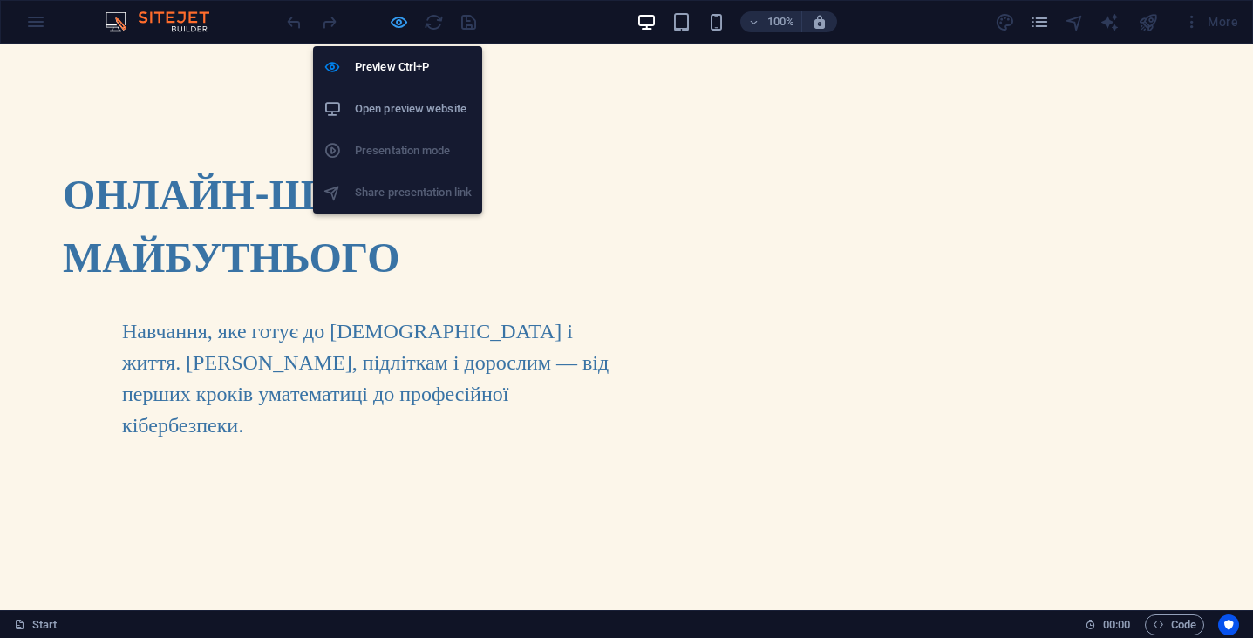
click at [401, 20] on icon "button" at bounding box center [399, 22] width 20 height 20
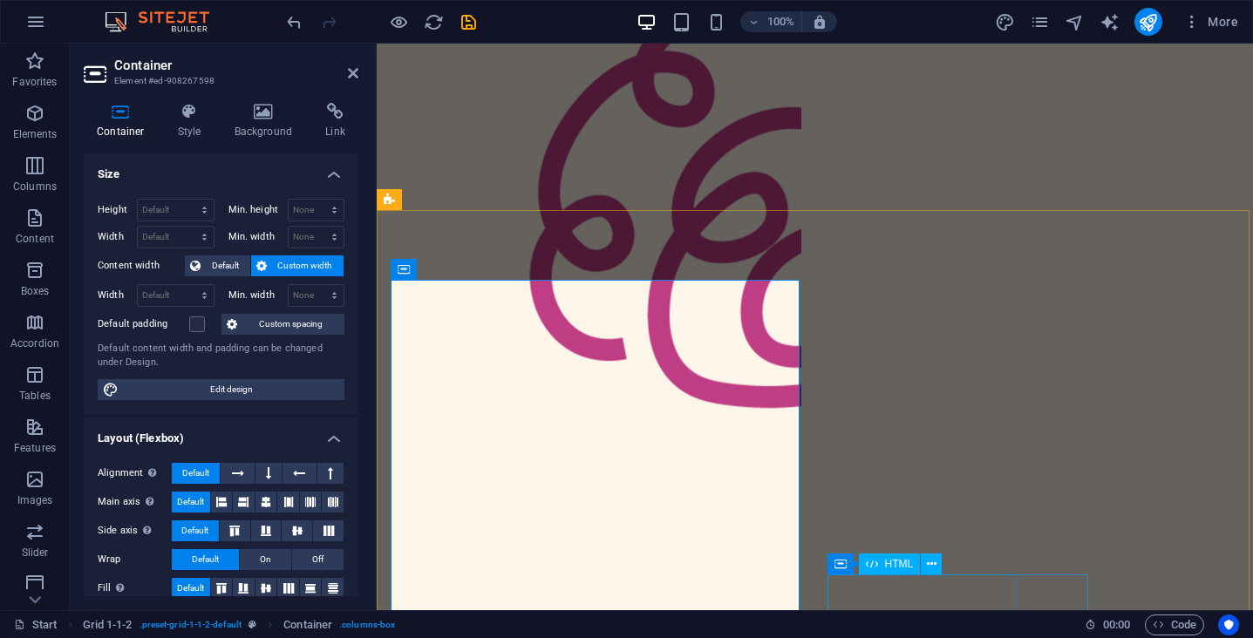
scroll to position [907, 0]
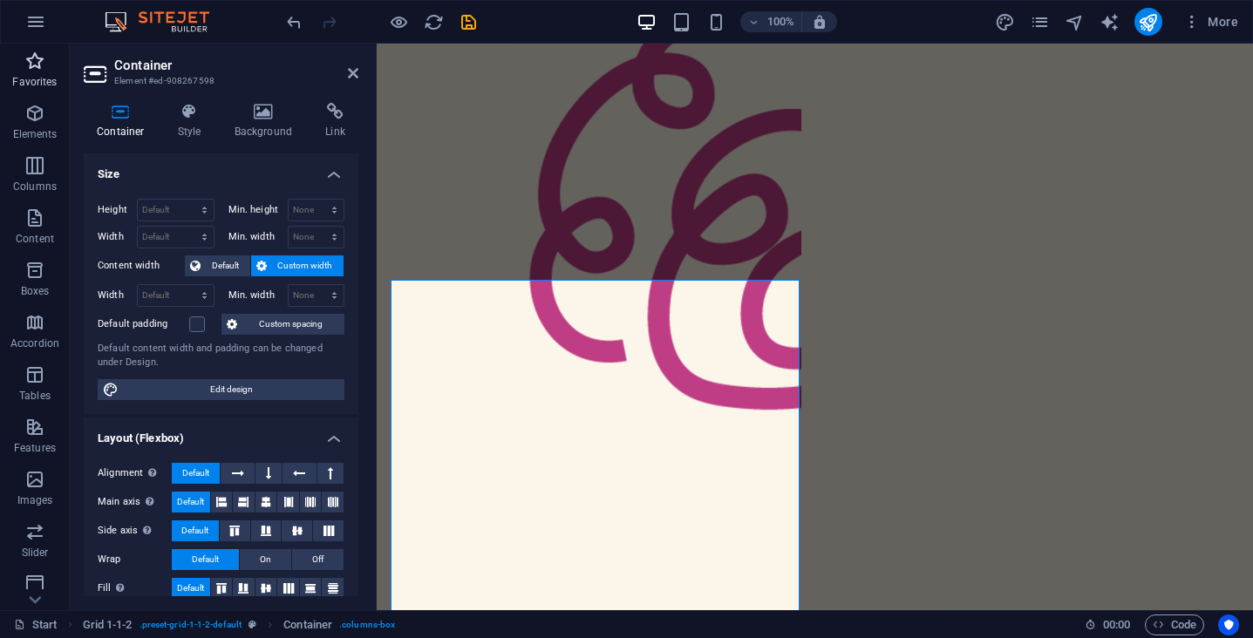
click at [36, 76] on p "Favorites" at bounding box center [34, 82] width 44 height 14
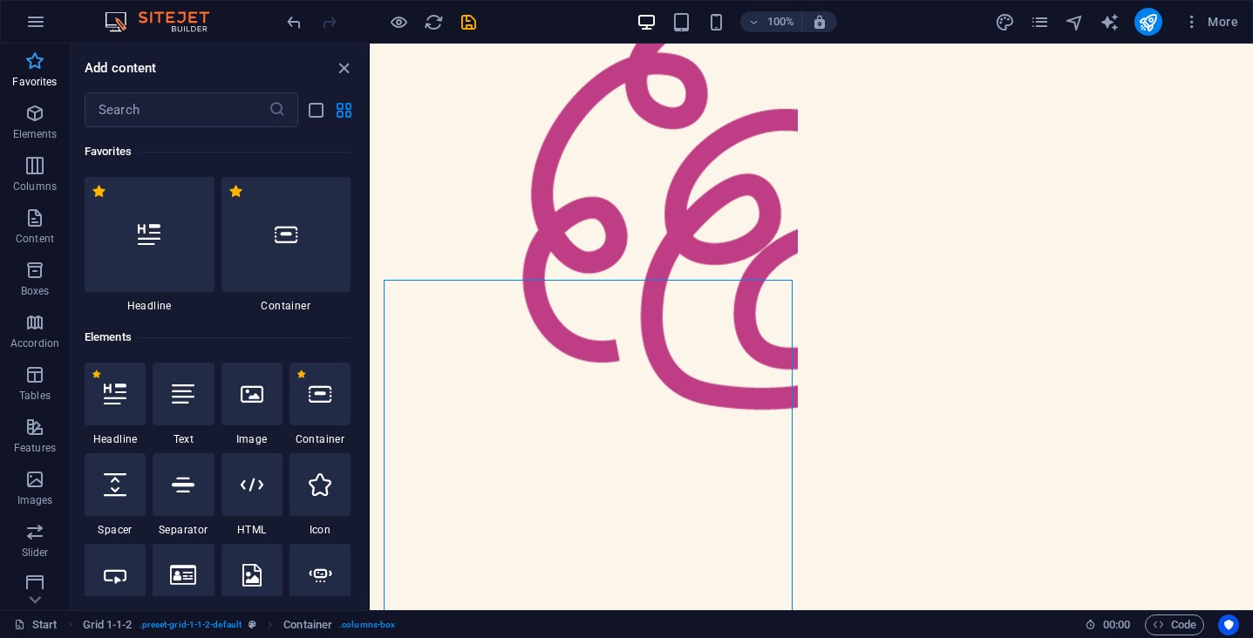
click at [40, 70] on icon "button" at bounding box center [34, 61] width 21 height 21
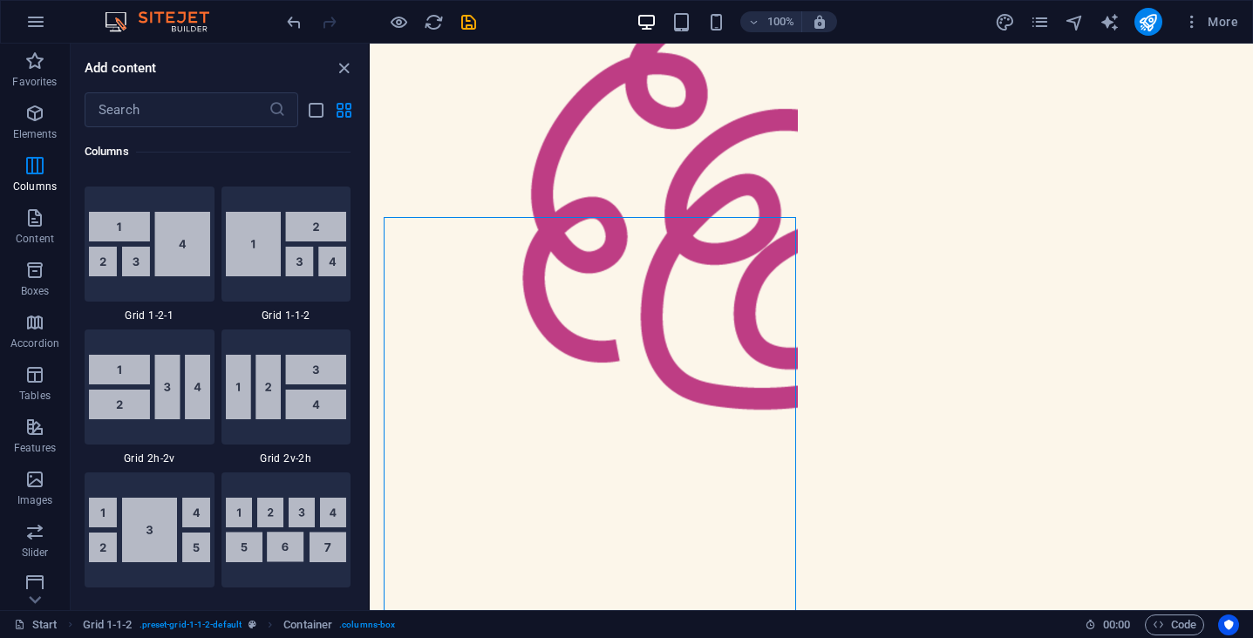
scroll to position [2640, 0]
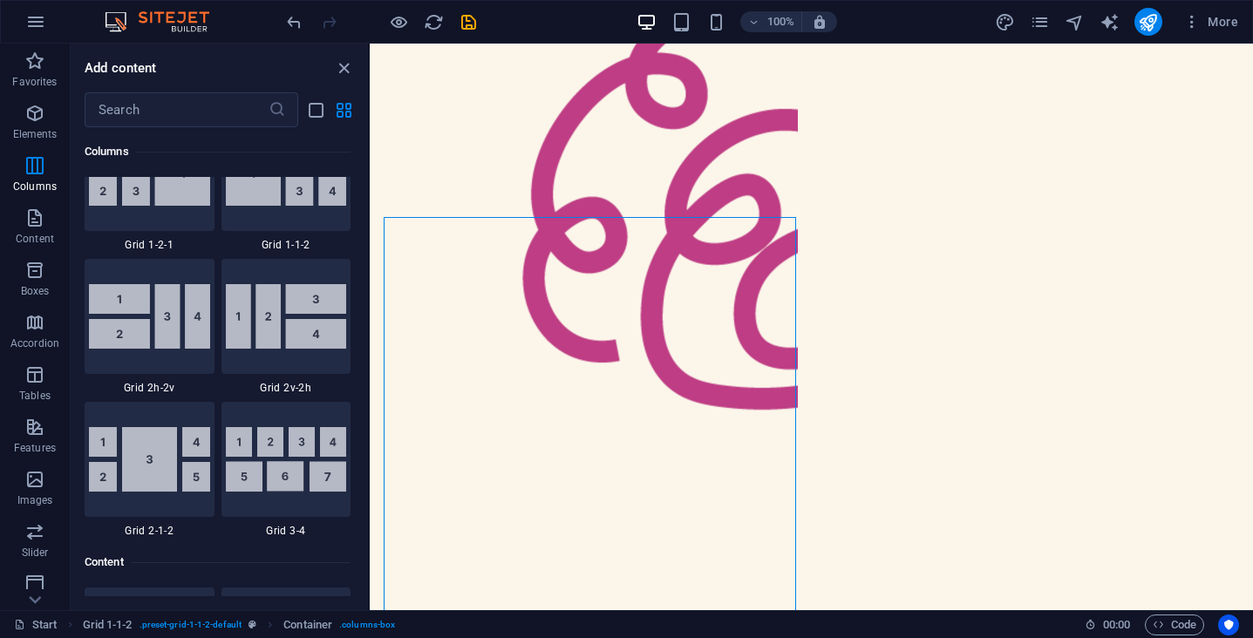
click at [308, 470] on img at bounding box center [286, 459] width 121 height 65
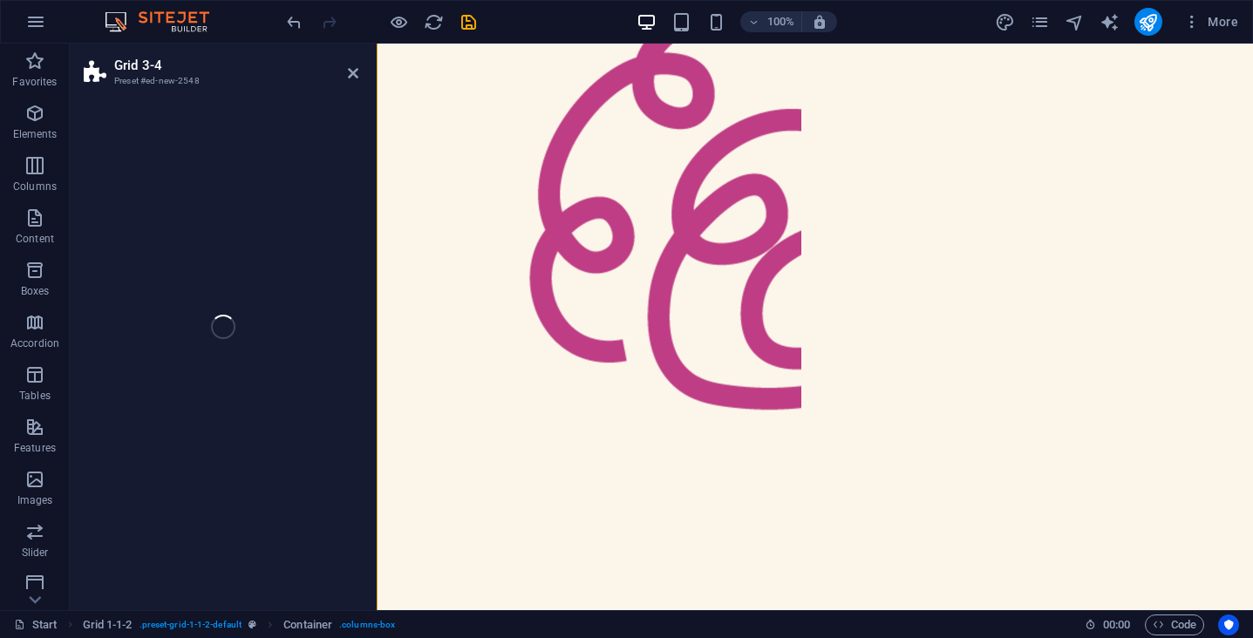
drag, startPoint x: 344, startPoint y: 393, endPoint x: 377, endPoint y: 317, distance: 82.4
click at [308, 470] on div "Grid 3-4 Preset #ed-new-2548 Drag here to replace the existing content. Press “…" at bounding box center [661, 327] width 1183 height 567
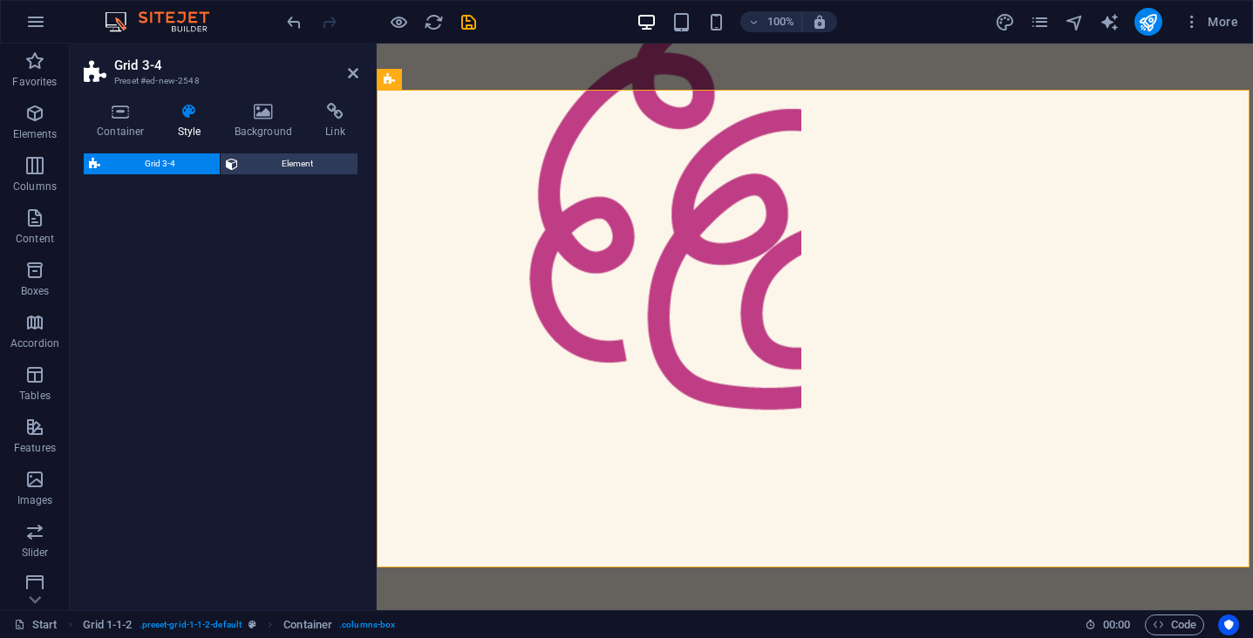
scroll to position [1894, 0]
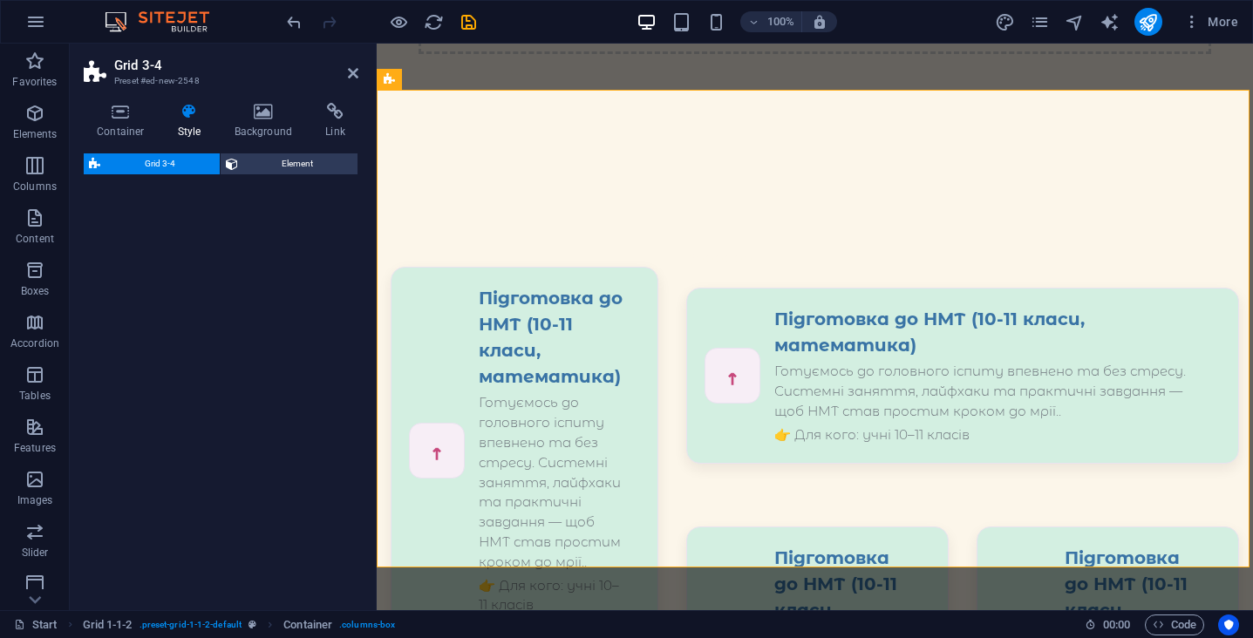
select select "rem"
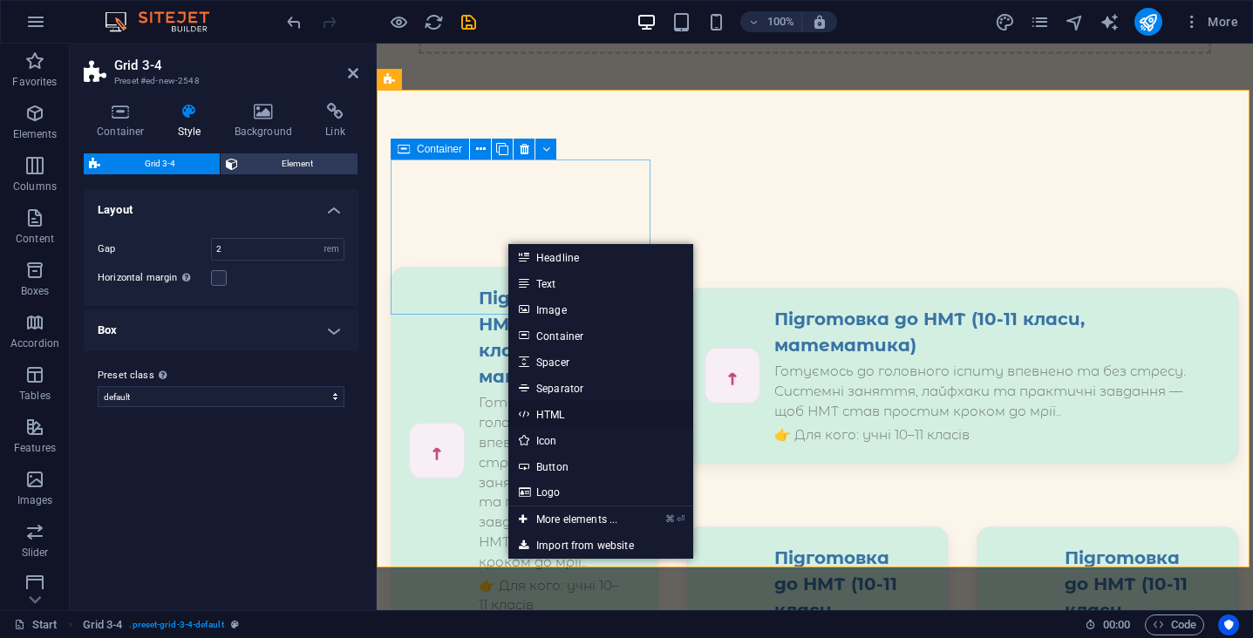
click at [548, 418] on link "HTML" at bounding box center [600, 414] width 185 height 26
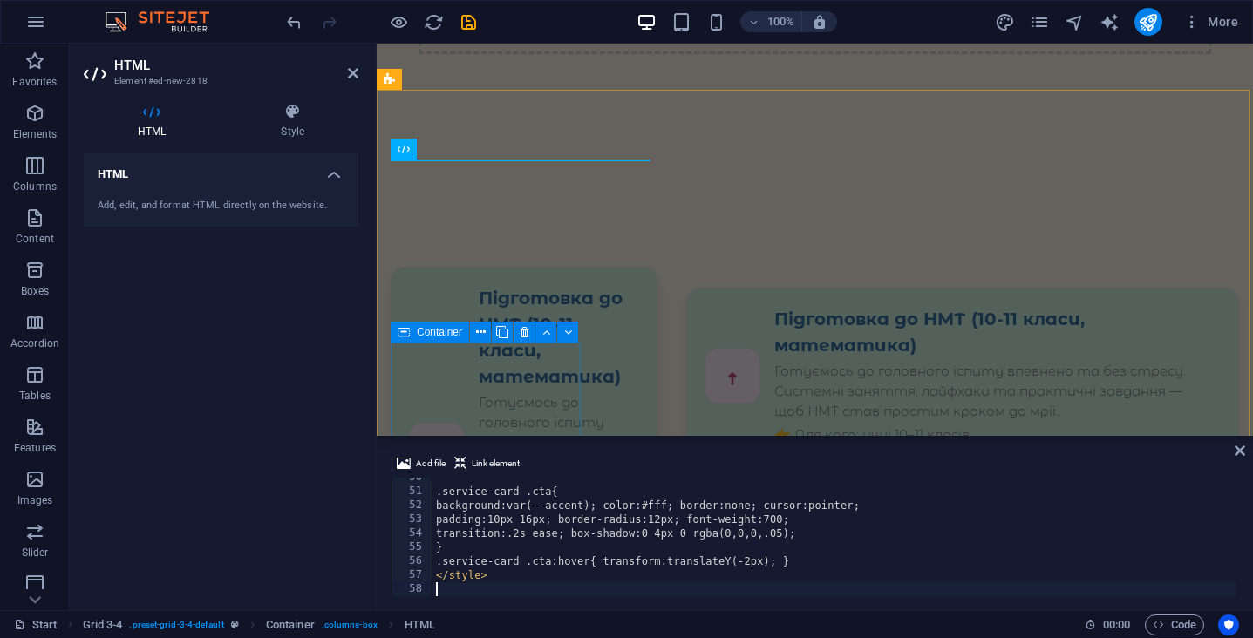
scroll to position [691, 0]
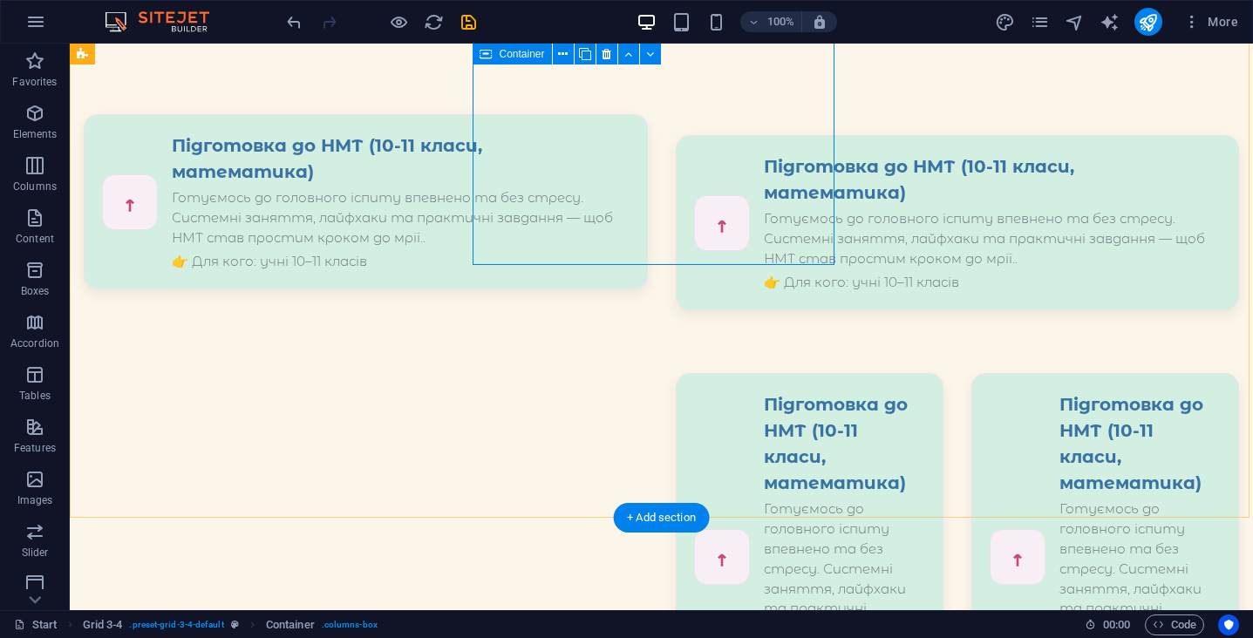
scroll to position [1748, 0]
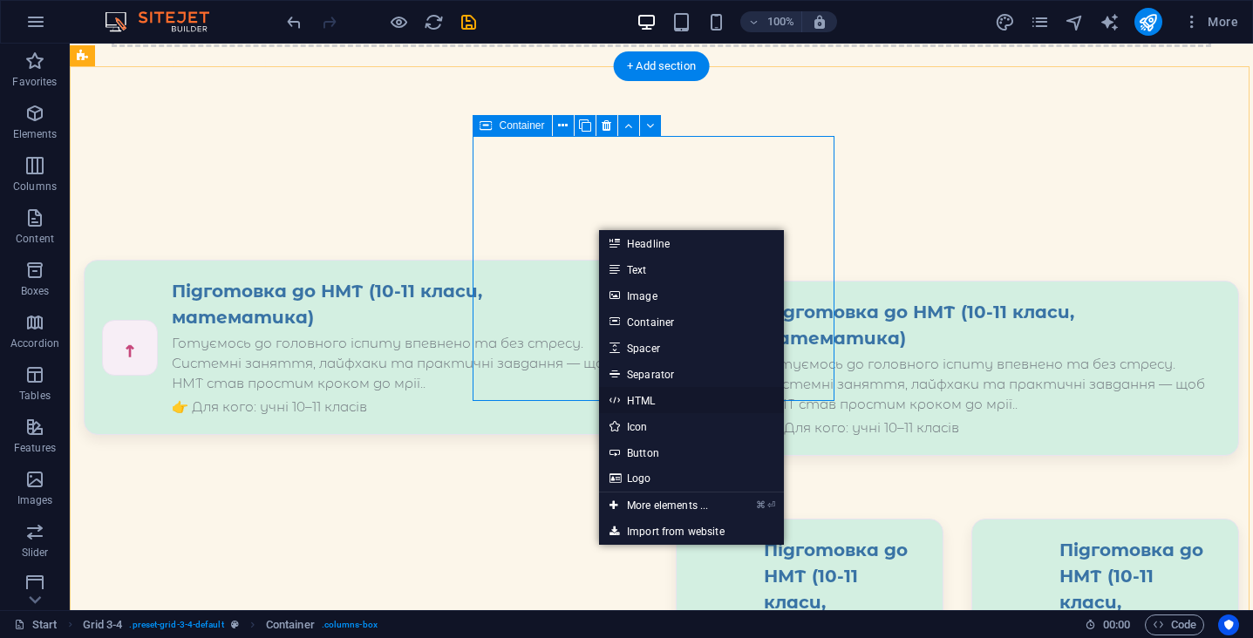
click at [668, 406] on link "HTML" at bounding box center [691, 400] width 185 height 26
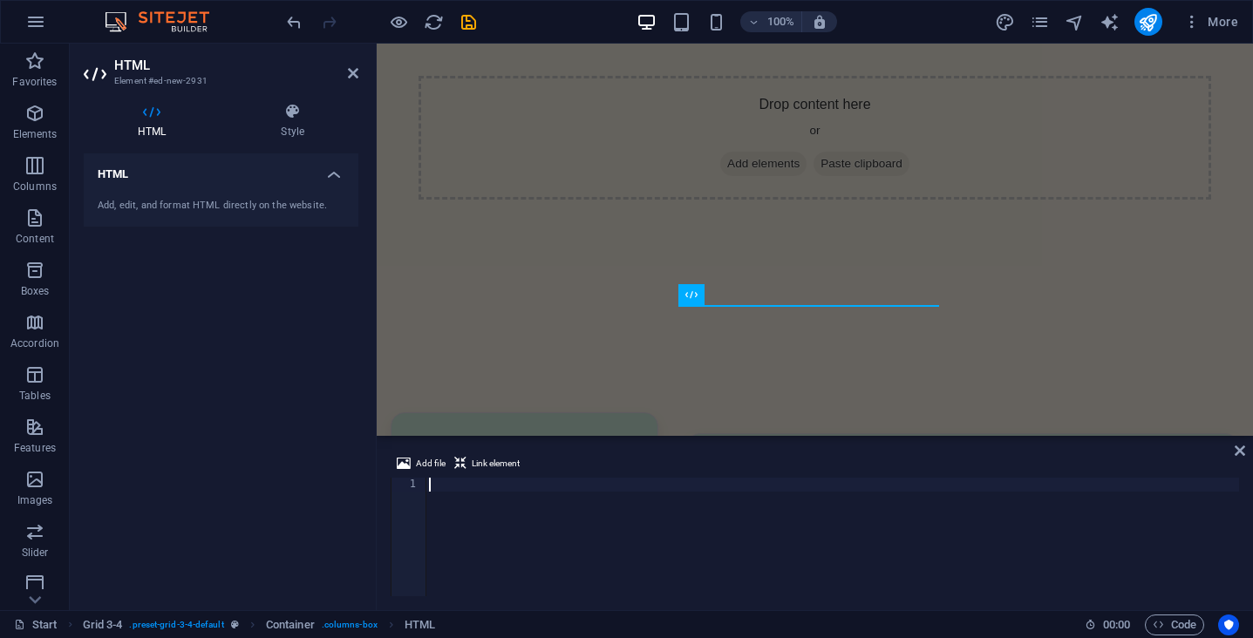
scroll to position [691, 0]
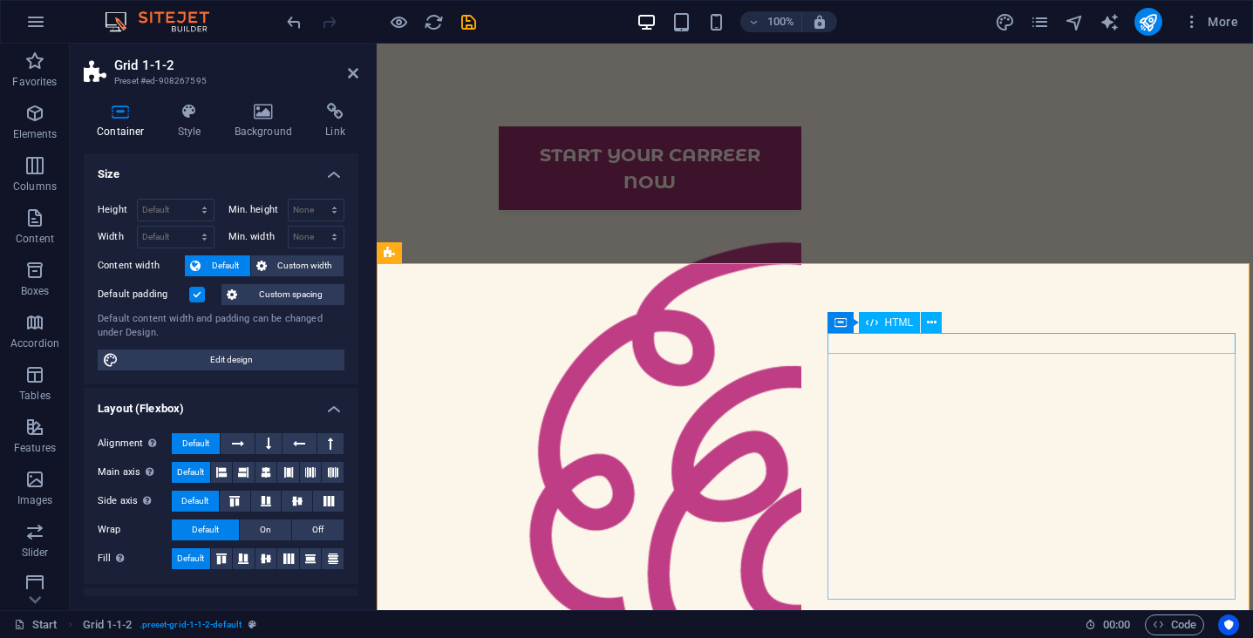
scroll to position [854, 0]
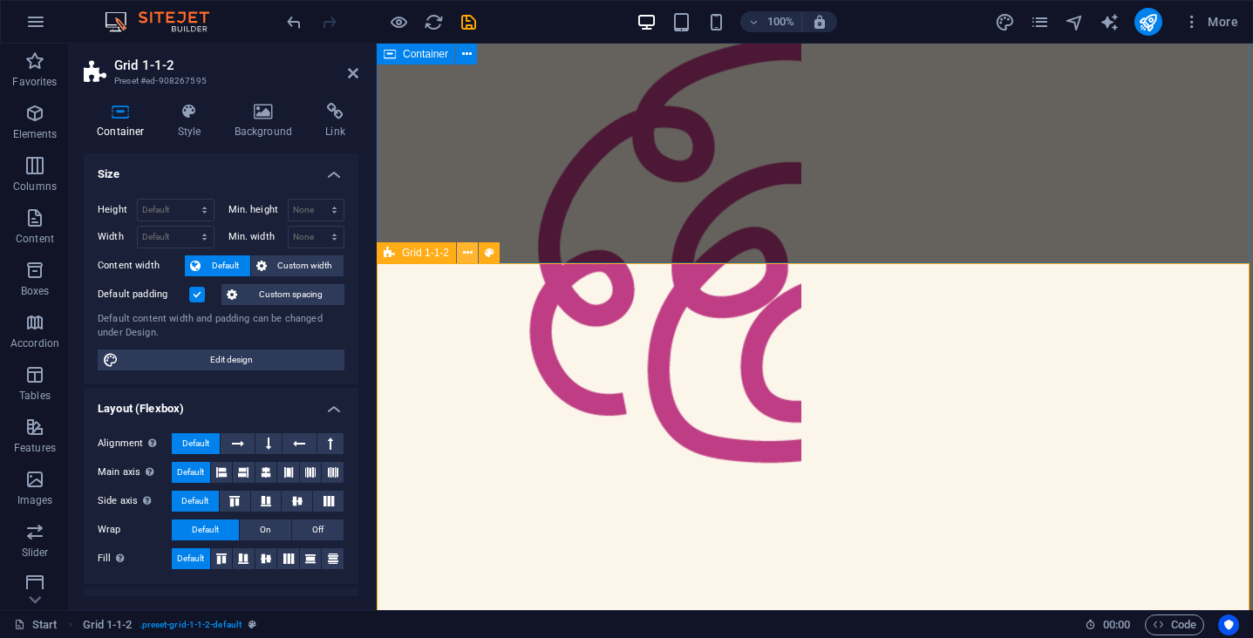
click at [468, 250] on icon at bounding box center [468, 253] width 10 height 18
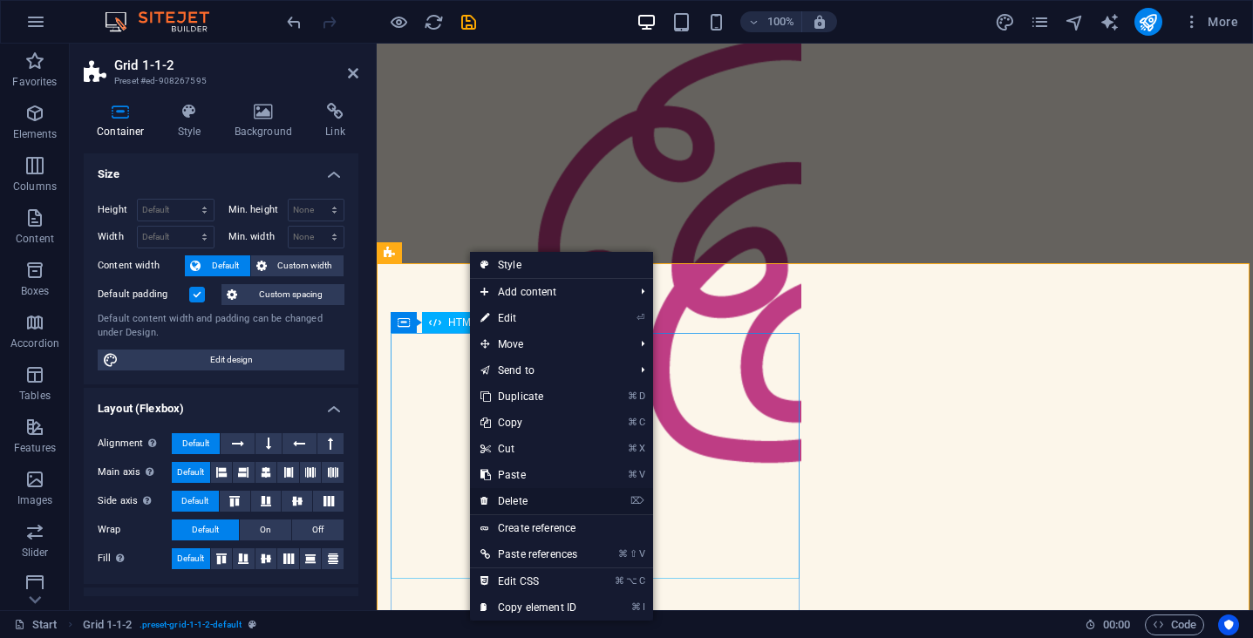
click at [520, 495] on link "⌦ Delete" at bounding box center [529, 501] width 118 height 26
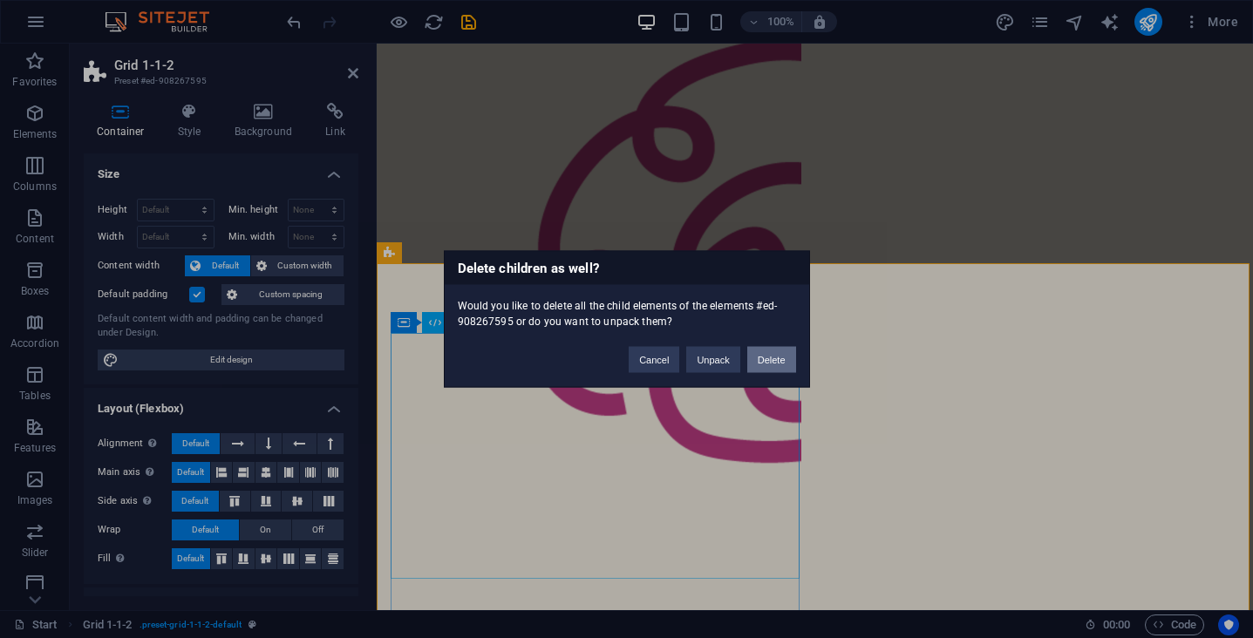
click at [777, 355] on button "Delete" at bounding box center [771, 360] width 49 height 26
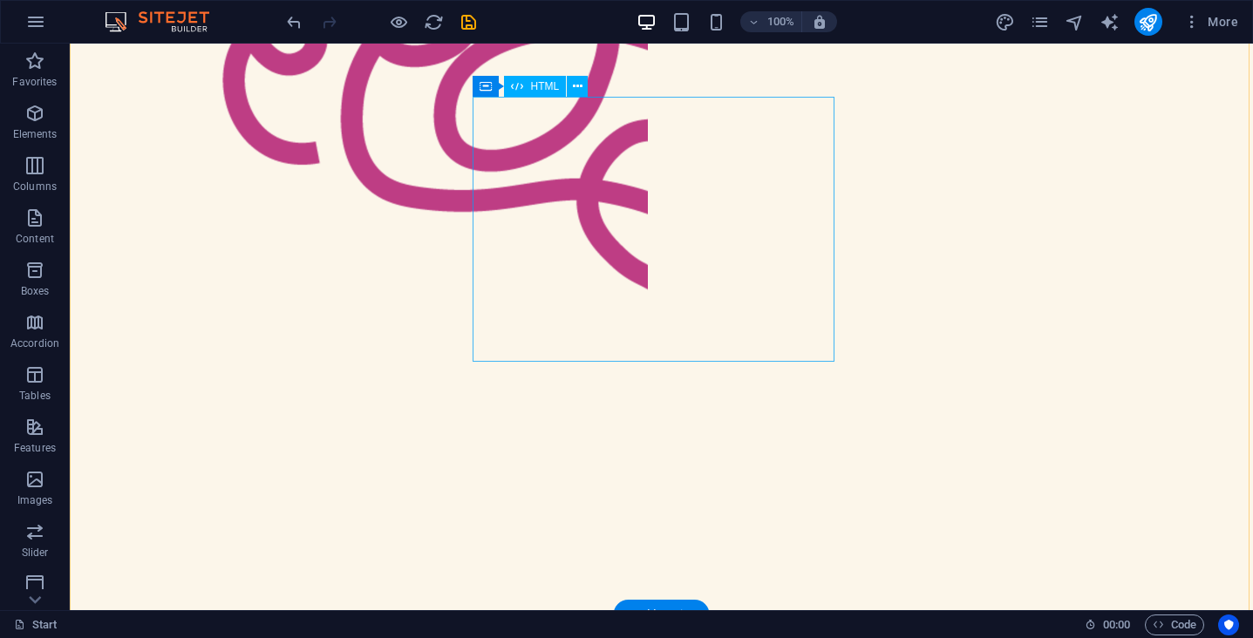
scroll to position [935, 0]
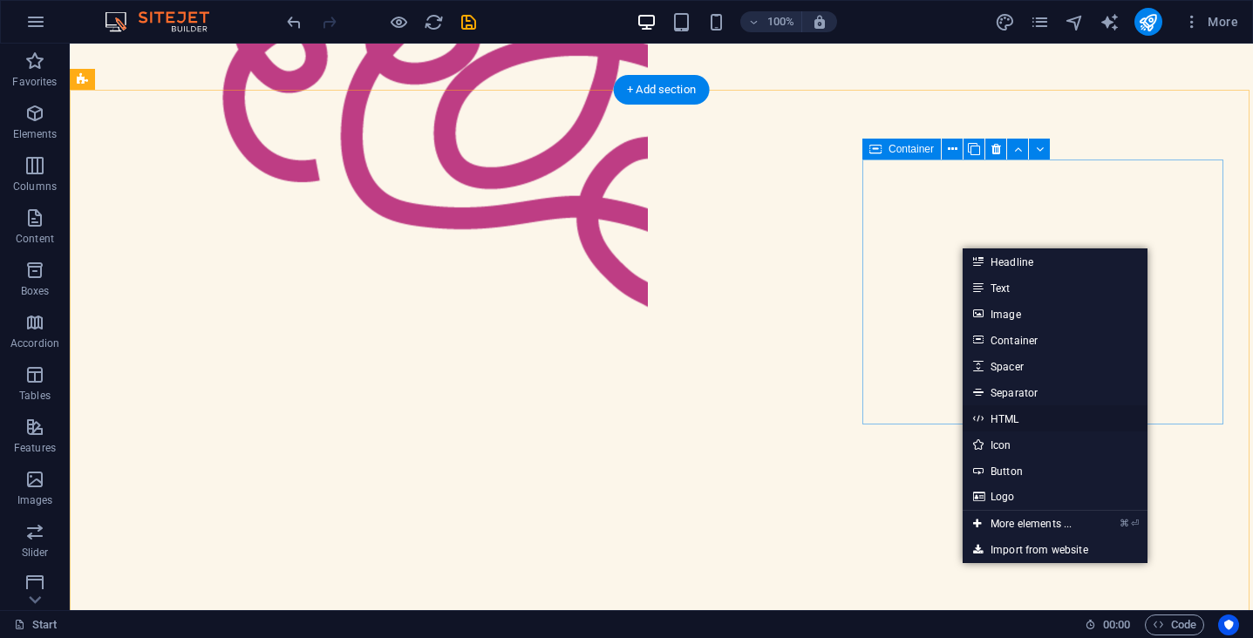
click at [989, 424] on link "HTML" at bounding box center [1055, 418] width 185 height 26
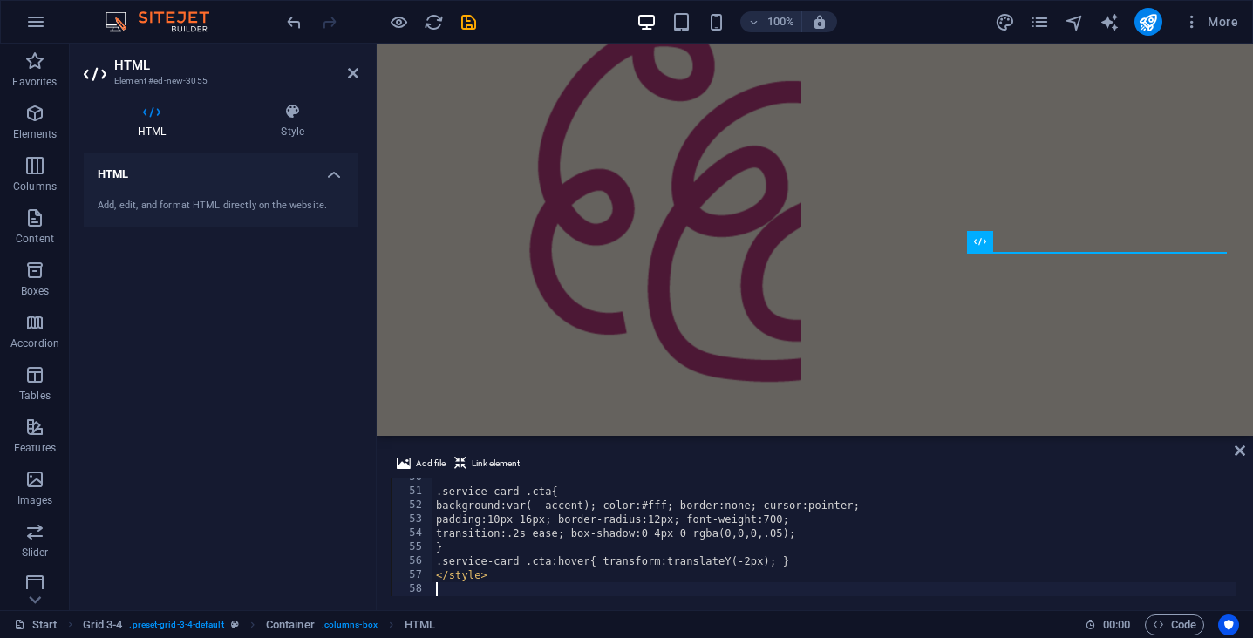
scroll to position [691, 0]
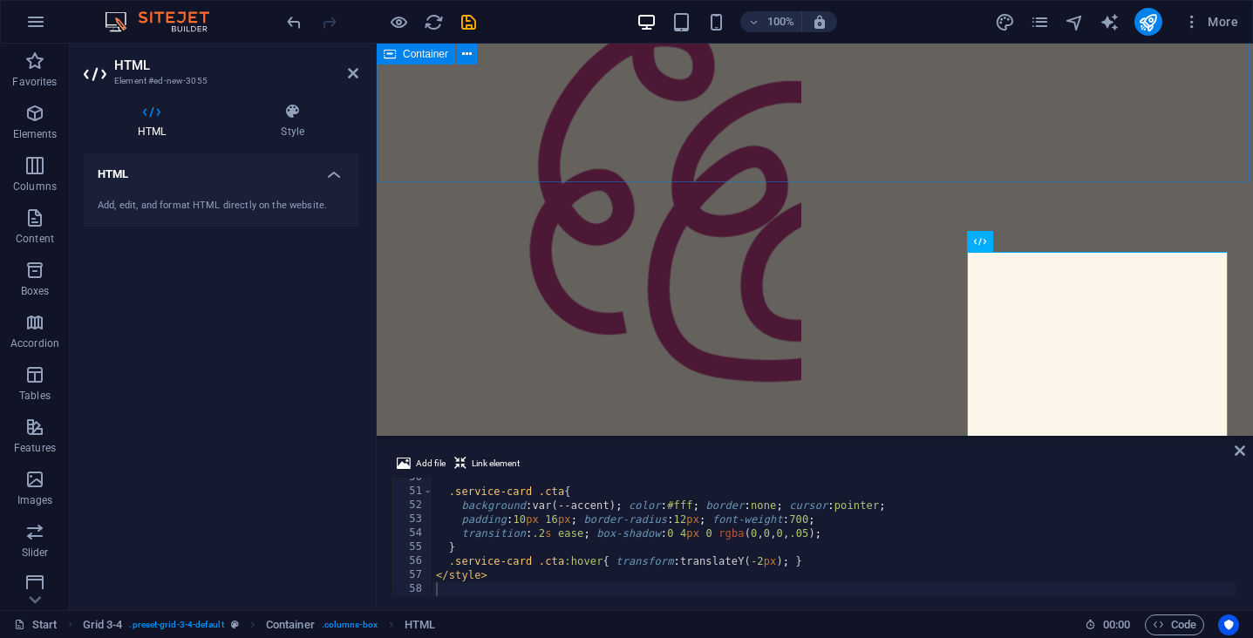
click at [707, 140] on div "ОНЛАЙН-ШКОЛА МАЙБУТНЬОГО Навчання, яке готує до іспитів і життя. [DEMOGRAPHIC_D…" at bounding box center [815, 124] width 876 height 2030
select select "%"
select select "vh"
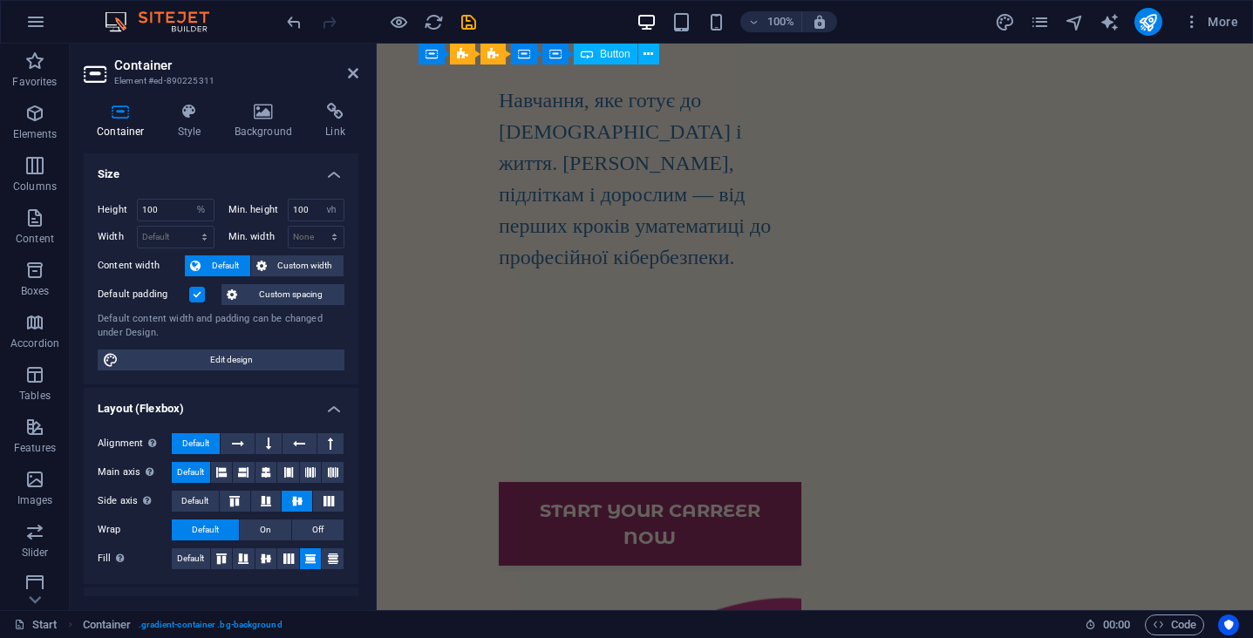
scroll to position [1358, 0]
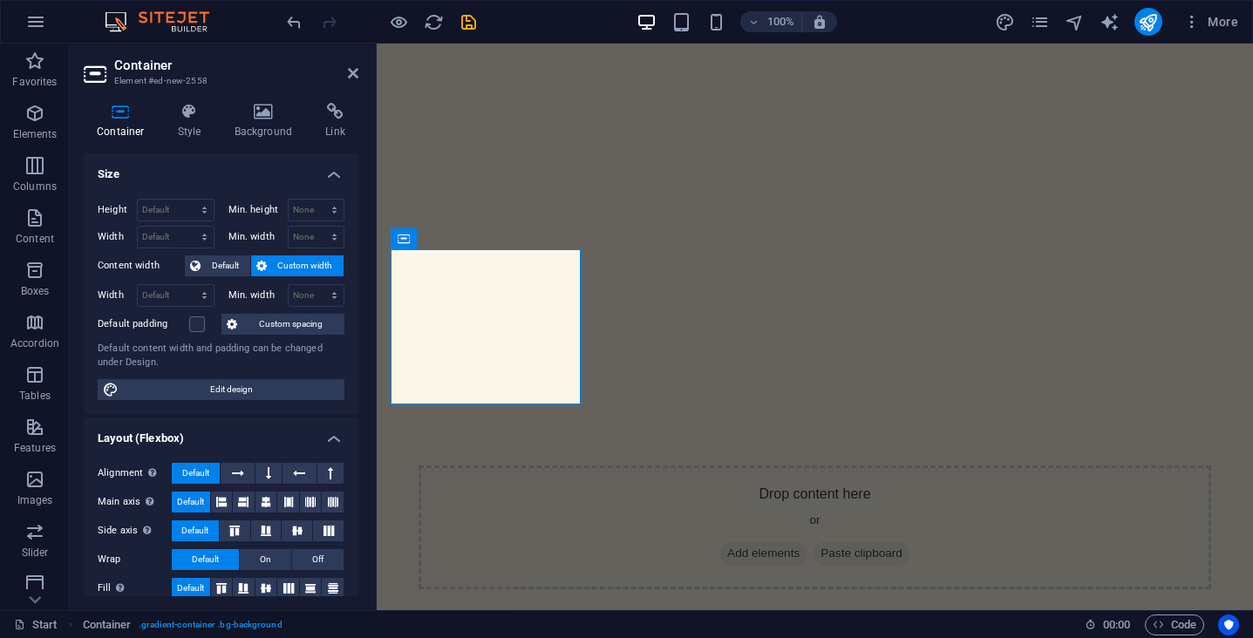
scroll to position [1398, 0]
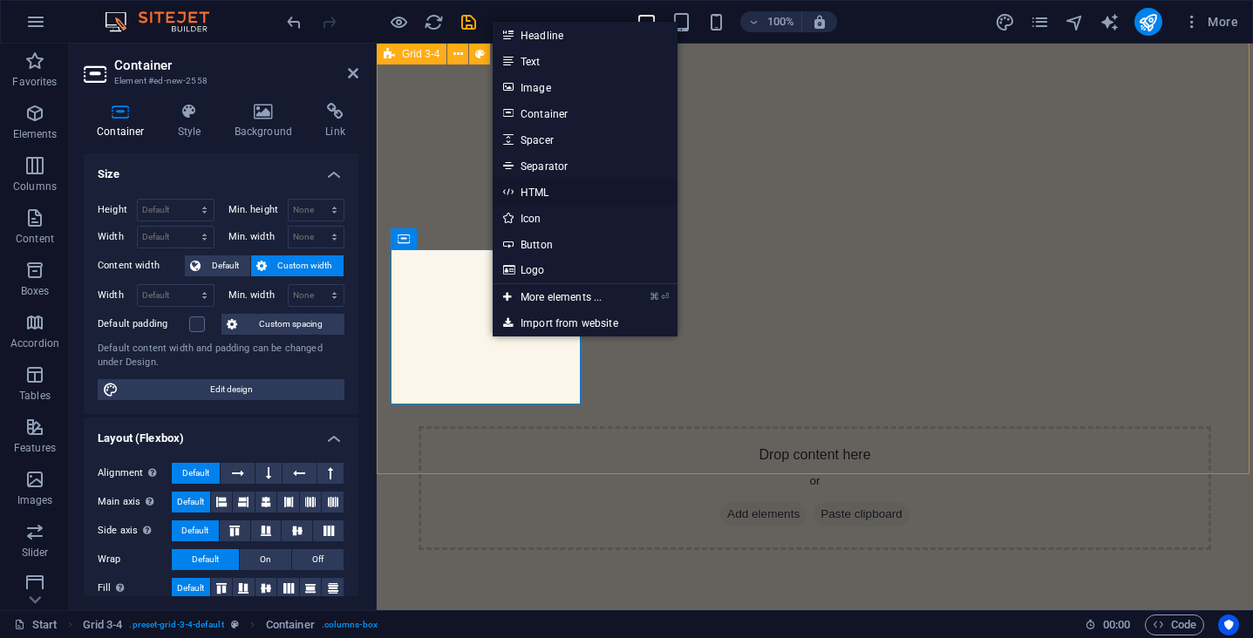
click at [525, 191] on link "HTML" at bounding box center [585, 192] width 185 height 26
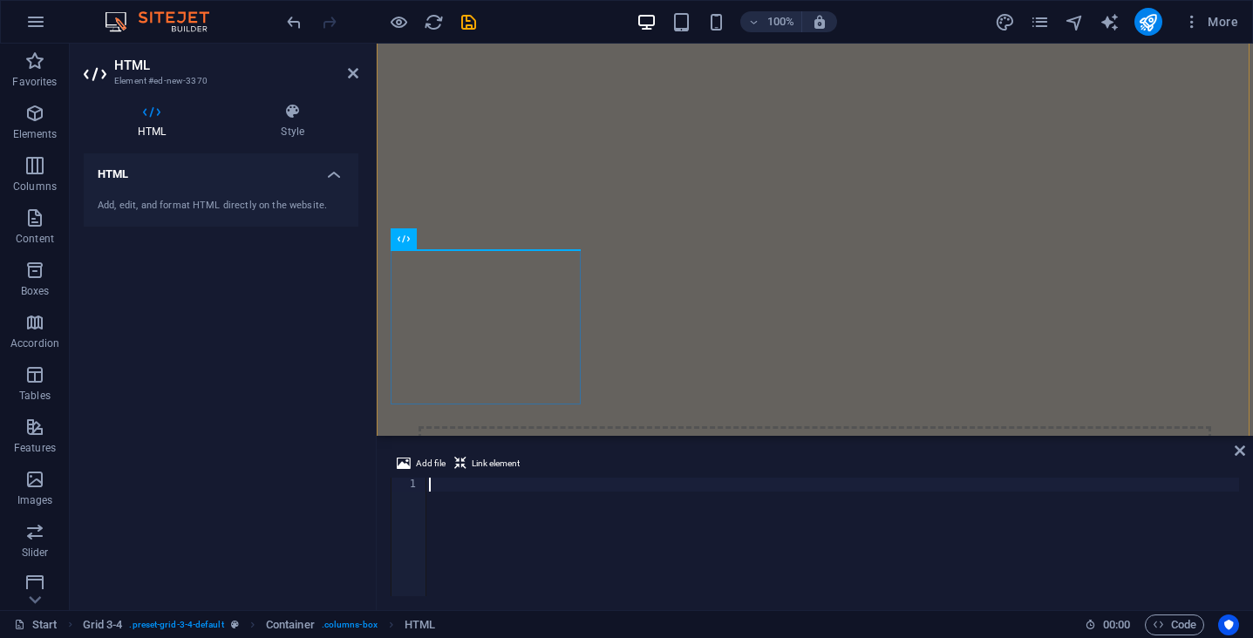
scroll to position [691, 0]
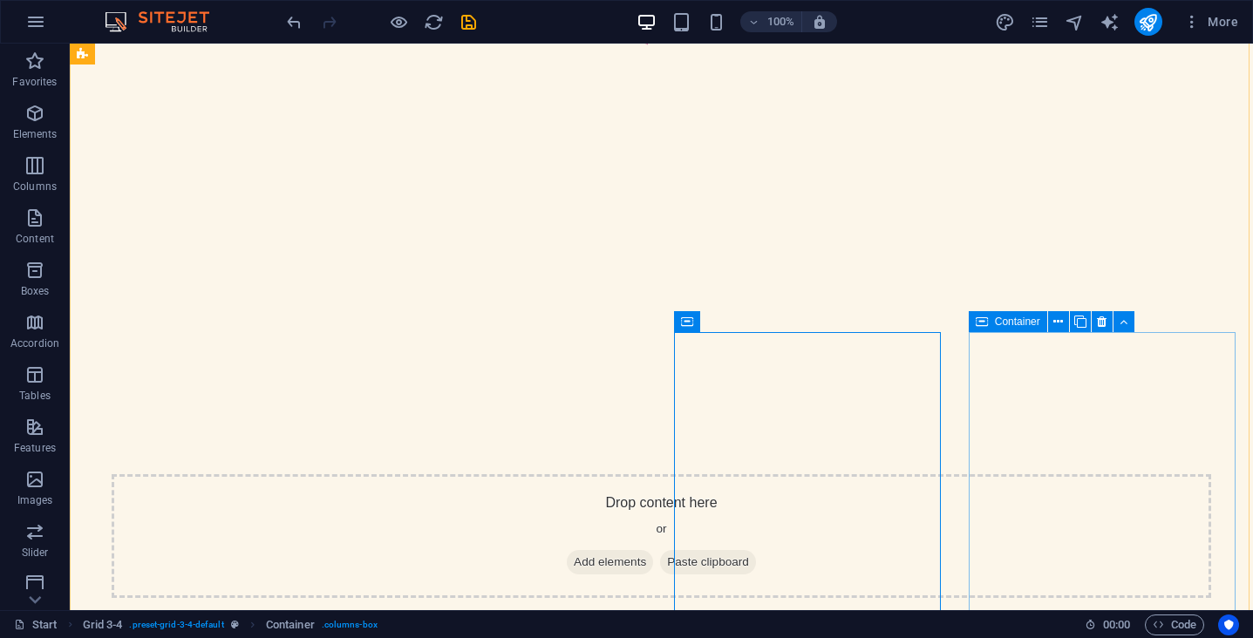
scroll to position [1045, 0]
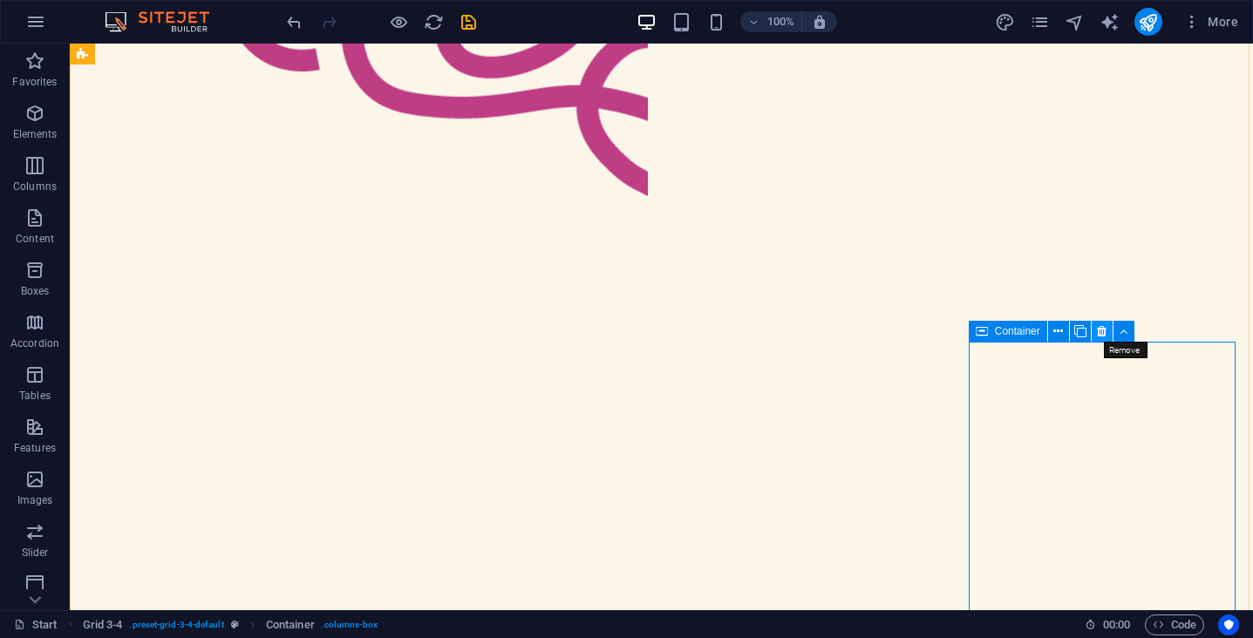
click at [1104, 332] on icon at bounding box center [1102, 332] width 10 height 18
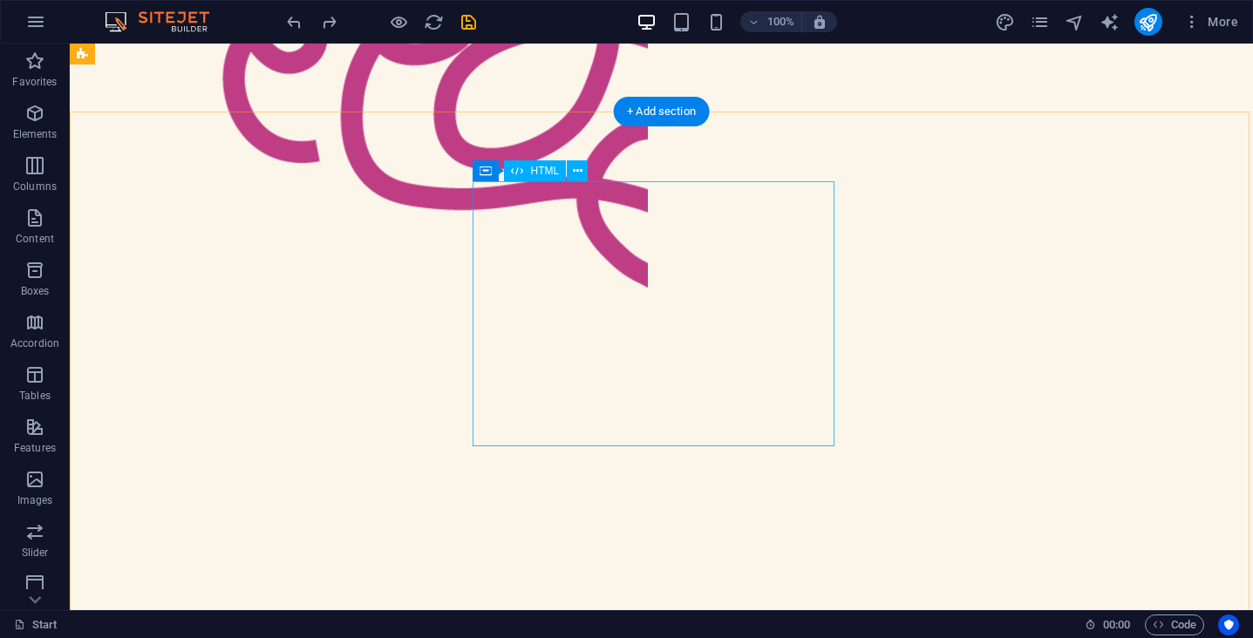
scroll to position [882, 0]
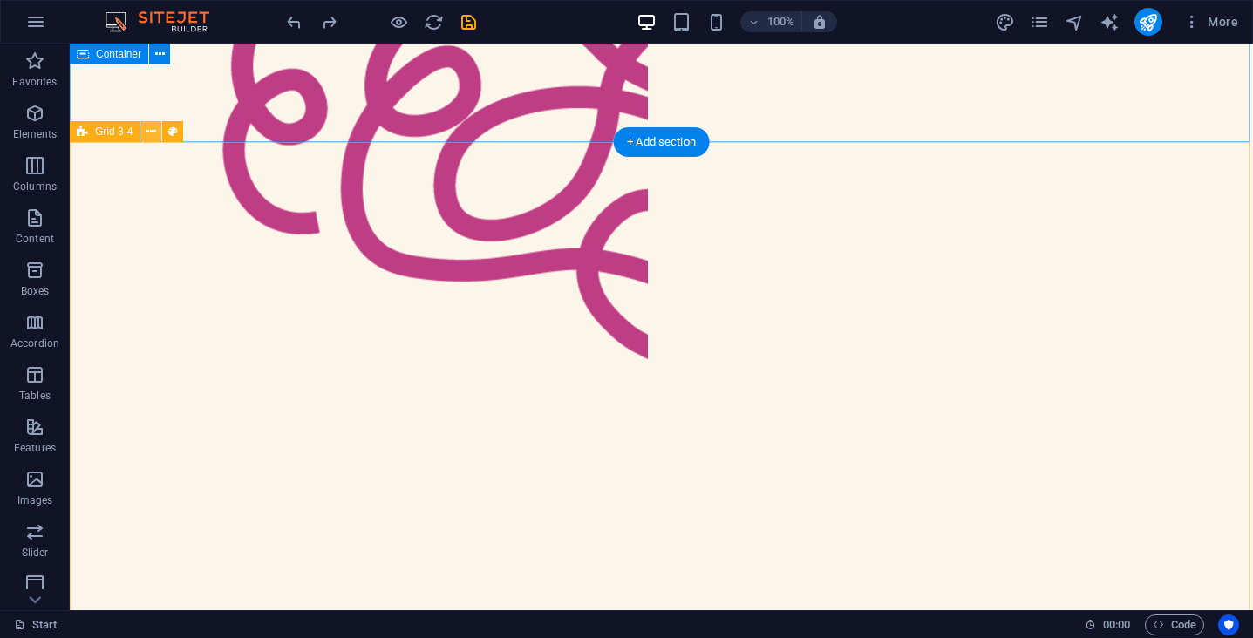
click at [148, 131] on icon at bounding box center [151, 132] width 10 height 18
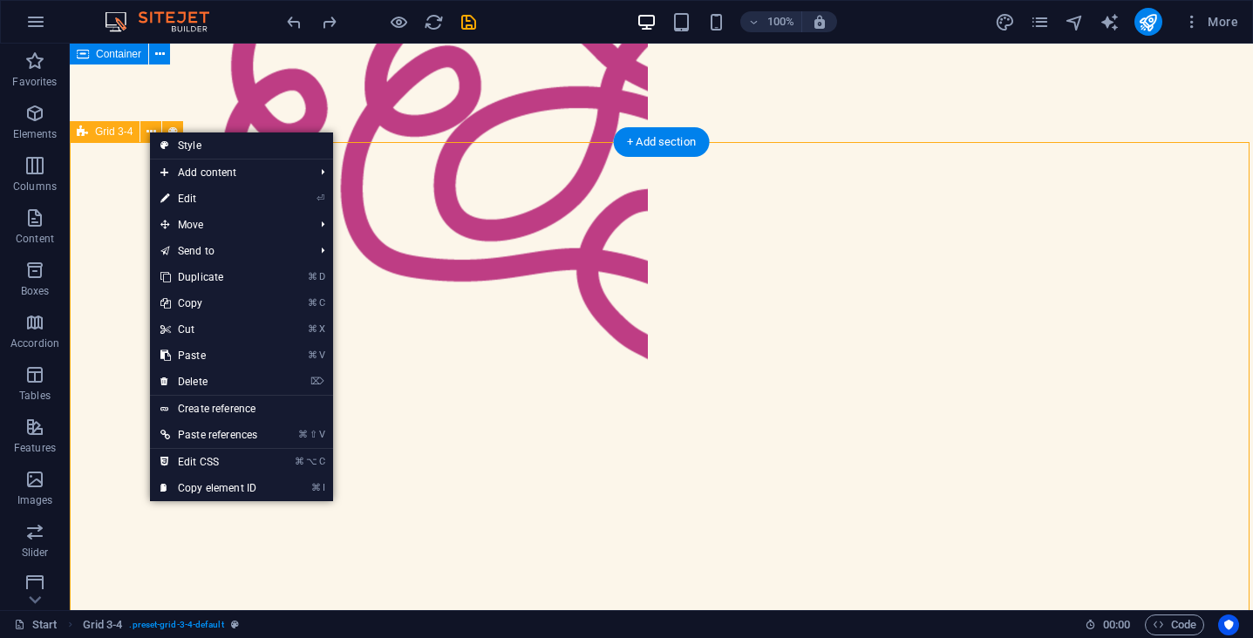
click at [140, 130] on div "Grid 3-4" at bounding box center [105, 131] width 70 height 21
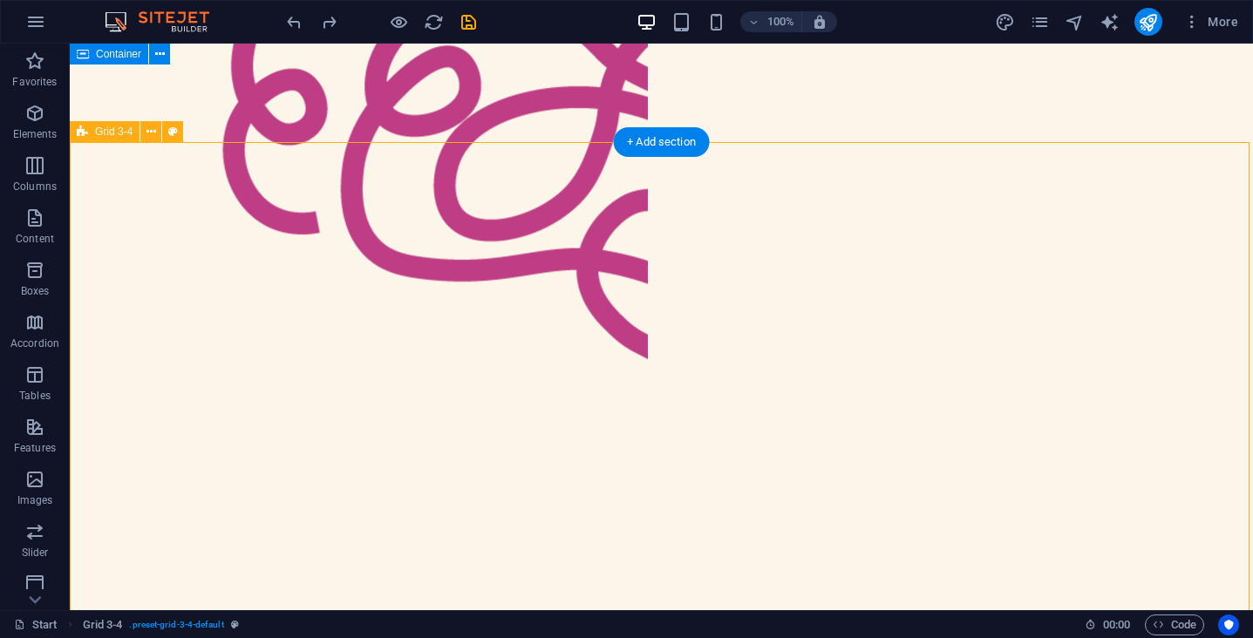
click at [140, 130] on div "Grid 3-4" at bounding box center [105, 131] width 70 height 21
select select "rem"
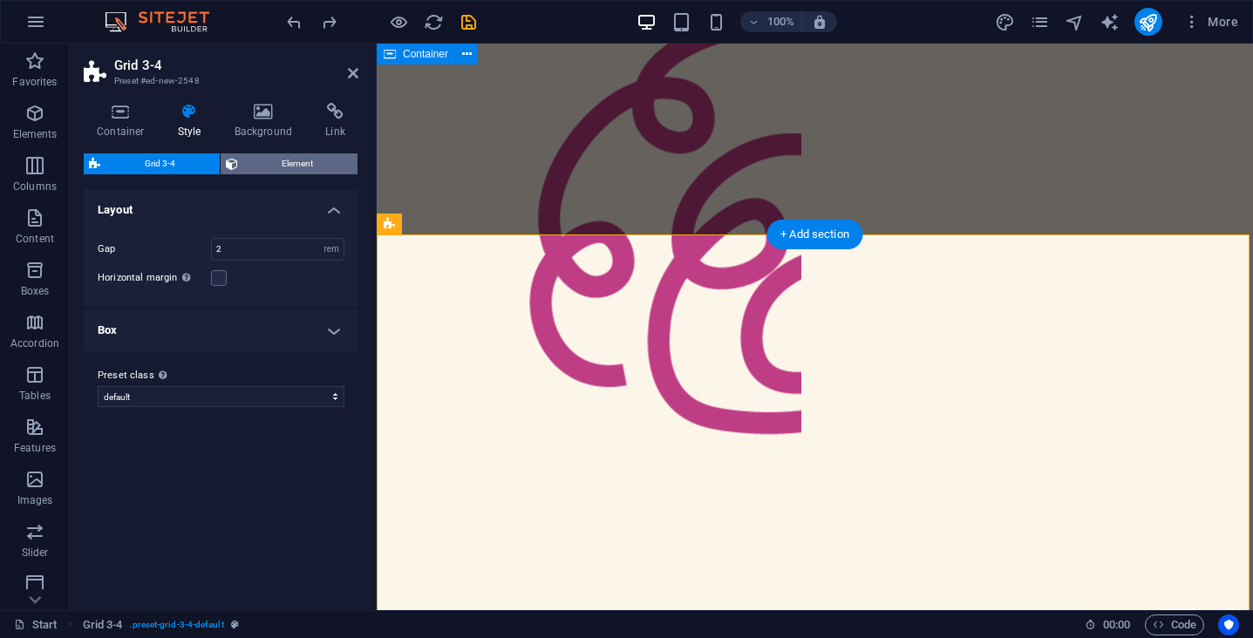
click at [284, 167] on span "Element" at bounding box center [298, 163] width 110 height 21
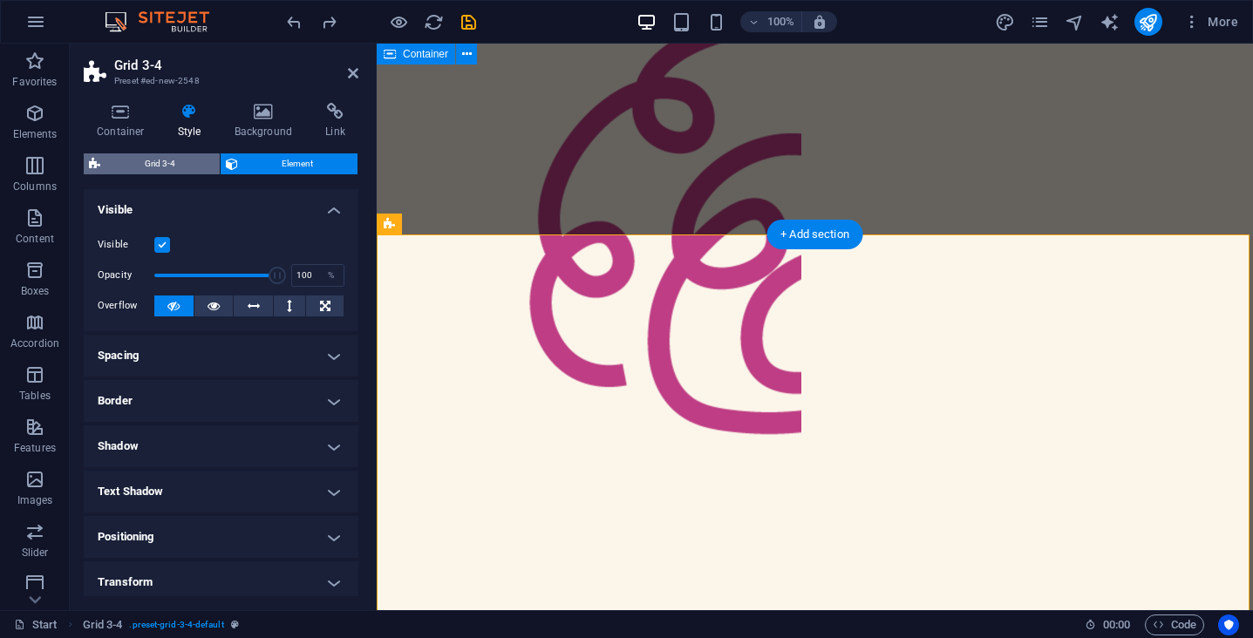
click at [171, 158] on span "Grid 3-4" at bounding box center [160, 163] width 109 height 21
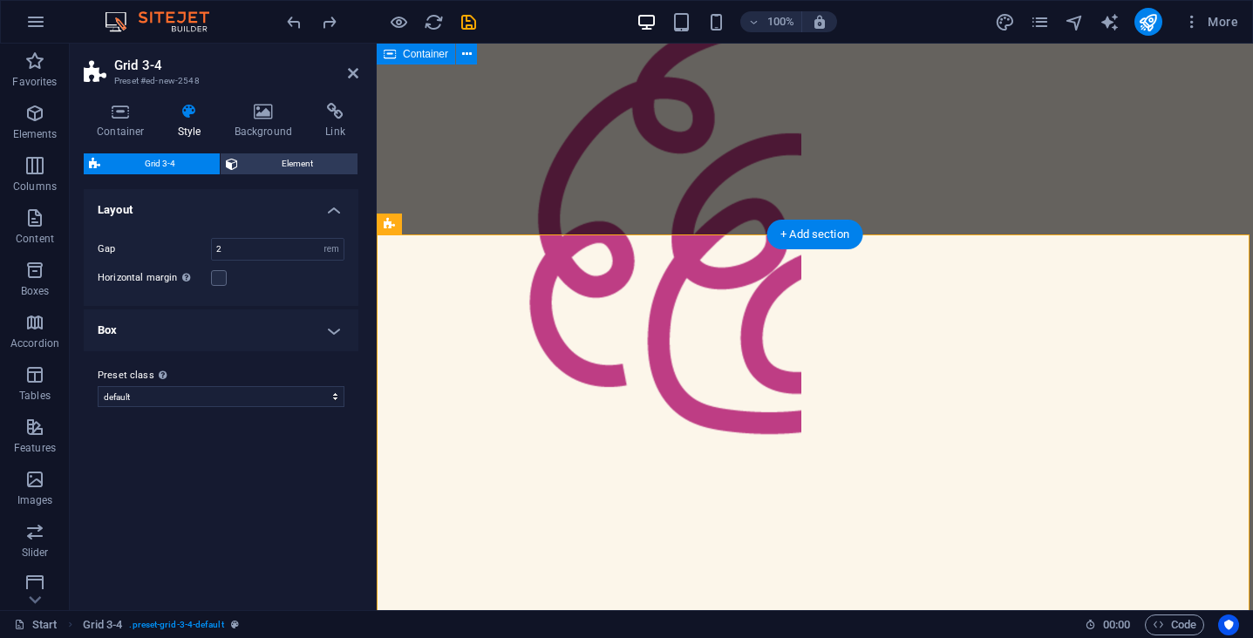
click at [176, 337] on h4 "Box" at bounding box center [221, 331] width 275 height 42
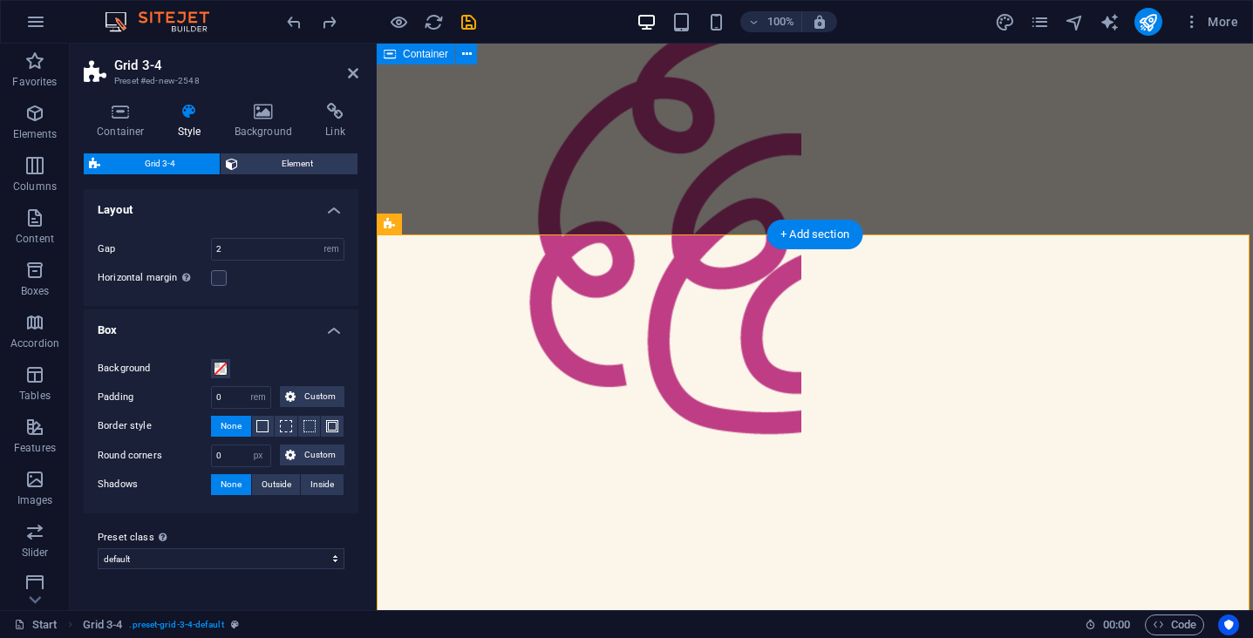
click at [176, 337] on h4 "Box" at bounding box center [221, 325] width 275 height 31
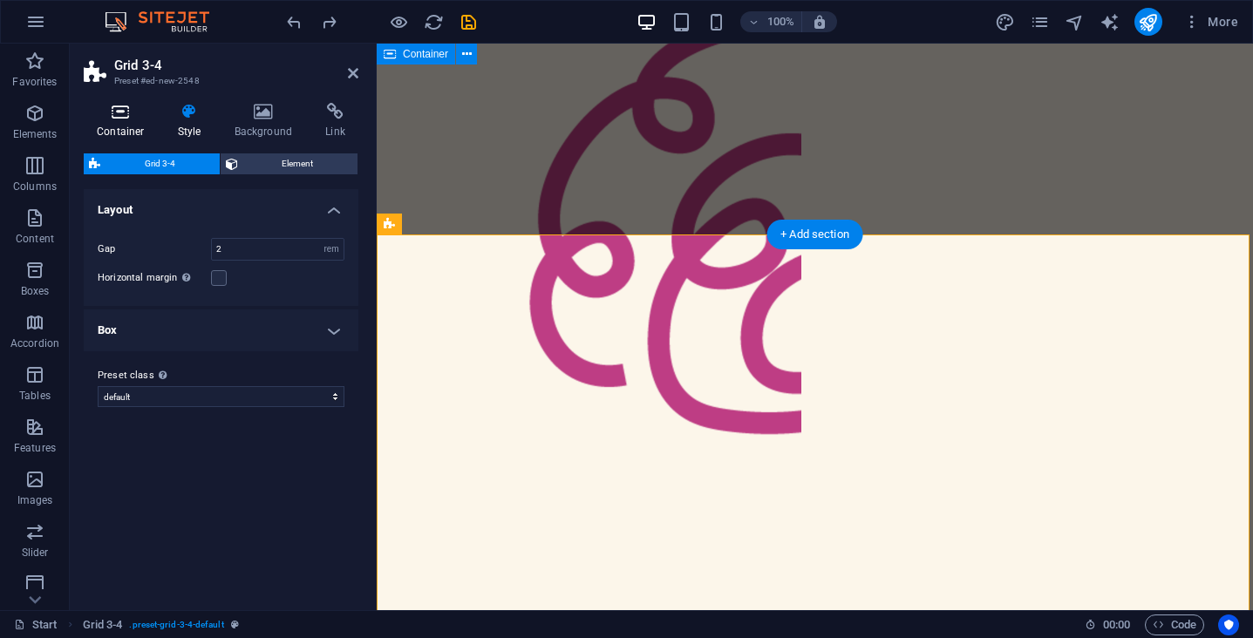
click at [123, 105] on icon at bounding box center [121, 111] width 74 height 17
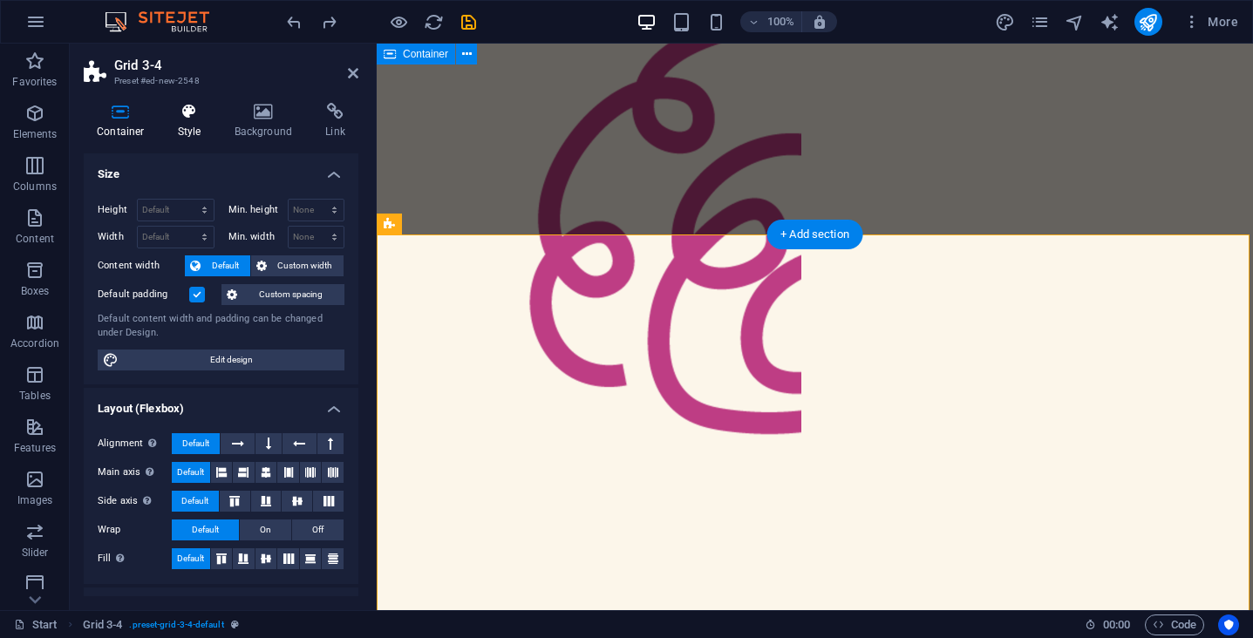
scroll to position [0, 0]
click at [201, 126] on h4 "Style" at bounding box center [193, 121] width 57 height 37
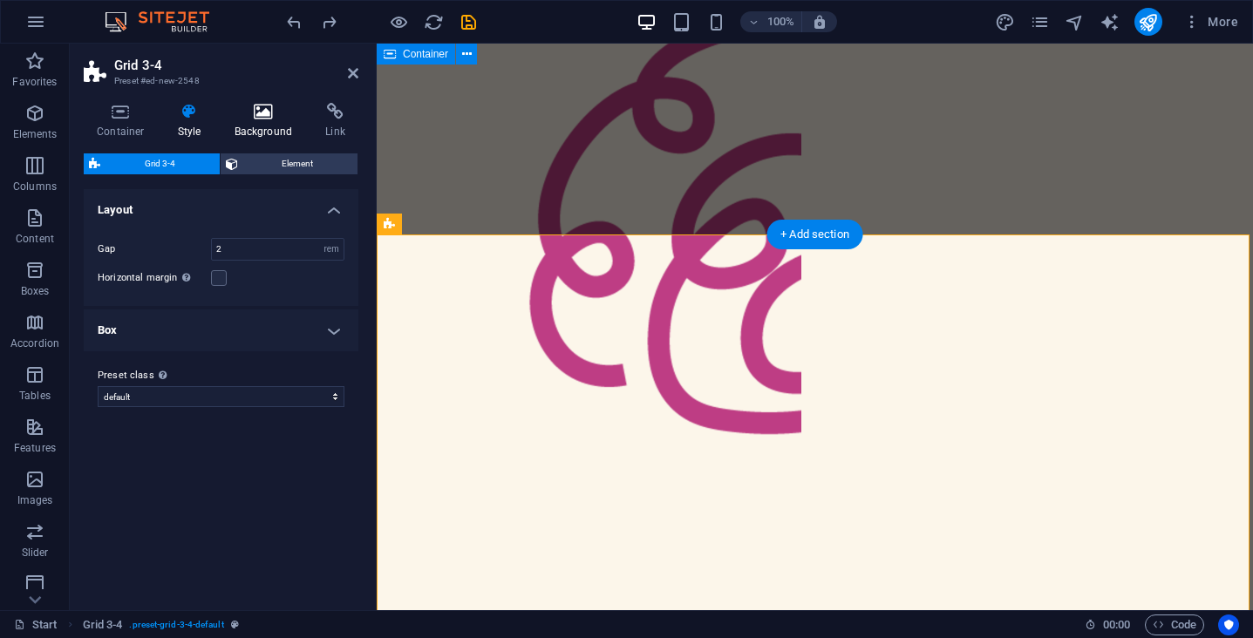
click at [259, 122] on h4 "Background" at bounding box center [267, 121] width 92 height 37
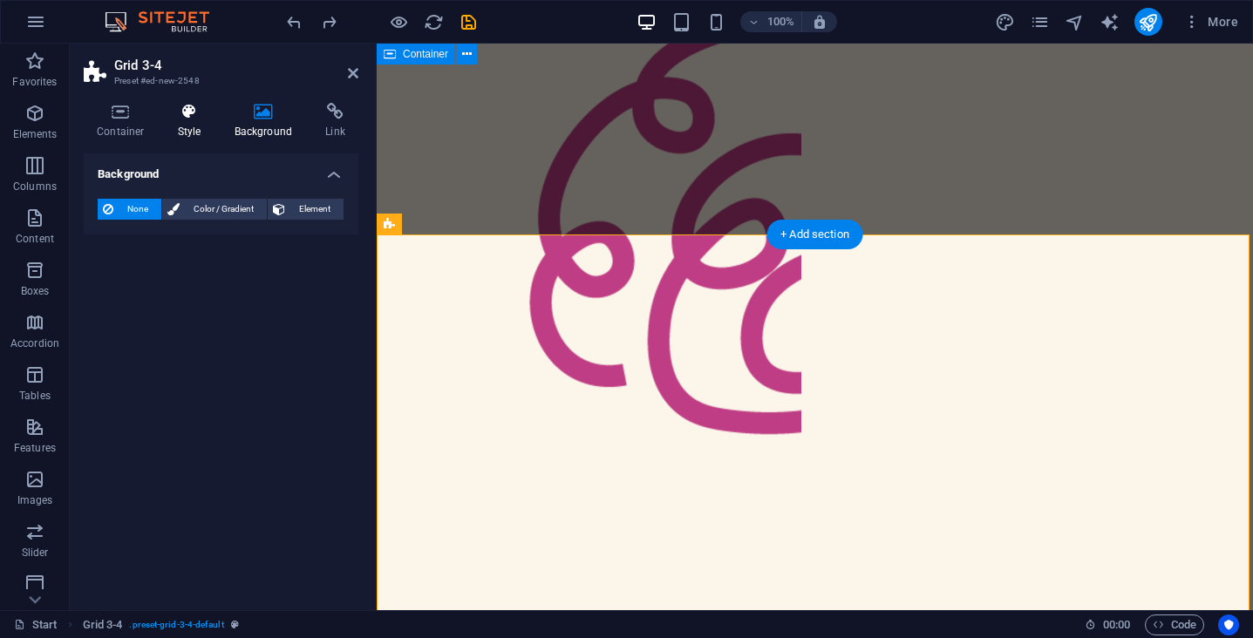
click at [195, 124] on h4 "Style" at bounding box center [193, 121] width 57 height 37
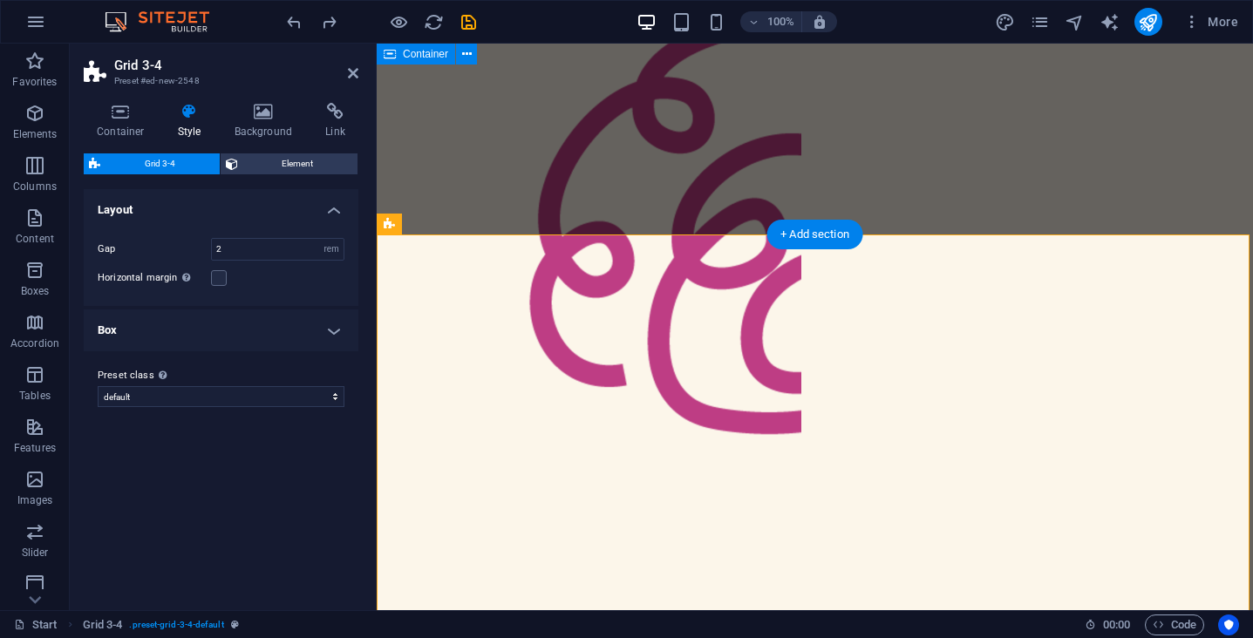
click at [301, 336] on h4 "Box" at bounding box center [221, 331] width 275 height 42
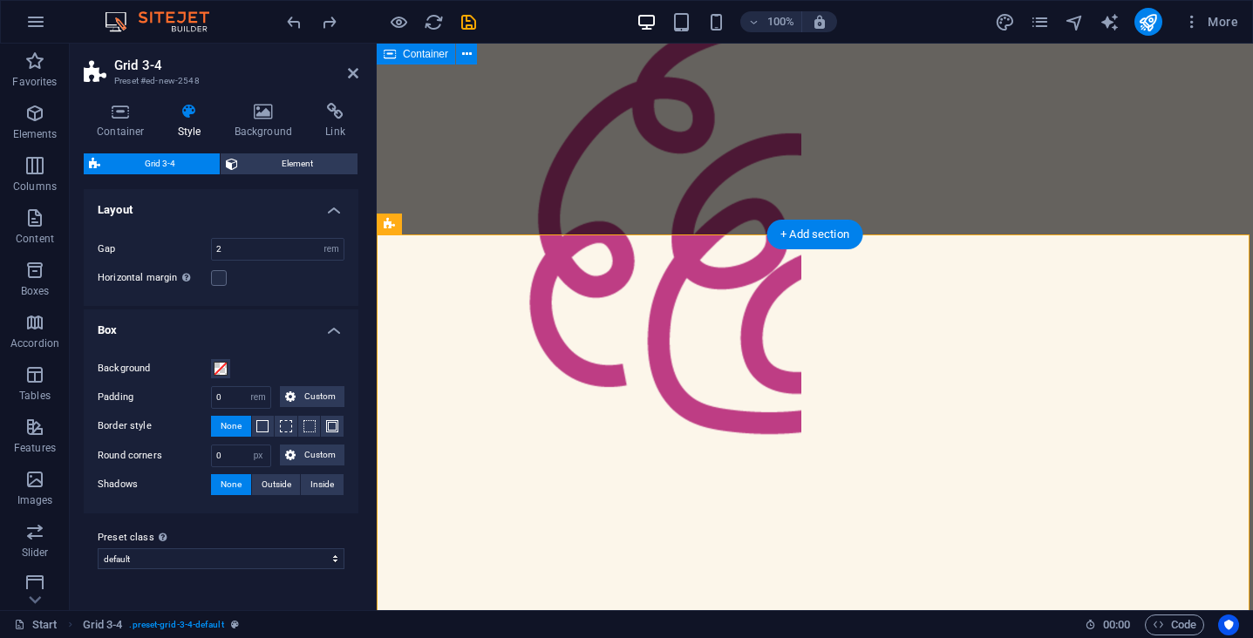
click at [301, 336] on h4 "Box" at bounding box center [221, 325] width 275 height 31
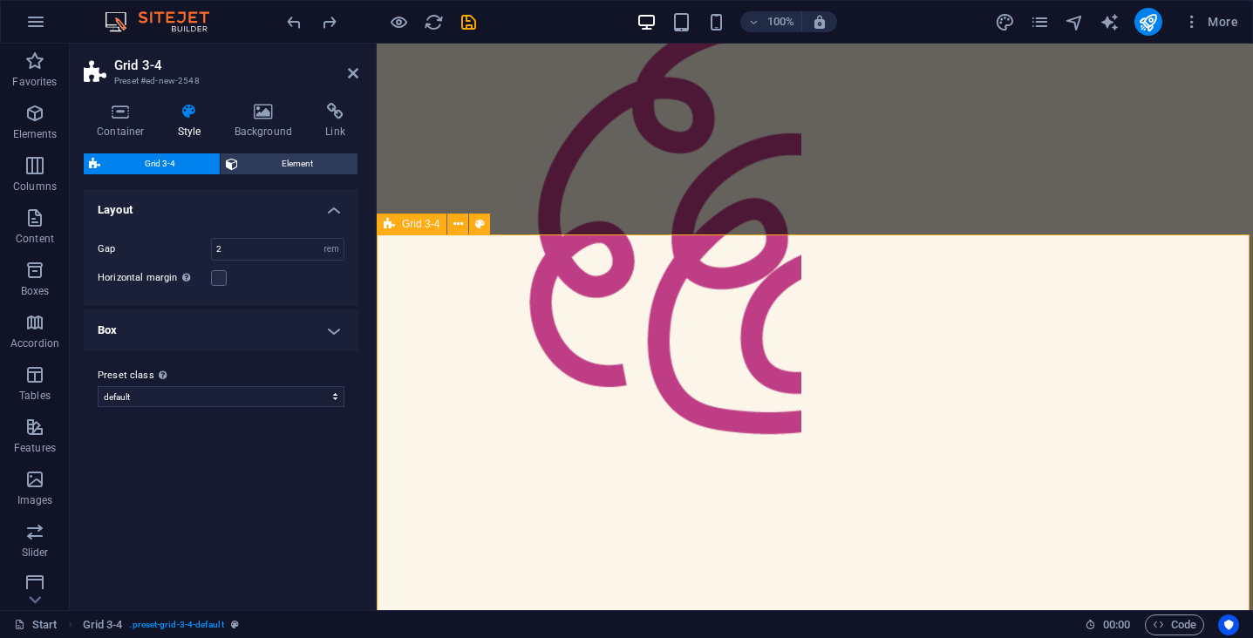
click at [411, 222] on span "Grid 3-4" at bounding box center [420, 224] width 37 height 10
click at [478, 223] on icon at bounding box center [480, 224] width 10 height 18
click at [455, 224] on icon at bounding box center [458, 224] width 10 height 18
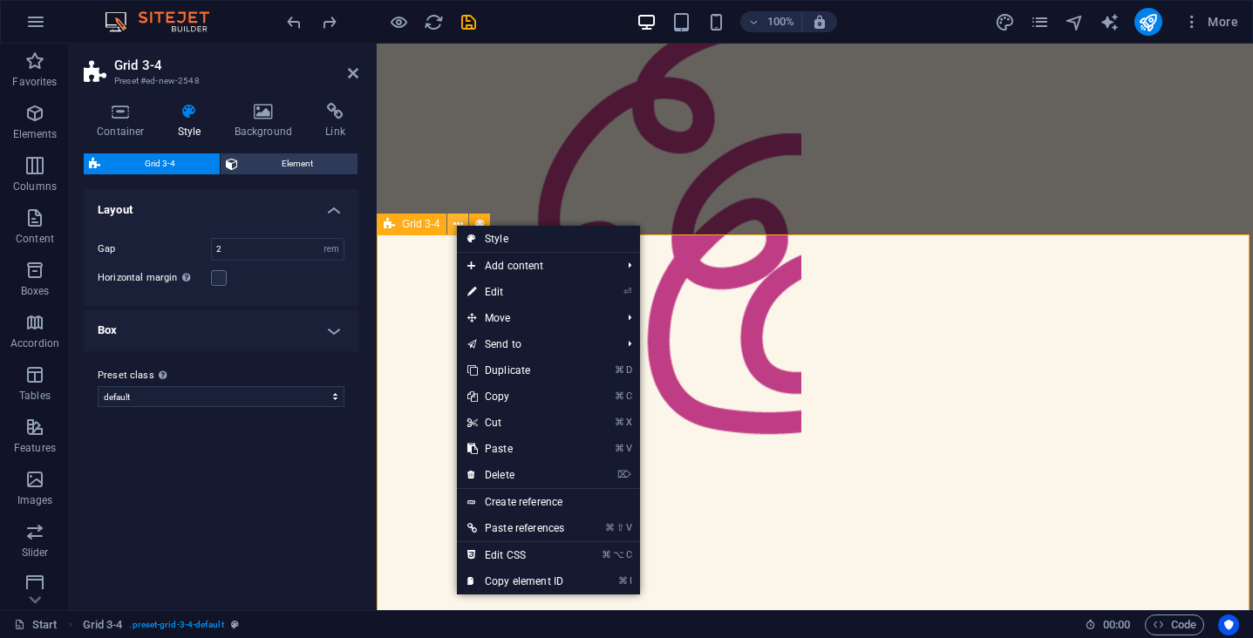
click at [455, 224] on icon at bounding box center [458, 224] width 10 height 18
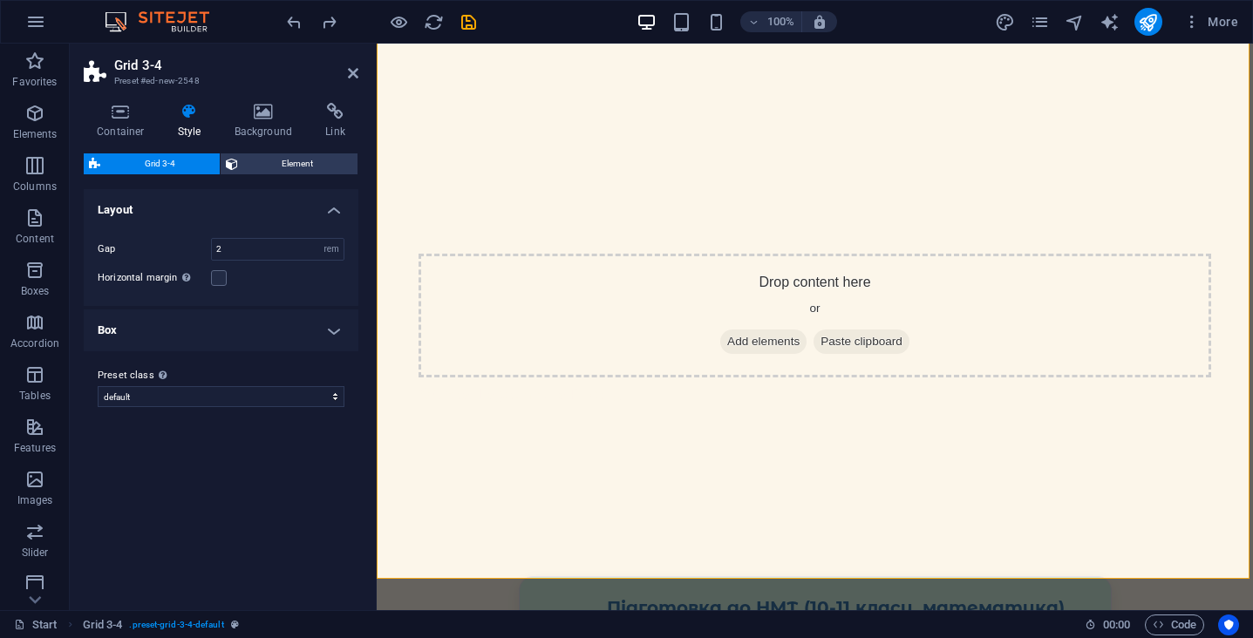
scroll to position [1423, 0]
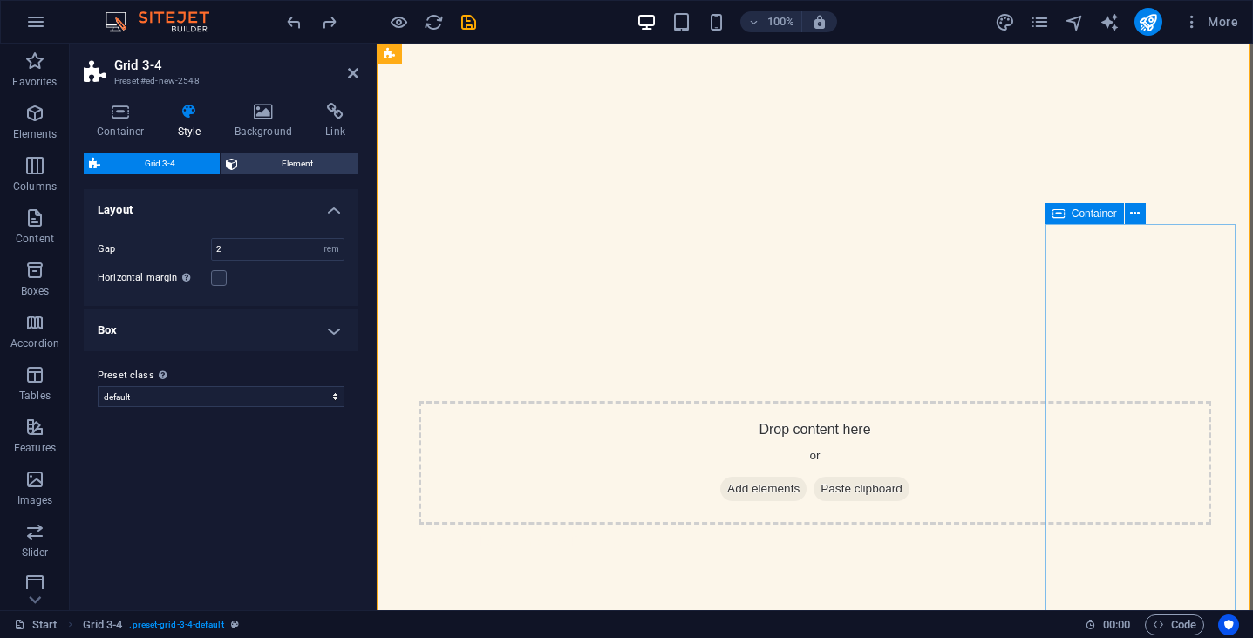
click at [1127, 210] on button at bounding box center [1135, 213] width 21 height 21
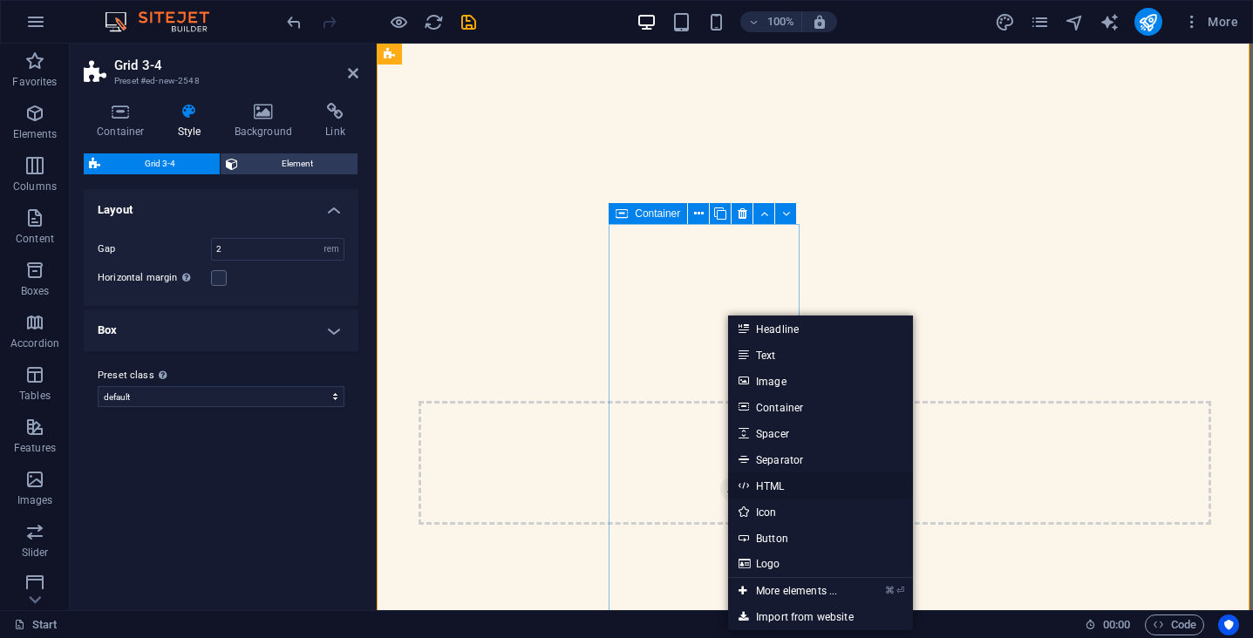
click at [775, 484] on link "HTML" at bounding box center [820, 486] width 185 height 26
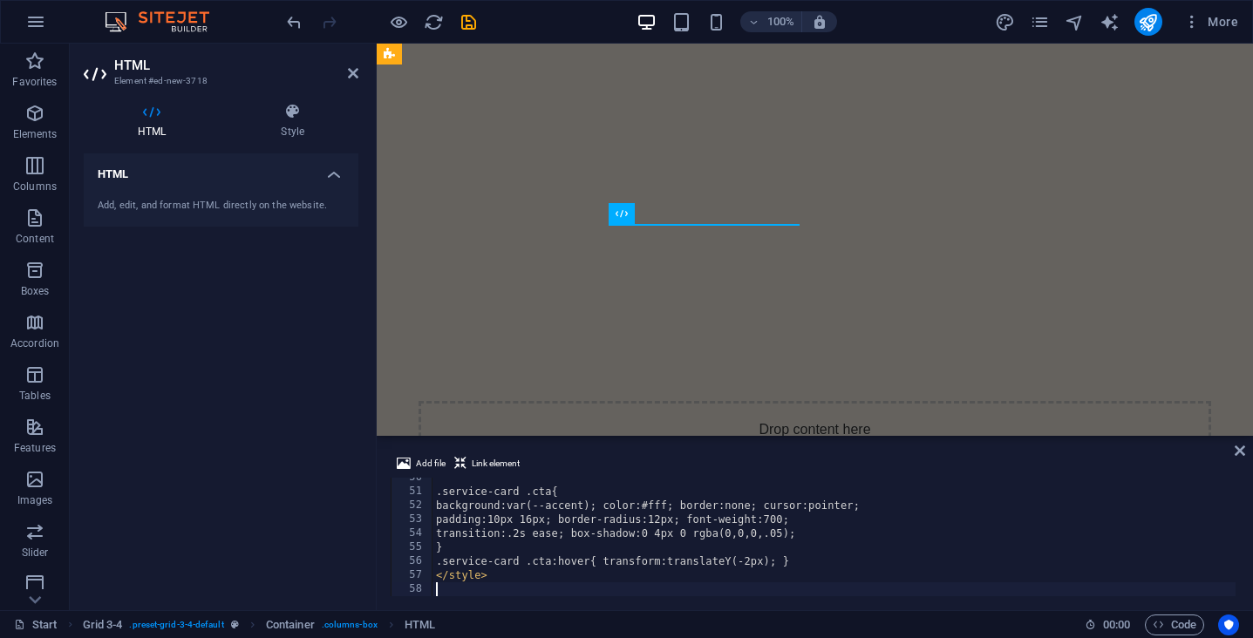
scroll to position [691, 0]
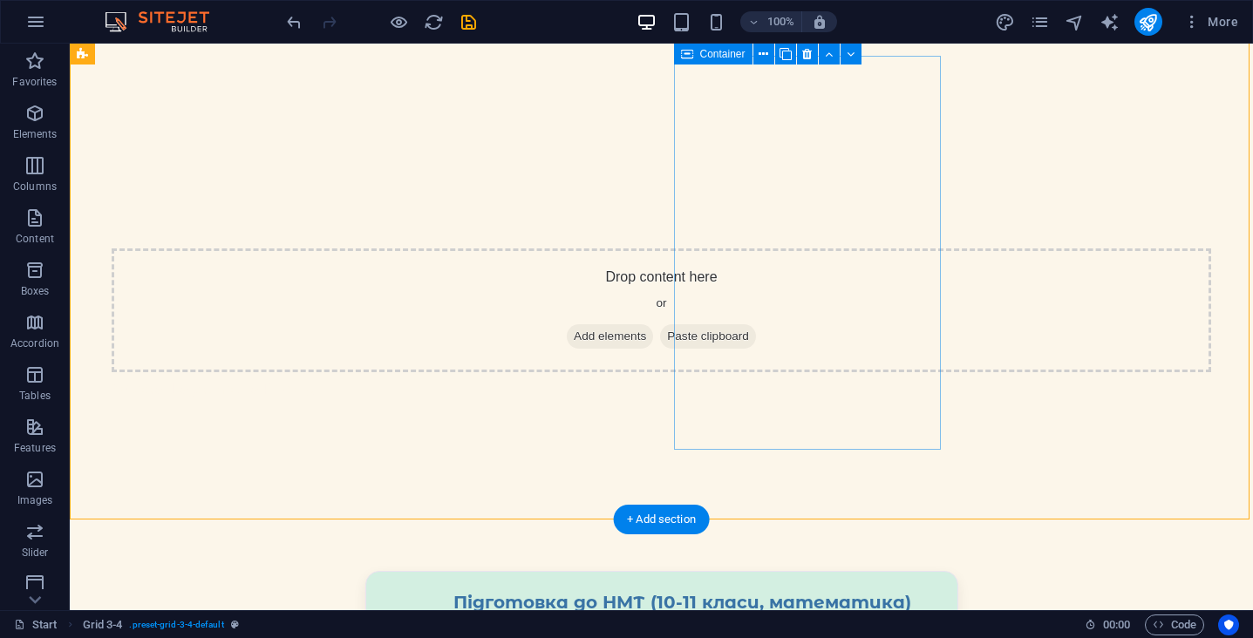
scroll to position [1178, 0]
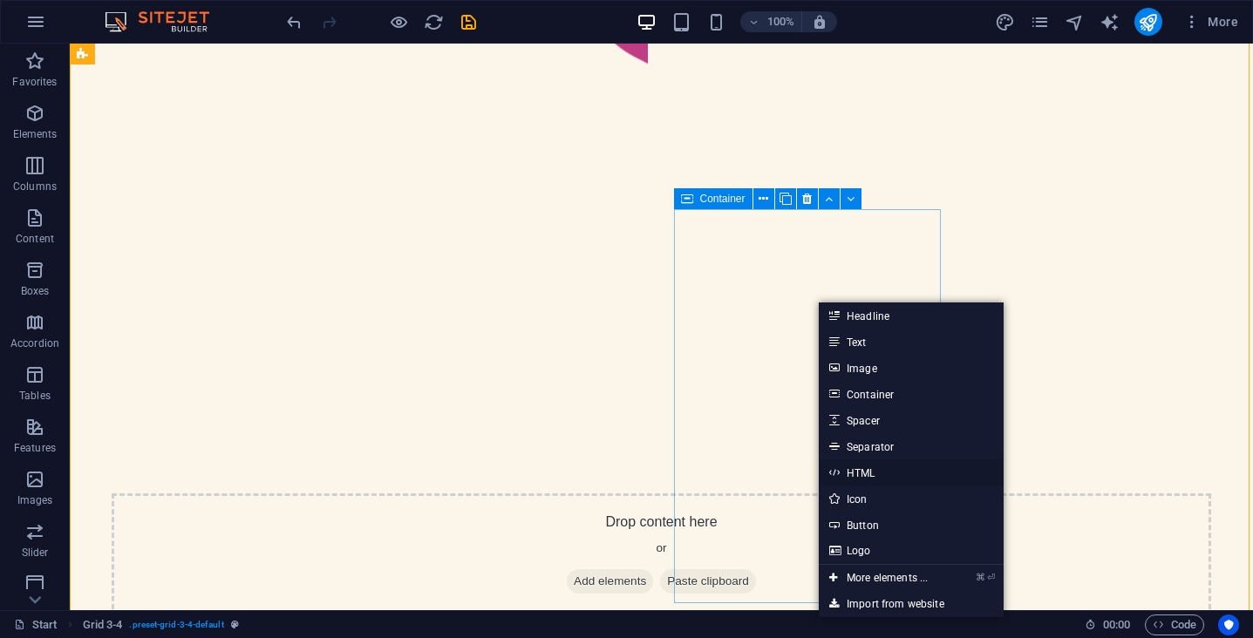
click at [869, 479] on link "HTML" at bounding box center [911, 473] width 185 height 26
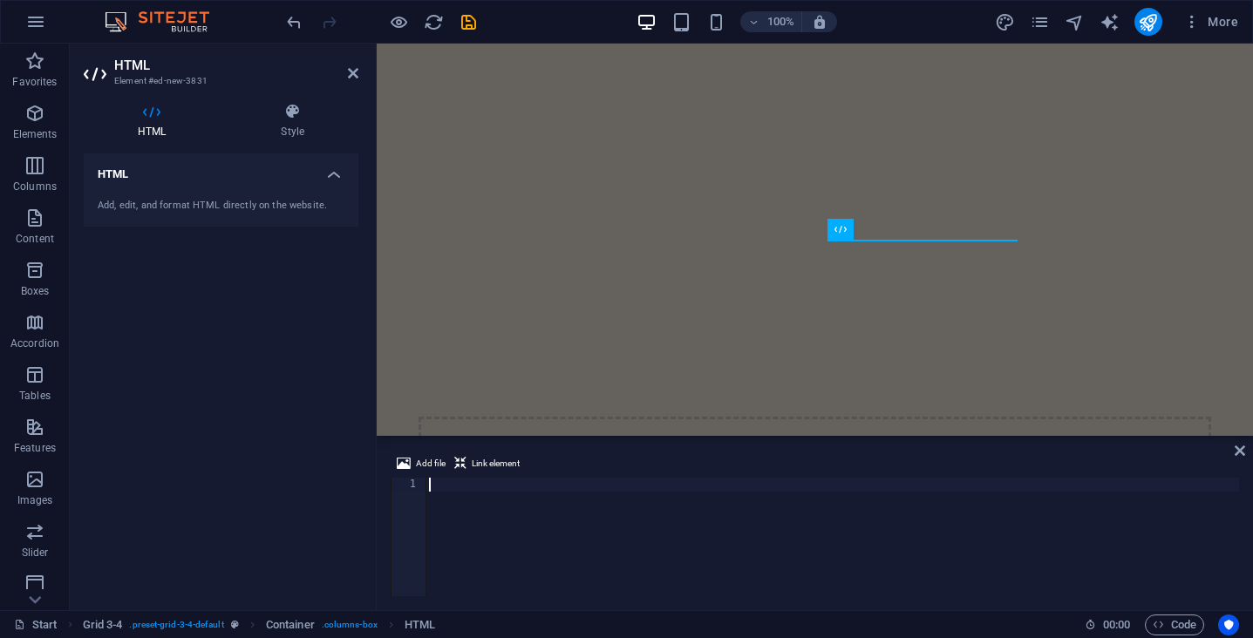
scroll to position [691, 0]
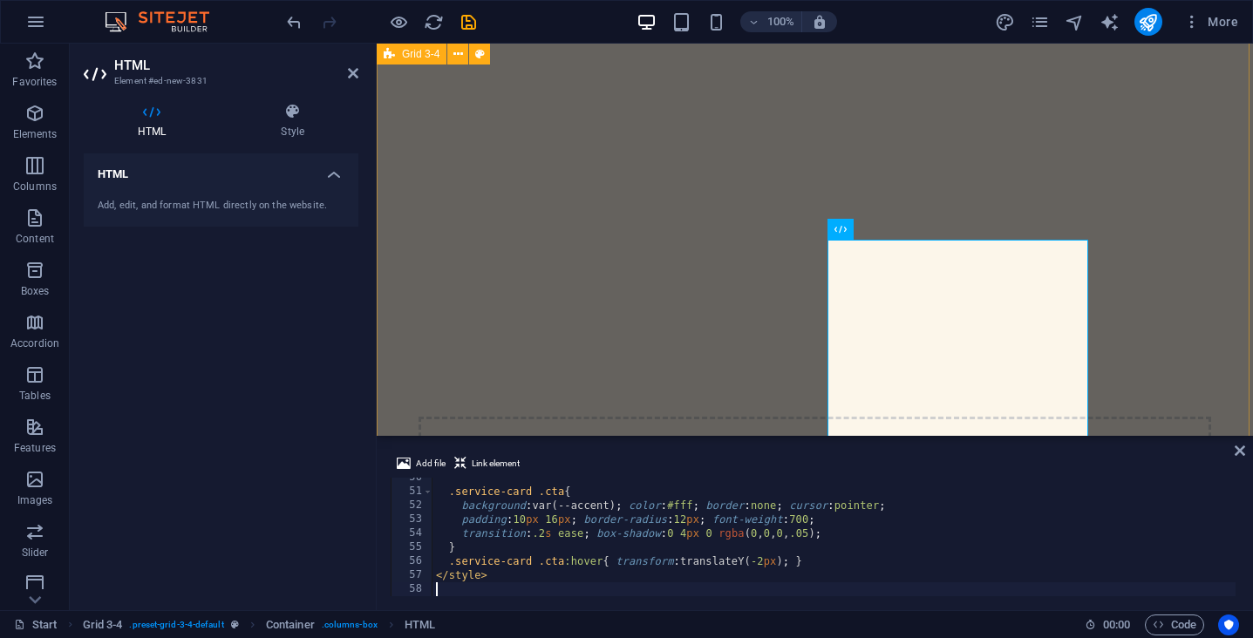
select select "rem"
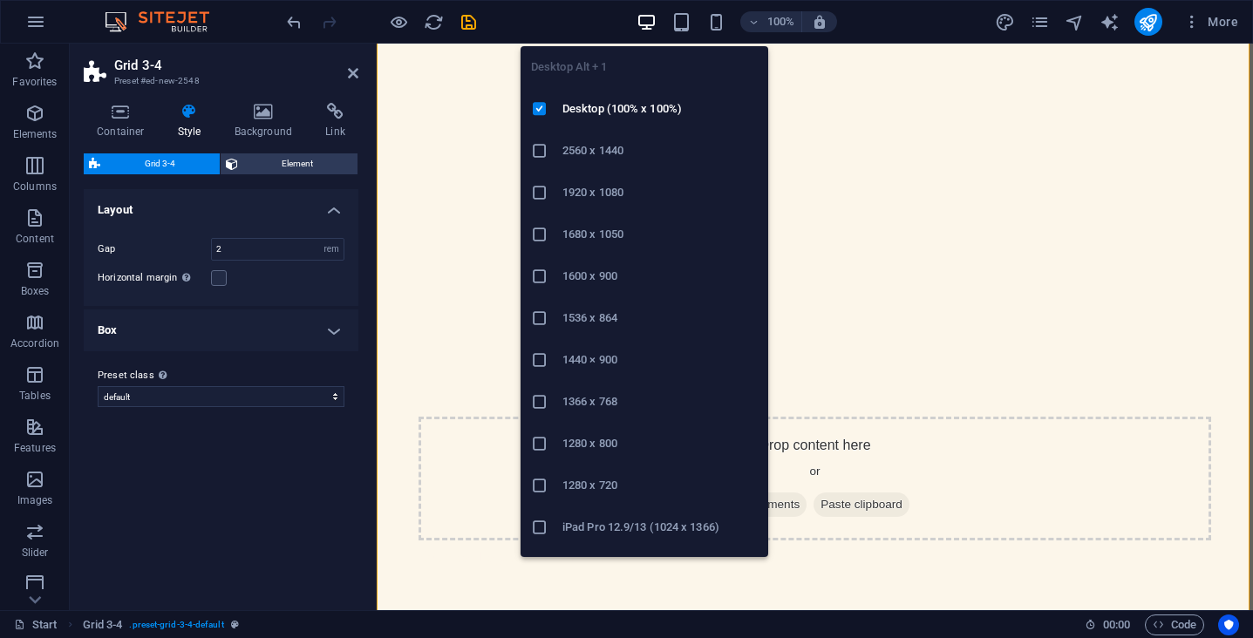
click at [652, 21] on icon "button" at bounding box center [647, 22] width 20 height 20
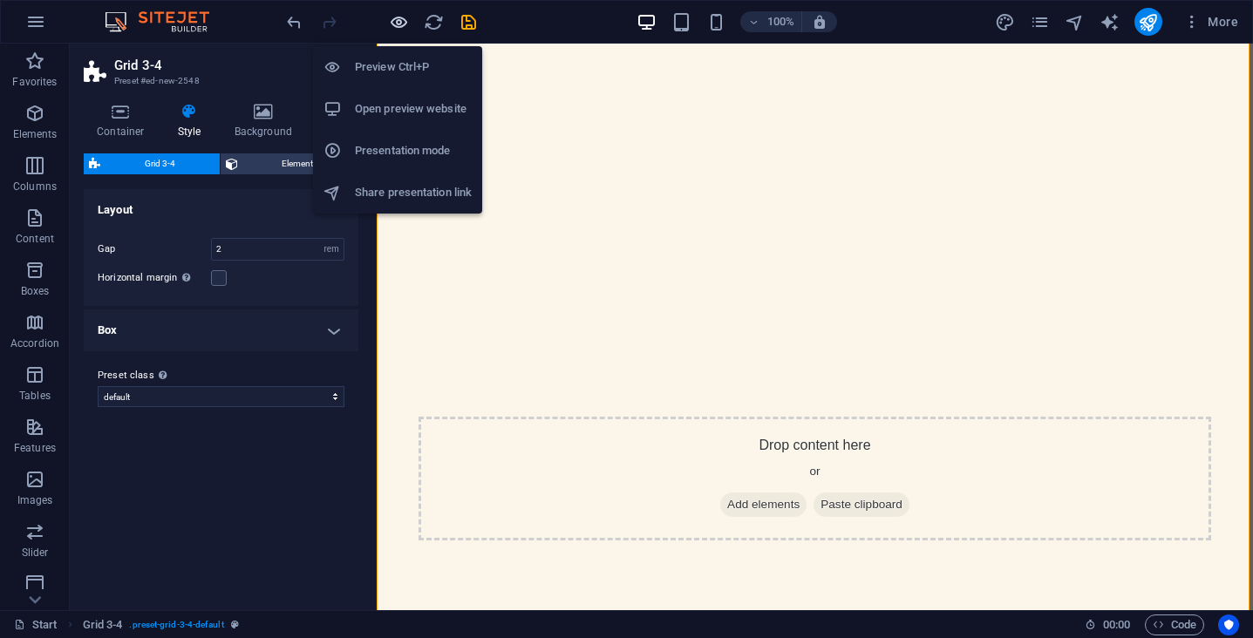
click at [406, 27] on icon "button" at bounding box center [399, 22] width 20 height 20
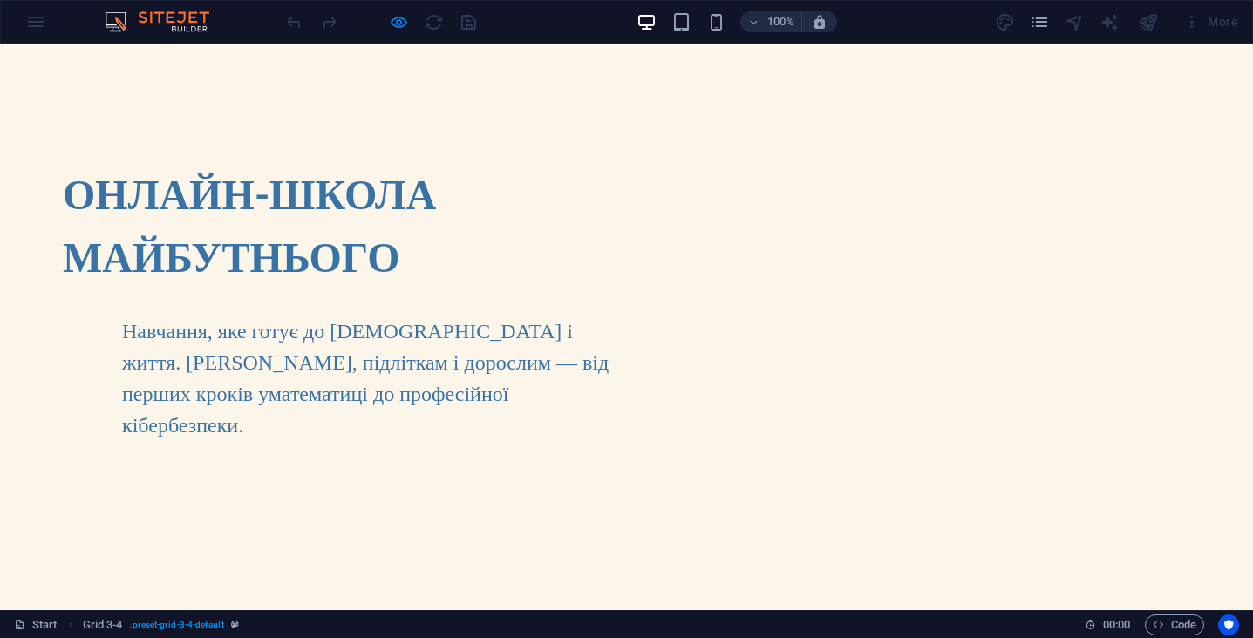
scroll to position [0, 0]
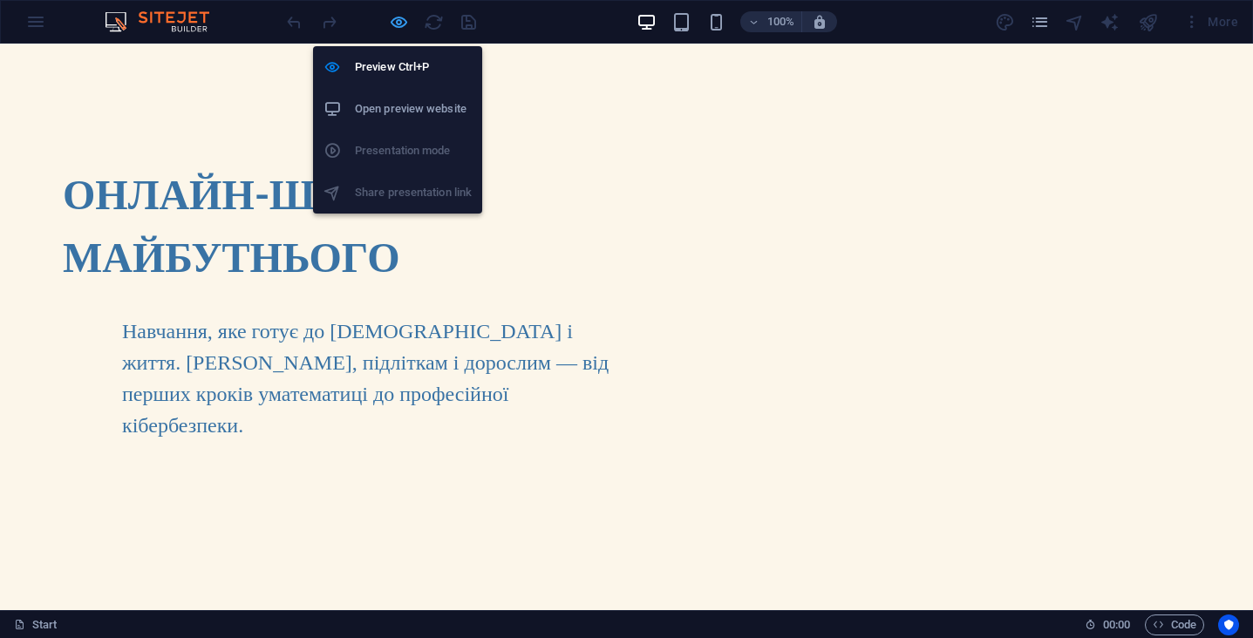
click at [399, 19] on icon "button" at bounding box center [399, 22] width 20 height 20
select select "rem"
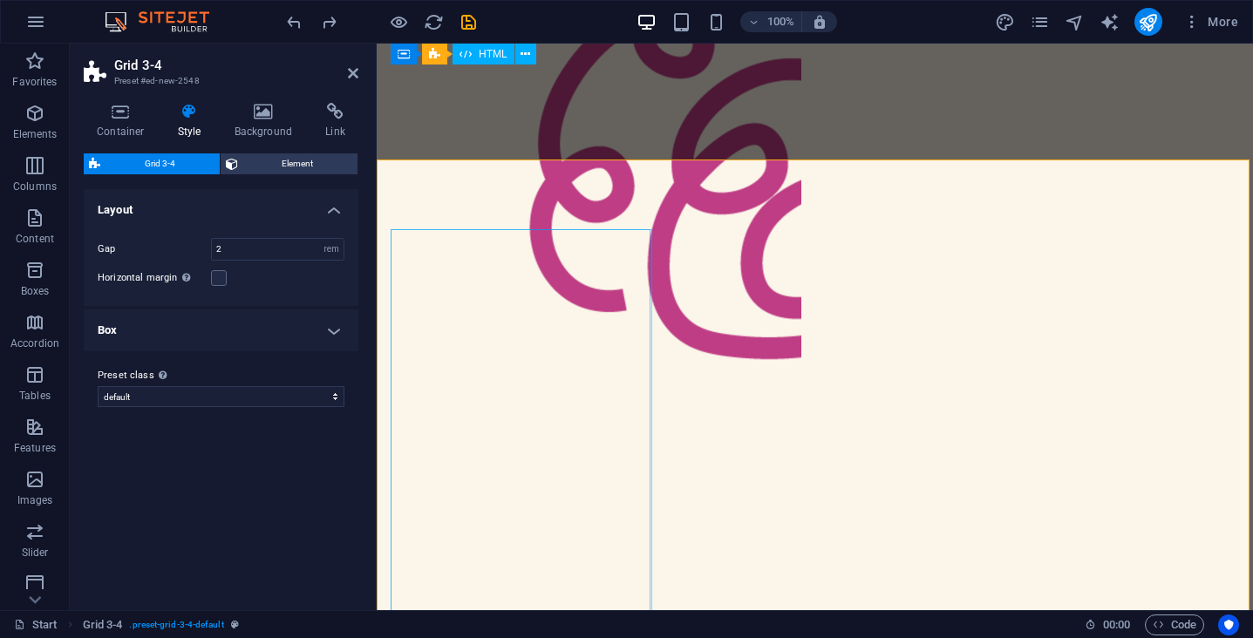
scroll to position [895, 0]
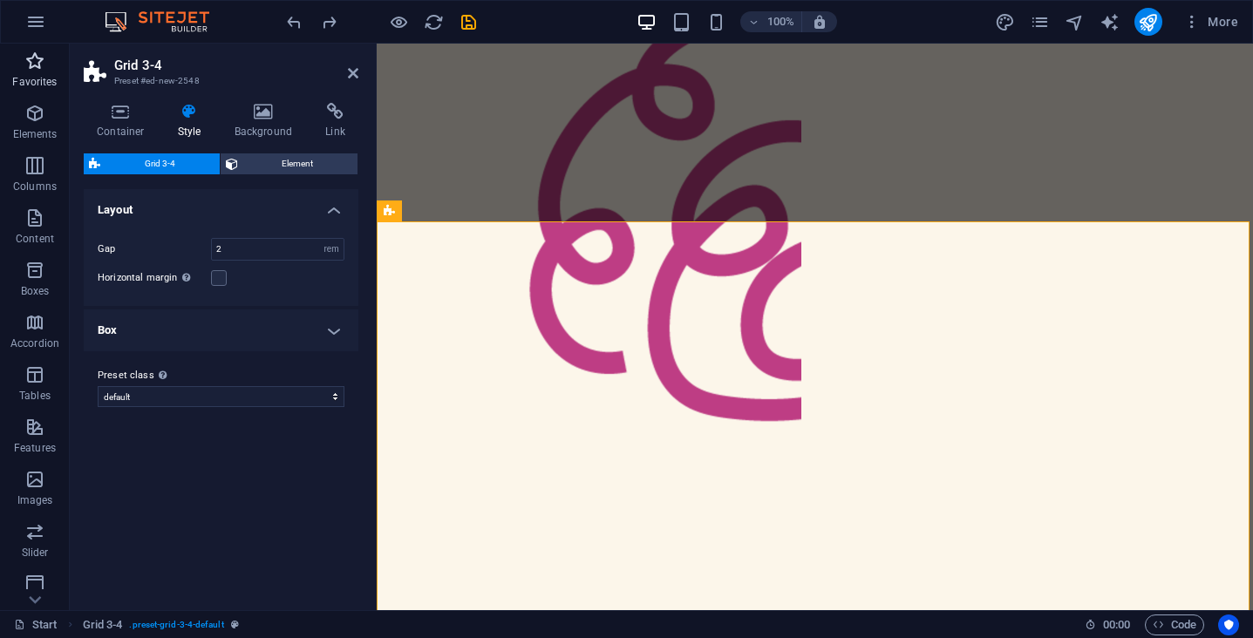
click at [31, 57] on icon "button" at bounding box center [34, 61] width 21 height 21
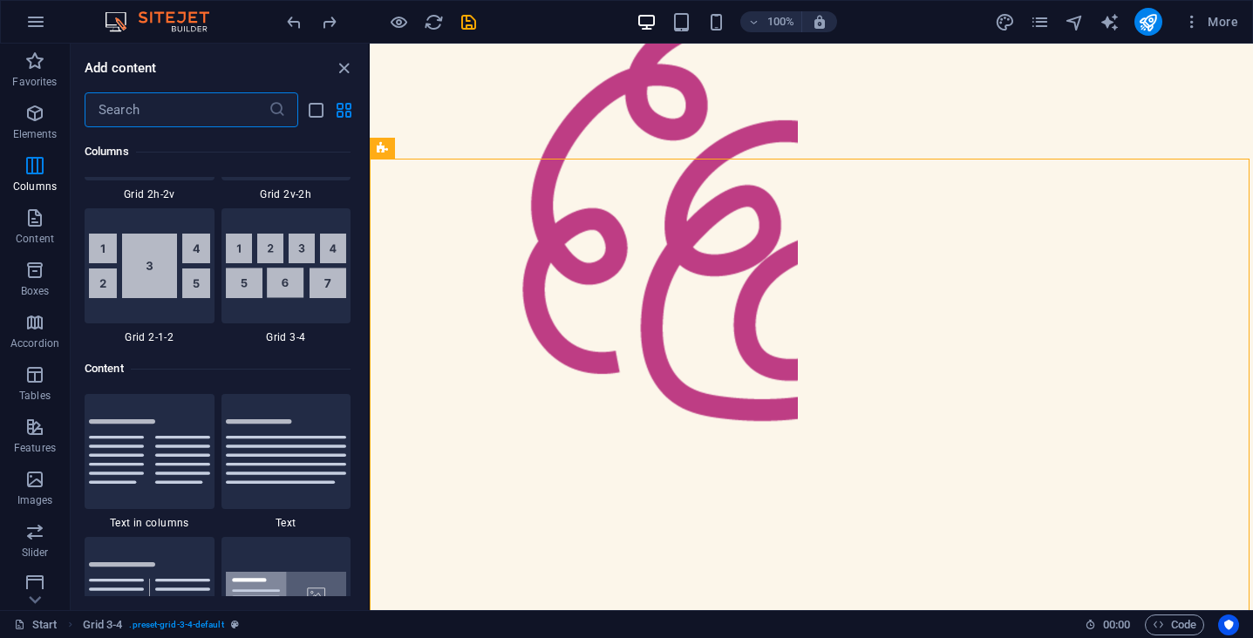
scroll to position [2782, 0]
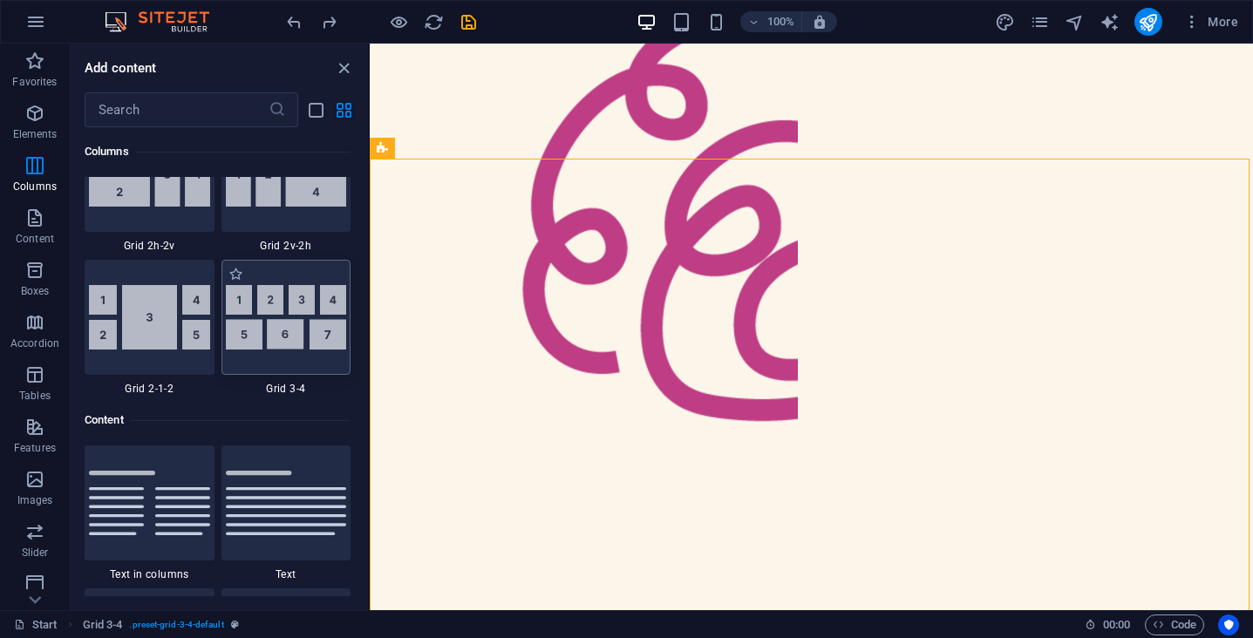
drag, startPoint x: 299, startPoint y: 308, endPoint x: 183, endPoint y: 189, distance: 165.9
click at [299, 308] on img at bounding box center [286, 317] width 121 height 65
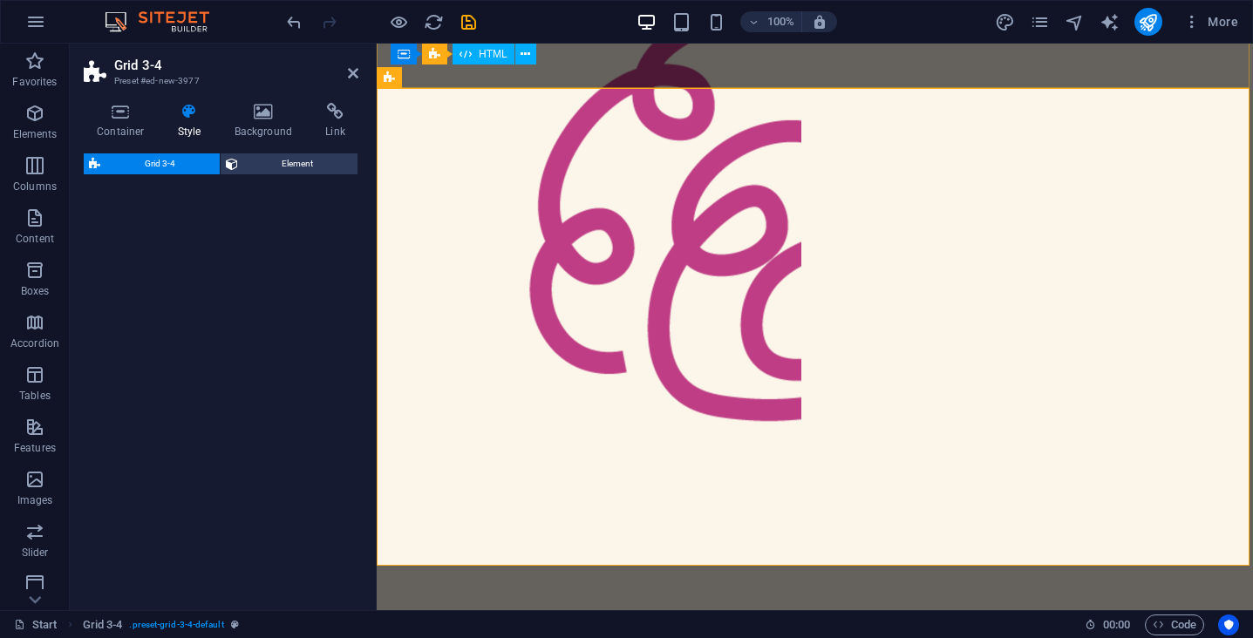
select select "rem"
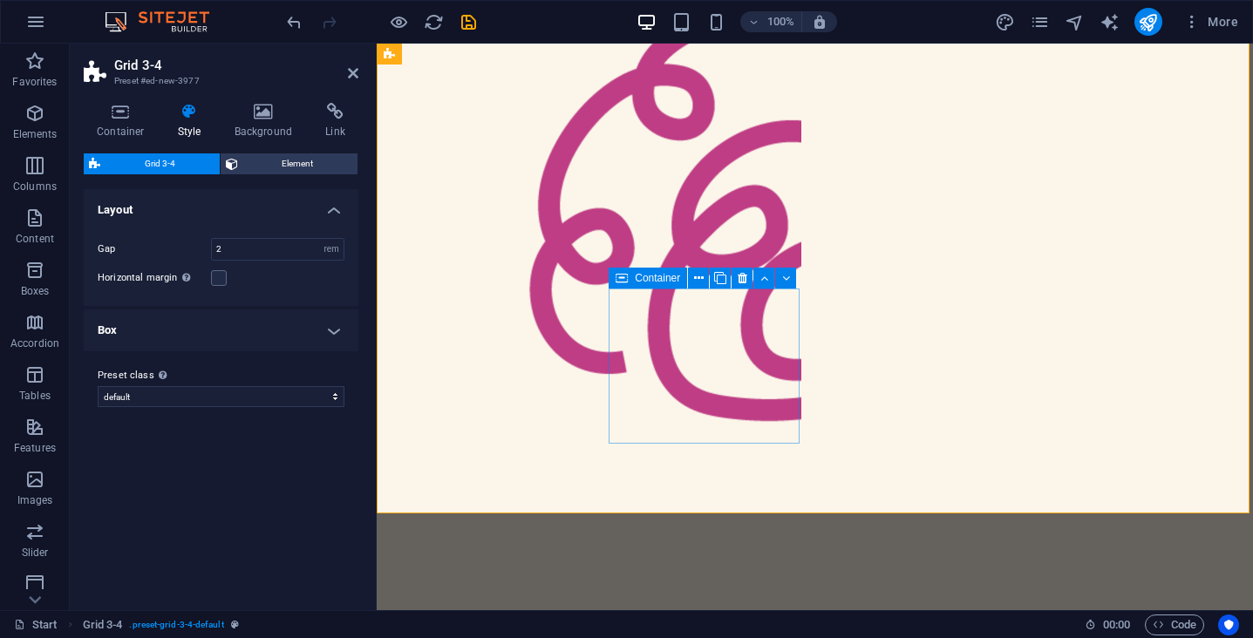
scroll to position [2114, 0]
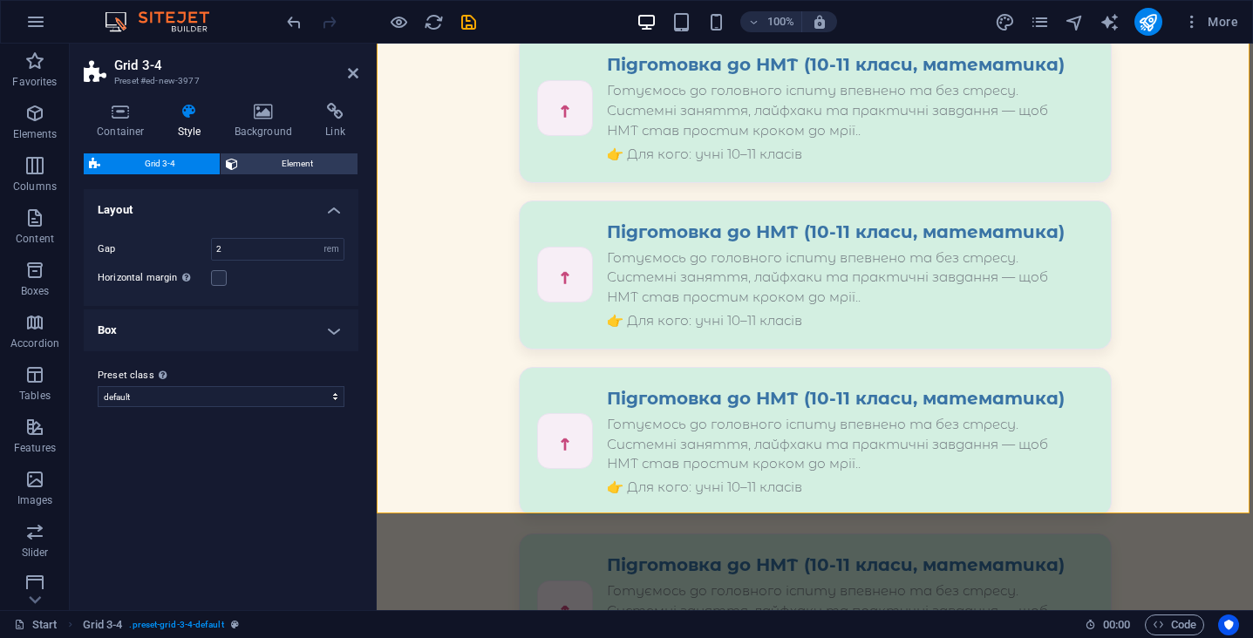
click at [326, 204] on h4 "Layout" at bounding box center [221, 204] width 275 height 31
click at [323, 208] on h4 "Layout" at bounding box center [221, 210] width 275 height 42
click at [303, 165] on span "Element" at bounding box center [298, 163] width 110 height 21
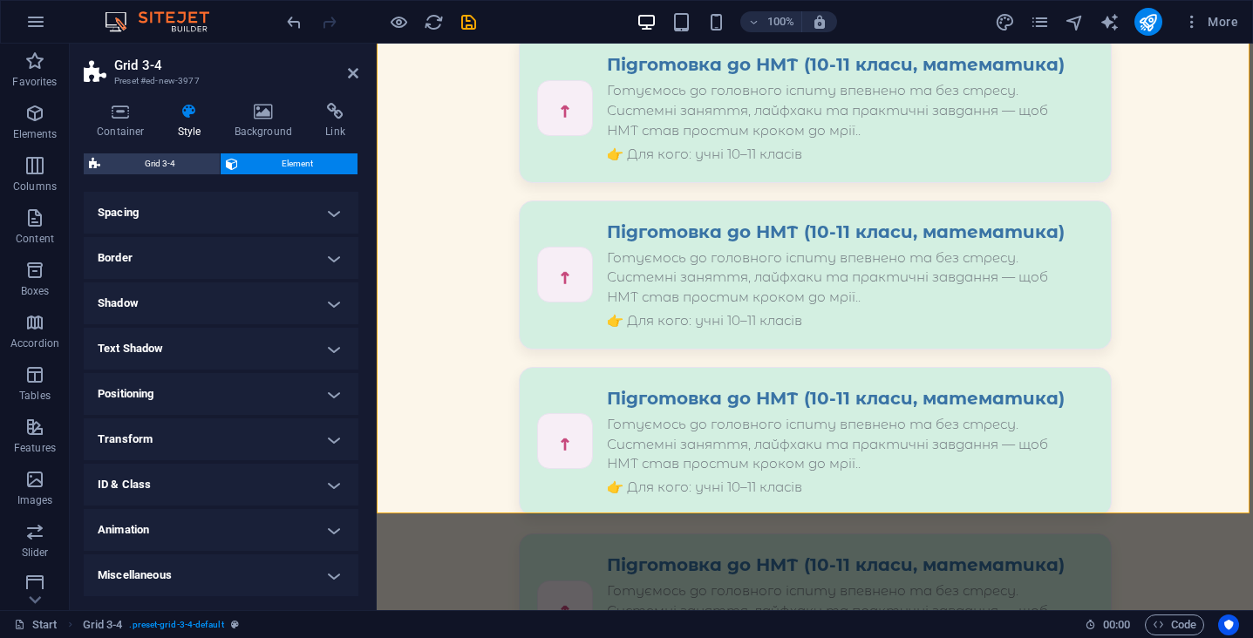
scroll to position [142, 0]
click at [253, 563] on h4 "Miscellaneous" at bounding box center [221, 576] width 275 height 42
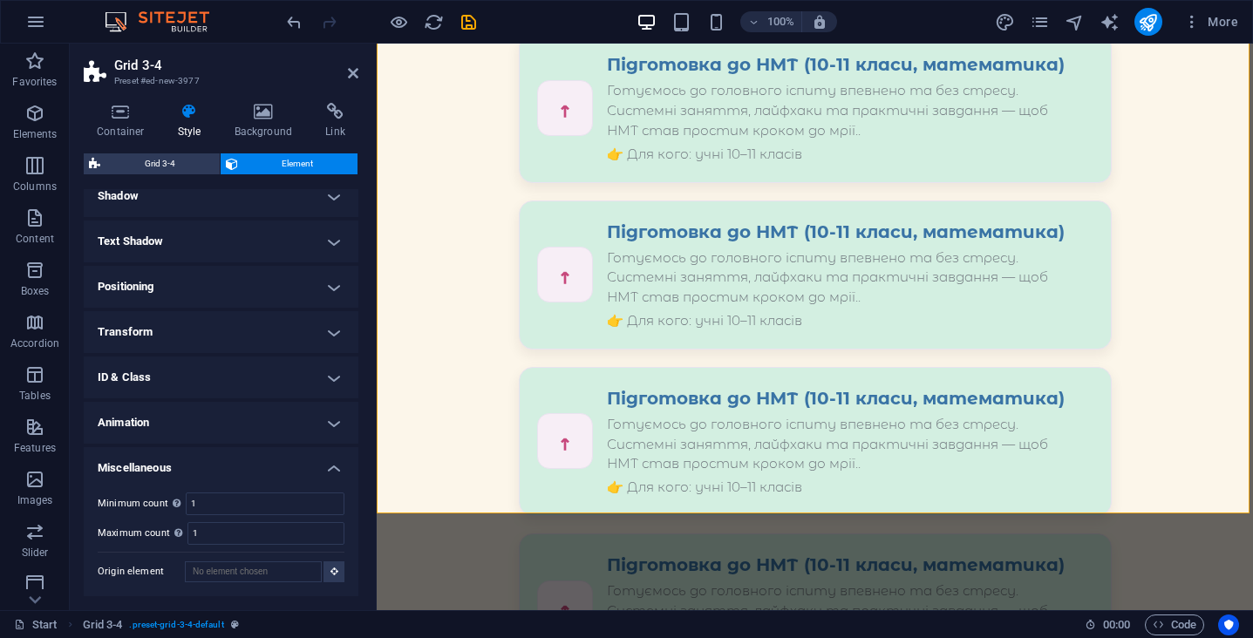
click at [260, 466] on h4 "Miscellaneous" at bounding box center [221, 462] width 275 height 31
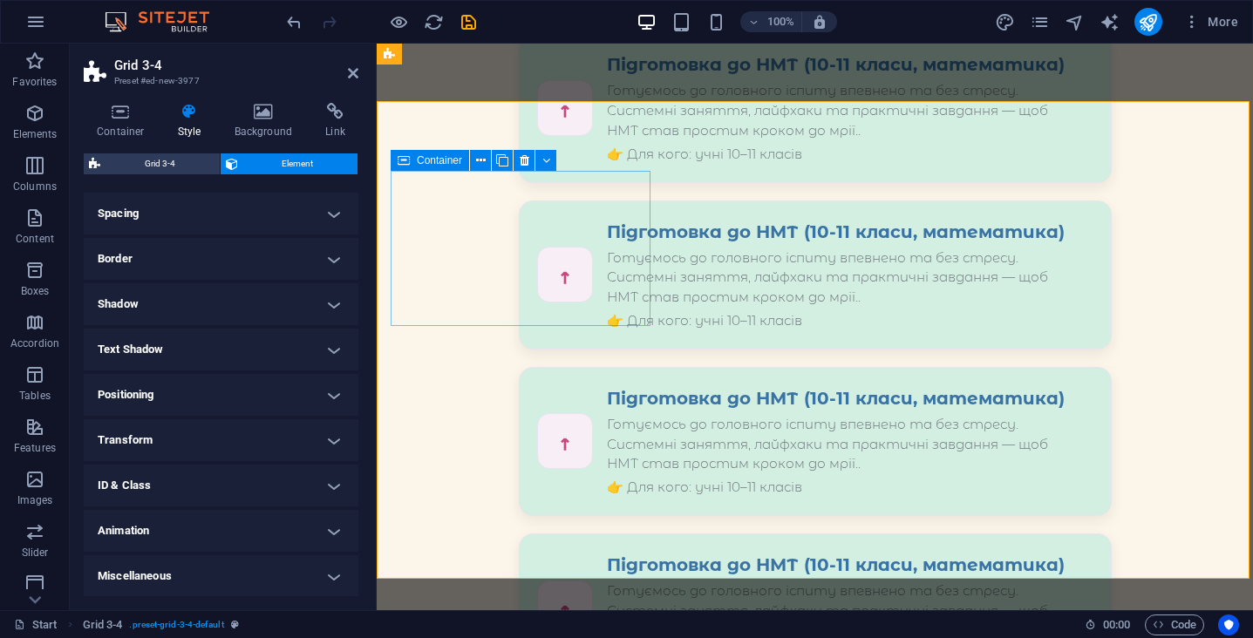
scroll to position [1983, 0]
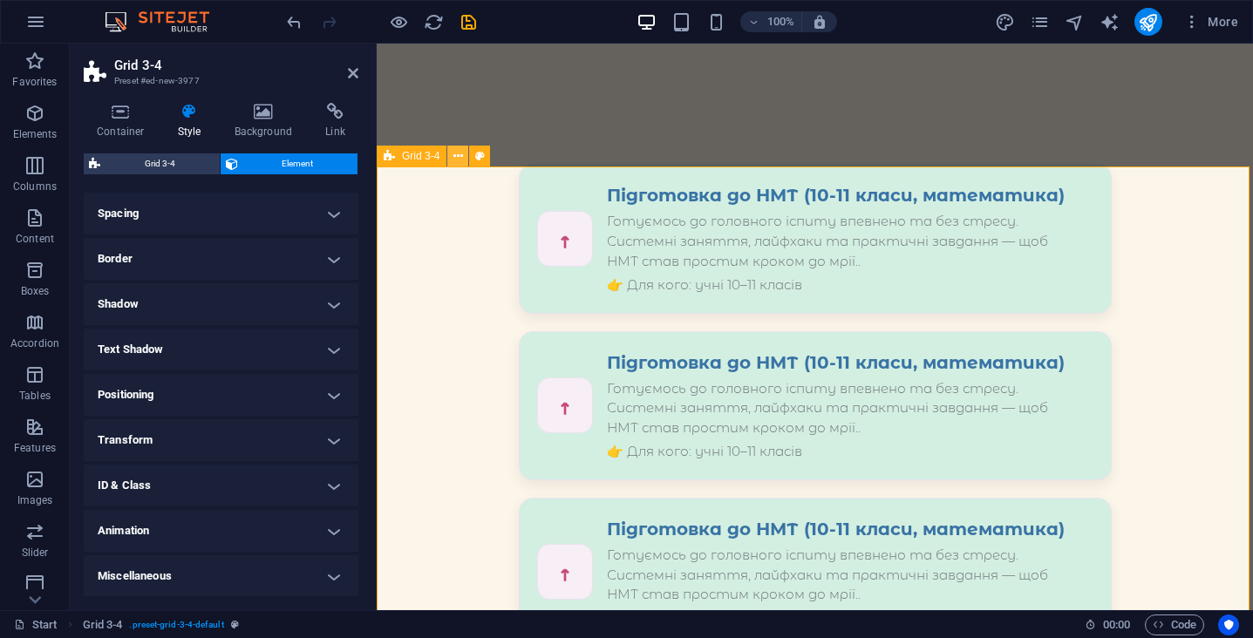
click at [453, 157] on icon at bounding box center [458, 156] width 10 height 18
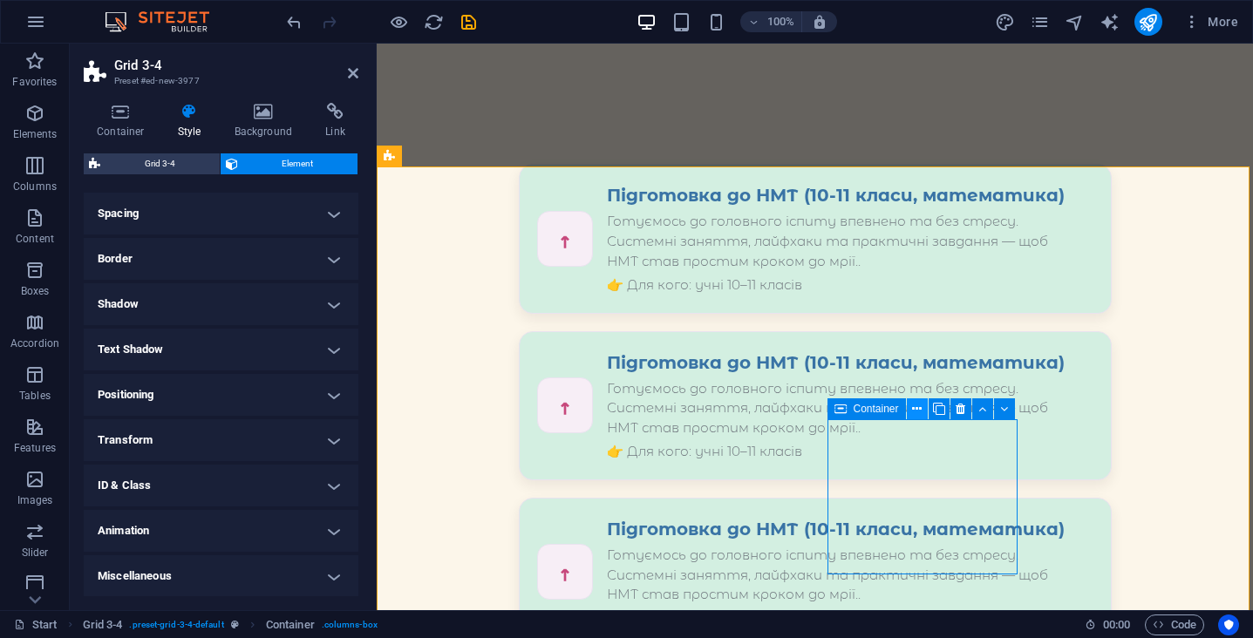
click at [911, 412] on button at bounding box center [917, 408] width 21 height 21
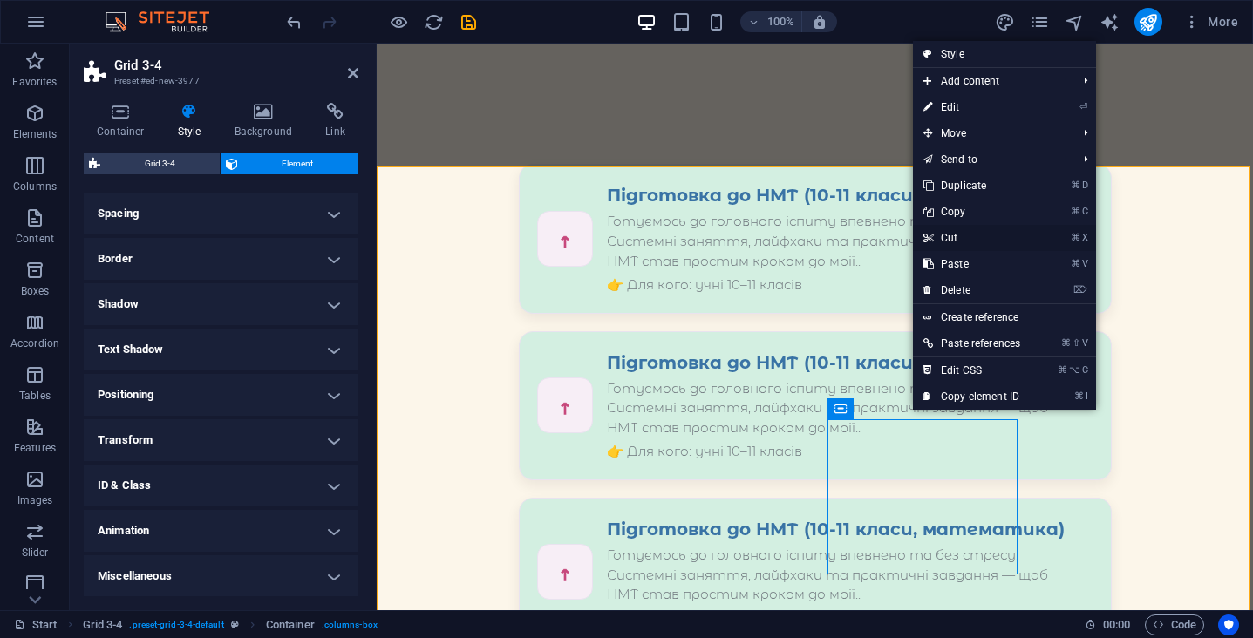
click at [962, 244] on link "⌘ X Cut" at bounding box center [972, 238] width 118 height 26
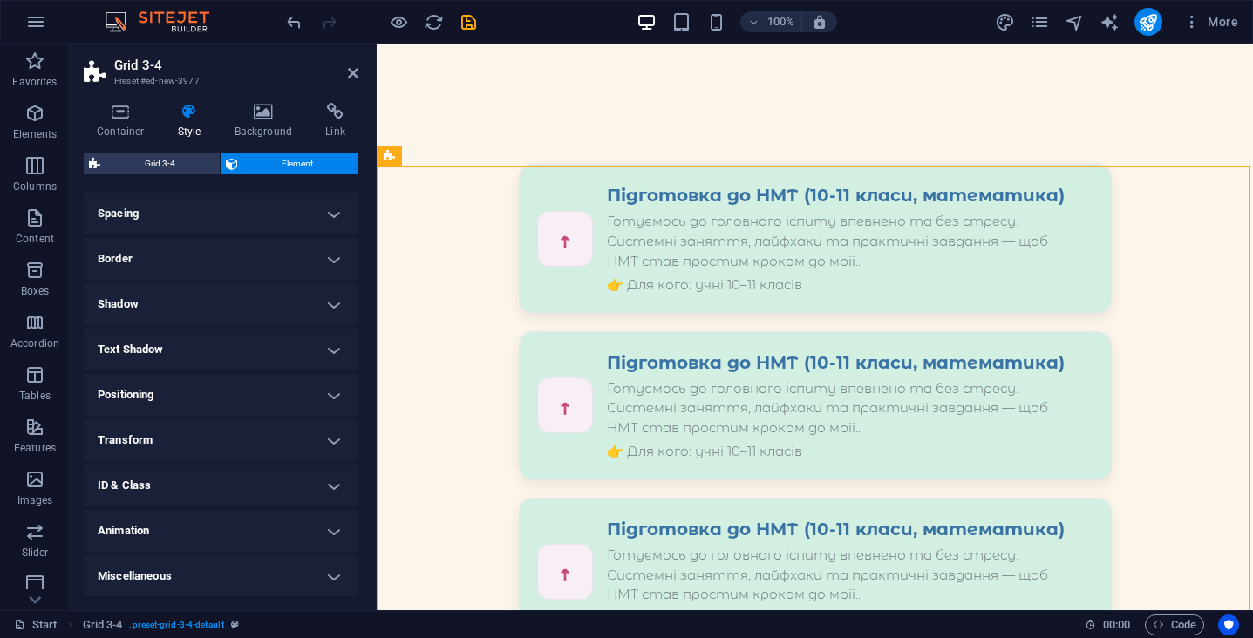
drag, startPoint x: 877, startPoint y: 460, endPoint x: 1075, endPoint y: 460, distance: 197.9
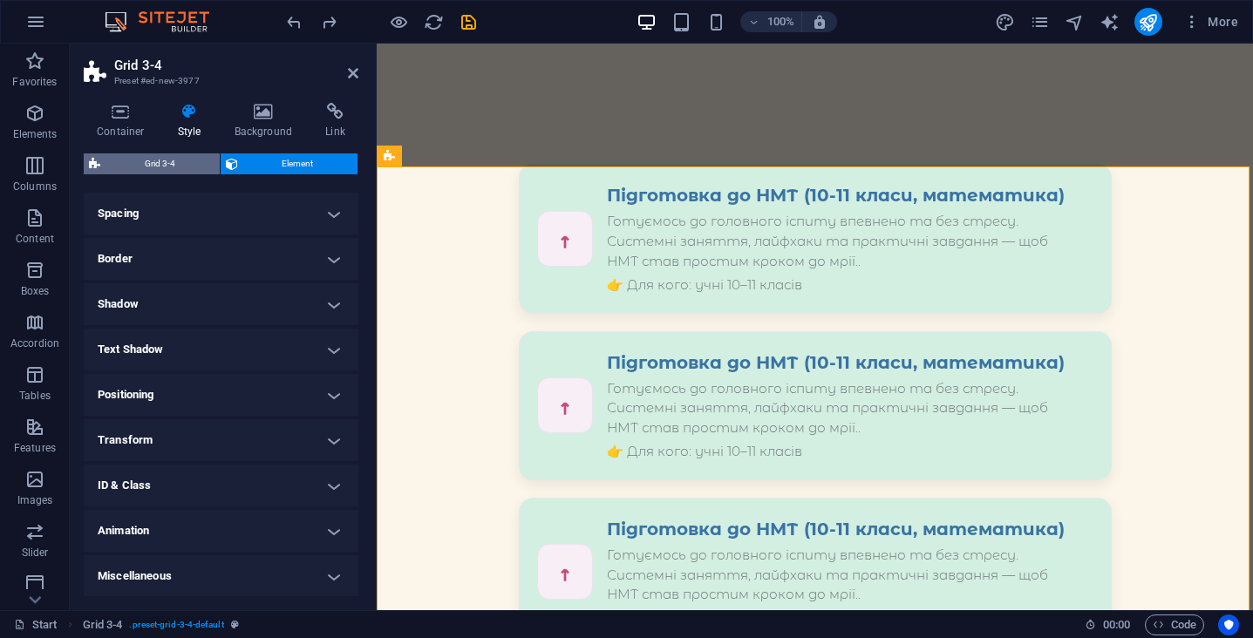
click at [152, 162] on span "Grid 3-4" at bounding box center [160, 163] width 109 height 21
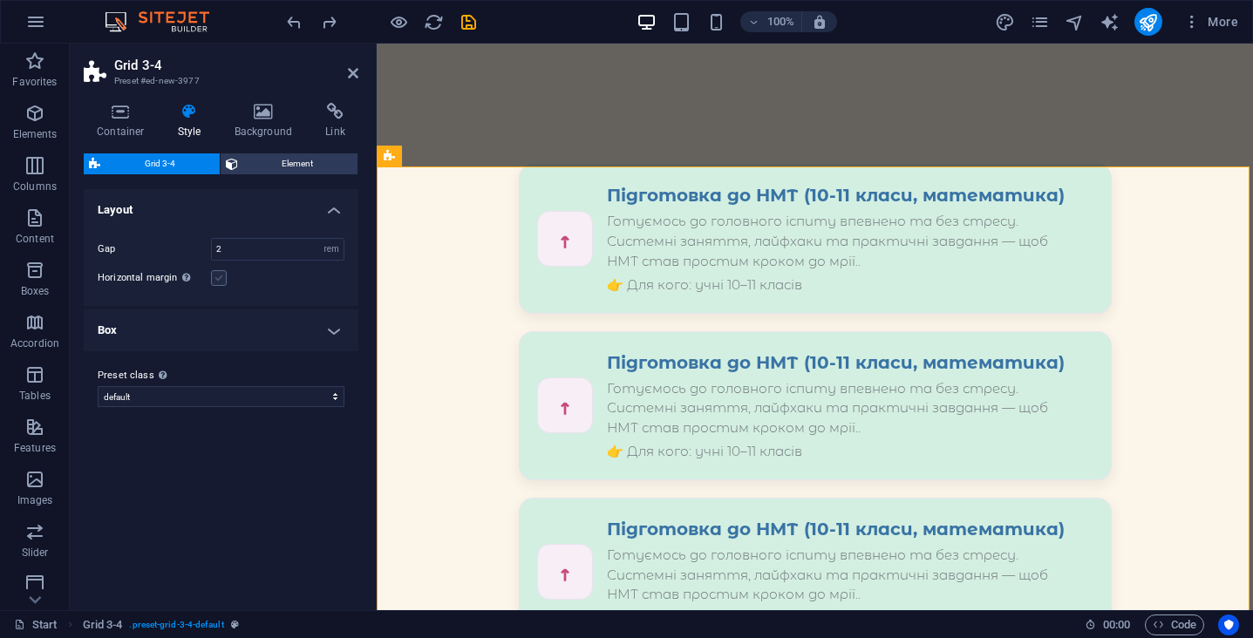
click at [223, 282] on label at bounding box center [219, 278] width 16 height 16
click at [0, 0] on input "Horizontal margin Only if the containers "Content width" is not set to "Default"" at bounding box center [0, 0] width 0 height 0
click at [223, 282] on label at bounding box center [219, 278] width 16 height 16
click at [0, 0] on input "Horizontal margin Only if the containers "Content width" is not set to "Default"" at bounding box center [0, 0] width 0 height 0
click at [243, 257] on input "2" at bounding box center [278, 249] width 132 height 21
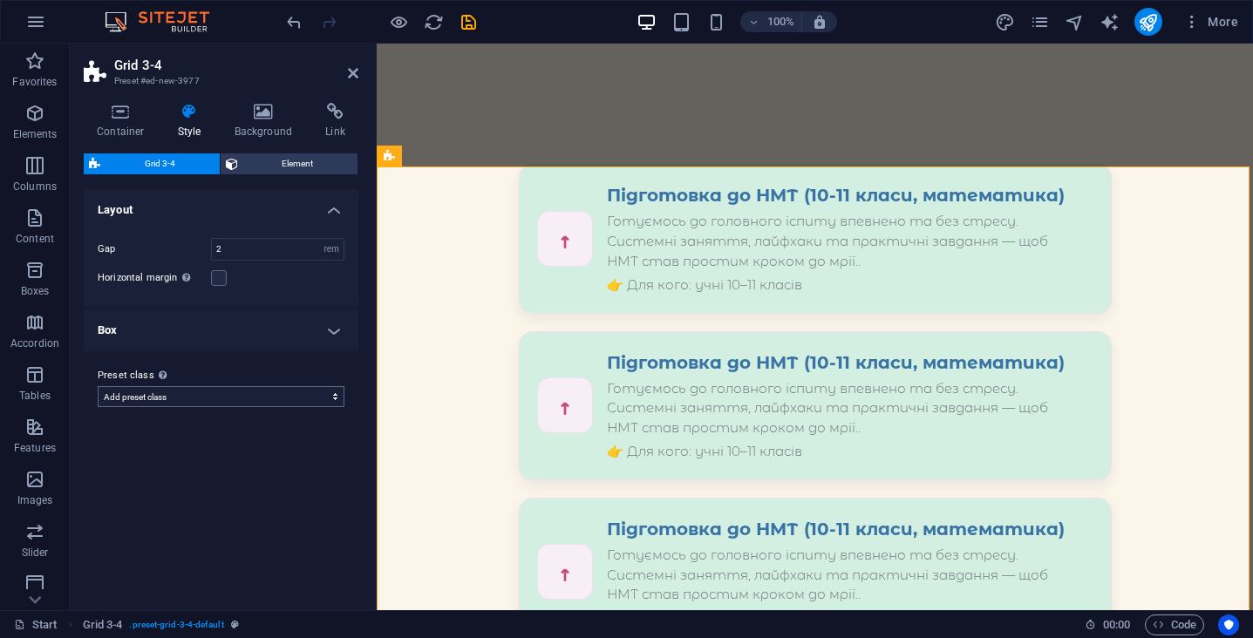
select select "preset-grid-3-4-default"
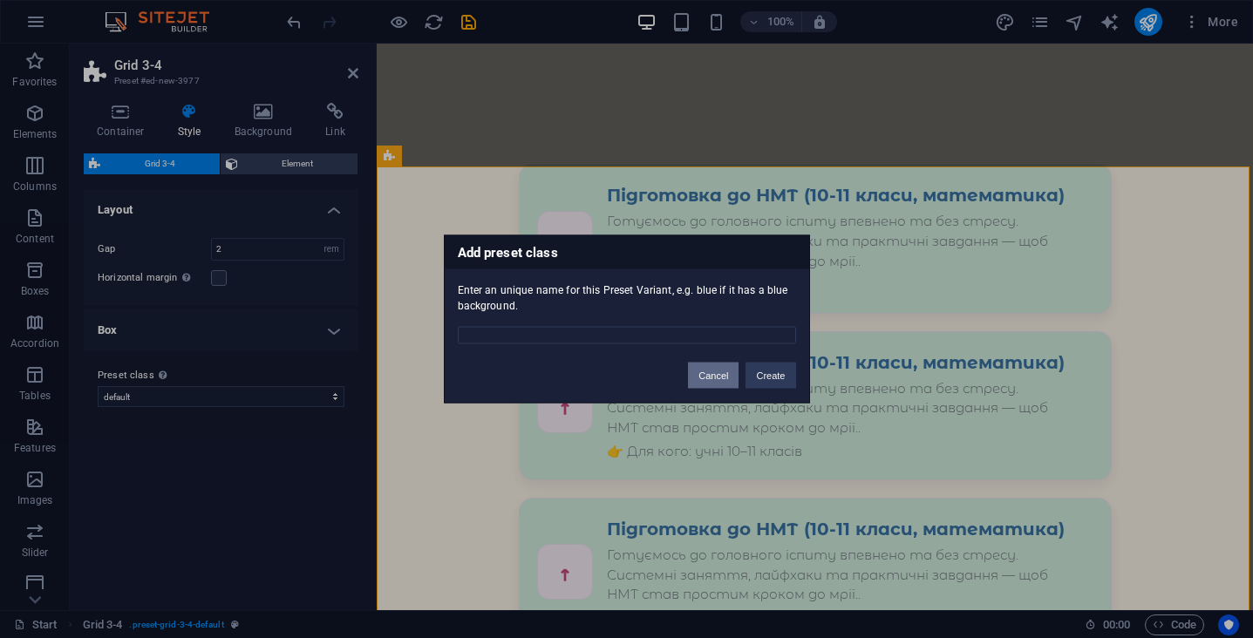
click at [708, 384] on button "Cancel" at bounding box center [713, 376] width 51 height 26
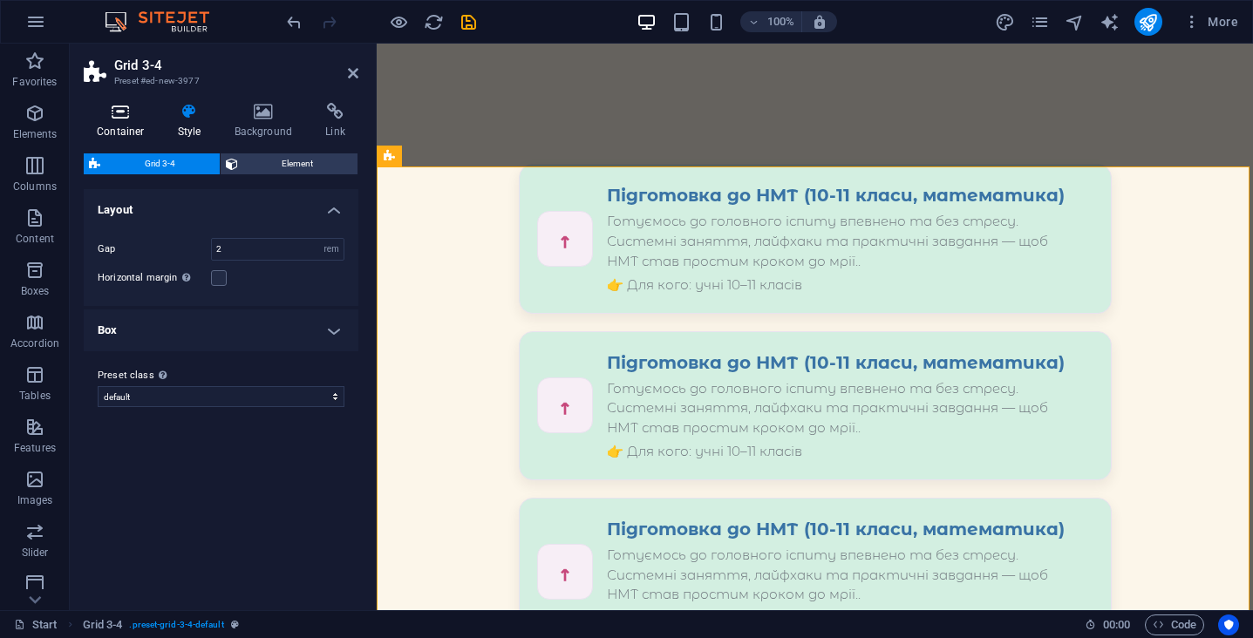
click at [123, 126] on h4 "Container" at bounding box center [124, 121] width 81 height 37
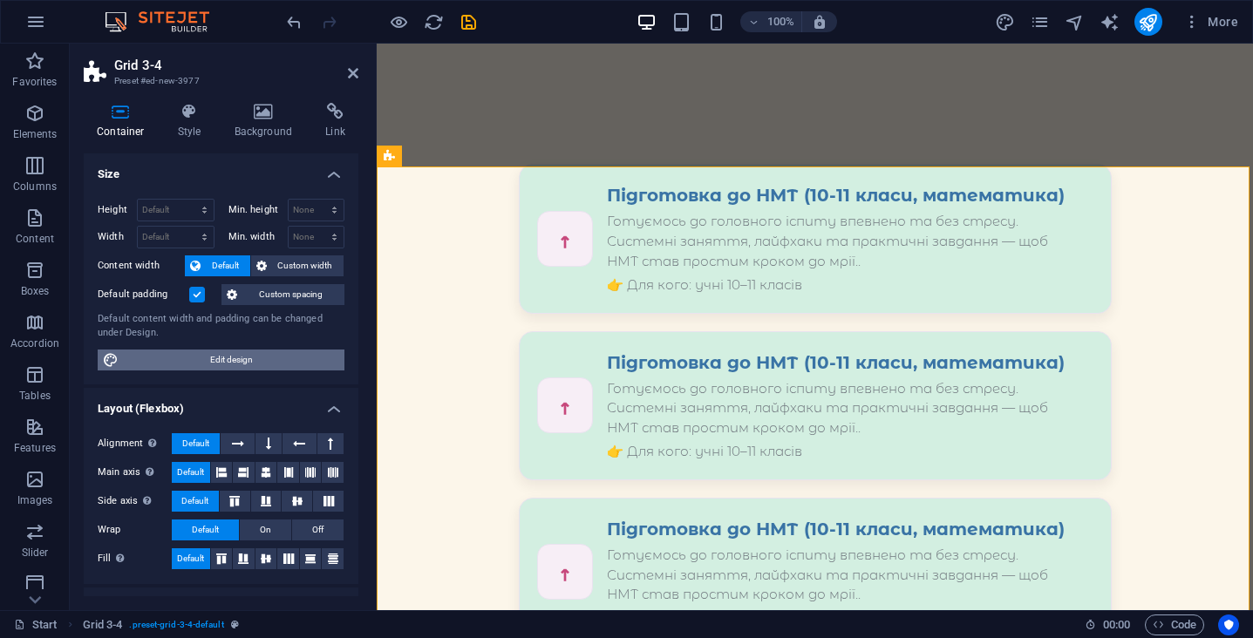
click at [213, 354] on span "Edit design" at bounding box center [231, 360] width 215 height 21
select select "rem"
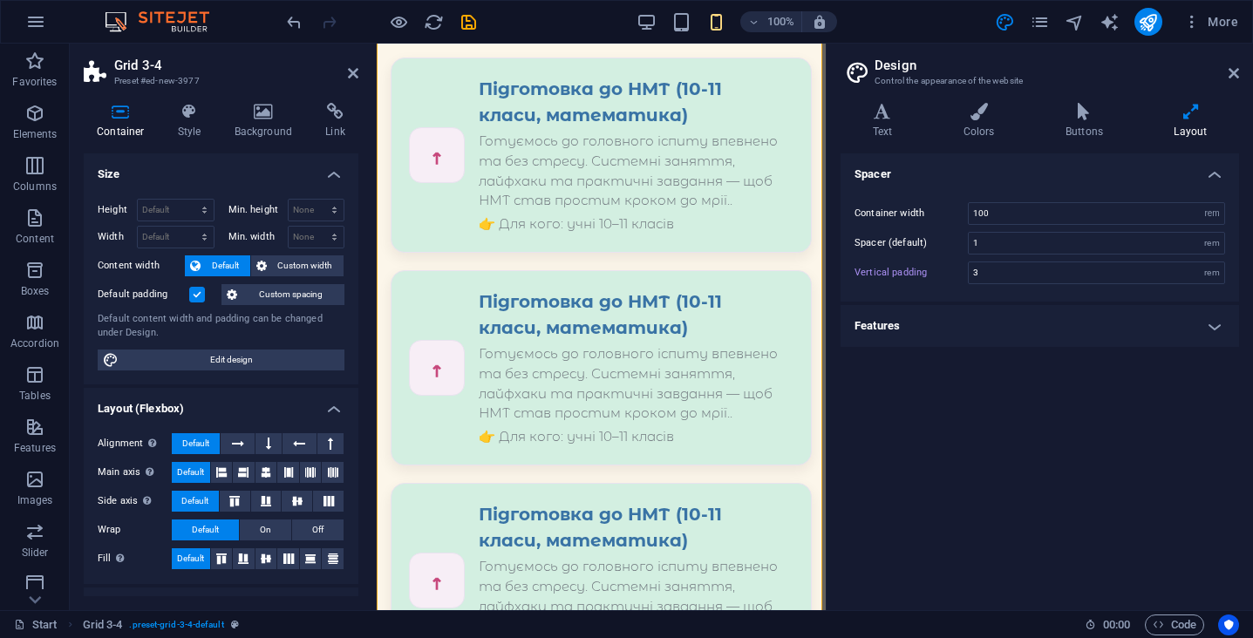
scroll to position [3039, 0]
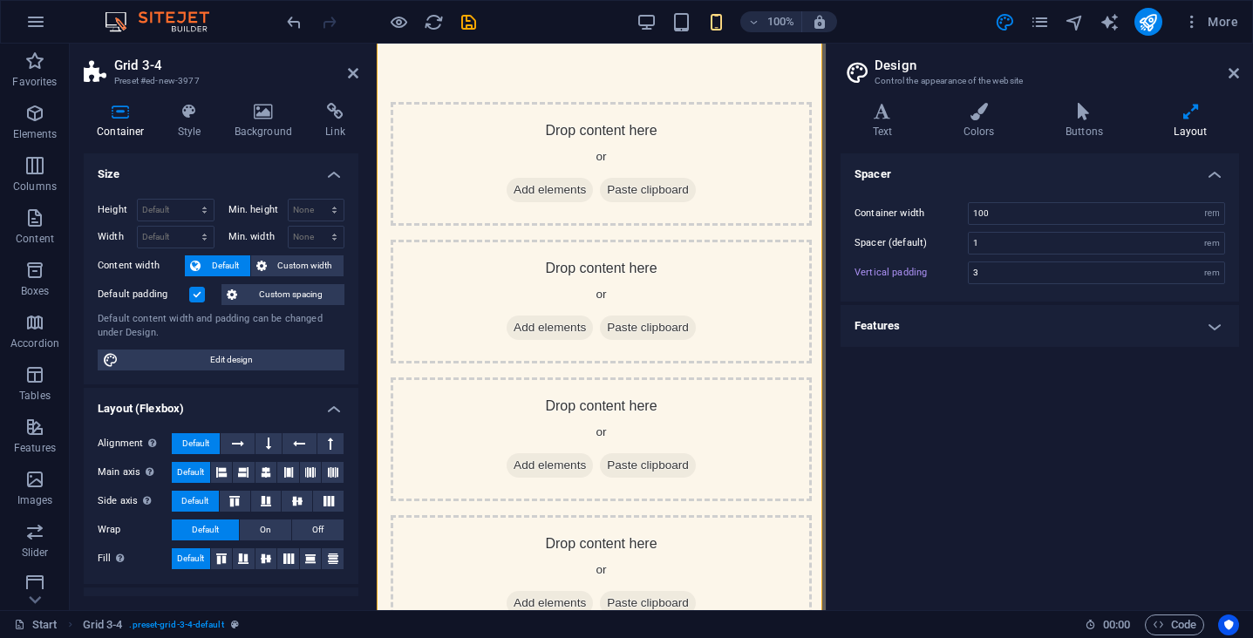
click at [949, 337] on h4 "Features" at bounding box center [1040, 326] width 398 height 42
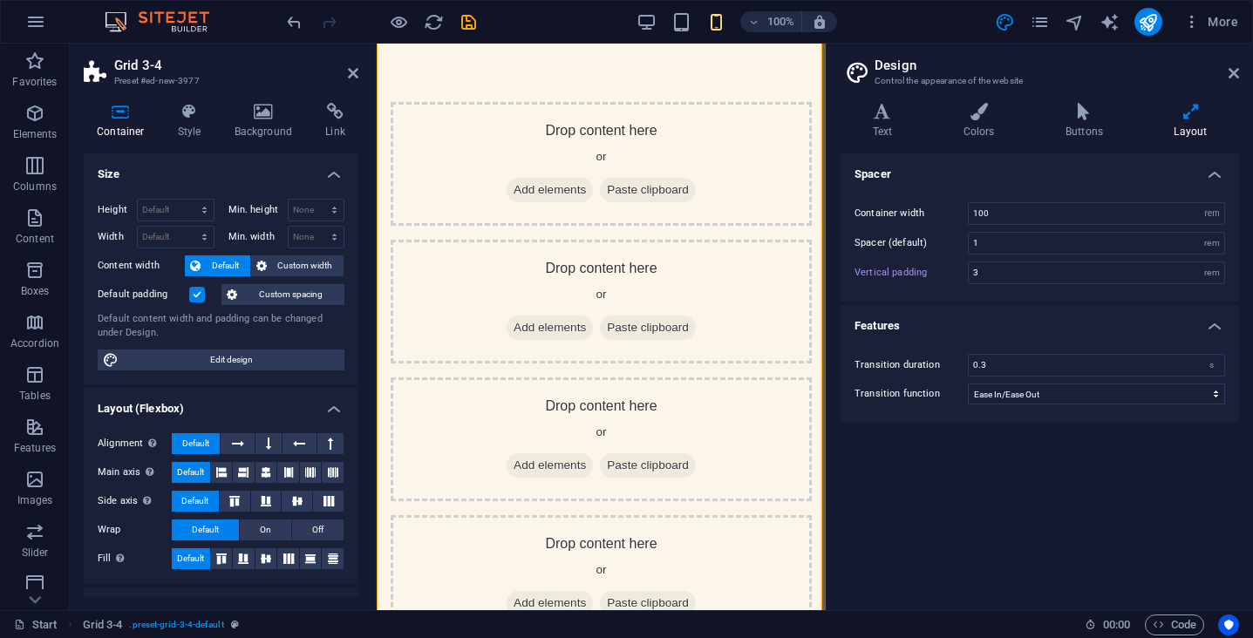
click at [1236, 64] on h2 "Design" at bounding box center [1057, 66] width 364 height 16
click at [1236, 74] on icon at bounding box center [1234, 73] width 10 height 14
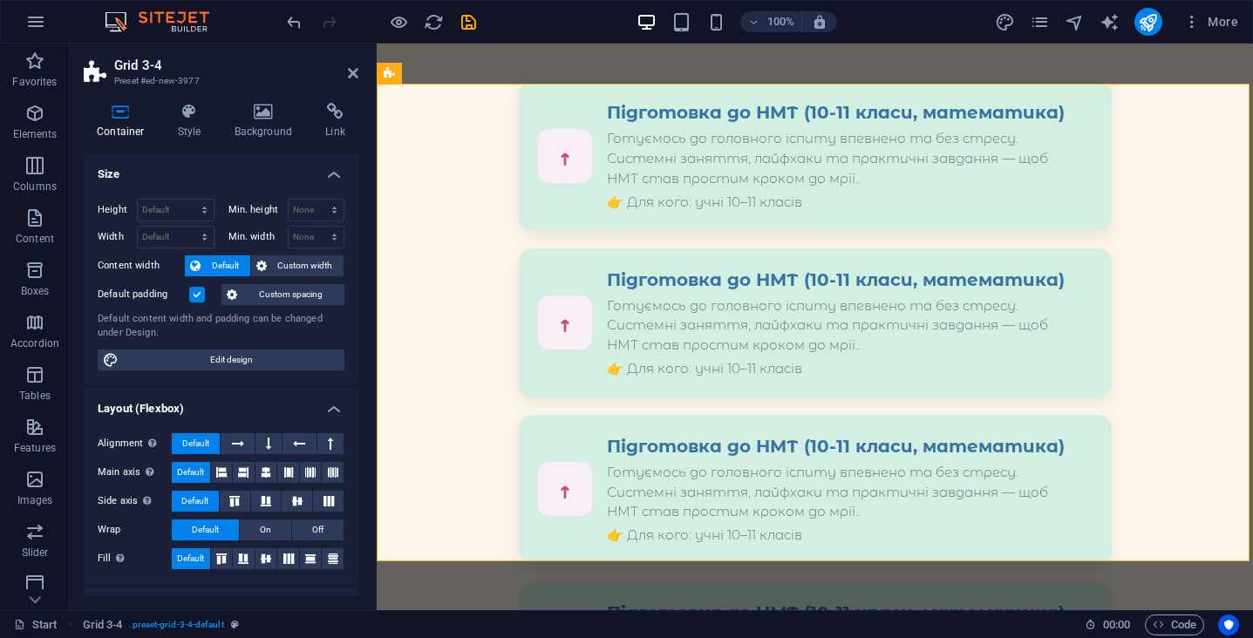
scroll to position [0, 0]
click at [187, 119] on icon at bounding box center [190, 111] width 50 height 17
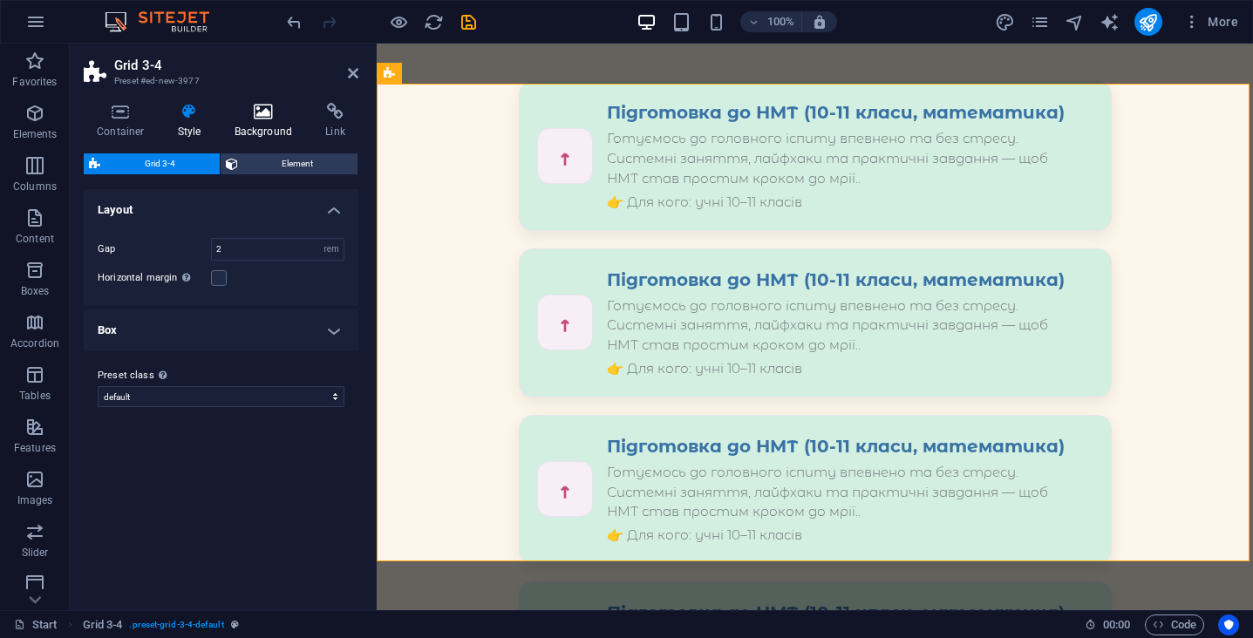
click at [280, 129] on h4 "Background" at bounding box center [267, 121] width 92 height 37
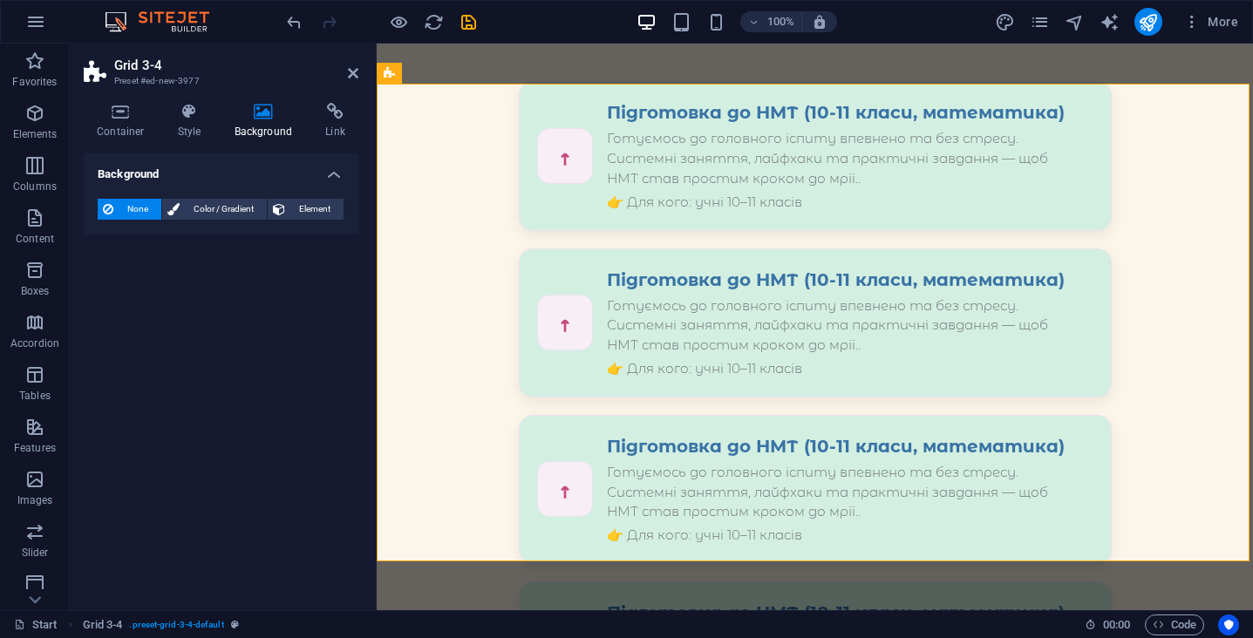
click at [336, 175] on h4 "Background" at bounding box center [221, 168] width 275 height 31
click at [336, 175] on h4 "Background" at bounding box center [221, 174] width 275 height 42
click at [336, 133] on h4 "Link" at bounding box center [335, 121] width 46 height 37
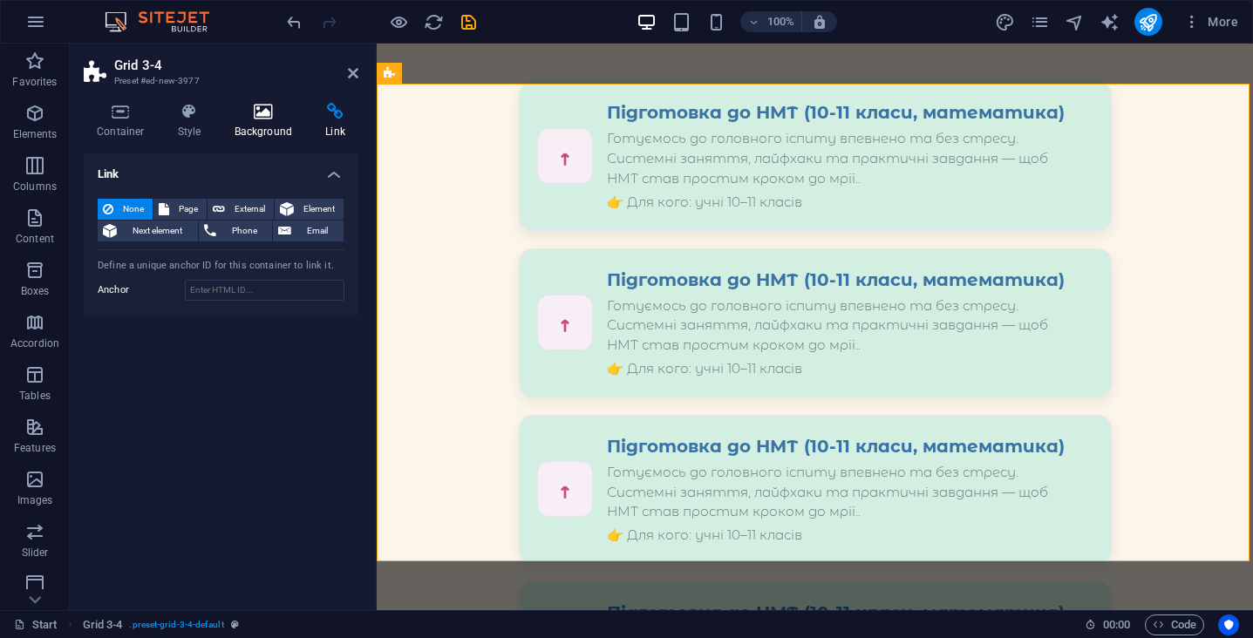
click at [243, 118] on icon at bounding box center [263, 111] width 85 height 17
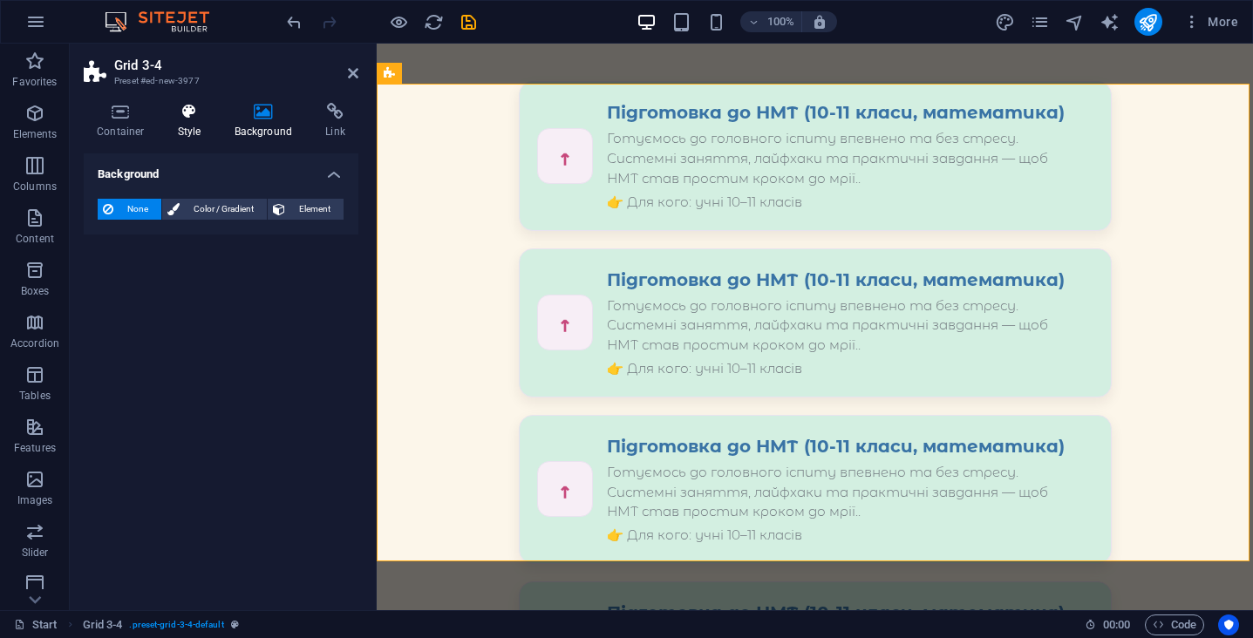
click at [178, 116] on icon at bounding box center [190, 111] width 50 height 17
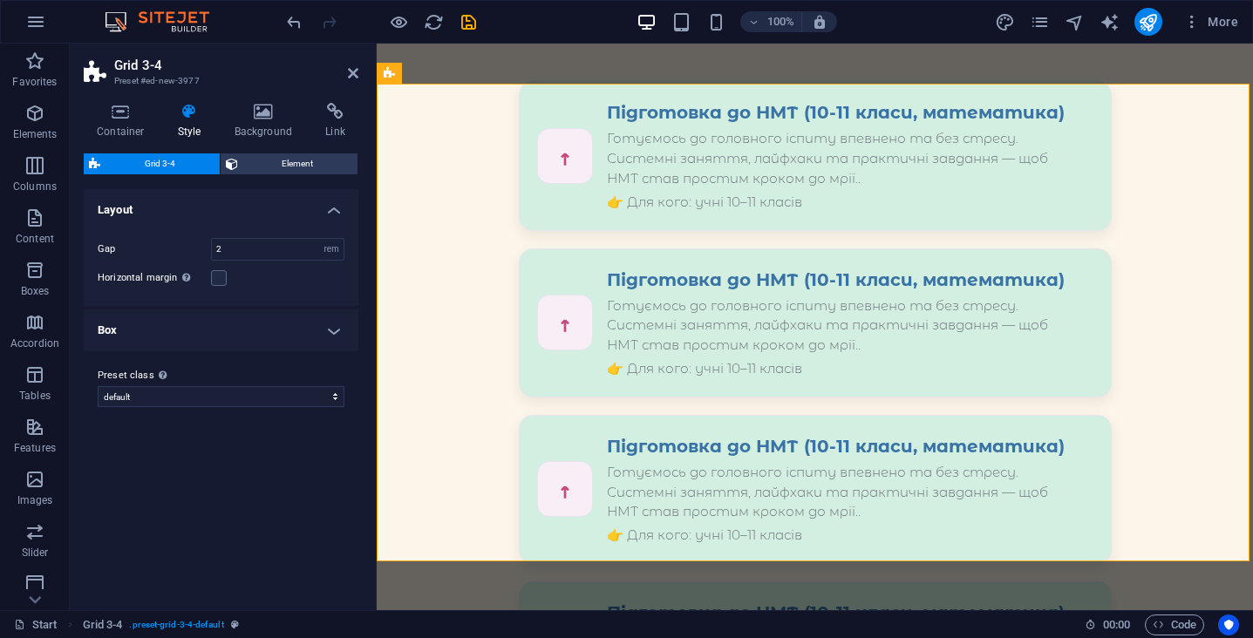
click at [204, 323] on h4 "Box" at bounding box center [221, 331] width 275 height 42
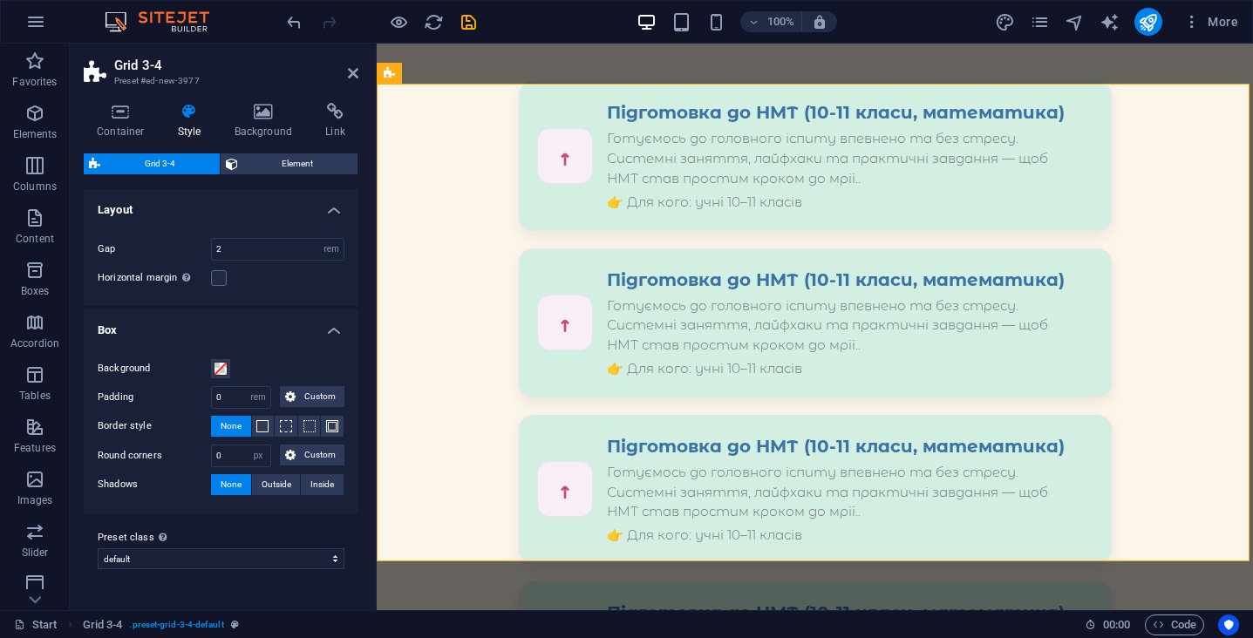
click at [311, 333] on h4 "Box" at bounding box center [221, 325] width 275 height 31
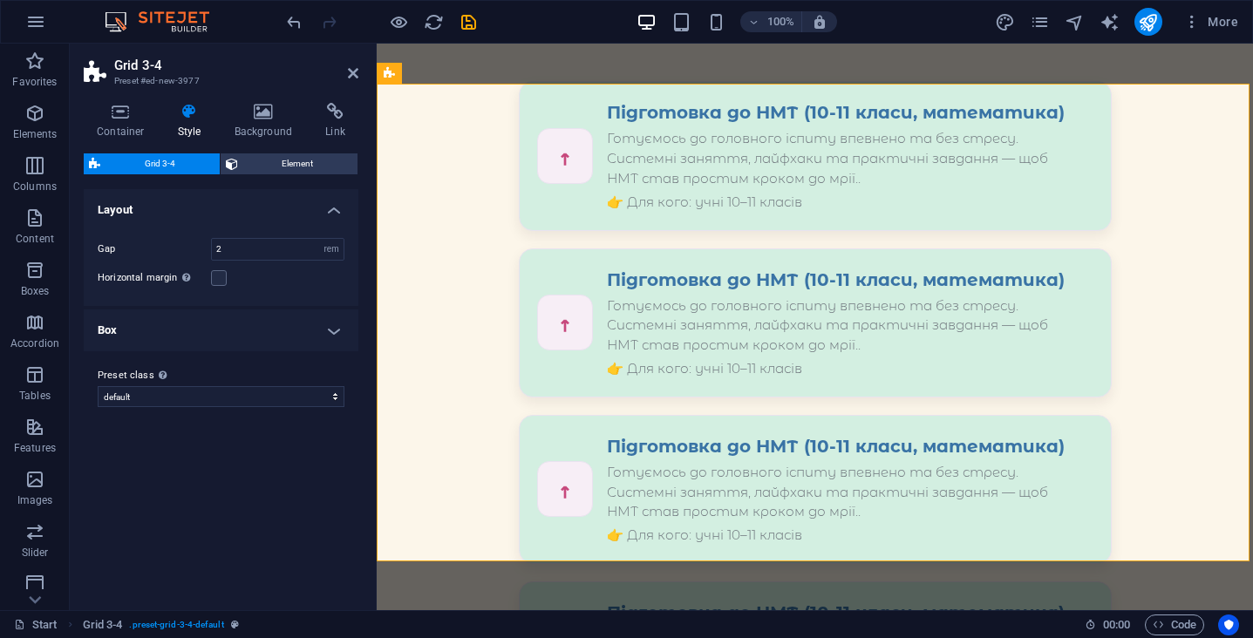
click at [310, 333] on h4 "Box" at bounding box center [221, 331] width 275 height 42
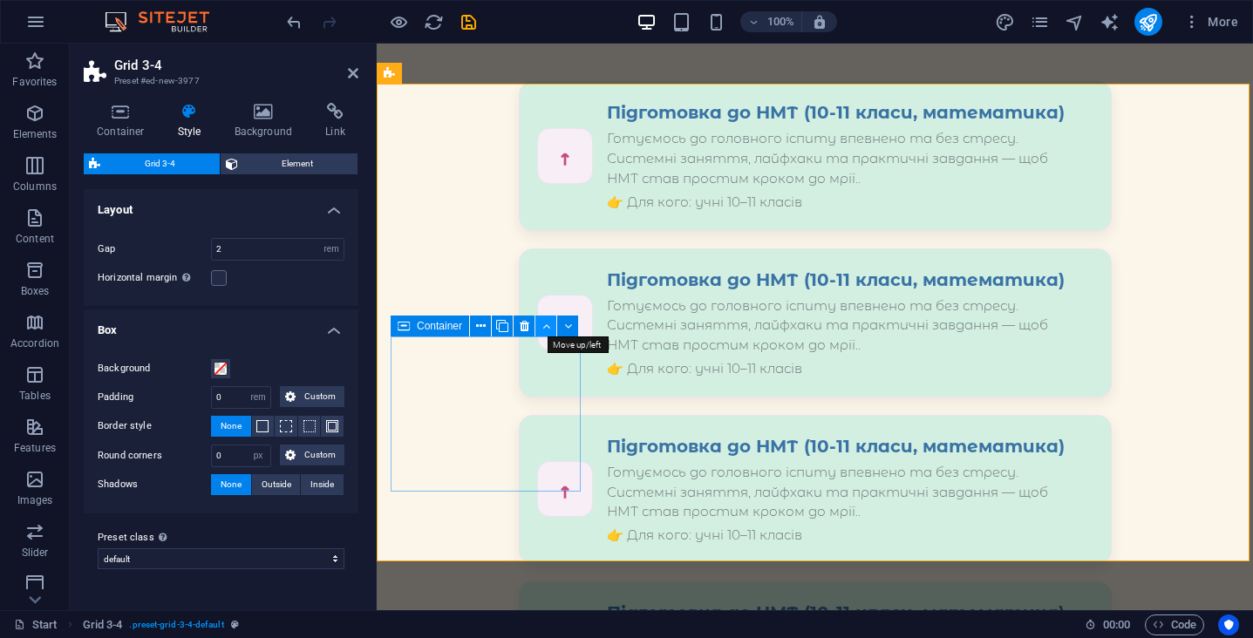
click at [550, 329] on button at bounding box center [545, 326] width 21 height 21
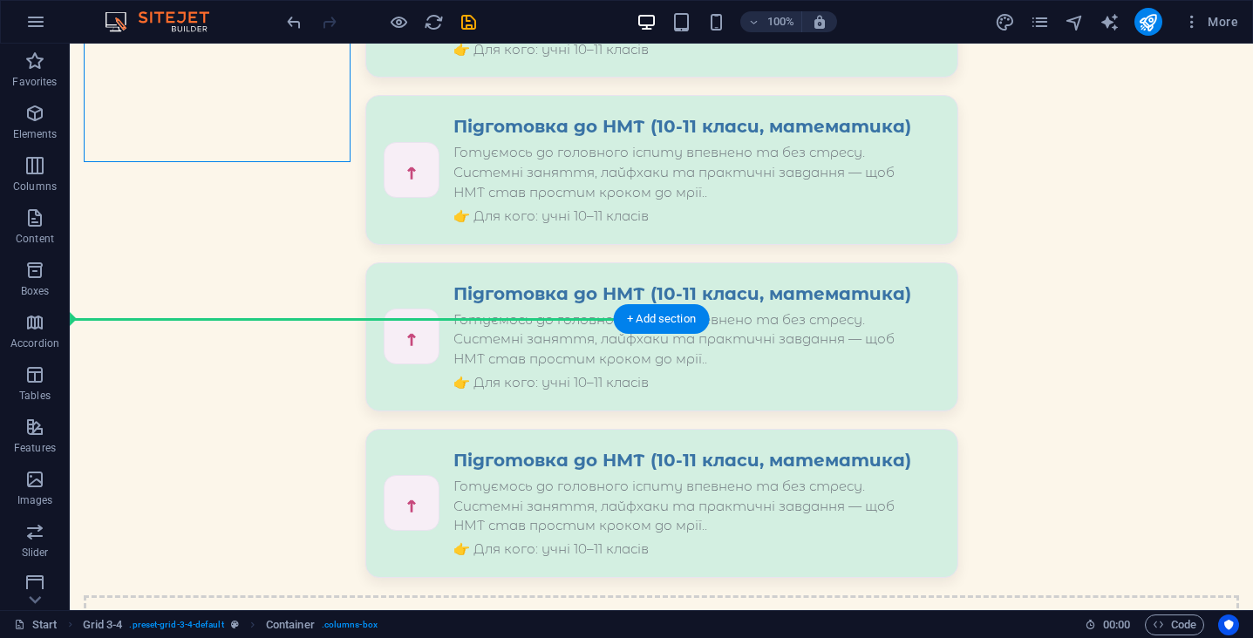
drag, startPoint x: 210, startPoint y: 376, endPoint x: 671, endPoint y: 391, distance: 461.5
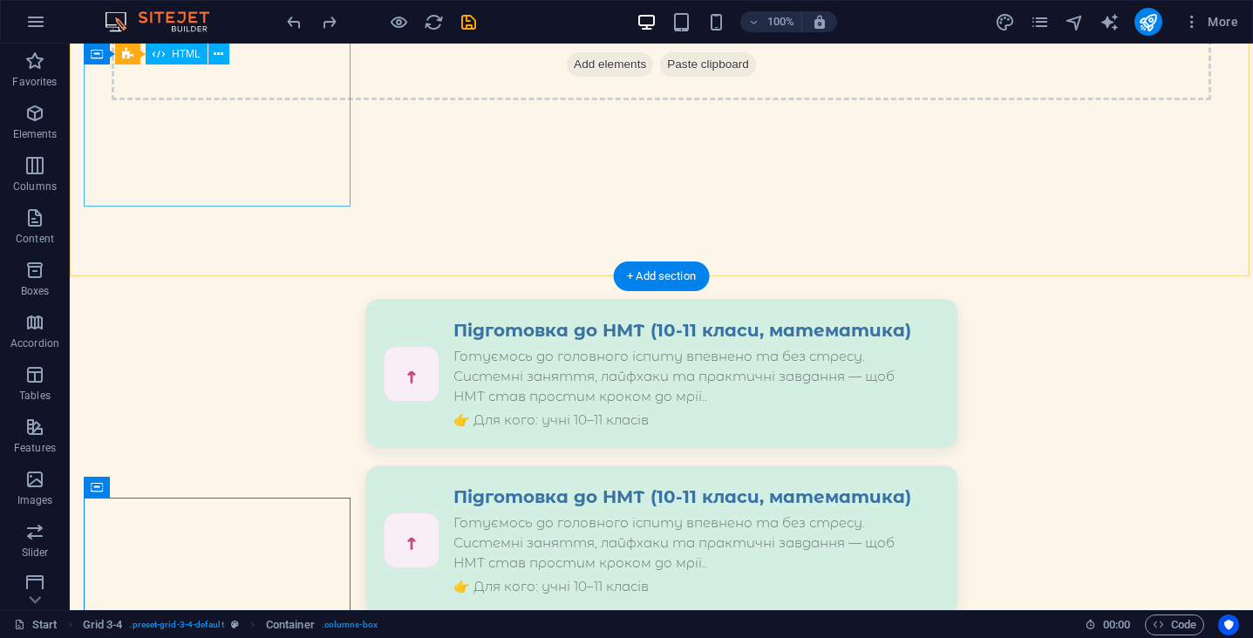
scroll to position [1575, 0]
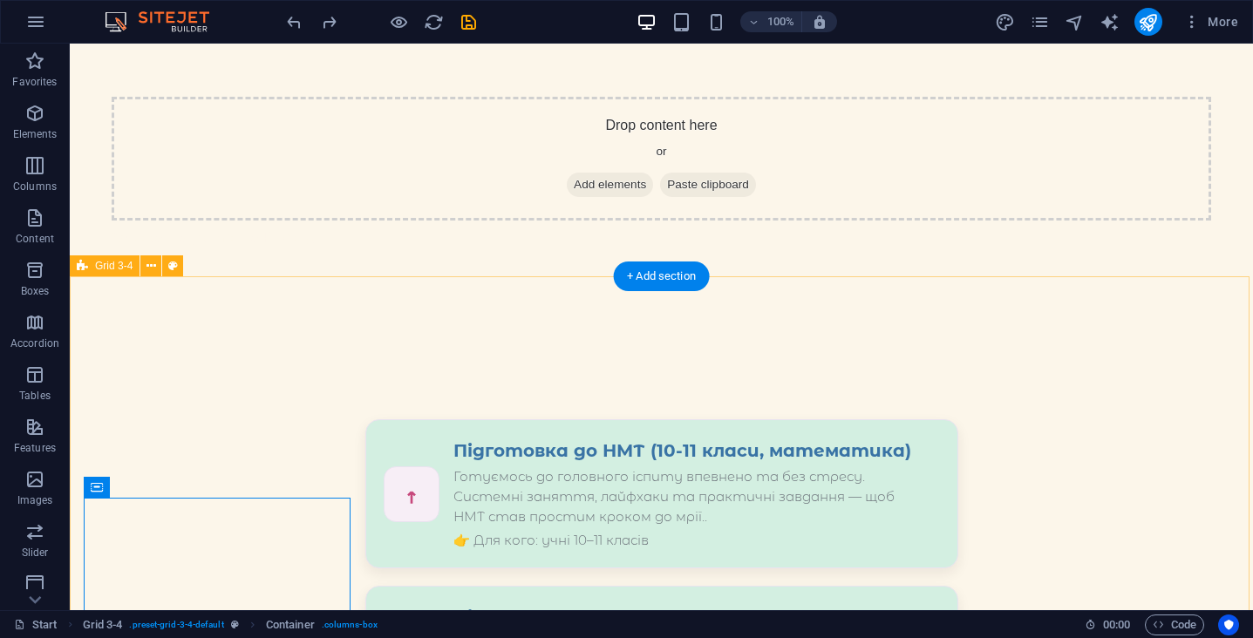
click at [170, 269] on icon at bounding box center [173, 266] width 10 height 18
select select "rem"
select select "px"
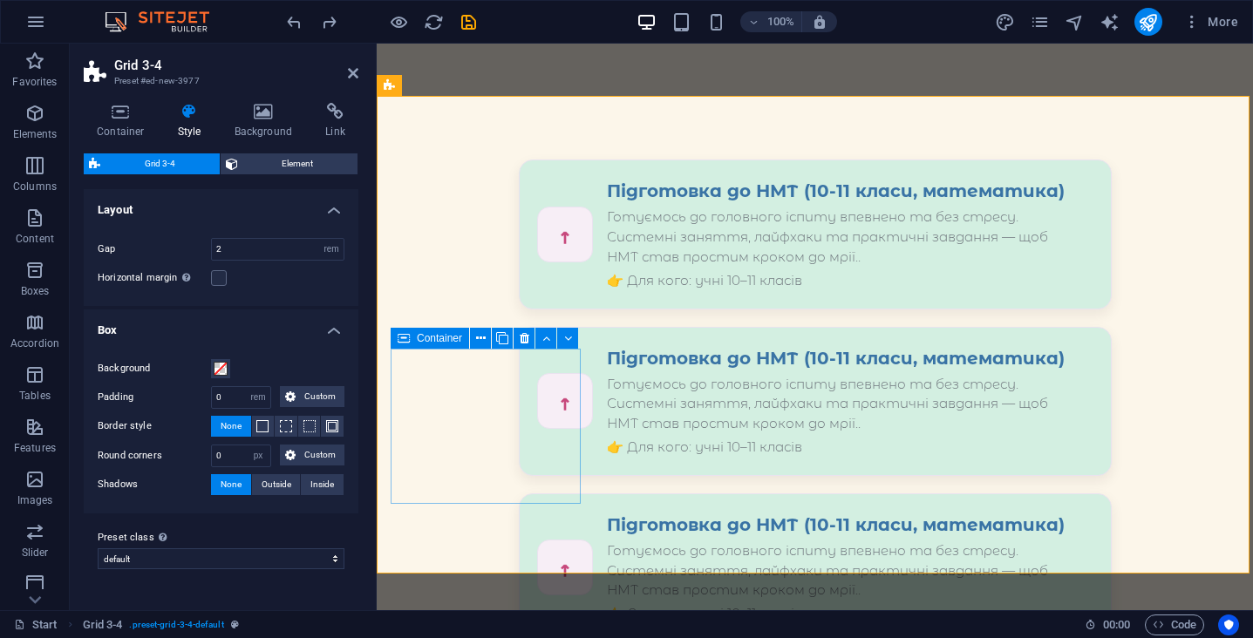
scroll to position [2053, 0]
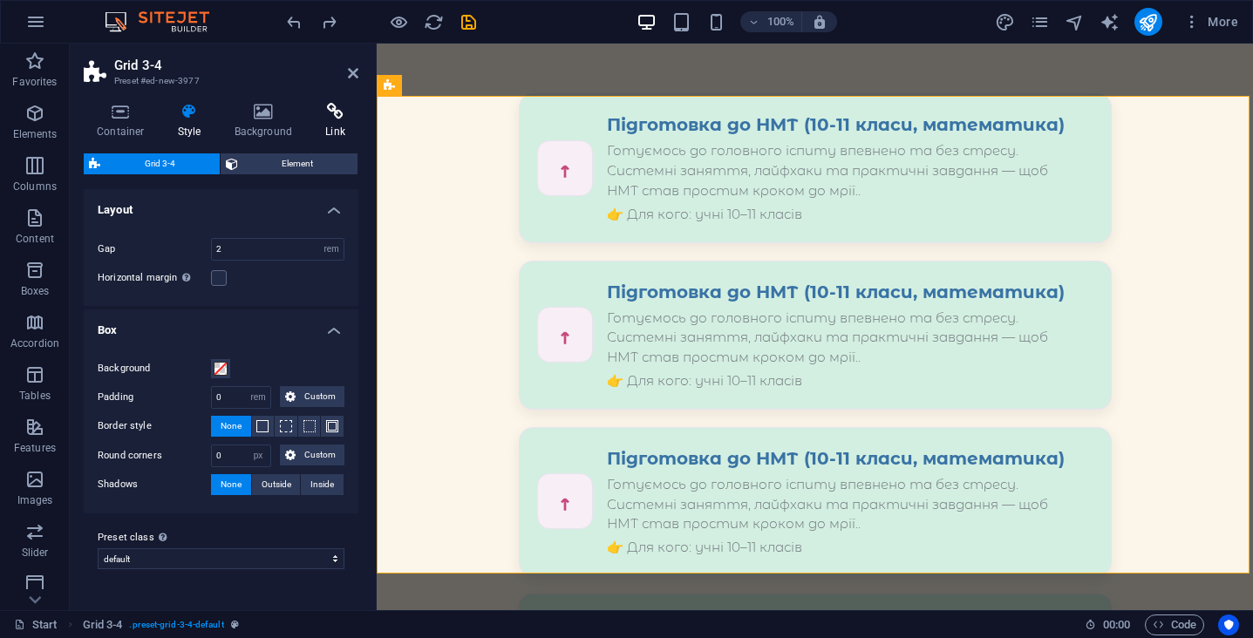
click at [319, 106] on icon at bounding box center [335, 111] width 46 height 17
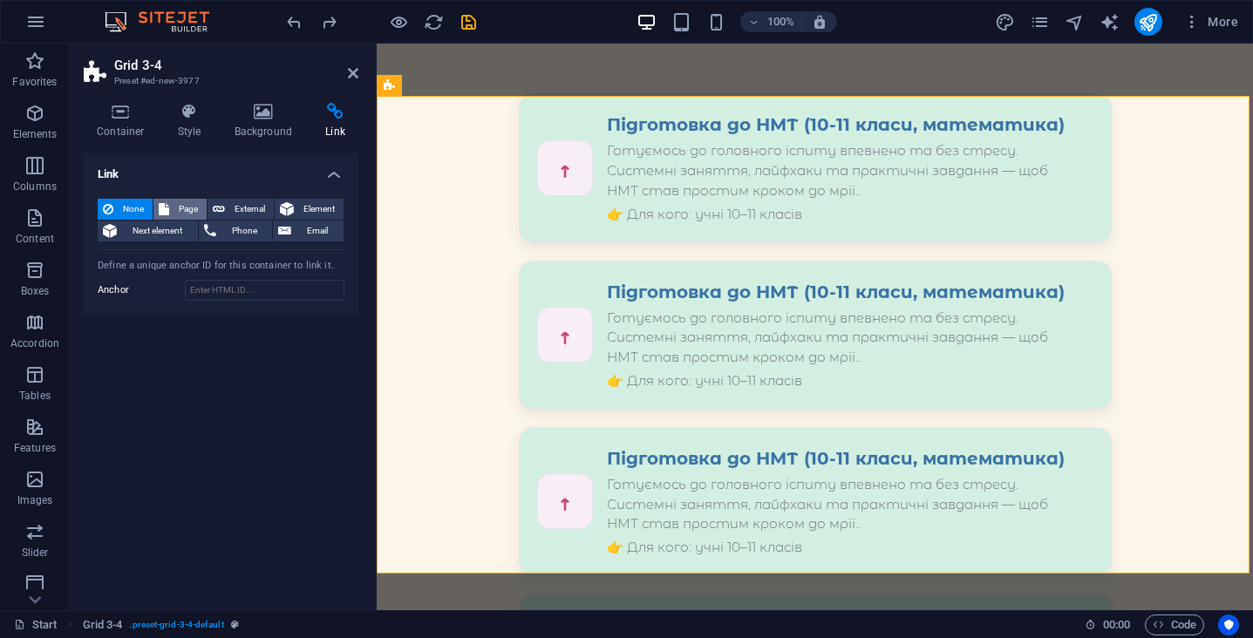
click at [184, 199] on span "Page" at bounding box center [187, 209] width 27 height 21
select select
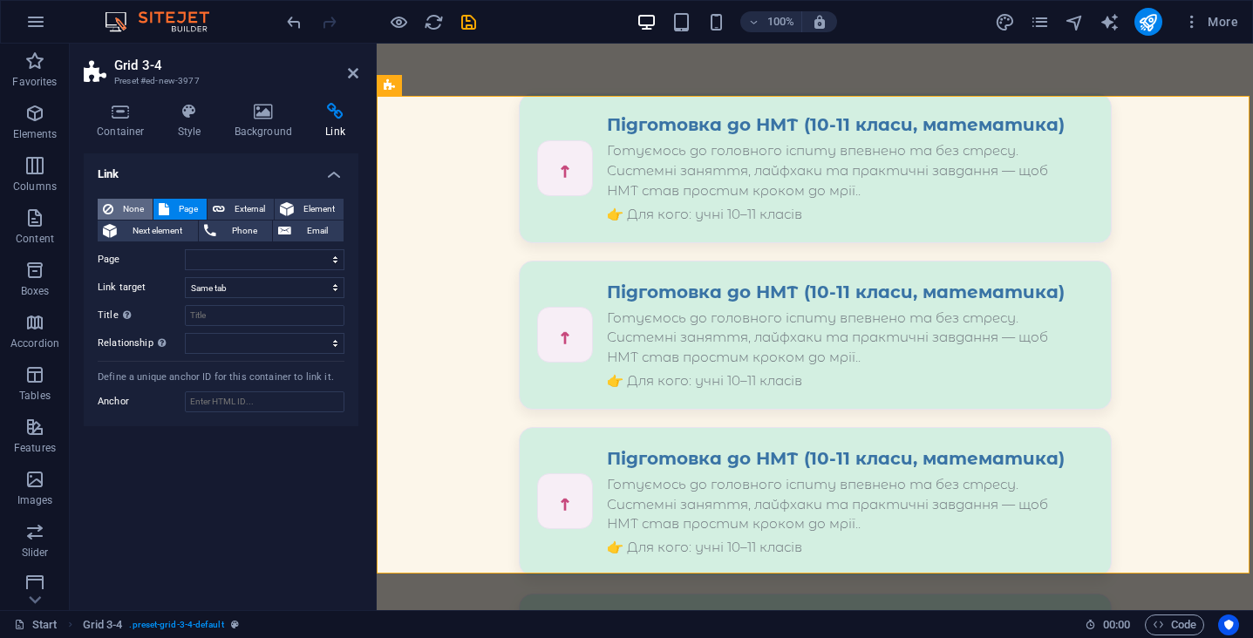
click at [108, 208] on icon at bounding box center [108, 209] width 10 height 21
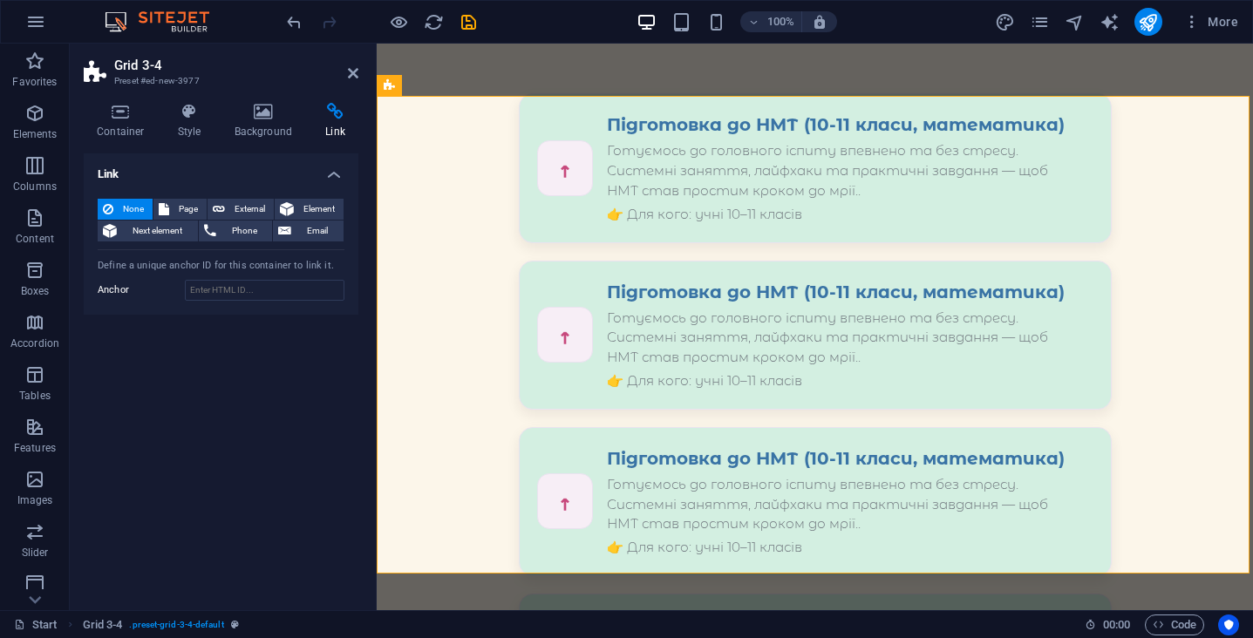
click at [117, 96] on div "Container Style Background Link Size Height Default px rem % vh vw Min. height …" at bounding box center [221, 349] width 303 height 521
click at [123, 111] on icon at bounding box center [121, 111] width 74 height 17
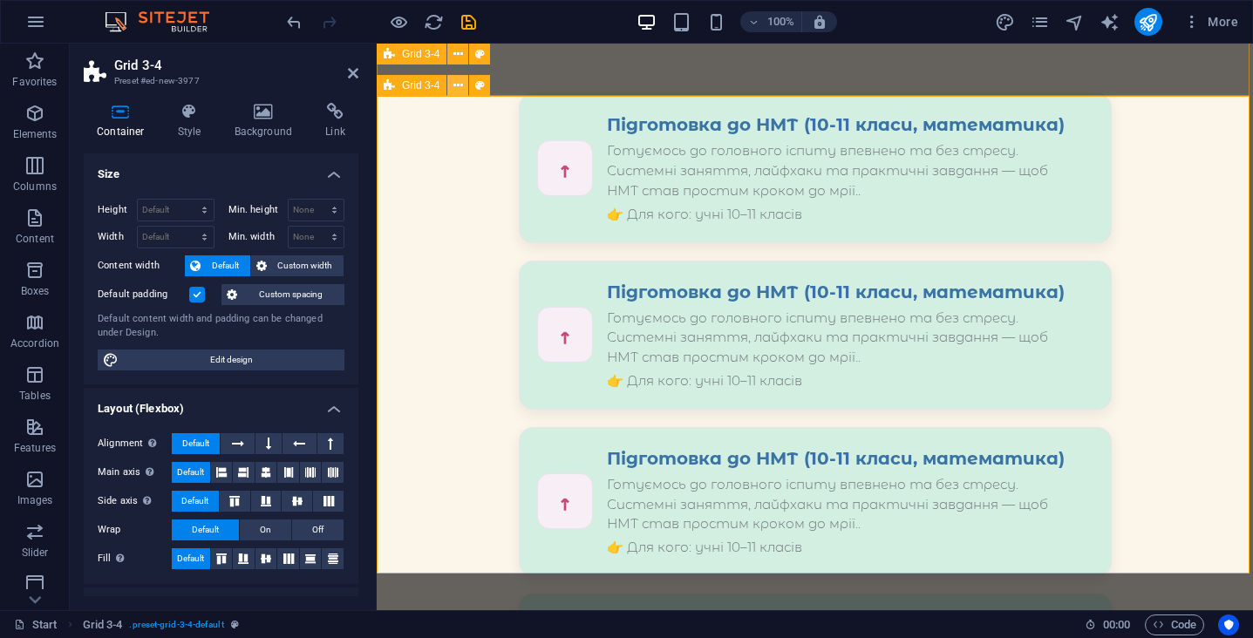
click at [461, 89] on icon at bounding box center [458, 86] width 10 height 18
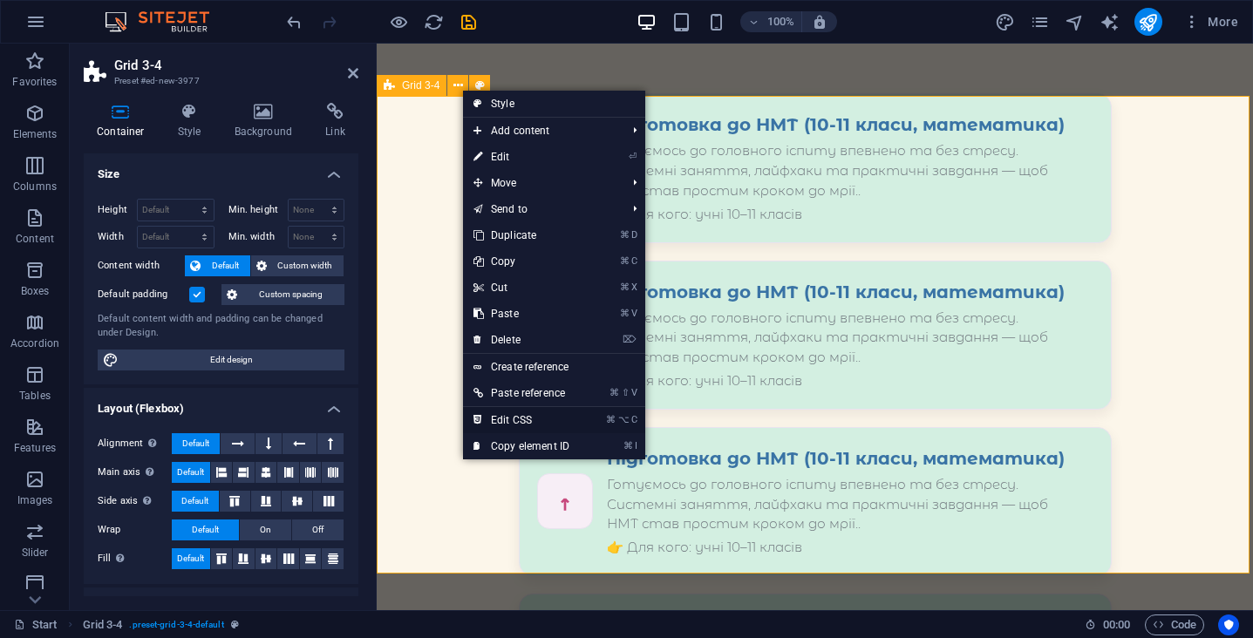
click at [521, 424] on link "⌘ ⌥ C Edit CSS" at bounding box center [521, 420] width 117 height 26
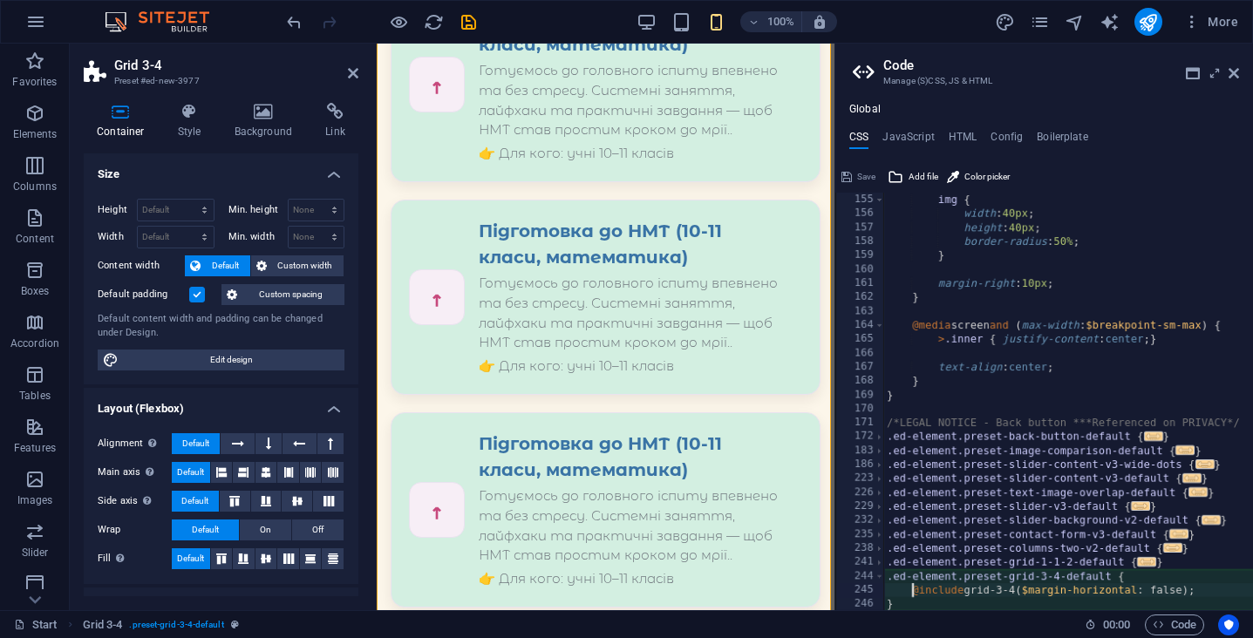
scroll to position [2971, 0]
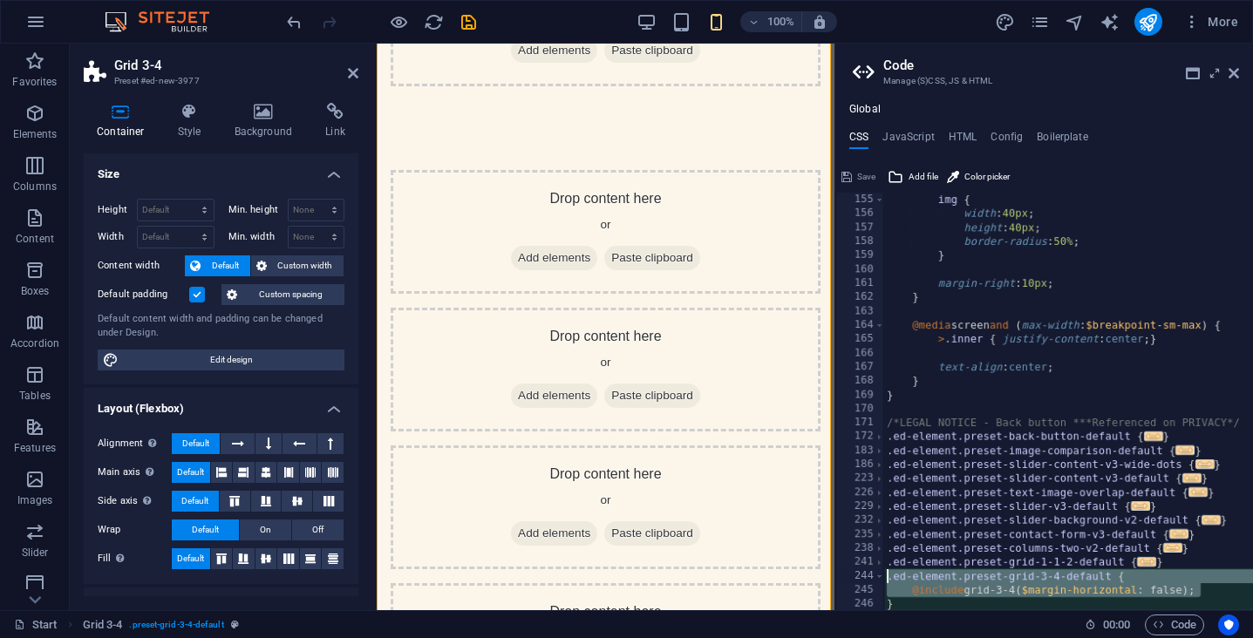
drag, startPoint x: 1218, startPoint y: 590, endPoint x: 886, endPoint y: 580, distance: 332.4
click at [886, 580] on div "img { width : 40px ; height : 40px ; border-radius : 50% ; } margin-right : 10p…" at bounding box center [1206, 416] width 647 height 446
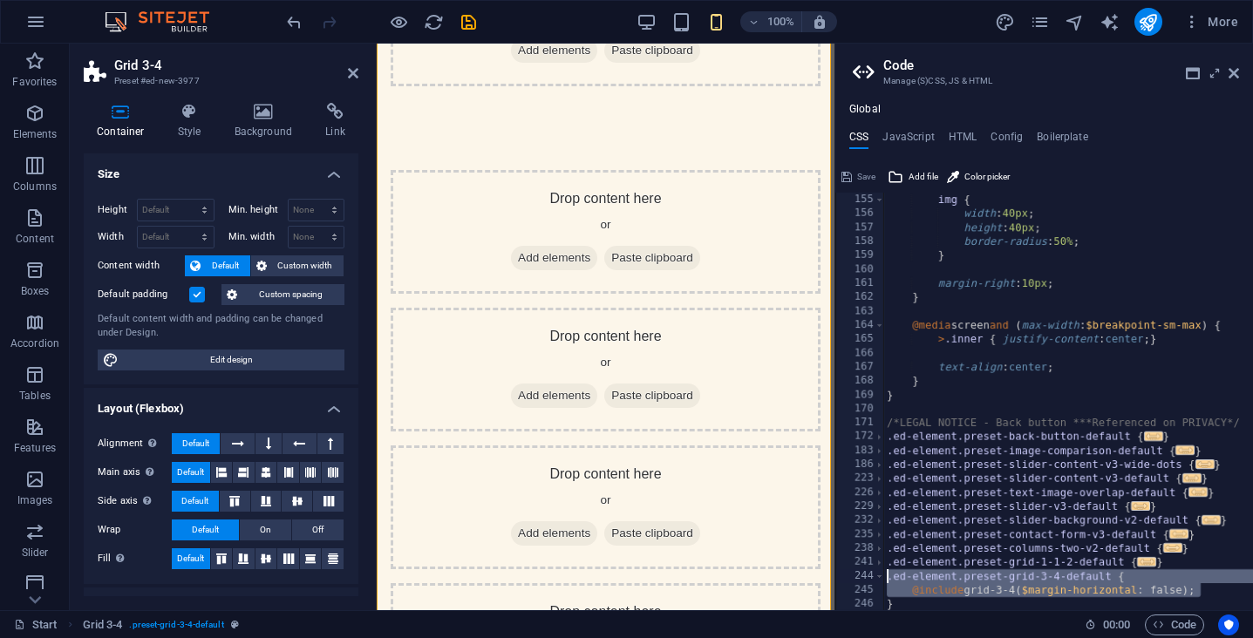
paste textarea "}"
type textarea "}"
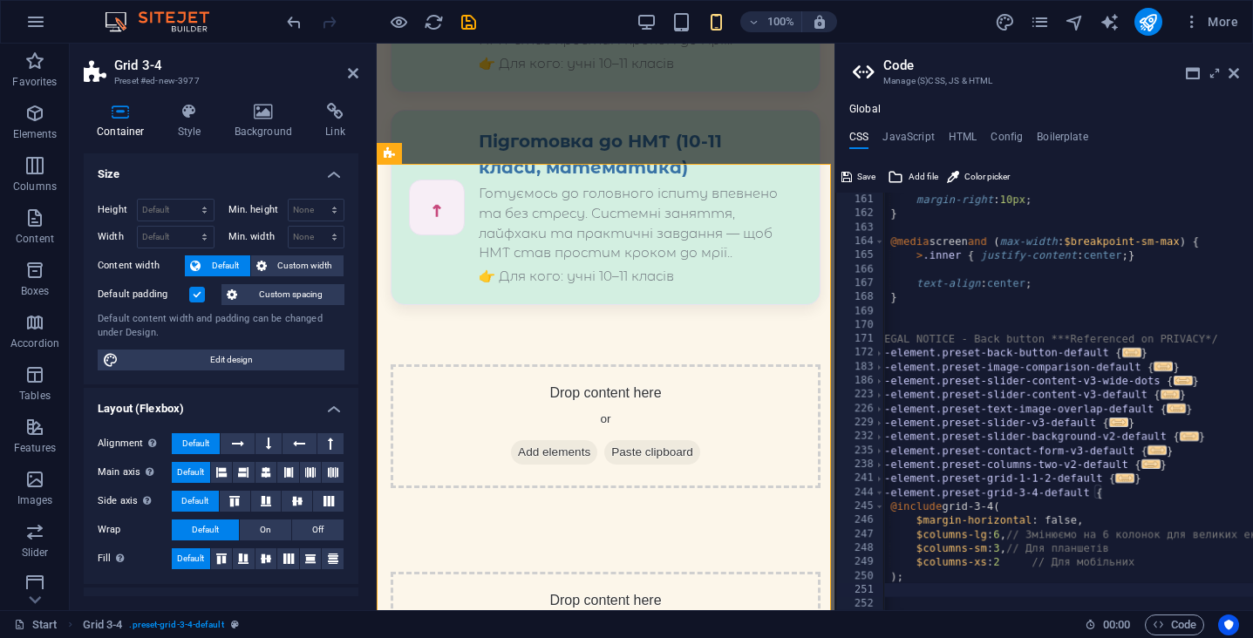
scroll to position [1339, 0]
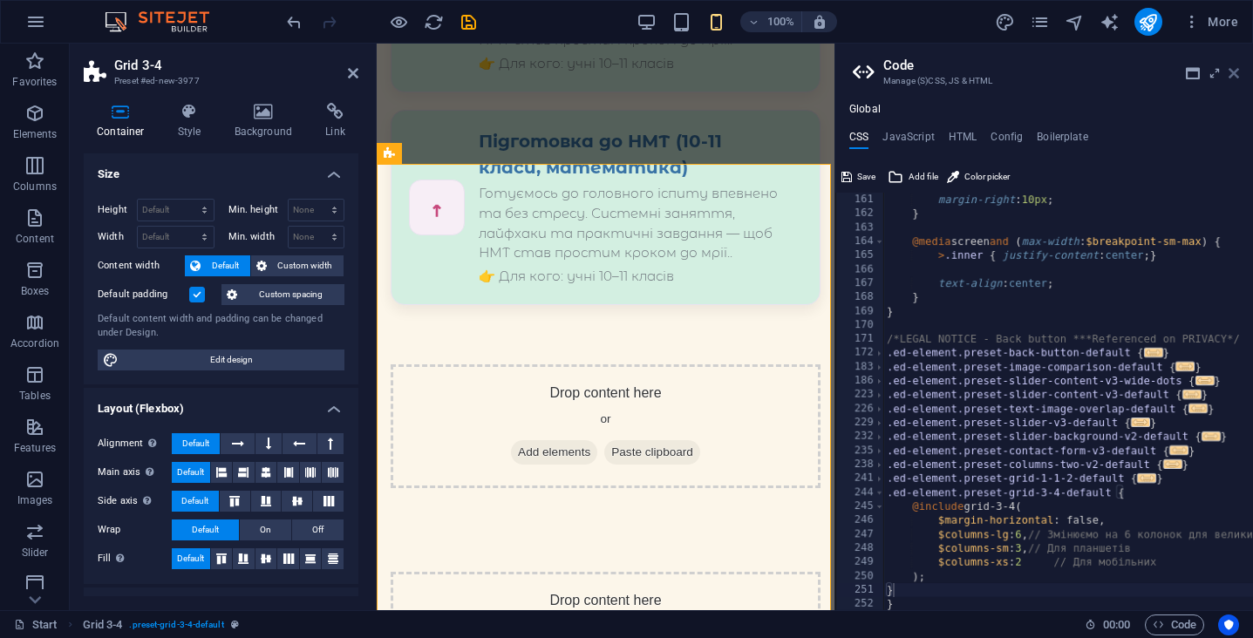
drag, startPoint x: 1230, startPoint y: 70, endPoint x: 595, endPoint y: 48, distance: 636.0
click at [1230, 70] on icon at bounding box center [1234, 73] width 10 height 14
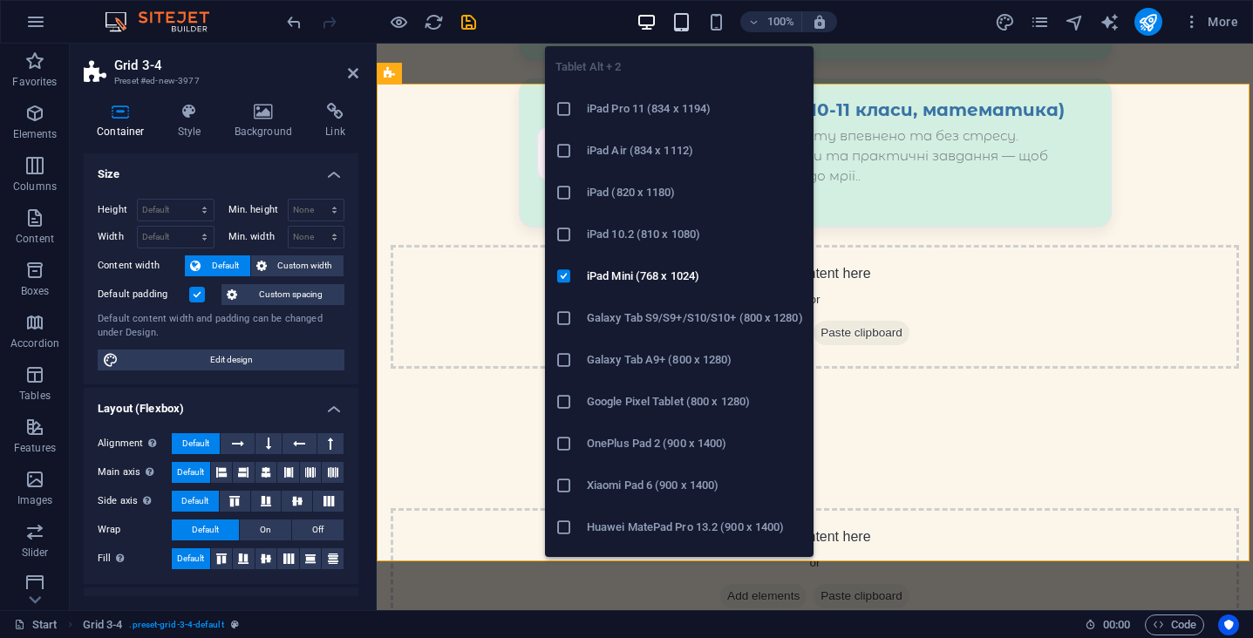
scroll to position [2066, 0]
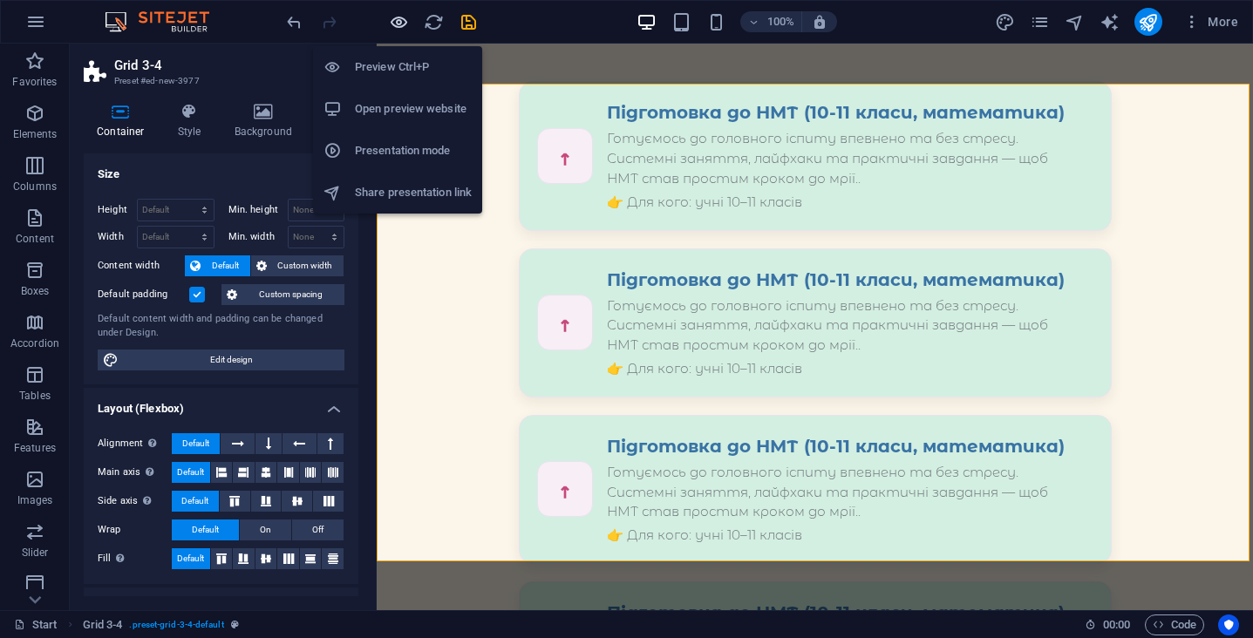
click at [399, 25] on icon "button" at bounding box center [399, 22] width 20 height 20
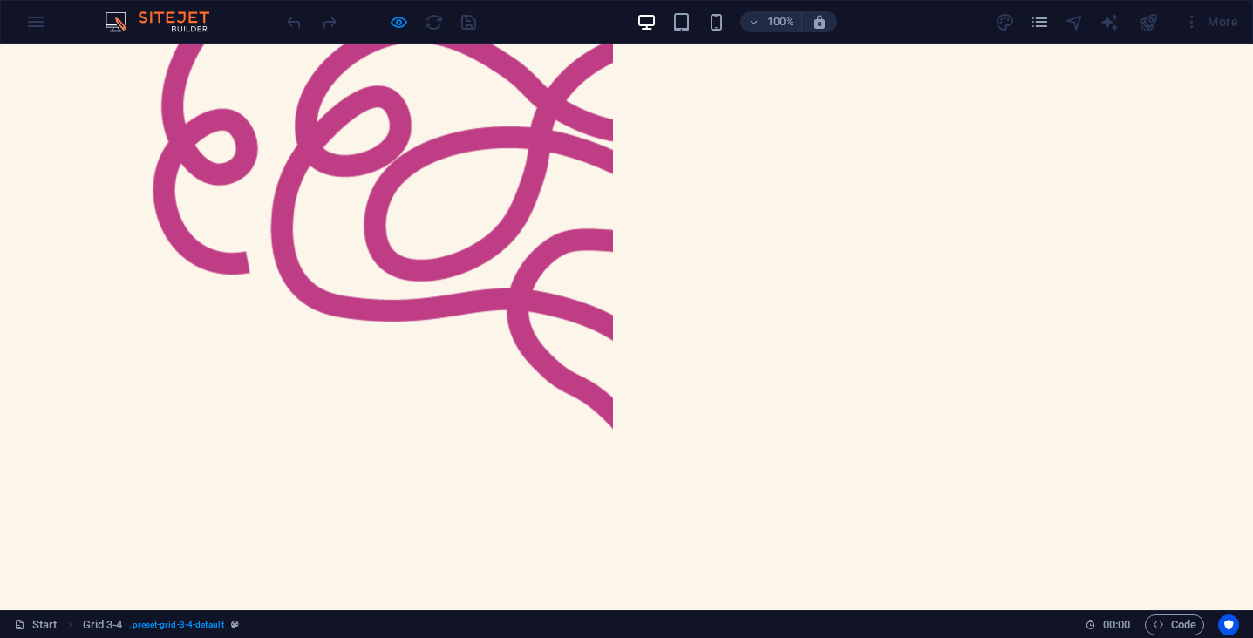
scroll to position [818, 0]
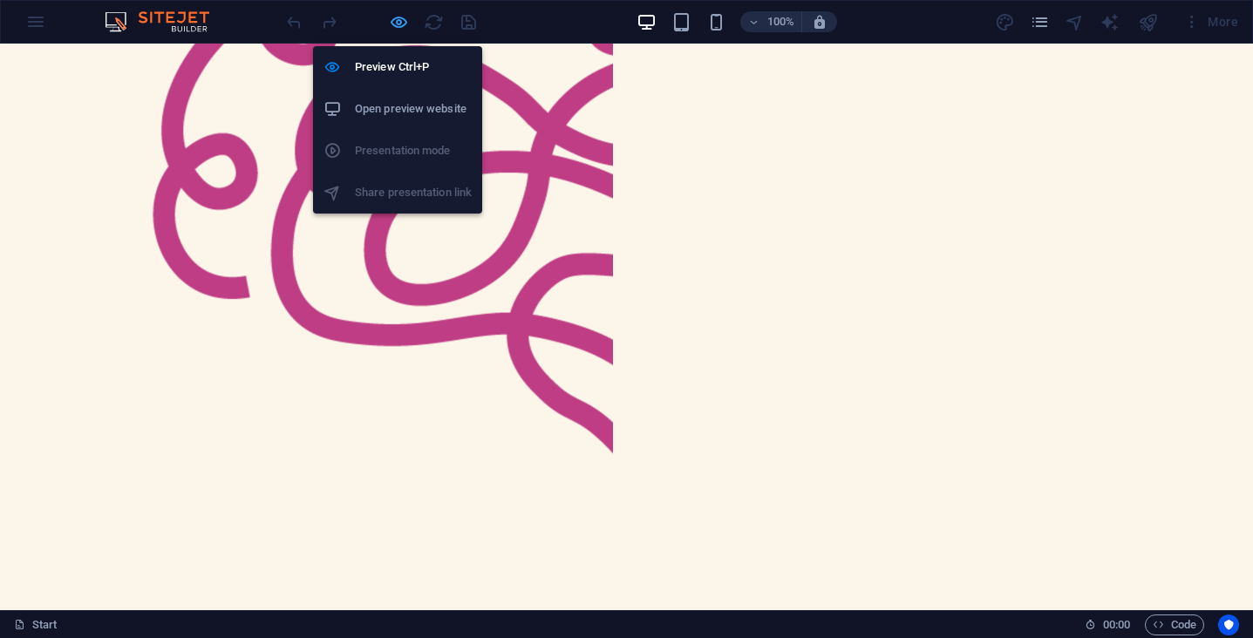
click at [398, 20] on icon "button" at bounding box center [399, 22] width 20 height 20
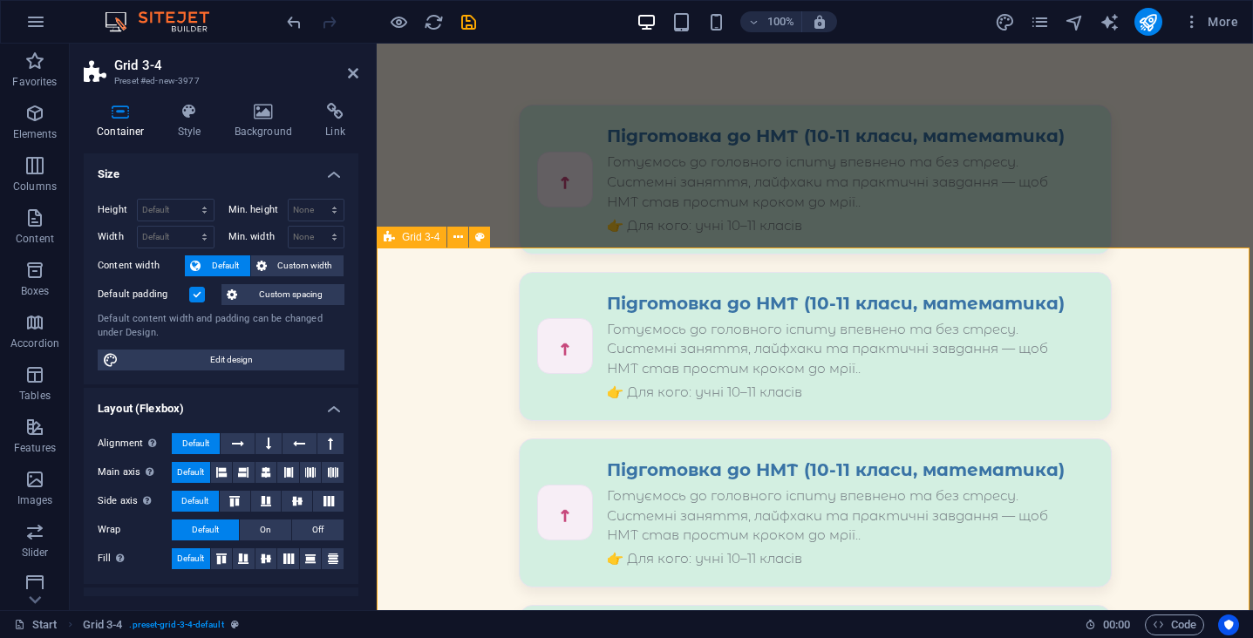
scroll to position [1902, 0]
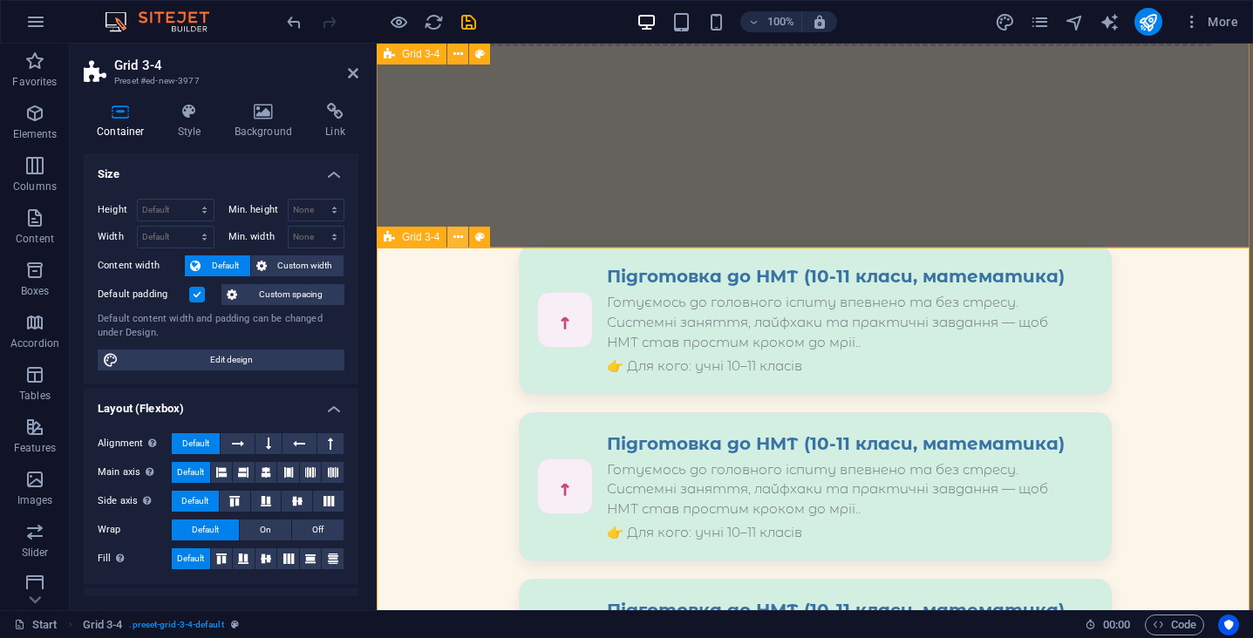
click at [462, 241] on icon at bounding box center [458, 237] width 10 height 18
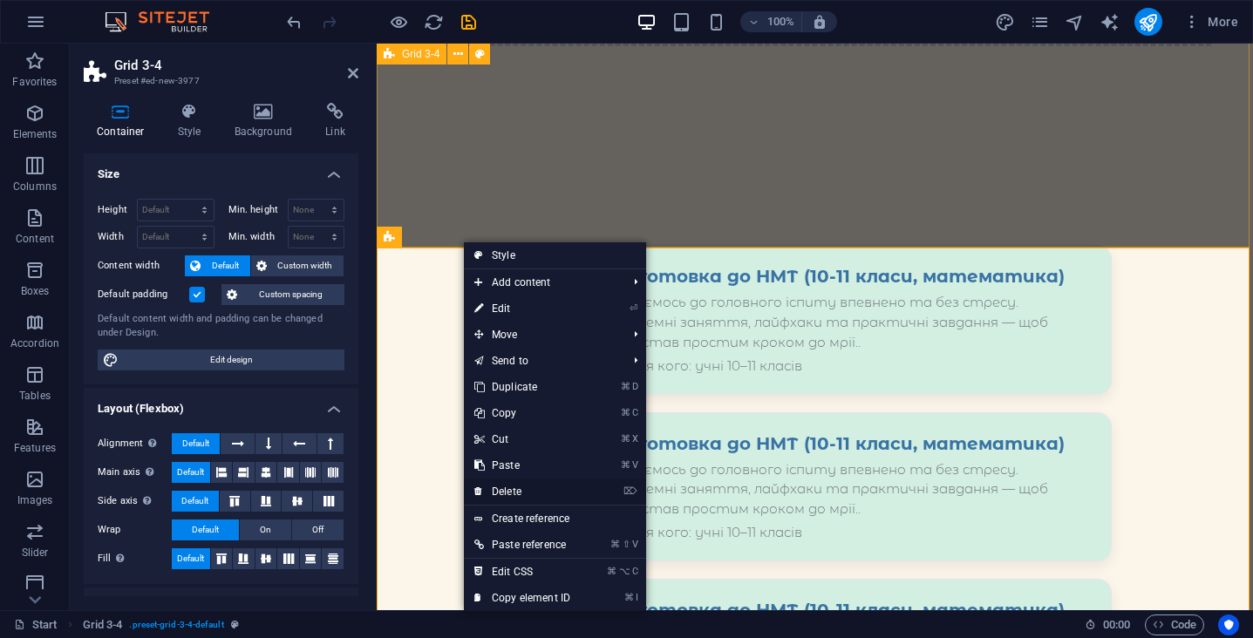
click at [540, 495] on link "⌦ Delete" at bounding box center [522, 492] width 117 height 26
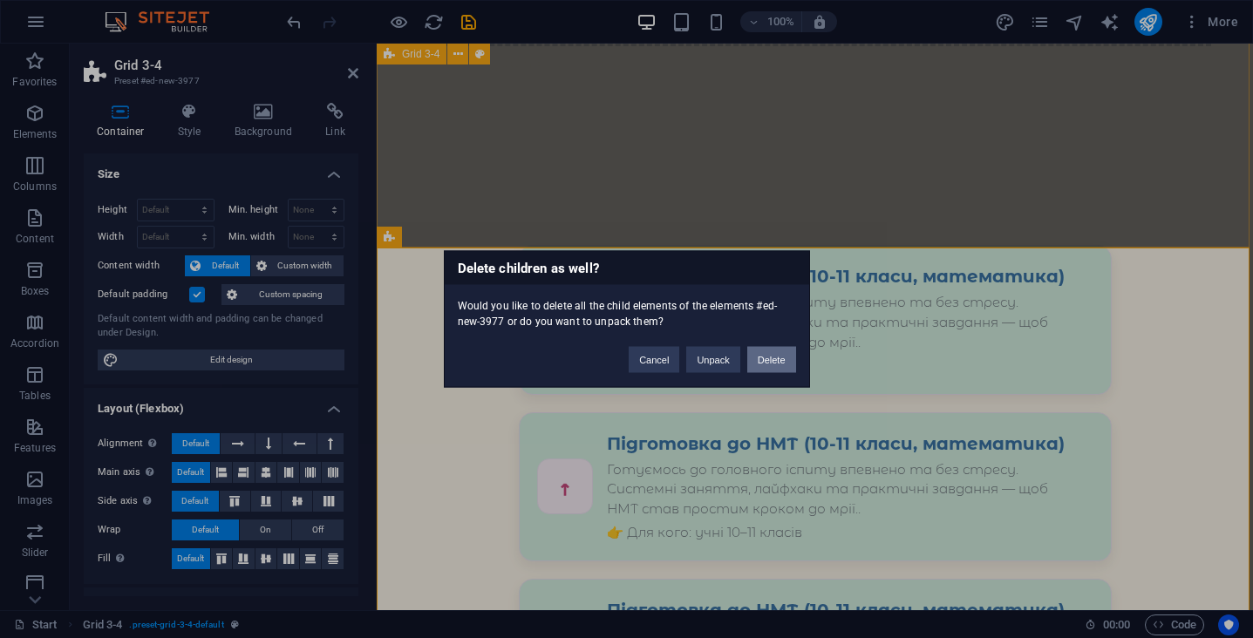
click at [759, 363] on button "Delete" at bounding box center [771, 360] width 49 height 26
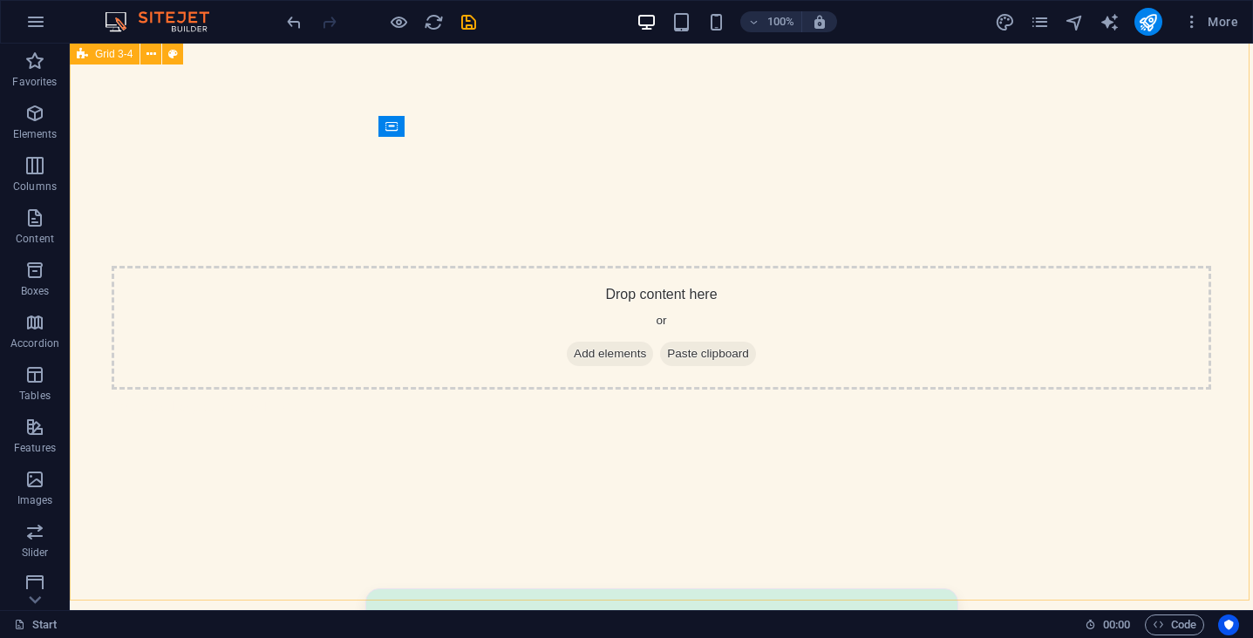
scroll to position [1170, 0]
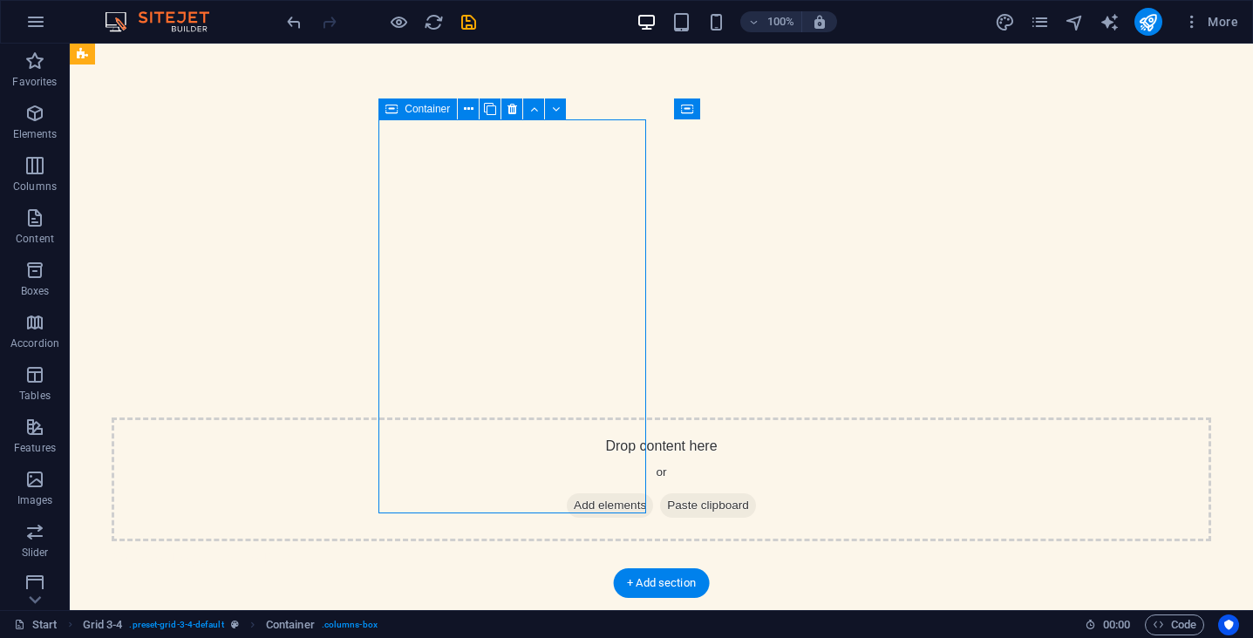
scroll to position [1289, 0]
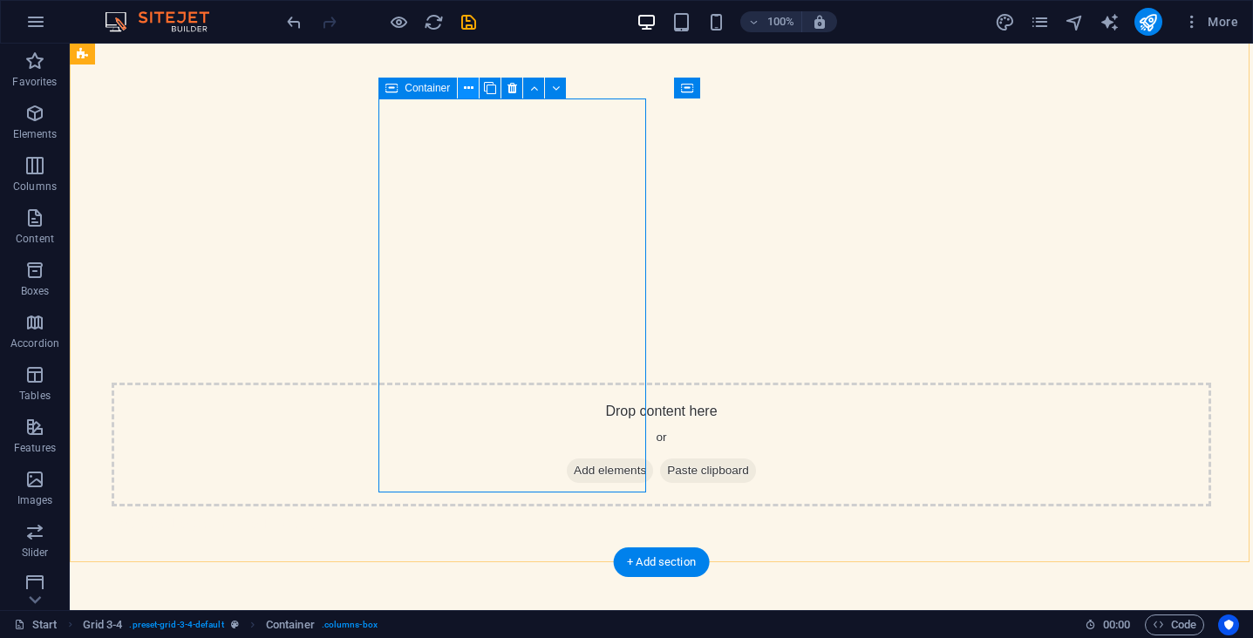
click at [473, 92] on icon at bounding box center [469, 88] width 10 height 18
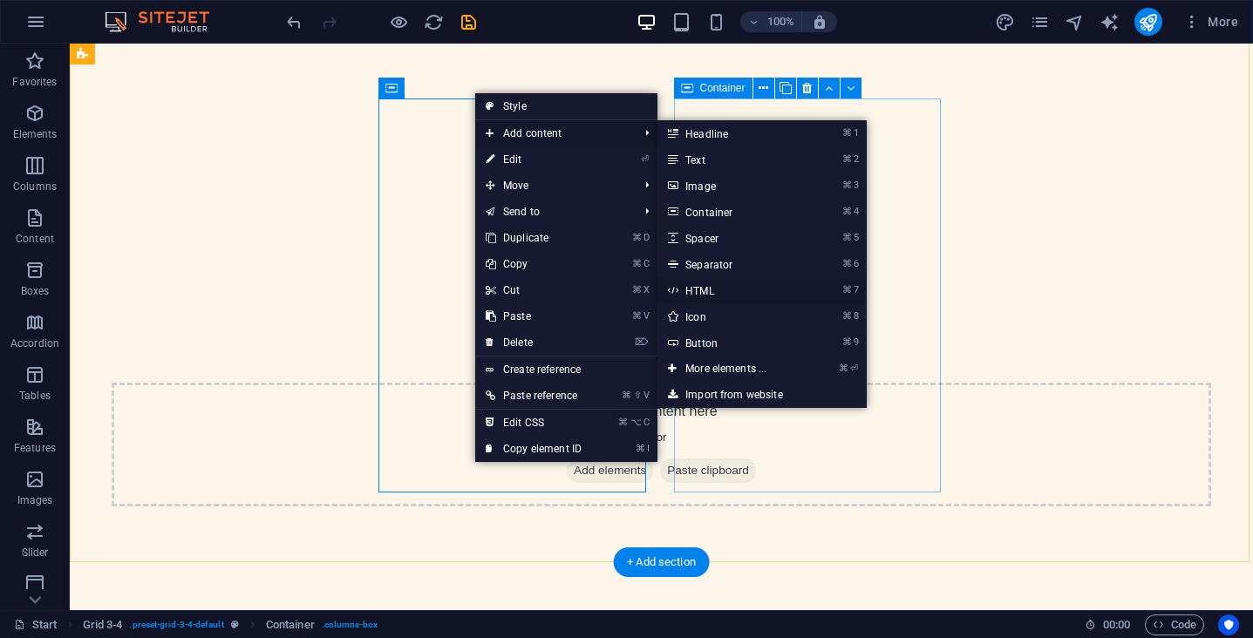
click at [759, 290] on link "⌘ 7 HTML" at bounding box center [729, 290] width 144 height 26
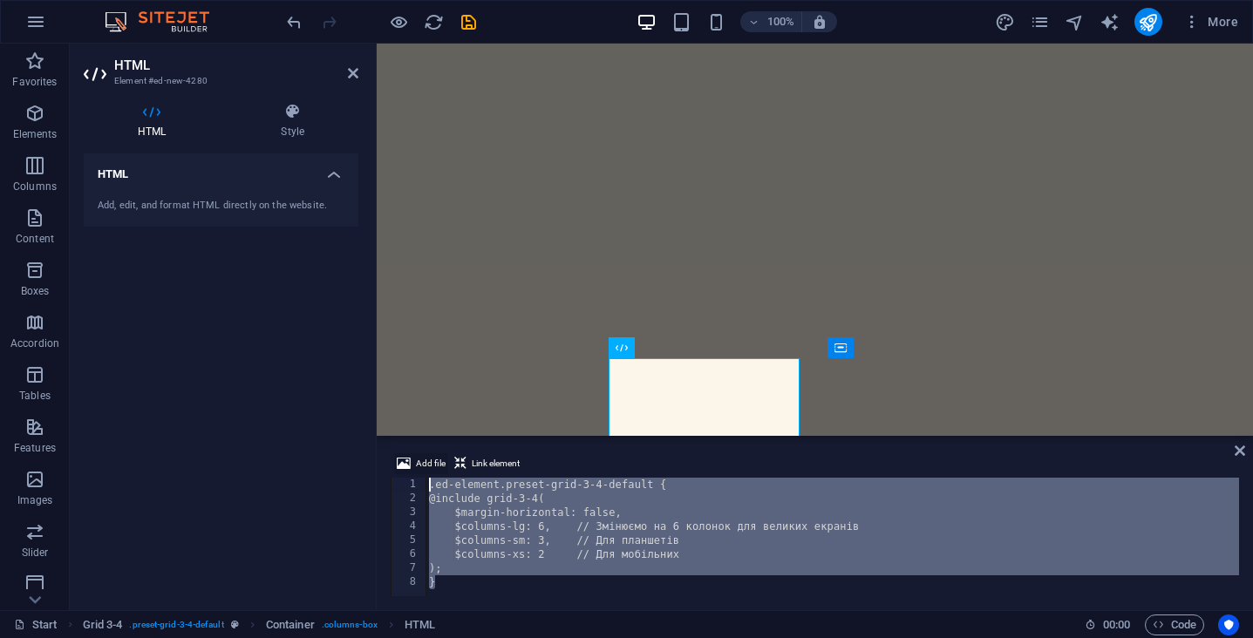
drag, startPoint x: 453, startPoint y: 589, endPoint x: 399, endPoint y: 462, distance: 137.5
click at [399, 462] on div "Add file Link element } 1 2 3 4 5 6 7 8 .ed-element.preset-grid-3-4-default { @…" at bounding box center [815, 524] width 848 height 143
type textarea ".ed-element.preset-grid-3-4-default { @include grid-3-4("
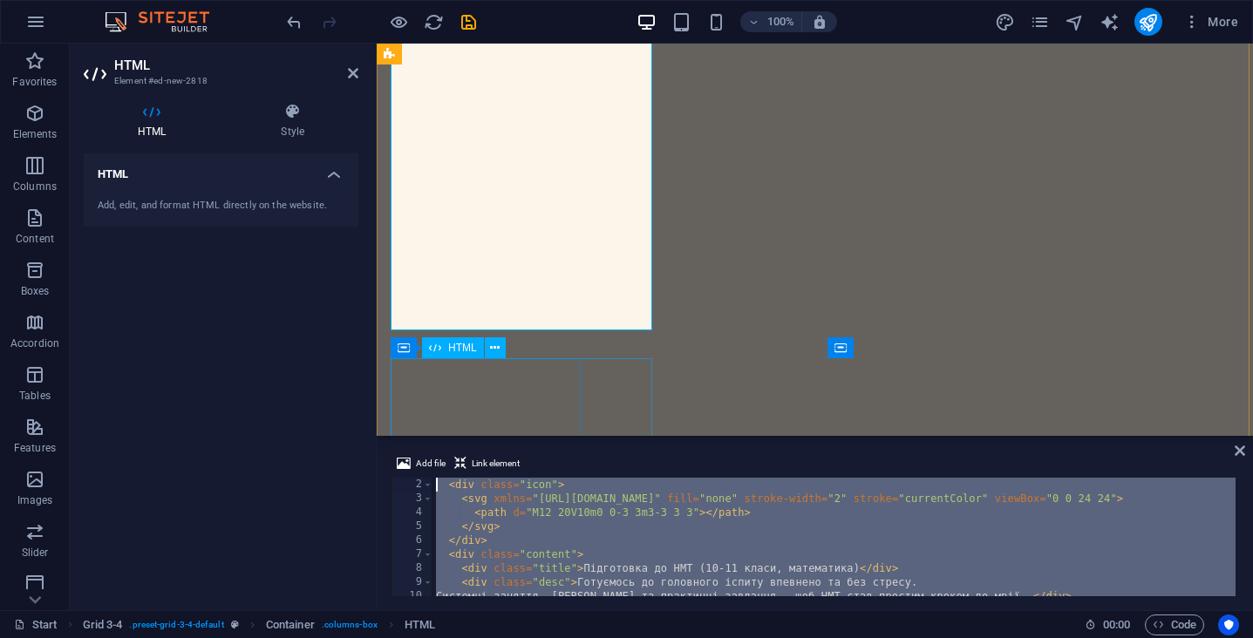
scroll to position [0, 0]
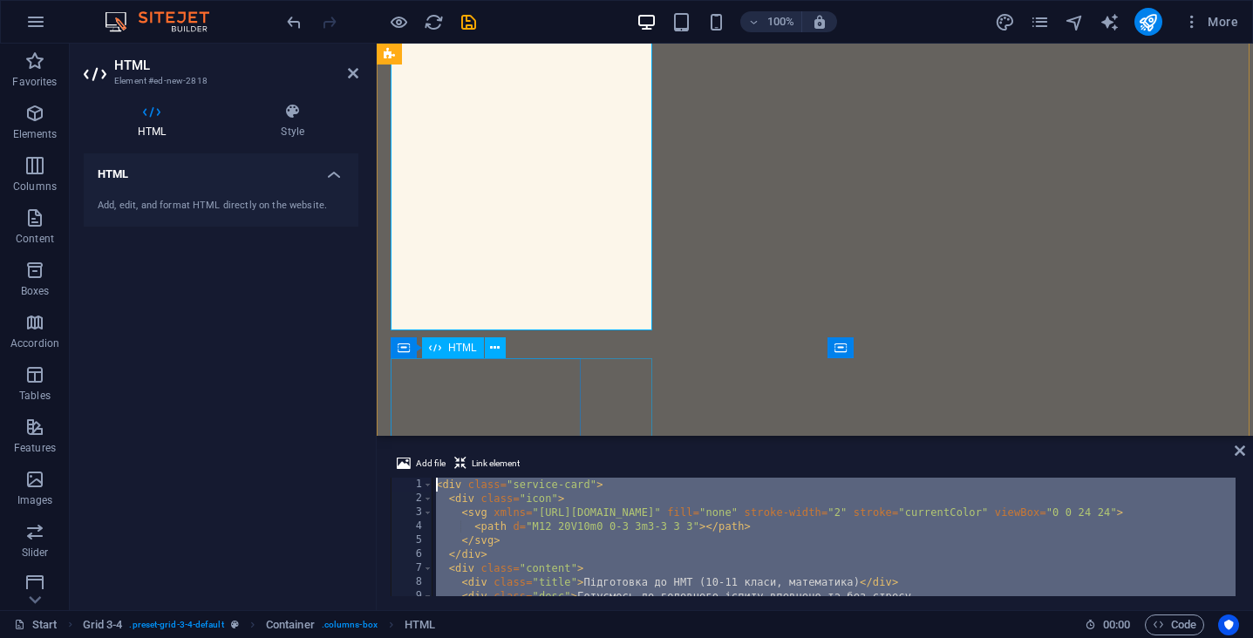
drag, startPoint x: 412, startPoint y: 430, endPoint x: 397, endPoint y: 372, distance: 59.4
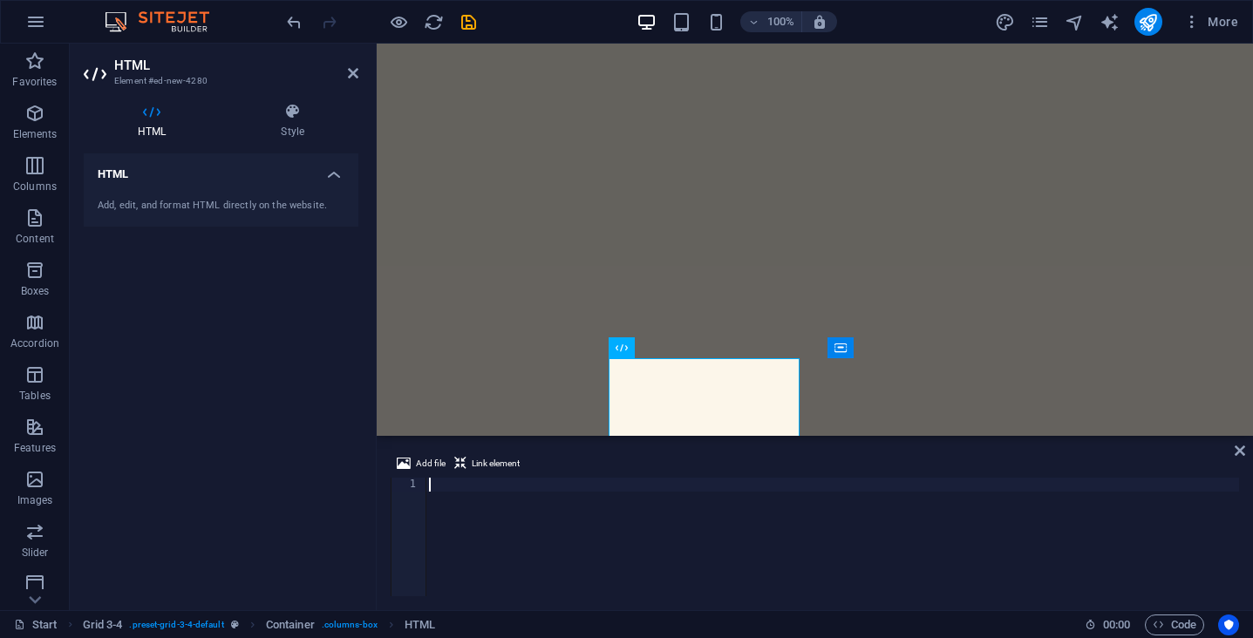
type textarea "}"
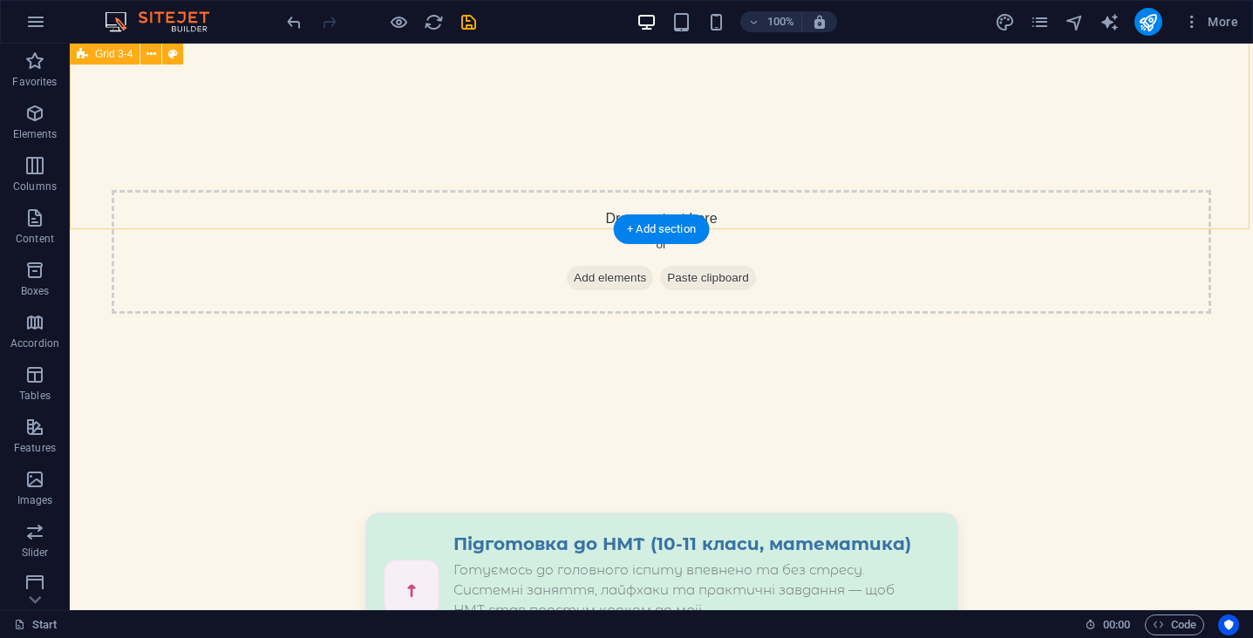
scroll to position [1399, 0]
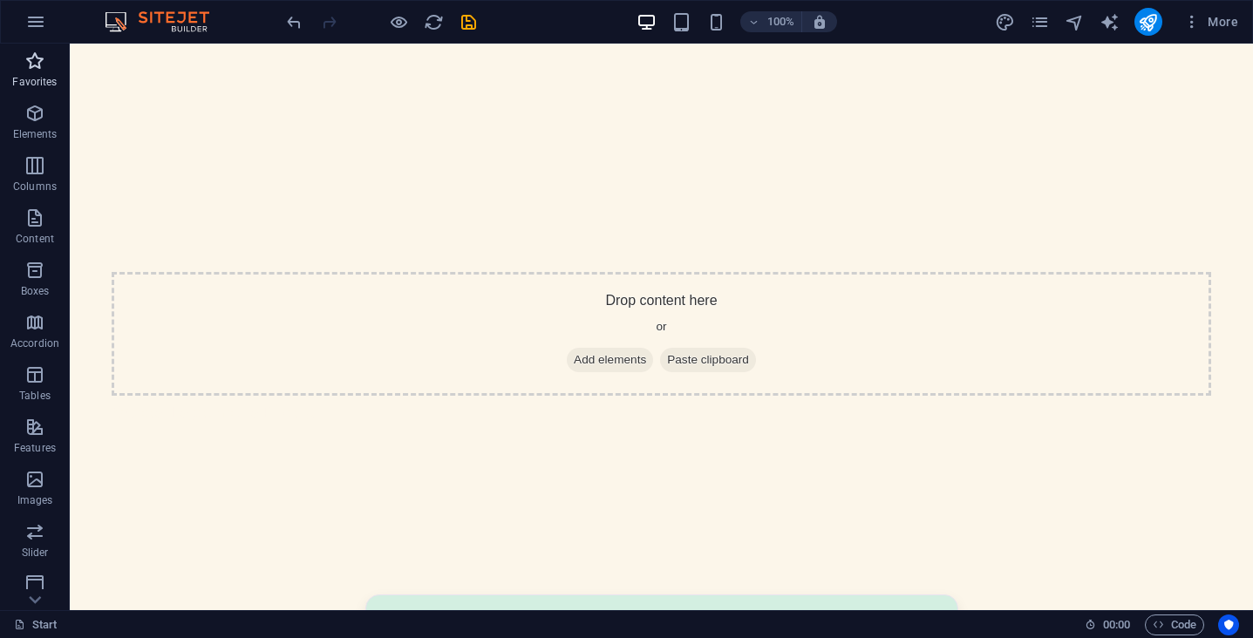
click at [31, 63] on icon "button" at bounding box center [34, 61] width 21 height 21
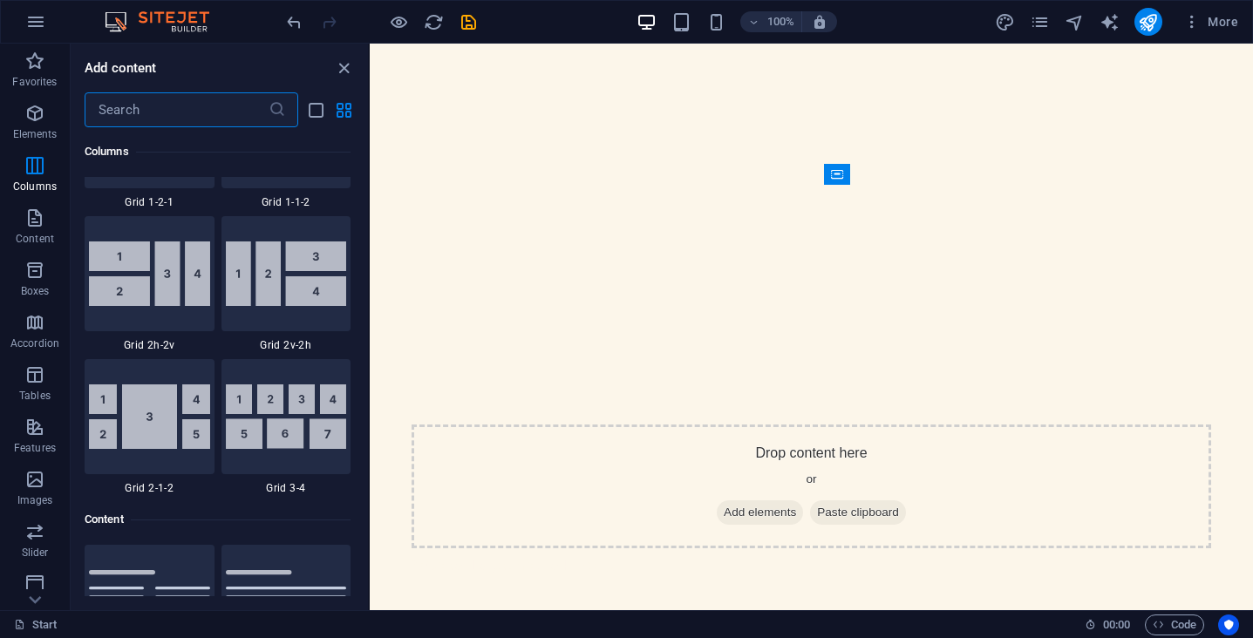
scroll to position [2675, 0]
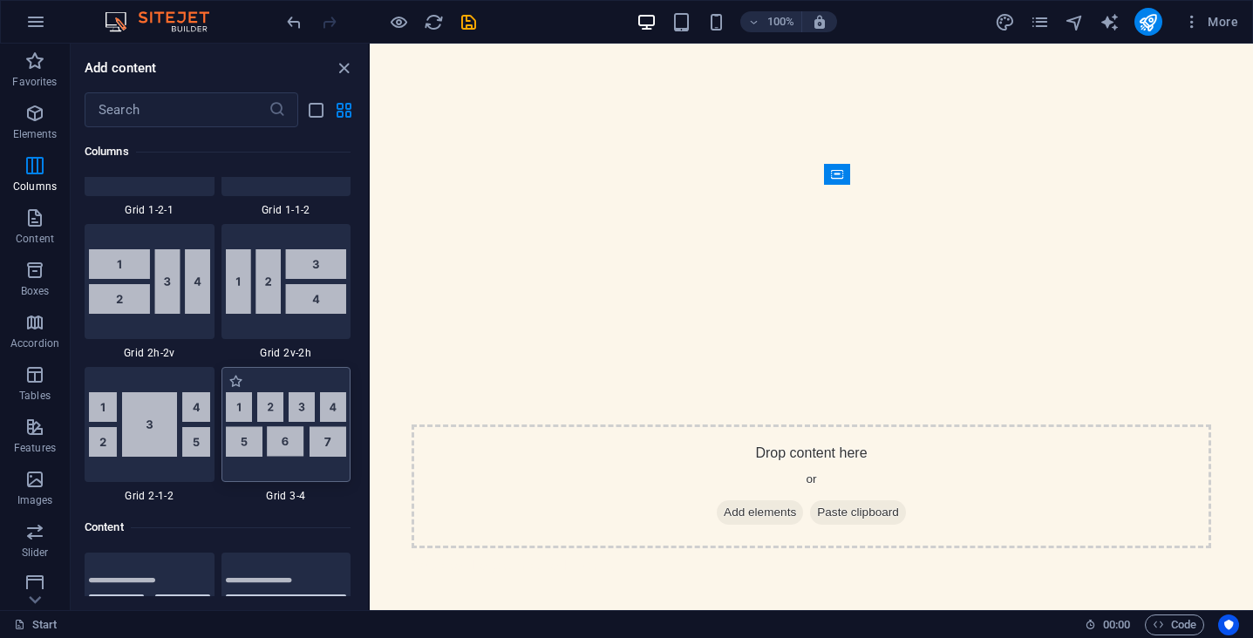
click at [306, 448] on img at bounding box center [286, 424] width 121 height 65
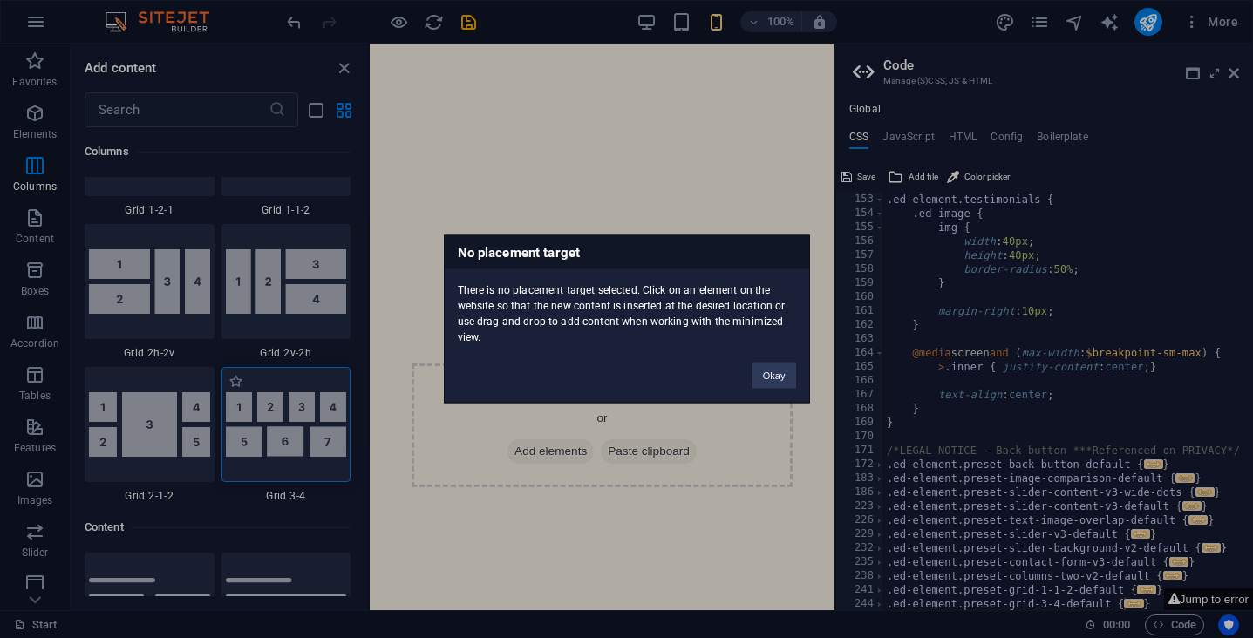
scroll to position [1228, 0]
click at [771, 369] on button "Okay" at bounding box center [774, 376] width 44 height 26
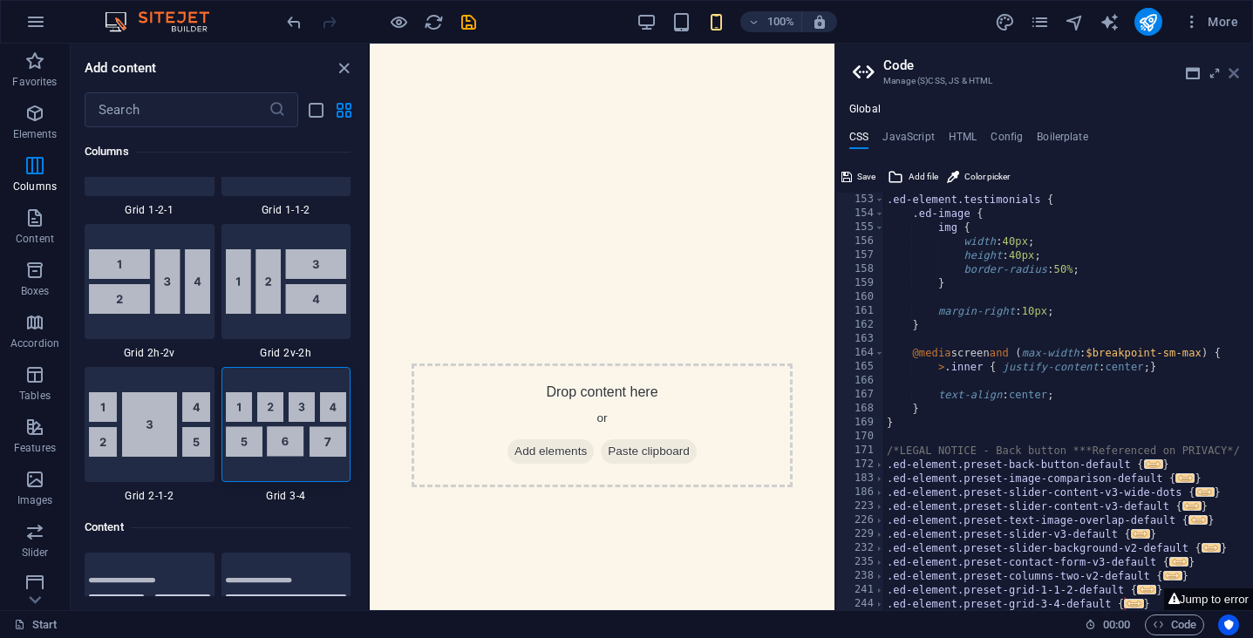
drag, startPoint x: 1238, startPoint y: 72, endPoint x: 662, endPoint y: 138, distance: 580.0
click at [1238, 72] on icon at bounding box center [1234, 73] width 10 height 14
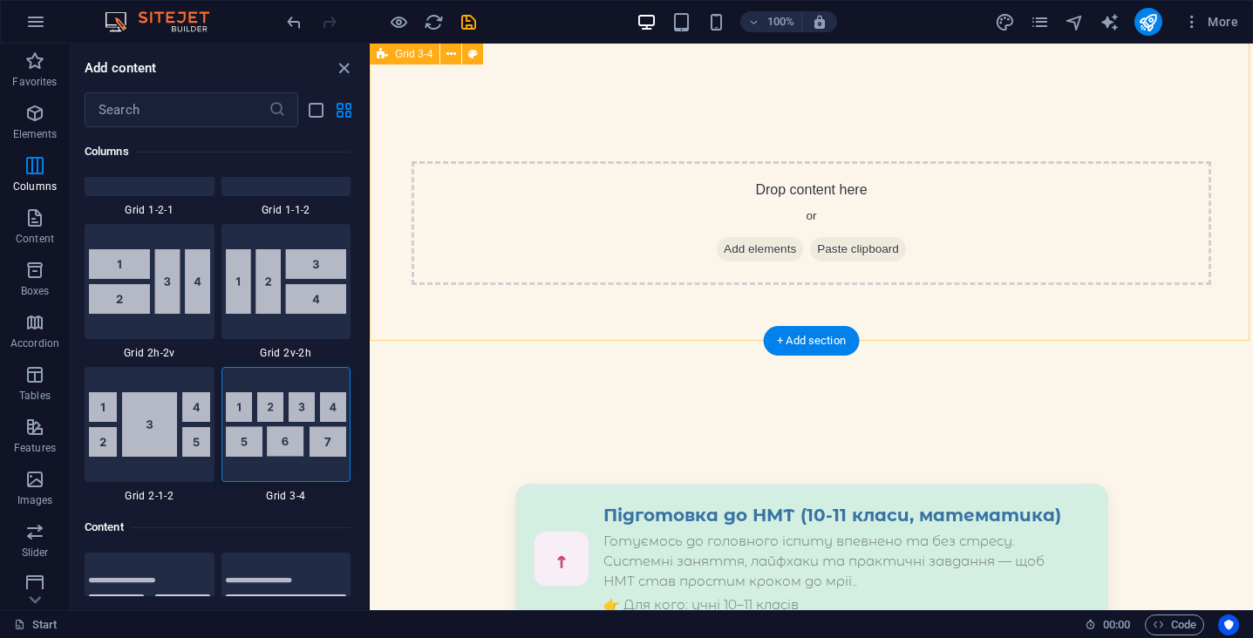
scroll to position [1746, 0]
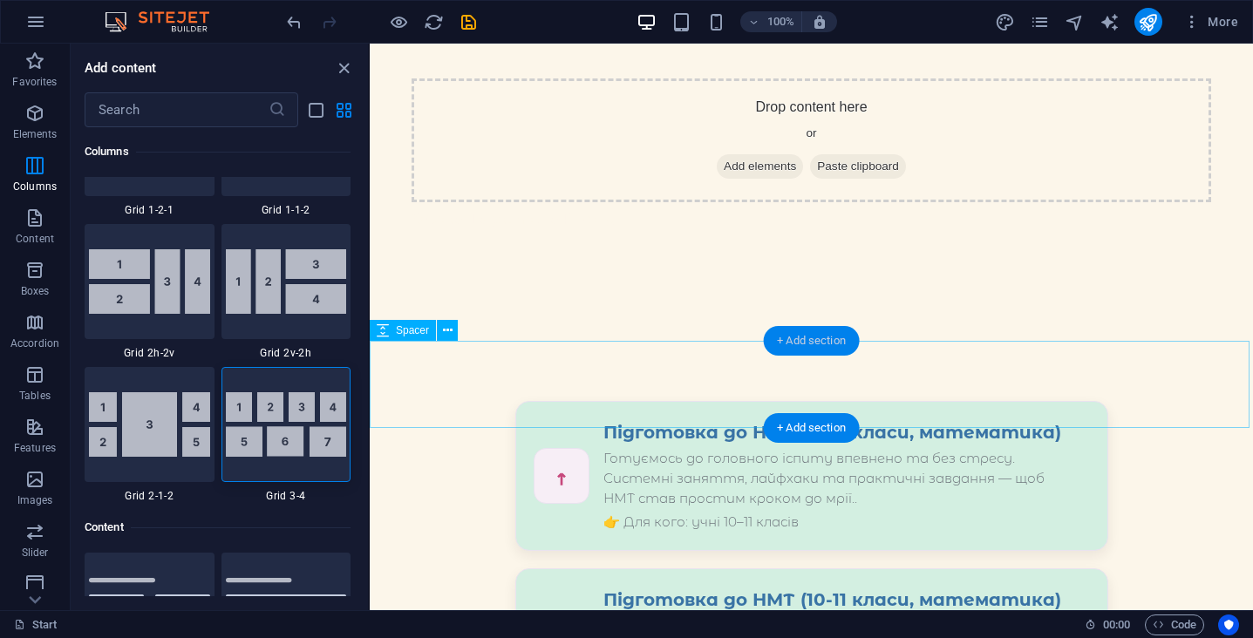
click at [799, 345] on div "+ Add section" at bounding box center [811, 341] width 97 height 30
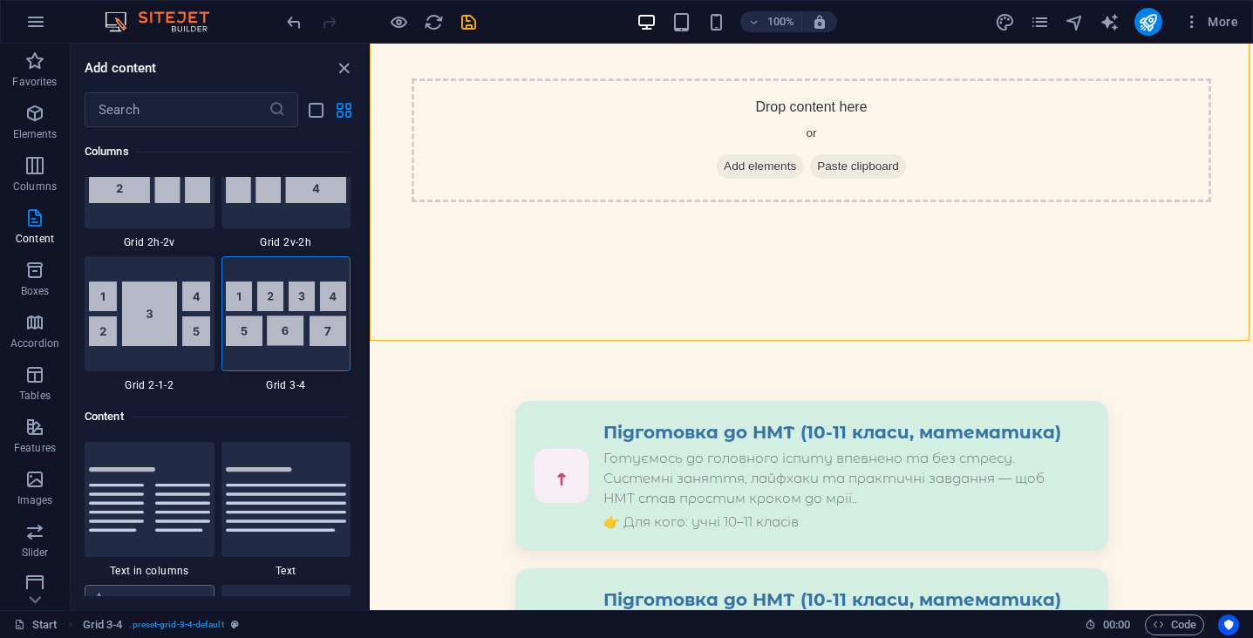
scroll to position [2775, 0]
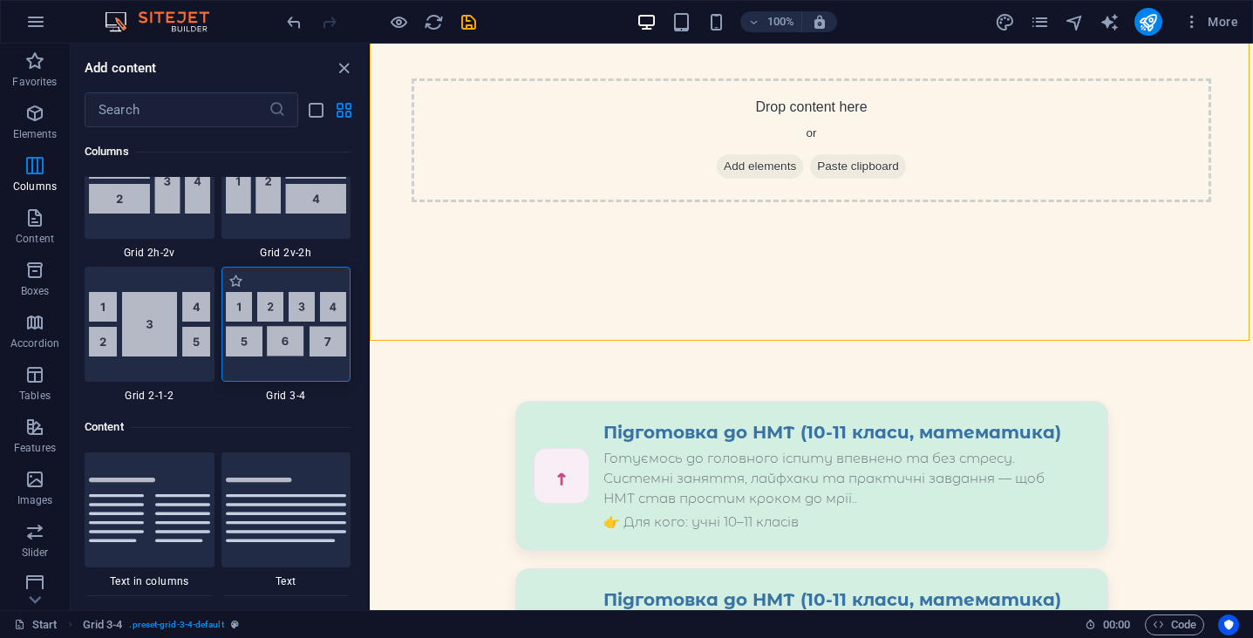
click at [274, 356] on img at bounding box center [286, 324] width 121 height 65
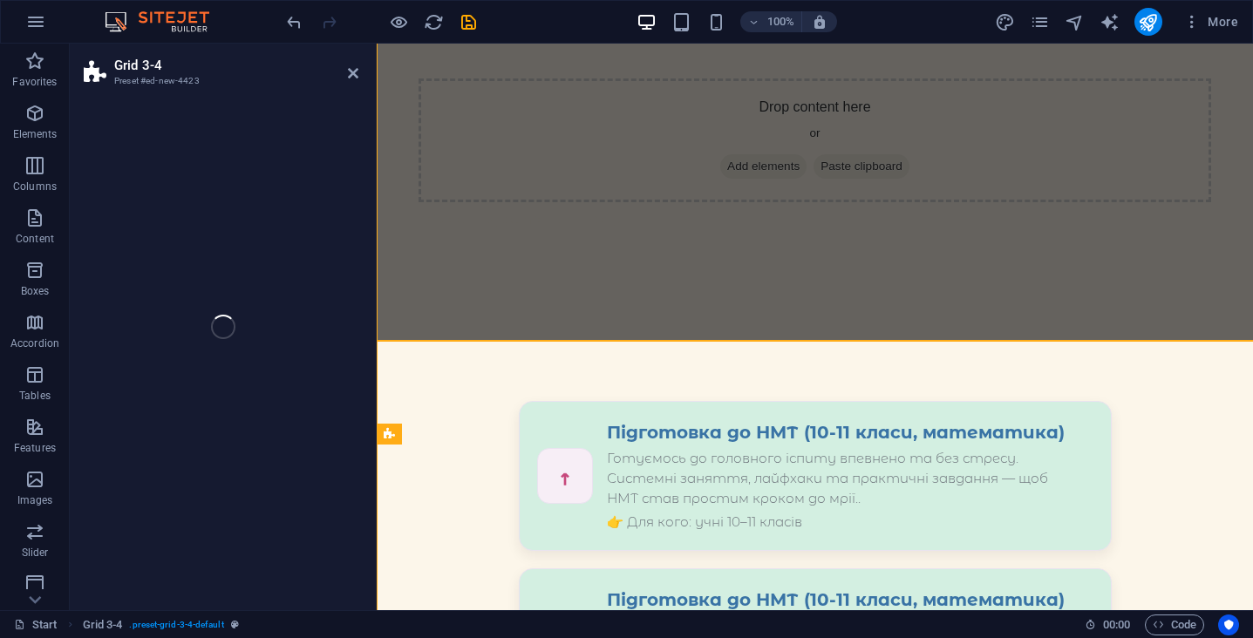
select select "rem"
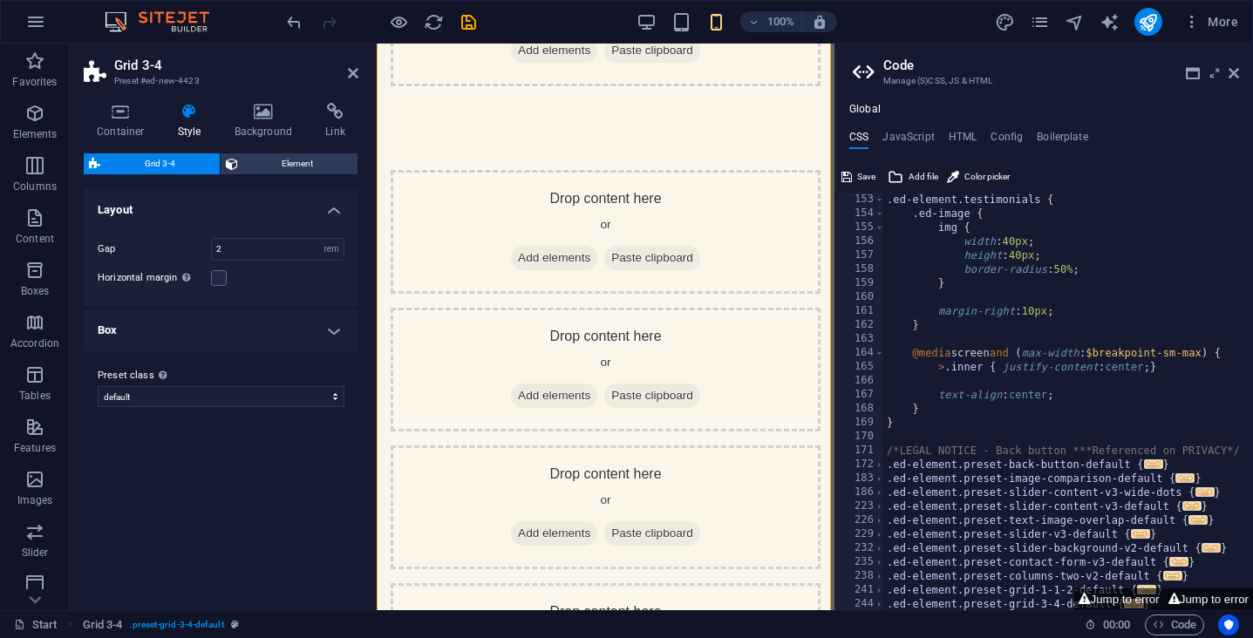
scroll to position [0, 0]
click at [1103, 601] on button "Jump to error" at bounding box center [1118, 600] width 89 height 22
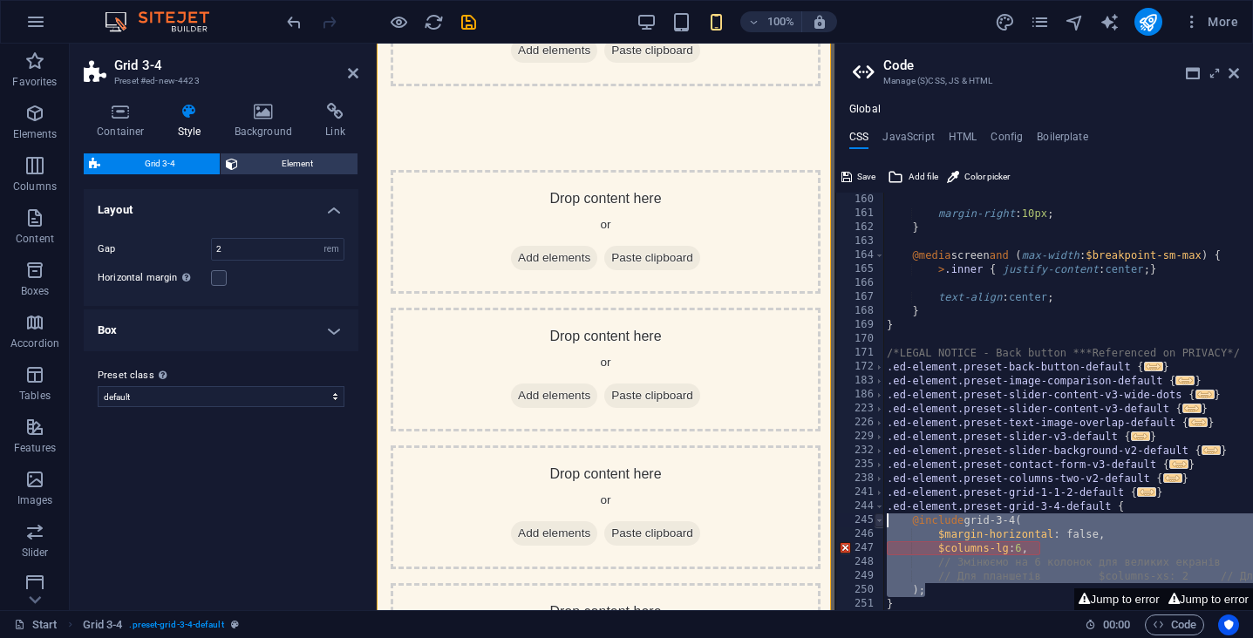
drag, startPoint x: 944, startPoint y: 589, endPoint x: 880, endPoint y: 519, distance: 95.0
click at [880, 519] on div "$columns-lg: 6, 160 161 162 163 164 165 166 167 168 169 170 171 172 183 186 223…" at bounding box center [1044, 402] width 418 height 418
click at [907, 582] on div "margin-right : 10px ; } @media screen and ( max-width : $breakpoint-sm-max ) { …" at bounding box center [1206, 416] width 647 height 446
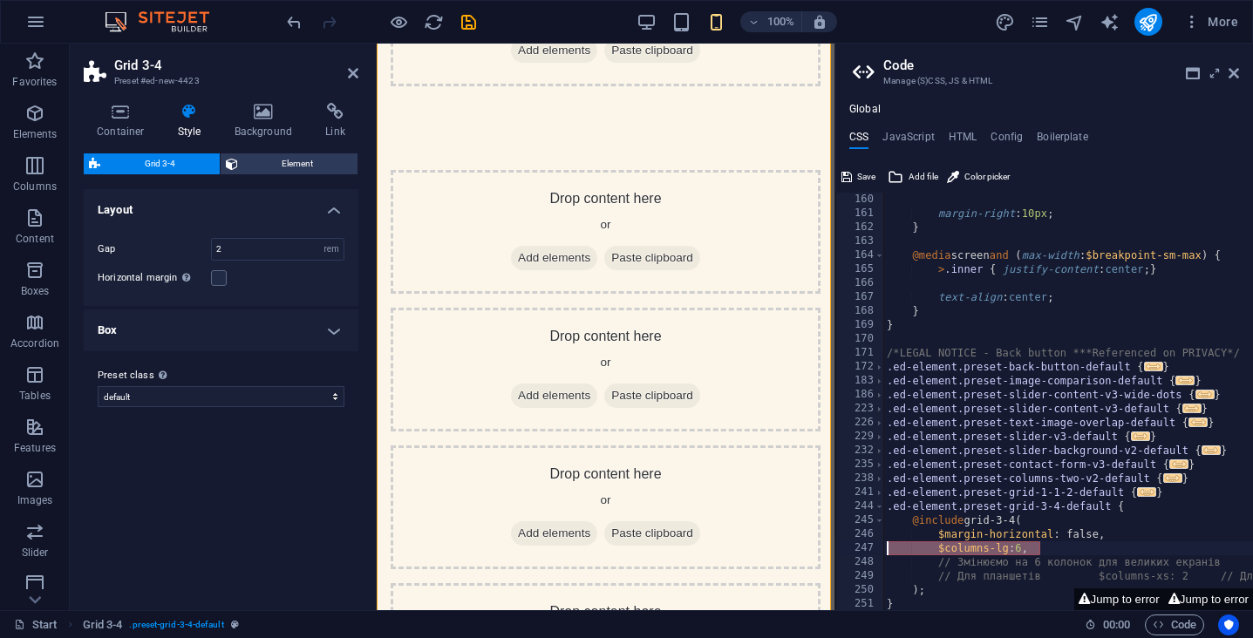
drag, startPoint x: 1051, startPoint y: 547, endPoint x: 860, endPoint y: 541, distance: 191.0
click at [860, 541] on div "// Для планшетів $columns-xs: 2 // Для мобільних 160 161 162 163 164 165 166 16…" at bounding box center [1044, 402] width 418 height 418
type textarea "$columns-lg: 6,"
type textarea "$margin-horizontal: false,"
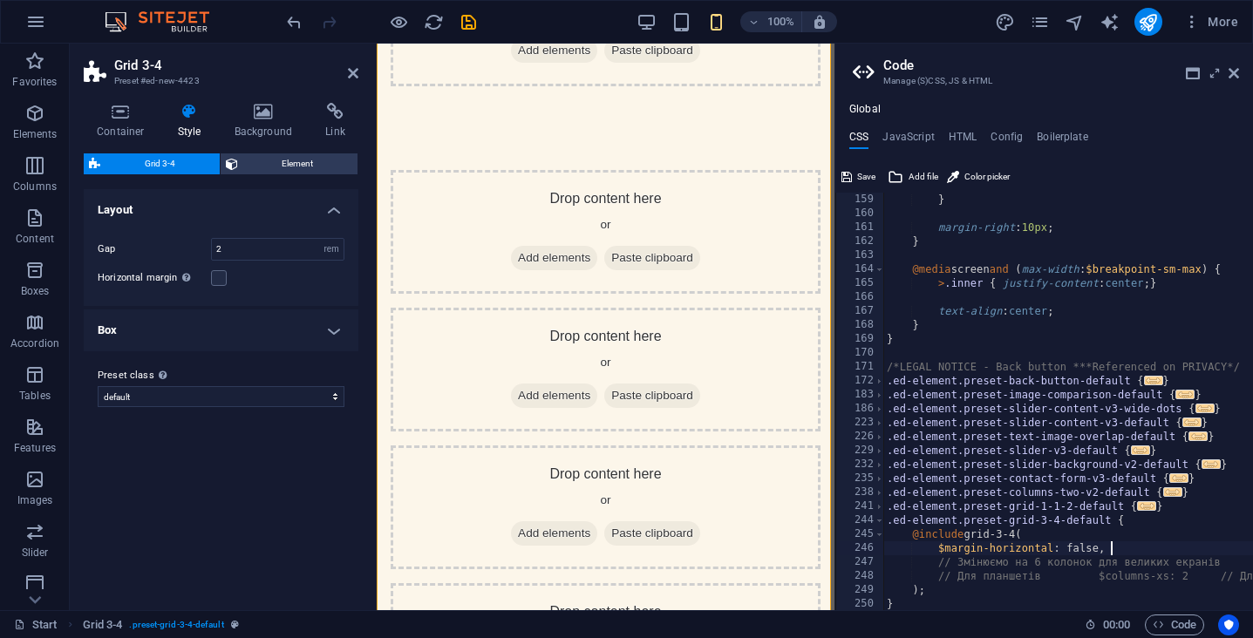
scroll to position [1311, 0]
click at [1230, 68] on icon at bounding box center [1234, 73] width 10 height 14
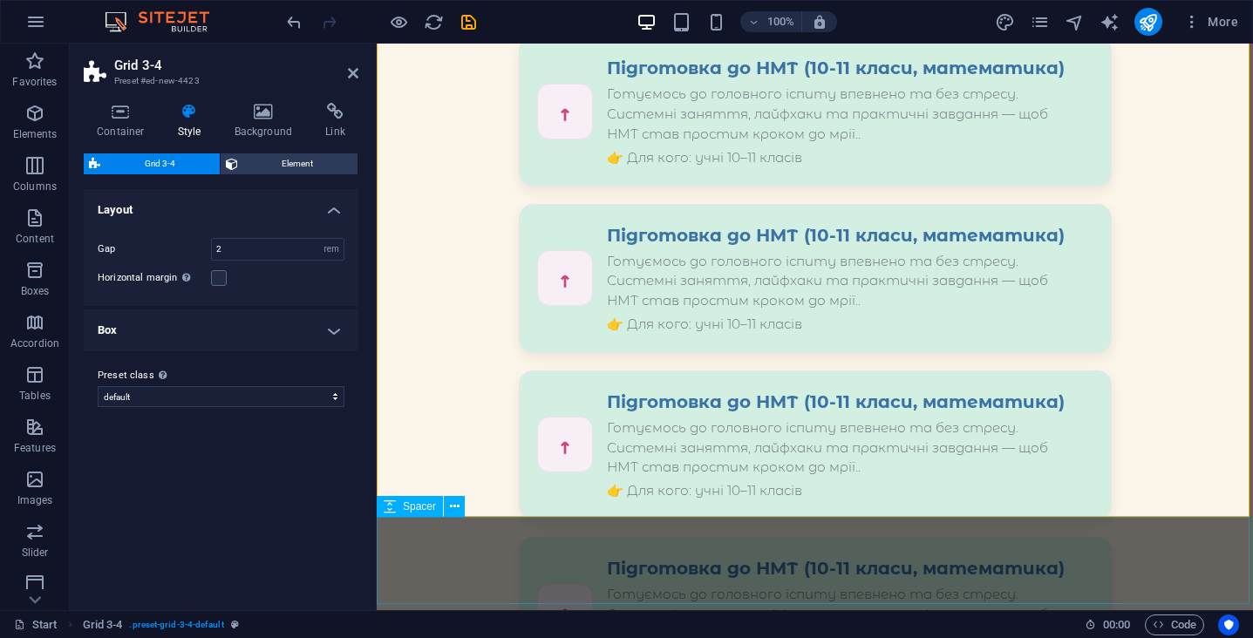
scroll to position [2090, 0]
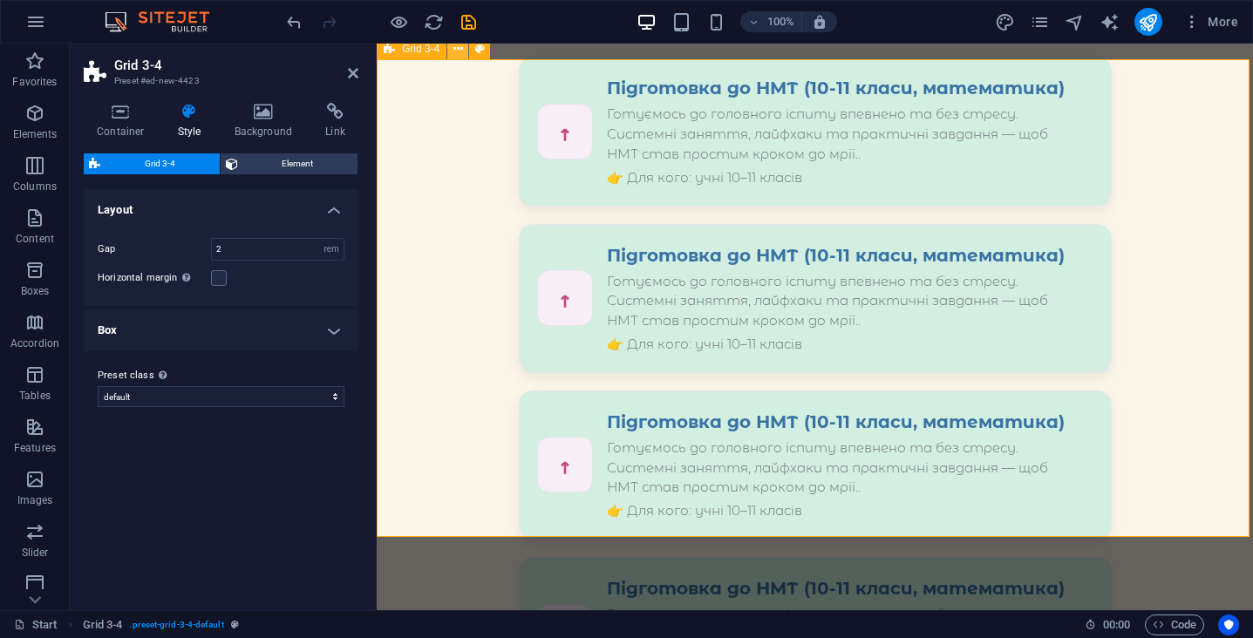
click at [456, 51] on icon at bounding box center [458, 49] width 10 height 18
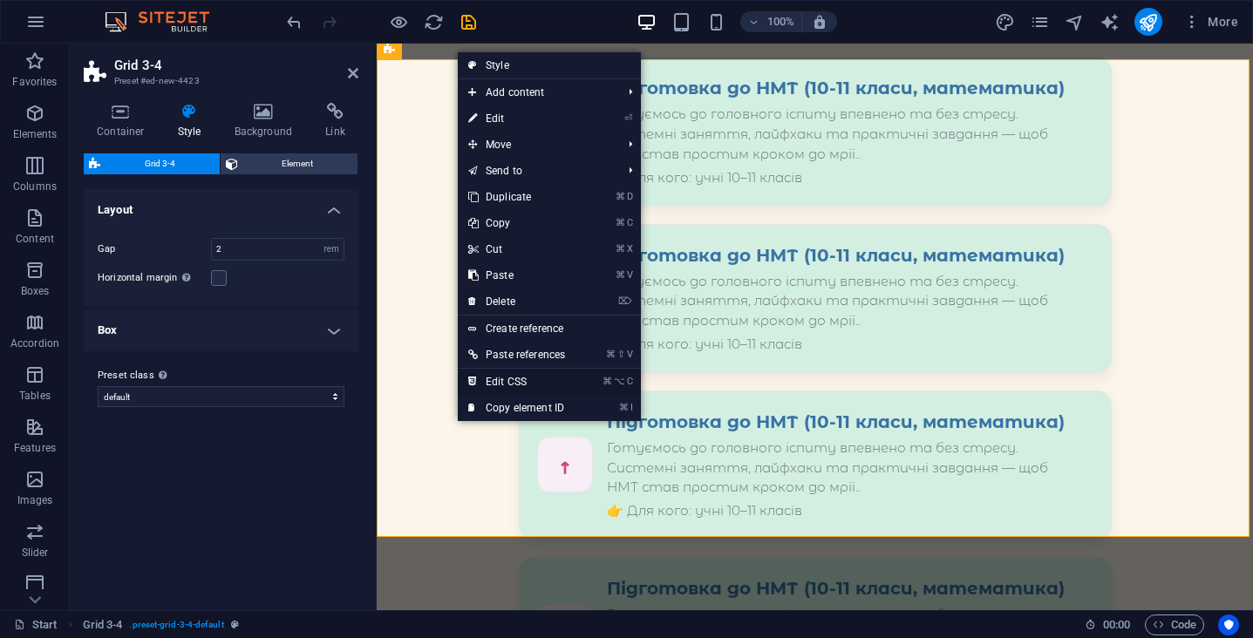
click at [536, 378] on link "⌘ ⌥ C Edit CSS" at bounding box center [517, 382] width 118 height 26
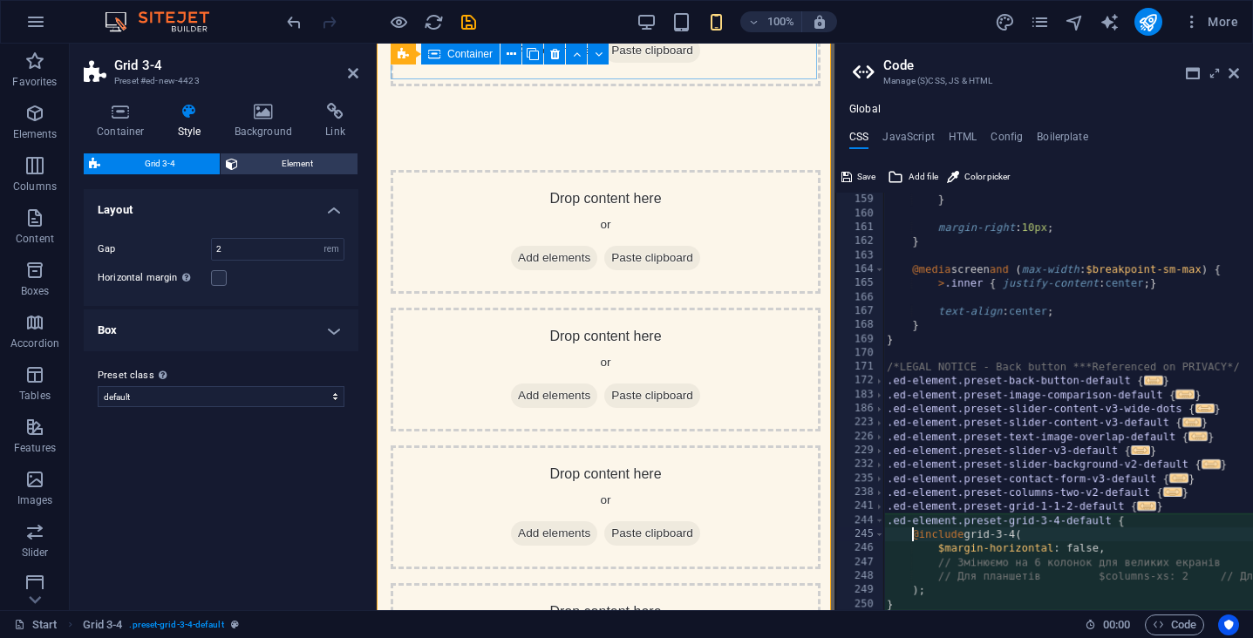
scroll to position [1311, 0]
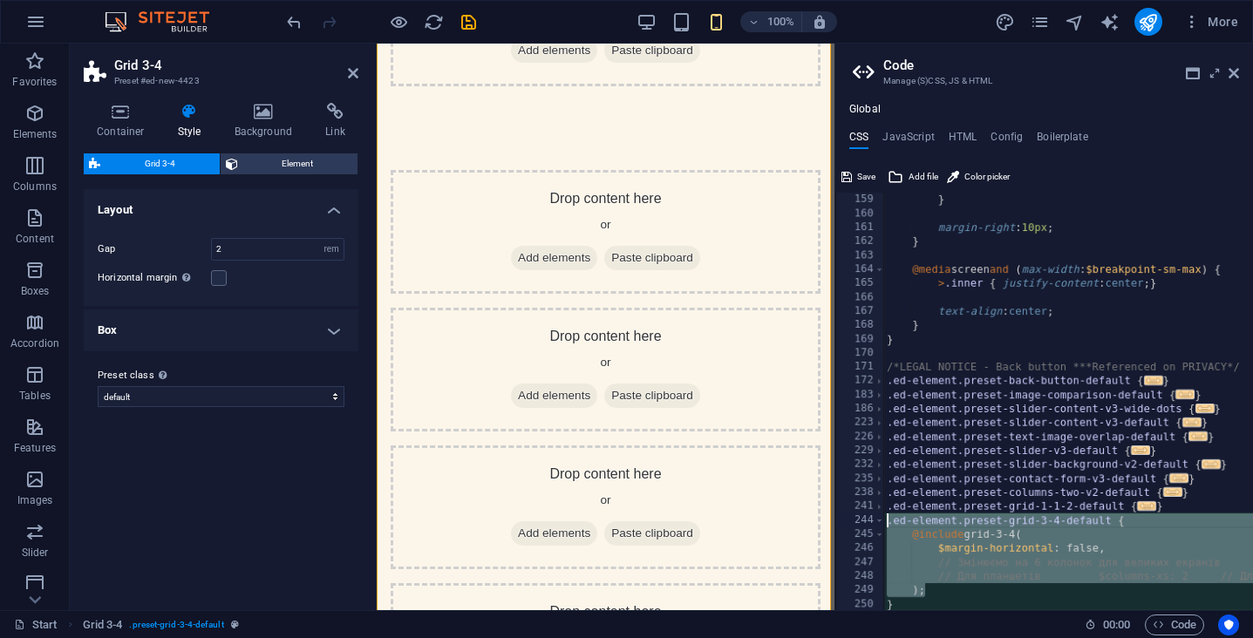
drag, startPoint x: 933, startPoint y: 591, endPoint x: 869, endPoint y: 520, distance: 95.7
click at [869, 520] on div "@include grid-3-4( 159 160 161 162 163 164 165 166 167 168 169 170 171 172 183 …" at bounding box center [1044, 402] width 418 height 418
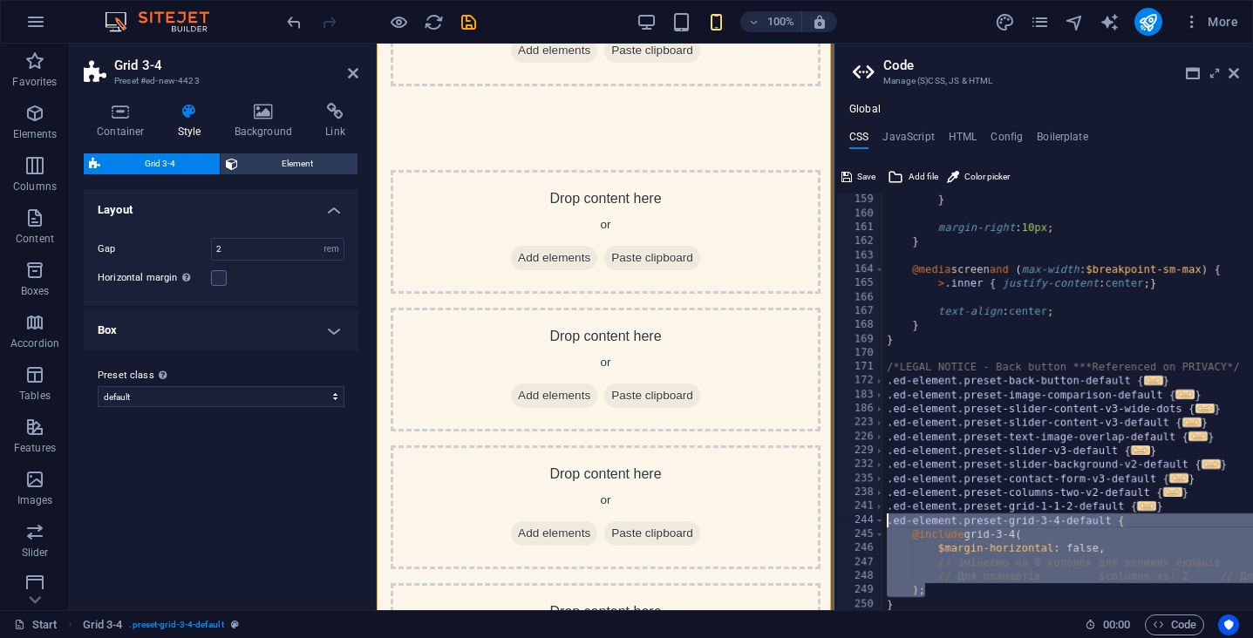
click at [970, 575] on div "} margin-right : 10px ; } @media screen and ( max-width : $breakpoint-sm-max ) …" at bounding box center [1206, 416] width 647 height 446
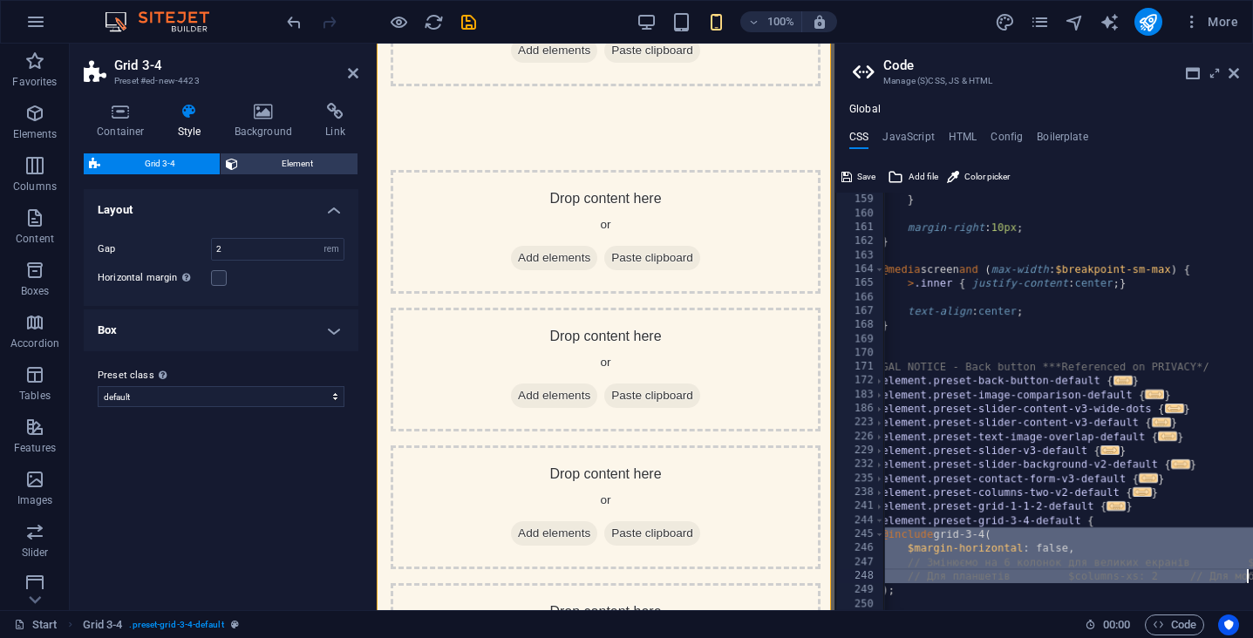
scroll to position [0, 75]
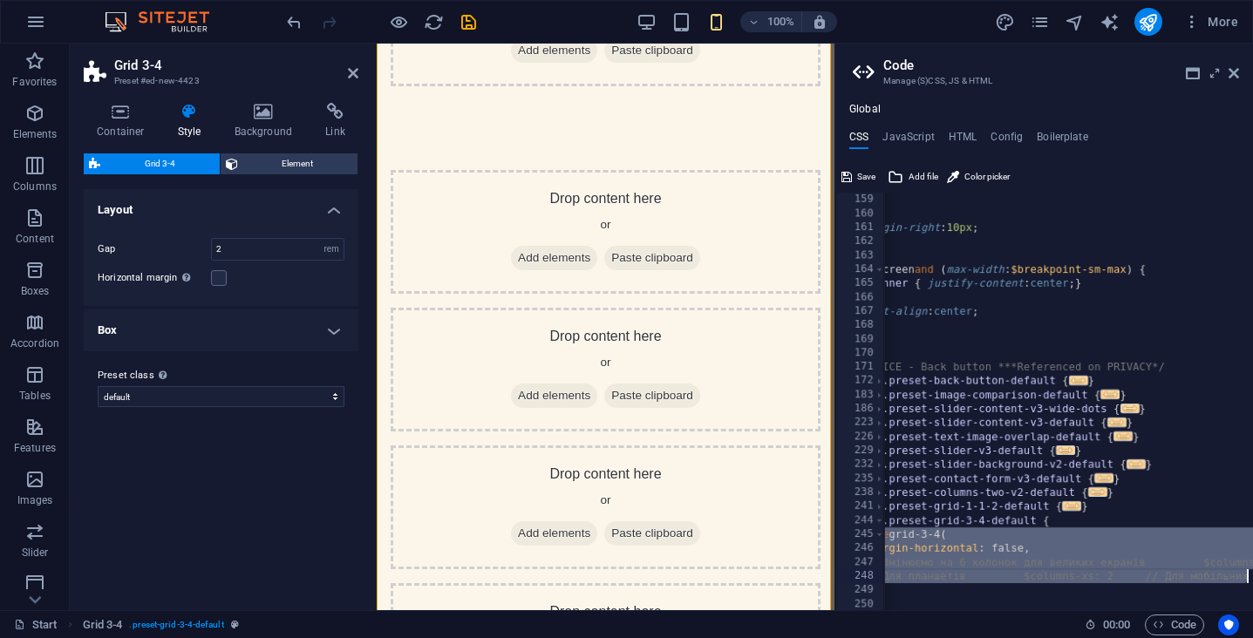
drag, startPoint x: 911, startPoint y: 535, endPoint x: 1252, endPoint y: 575, distance: 343.2
click at [1252, 575] on div "// Для планшетів $columns-xs: 2 // Для мобільних 159 160 161 162 163 164 165 16…" at bounding box center [1044, 402] width 418 height 418
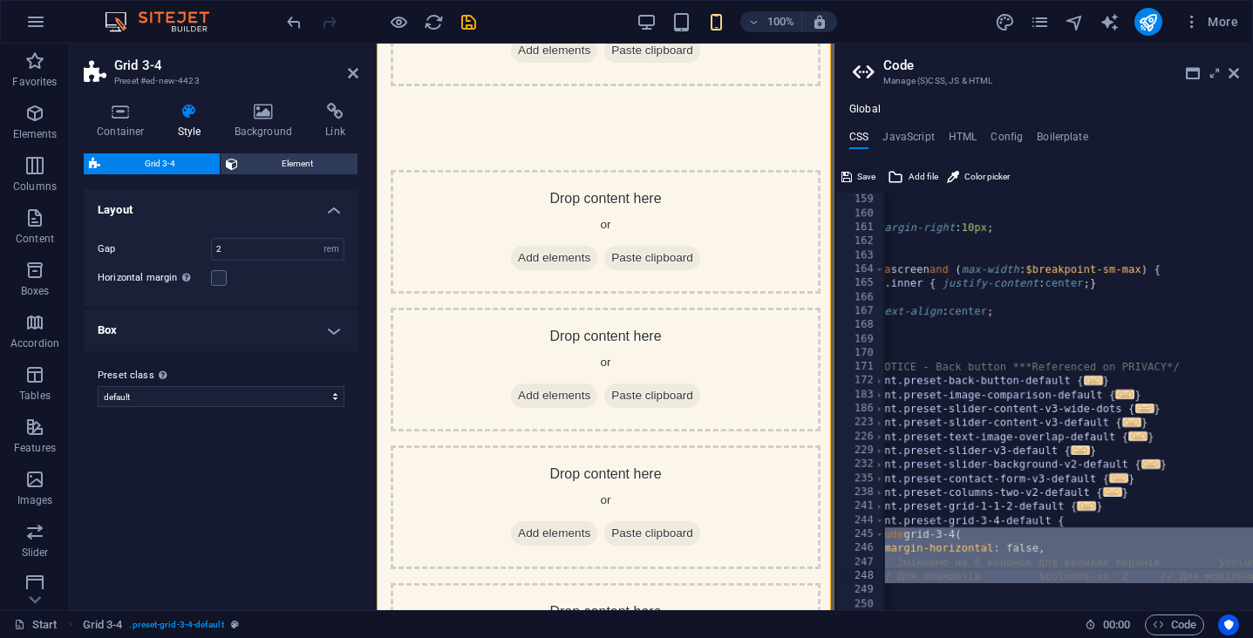
scroll to position [0, 0]
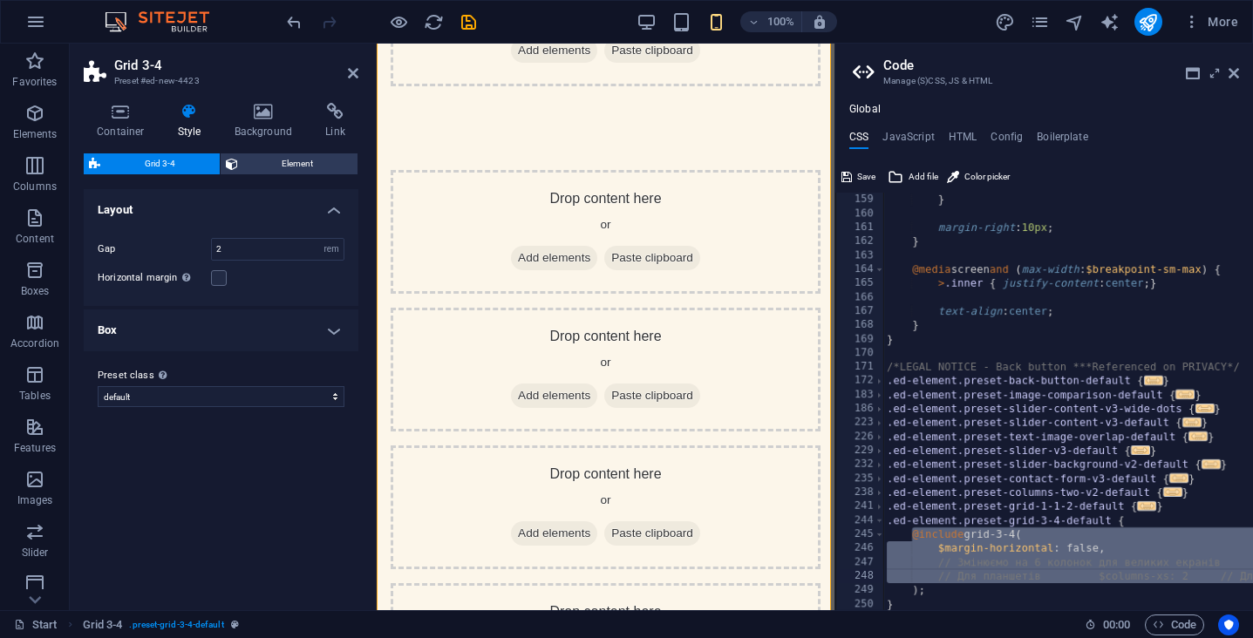
paste textarea ");"
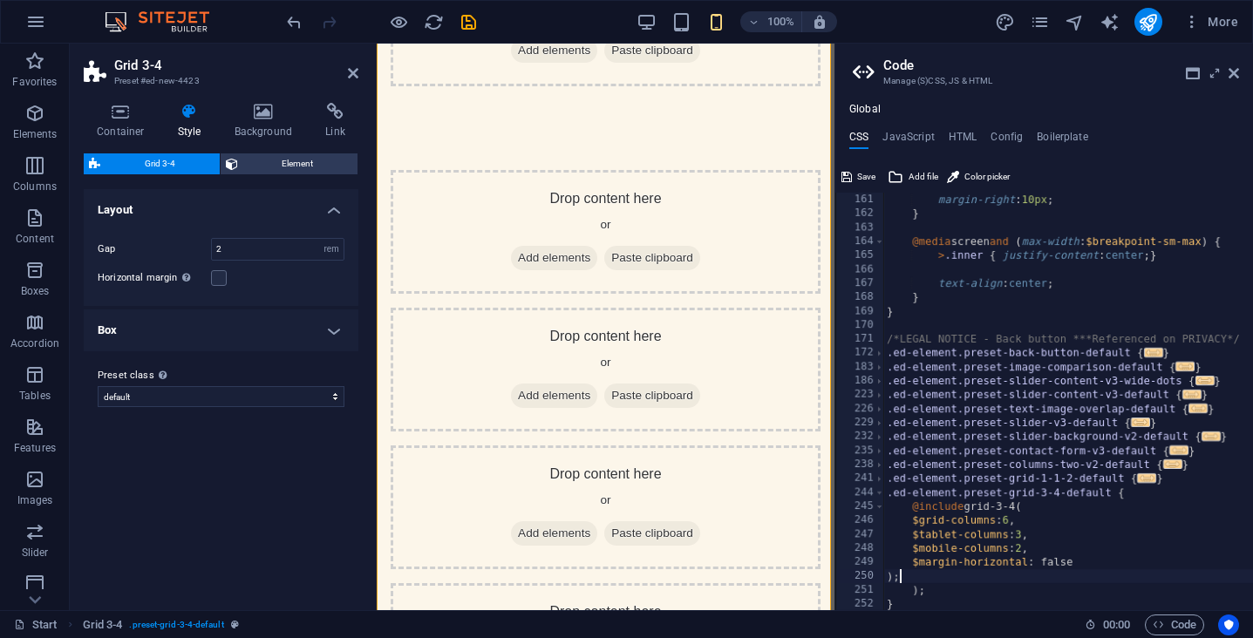
scroll to position [1339, 0]
click at [960, 587] on div "margin-right : 10px ; } @media screen and ( max-width : $breakpoint-sm-max ) { …" at bounding box center [1206, 416] width 647 height 446
type textarea ")"
type textarea ");"
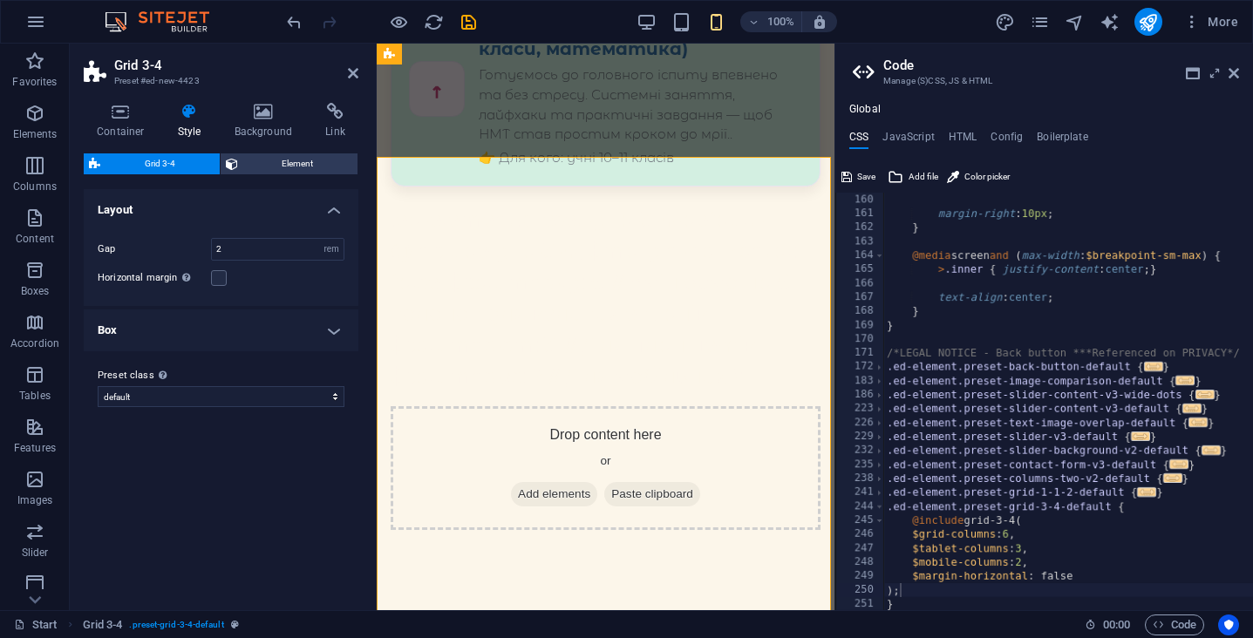
scroll to position [2667, 0]
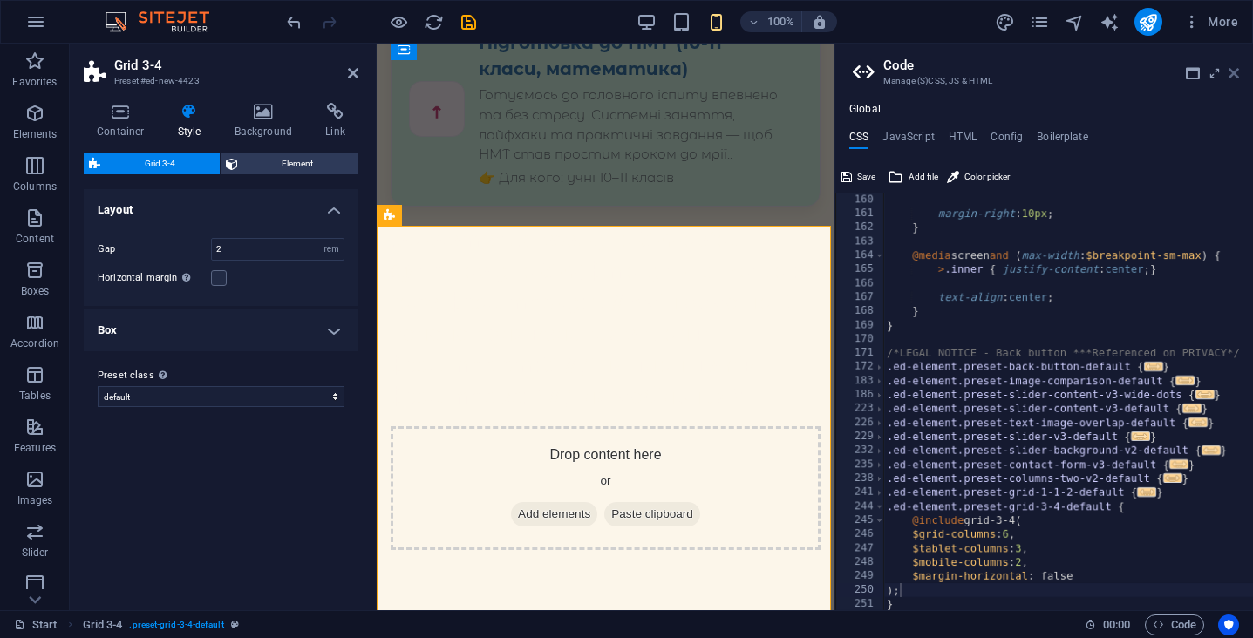
click at [1230, 72] on icon at bounding box center [1234, 73] width 10 height 14
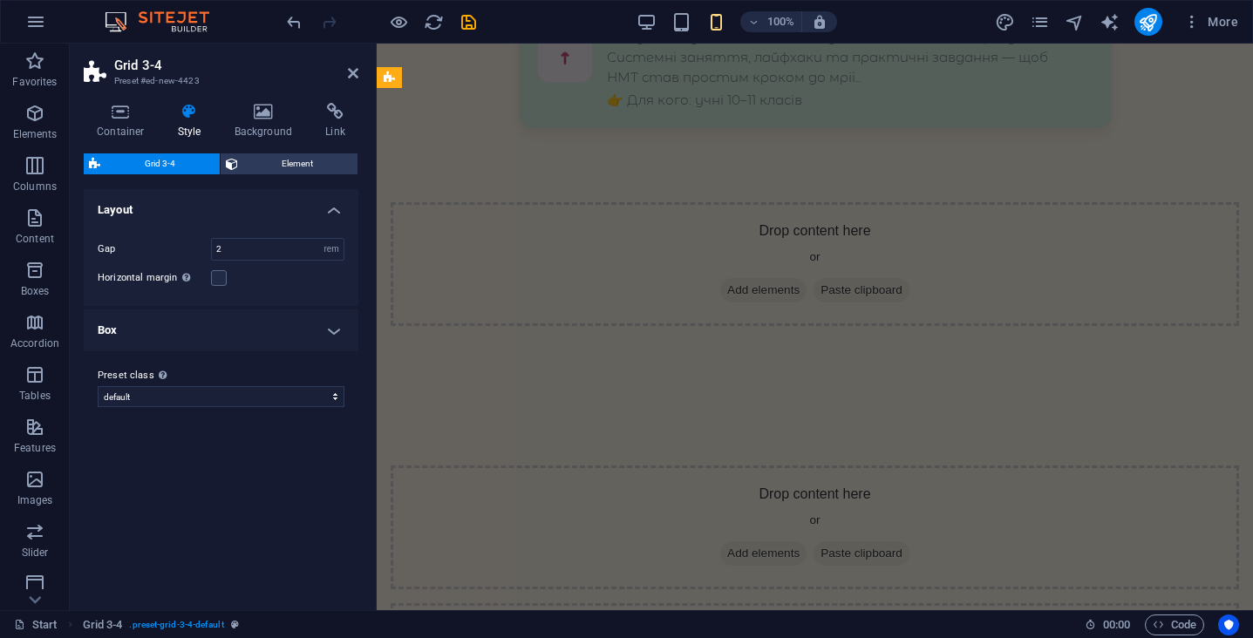
scroll to position [2066, 0]
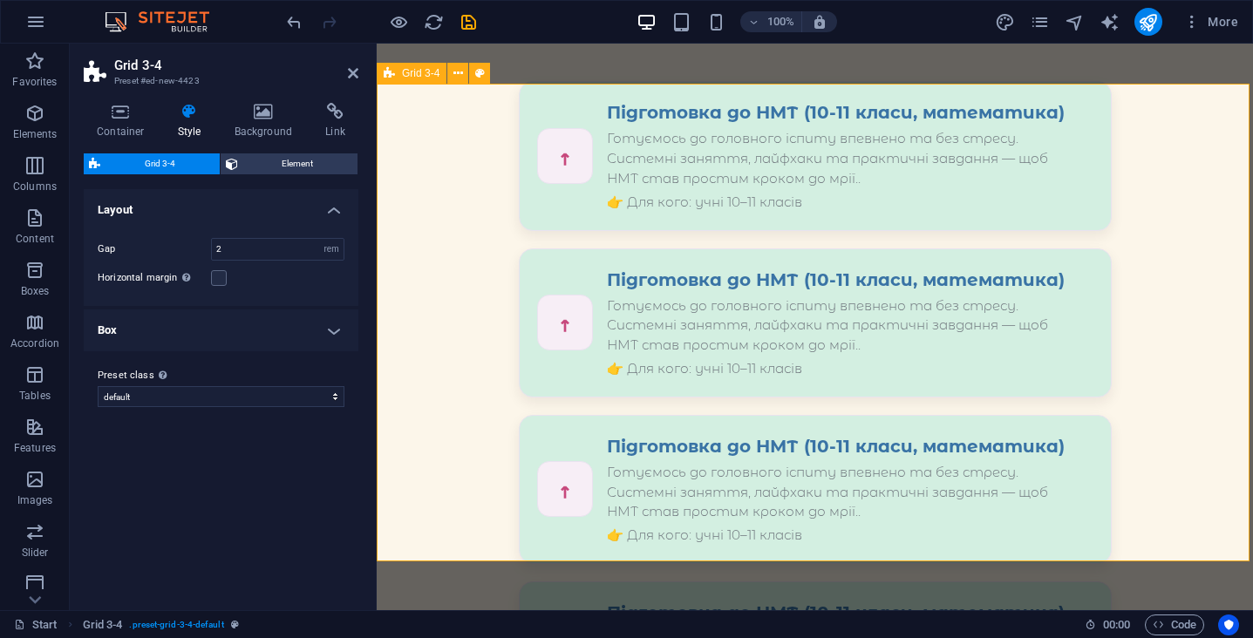
click at [460, 76] on icon at bounding box center [458, 74] width 10 height 18
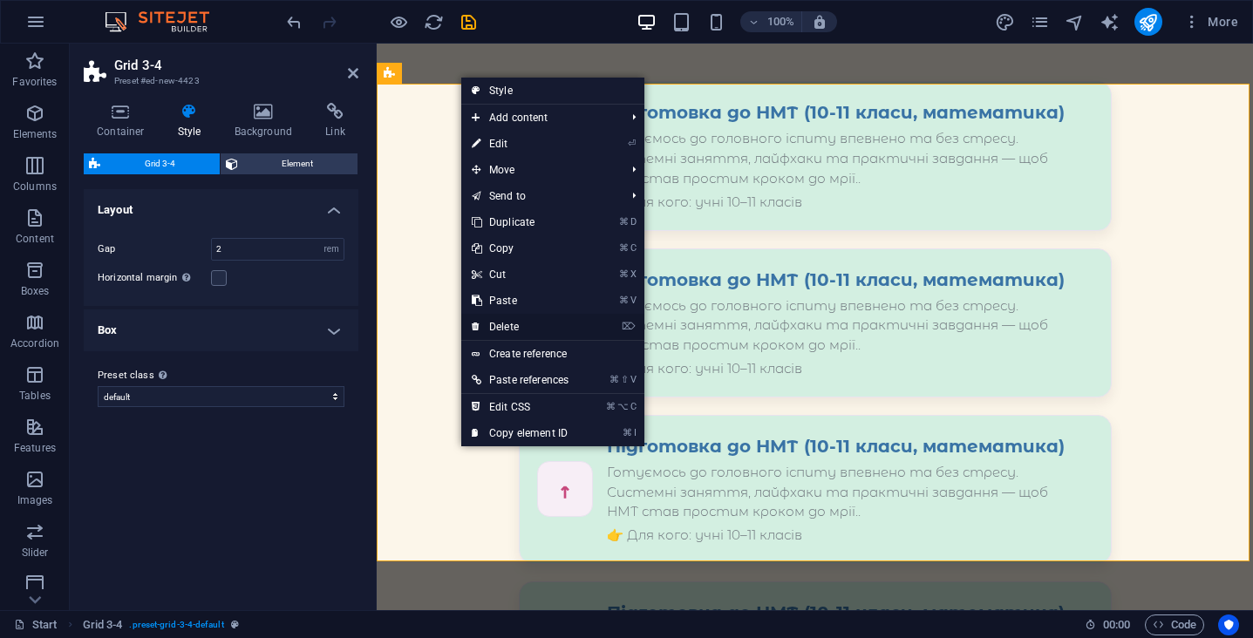
click at [535, 335] on link "⌦ Delete" at bounding box center [520, 327] width 118 height 26
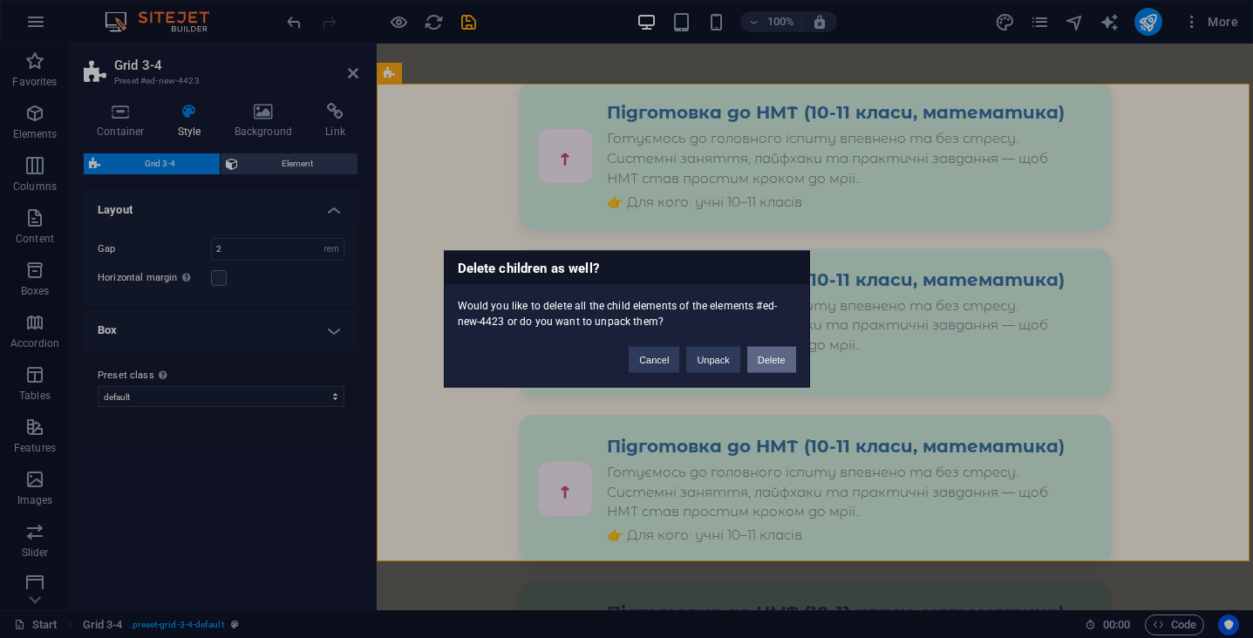
click at [764, 357] on button "Delete" at bounding box center [771, 360] width 49 height 26
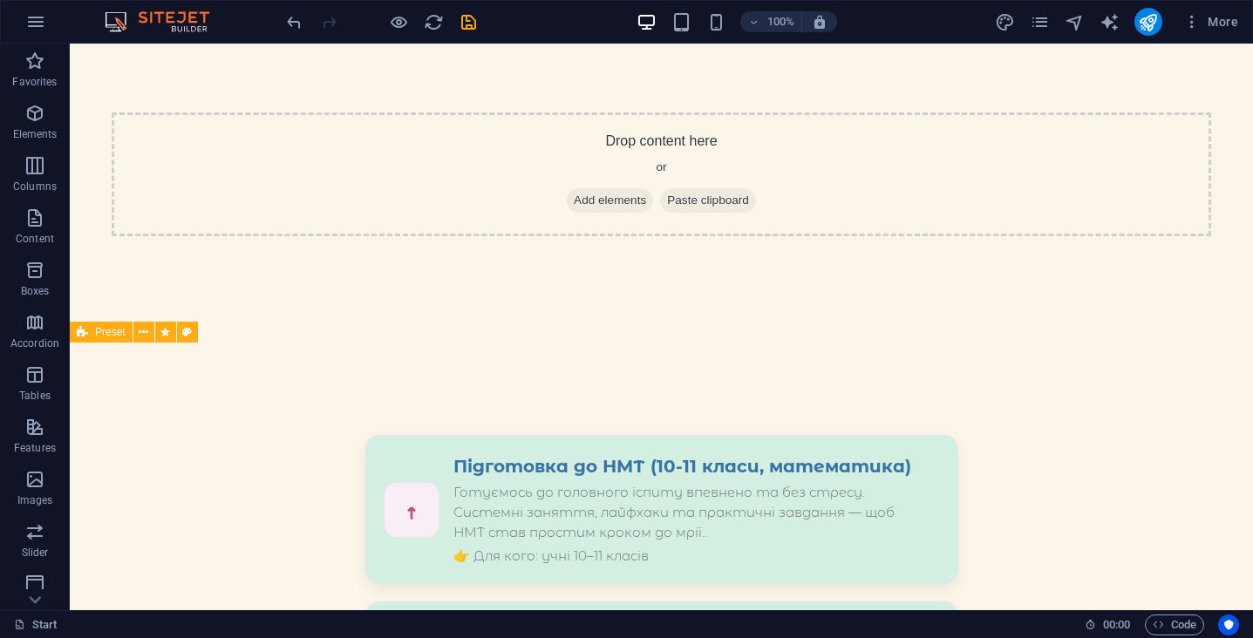
scroll to position [1596, 0]
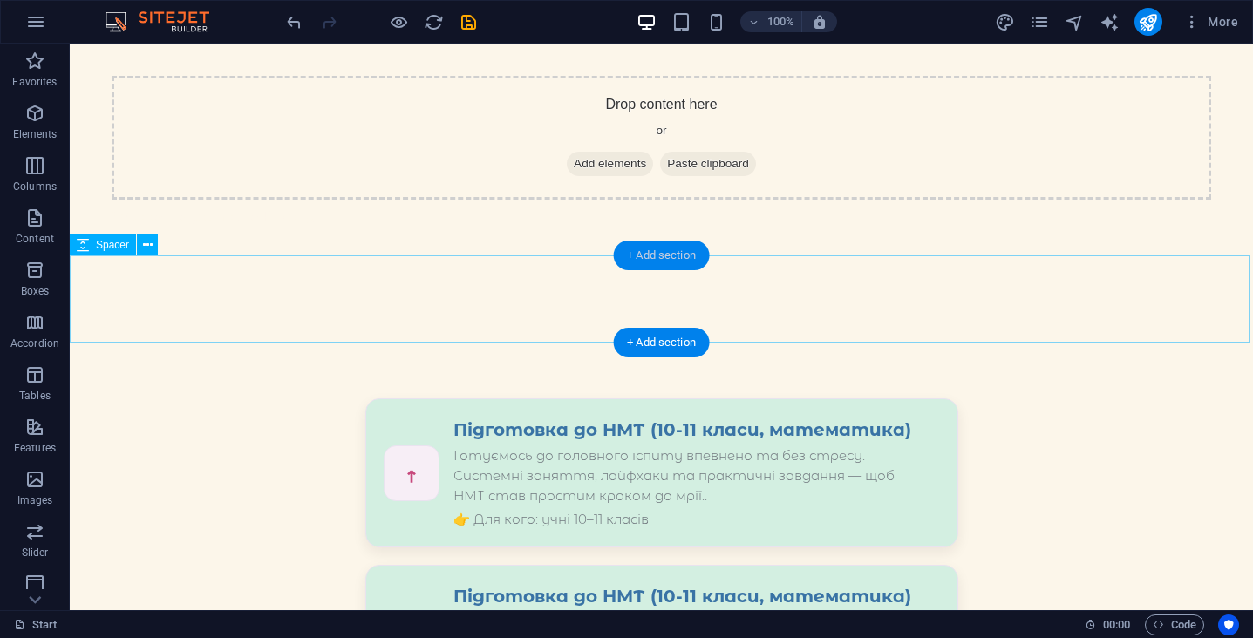
click at [657, 260] on div "+ Add section" at bounding box center [661, 256] width 97 height 30
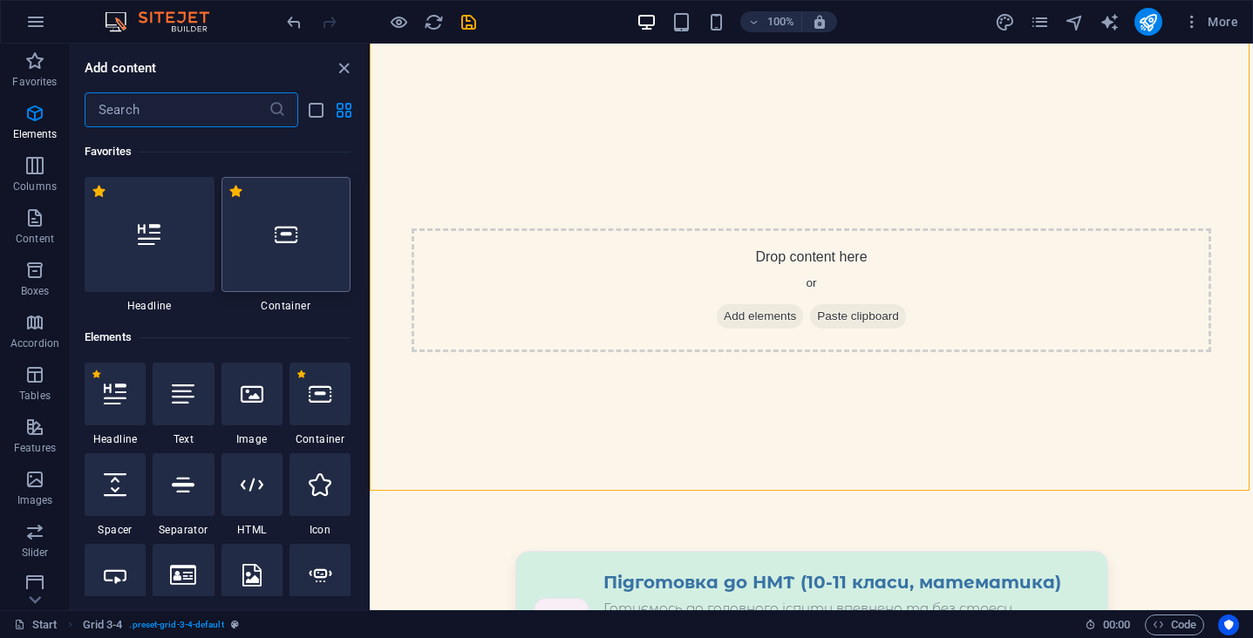
scroll to position [0, 0]
click at [309, 243] on div at bounding box center [286, 234] width 130 height 115
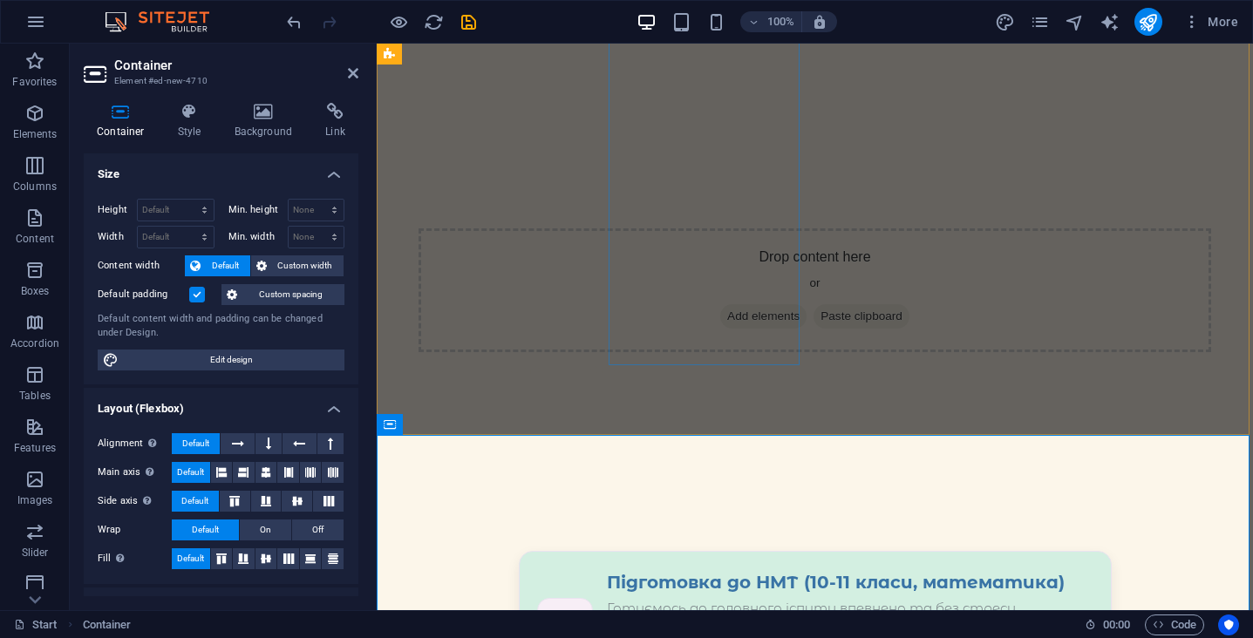
scroll to position [1957, 0]
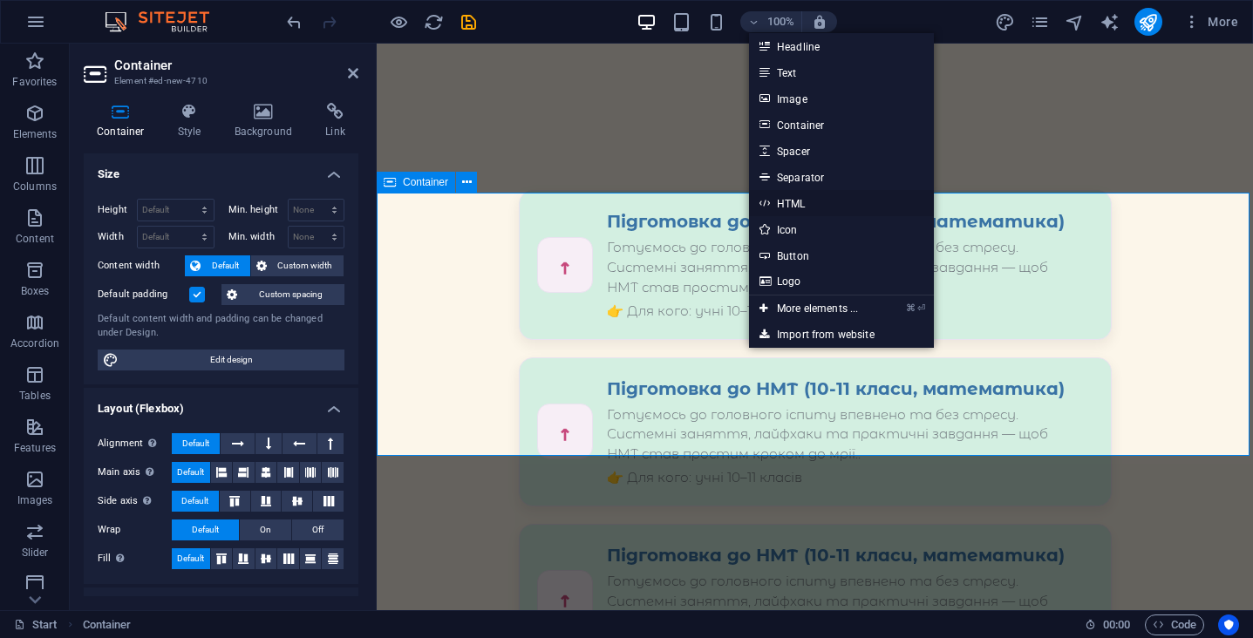
click at [793, 206] on link "HTML" at bounding box center [841, 203] width 185 height 26
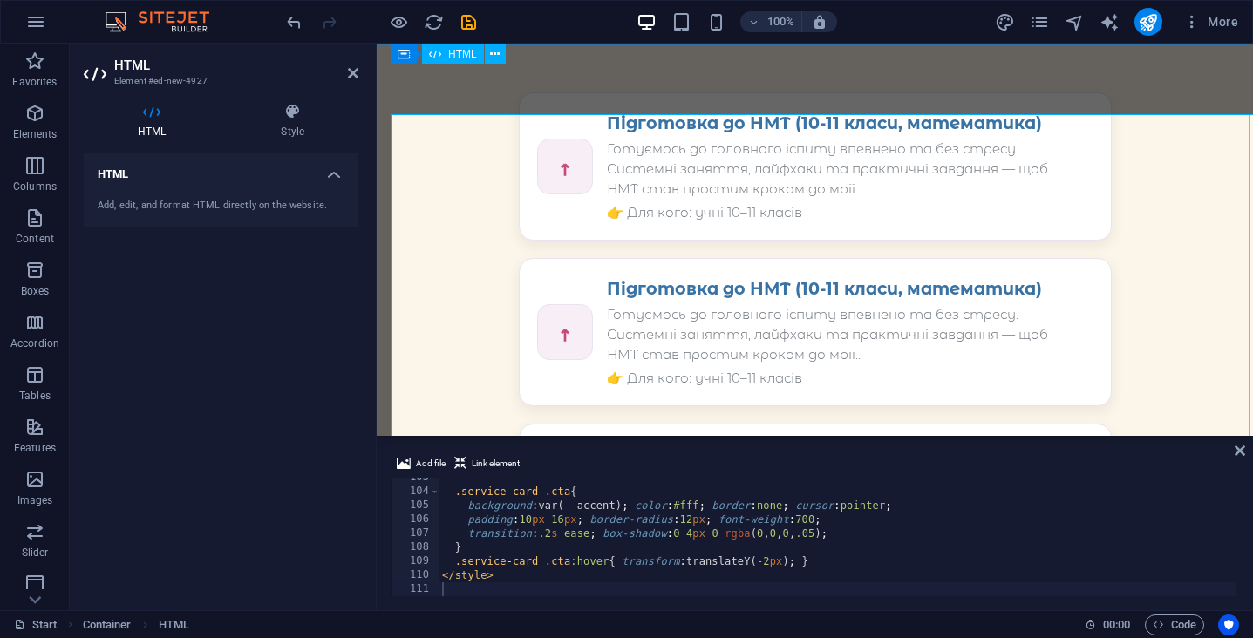
scroll to position [2008, 0]
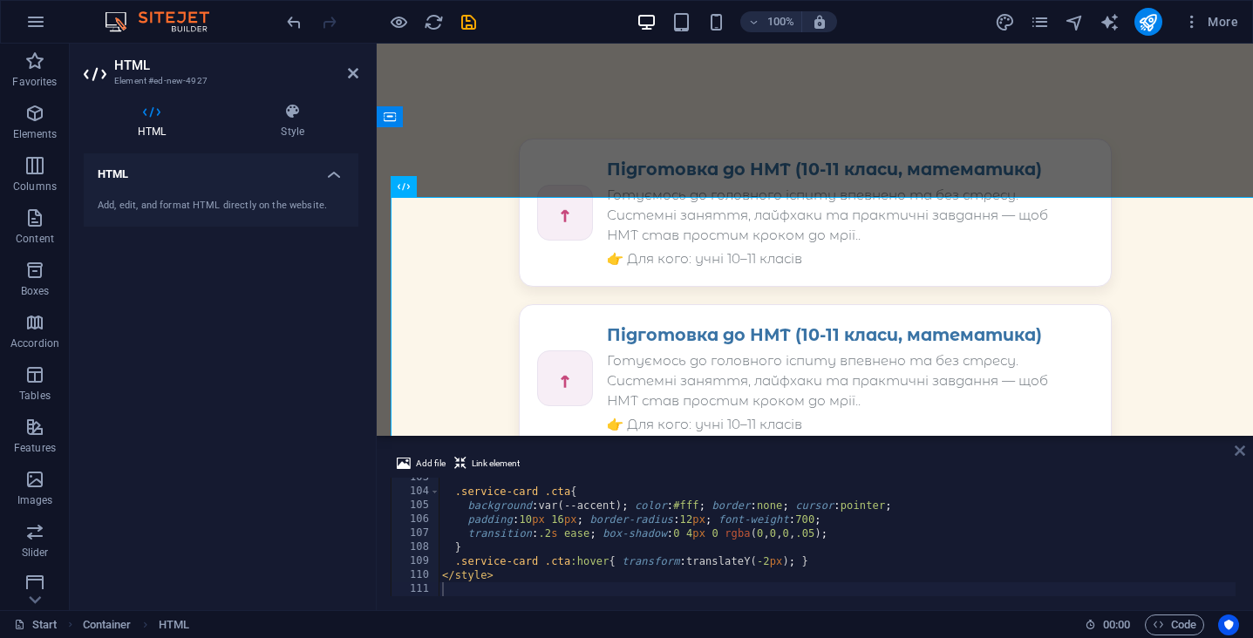
drag, startPoint x: 1169, startPoint y: 407, endPoint x: 1239, endPoint y: 453, distance: 83.2
click at [1239, 453] on icon at bounding box center [1240, 451] width 10 height 14
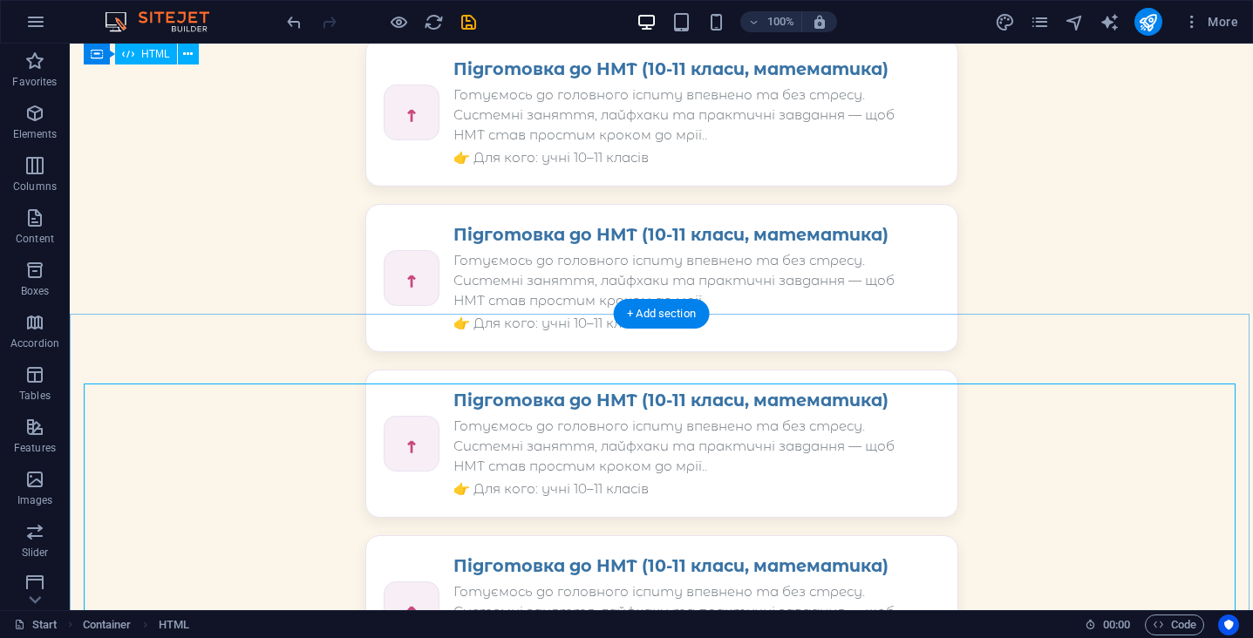
scroll to position [1388, 0]
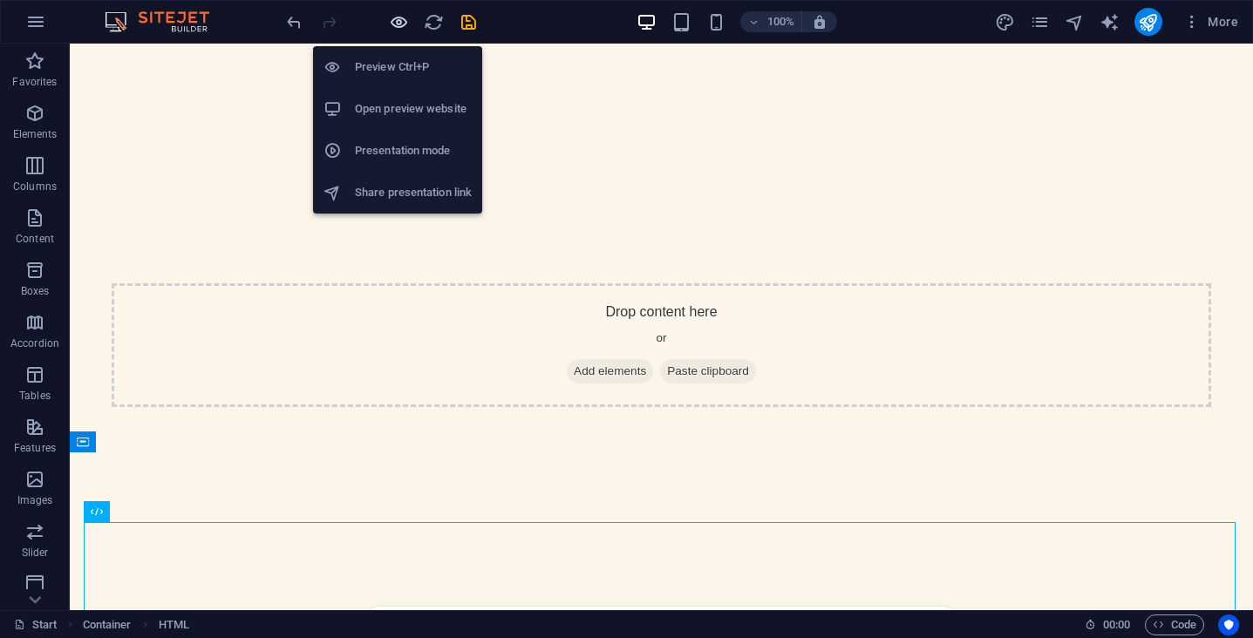
click at [398, 22] on icon "button" at bounding box center [399, 22] width 20 height 20
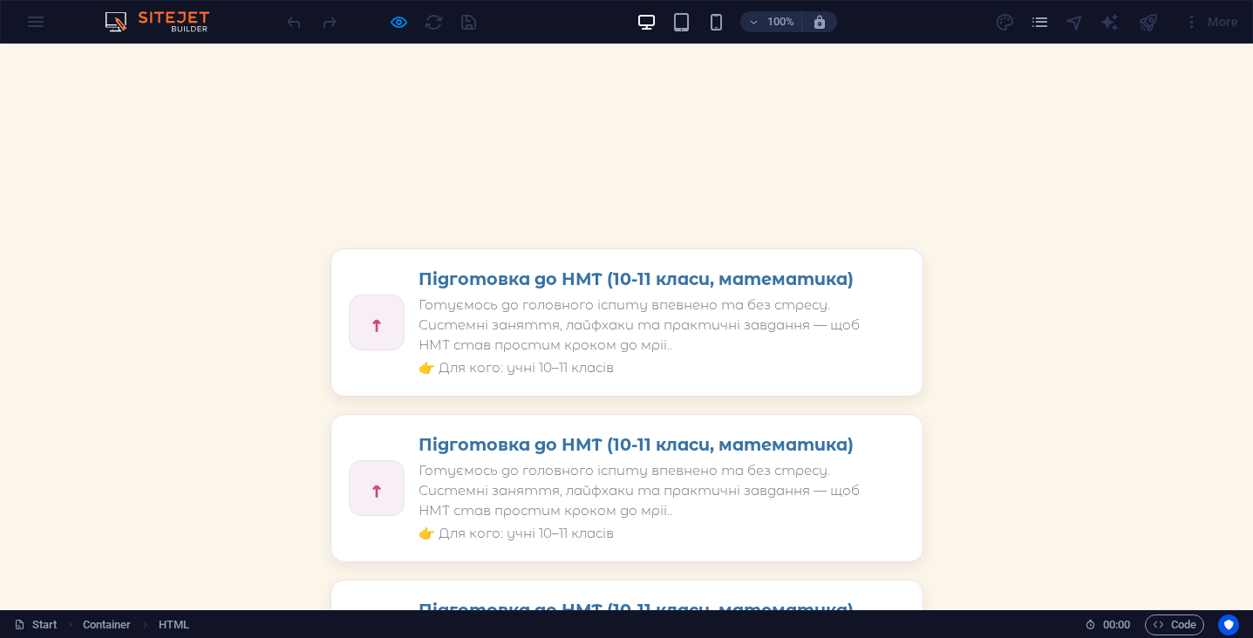
scroll to position [1757, 0]
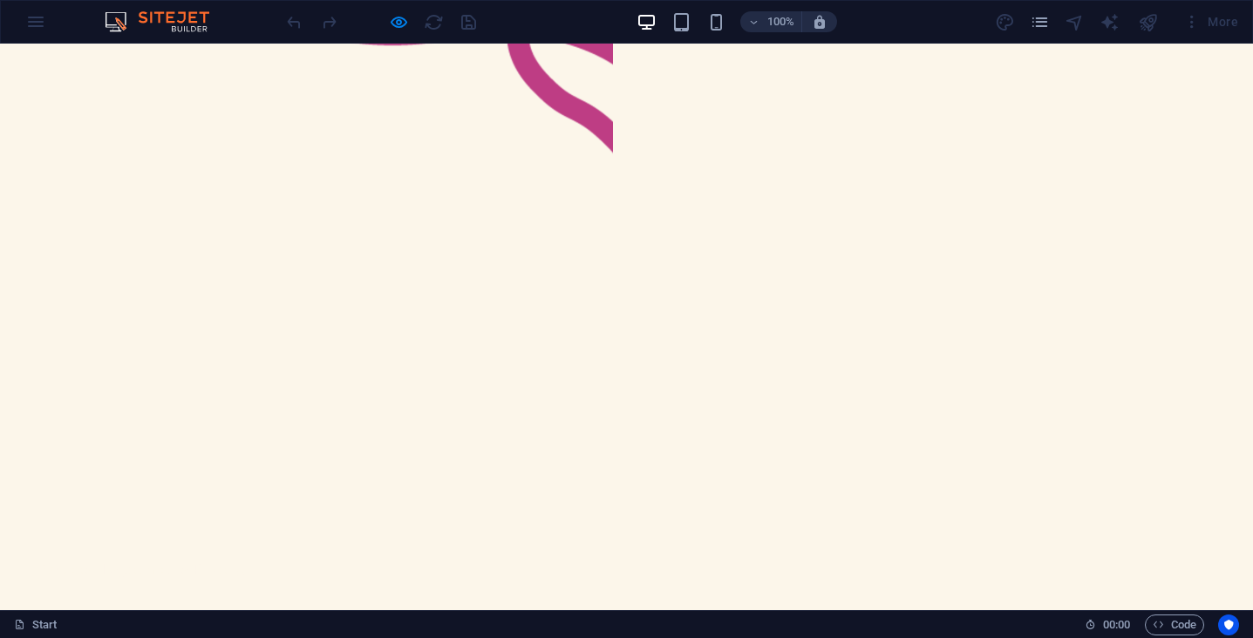
scroll to position [1043, 0]
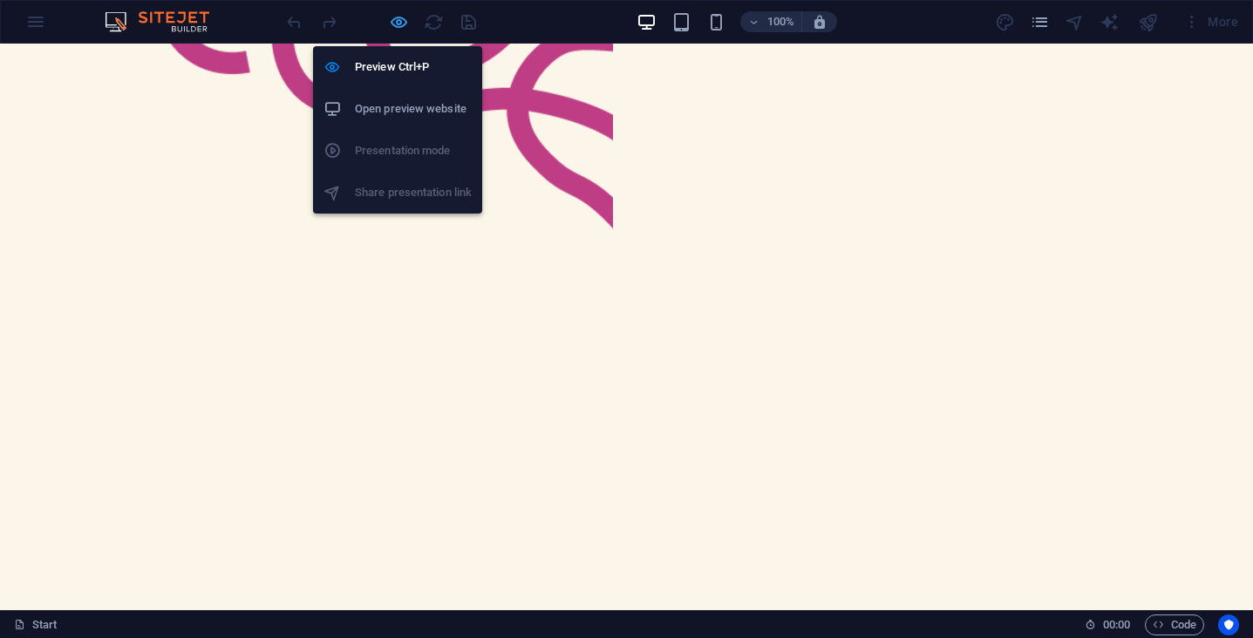
click at [397, 24] on icon "button" at bounding box center [399, 22] width 20 height 20
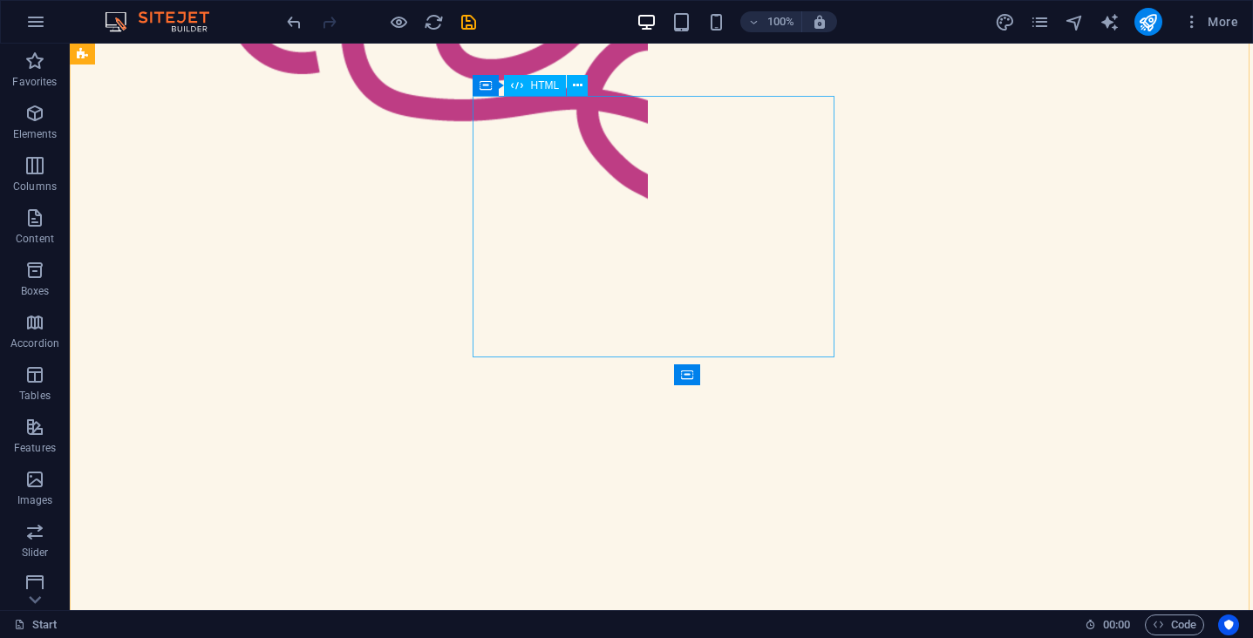
scroll to position [902, 0]
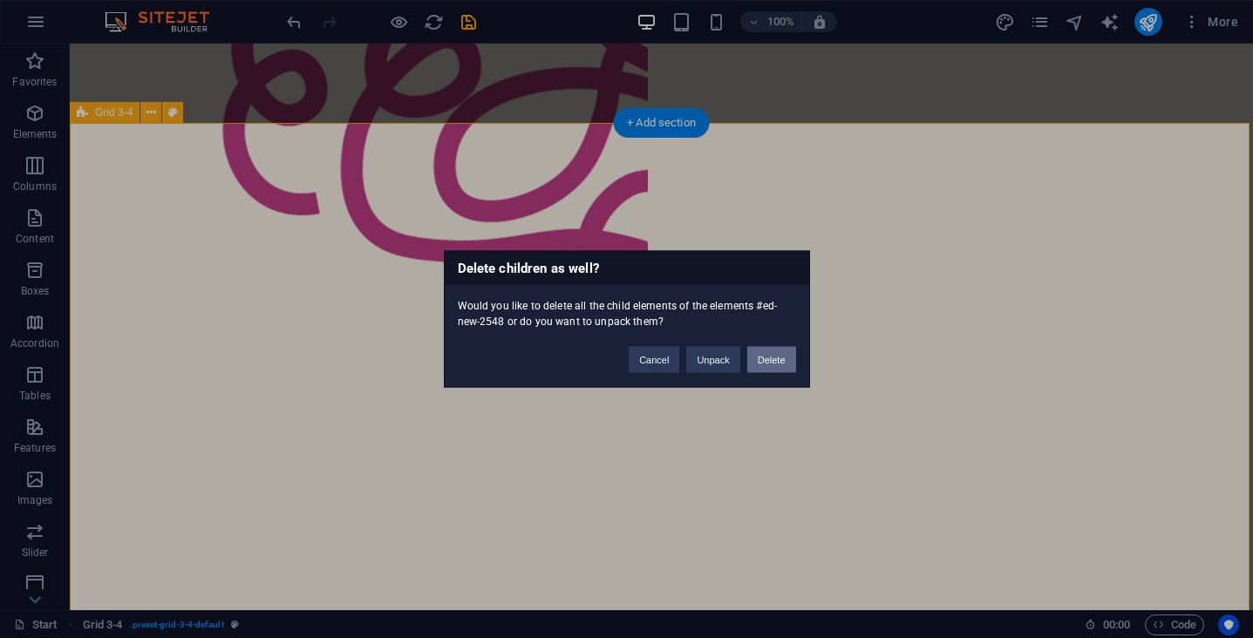
click at [759, 364] on button "Delete" at bounding box center [771, 360] width 49 height 26
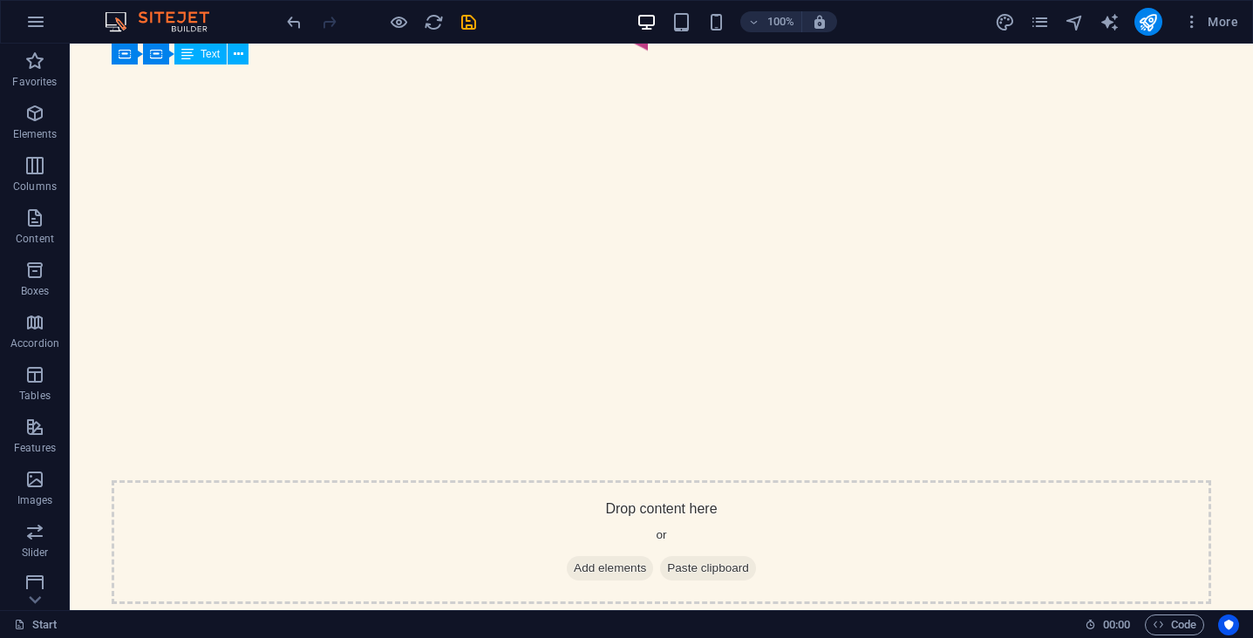
scroll to position [1188, 0]
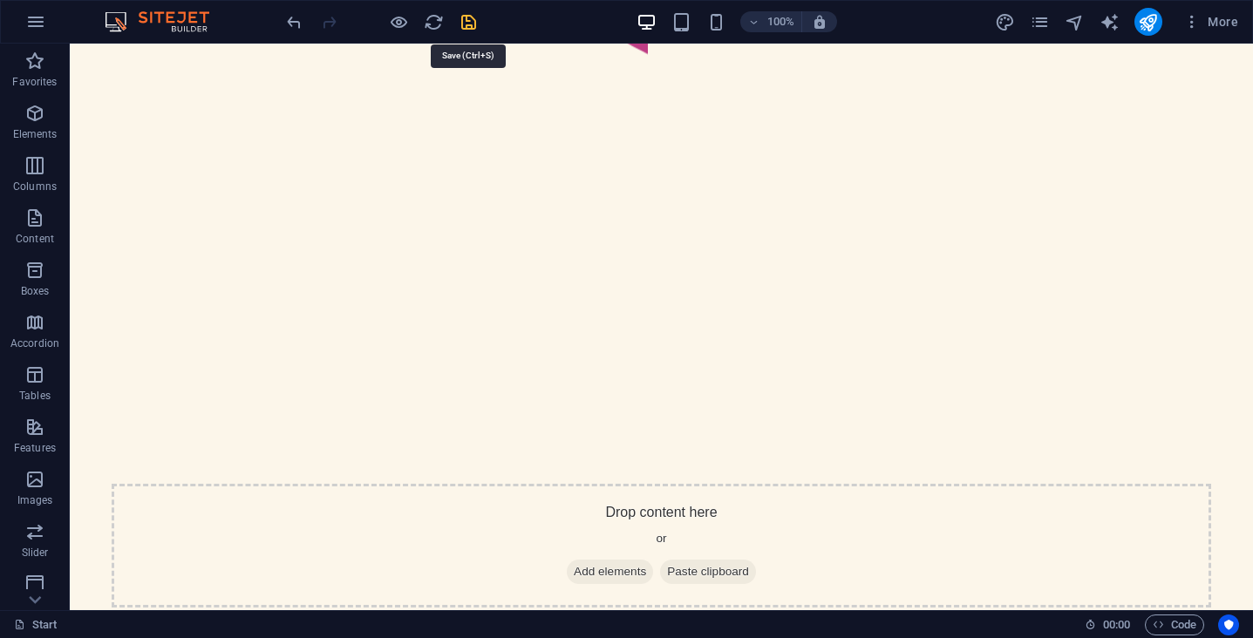
click at [467, 18] on icon "save" at bounding box center [469, 22] width 20 height 20
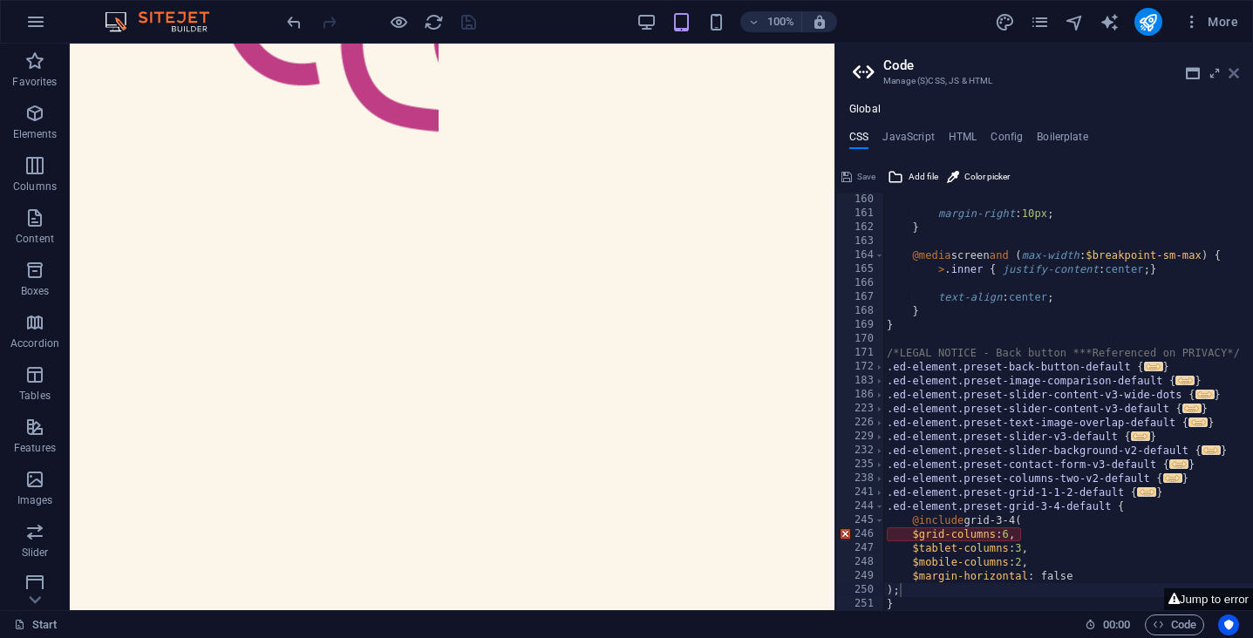
click at [1236, 74] on icon at bounding box center [1234, 73] width 10 height 14
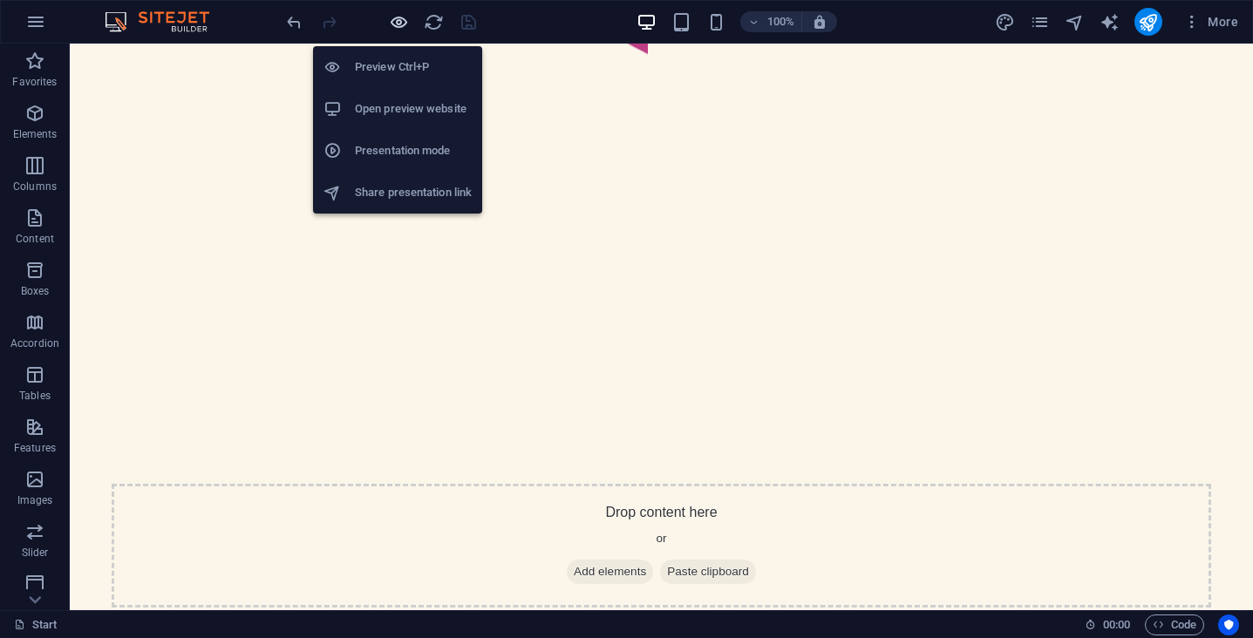
drag, startPoint x: 395, startPoint y: 24, endPoint x: 637, endPoint y: 255, distance: 334.3
click at [395, 24] on icon "button" at bounding box center [399, 22] width 20 height 20
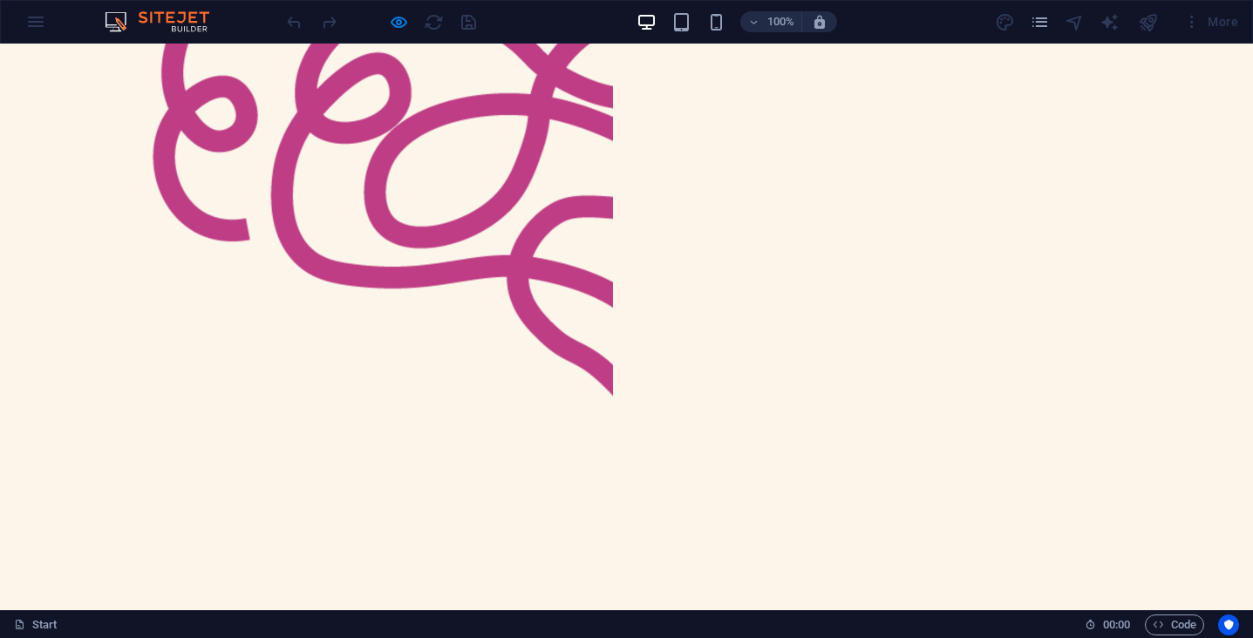
scroll to position [873, 0]
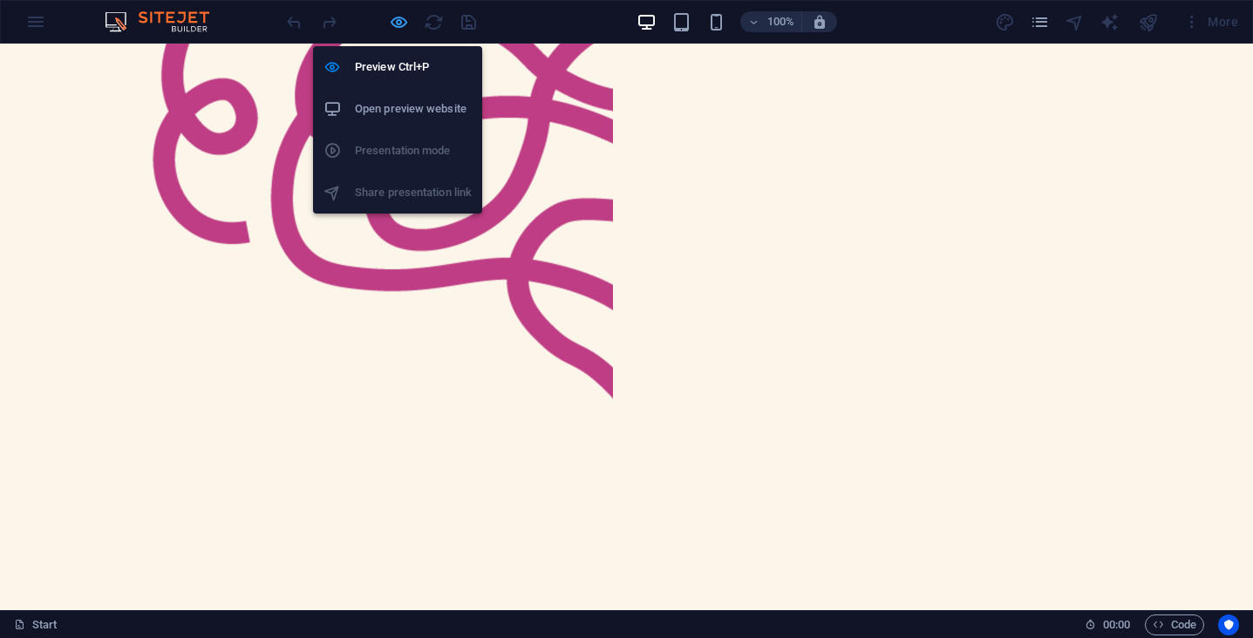
click at [399, 24] on icon "button" at bounding box center [399, 22] width 20 height 20
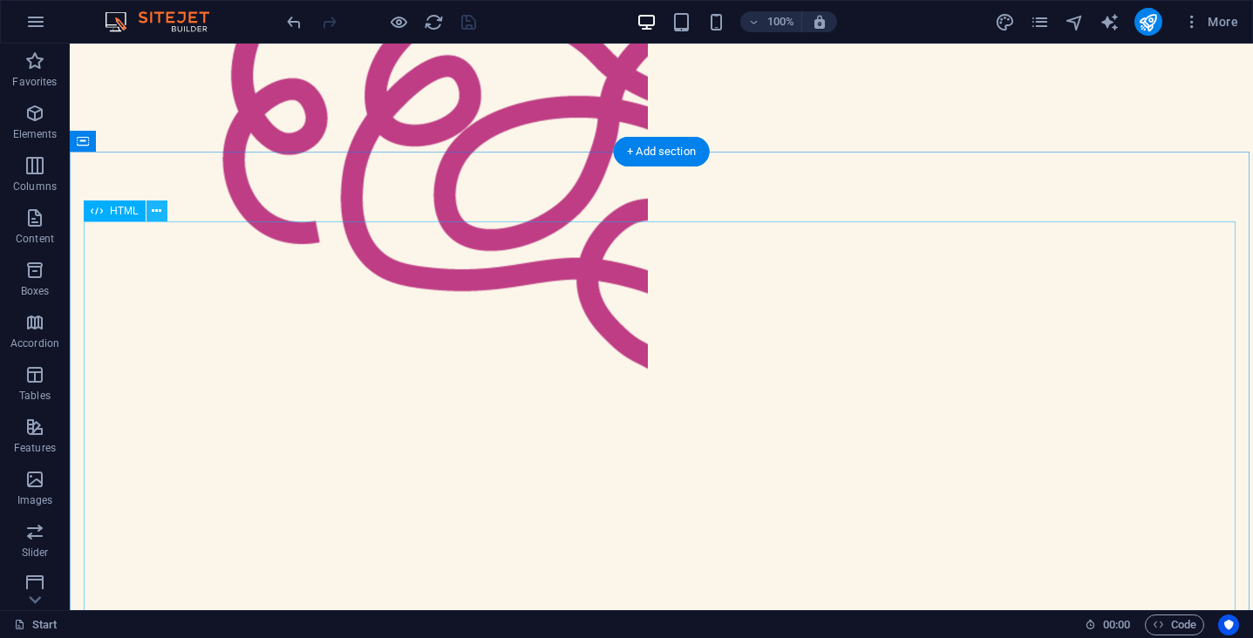
click at [156, 214] on icon at bounding box center [157, 211] width 10 height 18
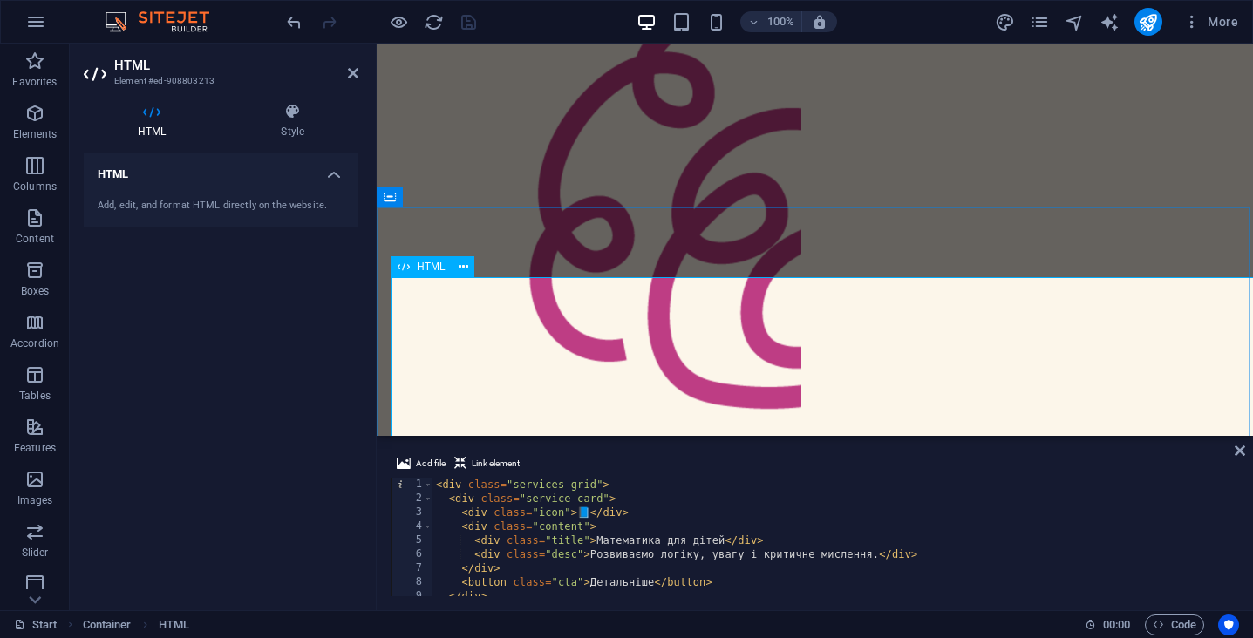
scroll to position [909, 0]
click at [580, 511] on div "< div class = "services-grid" > < div class = "service-card" > < div class = "i…" at bounding box center [833, 551] width 803 height 146
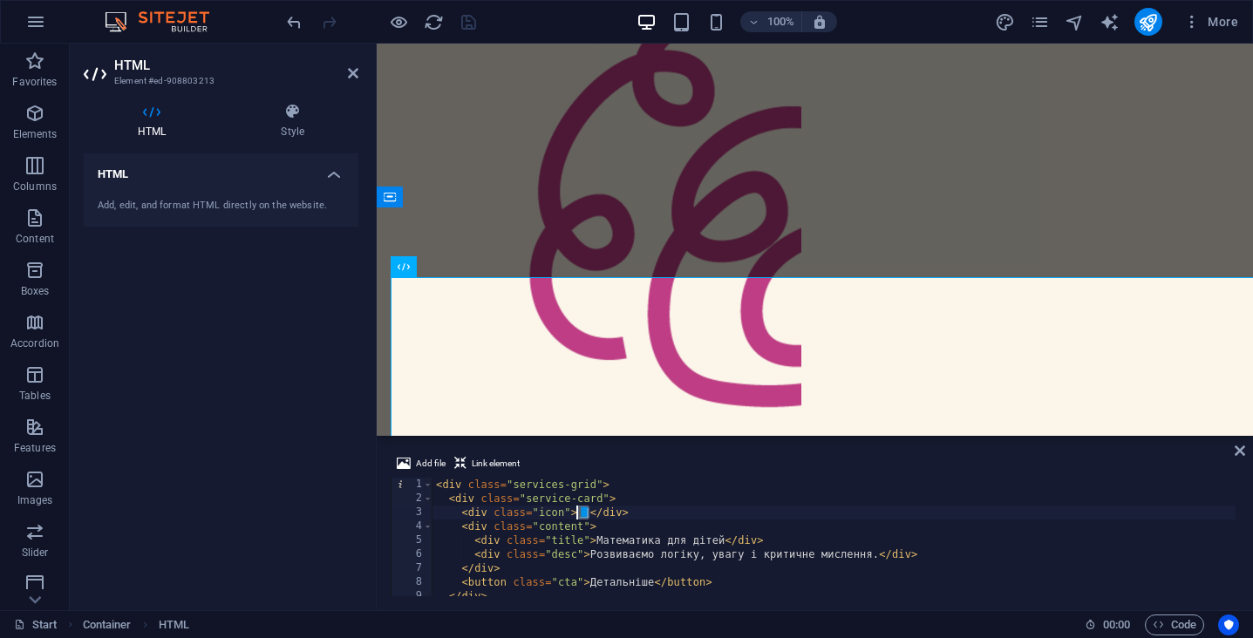
click at [580, 511] on div "< div class = "services-grid" > < div class = "service-card" > < div class = "i…" at bounding box center [833, 551] width 803 height 146
paste textarea "✅"
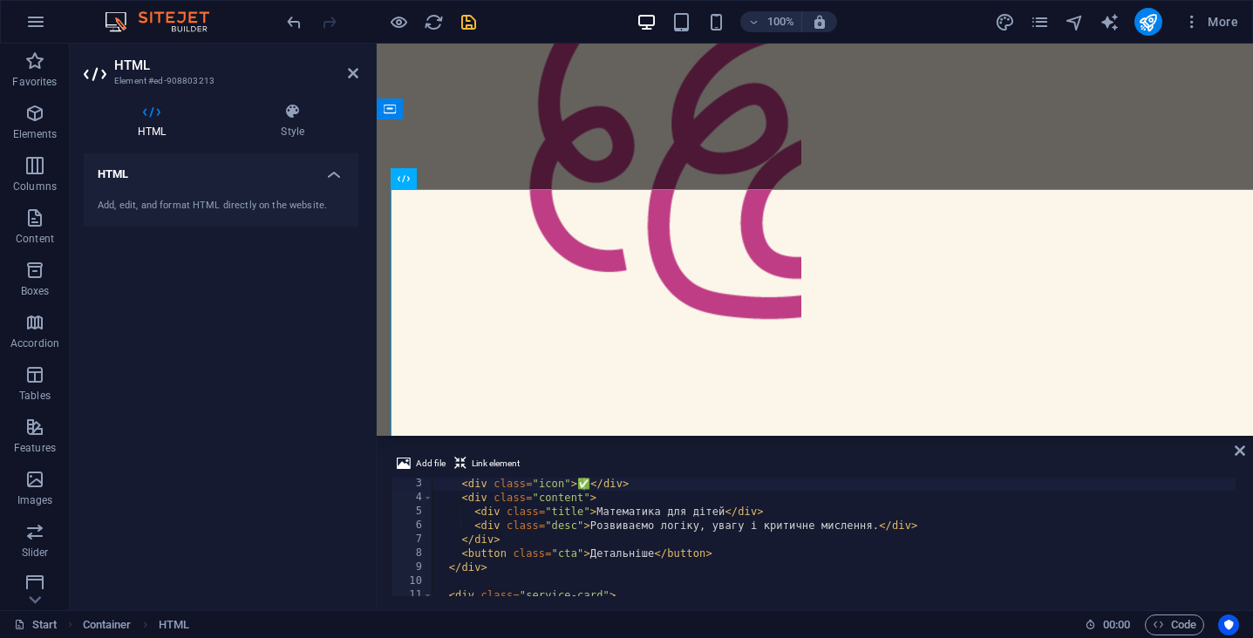
scroll to position [29, 0]
drag, startPoint x: 593, startPoint y: 512, endPoint x: 722, endPoint y: 514, distance: 129.1
click at [722, 514] on div "< div class = "icon" > ✅ </ div > < div class = "content" > < div class = "titl…" at bounding box center [833, 550] width 803 height 146
paste textarea "ідготовка до НМТ (10–11 класи, математика)"
click at [696, 533] on div "< div class = "icon" > ✅ </ div > < div class = "content" > < div class = "titl…" at bounding box center [833, 550] width 803 height 146
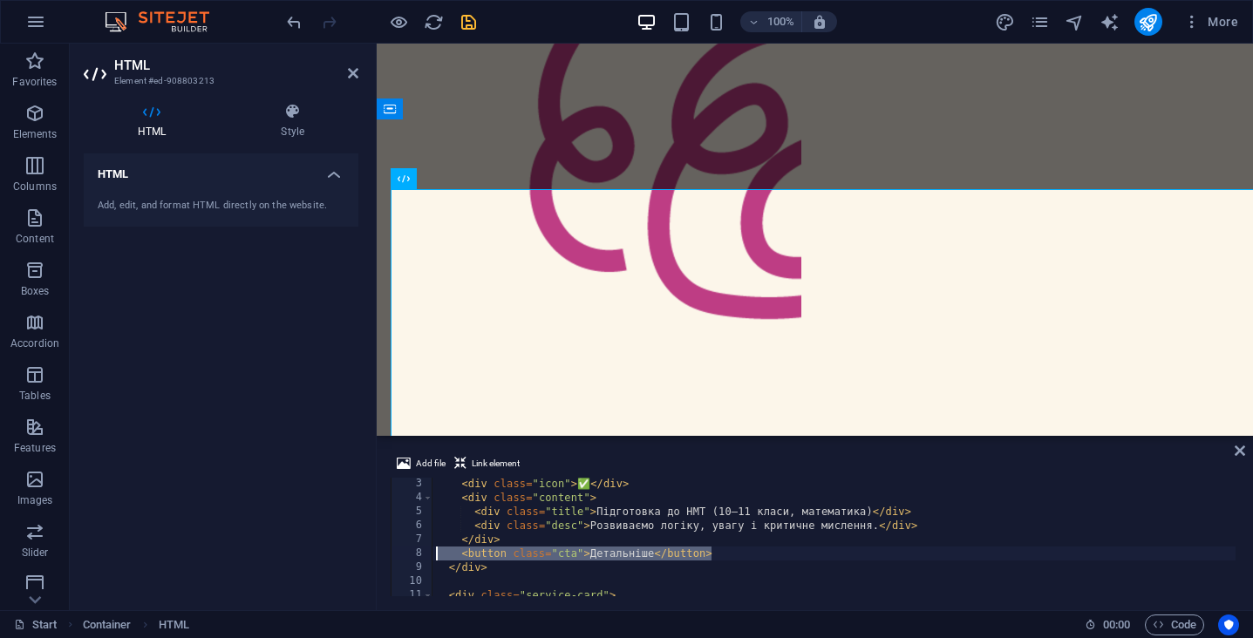
drag, startPoint x: 713, startPoint y: 555, endPoint x: 437, endPoint y: 553, distance: 276.4
click at [437, 553] on div "< div class = "icon" > ✅ </ div > < div class = "content" > < div class = "titl…" at bounding box center [833, 550] width 803 height 146
type textarea "<button class="cta">Детальніше</button>"
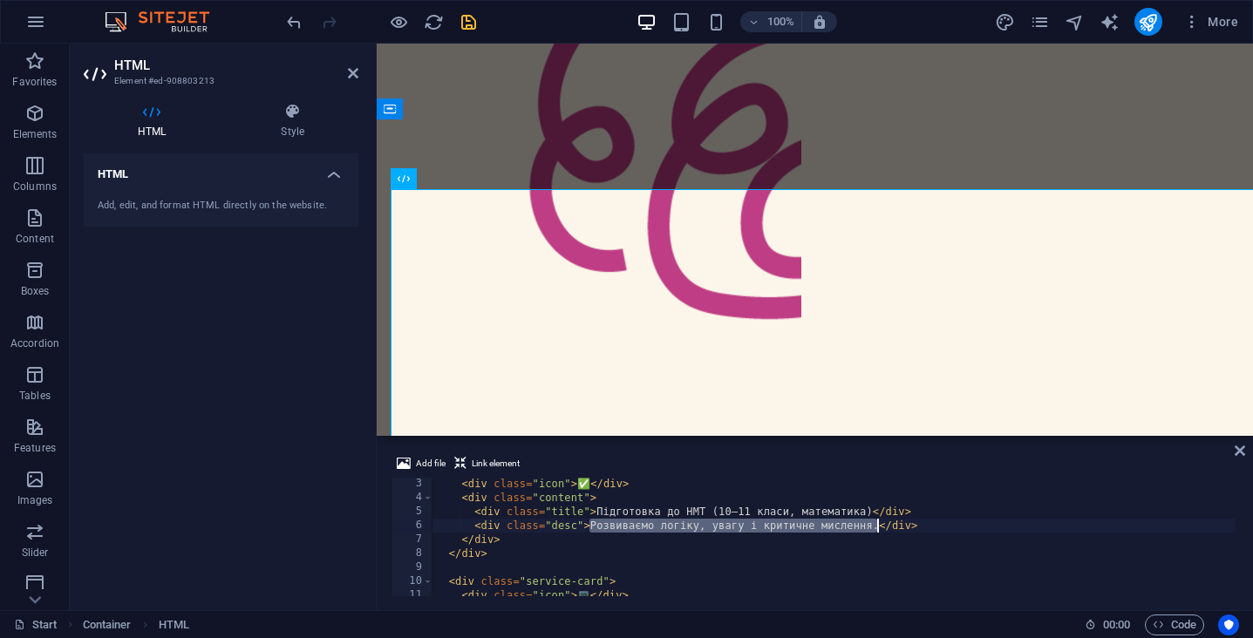
drag, startPoint x: 589, startPoint y: 528, endPoint x: 875, endPoint y: 528, distance: 286.0
click at [875, 528] on div "< div class = "icon" > ✅ </ div > < div class = "content" > < div class = "titl…" at bounding box center [833, 550] width 803 height 146
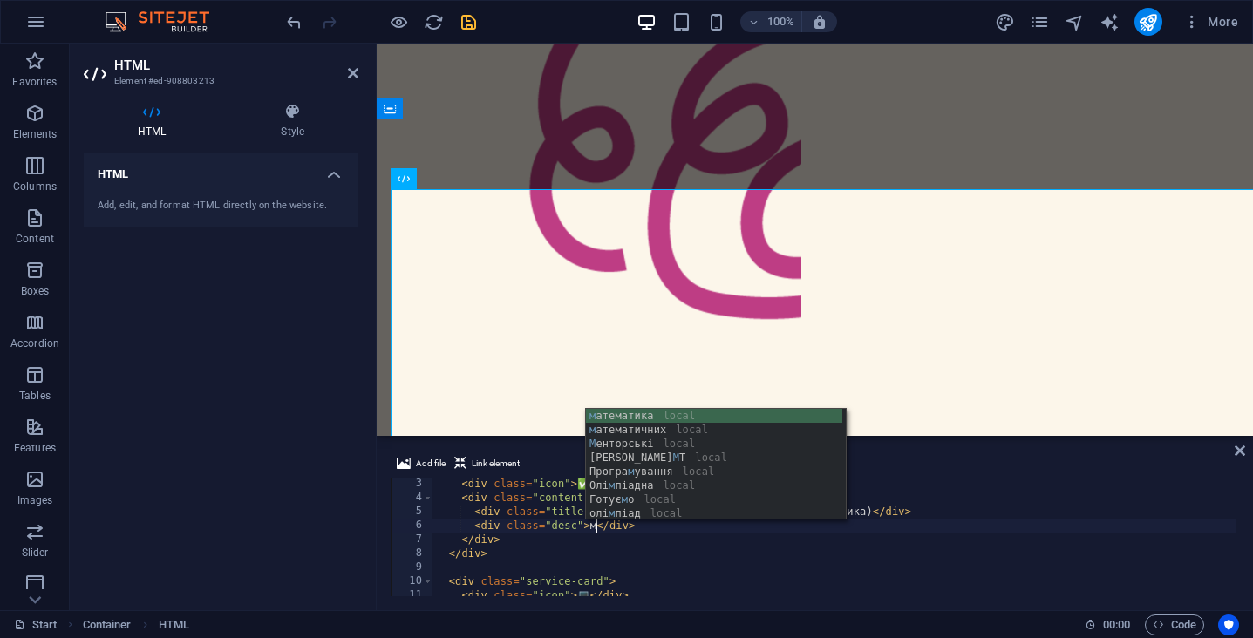
scroll to position [0, 13]
click at [837, 554] on div "< div class = "icon" > ✅ </ div > < div class = "content" > < div class = "titl…" at bounding box center [833, 550] width 803 height 146
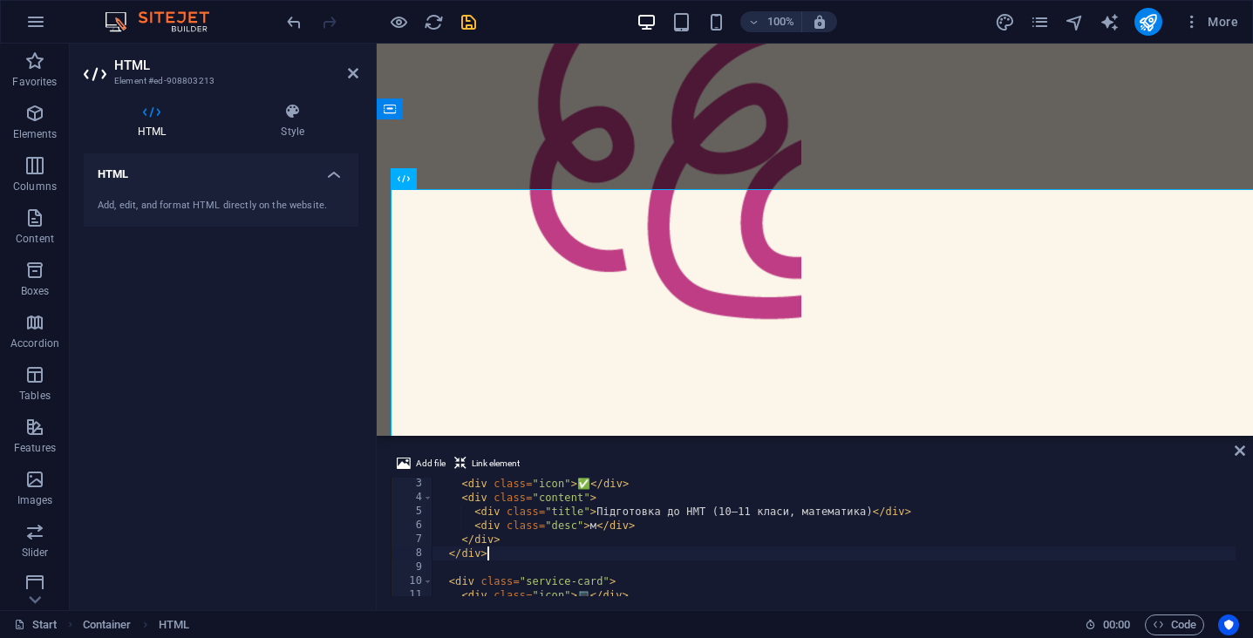
scroll to position [0, 3]
click at [597, 530] on div "< div class = "icon" > ✅ </ div > < div class = "content" > < div class = "titl…" at bounding box center [833, 550] width 803 height 146
paste textarea "Системні заняття, [PERSON_NAME] та практичні завдання — щоб НМТ став простим кр…"
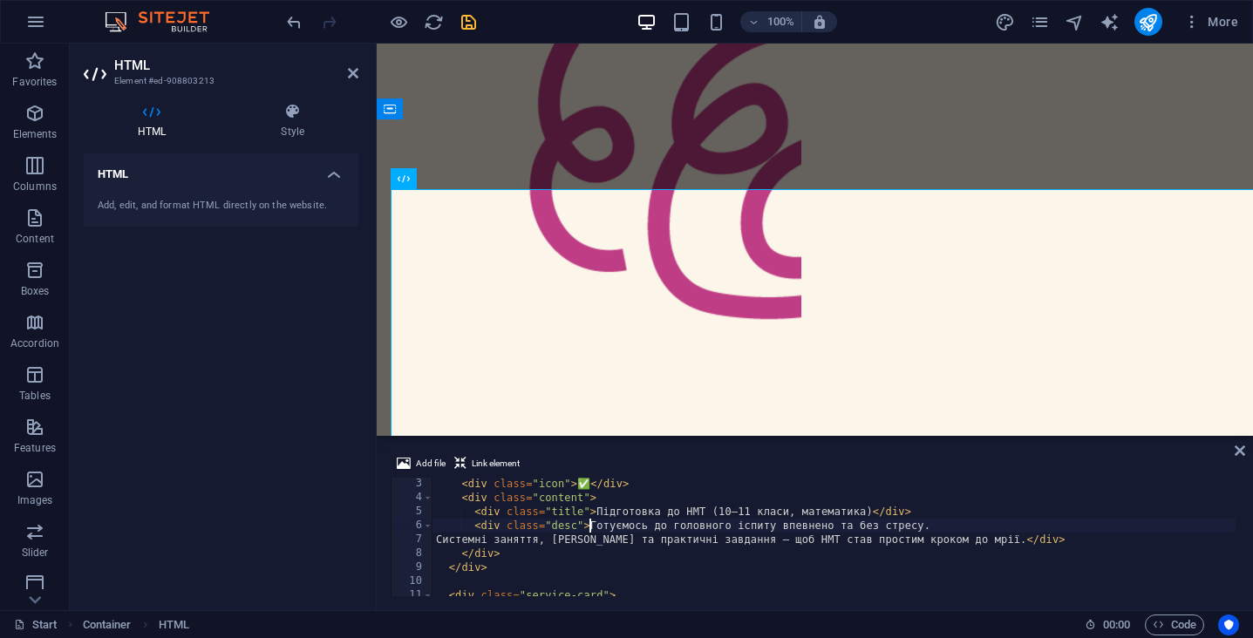
click at [589, 527] on div "< div class = "icon" > ✅ </ div > < div class = "content" > < div class = "titl…" at bounding box center [833, 550] width 803 height 146
click at [707, 559] on div "< div class = "icon" > ✅ </ div > < div class = "content" > < div class = "titl…" at bounding box center [833, 550] width 803 height 146
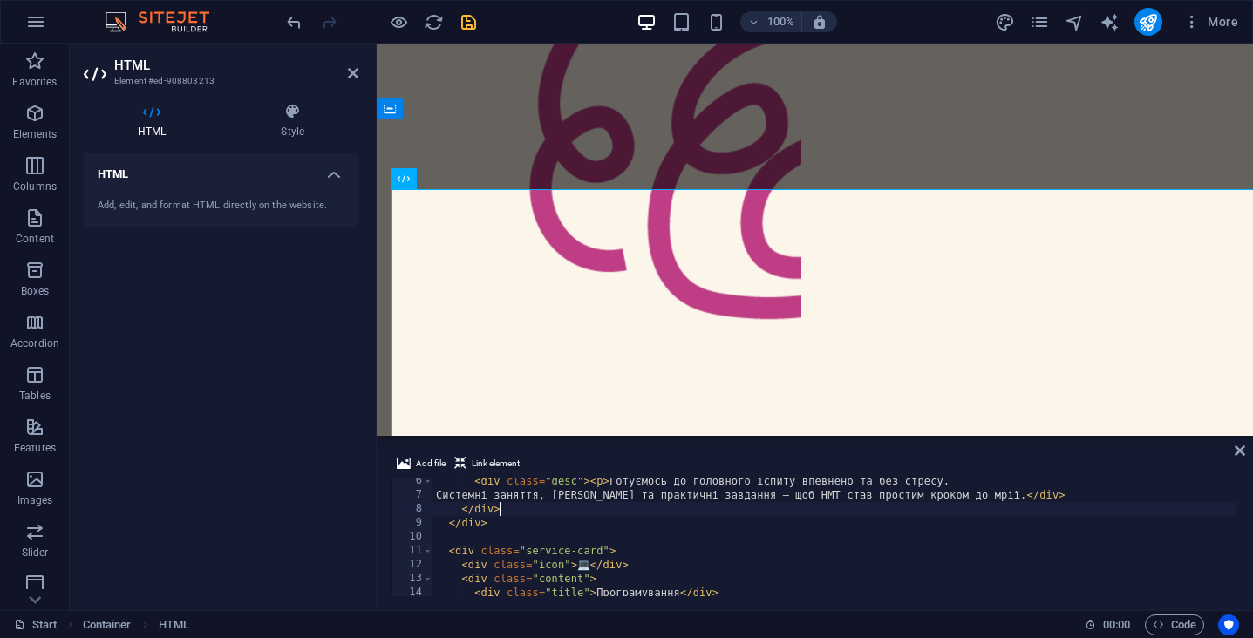
scroll to position [77, 0]
click at [991, 493] on div "< div class = "desc" > < p > Готуємось до головного іспиту впевнено та без стре…" at bounding box center [833, 544] width 803 height 146
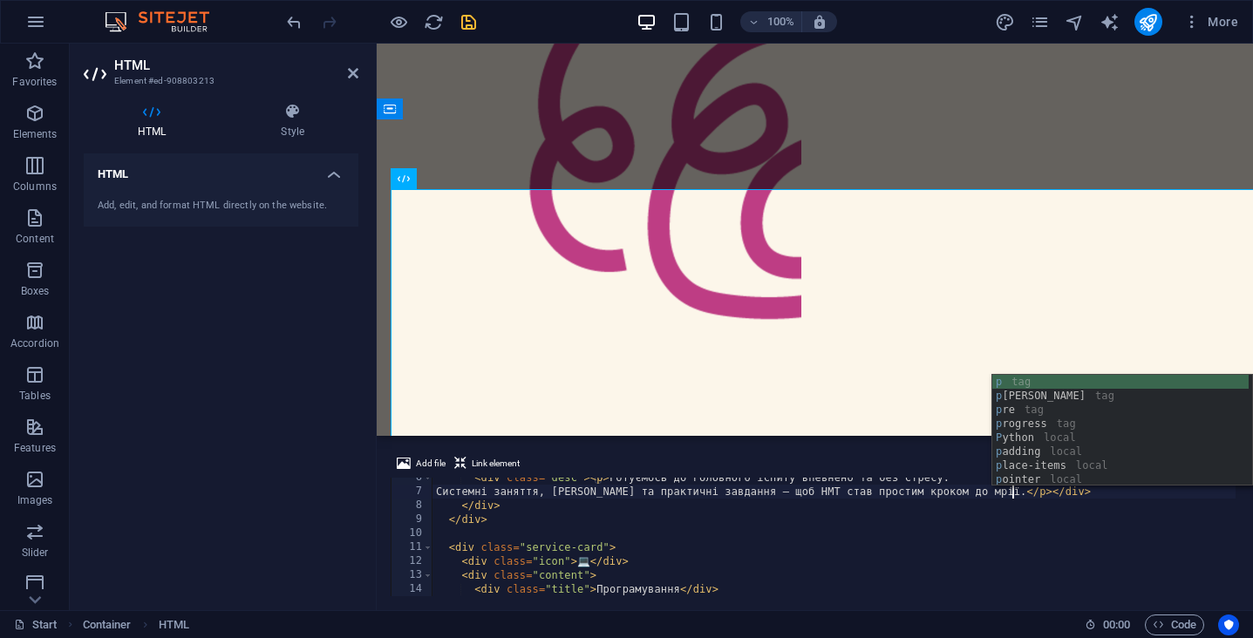
click at [1032, 381] on div "p tag p aram tag p re tag p rogress tag P ython local p adding local p lace-ite…" at bounding box center [1120, 445] width 256 height 140
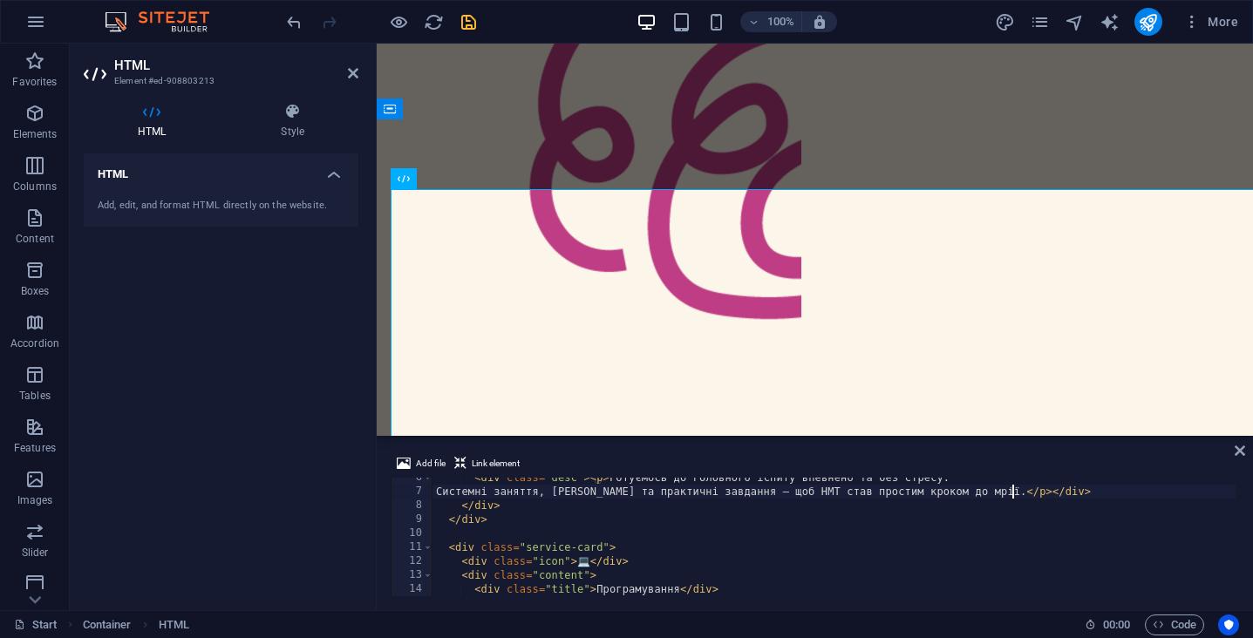
click at [1019, 493] on div "< div class = "desc" > < p > Готуємось до головного іспиту впевнено та без стре…" at bounding box center [833, 544] width 803 height 146
type textarea "</div>"
click at [457, 506] on div "< div class = "desc" > < p > Готуємось до головного іспиту впевнено та без стре…" at bounding box center [833, 544] width 803 height 146
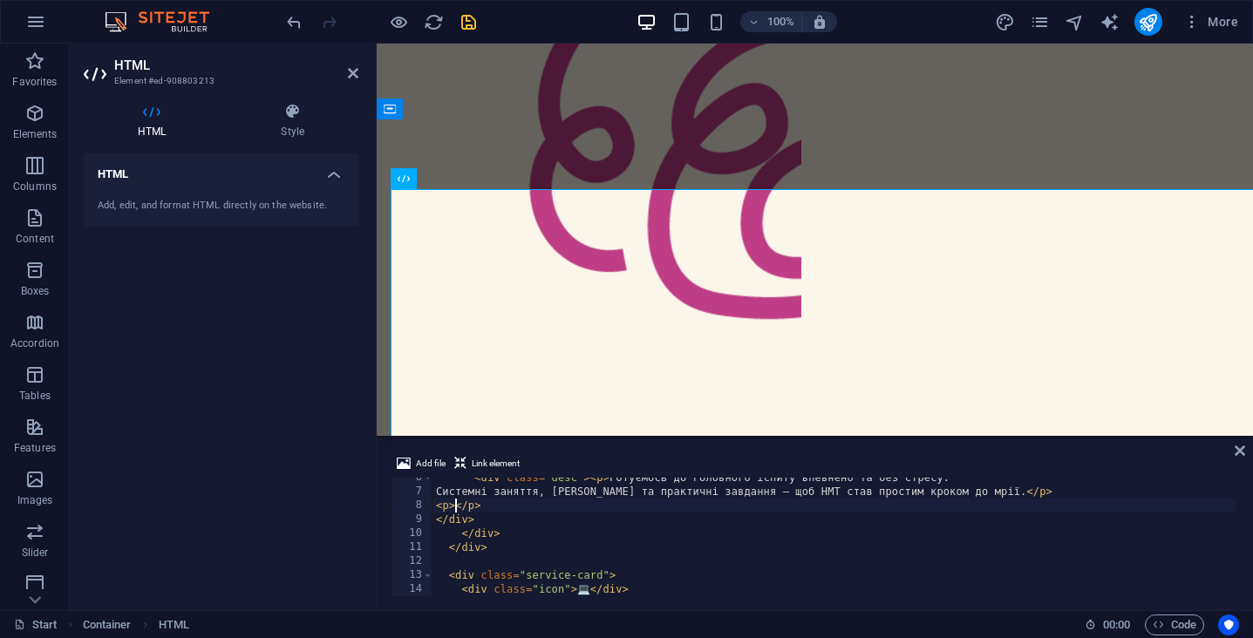
paste textarea "👉 Для кого: учні 10–11 класів"
click at [1030, 493] on div "< div class = "desc" > < p > Готуємось до головного іспиту впевнено та без стре…" at bounding box center [833, 544] width 803 height 146
type textarea "Системні заняття, [PERSON_NAME] та практичні завдання — щоб НМТ став простим кр…"
type textarea "."
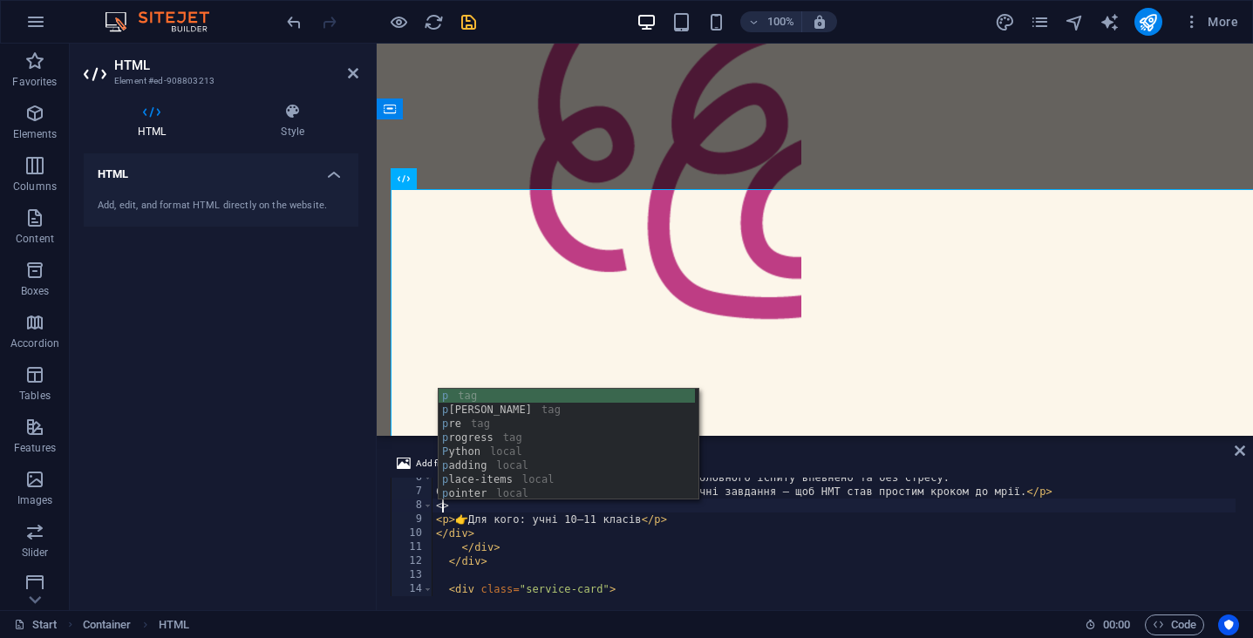
scroll to position [0, 1]
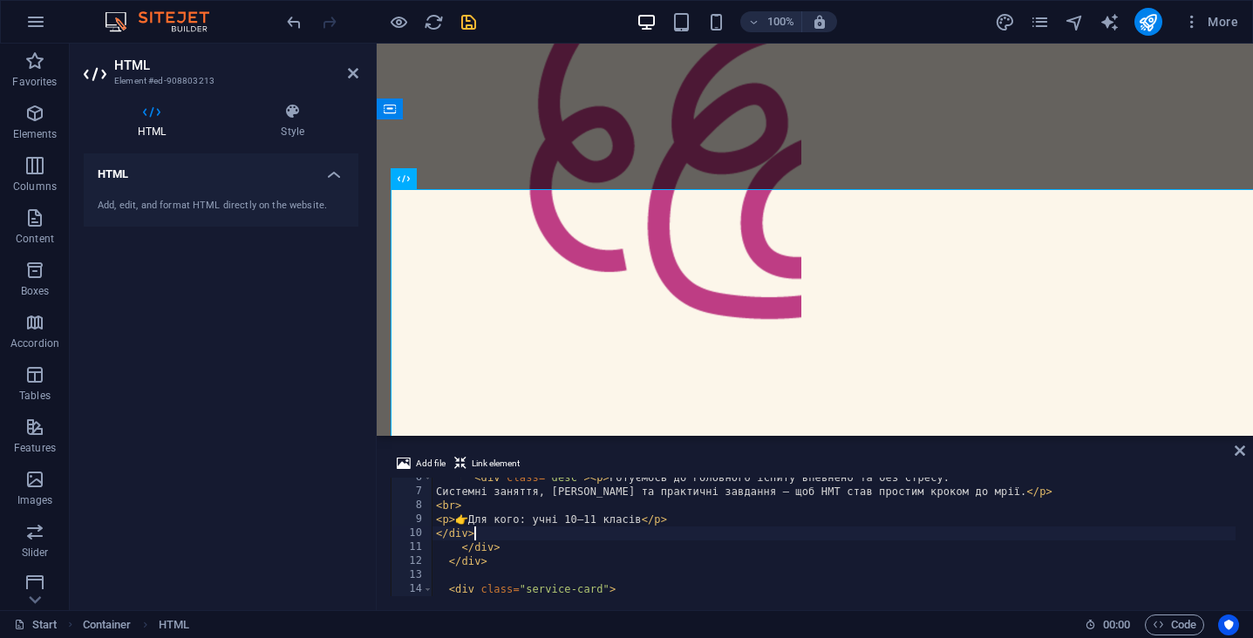
click at [743, 532] on div "< div class = "desc" > < p > Готуємось до головного іспиту впевнено та без стре…" at bounding box center [833, 544] width 803 height 146
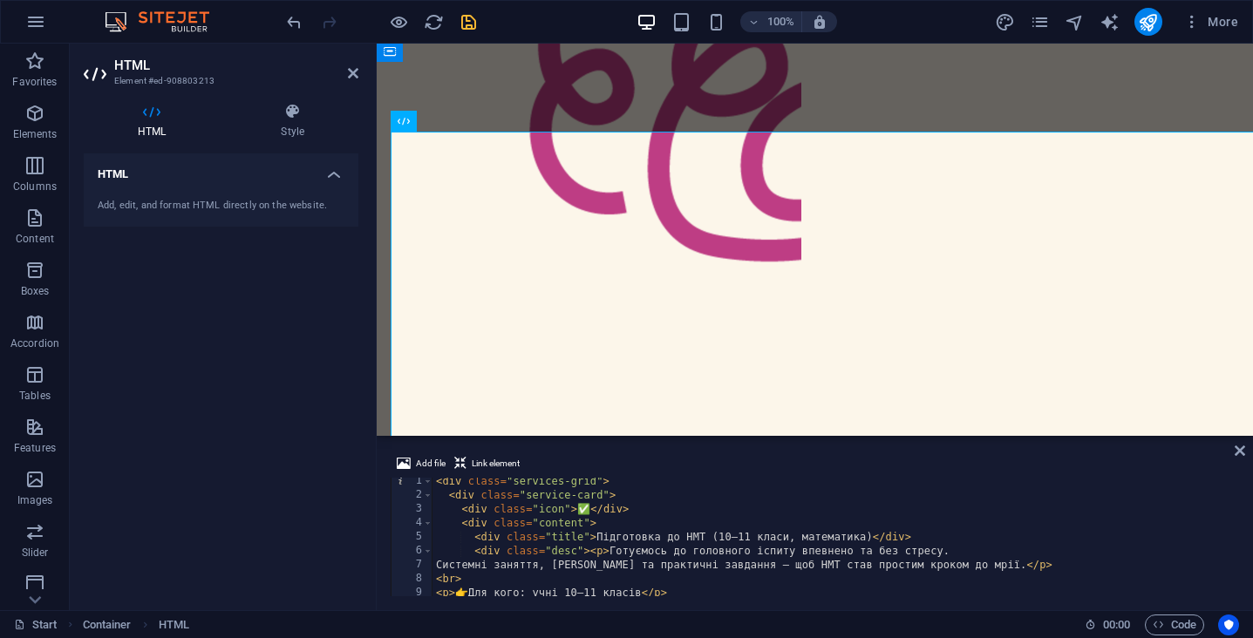
scroll to position [3, 0]
type textarea "<div class="title">Підготовка до НМТ (10–11 класи, математика)</div>"
click at [920, 541] on div "< div class = "services-grid" > < div class = "service-card" > < div class = "i…" at bounding box center [833, 548] width 803 height 146
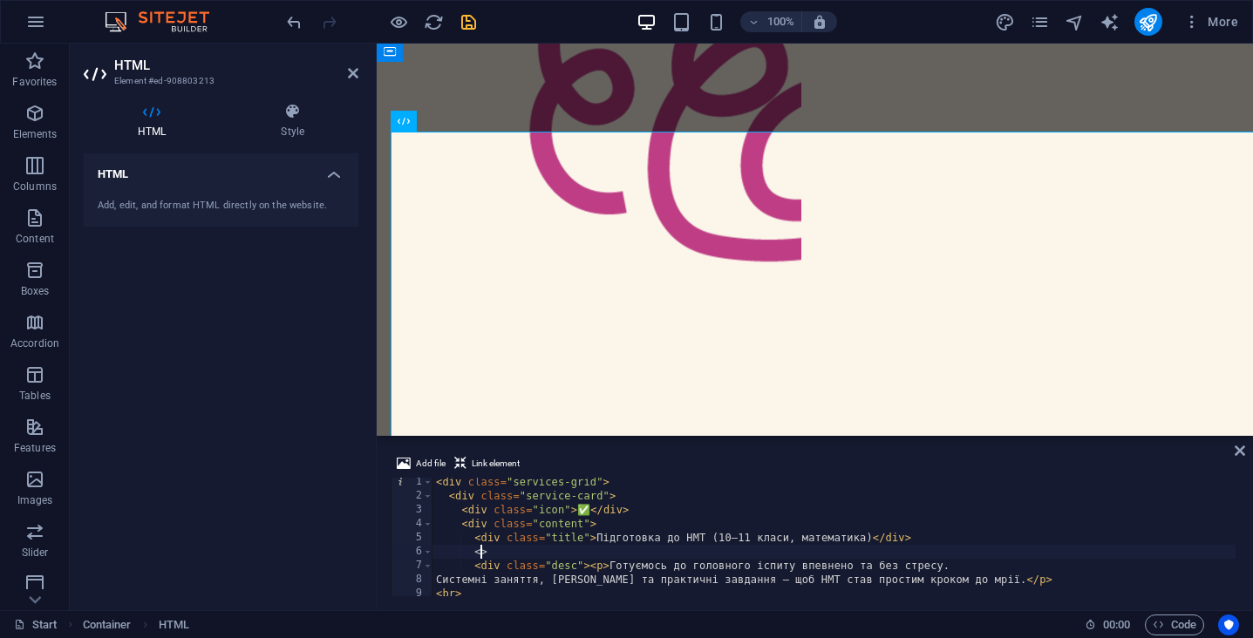
scroll to position [0, 4]
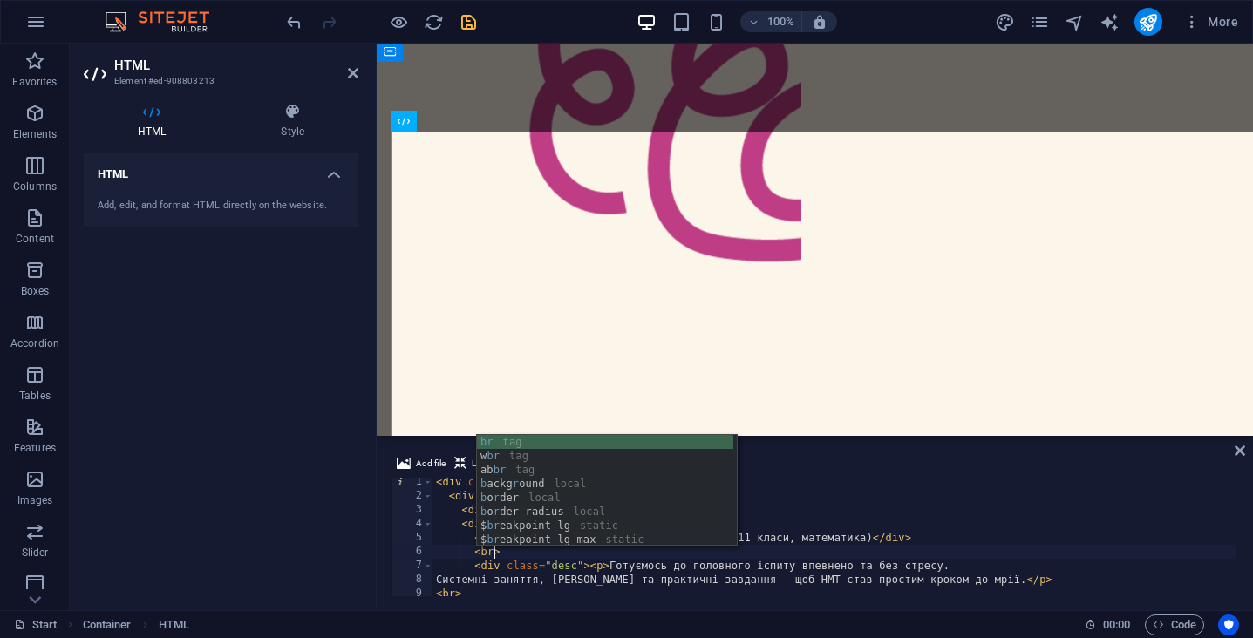
click at [856, 560] on div "< div class = "services-grid" > < div class = "service-card" > < div class = "i…" at bounding box center [833, 548] width 803 height 146
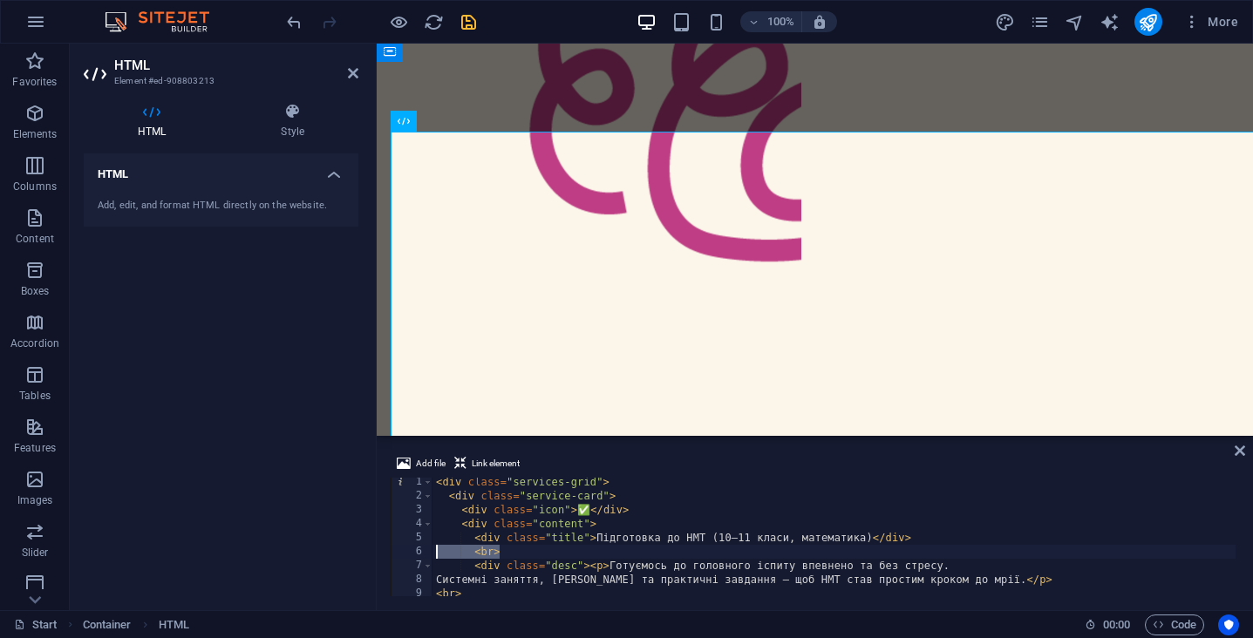
drag, startPoint x: 513, startPoint y: 550, endPoint x: 412, endPoint y: 548, distance: 100.3
click at [412, 548] on div "<div class="desc"><p>Готуємось до головного іспиту впевнено та без стресу. 1 2 …" at bounding box center [815, 537] width 848 height 119
click at [612, 558] on div "< div class = "services-grid" > < div class = "service-card" > < div class = "i…" at bounding box center [833, 548] width 803 height 146
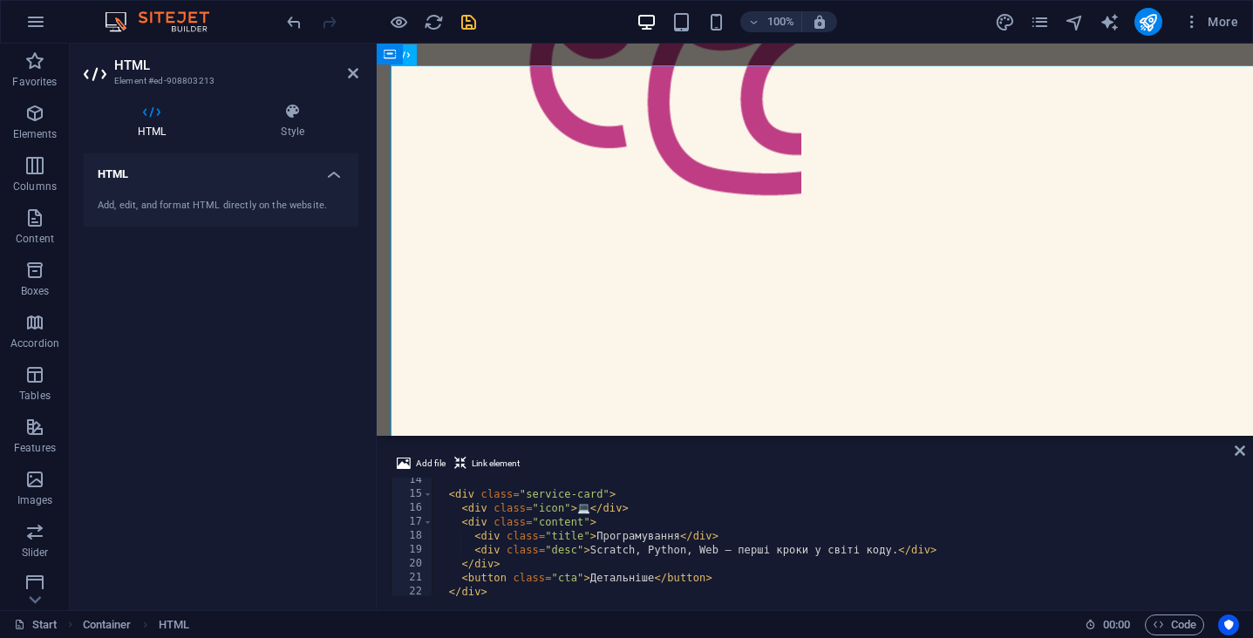
scroll to position [207, 0]
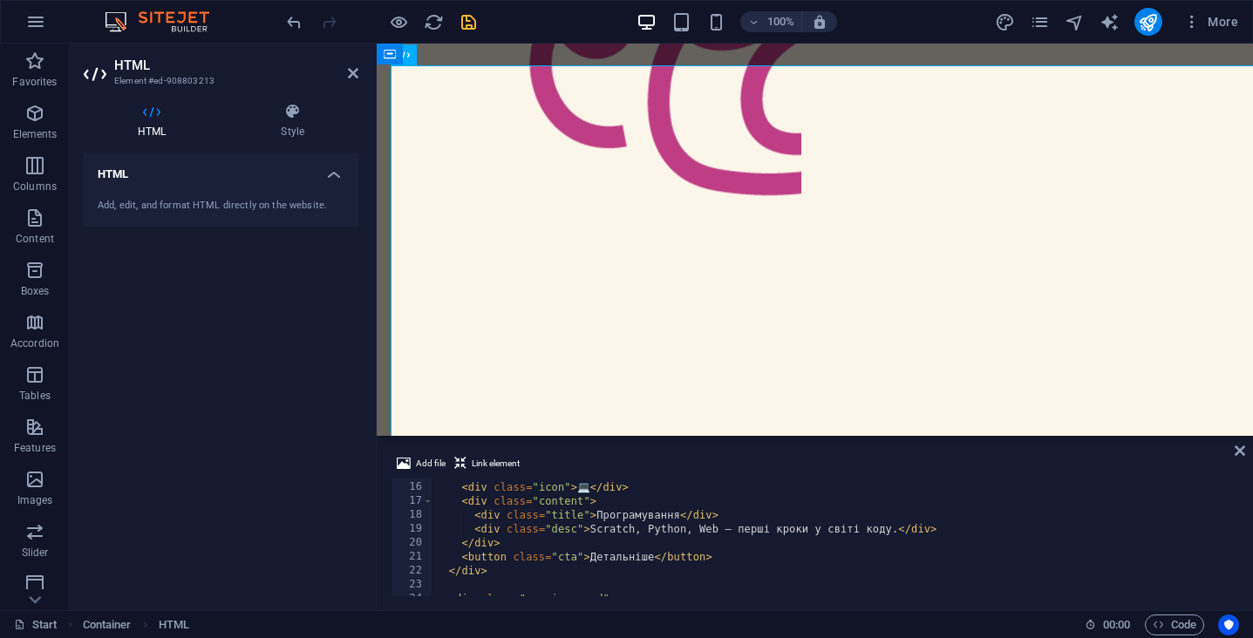
click at [582, 496] on div "< div class = "service-card" > < div class = "icon" > 💻 </ div > < div class = …" at bounding box center [833, 539] width 803 height 146
click at [582, 488] on div "< div class = "service-card" > < div class = "icon" > 💻 </ div > < div class = …" at bounding box center [833, 539] width 803 height 146
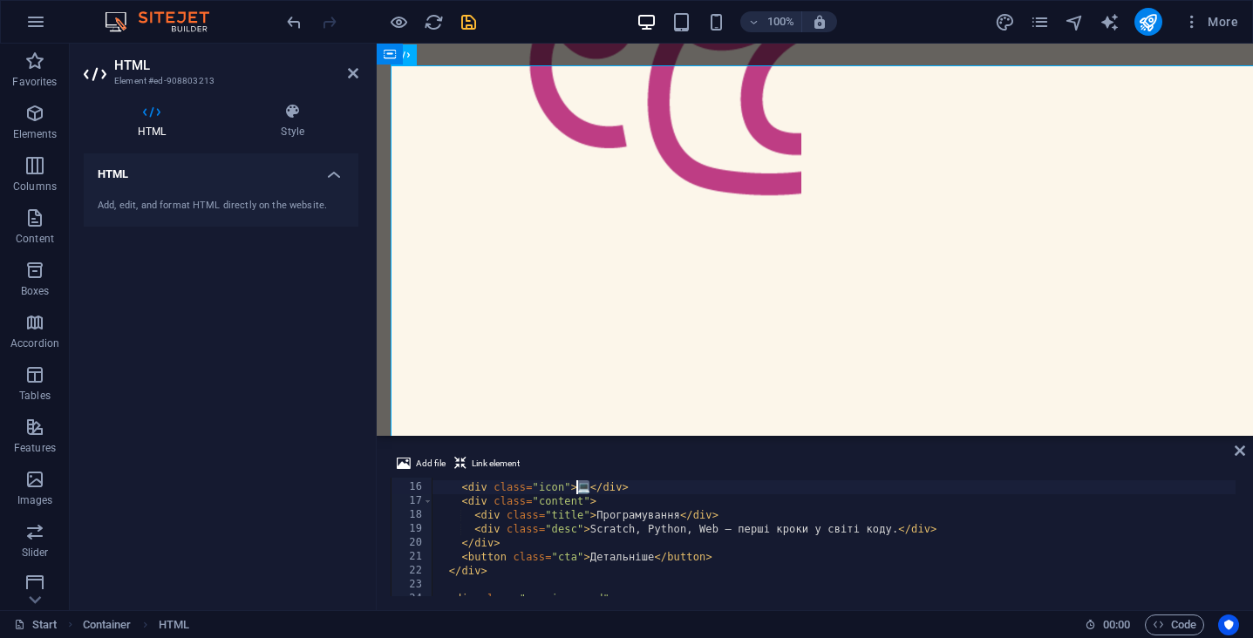
click at [589, 488] on div "< div class = "service-card" > < div class = "icon" > 💻 </ div > < div class = …" at bounding box center [833, 539] width 803 height 146
paste textarea "🔢"
drag, startPoint x: 595, startPoint y: 514, endPoint x: 680, endPoint y: 514, distance: 85.4
click at [680, 514] on div "< div class = "service-card" > < div class = "icon" > 🔢 </ div > < div class = …" at bounding box center [833, 539] width 803 height 146
paste textarea "атематика від найменших до найстарших"
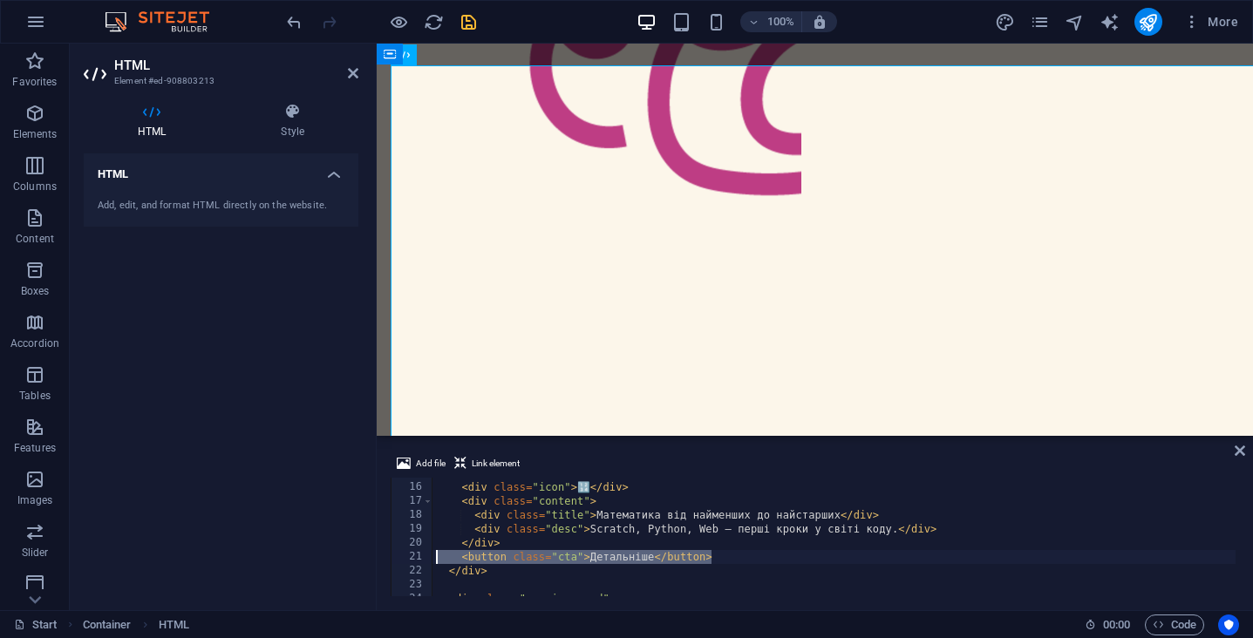
drag, startPoint x: 718, startPoint y: 556, endPoint x: 384, endPoint y: 555, distance: 334.0
click at [384, 555] on div "Add file Link element <div class="title">Математика від найменших до найстарших…" at bounding box center [815, 524] width 876 height 171
type textarea "<button class="cta">Детальніше</button>"
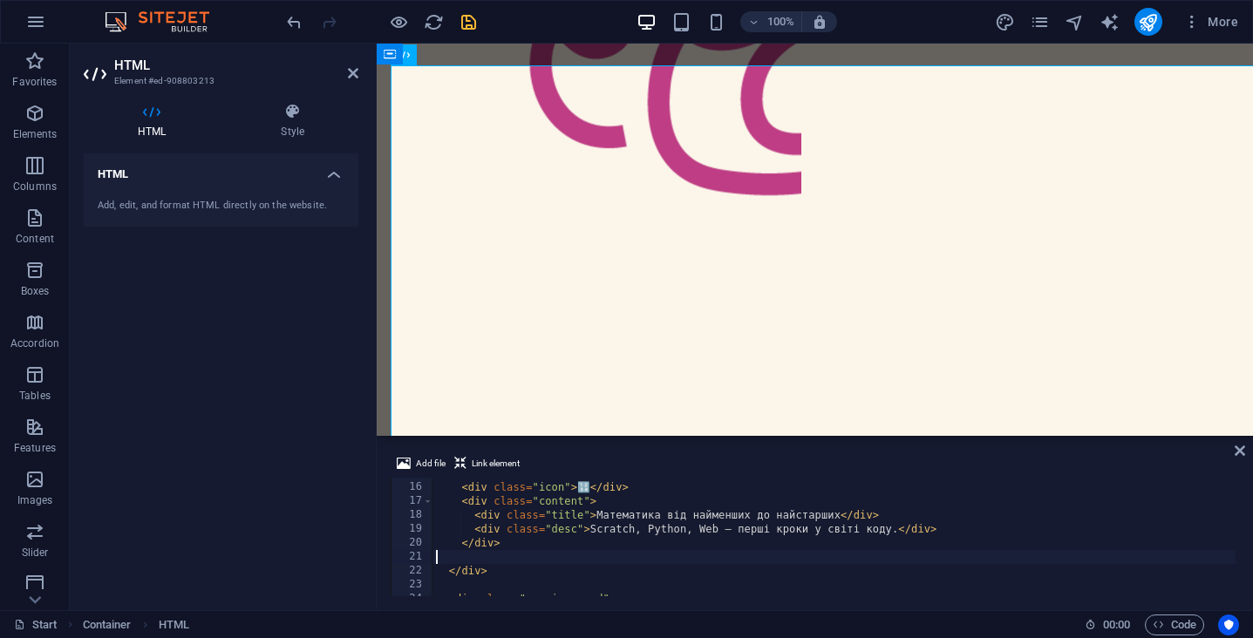
click at [618, 536] on div "< div class = "service-card" > < div class = "icon" > 🔢 </ div > < div class = …" at bounding box center [833, 539] width 803 height 146
drag, startPoint x: 592, startPoint y: 529, endPoint x: 894, endPoint y: 532, distance: 301.7
click at [894, 532] on div "< div class = "service-card" > < div class = "icon" > 🔢 </ div > < div class = …" at bounding box center [833, 539] width 803 height 146
paste textarea "Розвиваємо логіку та впевненість у власних силах"
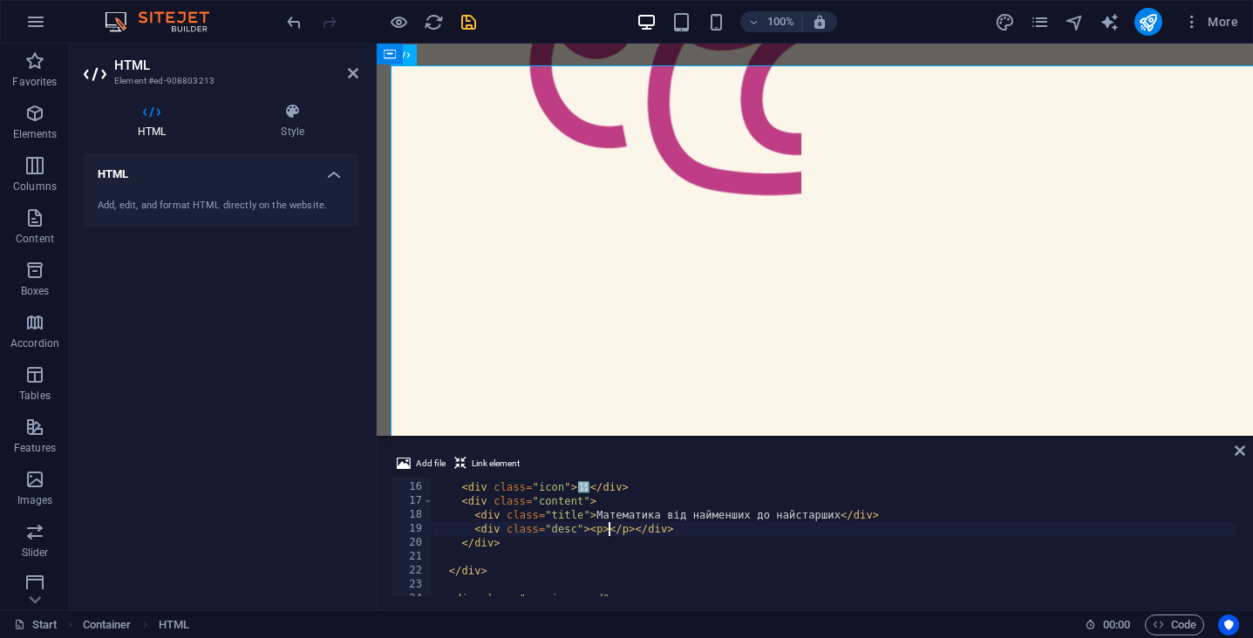
paste textarea "Розвиваємо логіку та впевненість у власних силах."
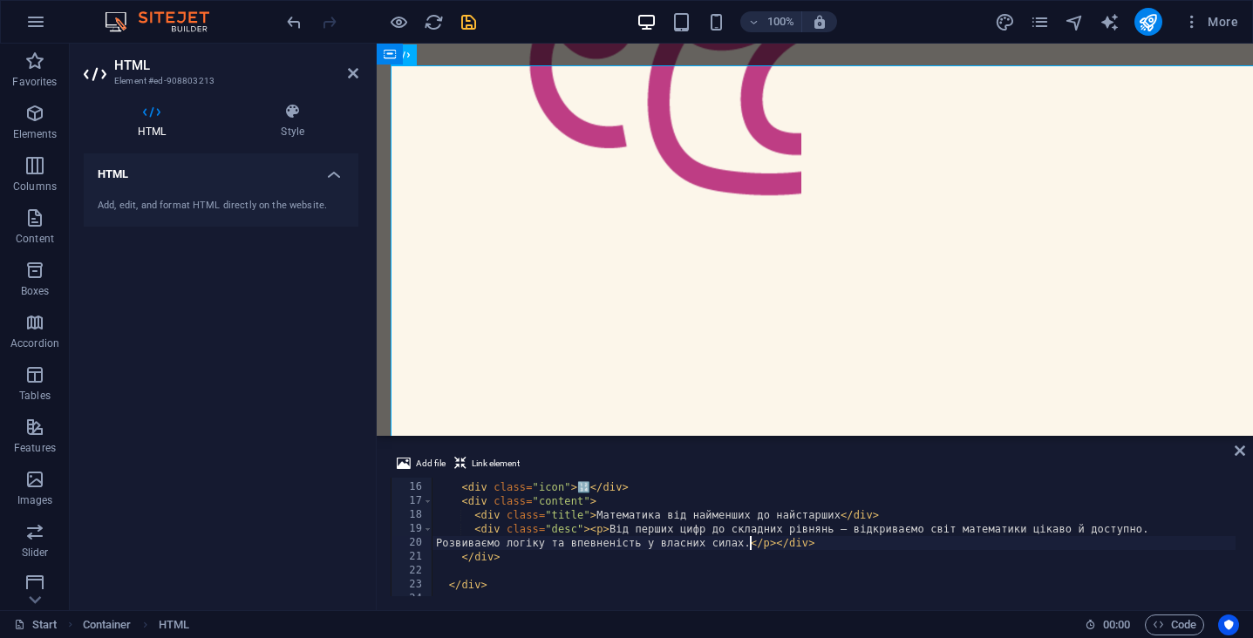
click at [776, 544] on div "< div class = "service-card" > < div class = "icon" > 🔢 </ div > < div class = …" at bounding box center [833, 539] width 803 height 146
type textarea "</div>"
type textarea "<"
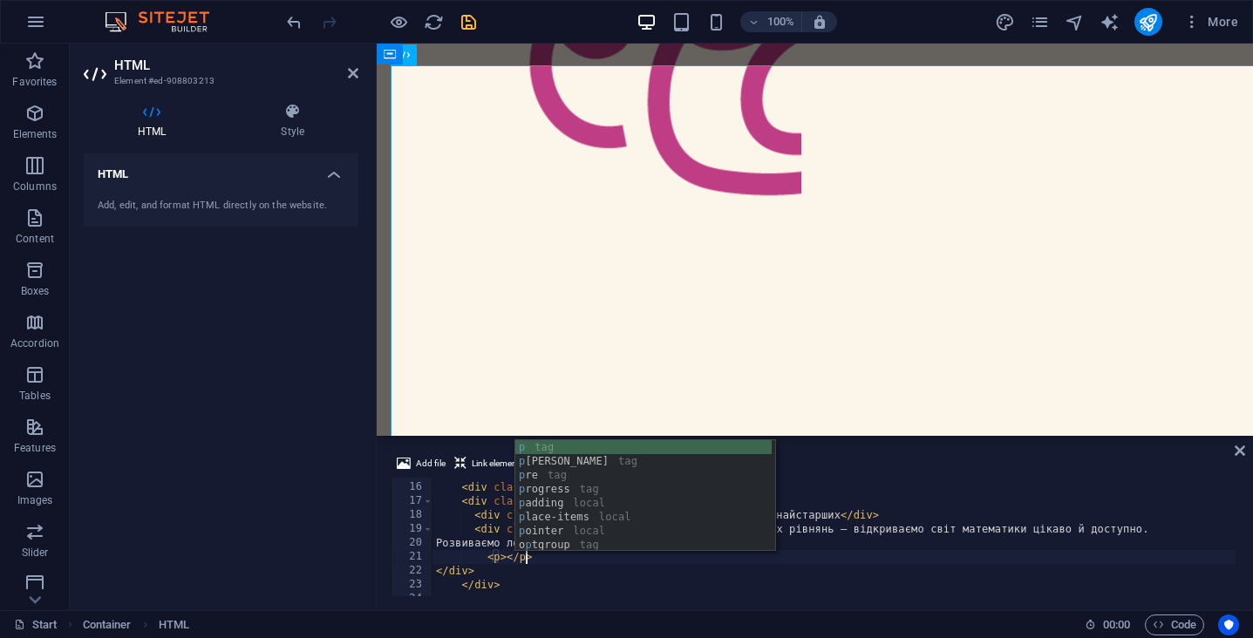
scroll to position [0, 7]
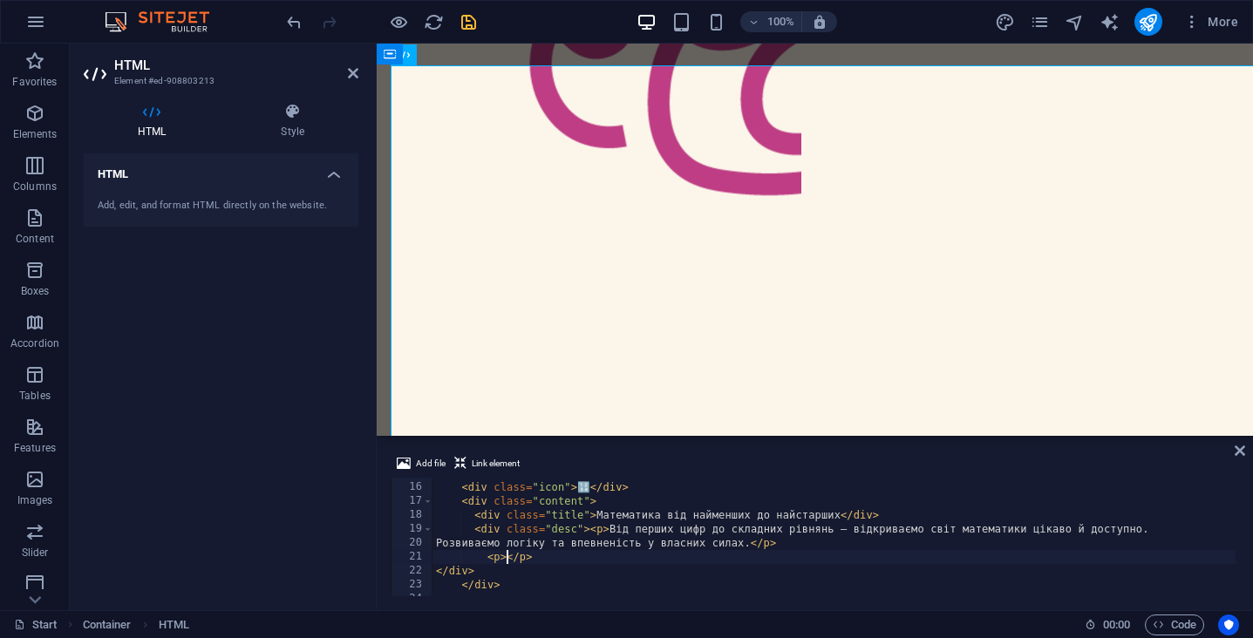
paste textarea "👉 Для кого: діти та підлітки різного віку"
click at [802, 545] on div "< div class = "service-card" > < div class = "icon" > 🔢 </ div > < div class = …" at bounding box center [833, 539] width 803 height 146
type textarea "Розвиваємо логіку та впевненість у власних силах.</p>"
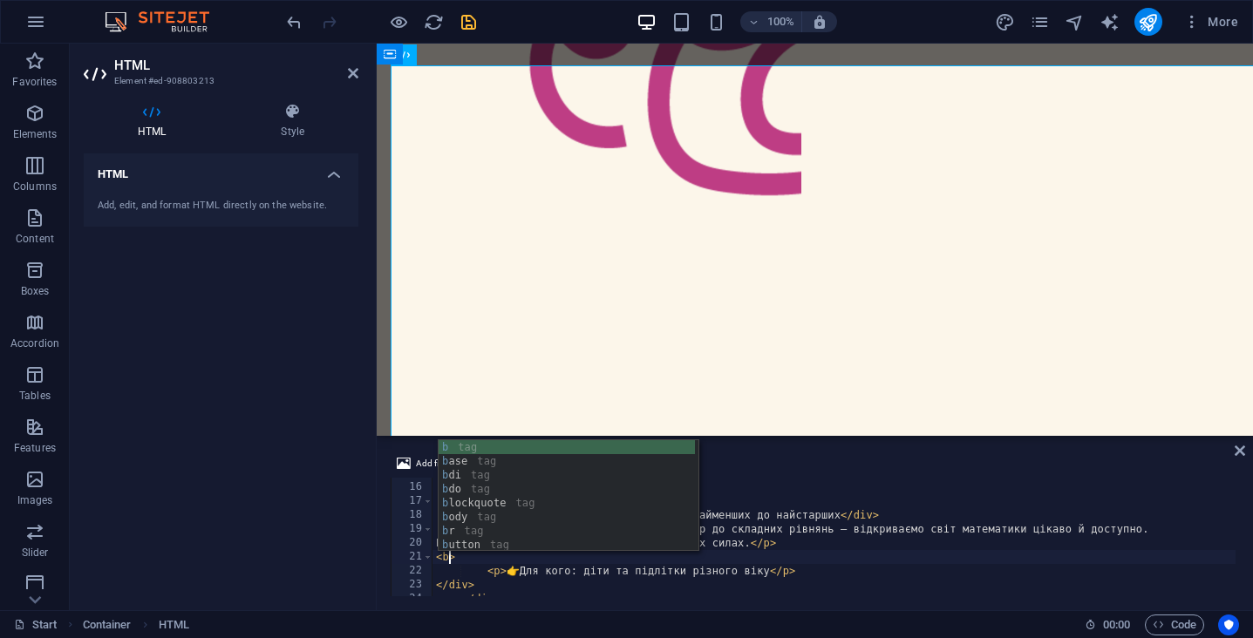
scroll to position [0, 1]
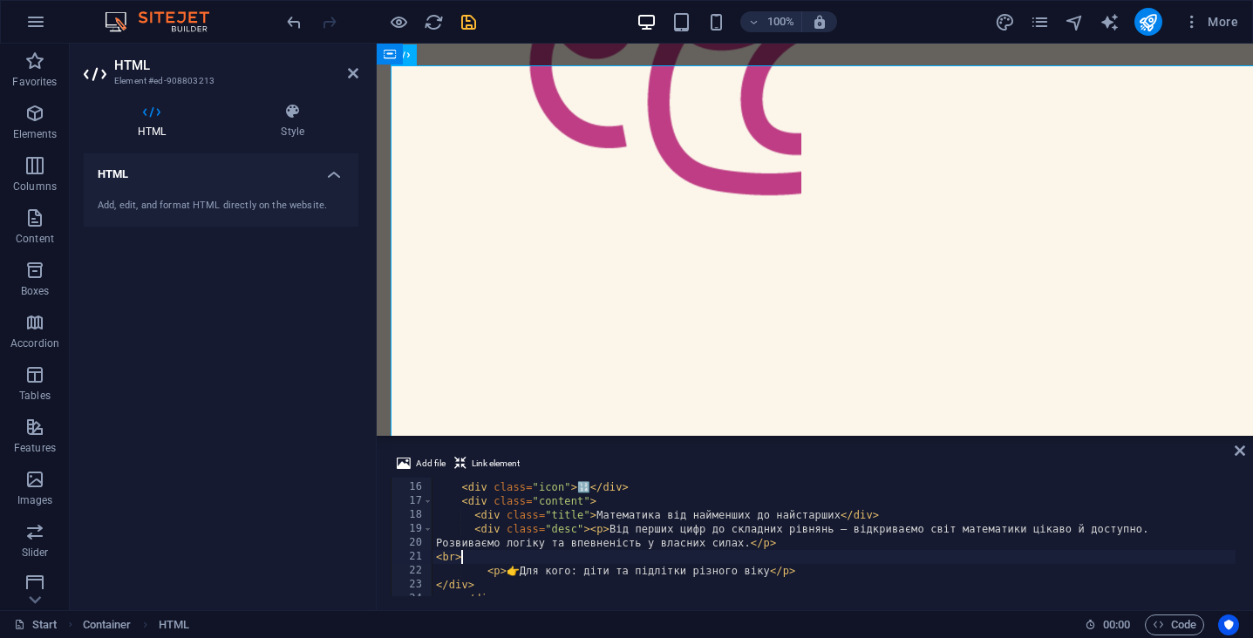
click at [865, 562] on div "< div class = "service-card" > < div class = "icon" > 🔢 </ div > < div class = …" at bounding box center [833, 539] width 803 height 146
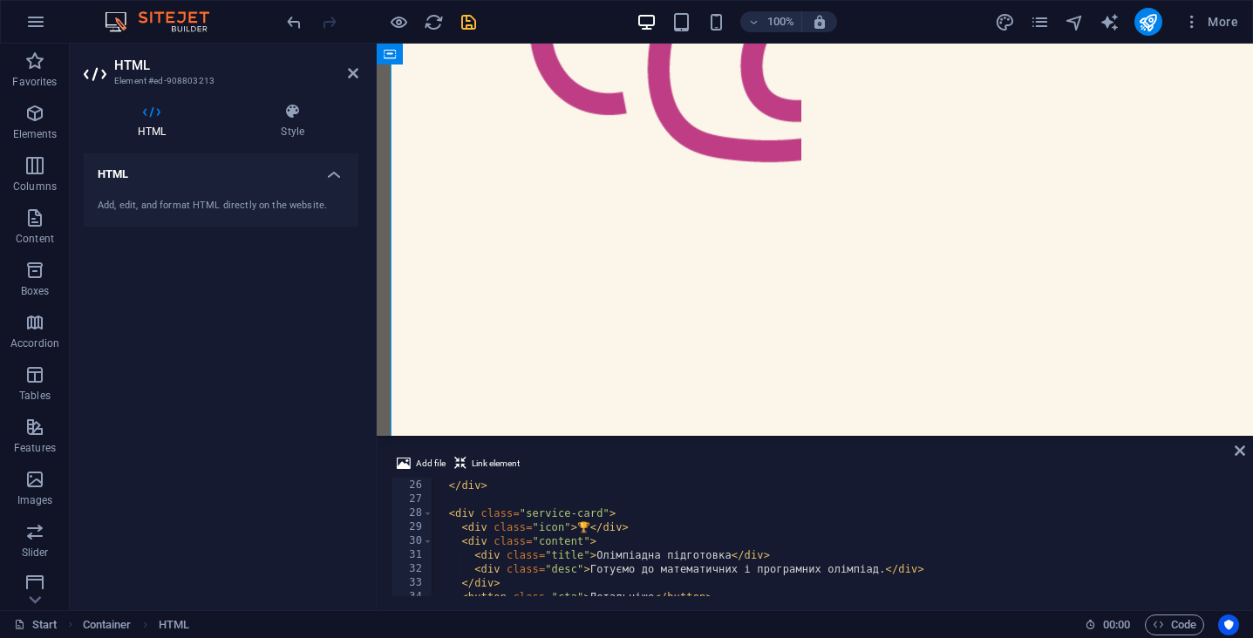
scroll to position [348, 0]
click at [582, 530] on div "</ div > < div class = "service-card" > < div class = "icon" > 🏆 </ div > < div…" at bounding box center [833, 538] width 803 height 146
click at [589, 530] on div "</ div > < div class = "service-card" > < div class = "icon" > 🏆 </ div > < div…" at bounding box center [833, 538] width 803 height 146
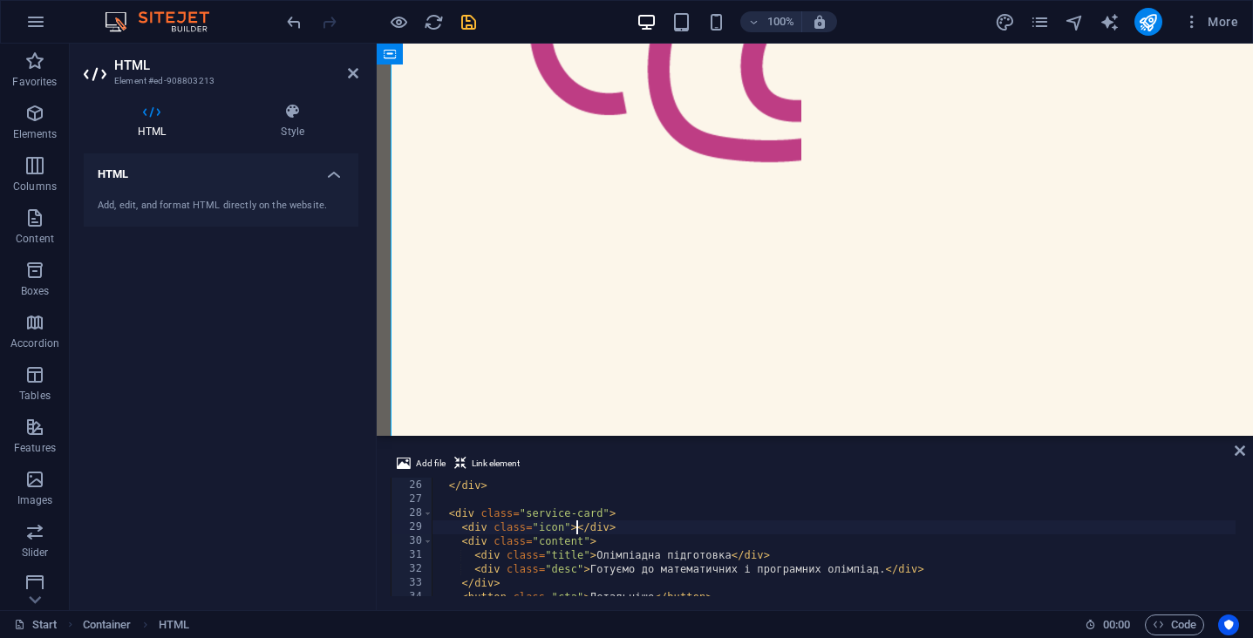
paste textarea "🌍"
drag, startPoint x: 596, startPoint y: 557, endPoint x: 729, endPoint y: 556, distance: 133.4
click at [729, 556] on div "</ div > < div class = "service-card" > < div class = "icon" > 🌍 </ div > < div…" at bounding box center [833, 538] width 803 height 146
paste textarea "ізика для малюків"
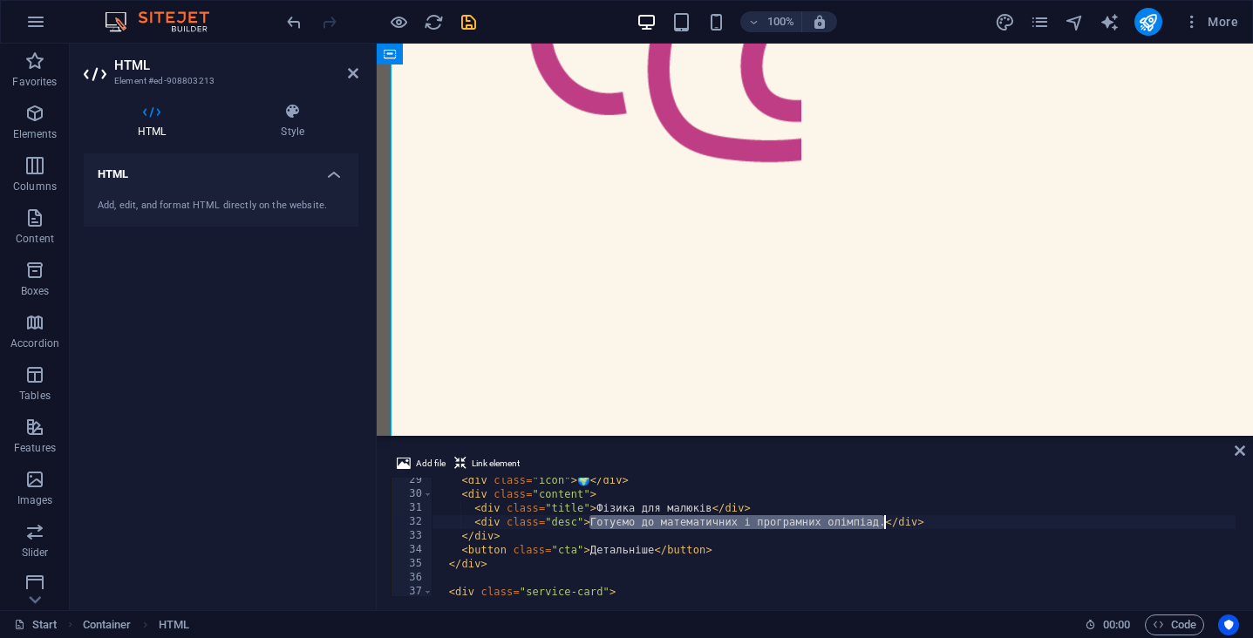
drag, startPoint x: 589, startPoint y: 525, endPoint x: 882, endPoint y: 522, distance: 292.1
click at [882, 522] on div "< div class = "icon" > 🌍 </ div > < div class = "content" > < div class = "titl…" at bounding box center [833, 546] width 803 height 146
paste textarea "працює світ навколо нас"
paste textarea "працює світ навколо нас."
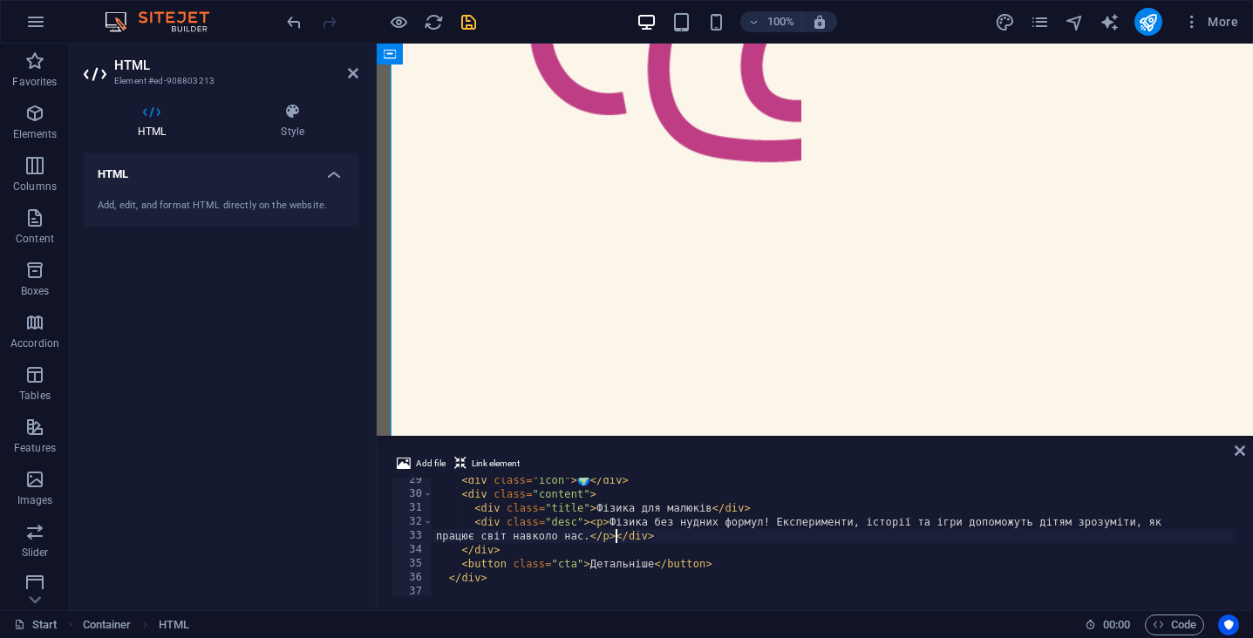
scroll to position [0, 1]
type textarea "</div>"
click at [532, 566] on div "< div class = "icon" > 🌍 </ div > < div class = "content" > < div class = "titl…" at bounding box center [833, 546] width 803 height 146
click at [459, 552] on div "< div class = "icon" > 🌍 </ div > < div class = "content" > < div class = "titl…" at bounding box center [833, 546] width 803 height 146
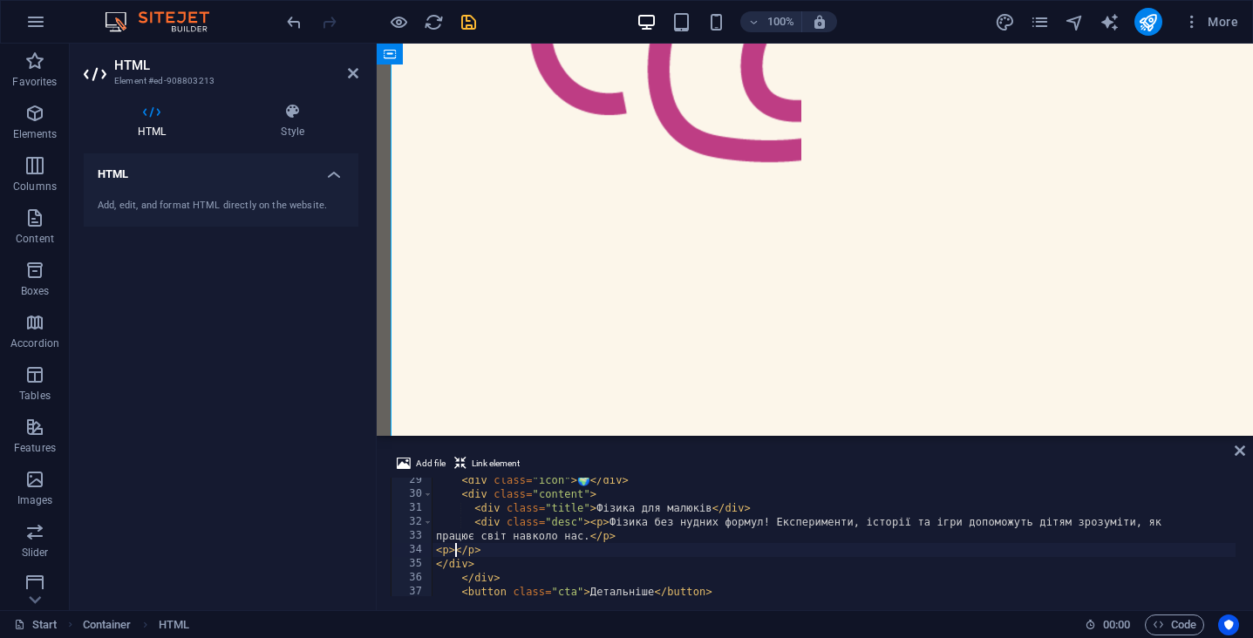
paste textarea "👉 Для кого: молодші школярі"
click at [636, 538] on div "< div class = "icon" > 🌍 </ div > < div class = "content" > < div class = "titl…" at bounding box center [833, 546] width 803 height 146
type textarea "працює світ навколо нас.</p>"
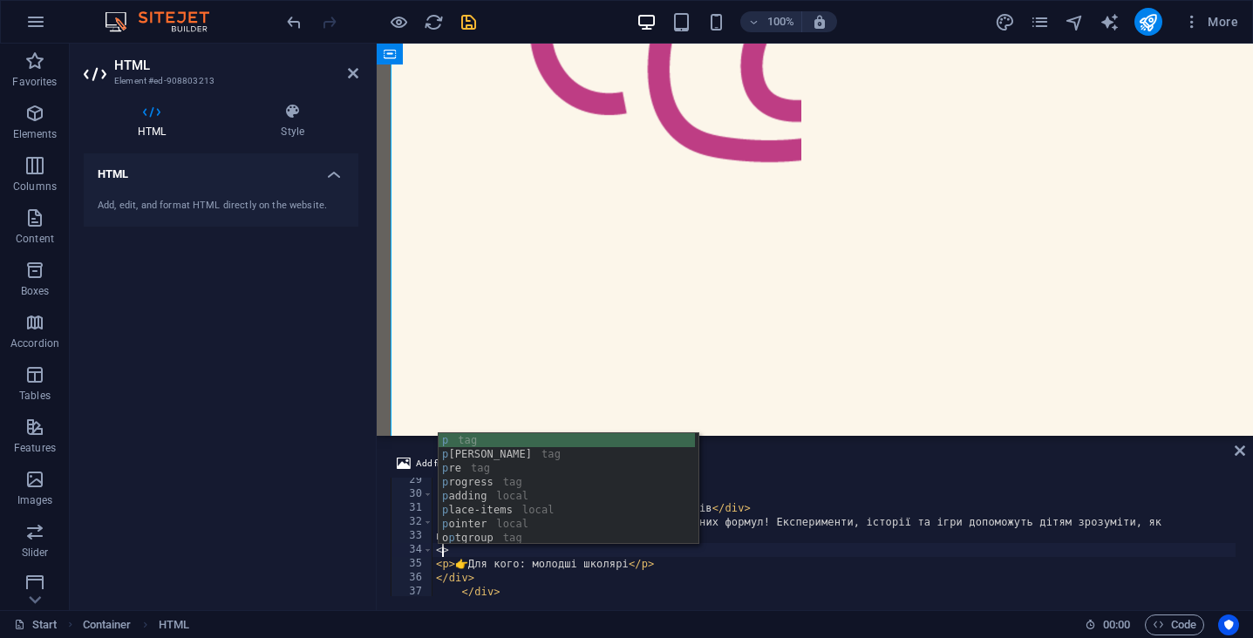
scroll to position [0, 1]
click at [882, 539] on div "< div class = "icon" > 🌍 </ div > < div class = "content" > < div class = "titl…" at bounding box center [833, 546] width 803 height 146
type textarea "працює світ навколо нас.</p>"
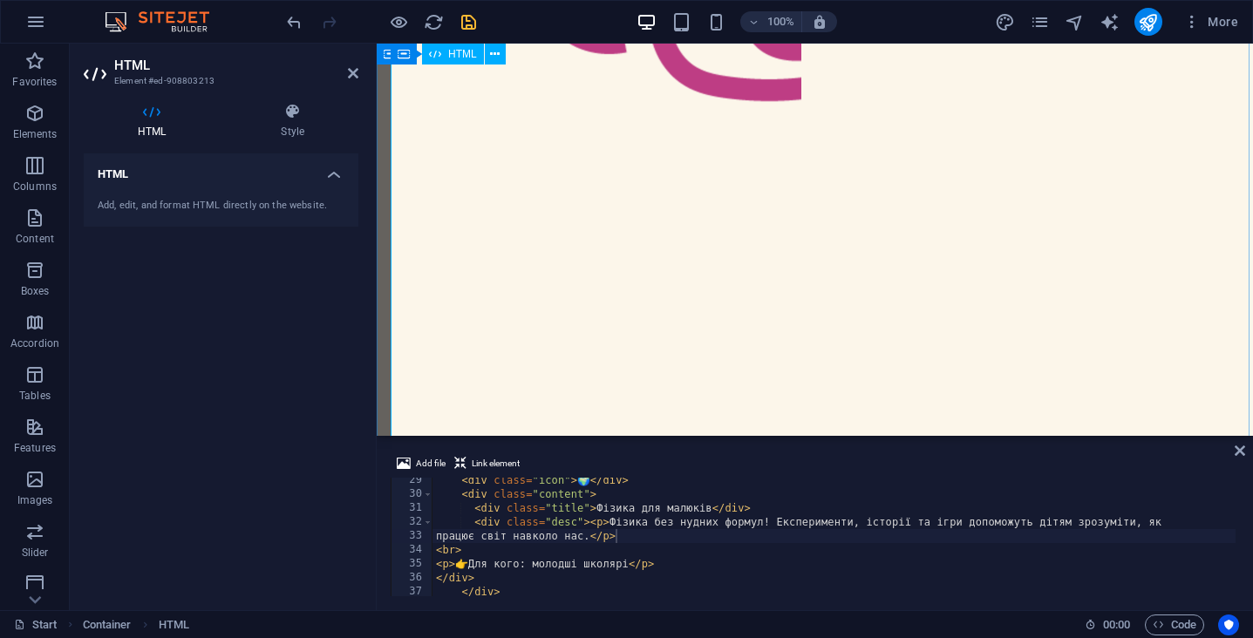
scroll to position [1226, 0]
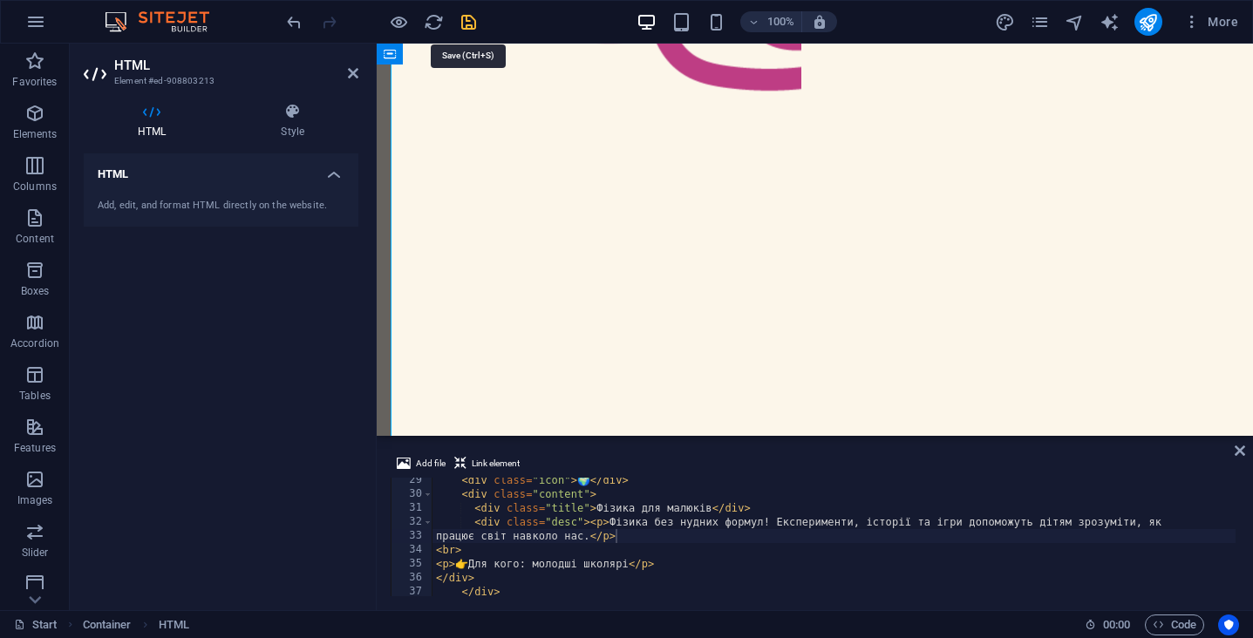
click at [469, 17] on icon "save" at bounding box center [469, 22] width 20 height 20
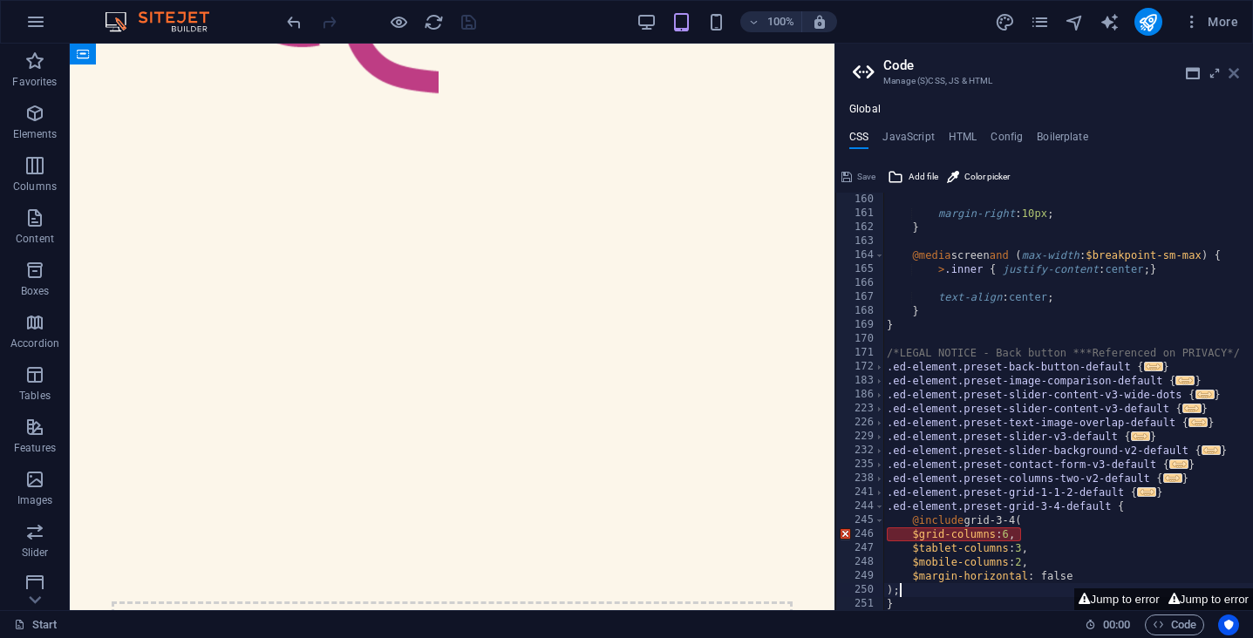
click at [1233, 74] on icon at bounding box center [1234, 73] width 10 height 14
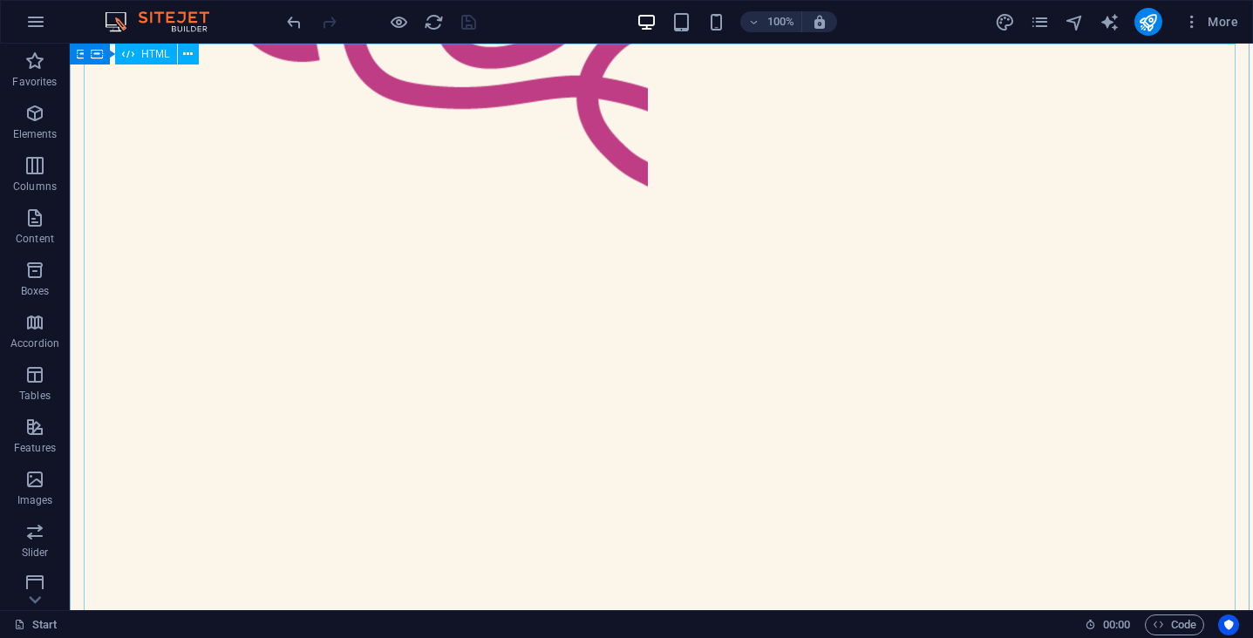
scroll to position [972, 0]
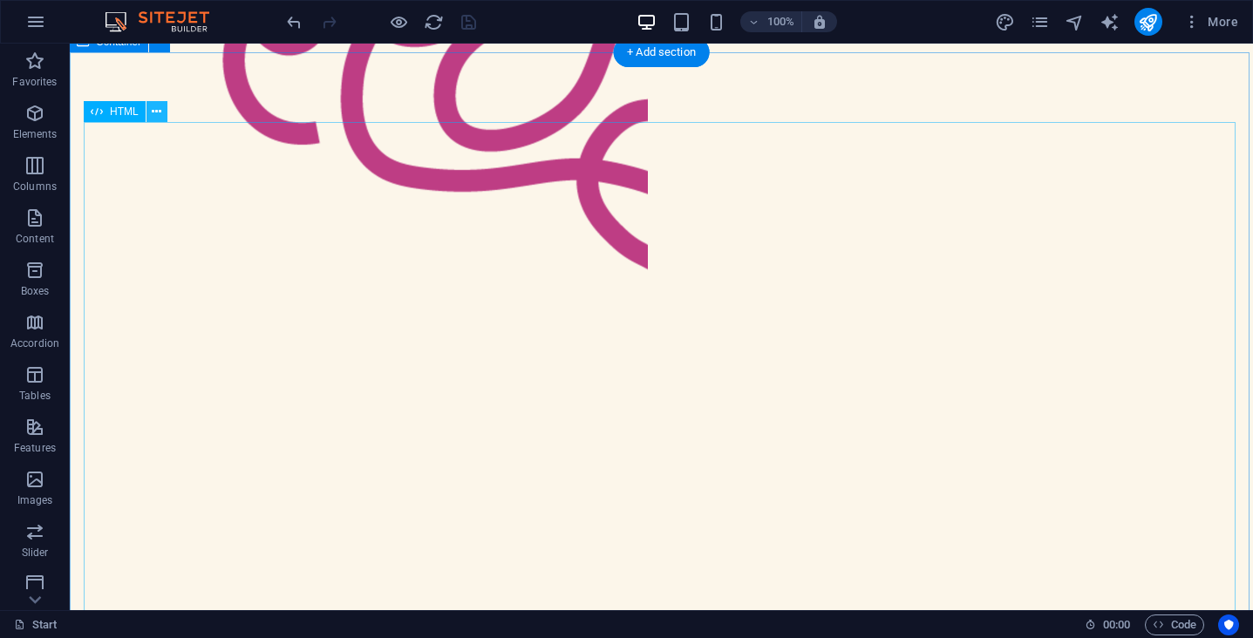
click at [154, 113] on icon at bounding box center [157, 112] width 10 height 18
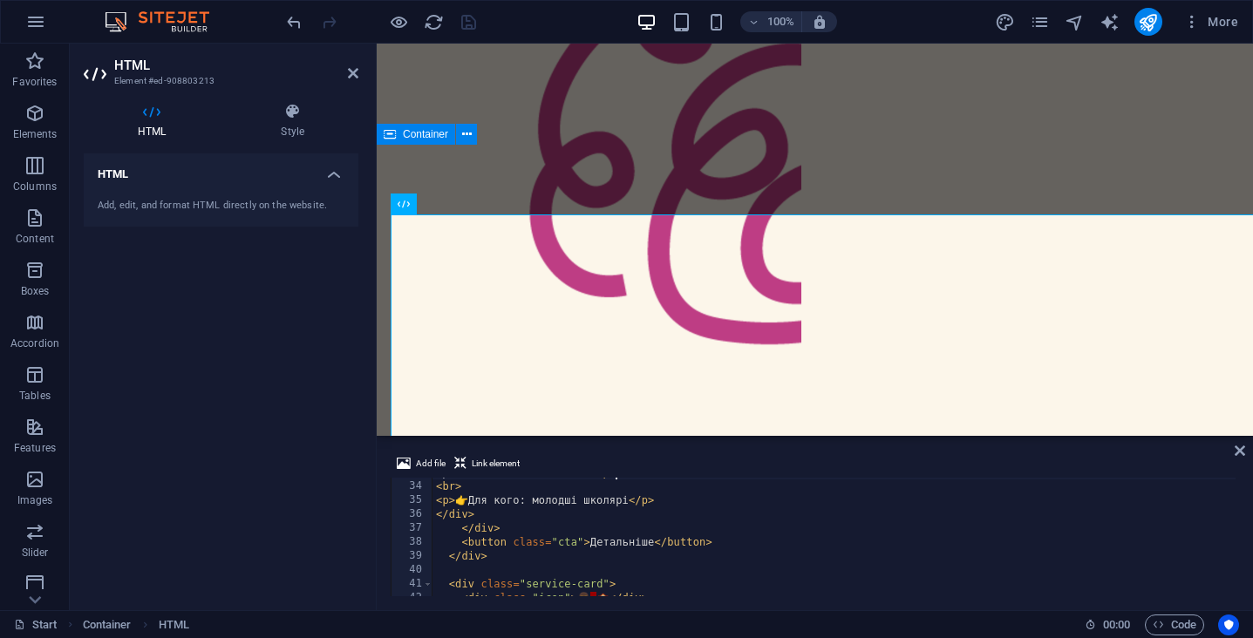
scroll to position [459, 0]
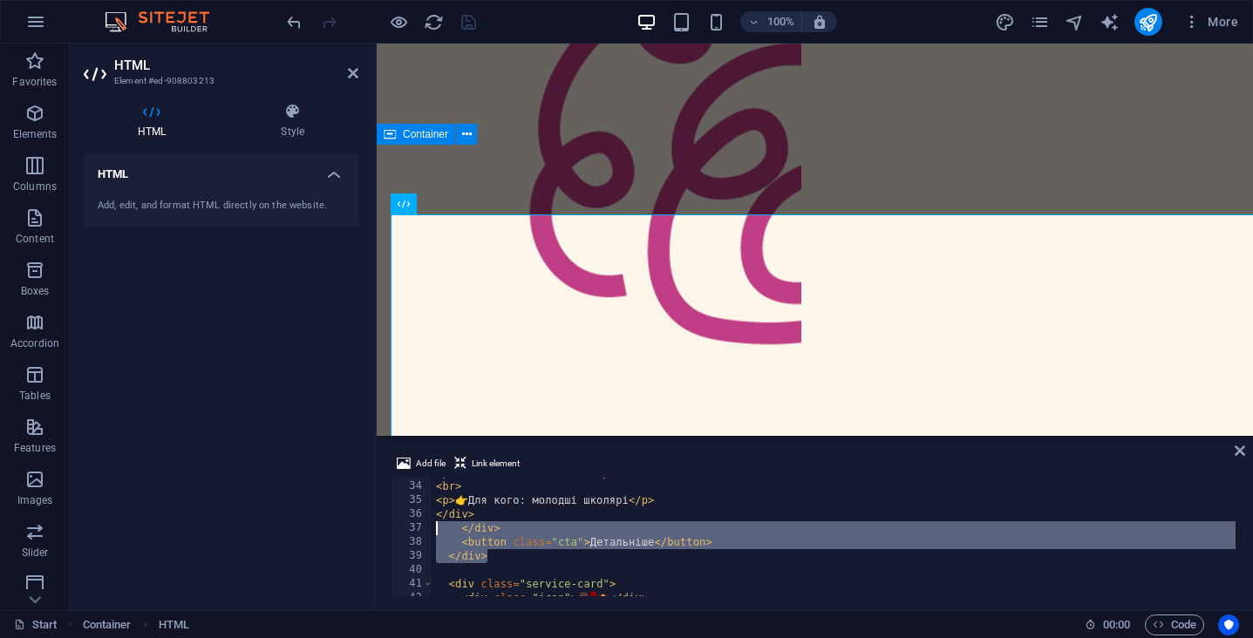
drag, startPoint x: 486, startPoint y: 558, endPoint x: 415, endPoint y: 530, distance: 75.9
click at [415, 530] on div "працює світ навколо нас.</p> 33 34 35 36 37 38 39 40 41 42 43 працює світ навко…" at bounding box center [815, 537] width 848 height 119
type textarea "</div> <button class="cta">Детальніше</button>"
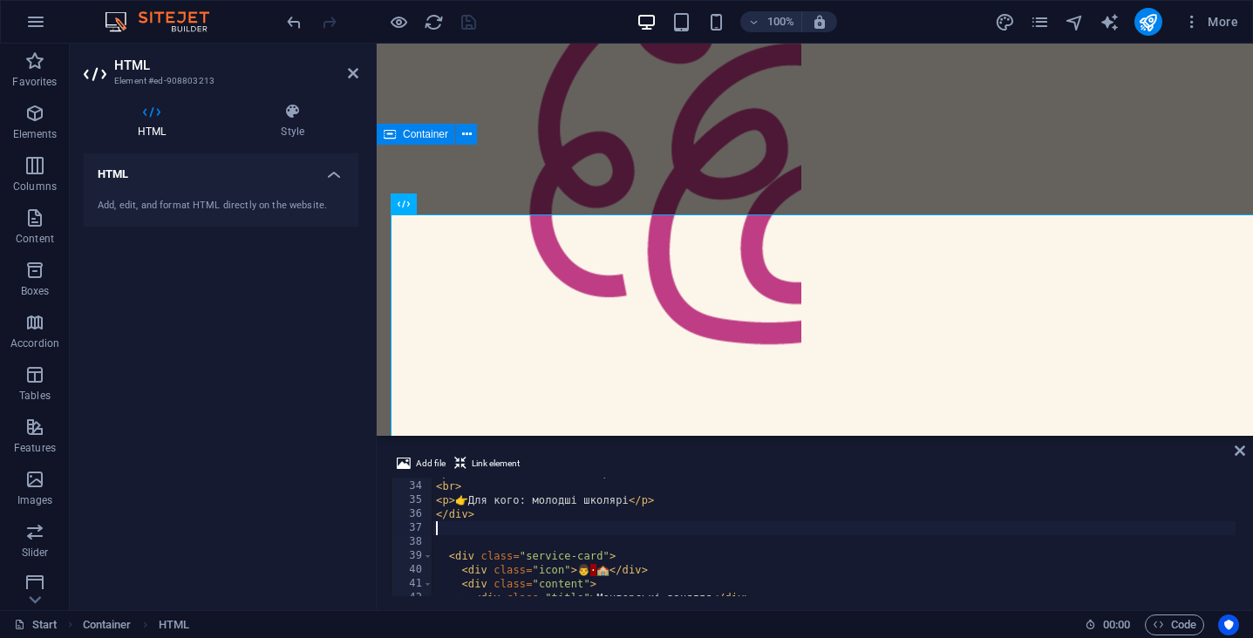
type textarea "</div>"
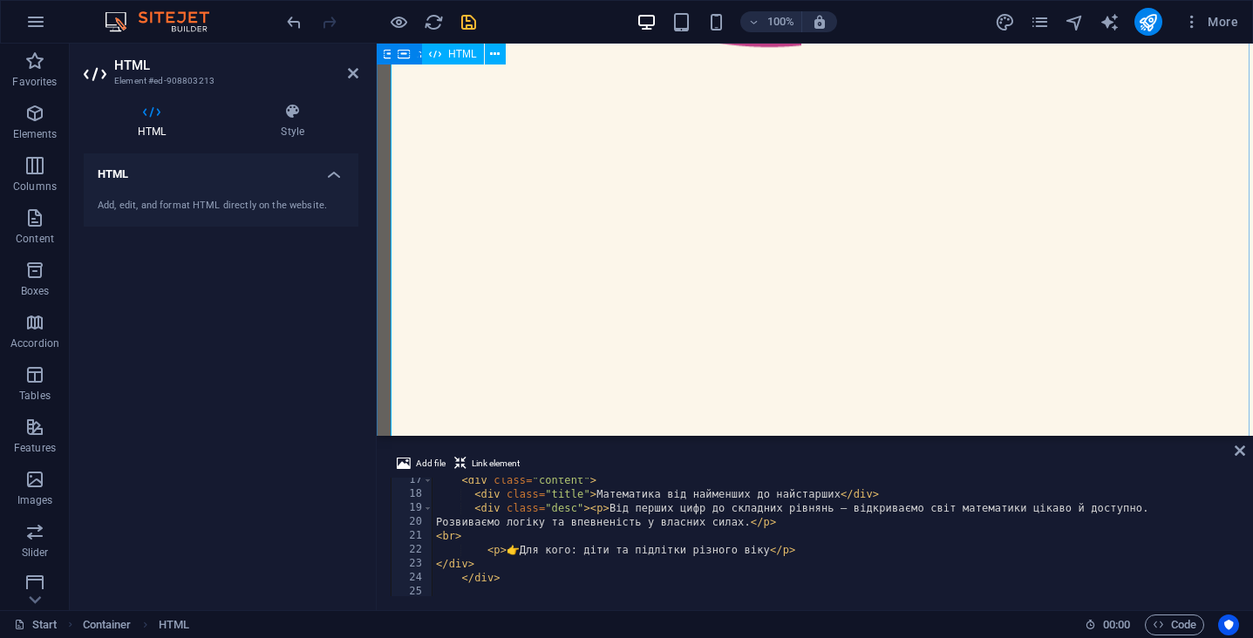
scroll to position [1265, 0]
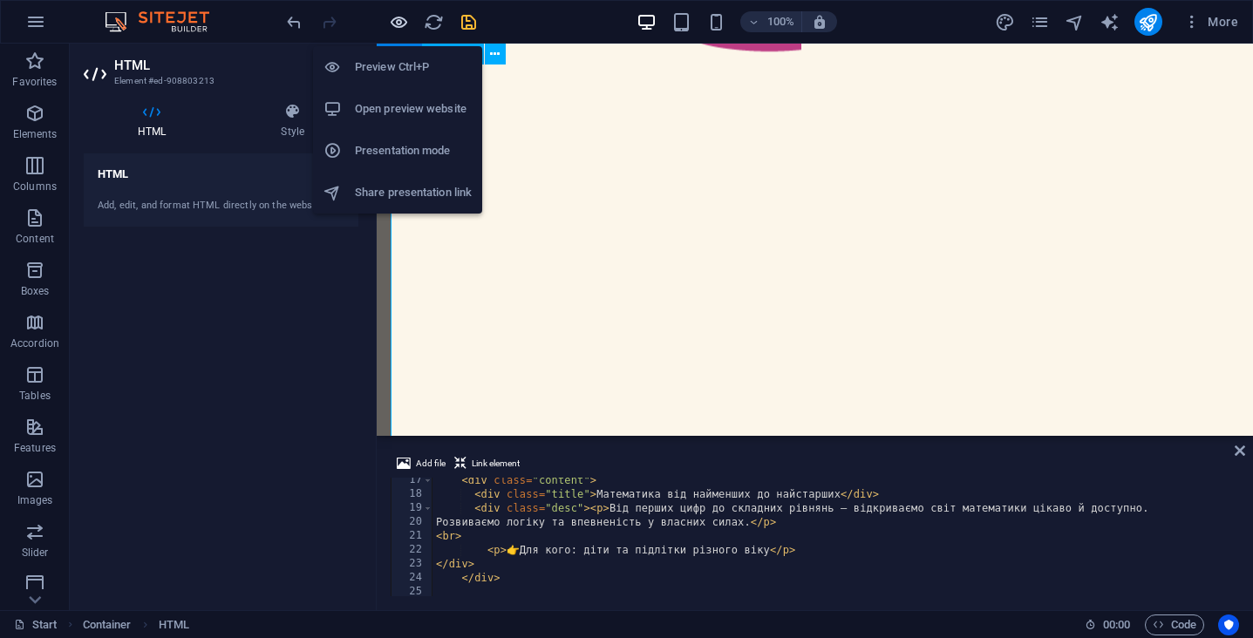
click at [401, 20] on icon "button" at bounding box center [399, 22] width 20 height 20
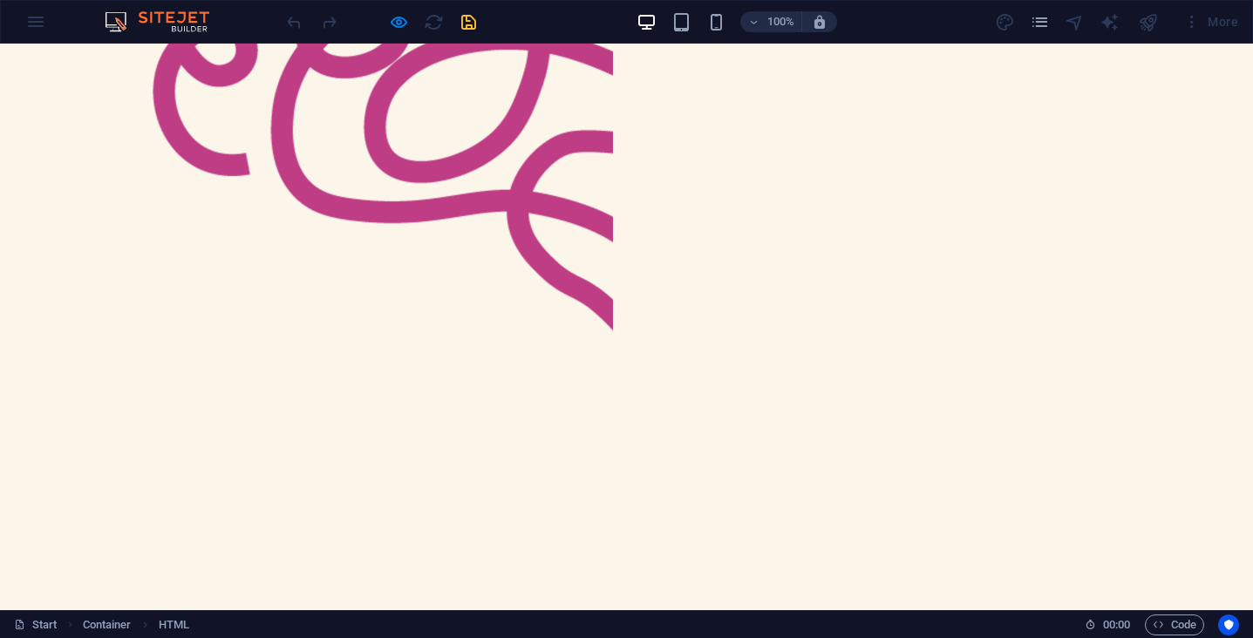
scroll to position [883, 0]
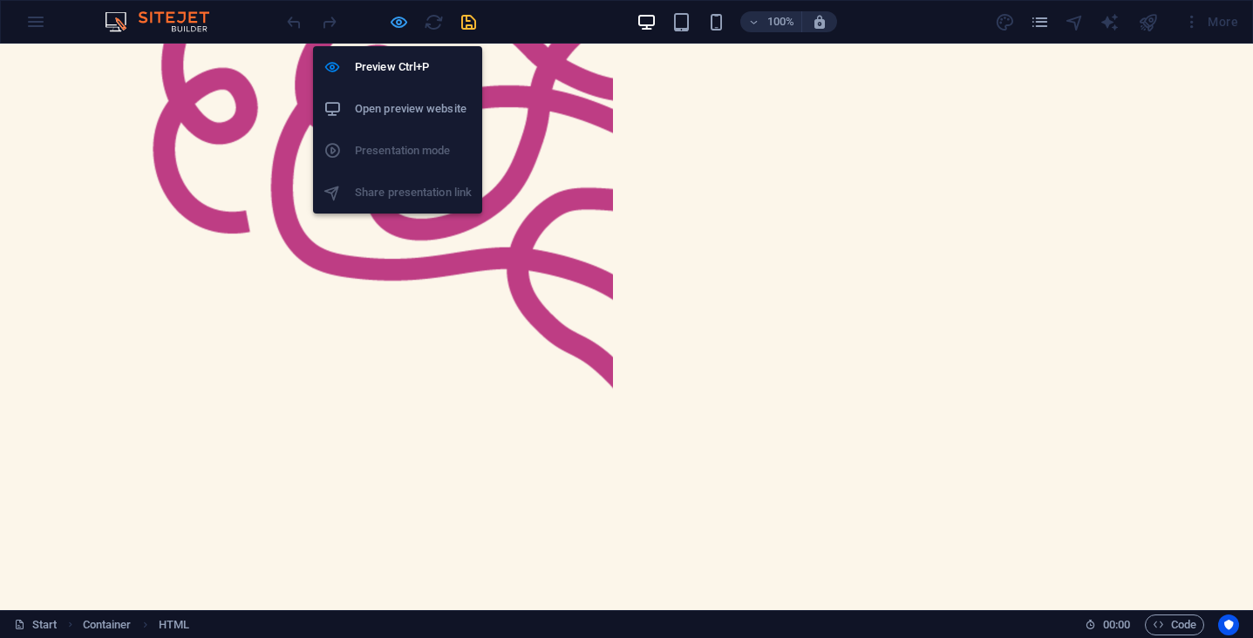
click at [403, 18] on icon "button" at bounding box center [399, 22] width 20 height 20
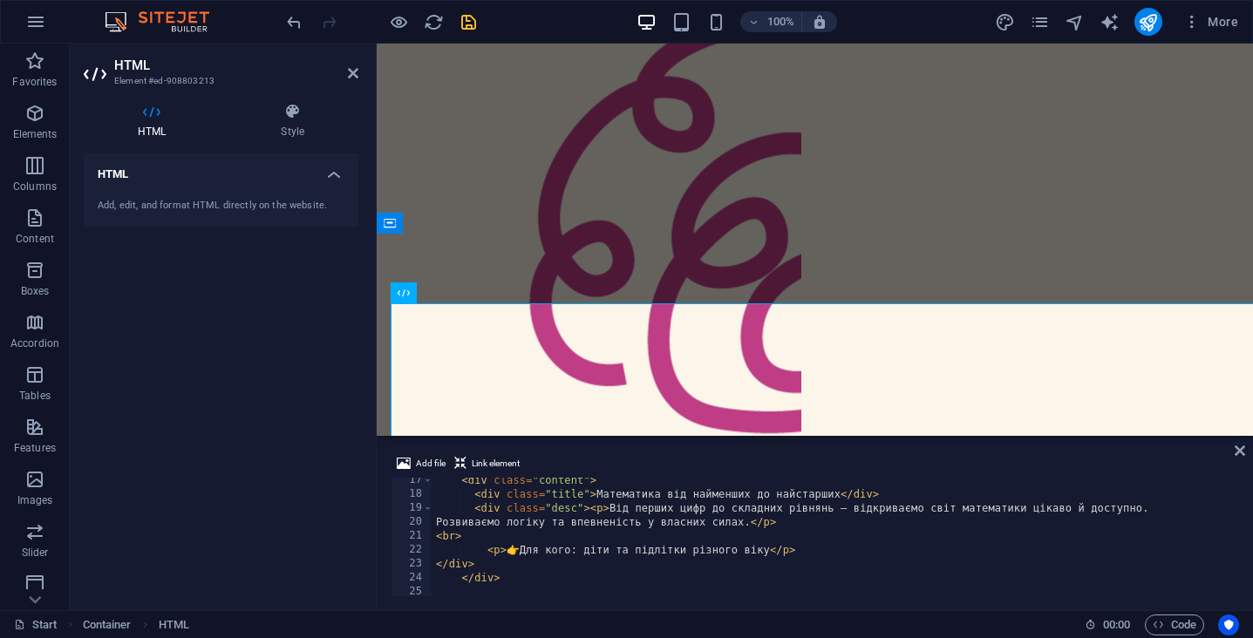
type textarea "<button class="cta">Детальніше</button> </div>"
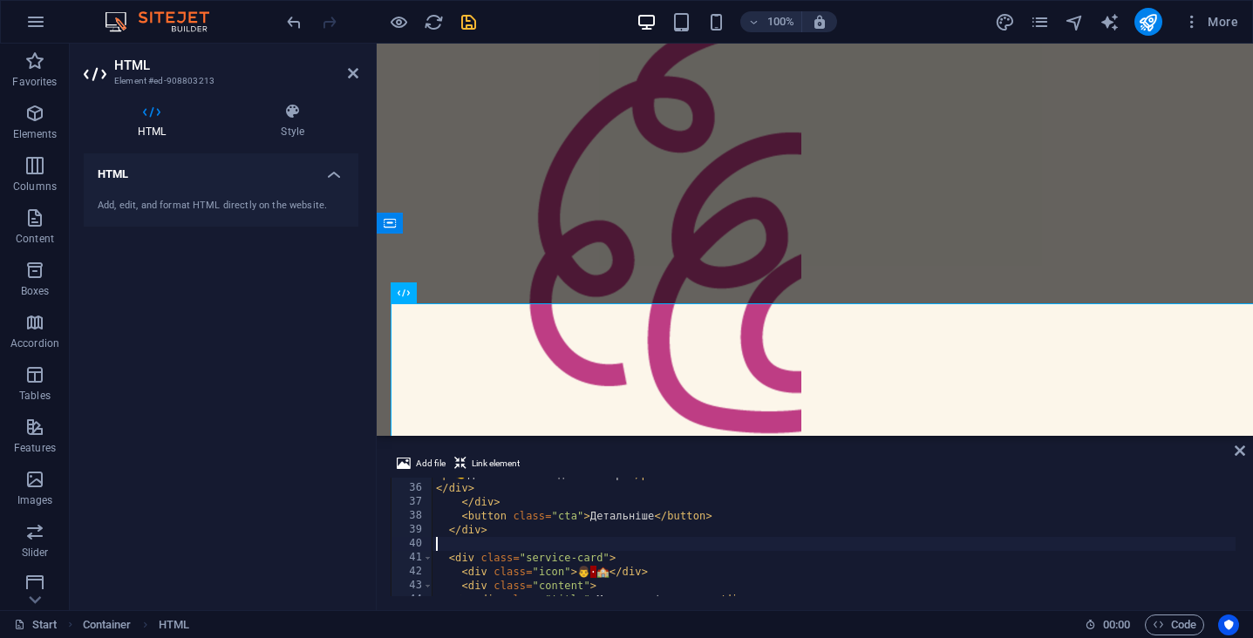
click at [611, 541] on div "< p > 👉 Для кого: молодші школярі </ p > </ div > </ div > < button class = "ct…" at bounding box center [833, 540] width 803 height 146
drag, startPoint x: 717, startPoint y: 518, endPoint x: 357, endPoint y: 518, distance: 359.2
click at [357, 518] on div "HTML Element #ed-908803213 HTML Style HTML Add, edit, and format HTML directly …" at bounding box center [661, 327] width 1183 height 567
type textarea "<button class="cta">Детальніше</button>"
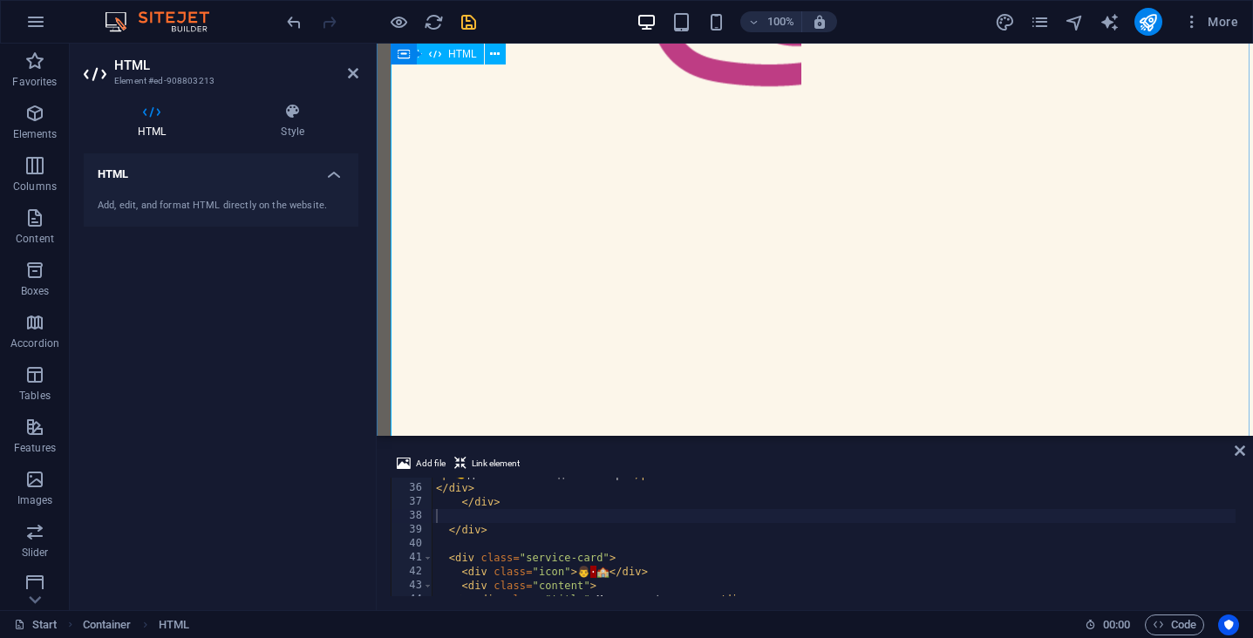
scroll to position [1231, 0]
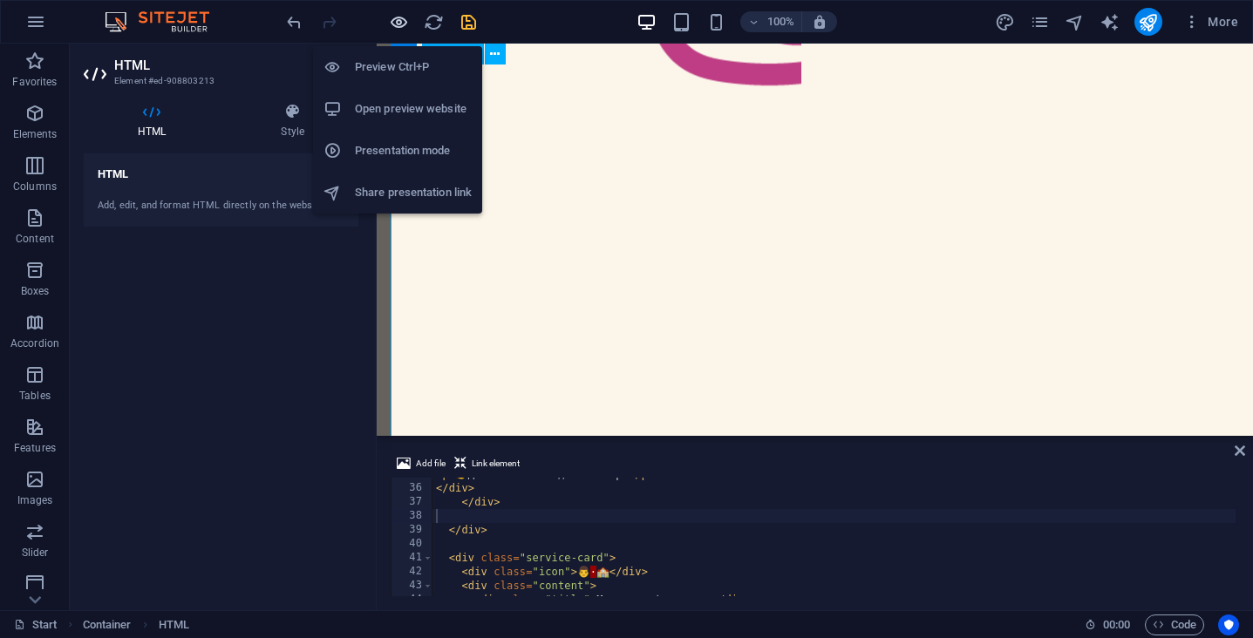
click at [401, 21] on icon "button" at bounding box center [399, 22] width 20 height 20
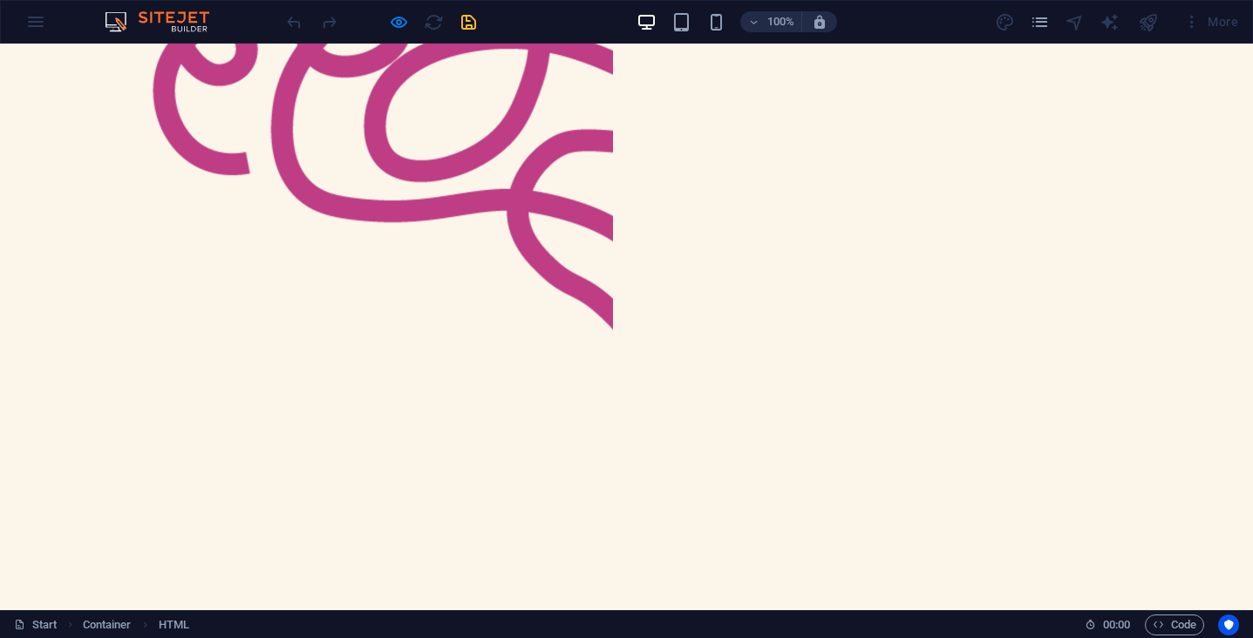
scroll to position [941, 0]
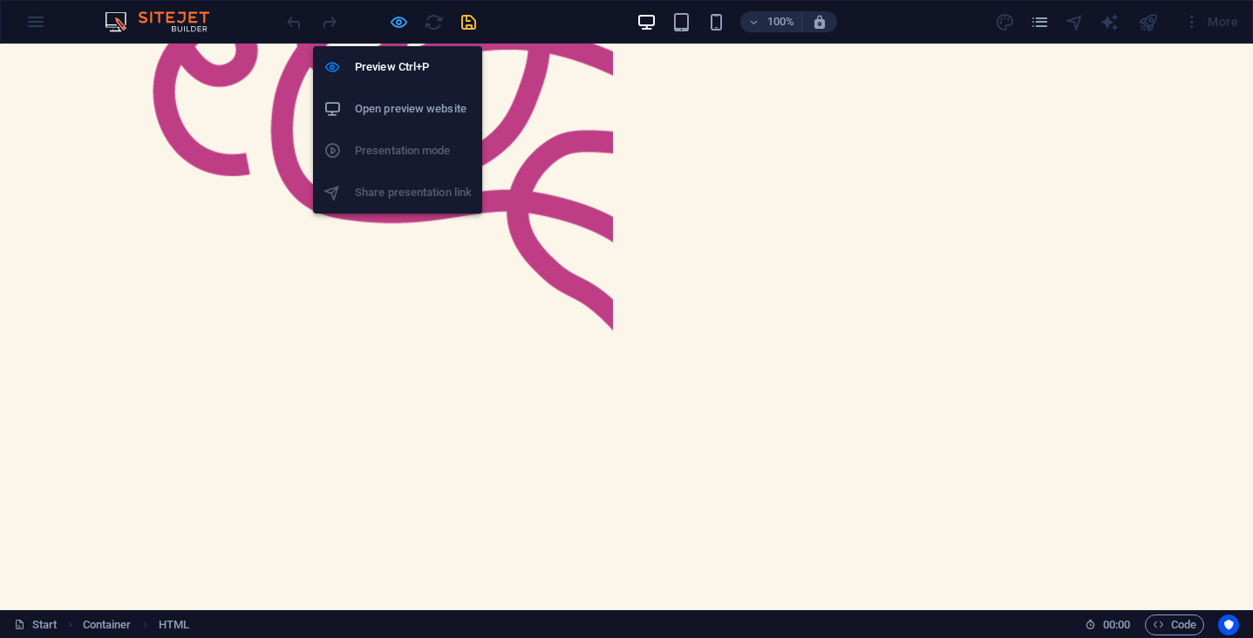
click at [399, 22] on icon "button" at bounding box center [399, 22] width 20 height 20
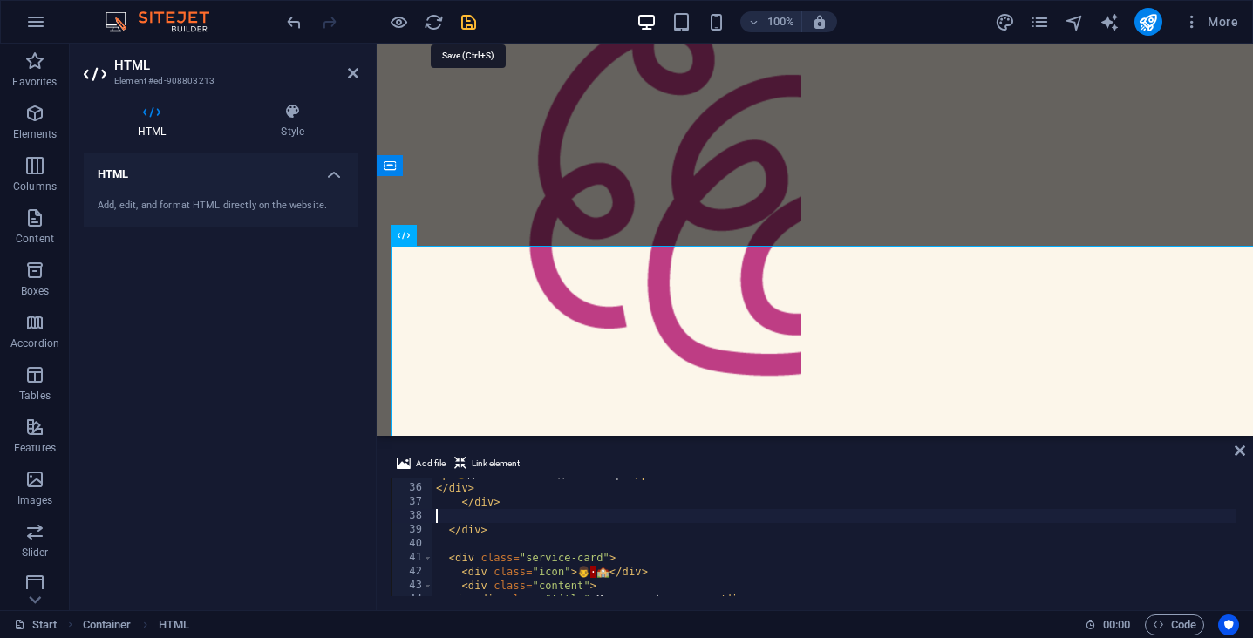
click at [466, 27] on icon "save" at bounding box center [469, 22] width 20 height 20
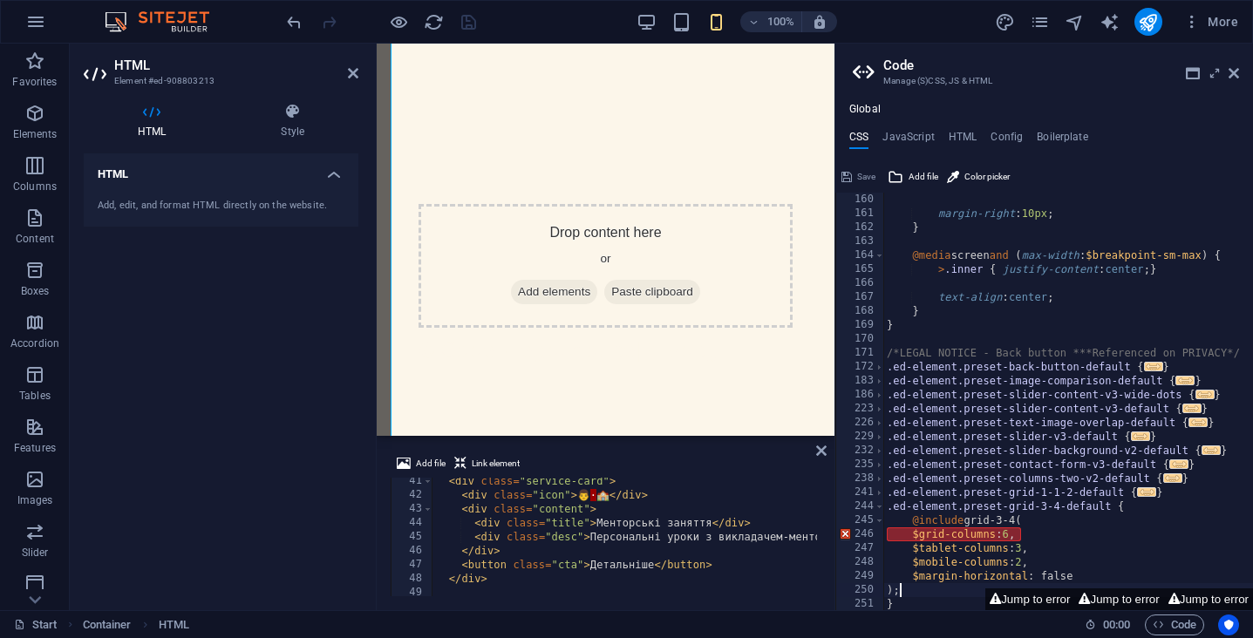
scroll to position [562, 0]
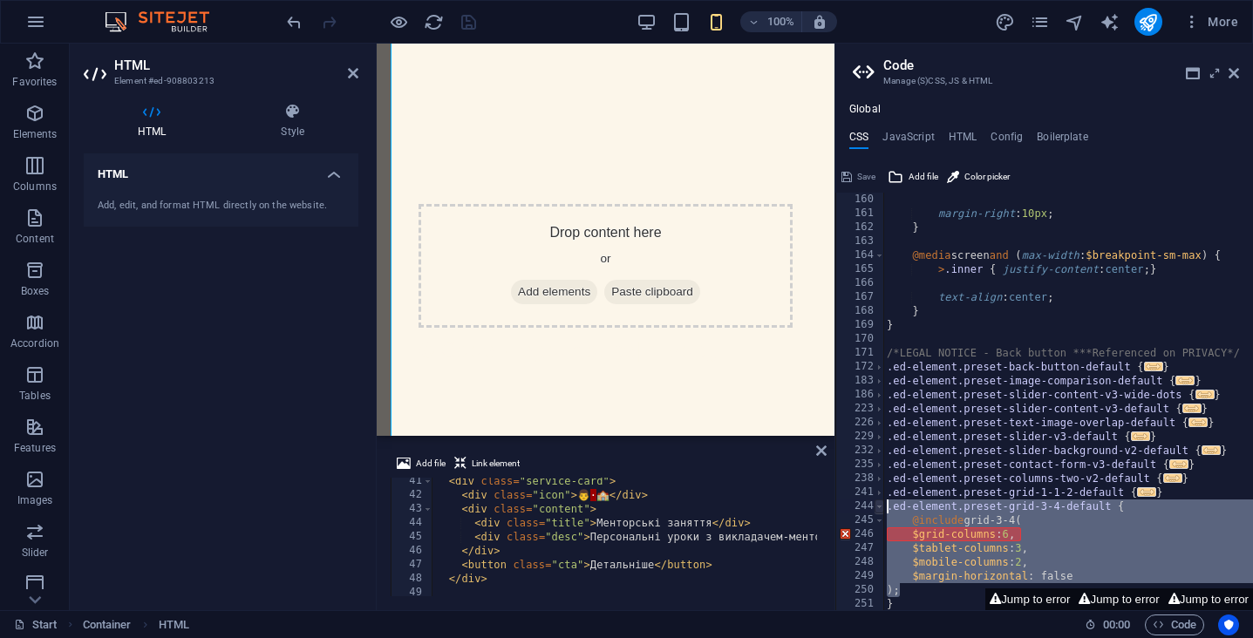
drag, startPoint x: 931, startPoint y: 588, endPoint x: 875, endPoint y: 507, distance: 98.2
click at [875, 507] on div "); 160 161 162 163 164 165 166 167 168 169 170 171 172 183 186 223 226 229 232 …" at bounding box center [1044, 402] width 418 height 418
type textarea ".ed-element.preset-grid-3-4-default { @include grid-3-4("
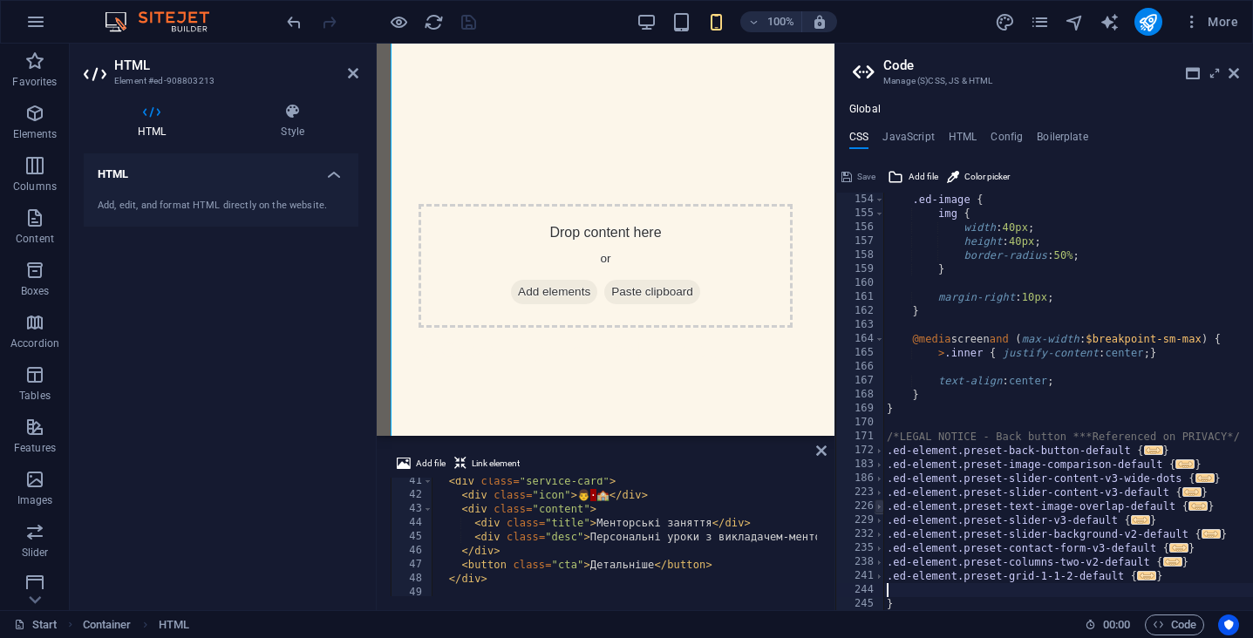
scroll to position [1242, 0]
click at [1234, 68] on icon at bounding box center [1234, 73] width 10 height 14
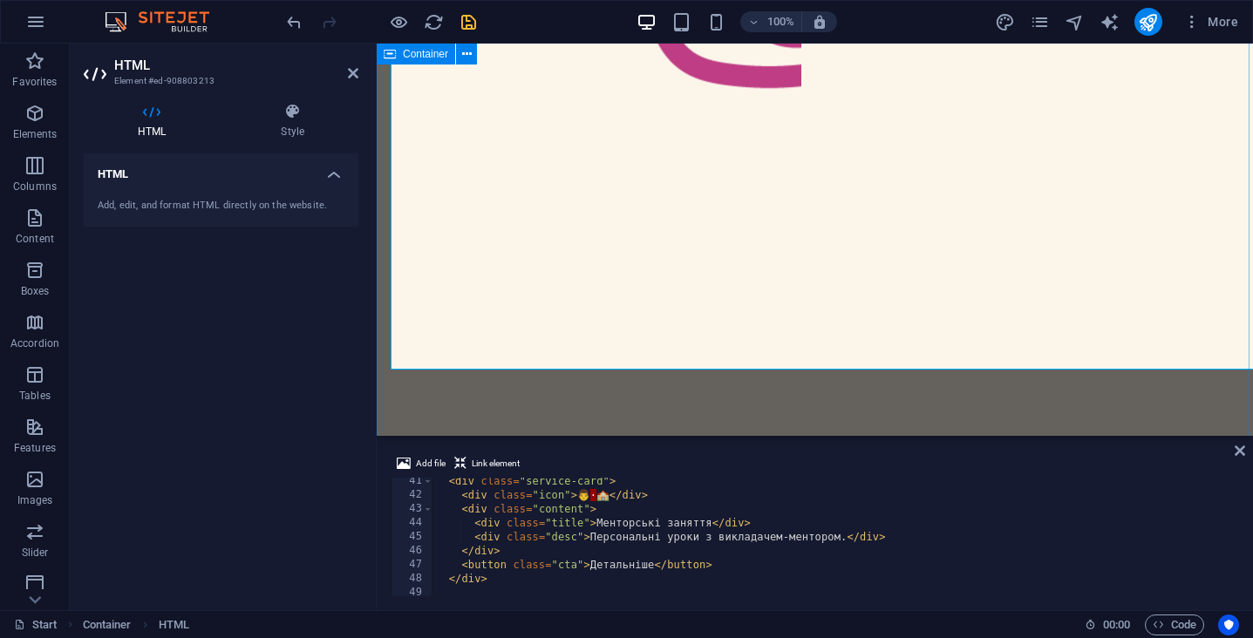
scroll to position [1417, 0]
click at [591, 498] on div "< div class = "service-card" > < div class = "icon" > 👨 · 🏫 </ div > < div clas…" at bounding box center [833, 547] width 803 height 146
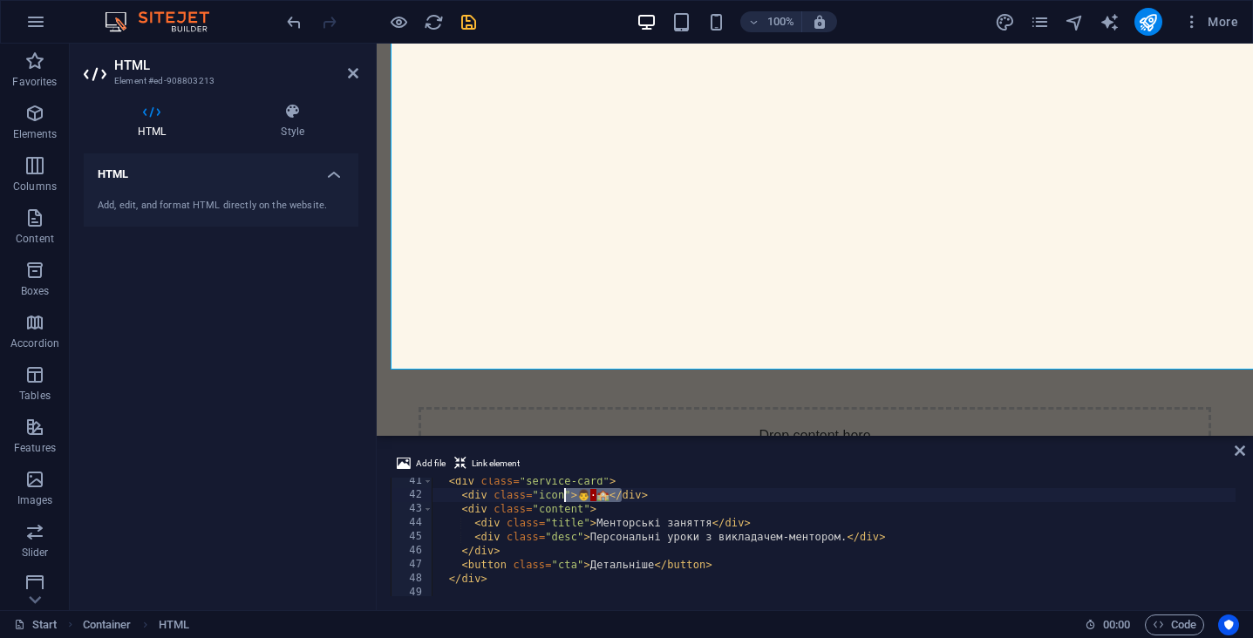
click at [591, 498] on div "< div class = "service-card" > < div class = "icon" > 👨 · 🏫 </ div > < div clas…" at bounding box center [833, 547] width 803 height 146
drag, startPoint x: 609, startPoint y: 494, endPoint x: 583, endPoint y: 494, distance: 25.3
click at [583, 494] on div "< div class = "service-card" > < div class = "icon" > 👨 · 🏫 </ div > < div clas…" at bounding box center [833, 547] width 803 height 146
drag, startPoint x: 582, startPoint y: 494, endPoint x: 603, endPoint y: 494, distance: 20.9
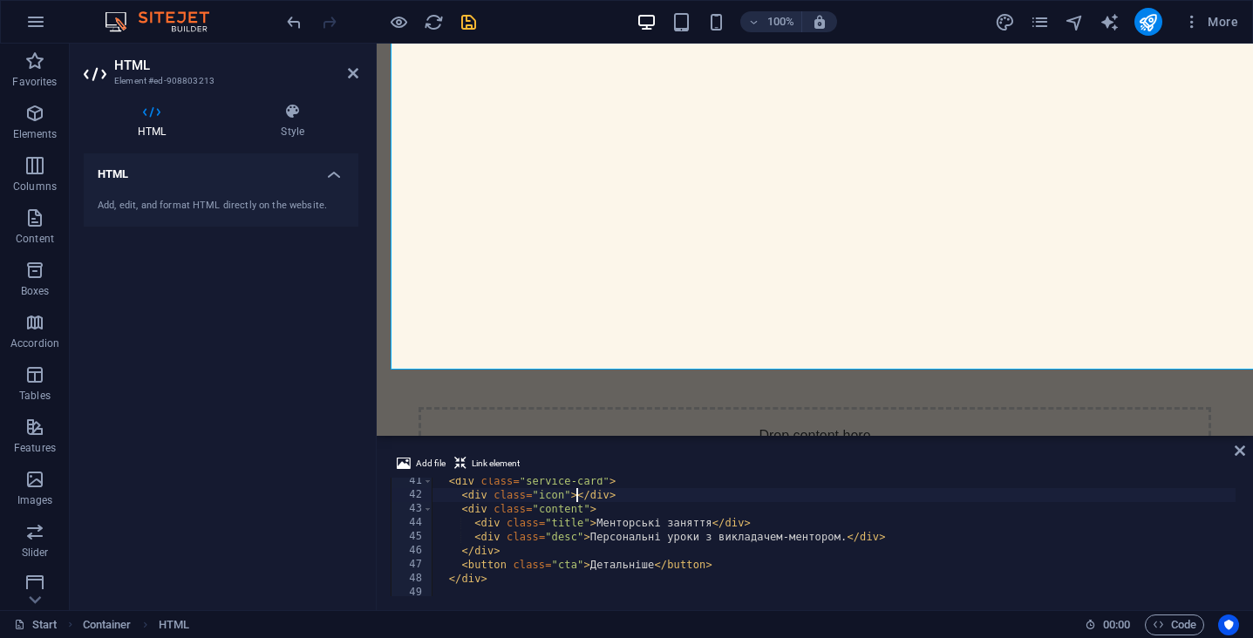
paste textarea "🇬🇧"
drag, startPoint x: 593, startPoint y: 524, endPoint x: 713, endPoint y: 523, distance: 120.3
click at [713, 523] on div "< div class = "service-card" > < div class = "icon" > 🇬 🇧 </ div > < div class …" at bounding box center [833, 547] width 803 height 146
paste textarea "нглійська мова для НМТ та ЄВІ"
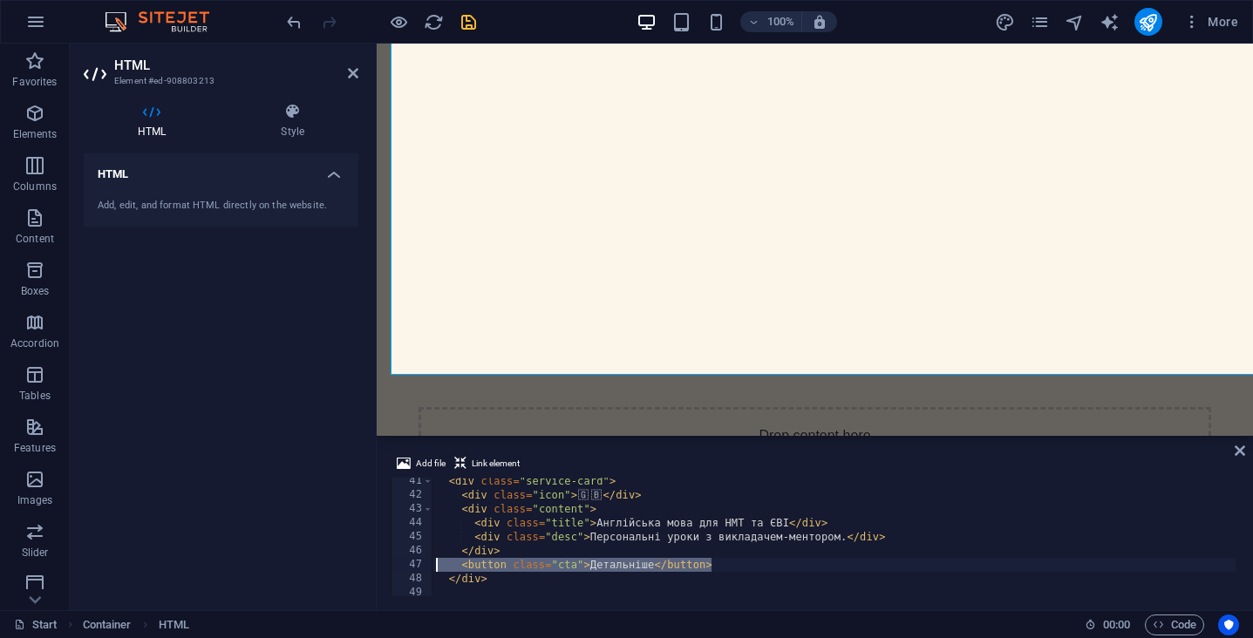
drag, startPoint x: 713, startPoint y: 563, endPoint x: 412, endPoint y: 563, distance: 301.7
click at [412, 563] on div "<div class="title">Англійська мова для НМТ та ЄВІ</div> 41 42 43 44 45 46 47 48…" at bounding box center [815, 537] width 848 height 119
type textarea "<button class="cta">Детальніше</button>"
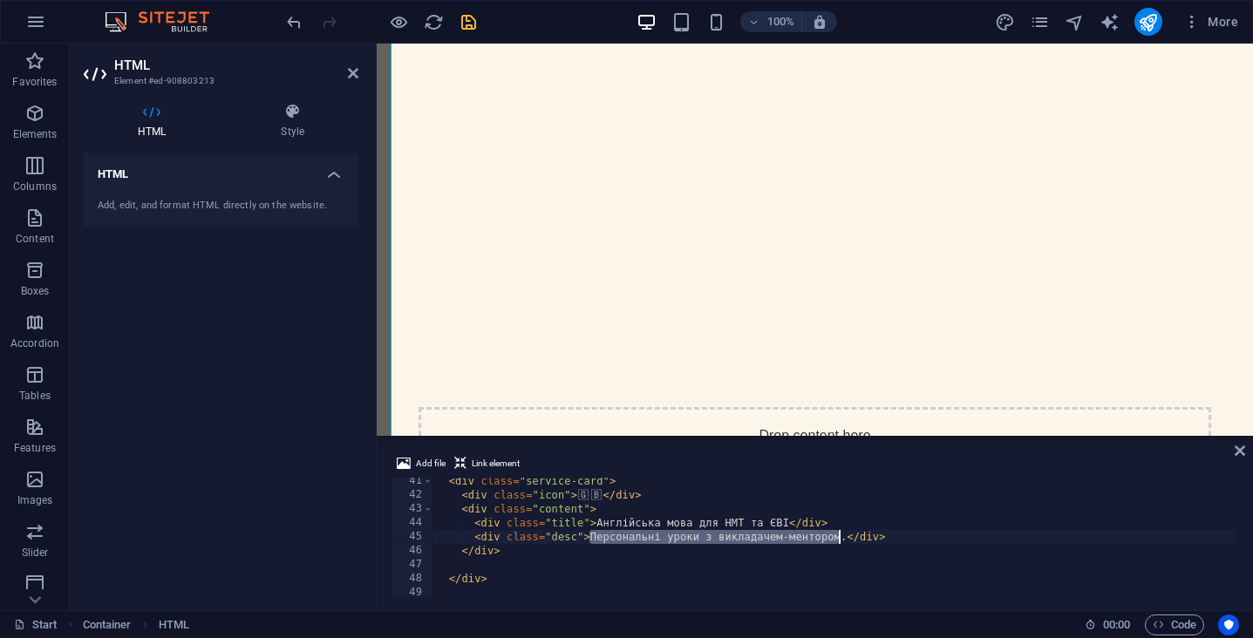
drag, startPoint x: 587, startPoint y: 535, endPoint x: 841, endPoint y: 534, distance: 254.6
click at [841, 534] on div "< div class = "service-card" > < div class = "icon" > 🇬 🇧 </ div > < div class …" at bounding box center [833, 547] width 803 height 146
paste textarea "скласти іспит на високий бал."
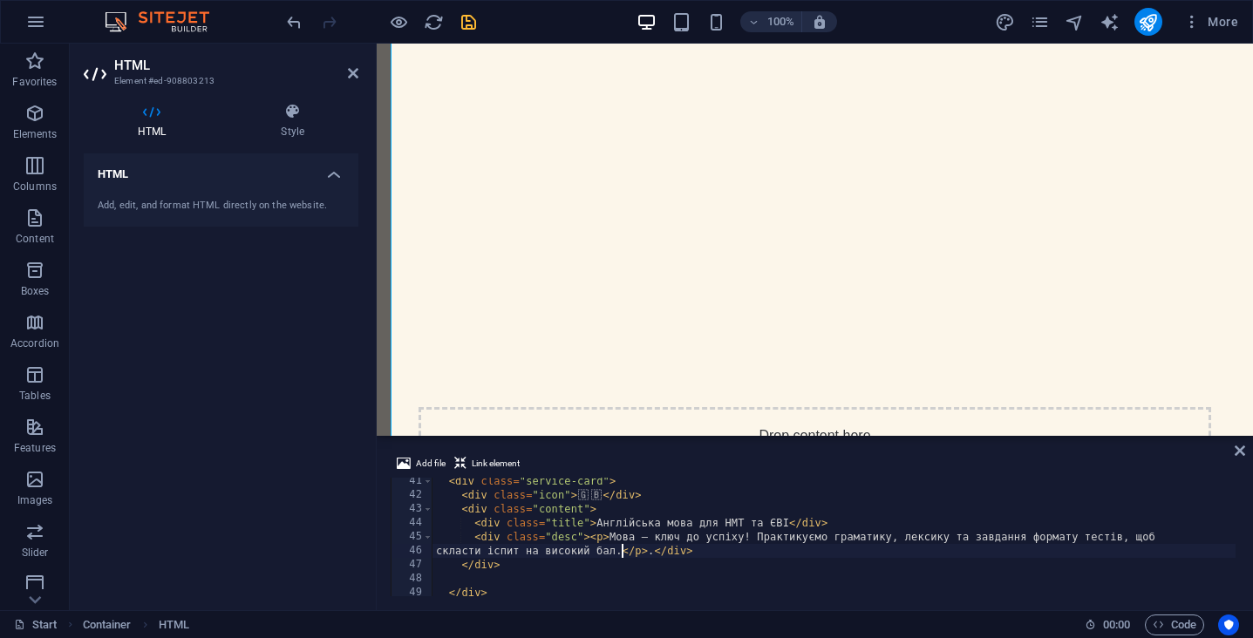
click at [651, 551] on div "< div class = "service-card" > < div class = "icon" > 🇬 🇧 </ div > < div class …" at bounding box center [833, 547] width 803 height 146
click at [620, 548] on div "< div class = "service-card" > < div class = "icon" > 🇬 🇧 </ div > < div class …" at bounding box center [833, 547] width 803 height 146
type textarea "скласти іспит на високий бал.</p>"
click at [518, 565] on div "< div class = "service-card" > < div class = "icon" > 🇬 🇧 </ div > < div class …" at bounding box center [833, 547] width 803 height 146
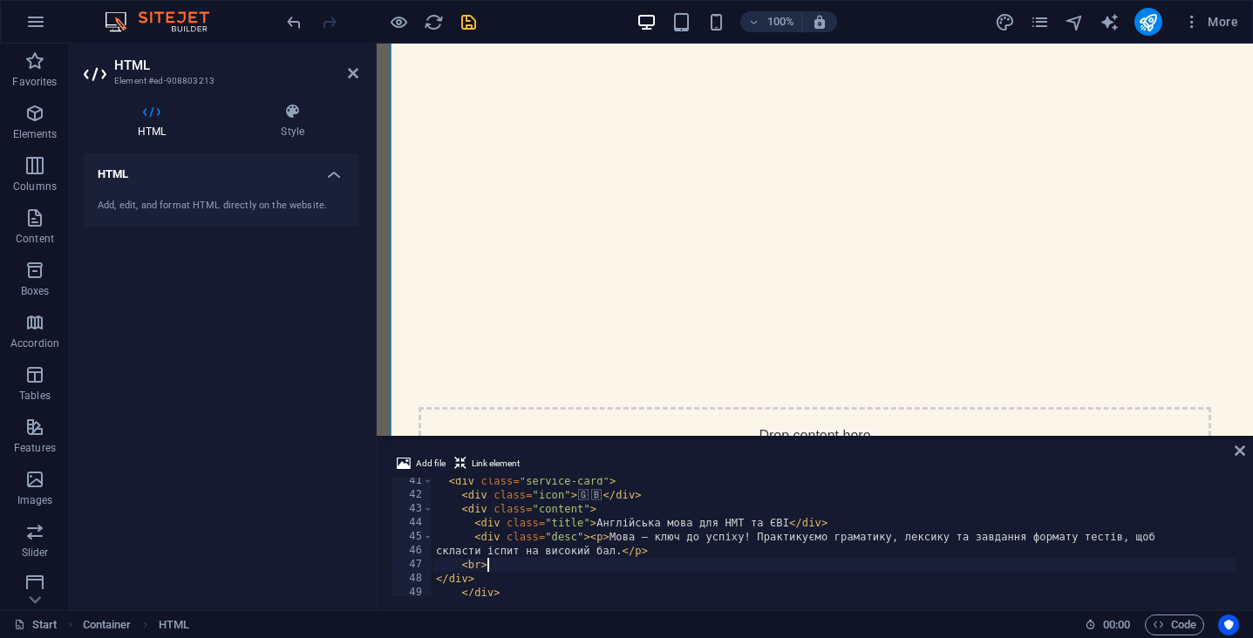
scroll to position [0, 3]
type textarea "<br>"
paste textarea "👉 Для кого: старшокласники та студенти"
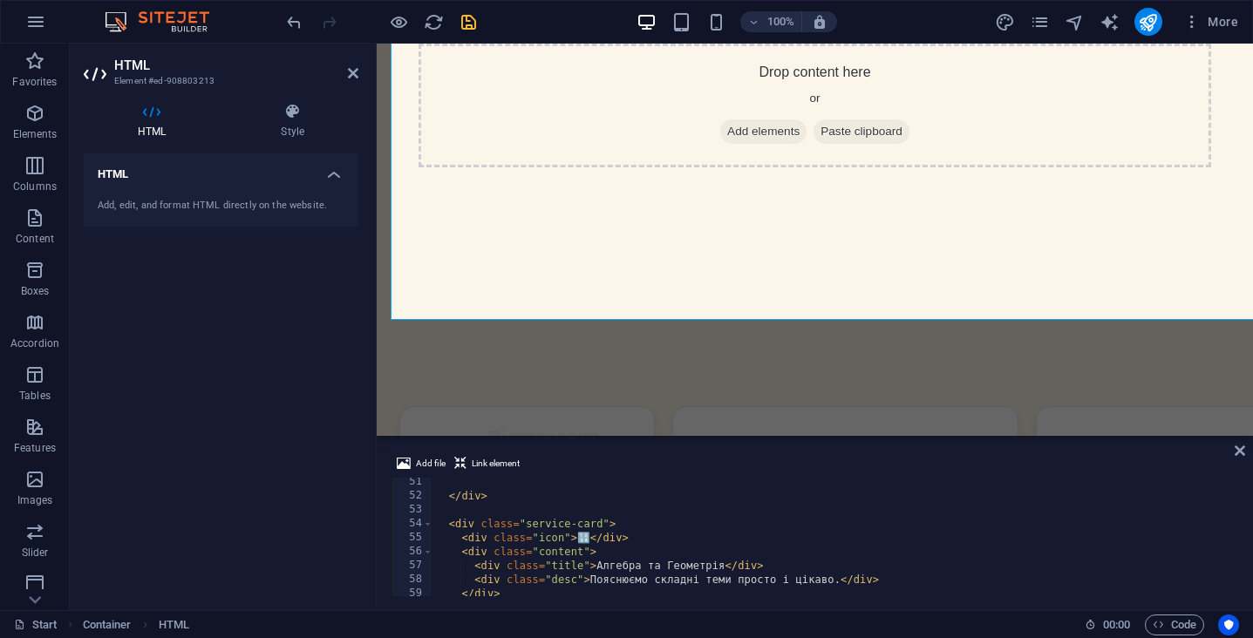
scroll to position [726, 0]
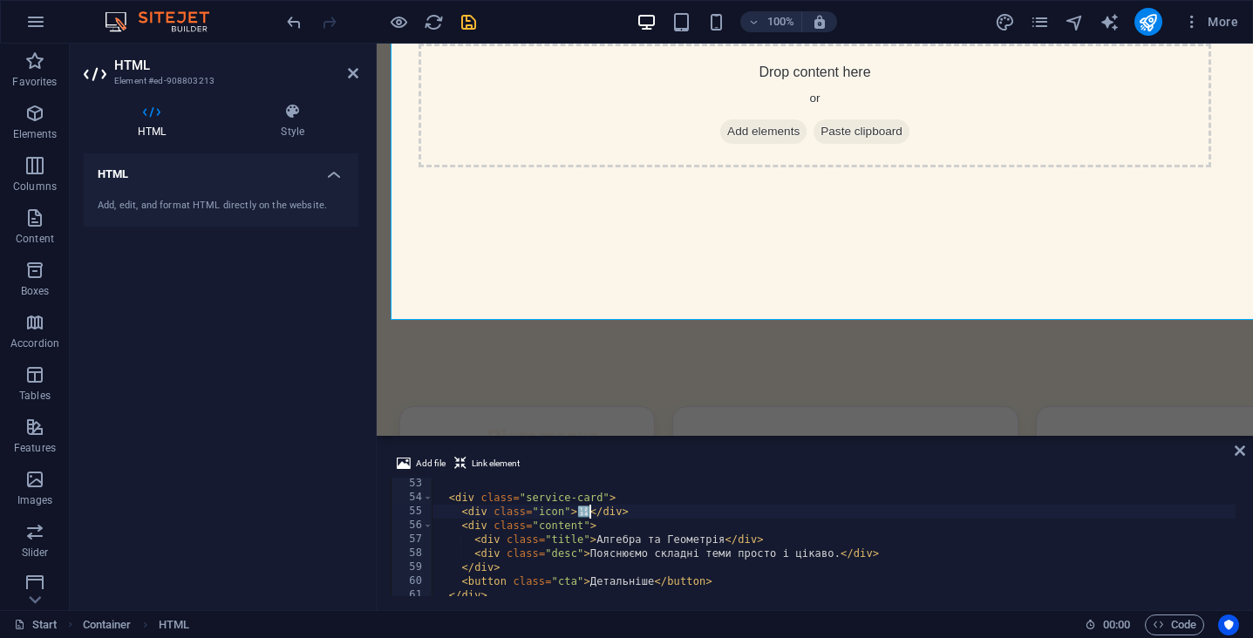
click at [583, 513] on div "< div class = "service-card" > < div class = "icon" > 🔢 </ div > < div class = …" at bounding box center [833, 550] width 803 height 146
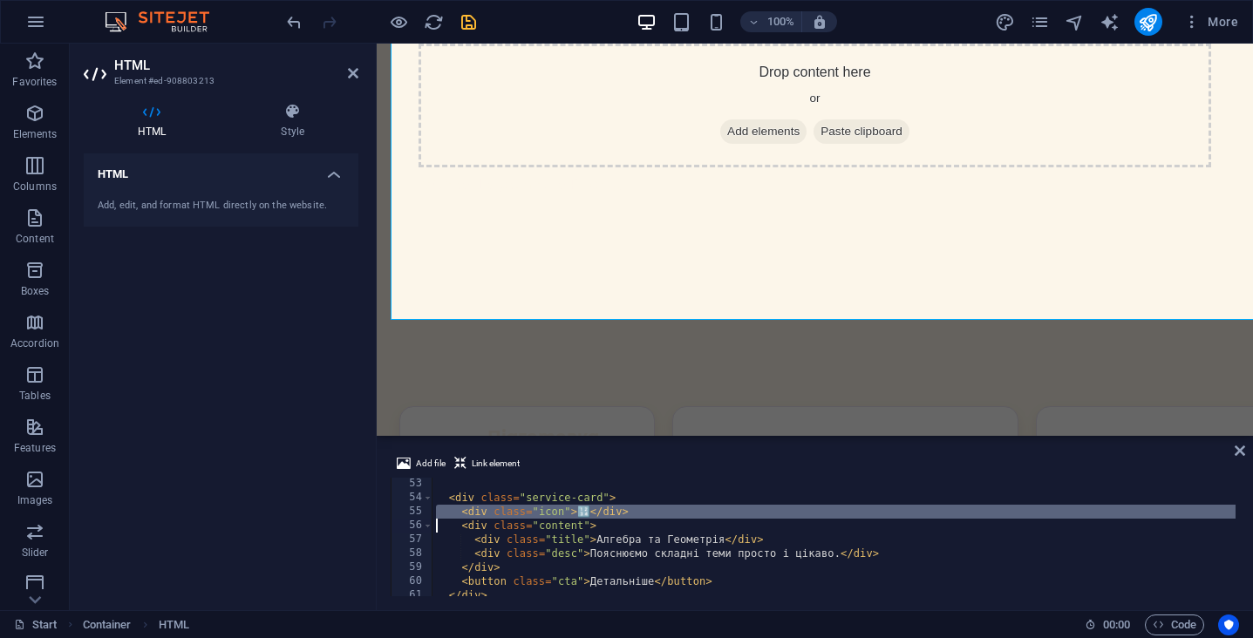
click at [591, 513] on div "< div class = "service-card" > < div class = "icon" > 🔢 </ div > < div class = …" at bounding box center [833, 550] width 803 height 146
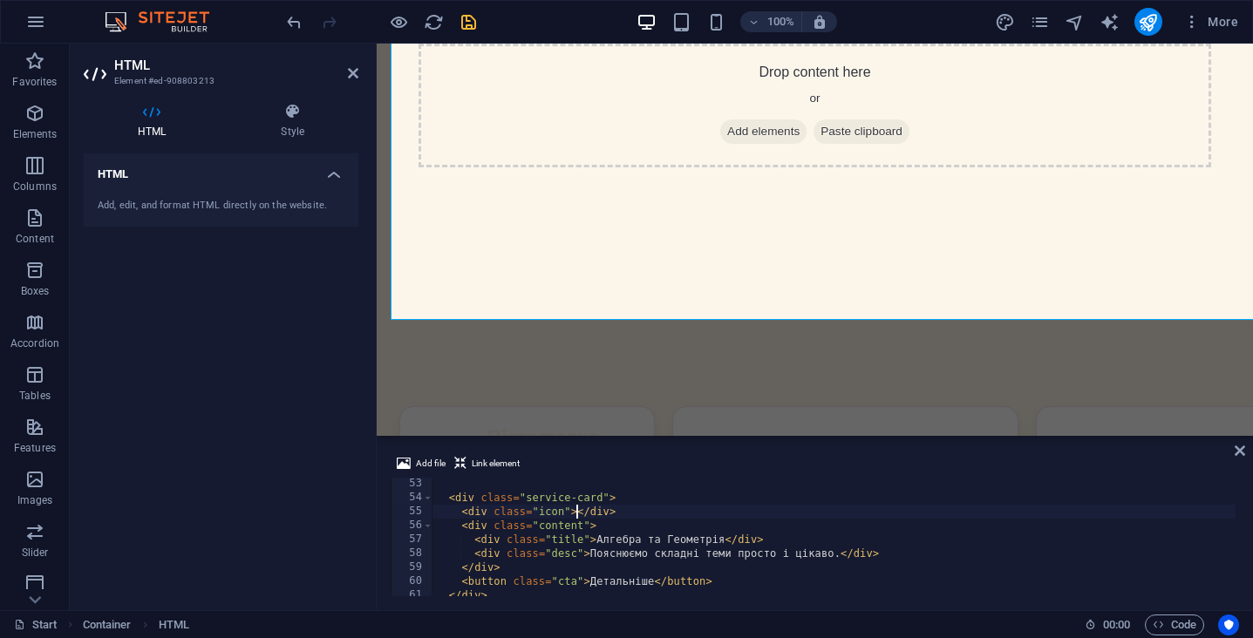
paste textarea "🛡️"
drag, startPoint x: 722, startPoint y: 542, endPoint x: 596, endPoint y: 537, distance: 125.7
click at [596, 537] on div "< div class = "service-card" > < div class = "icon" > 🛡 ️ </ div > < div class …" at bounding box center [833, 550] width 803 height 146
paste textarea "ібербезпека (ЄДКІ)"
drag, startPoint x: 712, startPoint y: 582, endPoint x: 358, endPoint y: 582, distance: 354.0
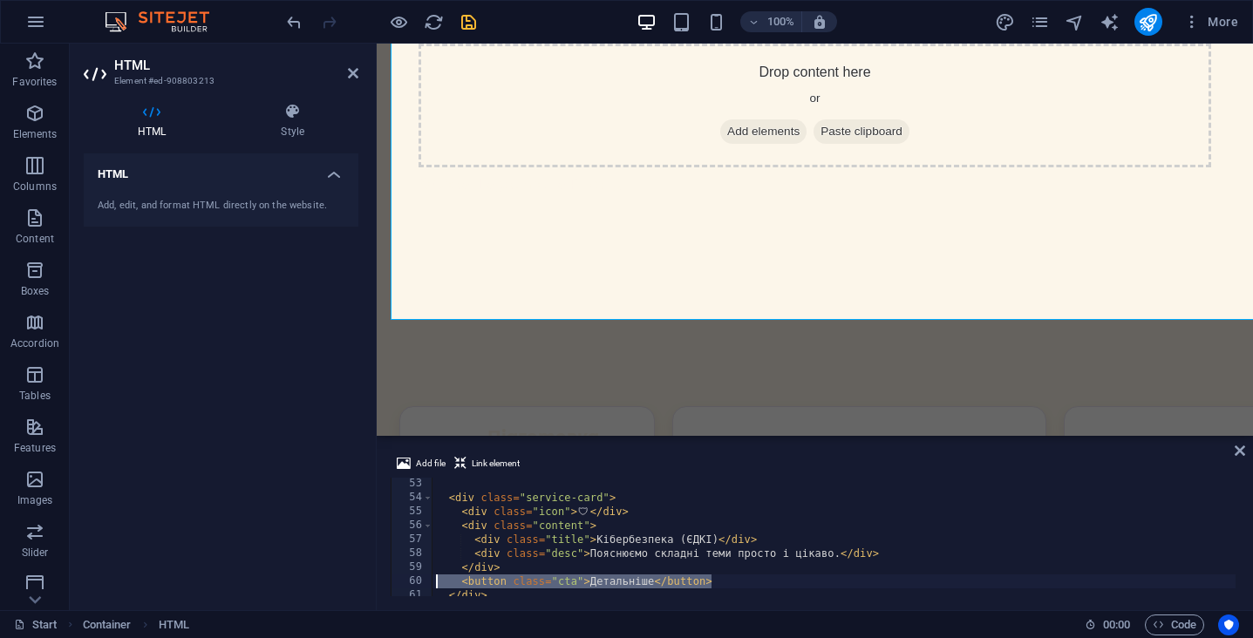
click at [358, 582] on div "HTML Element #ed-908803213 HTML Style HTML Add, edit, and format HTML directly …" at bounding box center [661, 327] width 1183 height 567
type textarea "<button class="cta">Детальніше</button>"
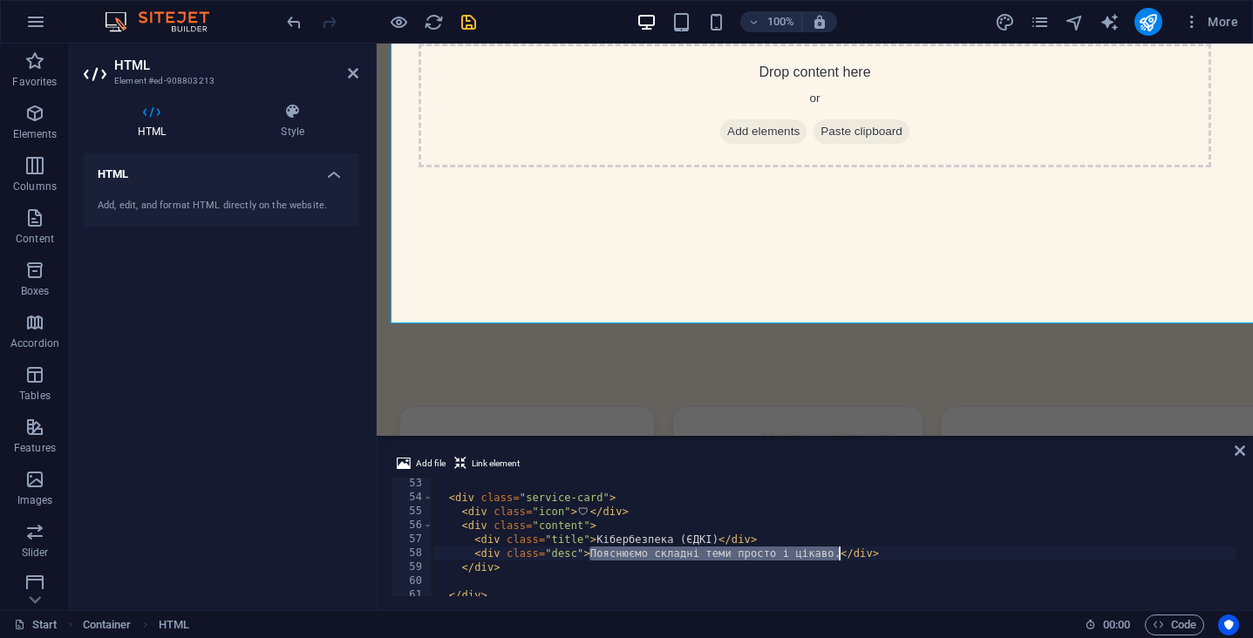
drag, startPoint x: 590, startPoint y: 553, endPoint x: 837, endPoint y: 555, distance: 246.8
click at [837, 555] on div "< div class = "service-card" > < div class = "icon" > 🛡 ️ </ div > < div class …" at bounding box center [833, 550] width 803 height 146
paste textarea "Розбираємо складні теми просто й зрозуміло, щоб упевнено пройти ЄДКІ."
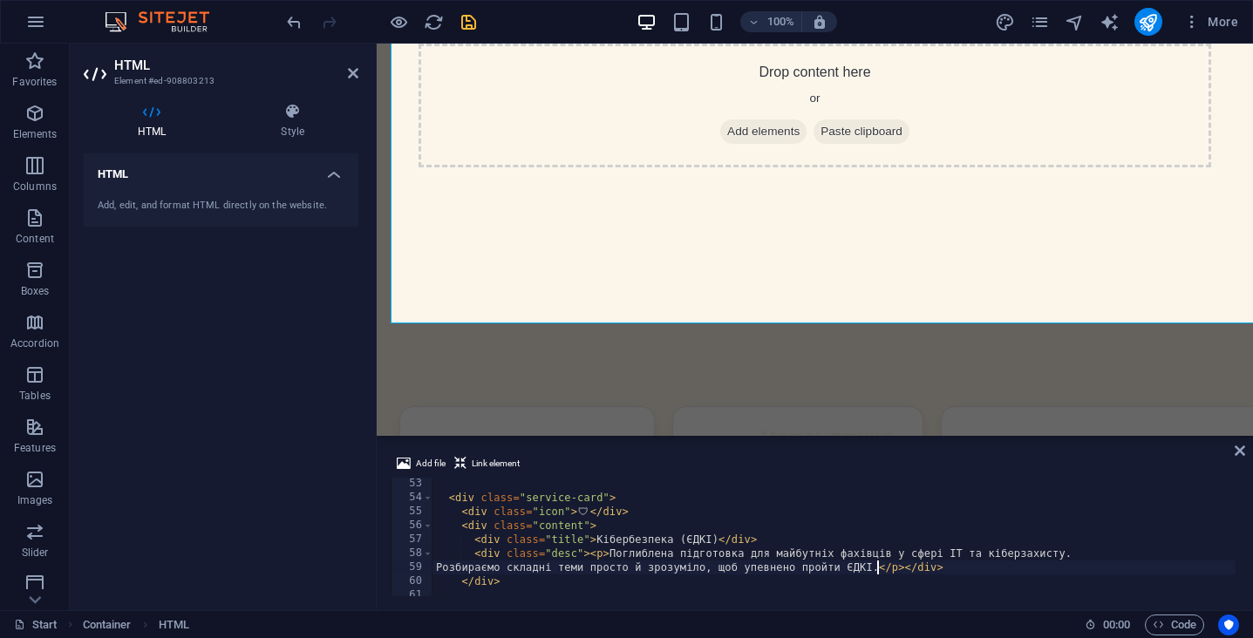
click at [902, 567] on div "< div class = "service-card" > < div class = "icon" > 🛡 ️ </ div > < div class …" at bounding box center [833, 550] width 803 height 146
type textarea "</div>"
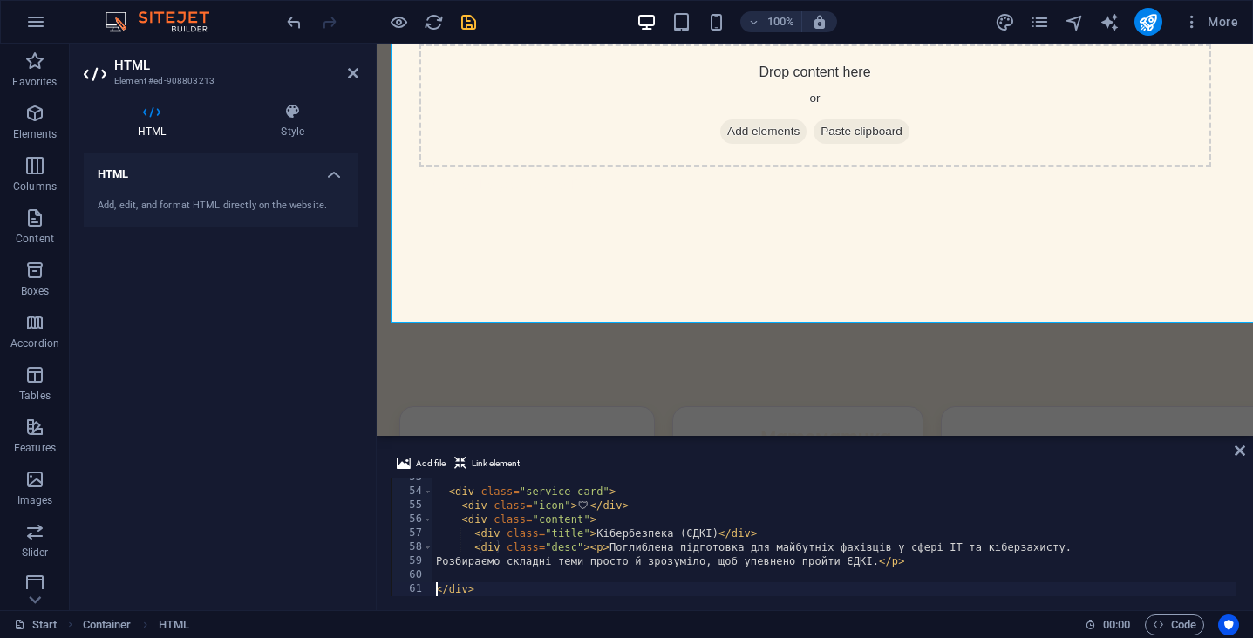
scroll to position [0, 0]
type textarea "M"
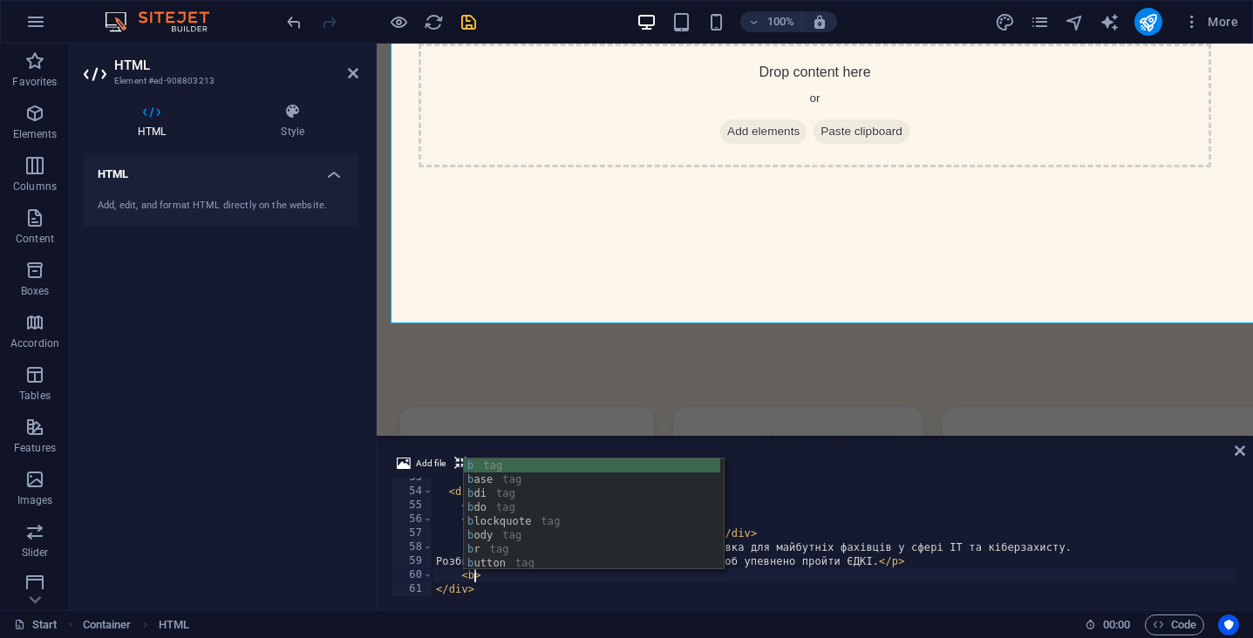
type textarea "<br>"
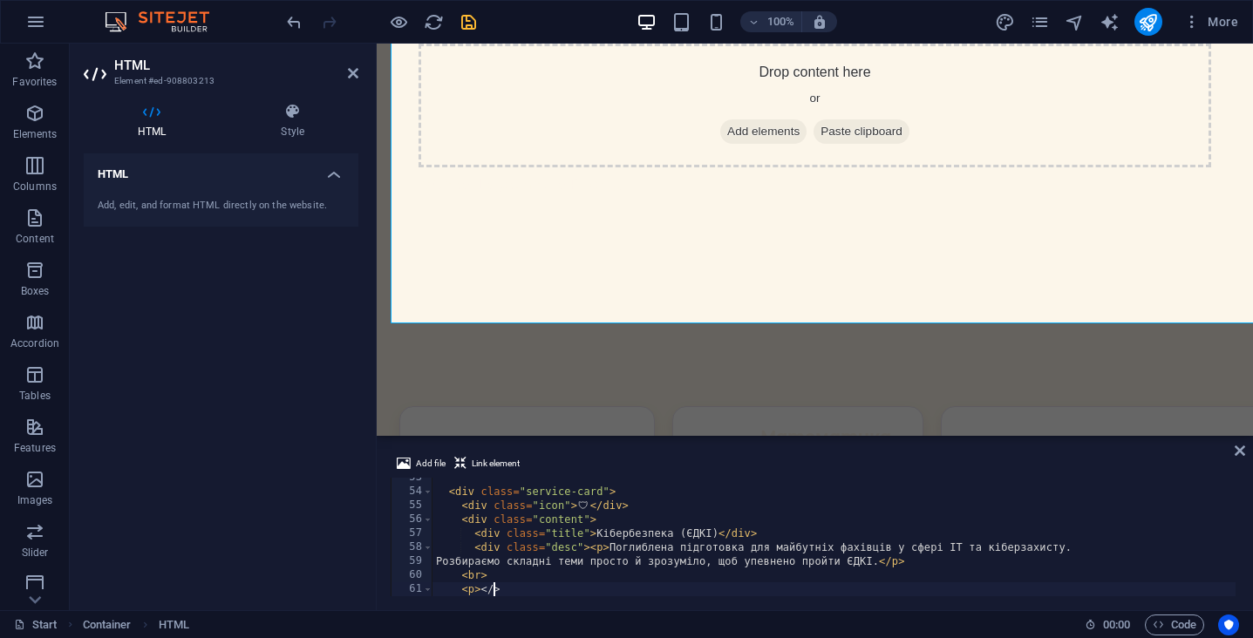
scroll to position [0, 5]
paste textarea "👉 Для кого: студенти та спеціалісти"
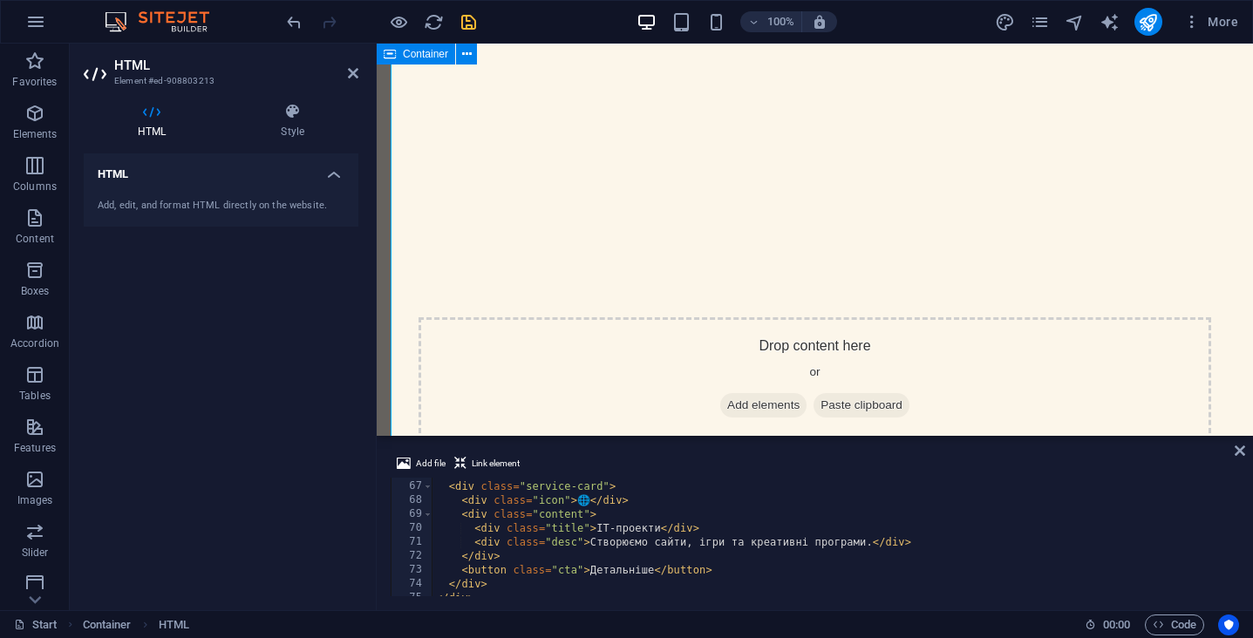
scroll to position [919, 0]
type textarea "<button class="cta">Детальніше</button>"
drag, startPoint x: 712, startPoint y: 574, endPoint x: 387, endPoint y: 572, distance: 325.2
click at [387, 572] on div "Add file Link element <button class="cta">Детальніше</button> 66 67 68 69 70 71…" at bounding box center [815, 524] width 876 height 171
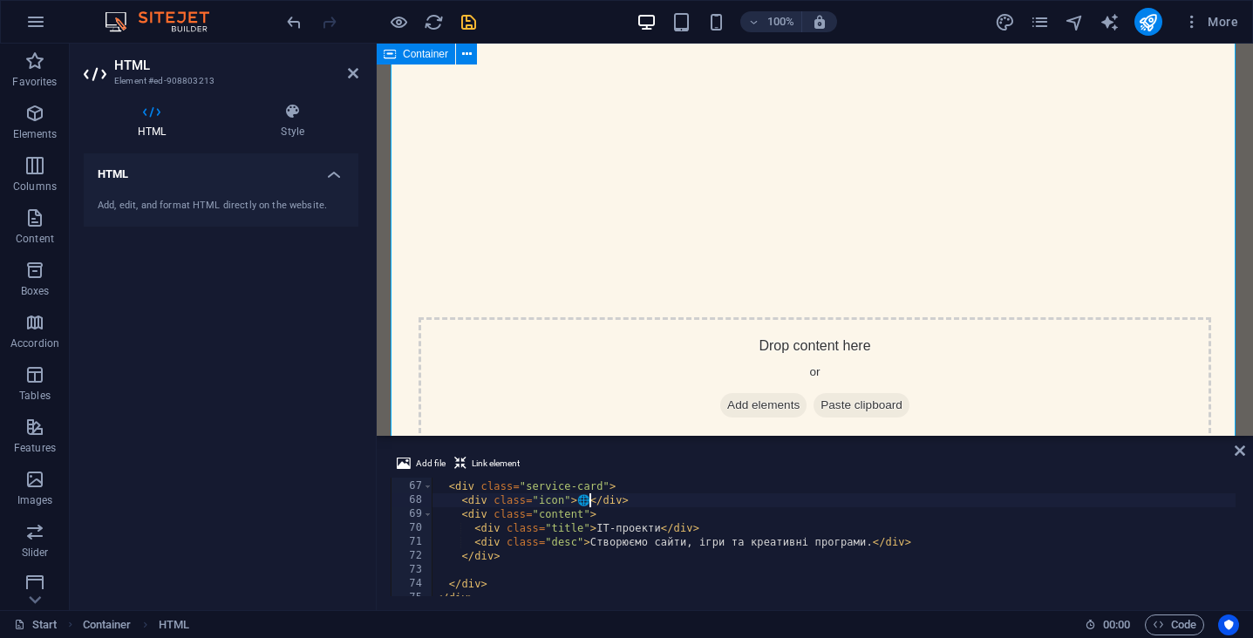
click at [588, 497] on div "< div class = "service-card" > < div class = "icon" > 🌐 </ div > < div class = …" at bounding box center [833, 539] width 803 height 146
paste textarea "💻"
drag, startPoint x: 597, startPoint y: 530, endPoint x: 656, endPoint y: 530, distance: 58.4
click at [656, 530] on div "< div class = "service-card" > < div class = "icon" > 💻 </ div > < div class = …" at bounding box center [833, 539] width 803 height 146
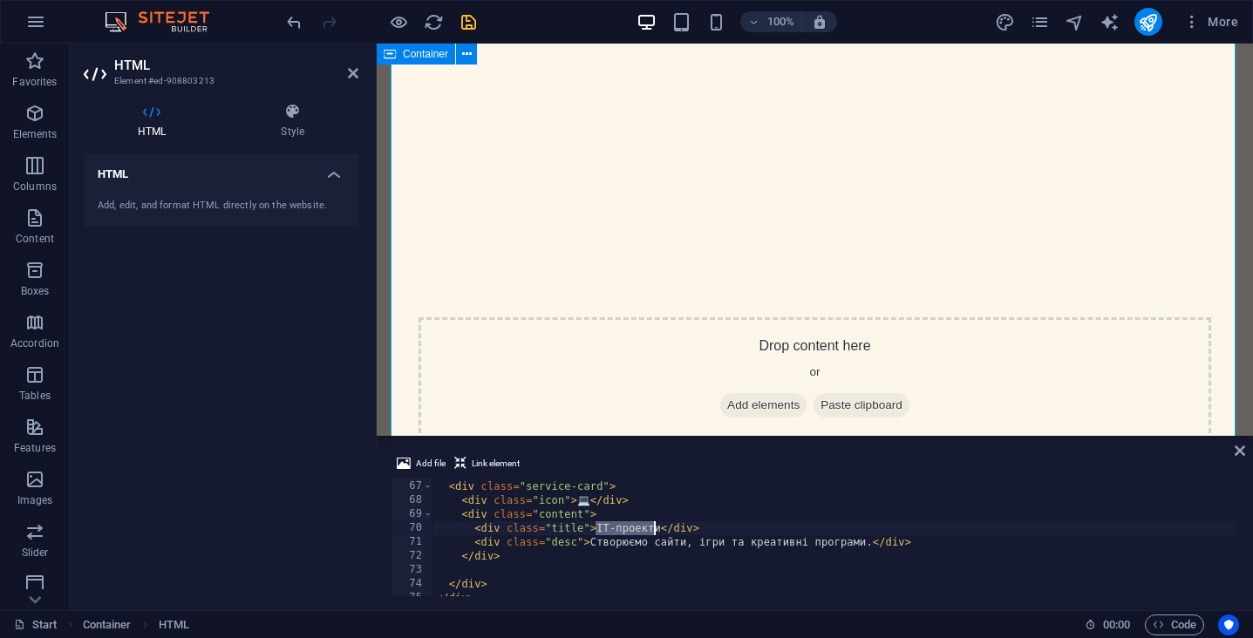
paste textarea "Кібербезпека та мережні технології для дітей"
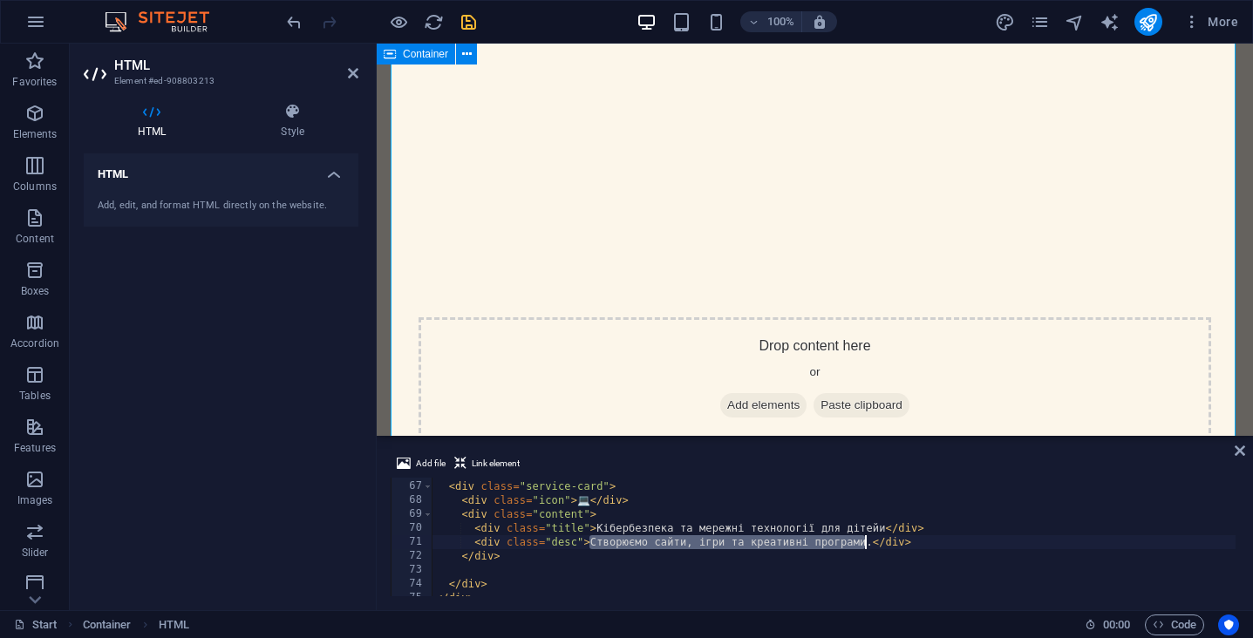
drag, startPoint x: 591, startPoint y: 540, endPoint x: 868, endPoint y: 541, distance: 276.4
click at [868, 541] on div "< div class = "service-card" > < div class = "icon" > 💻 </ div > < div class = …" at bounding box center [833, 539] width 803 height 146
paste textarea "Формуємо покоління, яке знає, як захистити себе в інтернеті."
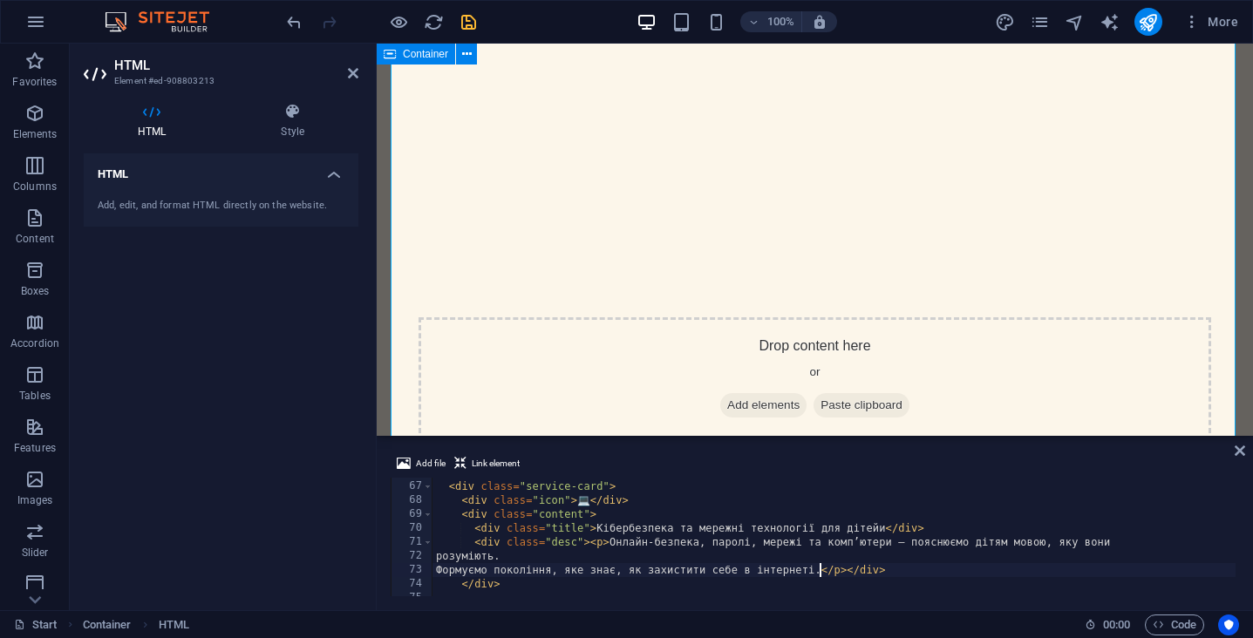
click at [845, 571] on div "< div class = "service-card" > < div class = "icon" > 💻 </ div > < div class = …" at bounding box center [833, 539] width 803 height 146
type textarea "</div>"
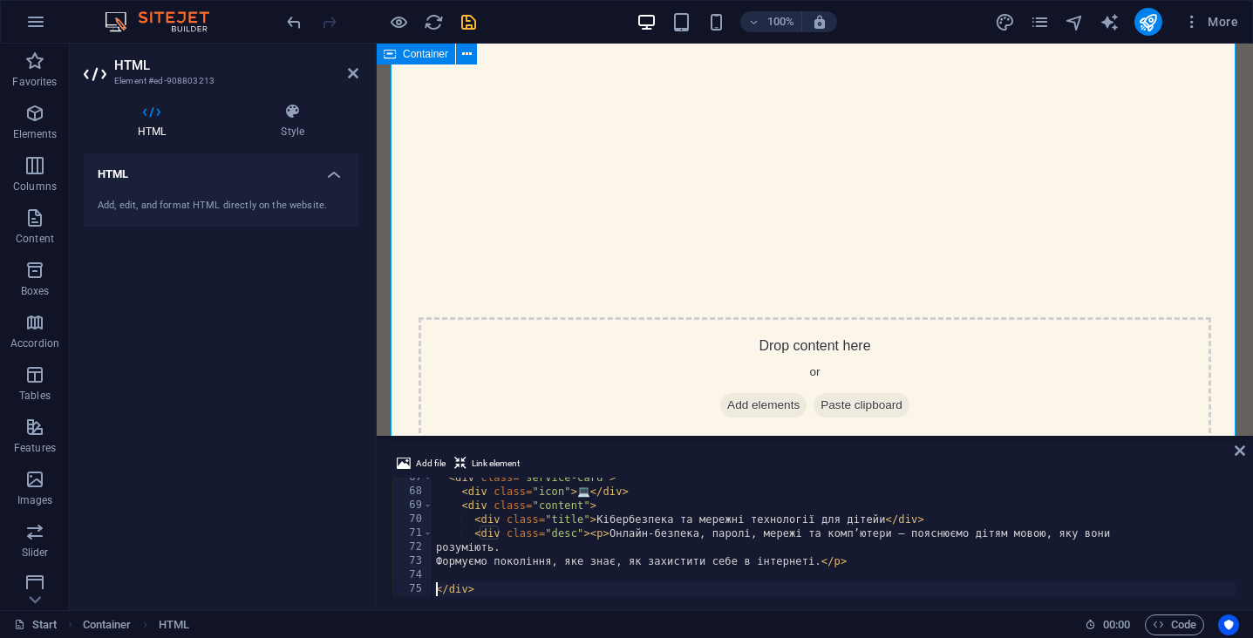
scroll to position [0, 0]
type textarea "<br>"
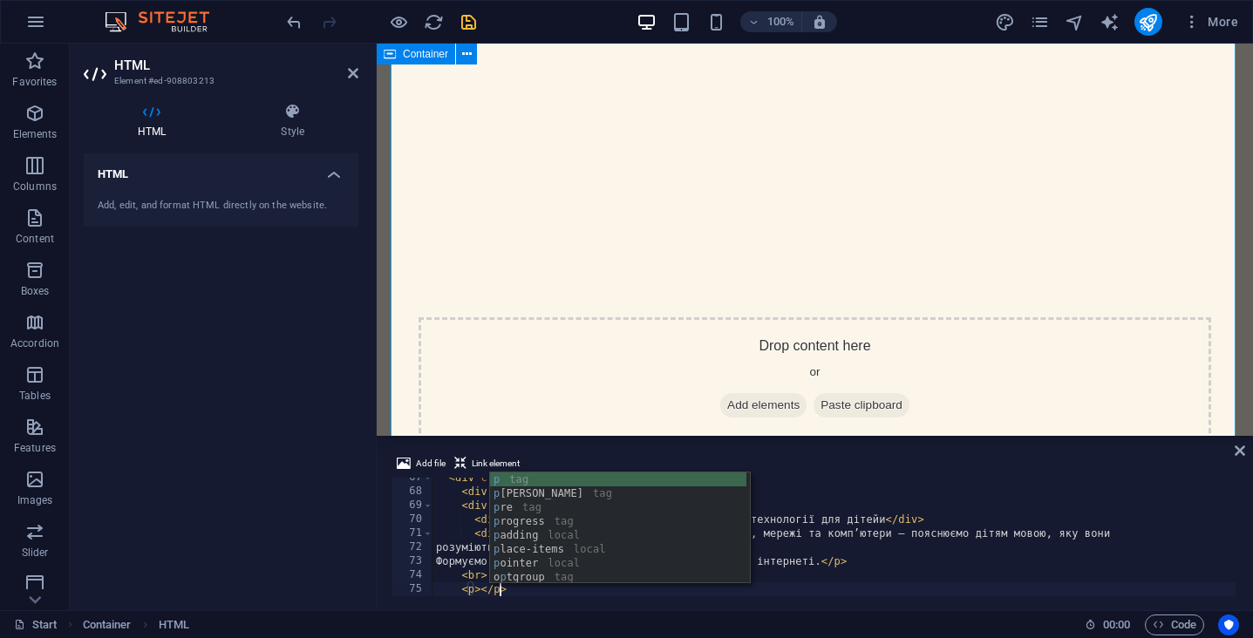
scroll to position [0, 5]
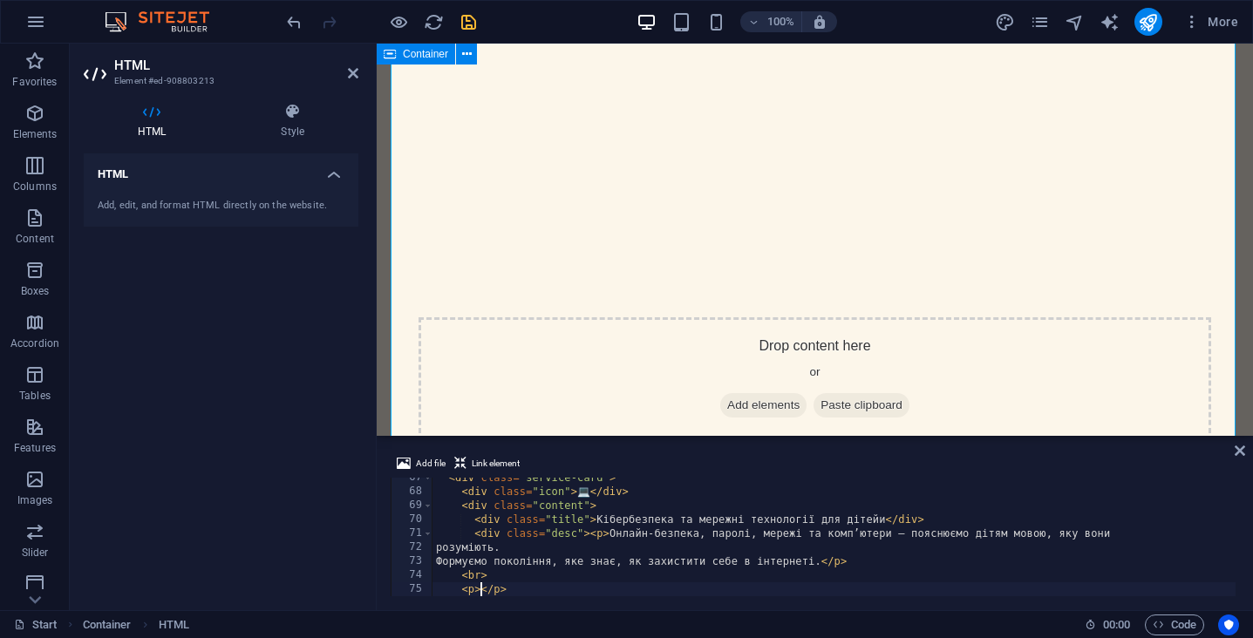
paste textarea "👉 Для кого: школярі від 10 років"
type textarea "<p>👉 Для кого: школярі від 10 років</p>"
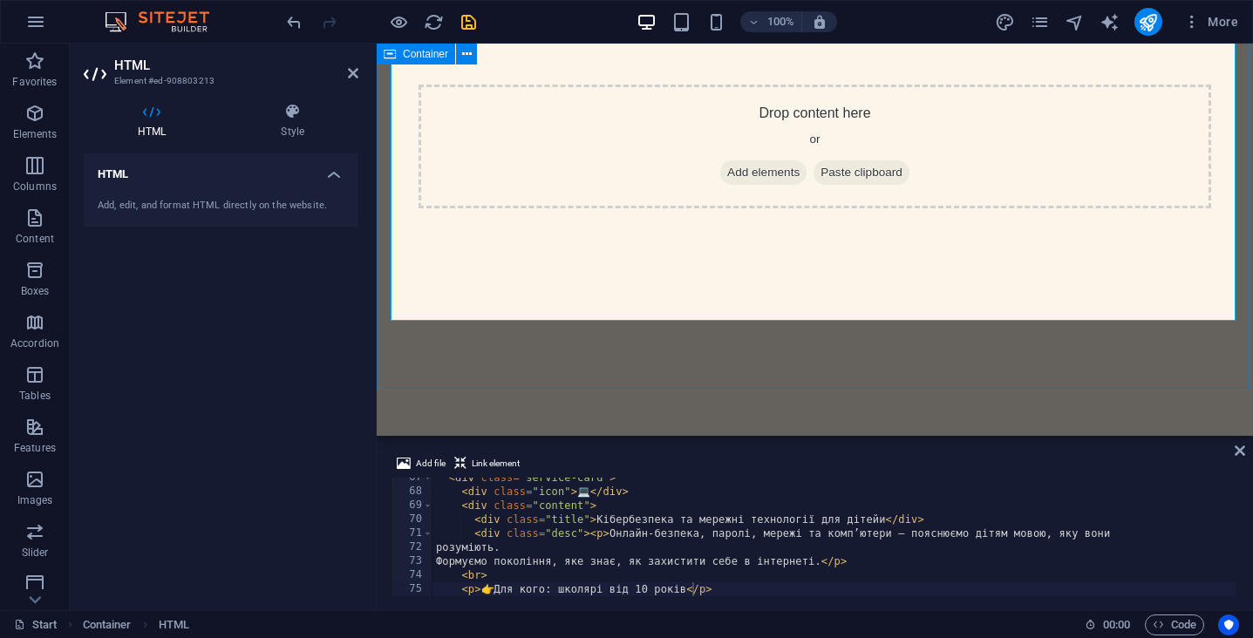
scroll to position [1746, 0]
click at [1236, 450] on icon at bounding box center [1240, 451] width 10 height 14
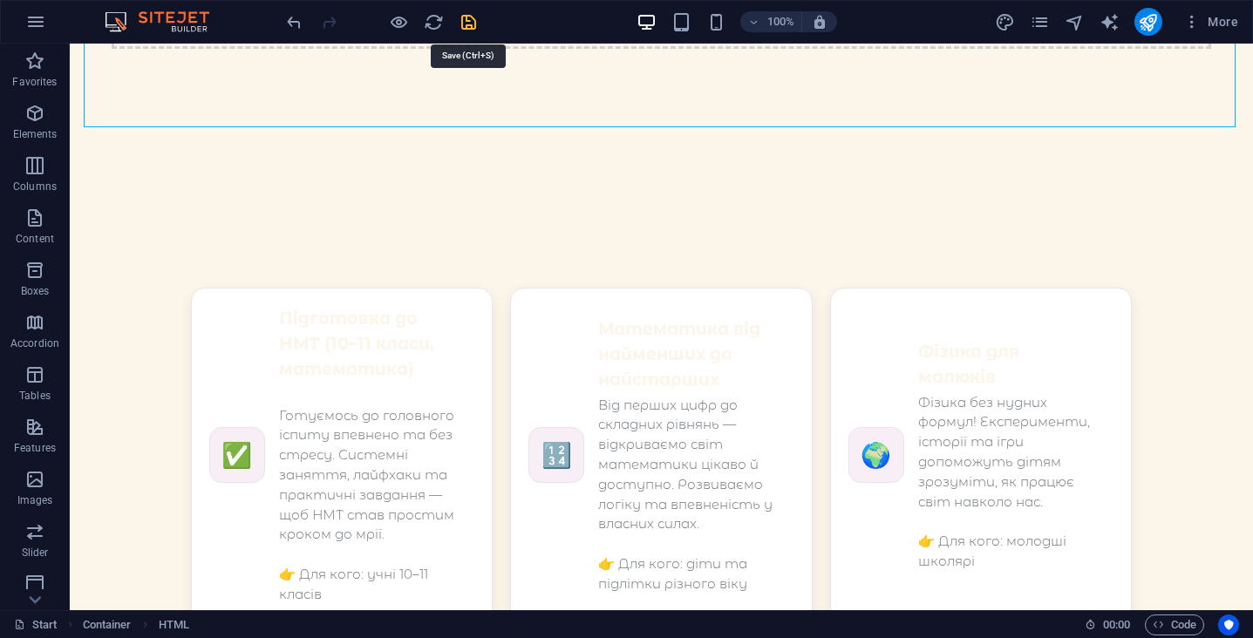
click at [467, 21] on icon "save" at bounding box center [469, 22] width 20 height 20
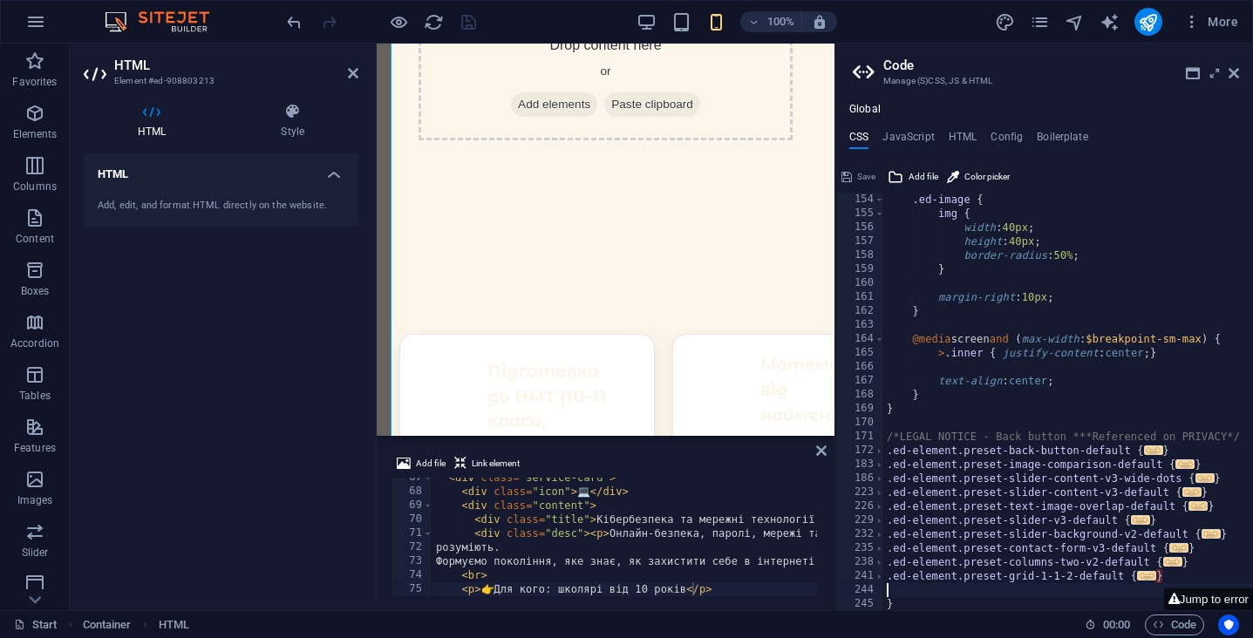
type textarea "}"
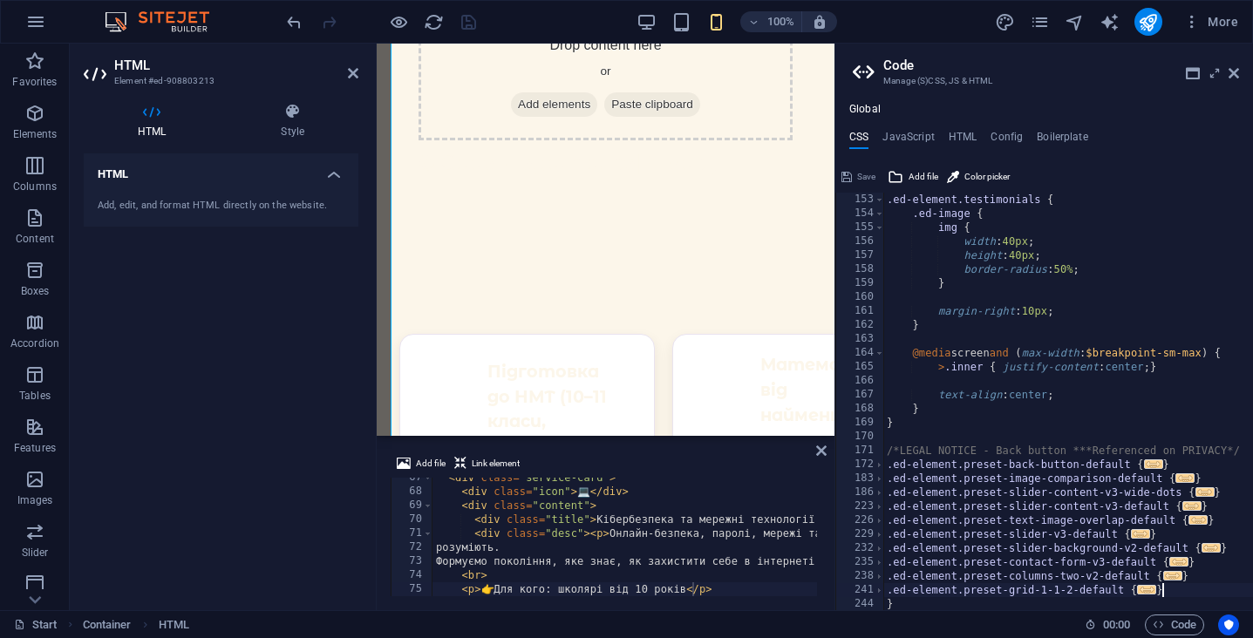
scroll to position [1228, 0]
click at [1236, 67] on icon at bounding box center [1234, 73] width 10 height 14
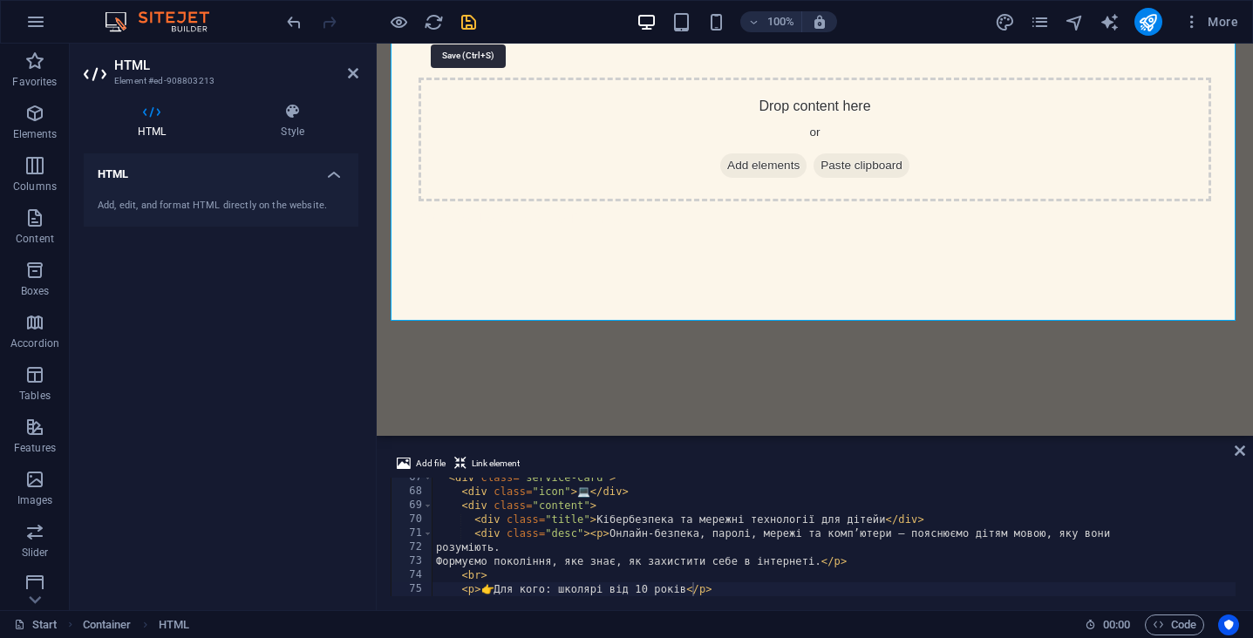
click at [461, 27] on icon "save" at bounding box center [469, 22] width 20 height 20
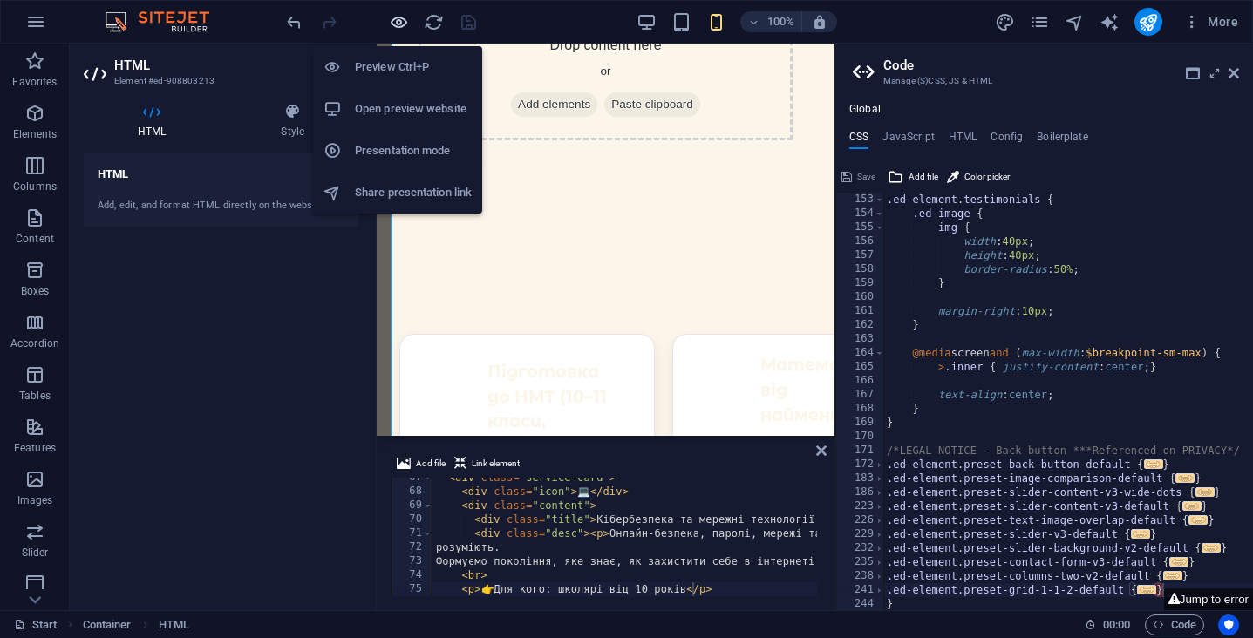
click at [399, 22] on icon "button" at bounding box center [399, 22] width 20 height 20
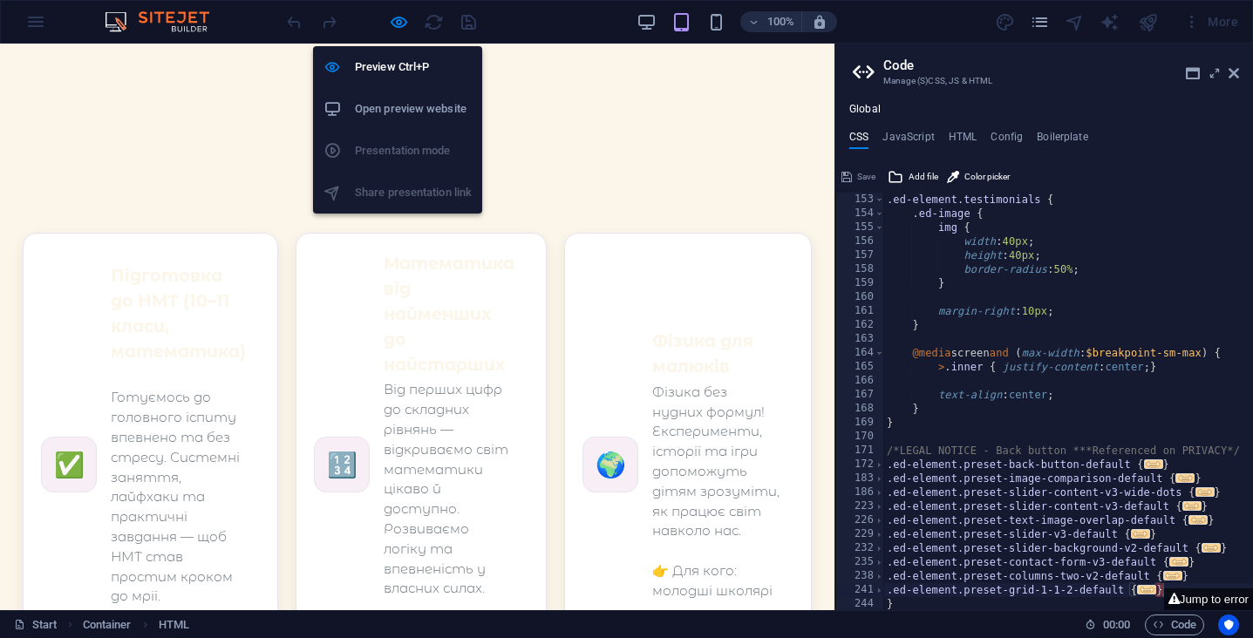
scroll to position [1490, 0]
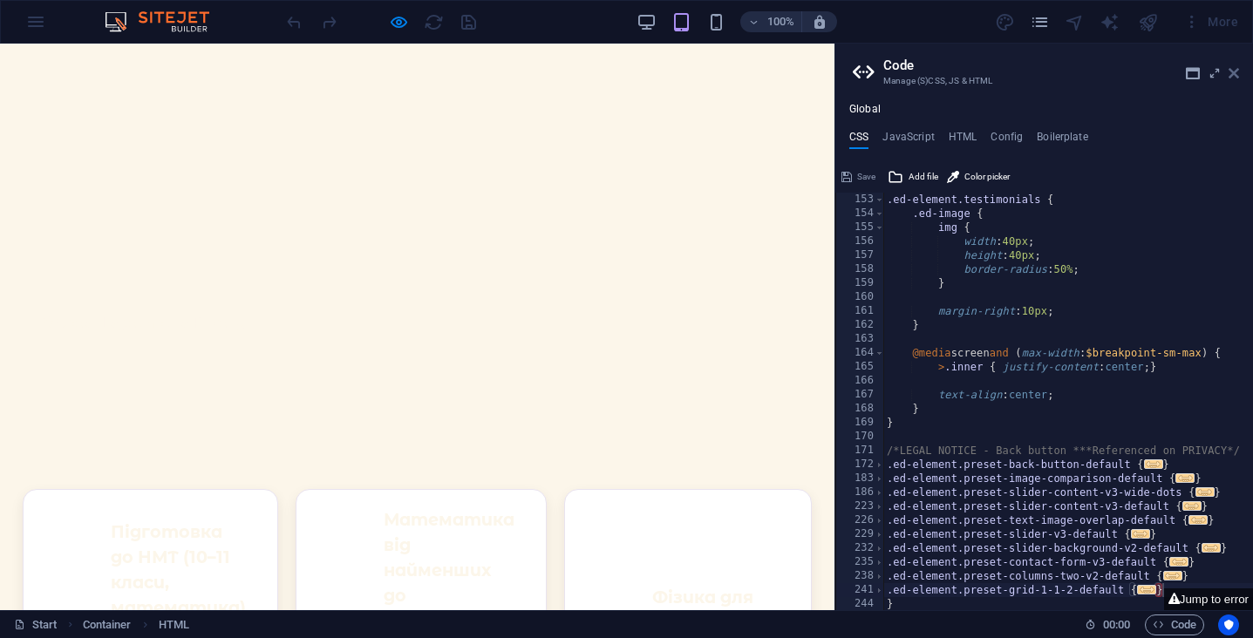
click at [1236, 74] on icon at bounding box center [1234, 73] width 10 height 14
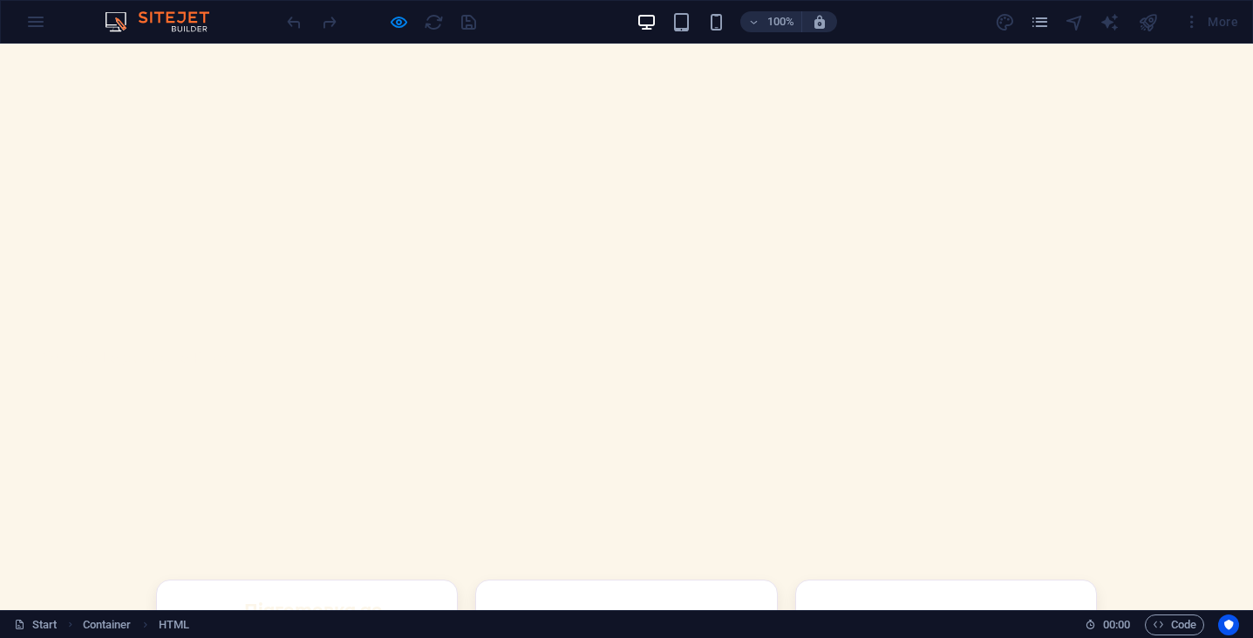
scroll to position [1330, 0]
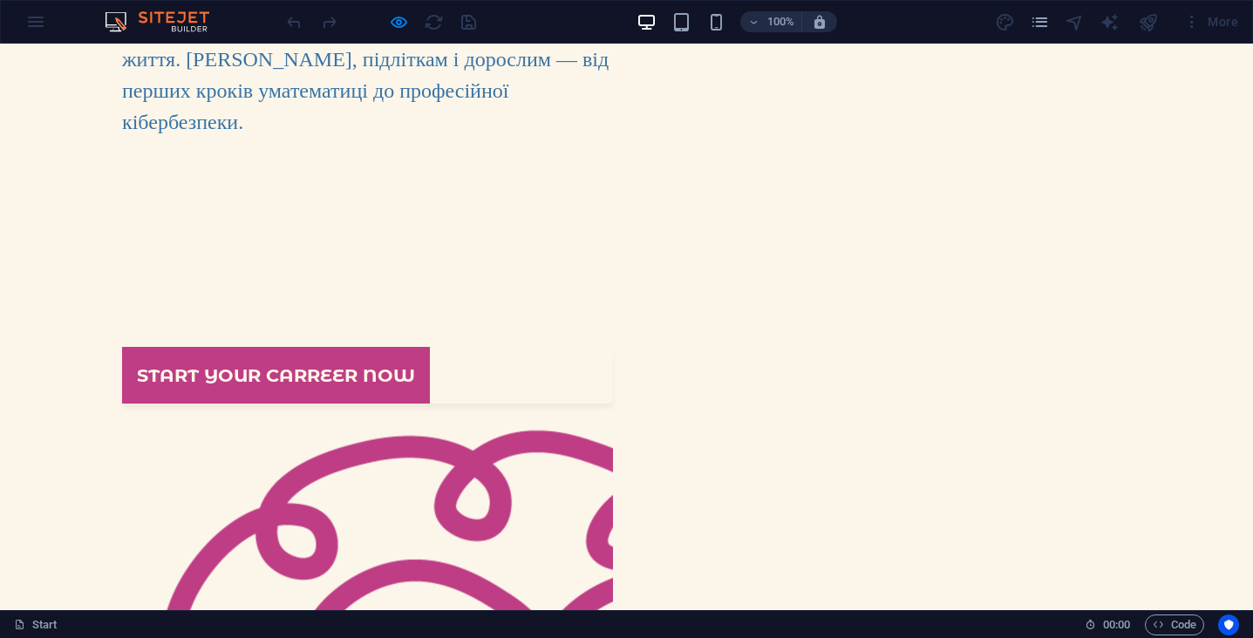
scroll to position [393, 0]
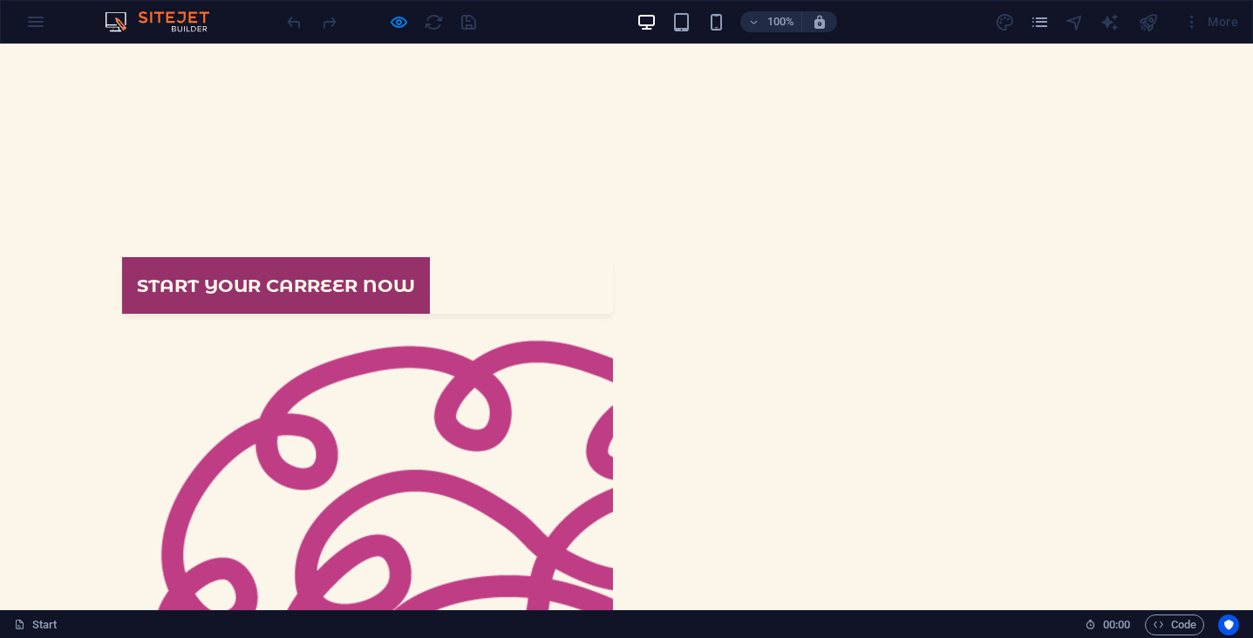
click at [269, 257] on link "Start your carreer now" at bounding box center [276, 285] width 308 height 57
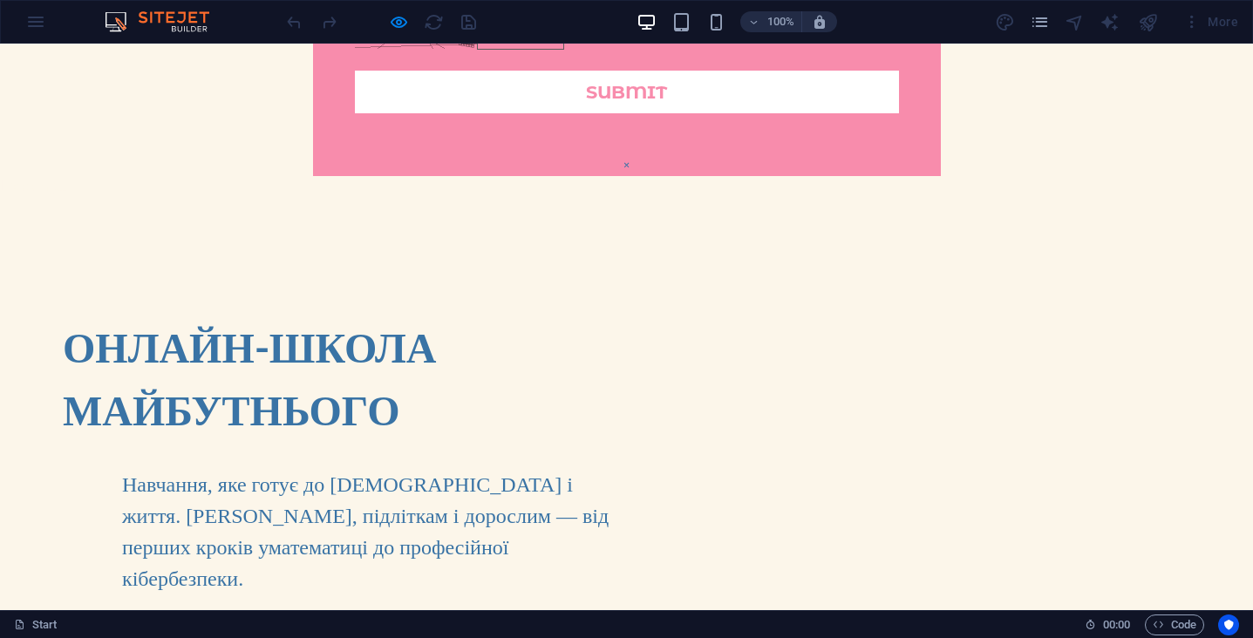
click at [630, 155] on button "×" at bounding box center [627, 165] width 8 height 21
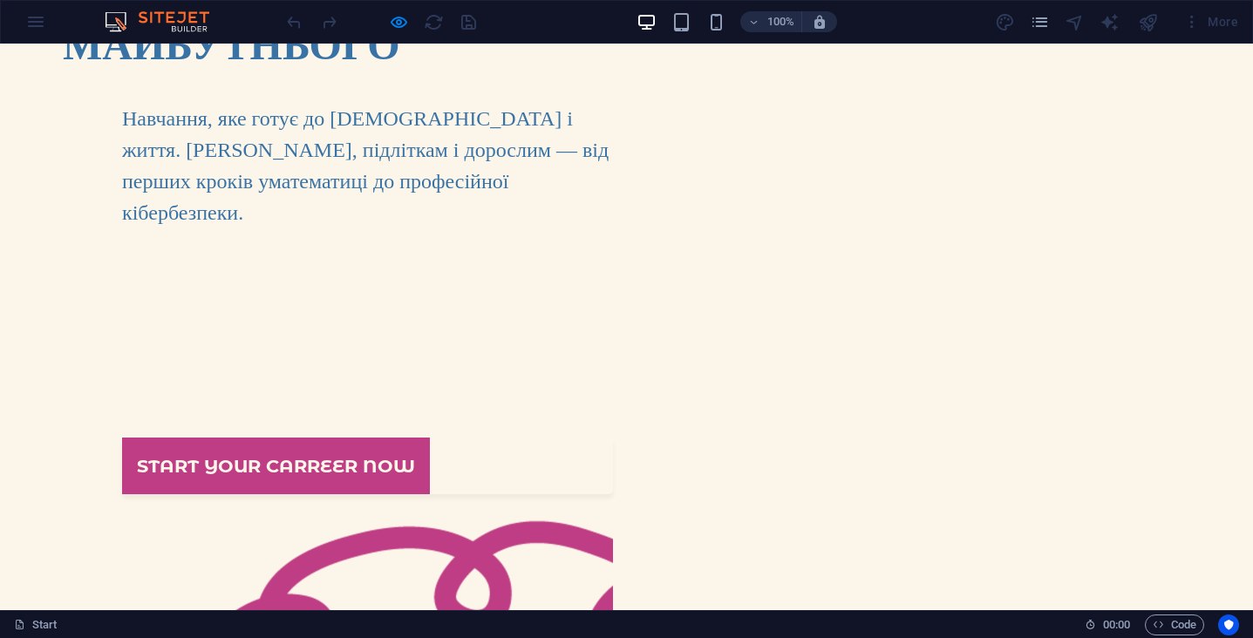
scroll to position [154, 0]
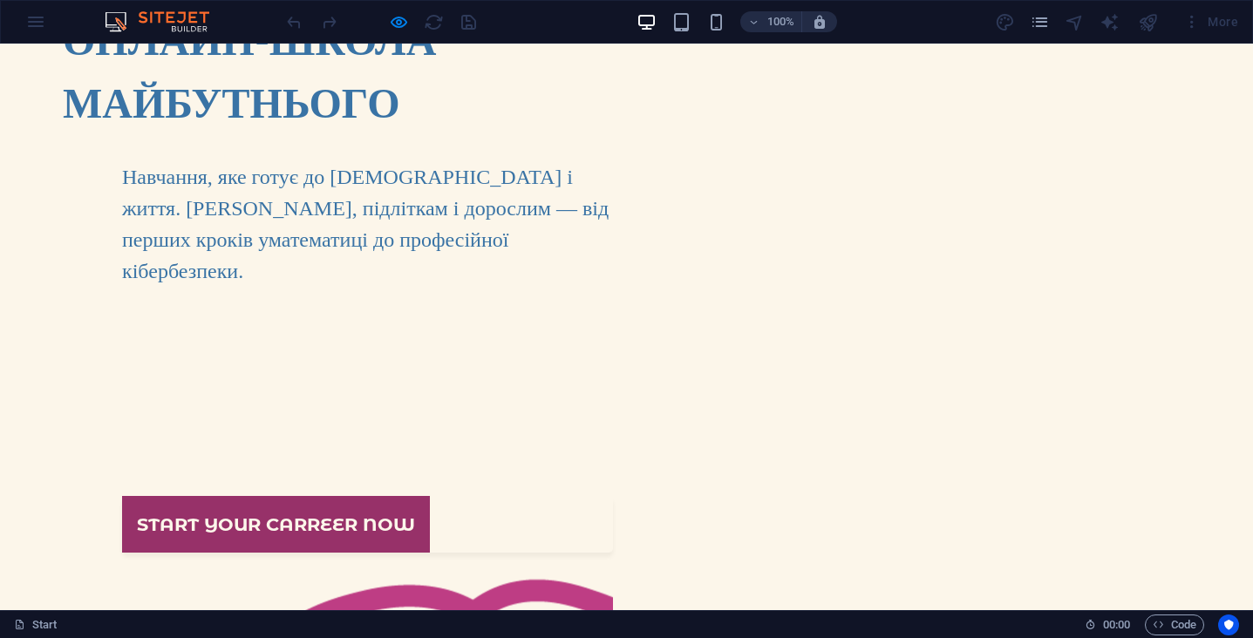
click at [221, 500] on link "Start your carreer now" at bounding box center [276, 524] width 308 height 57
click at [240, 517] on link "Start your carreer now" at bounding box center [276, 524] width 308 height 57
click at [249, 496] on link "Start your carreer now" at bounding box center [276, 524] width 308 height 57
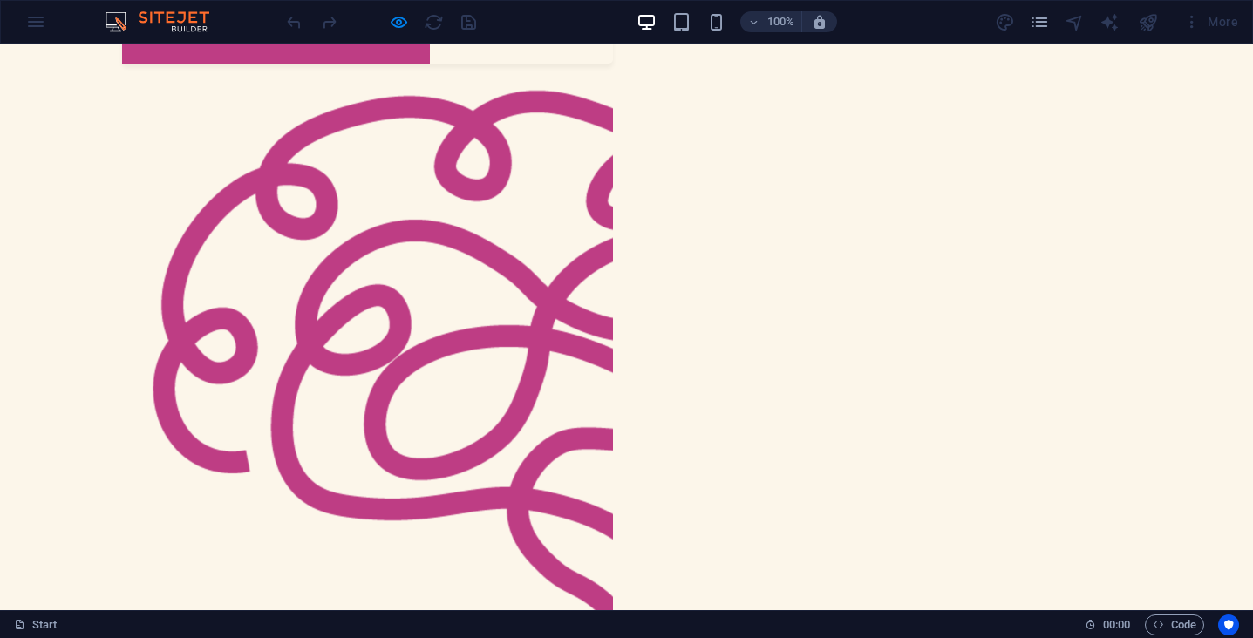
scroll to position [370, 0]
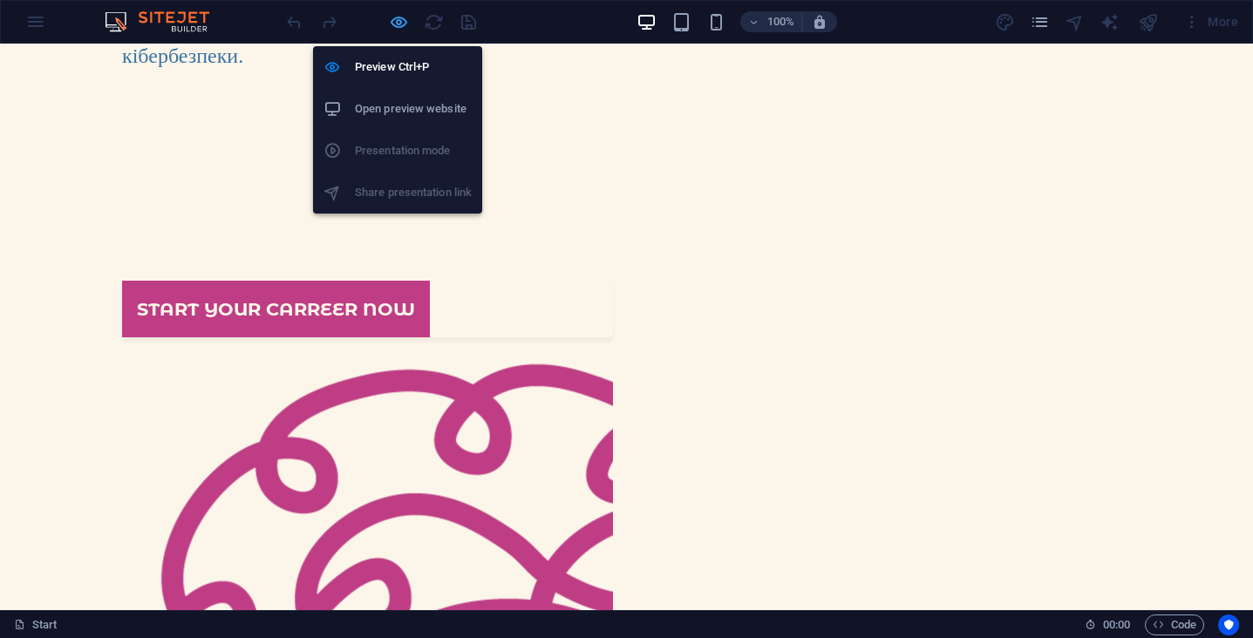
click at [407, 20] on icon "button" at bounding box center [399, 22] width 20 height 20
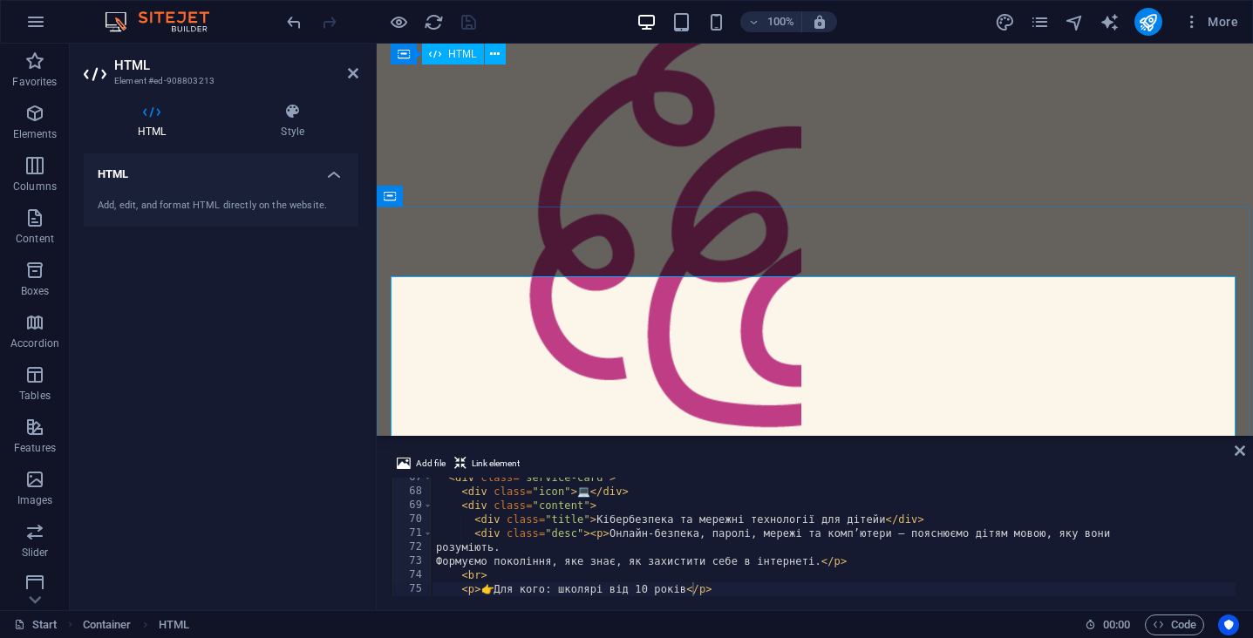
scroll to position [770, 0]
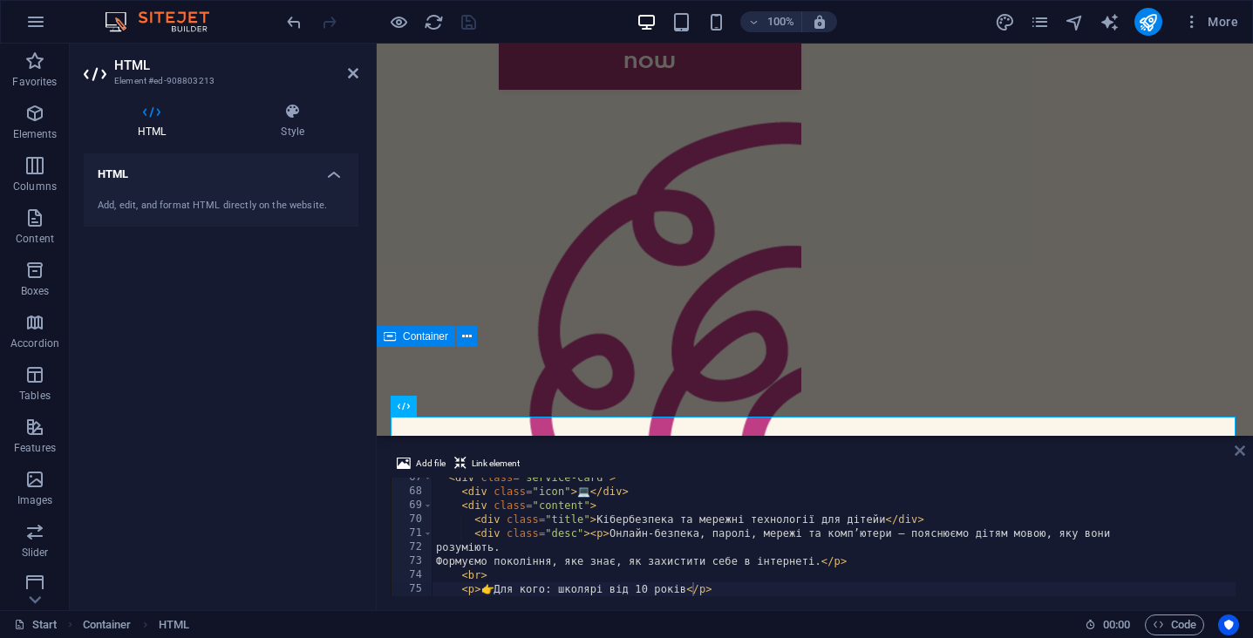
click at [1237, 448] on icon at bounding box center [1240, 451] width 10 height 14
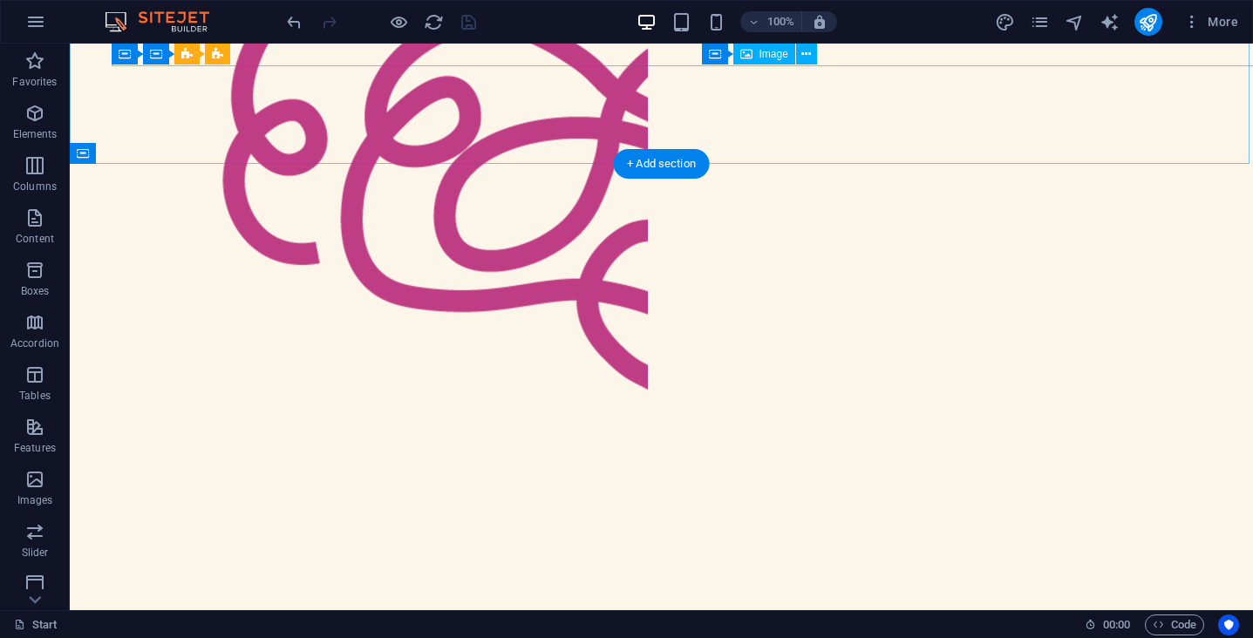
scroll to position [861, 0]
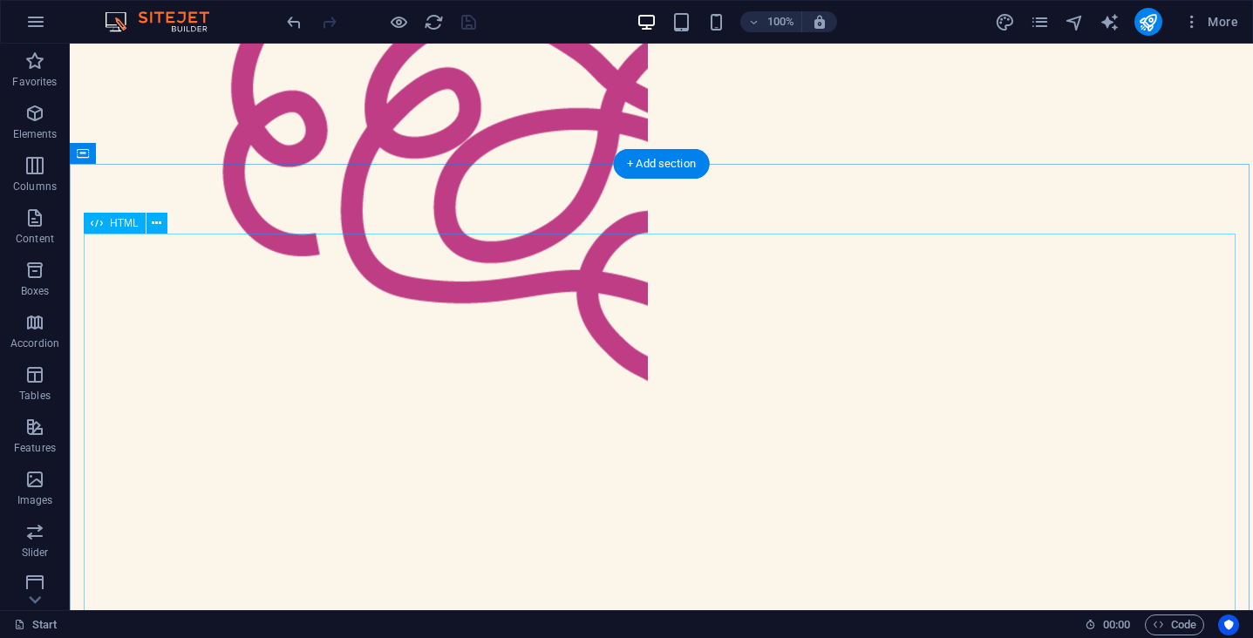
click at [134, 226] on span "HTML" at bounding box center [124, 223] width 29 height 10
click at [113, 226] on span "HTML" at bounding box center [124, 223] width 29 height 10
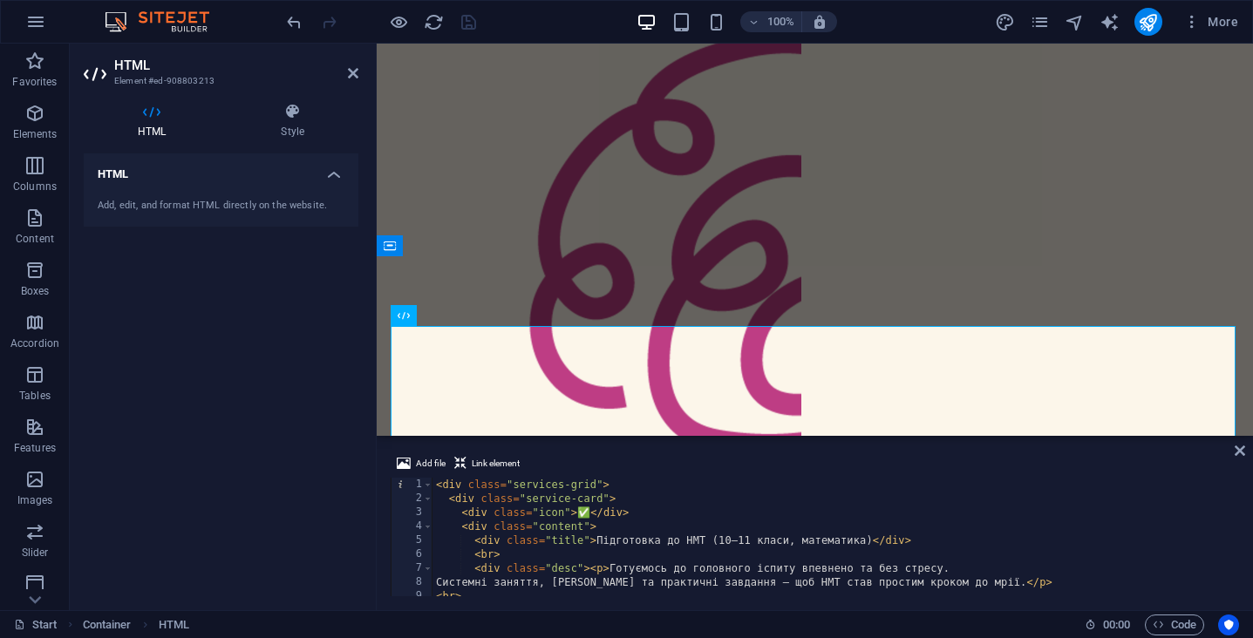
scroll to position [0, 0]
click at [1243, 452] on icon at bounding box center [1240, 451] width 10 height 14
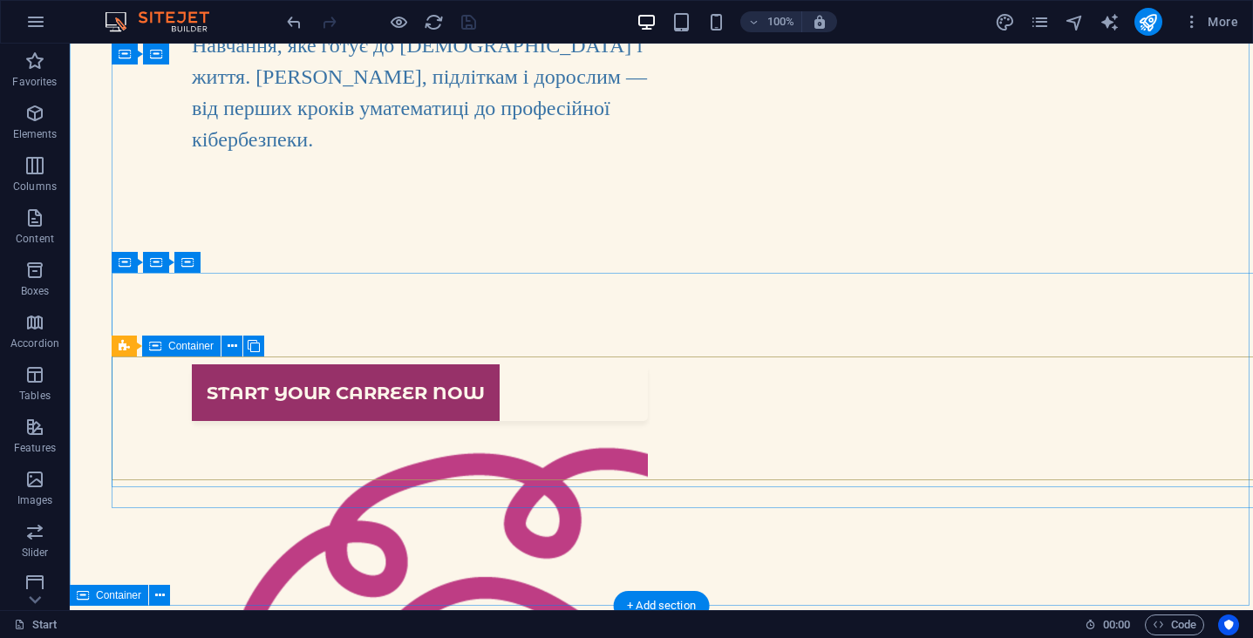
scroll to position [478, 0]
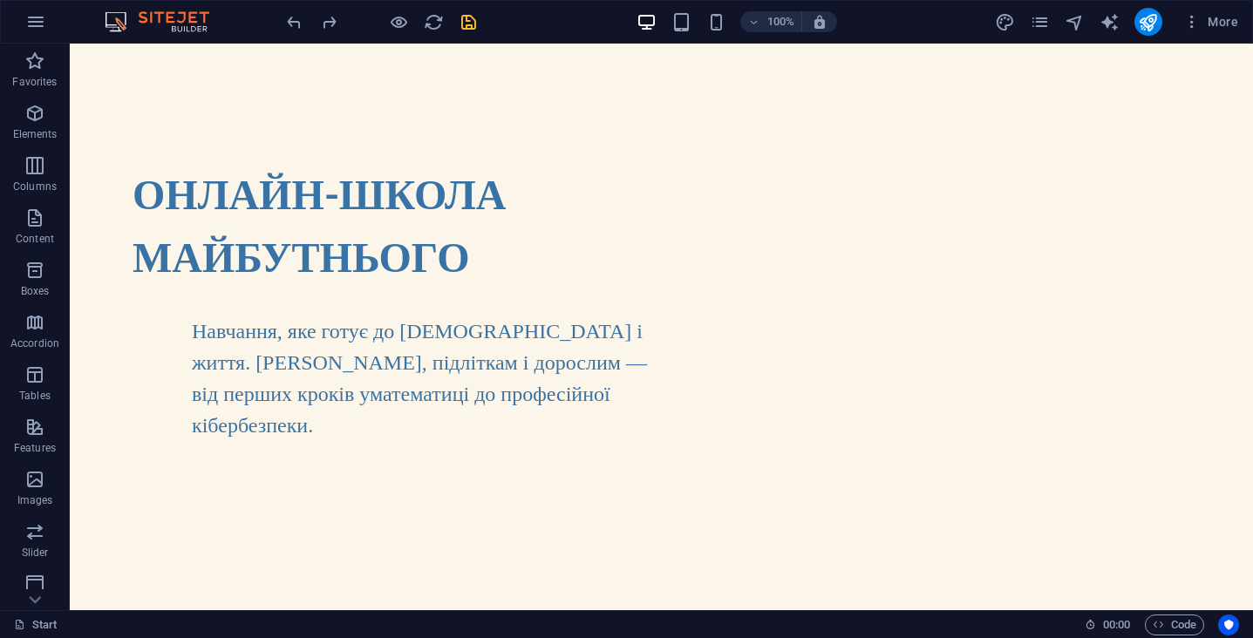
scroll to position [0, 0]
click at [466, 23] on icon "save" at bounding box center [469, 22] width 20 height 20
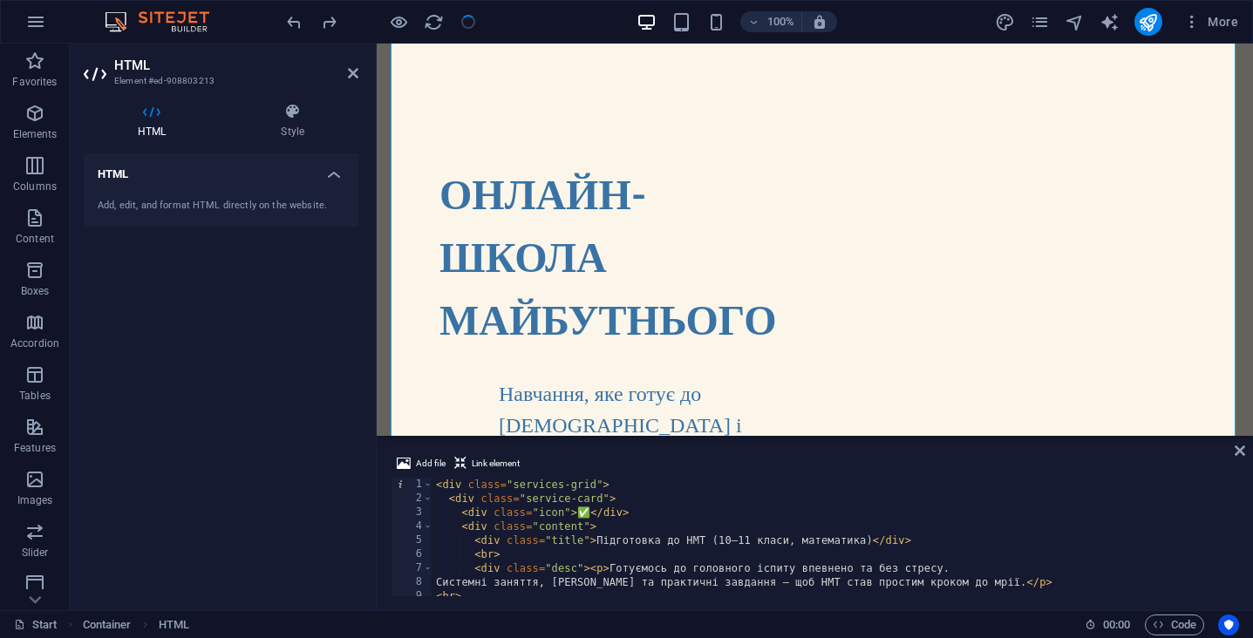
scroll to position [1375, 0]
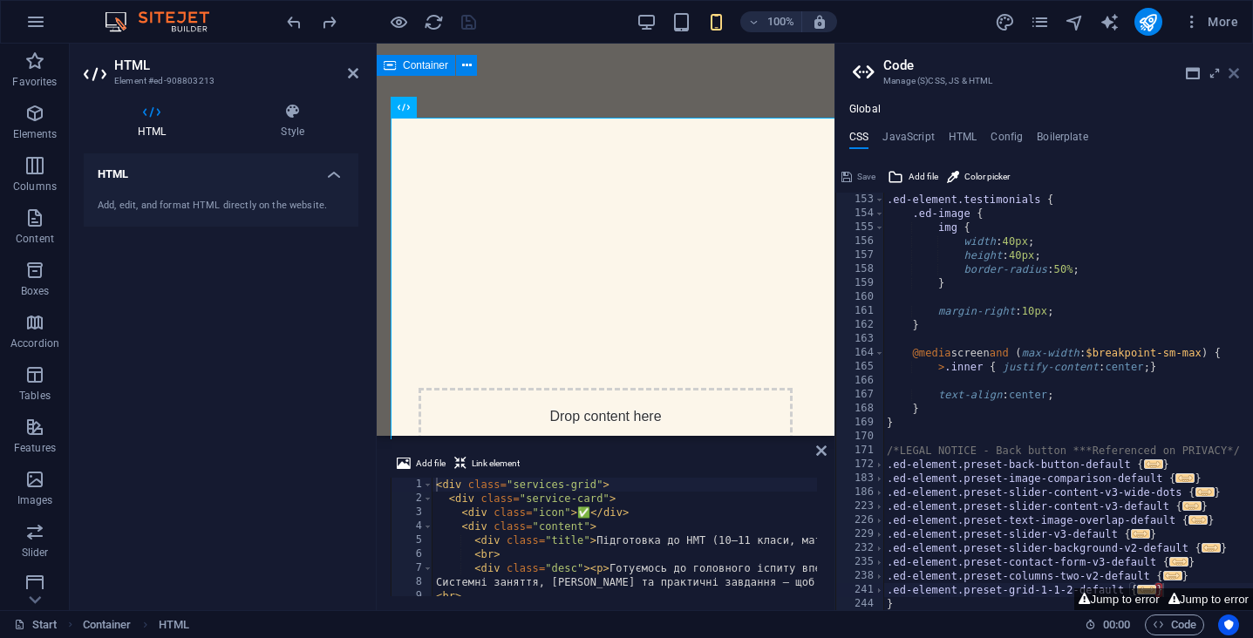
click at [1233, 79] on icon at bounding box center [1234, 73] width 10 height 14
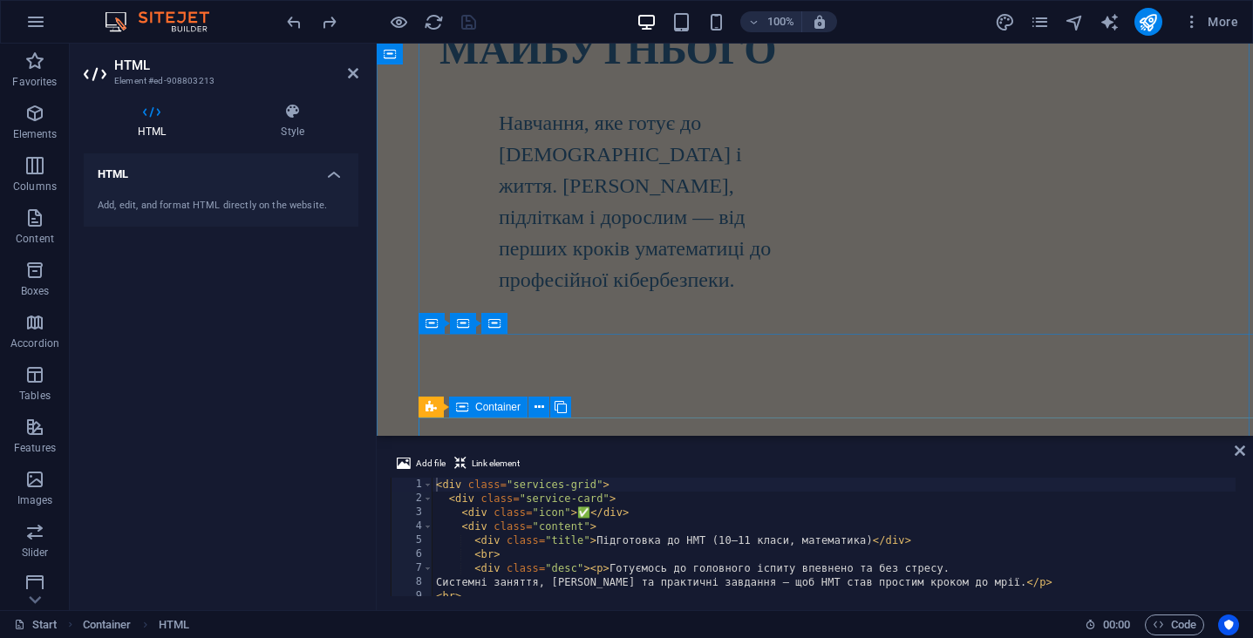
scroll to position [171, 0]
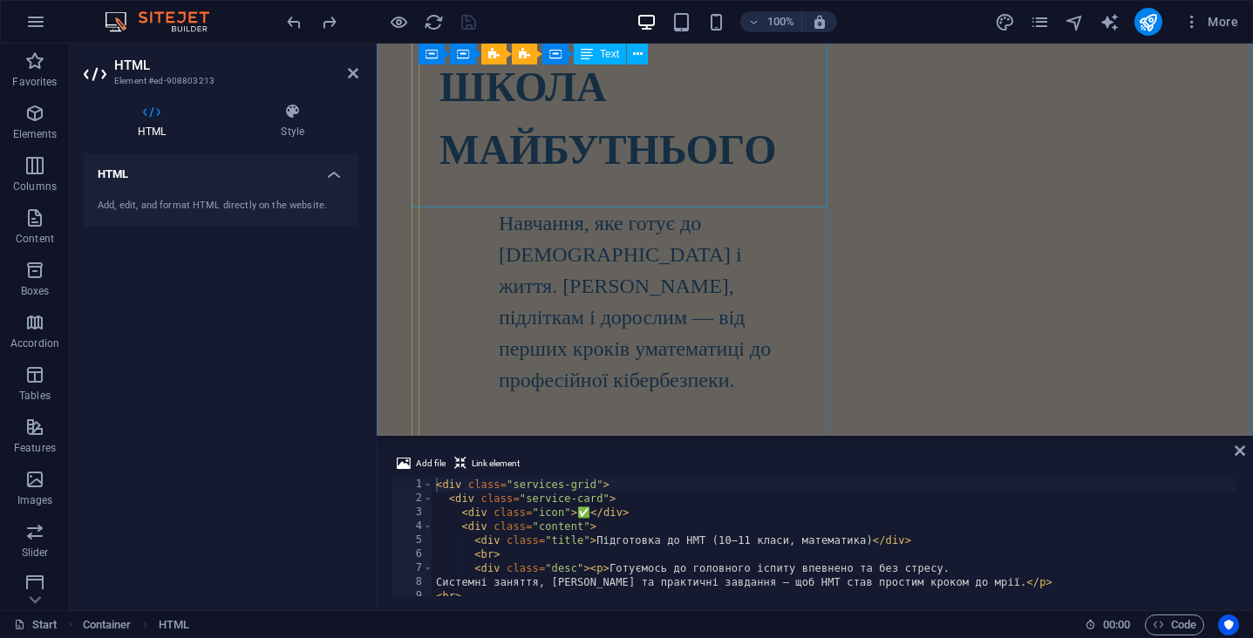
click at [597, 156] on strong "ОНЛАЙН-ШКОЛА МАЙБУТНЬОГО" at bounding box center [607, 84] width 337 height 175
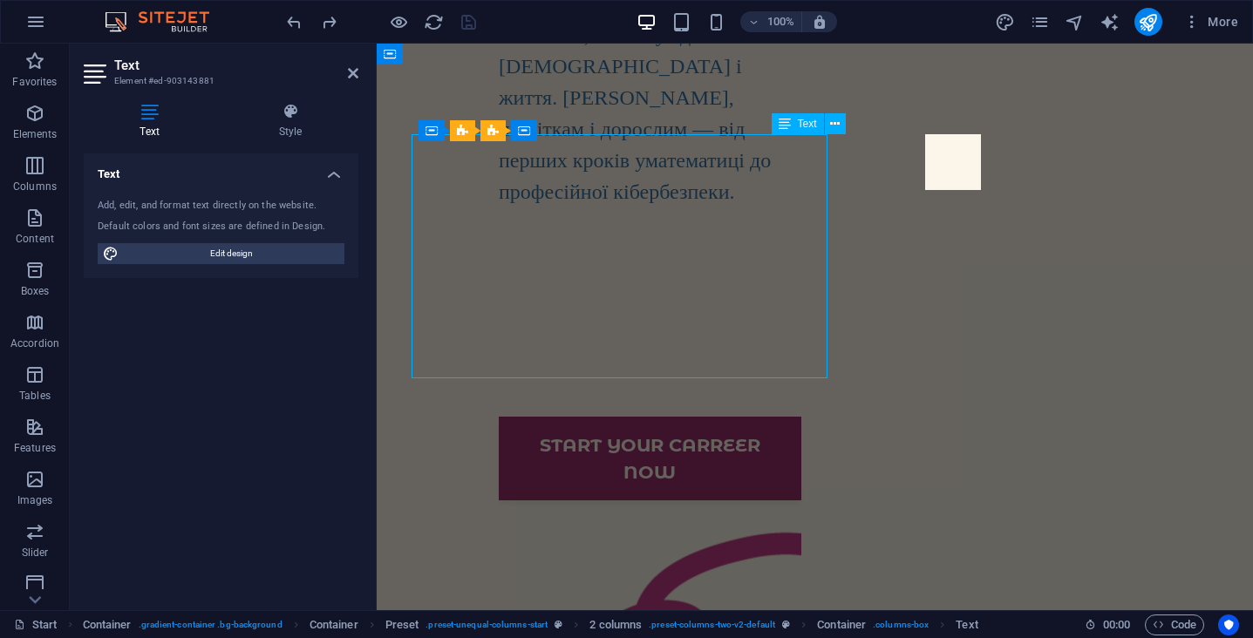
click at [597, 156] on div "Навчання, яке готує до [DEMOGRAPHIC_DATA] і життя. [DEMOGRAPHIC_DATA], підлітка…" at bounding box center [607, 231] width 390 height 537
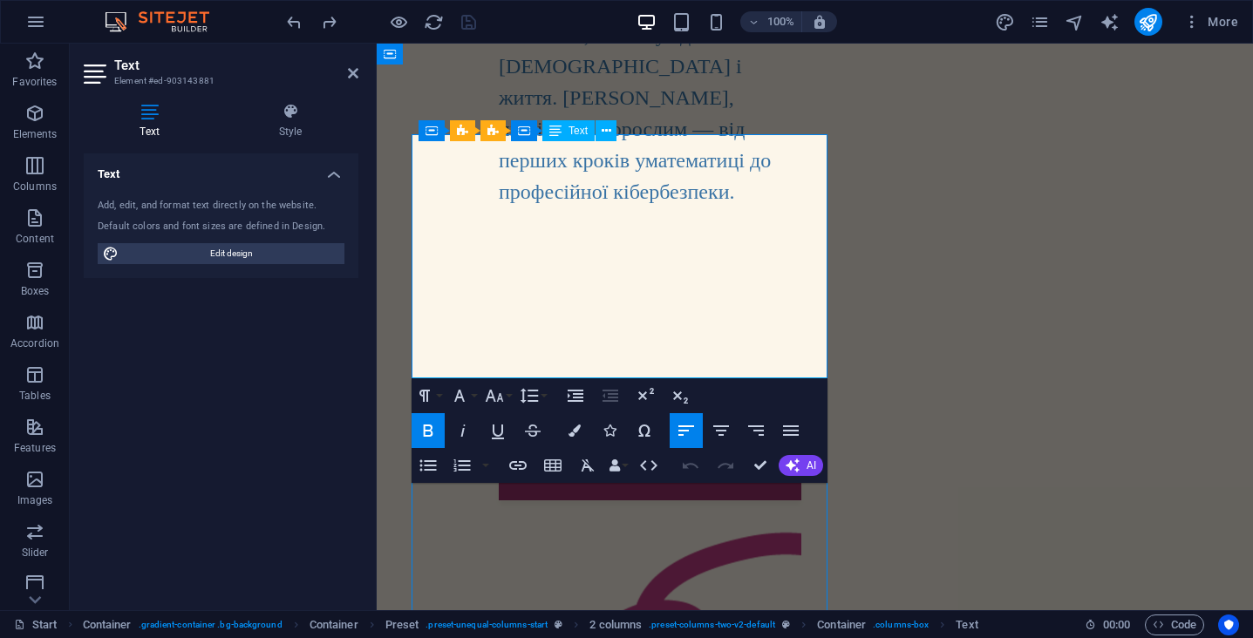
scroll to position [0, 0]
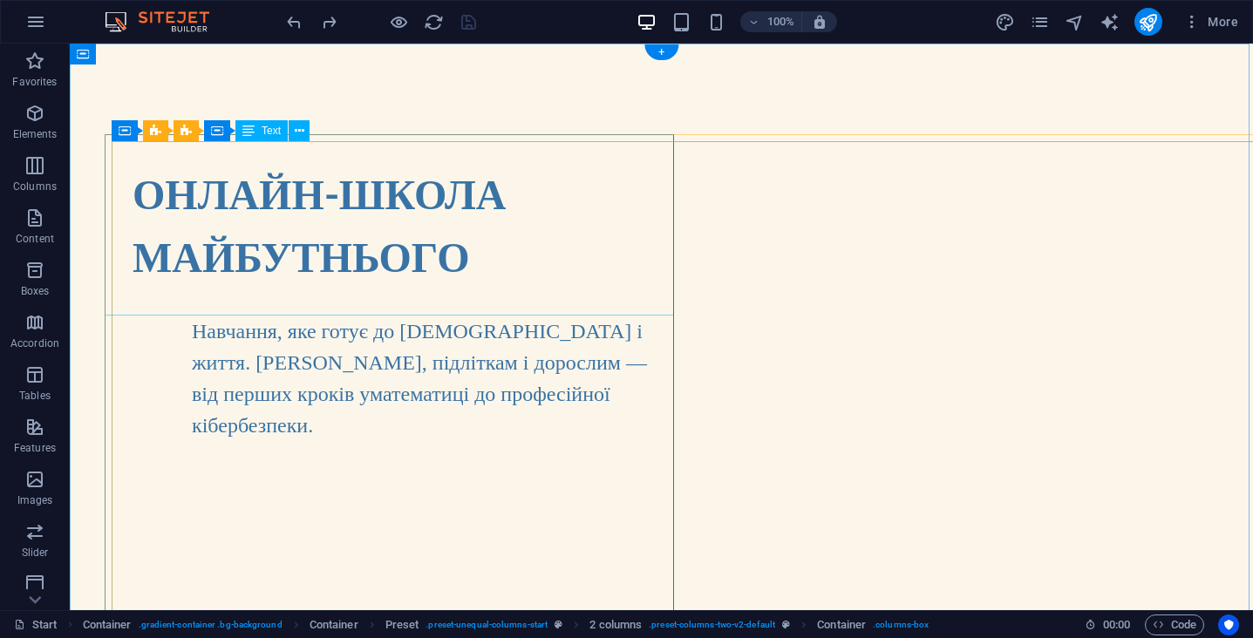
click at [401, 258] on strong "ОНЛАЙН-ШКОЛА МАЙБУТНЬОГО" at bounding box center [319, 224] width 373 height 112
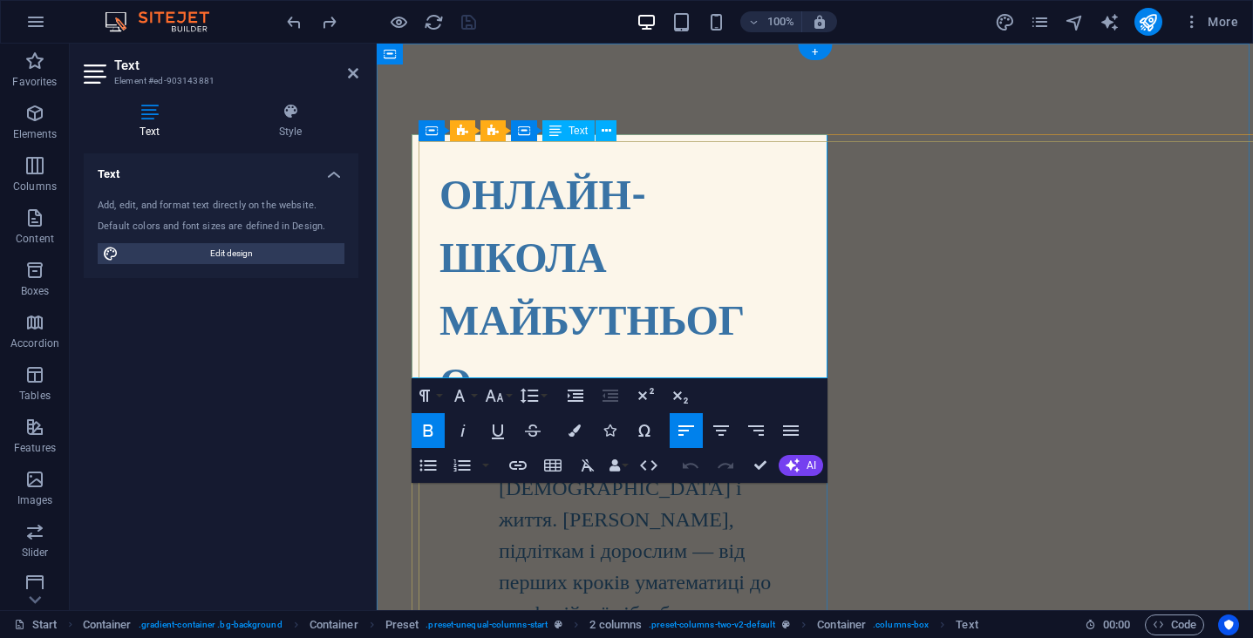
click at [550, 296] on strong "ОНЛАЙН-ШКОЛА МАЙБУТНЬОГО" at bounding box center [591, 287] width 305 height 238
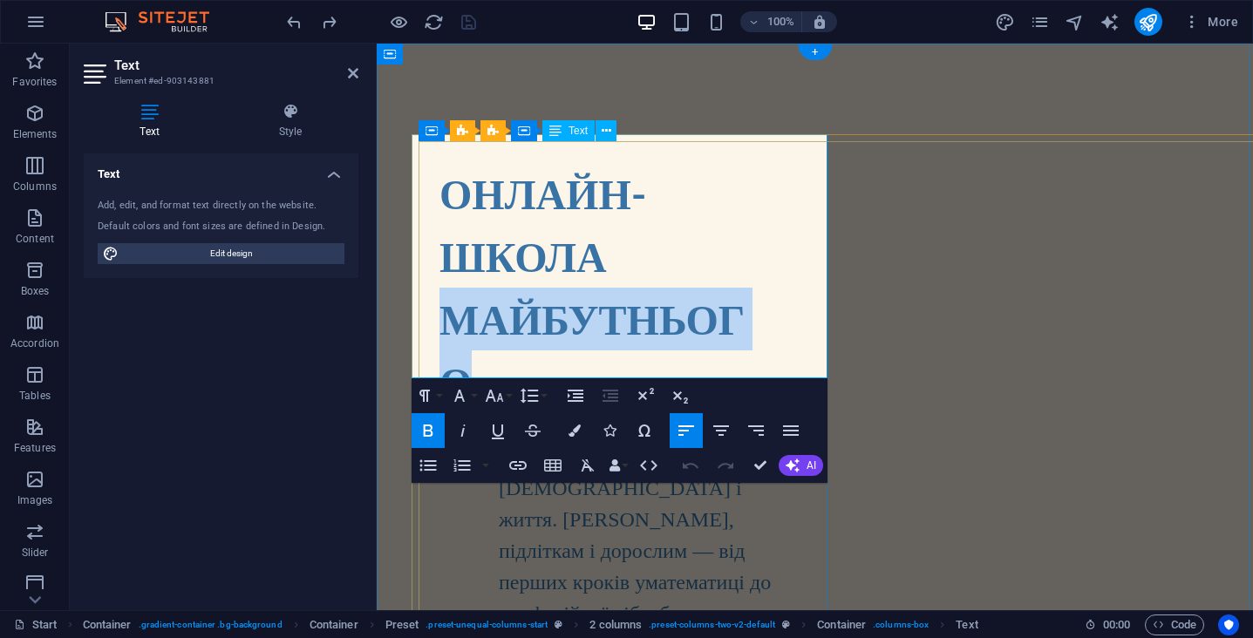
click at [550, 296] on strong "ОНЛАЙН-ШКОЛА МАЙБУТНЬОГО" at bounding box center [591, 287] width 305 height 238
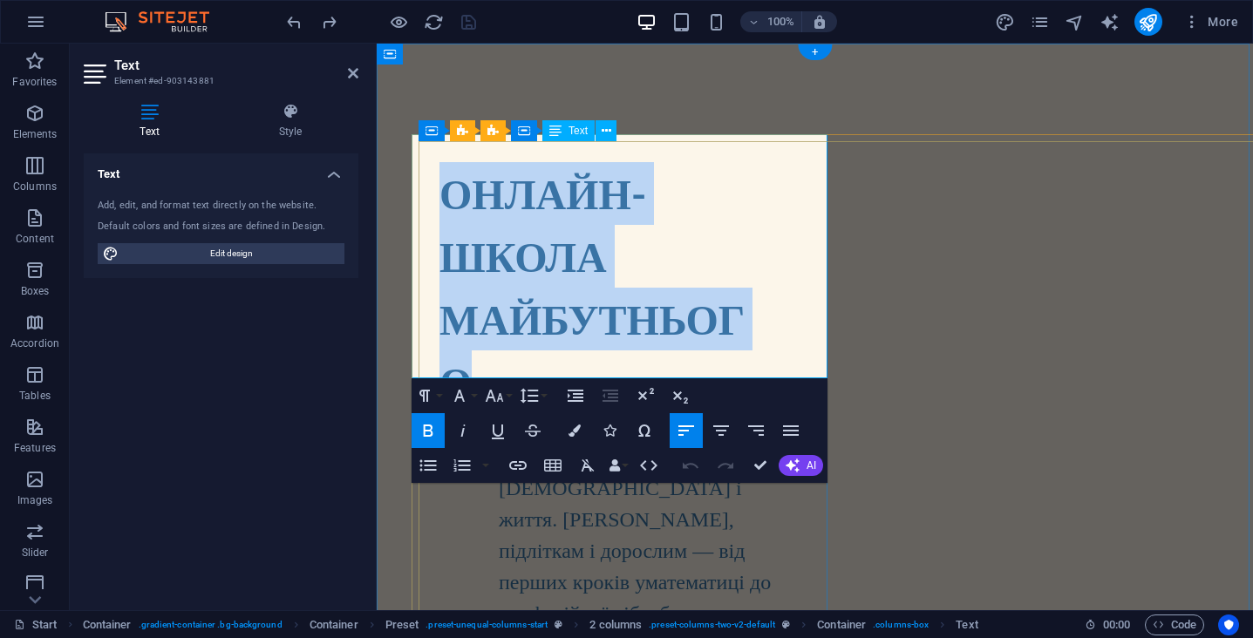
click at [550, 296] on strong "ОНЛАЙН-ШКОЛА МАЙБУТНЬОГО" at bounding box center [591, 287] width 305 height 238
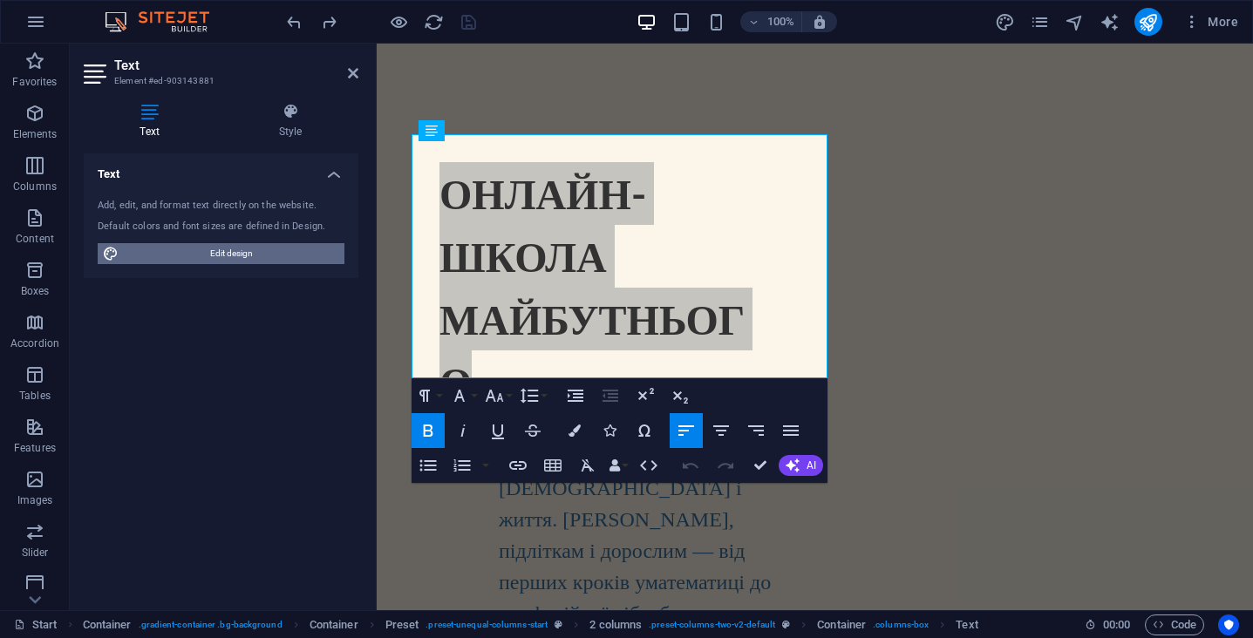
click at [249, 252] on span "Edit design" at bounding box center [231, 253] width 215 height 21
select select "px"
select select "300"
select select "px"
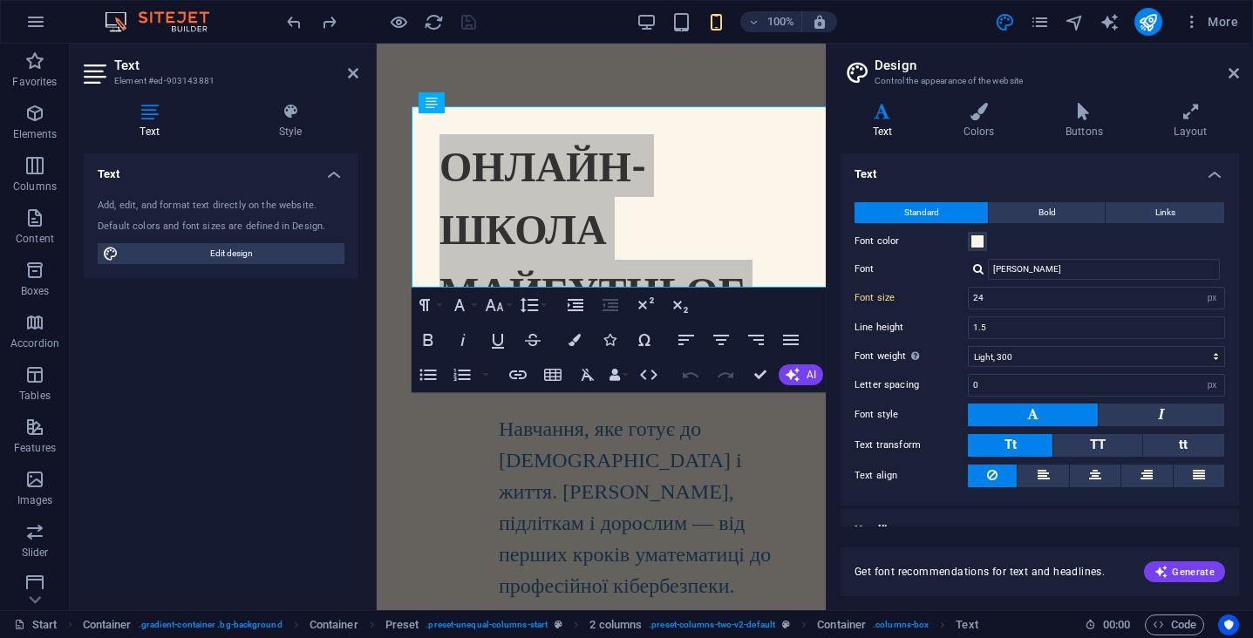
click at [989, 101] on div "Variants Text Colors Buttons Layout Text Standard Bold Links Font color Font Mo…" at bounding box center [1040, 349] width 426 height 521
click at [979, 109] on icon at bounding box center [978, 111] width 95 height 17
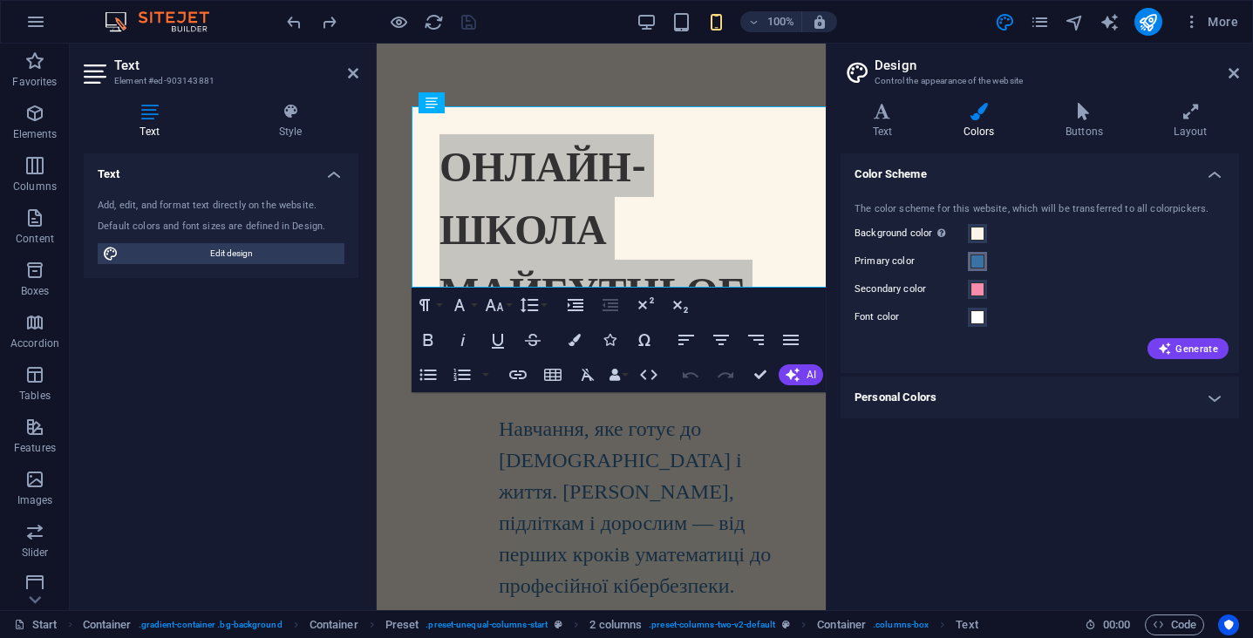
click at [979, 267] on span at bounding box center [977, 262] width 14 height 14
click at [979, 265] on span at bounding box center [977, 262] width 14 height 14
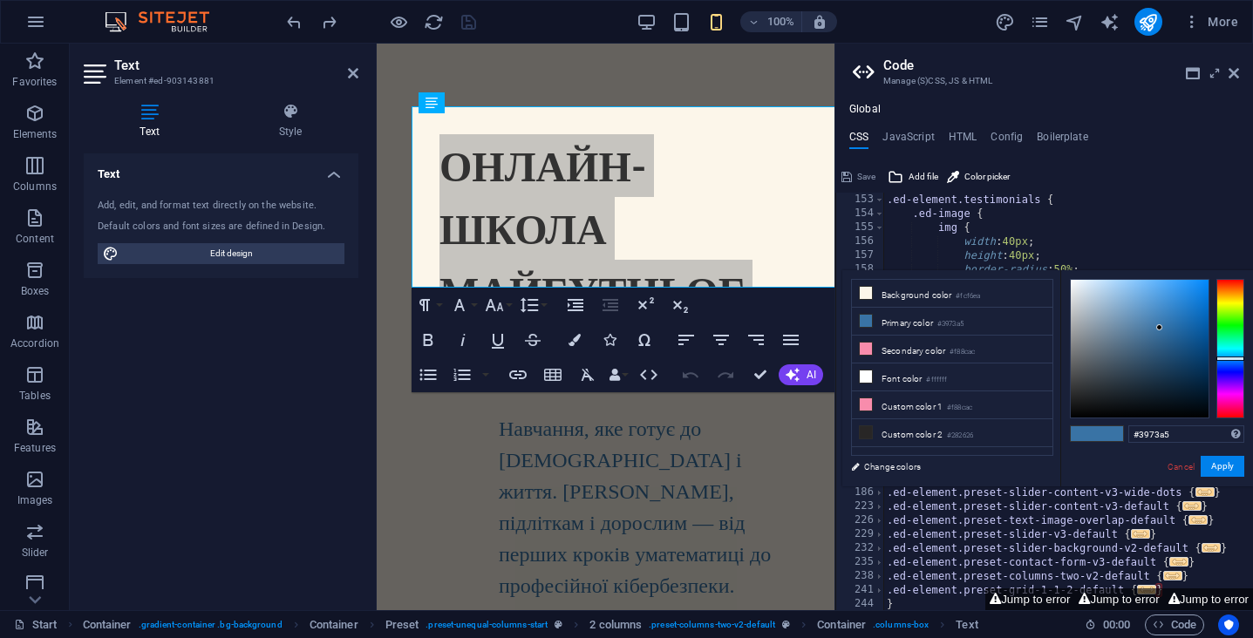
scroll to position [1228, 0]
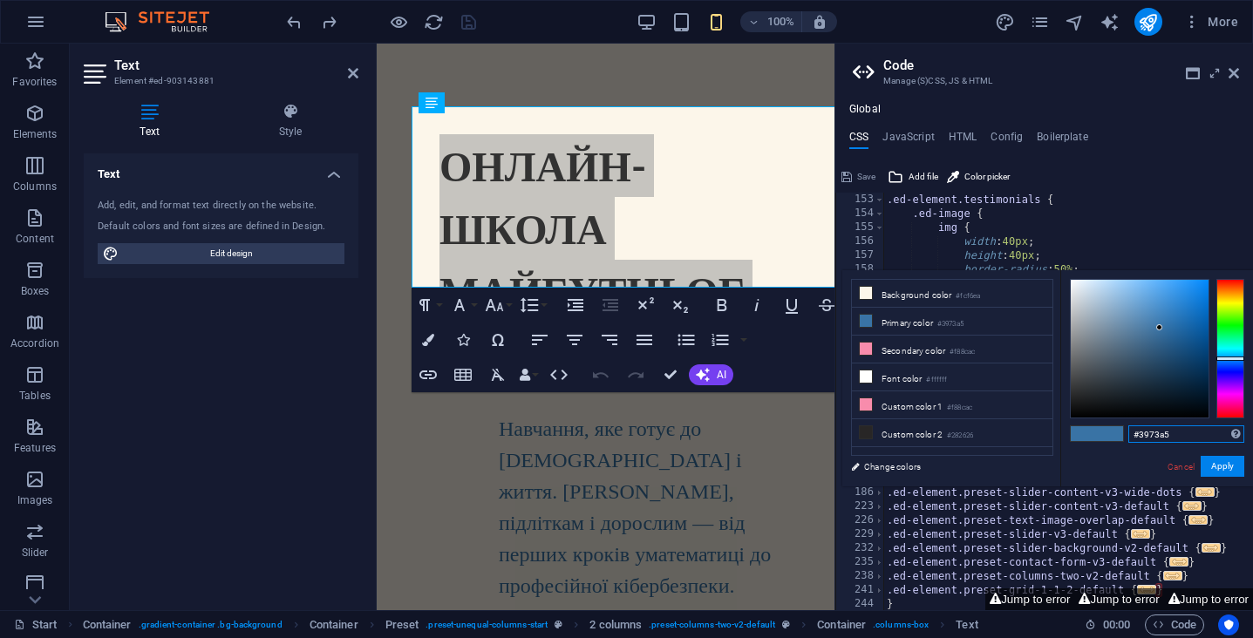
click at [1151, 432] on input "#3973a5" at bounding box center [1186, 434] width 116 height 17
click at [1229, 73] on icon at bounding box center [1234, 73] width 10 height 14
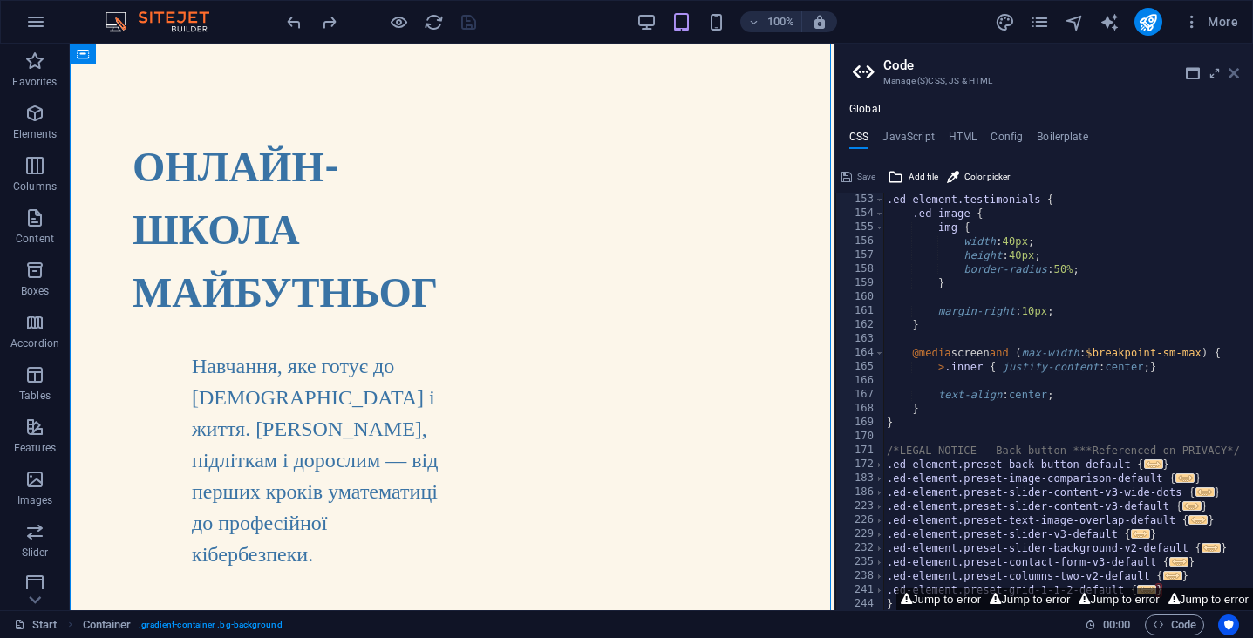
click at [1229, 71] on icon at bounding box center [1234, 73] width 10 height 14
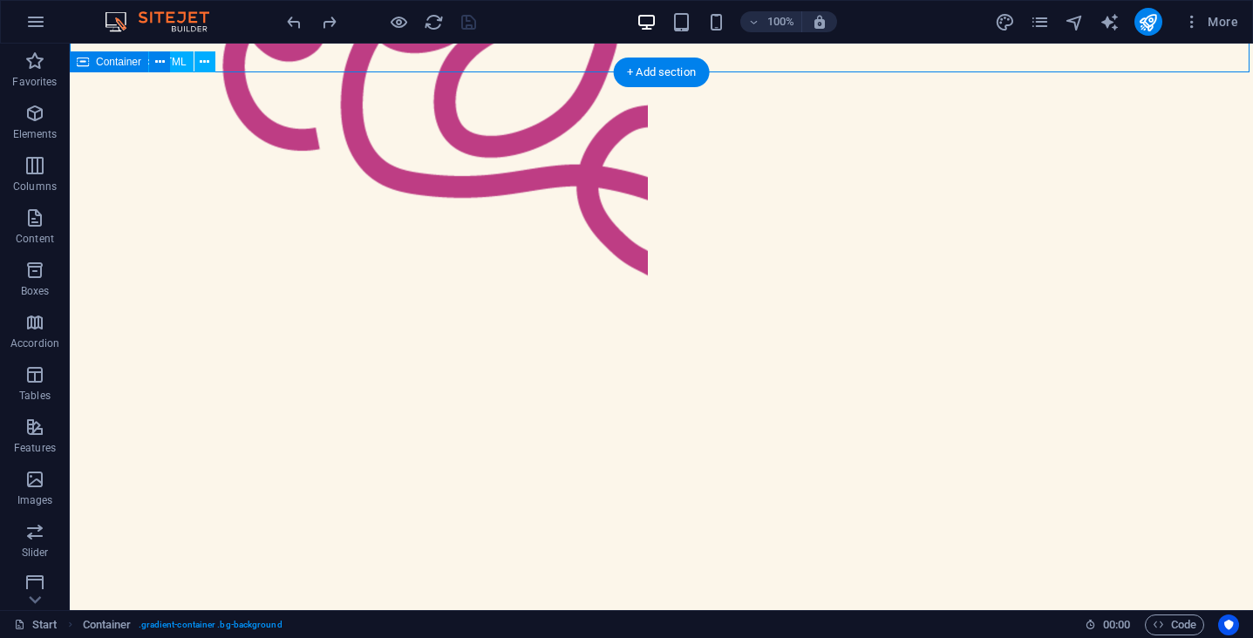
scroll to position [1004, 0]
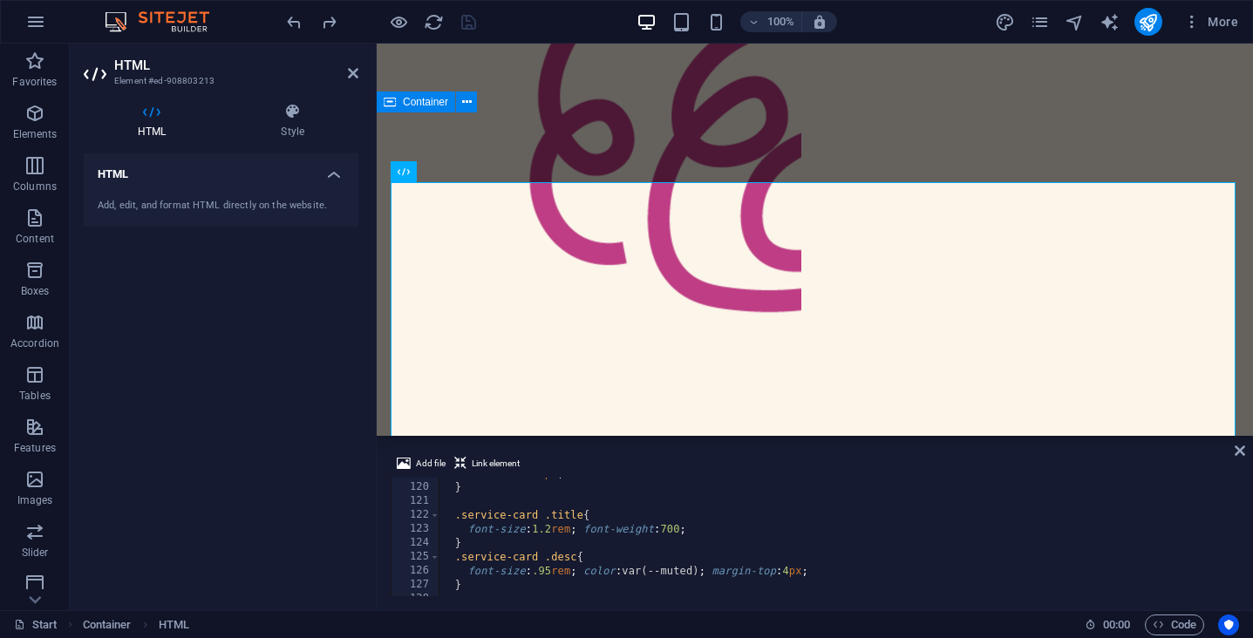
scroll to position [1662, 0]
click at [611, 508] on div "} .service-card .title { font-size : 1.2 rem ; font-weight : 700 ; } .service-c…" at bounding box center [837, 549] width 797 height 146
type textarea ".service-card .title{"
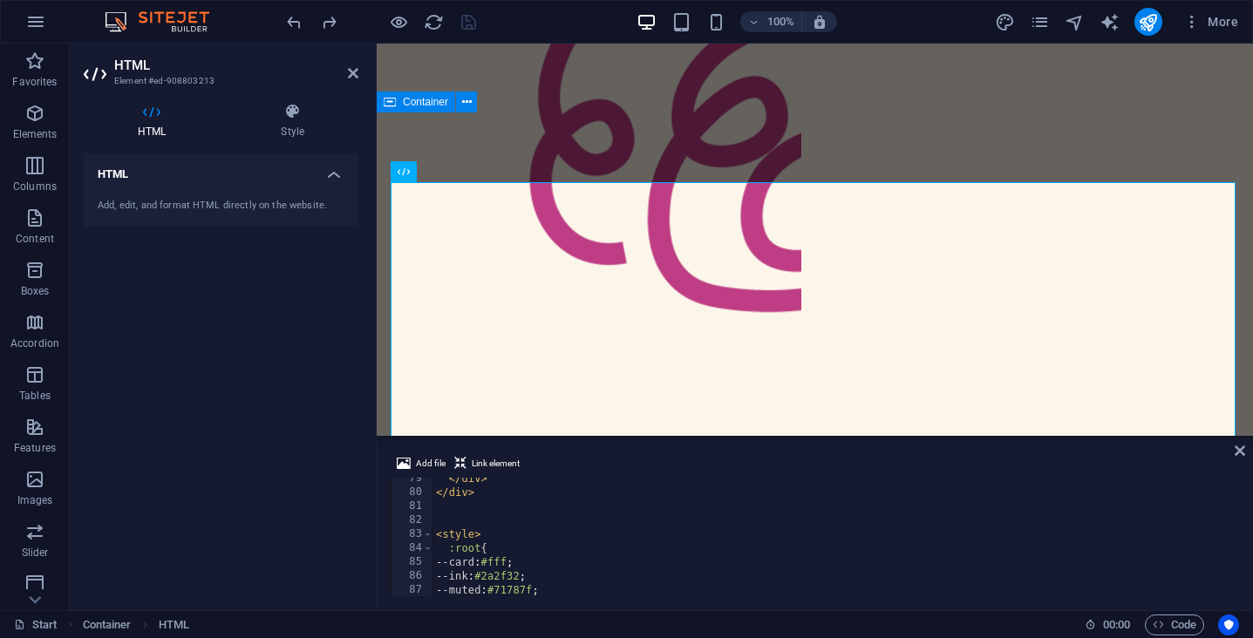
scroll to position [1094, 0]
click at [507, 557] on div "</ div > </ div > < style > :root { --card : #fff ; --ink : #2a2f32 ; --muted :…" at bounding box center [833, 545] width 803 height 146
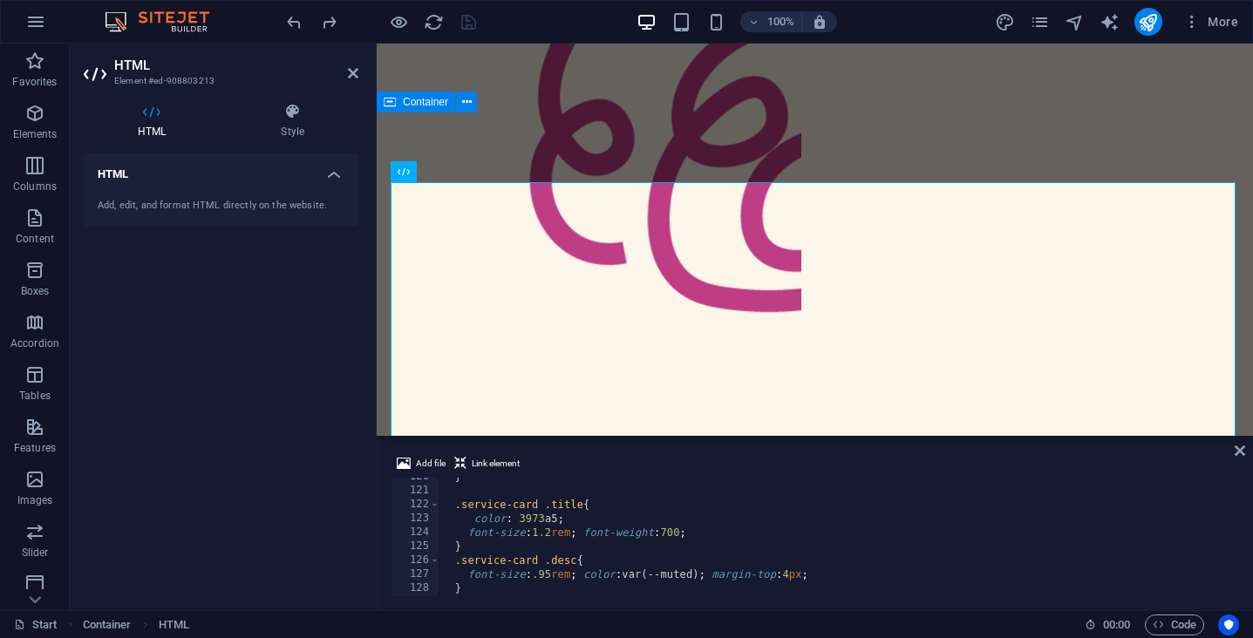
scroll to position [1649, 0]
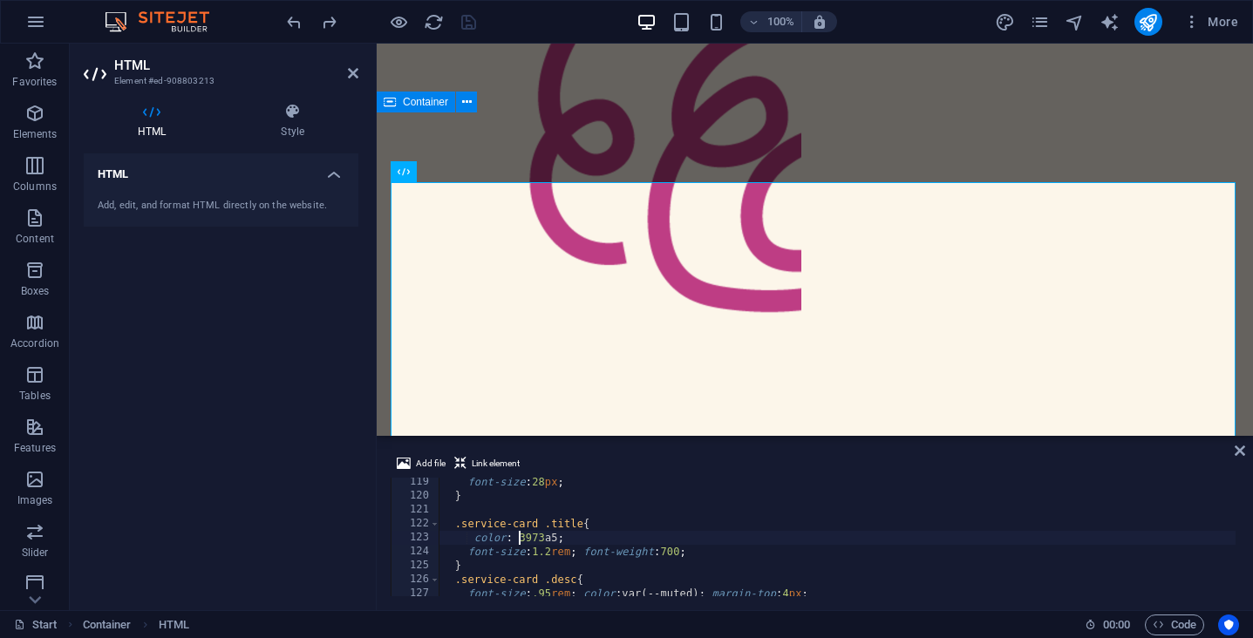
click at [520, 540] on div "font-size : 28 px ; } .service-card .title { color : 3973 a5 ; font-size : 1.2 …" at bounding box center [837, 548] width 797 height 146
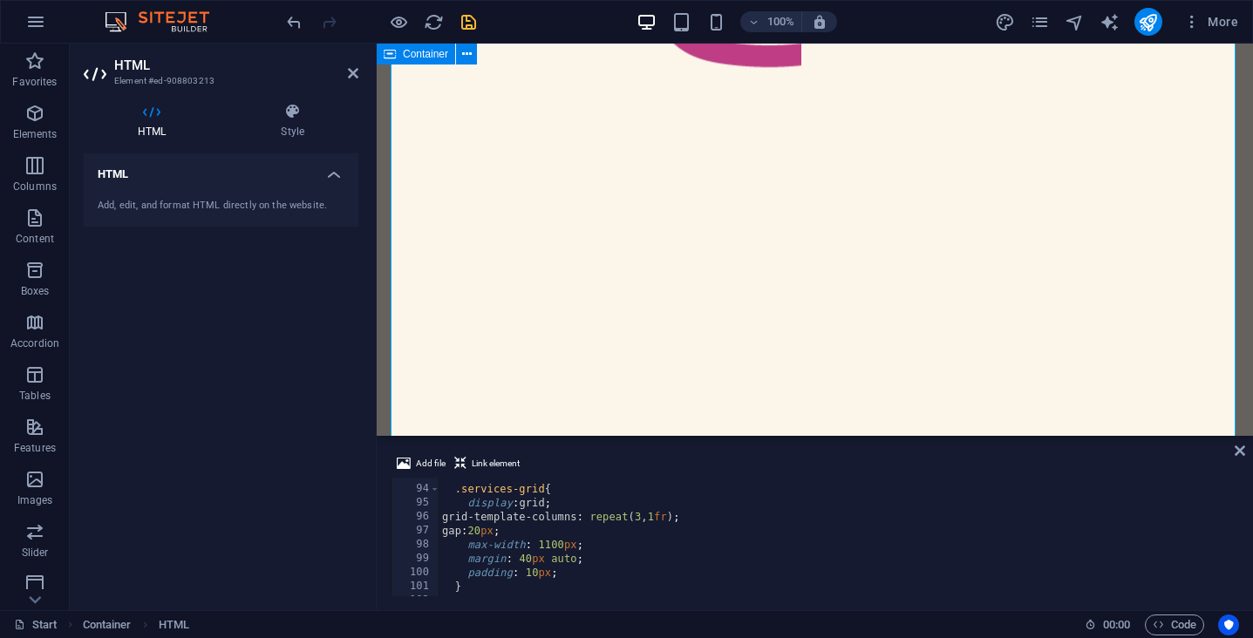
scroll to position [1277, 0]
type textarea "margin: 40px auto;"
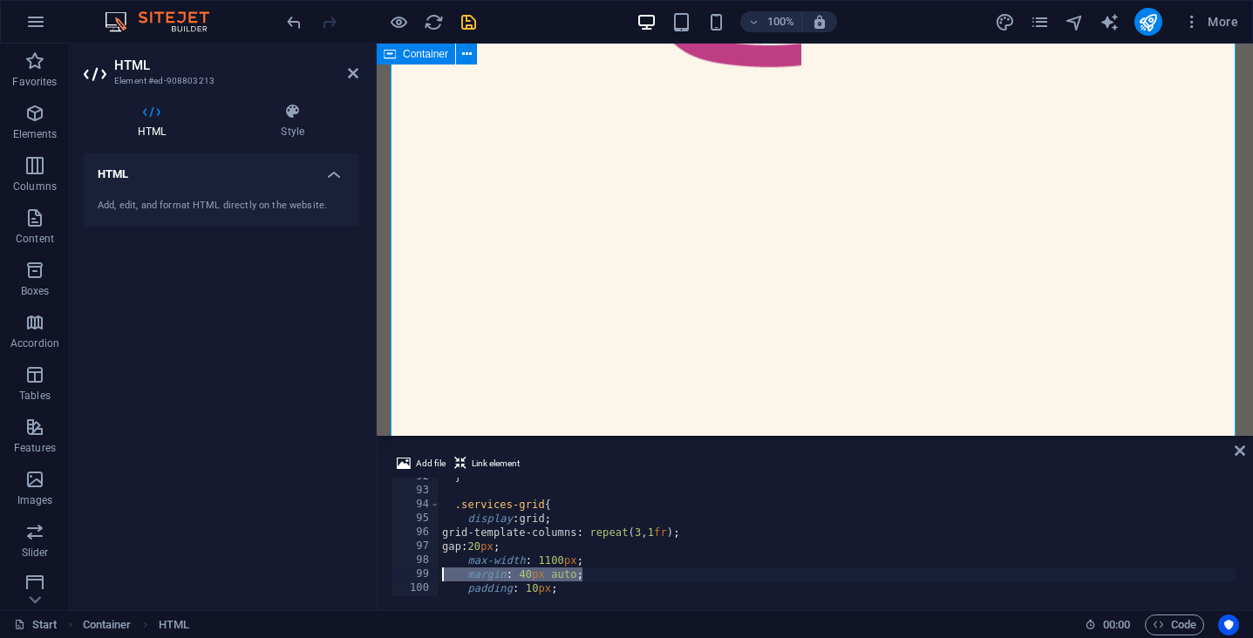
drag, startPoint x: 587, startPoint y: 576, endPoint x: 439, endPoint y: 575, distance: 147.4
click at [439, 575] on div "} .services-grid { display : grid ; grid-template-columns : repeat ( 3 , 1 fr )…" at bounding box center [837, 543] width 797 height 146
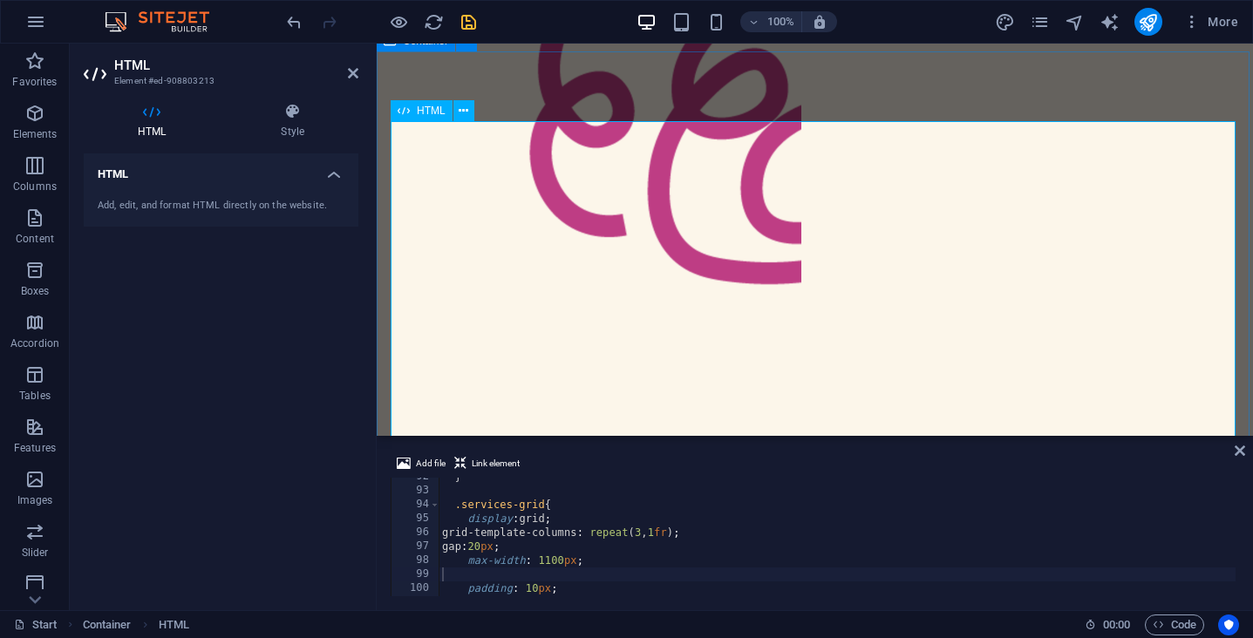
scroll to position [997, 0]
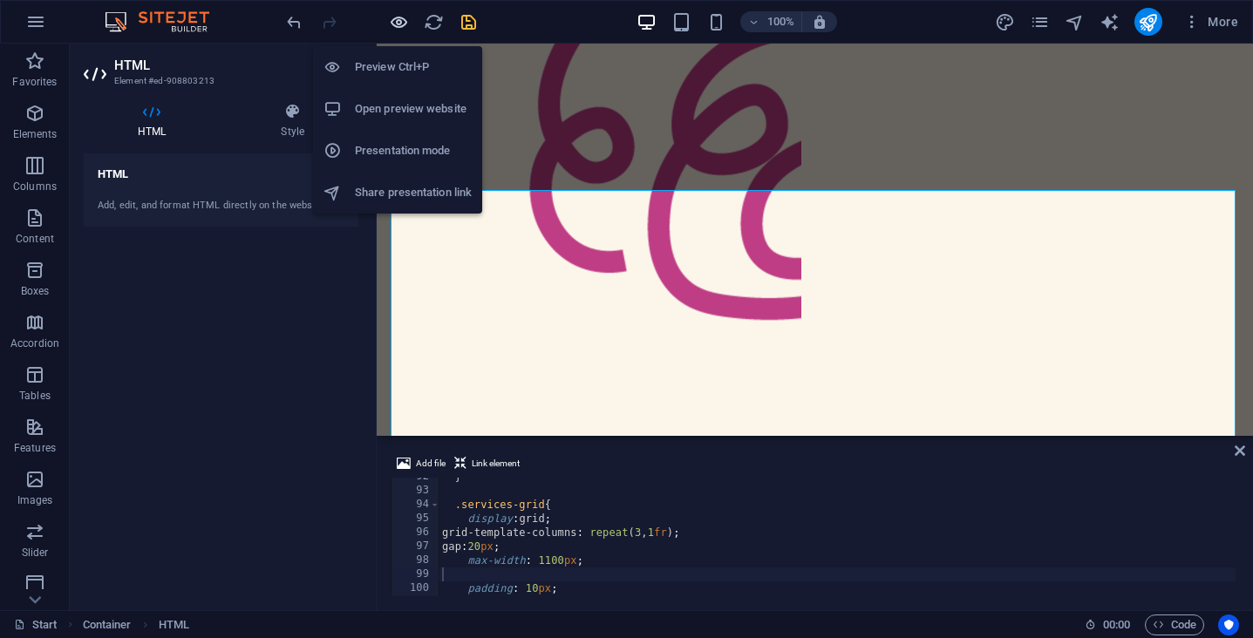
click at [401, 23] on icon "button" at bounding box center [399, 22] width 20 height 20
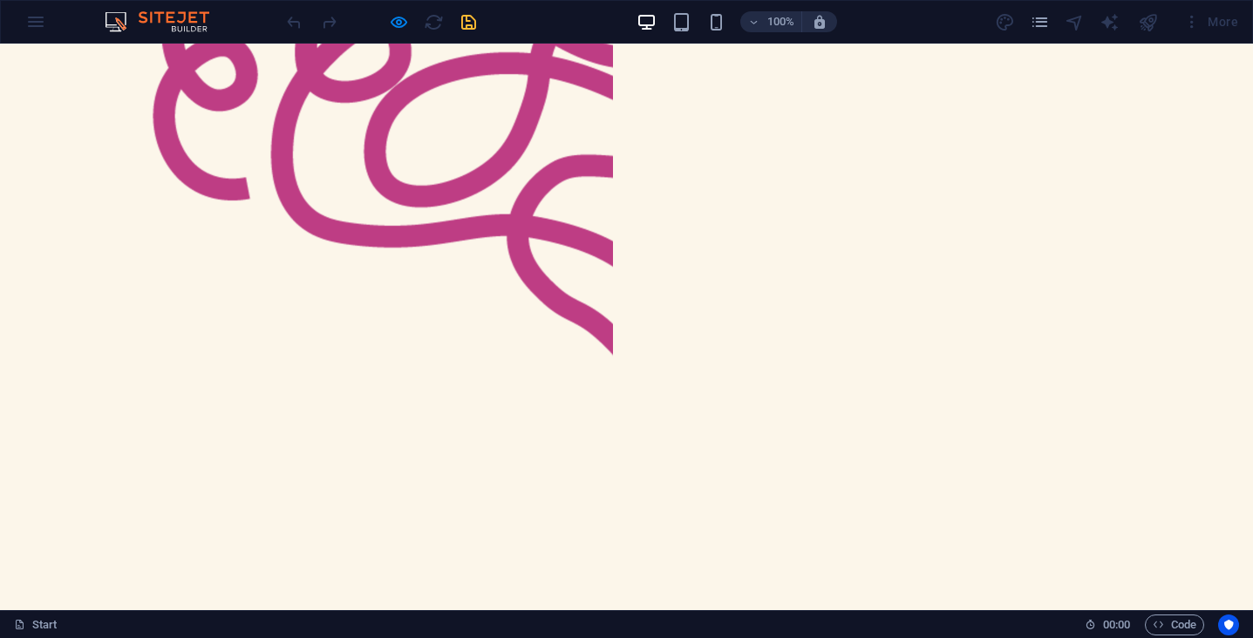
scroll to position [930, 0]
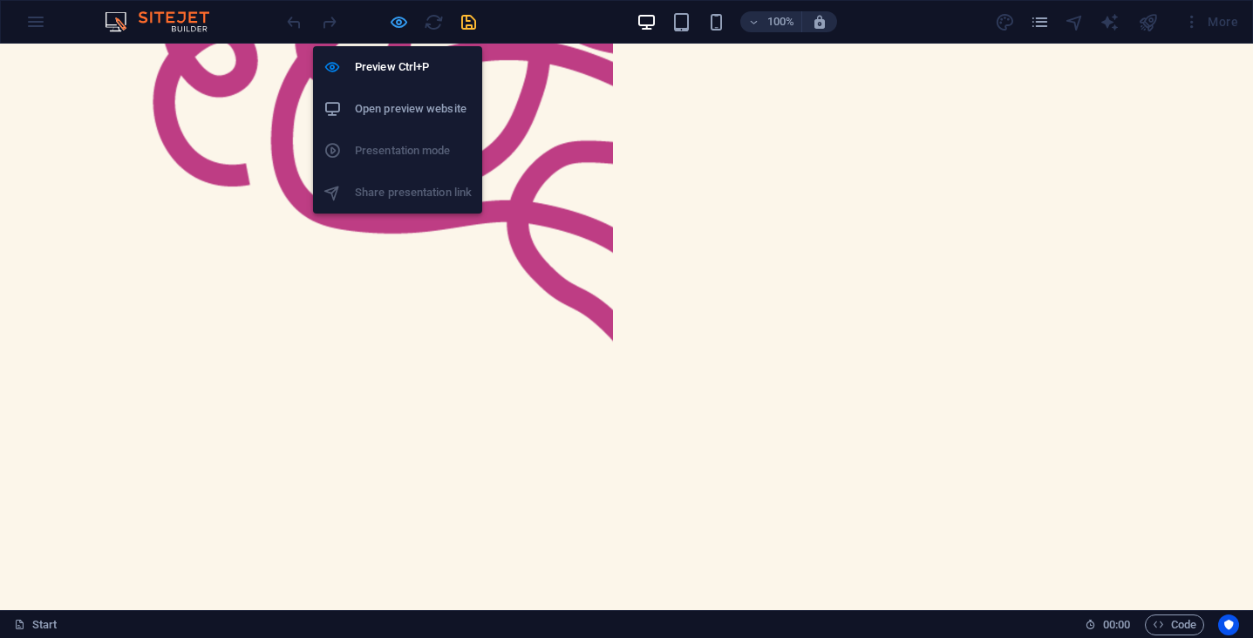
click at [394, 31] on icon "button" at bounding box center [399, 22] width 20 height 20
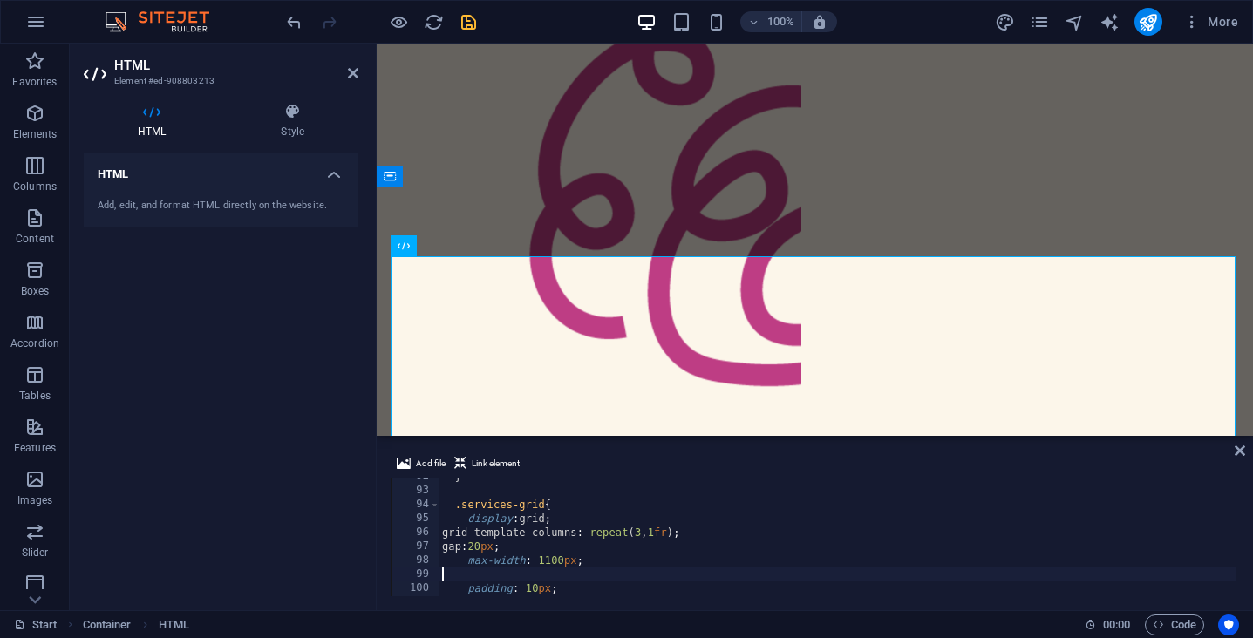
type textarea "margin: 40px auto;"
click at [616, 573] on div "} .services-grid { display : grid ; grid-template-columns : repeat ( 3 , 1 fr )…" at bounding box center [837, 543] width 797 height 146
click at [464, 25] on icon "save" at bounding box center [469, 22] width 20 height 20
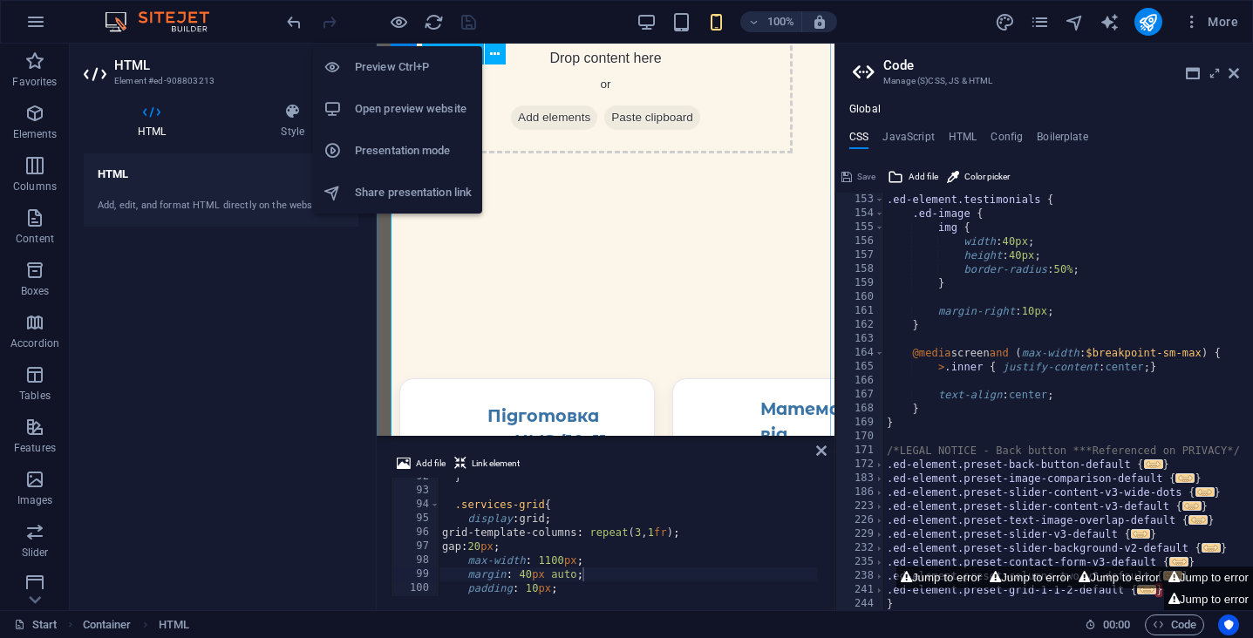
click at [398, 22] on icon "button" at bounding box center [399, 22] width 20 height 20
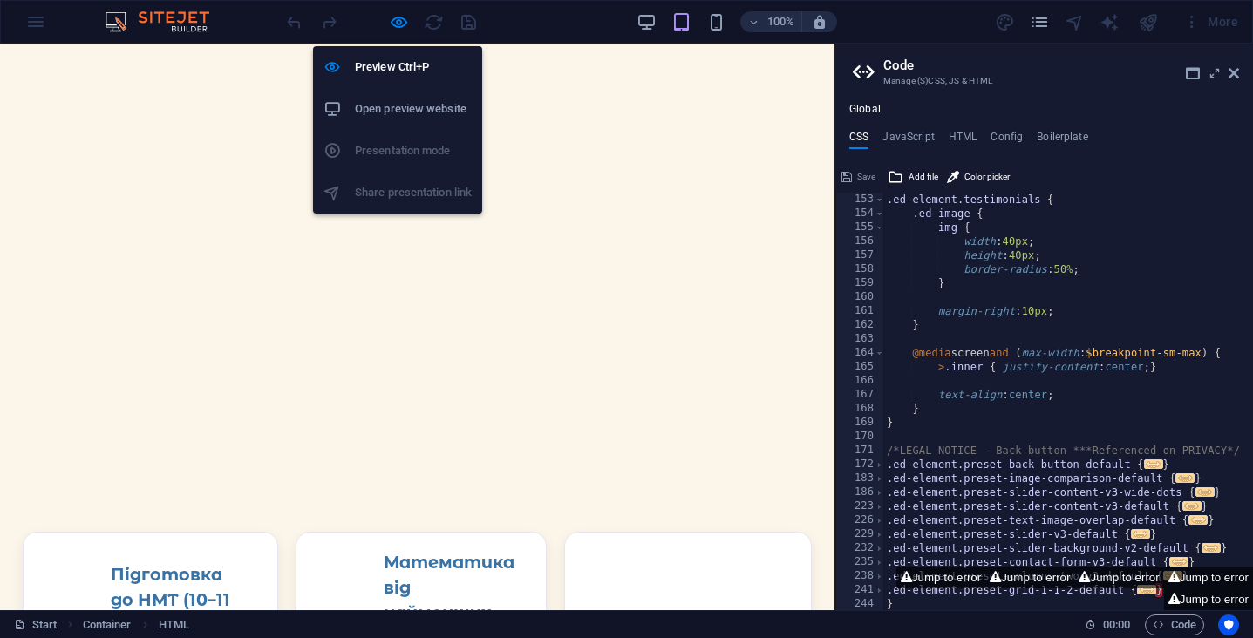
scroll to position [1467, 0]
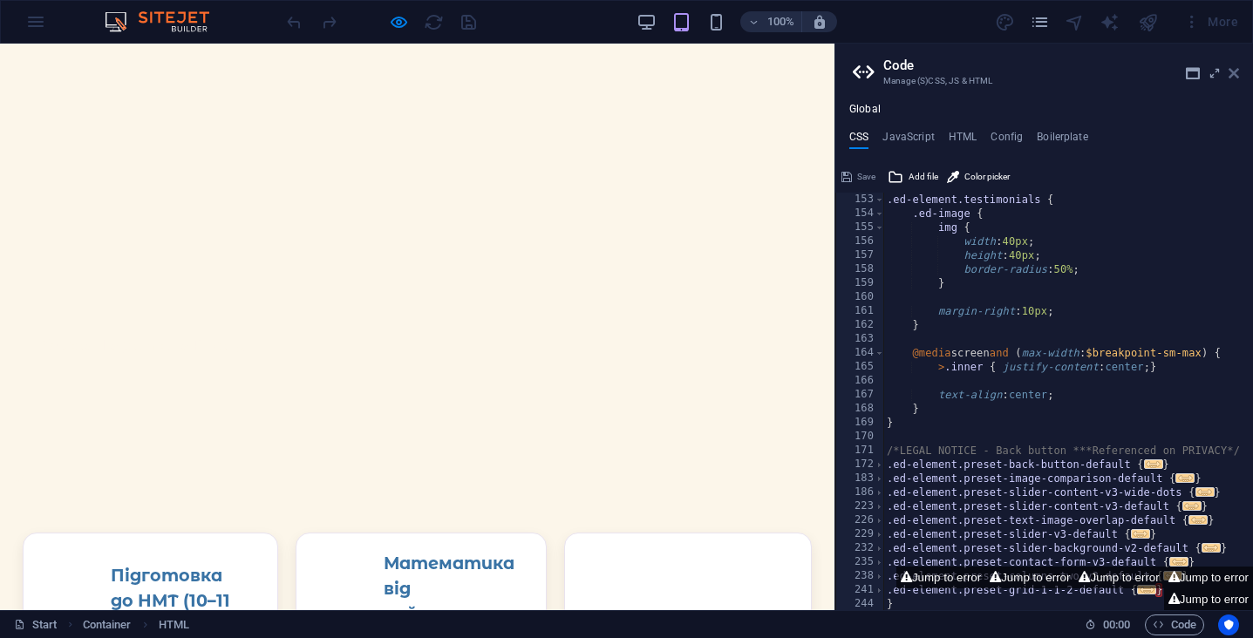
click at [1231, 71] on icon at bounding box center [1234, 73] width 10 height 14
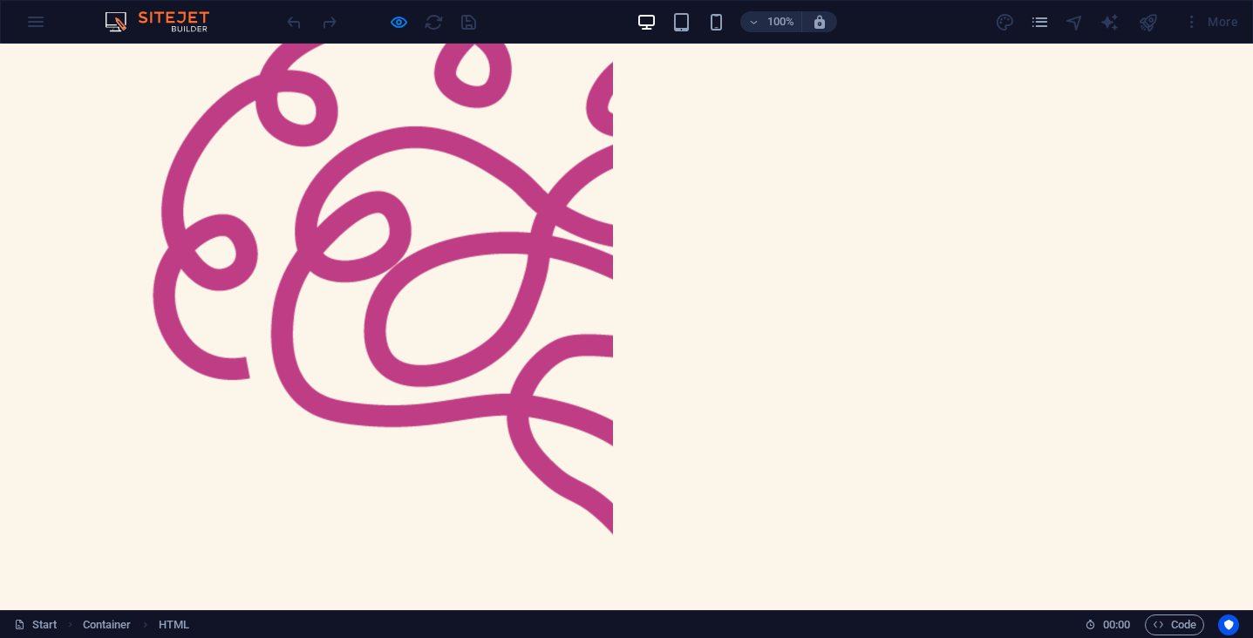
scroll to position [735, 0]
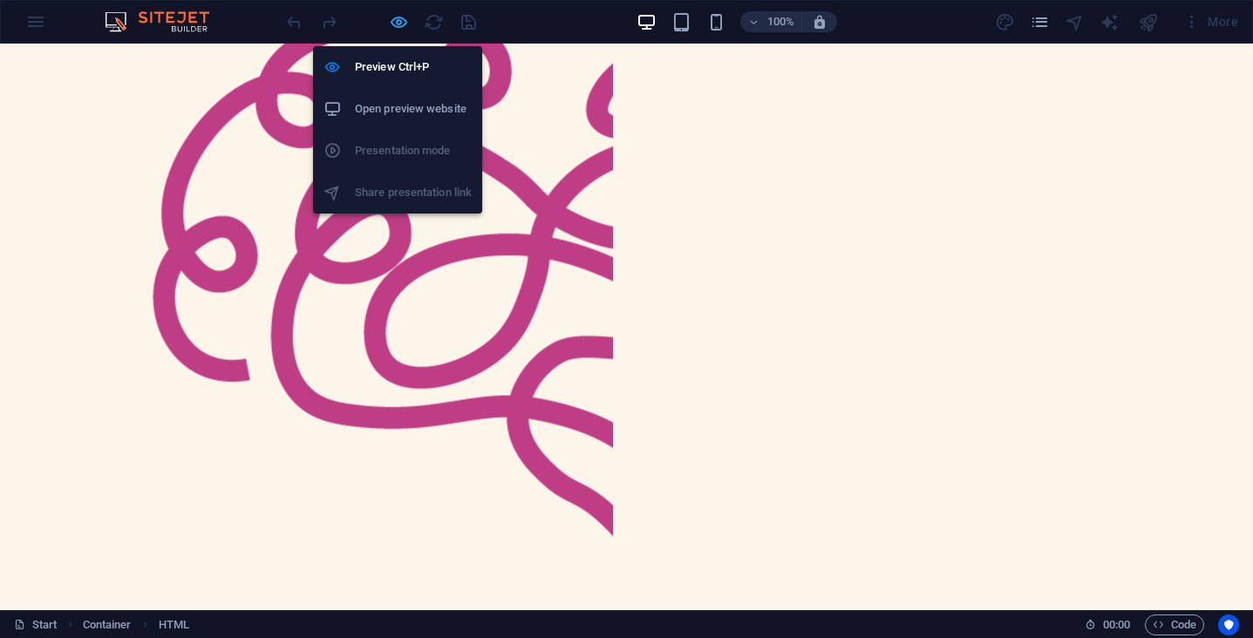
click at [399, 22] on icon "button" at bounding box center [399, 22] width 20 height 20
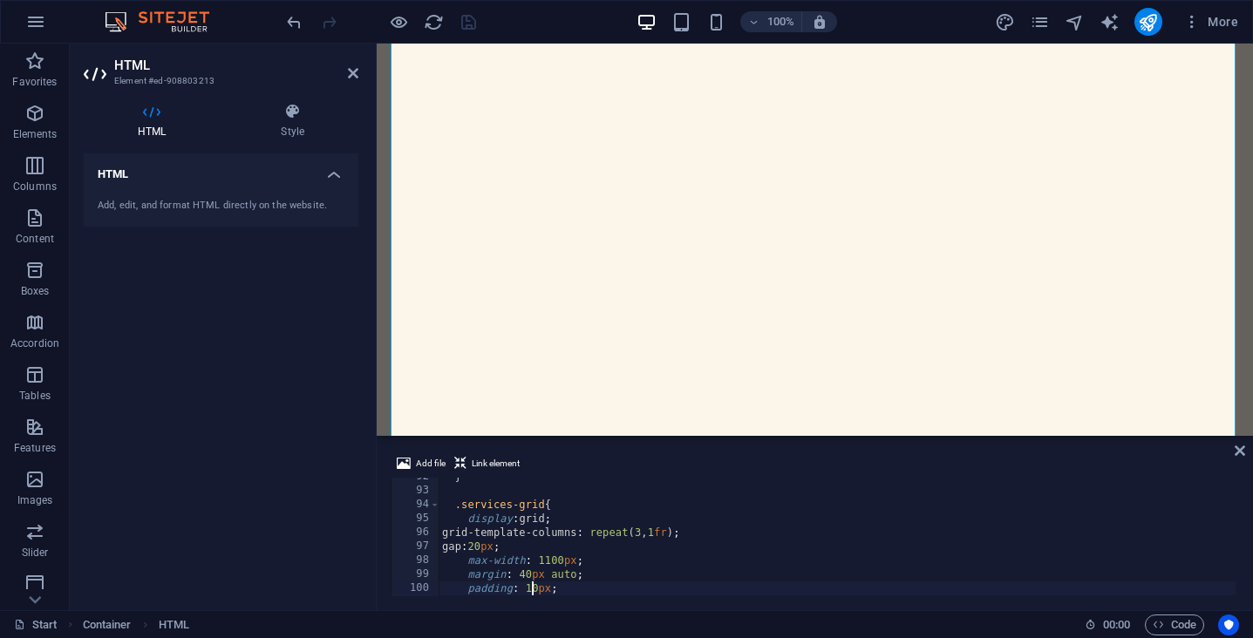
click at [532, 591] on div "} .services-grid { display : grid ; grid-template-columns : repeat ( 3 , 1 fr )…" at bounding box center [837, 543] width 797 height 146
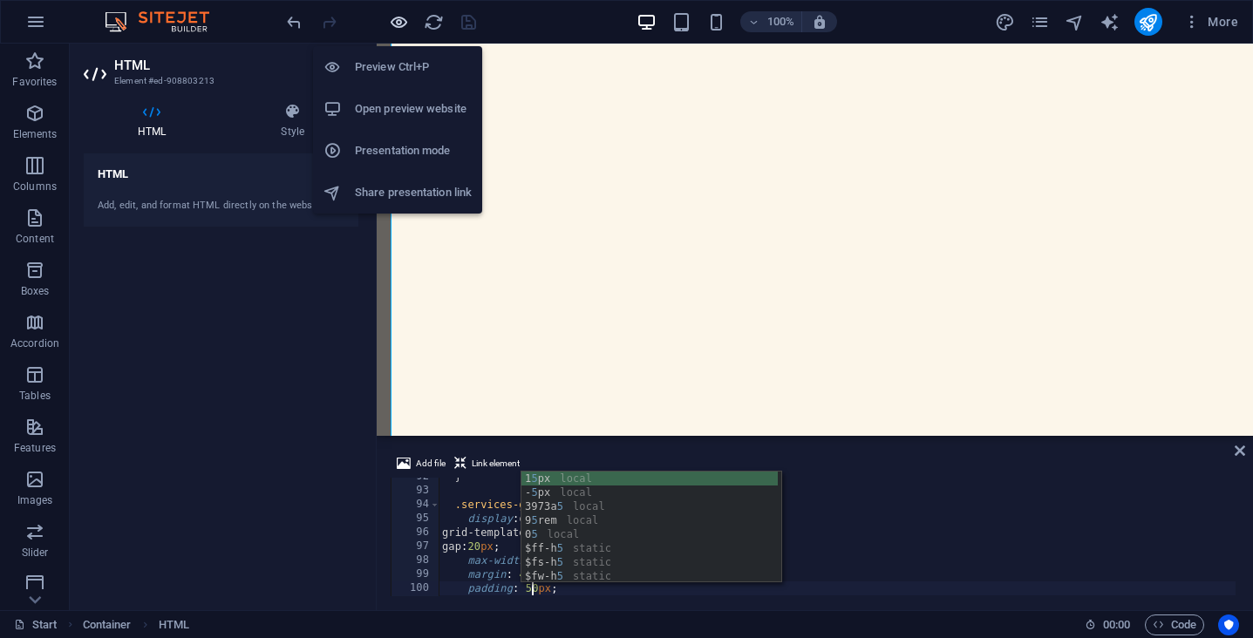
type textarea "padding: 50px;"
click at [397, 18] on icon "button" at bounding box center [399, 22] width 20 height 20
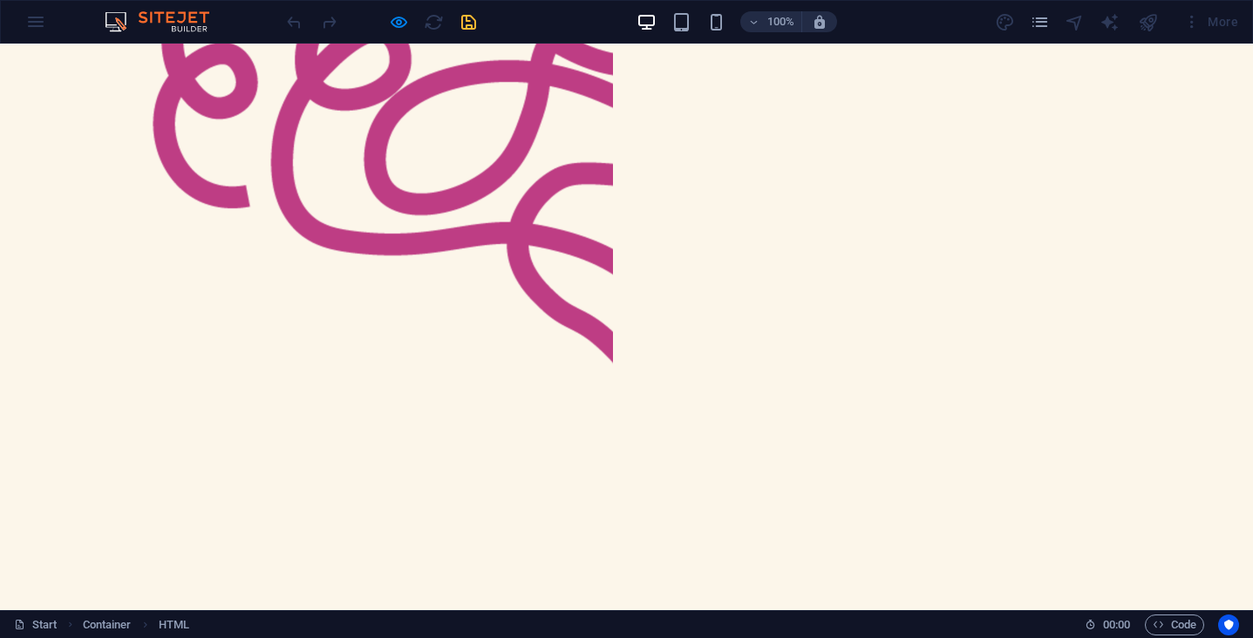
scroll to position [899, 0]
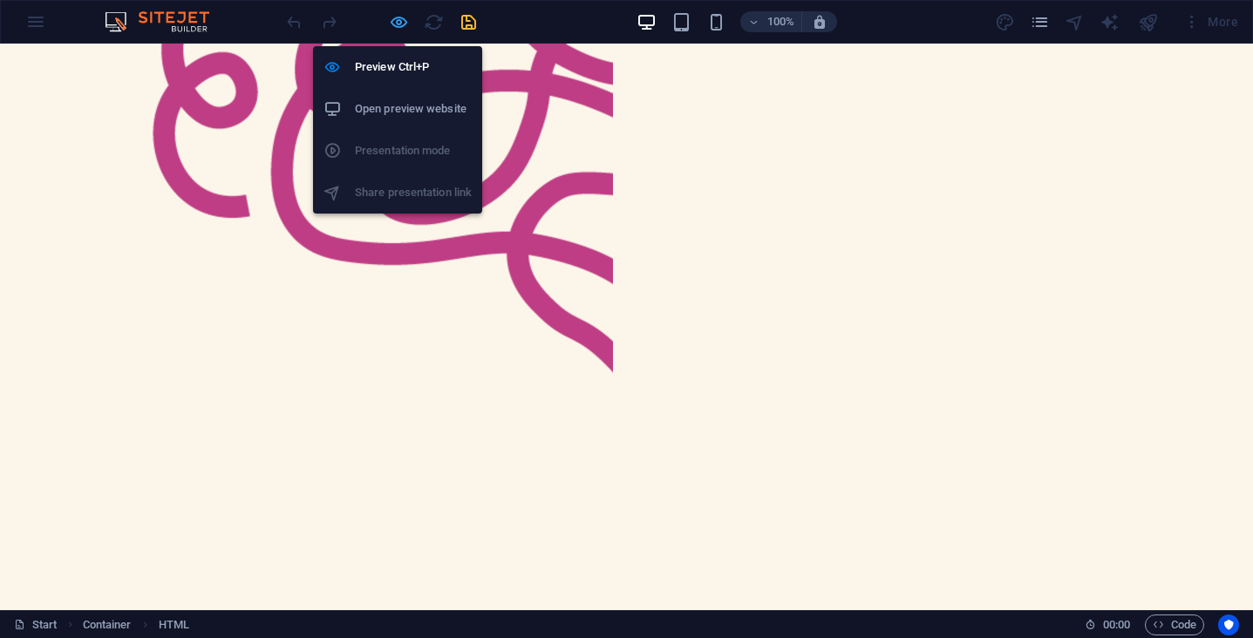
click at [404, 24] on icon "button" at bounding box center [399, 22] width 20 height 20
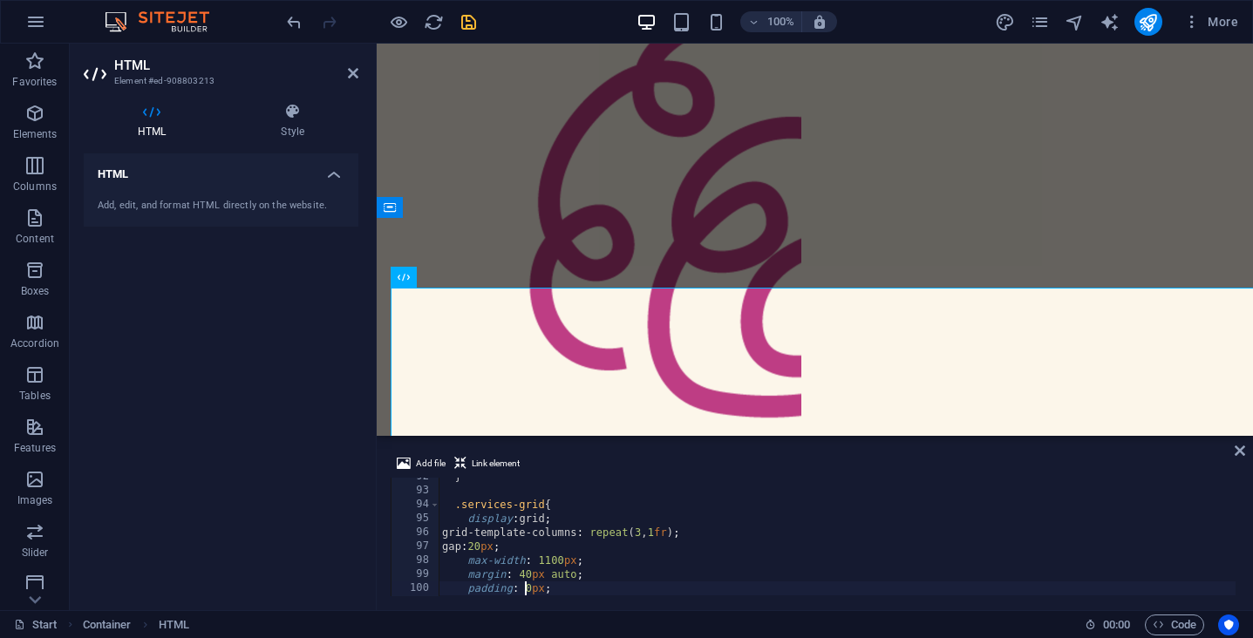
scroll to position [0, 8]
click at [477, 580] on div "} .services-grid { display : grid ; grid-template-columns : repeat ( 3 , 1 fr )…" at bounding box center [837, 543] width 797 height 146
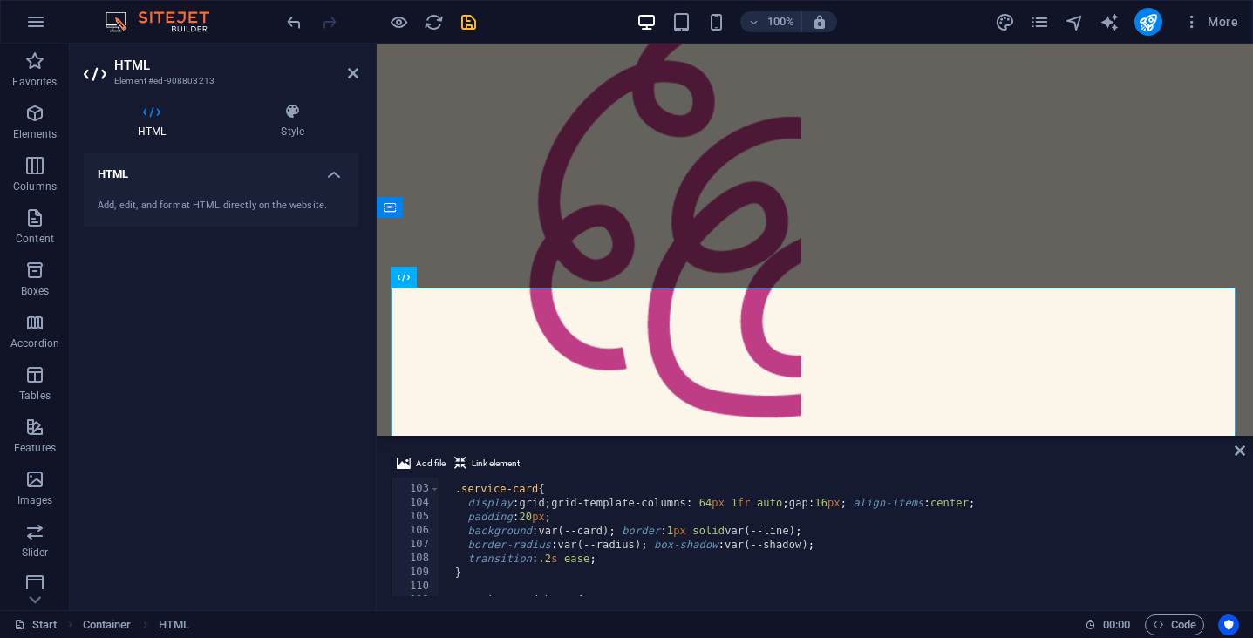
scroll to position [1396, 0]
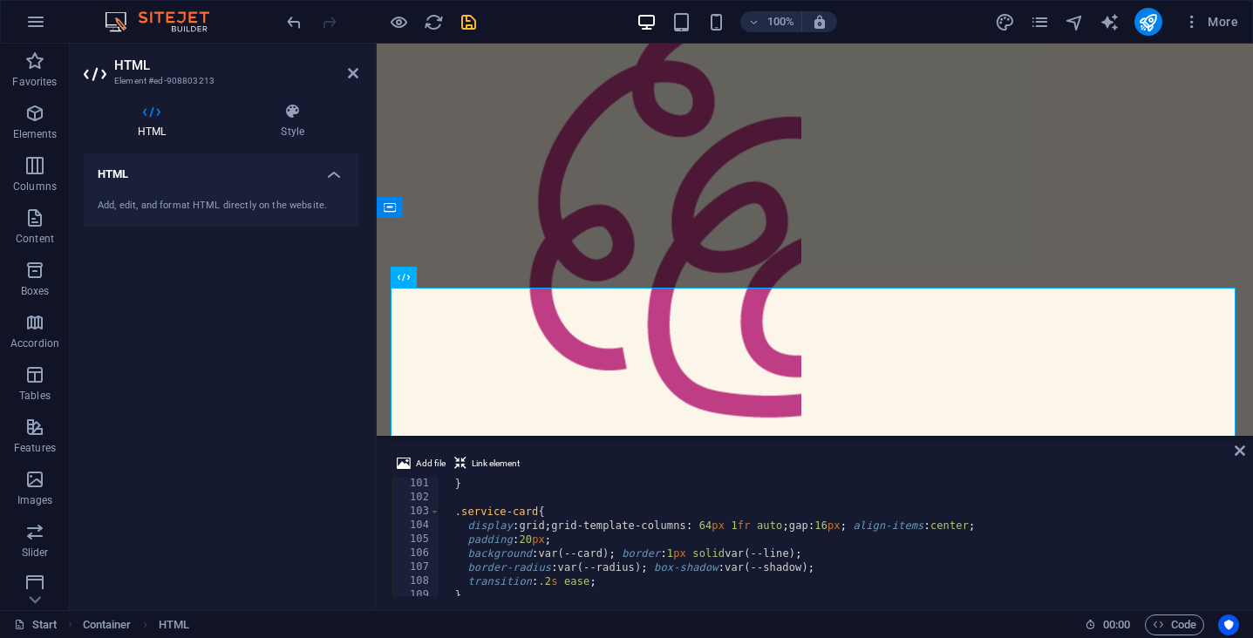
click at [524, 536] on div "} .service-card { display : grid ; grid-template-columns : 64 px 1 fr auto ; ga…" at bounding box center [837, 550] width 797 height 146
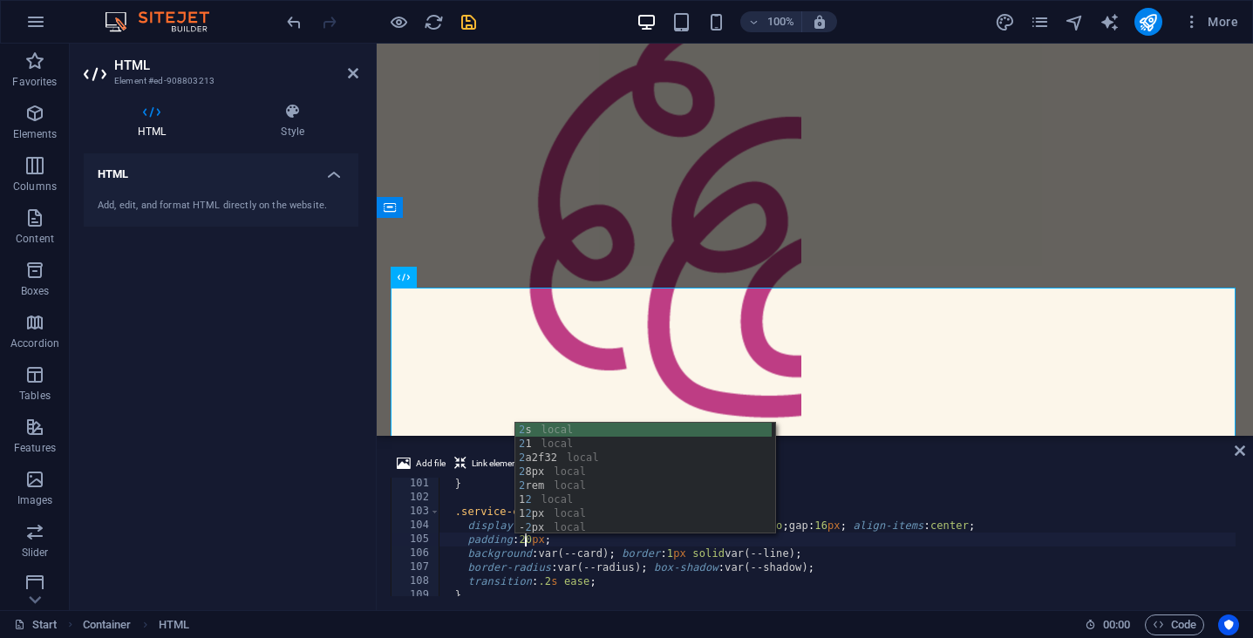
click at [623, 603] on div "Add file Link element padding:20px; 101 102 103 104 105 106 107 108 109 110 111…" at bounding box center [815, 524] width 876 height 171
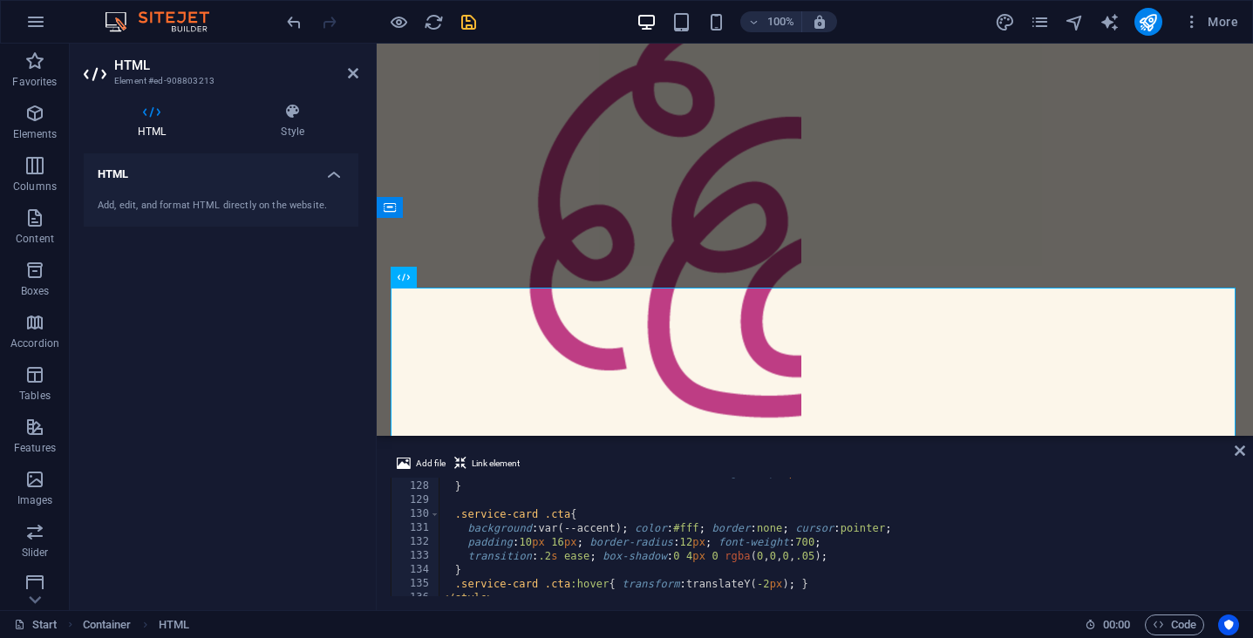
scroll to position [1793, 0]
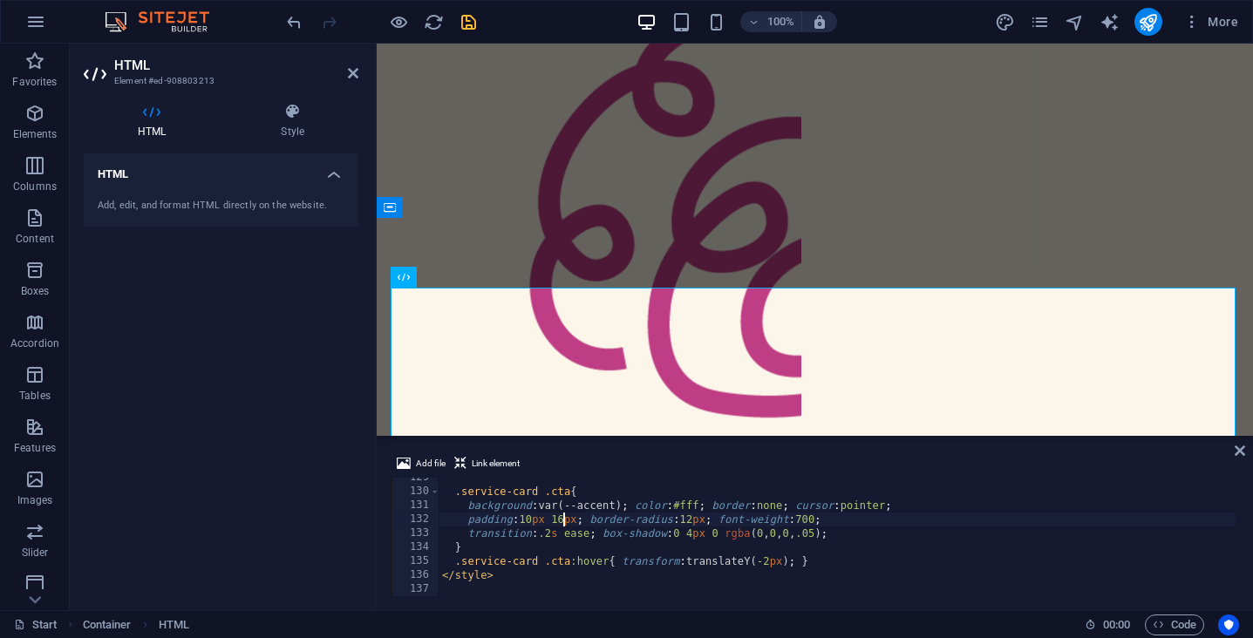
click at [561, 522] on div ".service-card .cta { background : var(--accent) ; color : #fff ; border : none …" at bounding box center [837, 544] width 797 height 146
type textarea "padding:10px 160px; border-radius:12px; font-weight:700;"
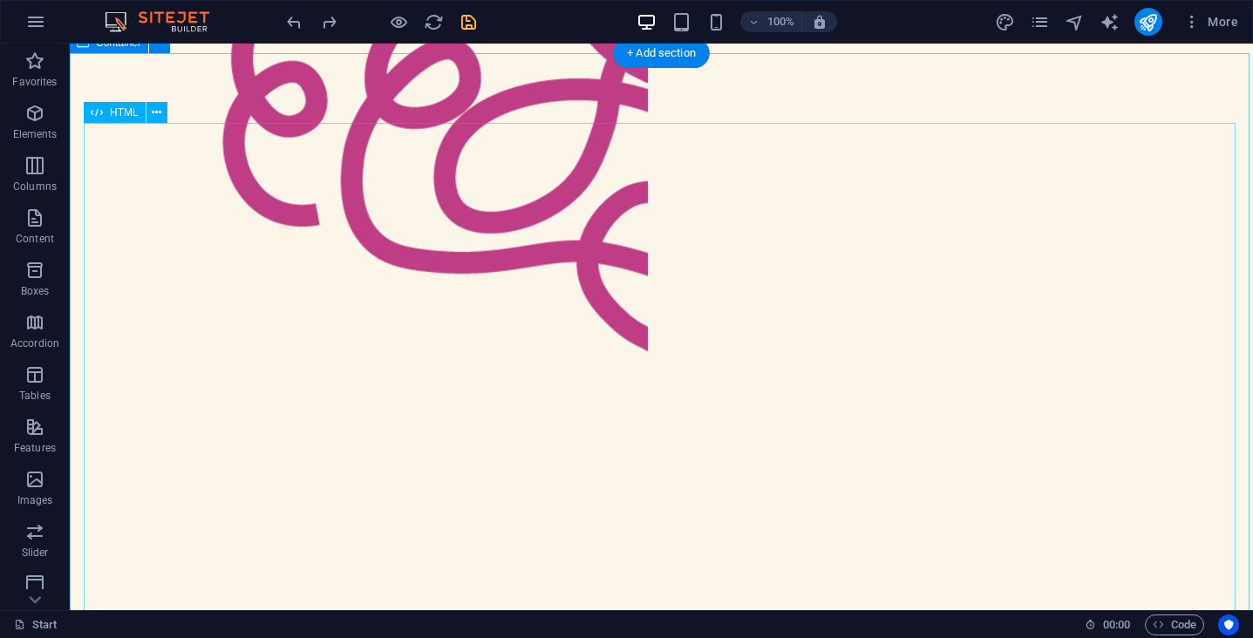
scroll to position [1046, 0]
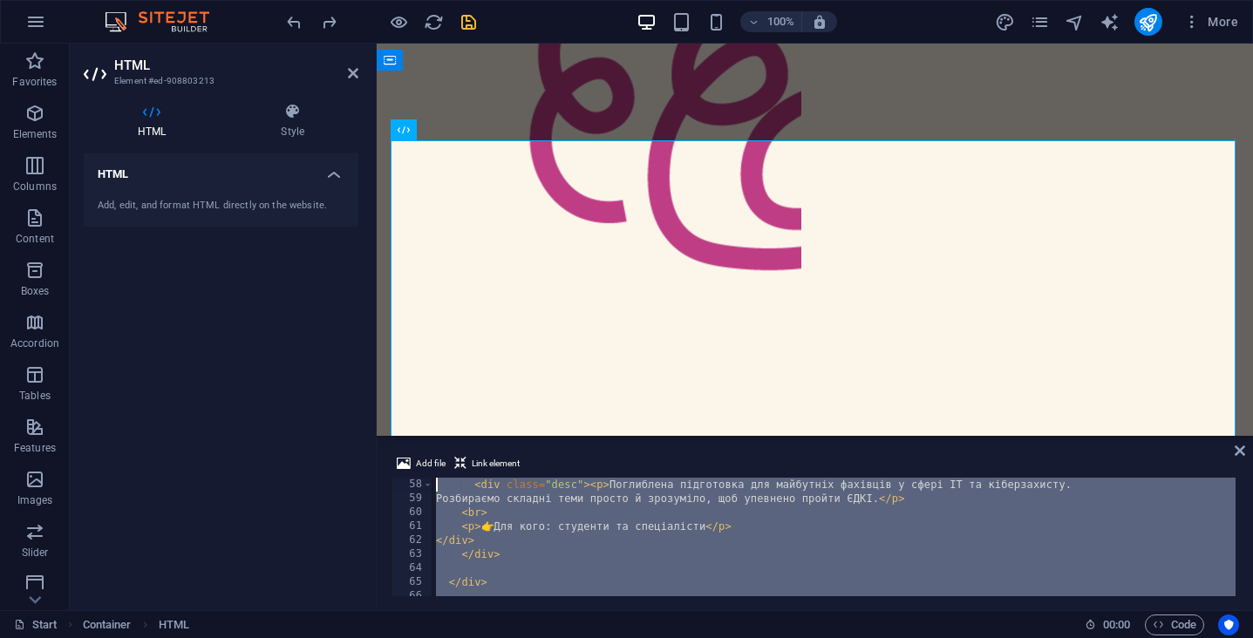
scroll to position [0, 0]
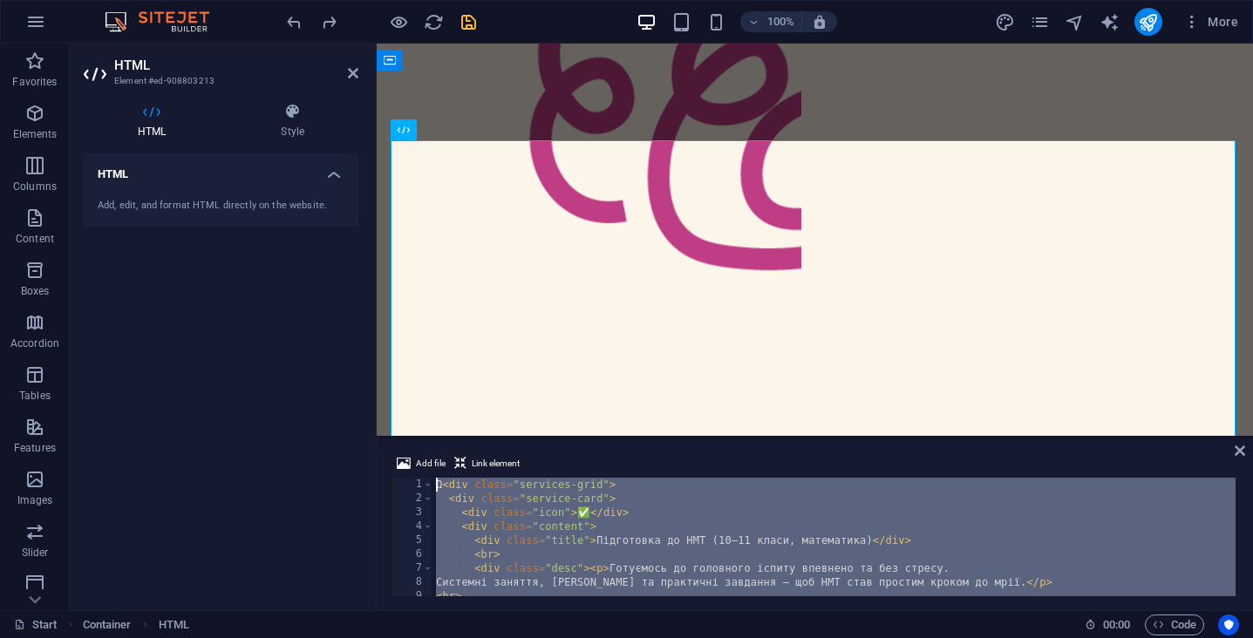
drag, startPoint x: 481, startPoint y: 591, endPoint x: 344, endPoint y: 289, distance: 332.1
click at [344, 289] on div "HTML Element #ed-908803213 HTML Style HTML Add, edit, and format HTML directly …" at bounding box center [661, 327] width 1183 height 567
click at [609, 528] on div "Ω < div class = "services-grid" > < div class = "service-card" > < div class = …" at bounding box center [833, 551] width 803 height 146
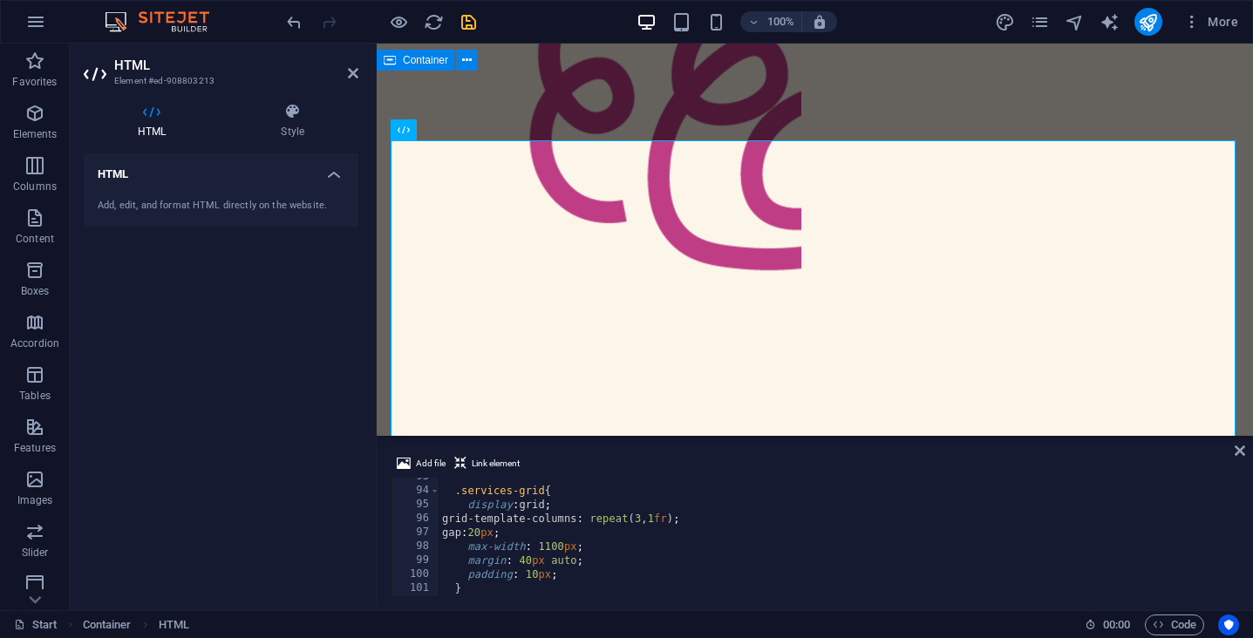
scroll to position [1291, 0]
click at [499, 532] on div ".services-grid { display : grid ; grid-template-columns : repeat ( 3 , 1 fr ) ;…" at bounding box center [837, 543] width 797 height 146
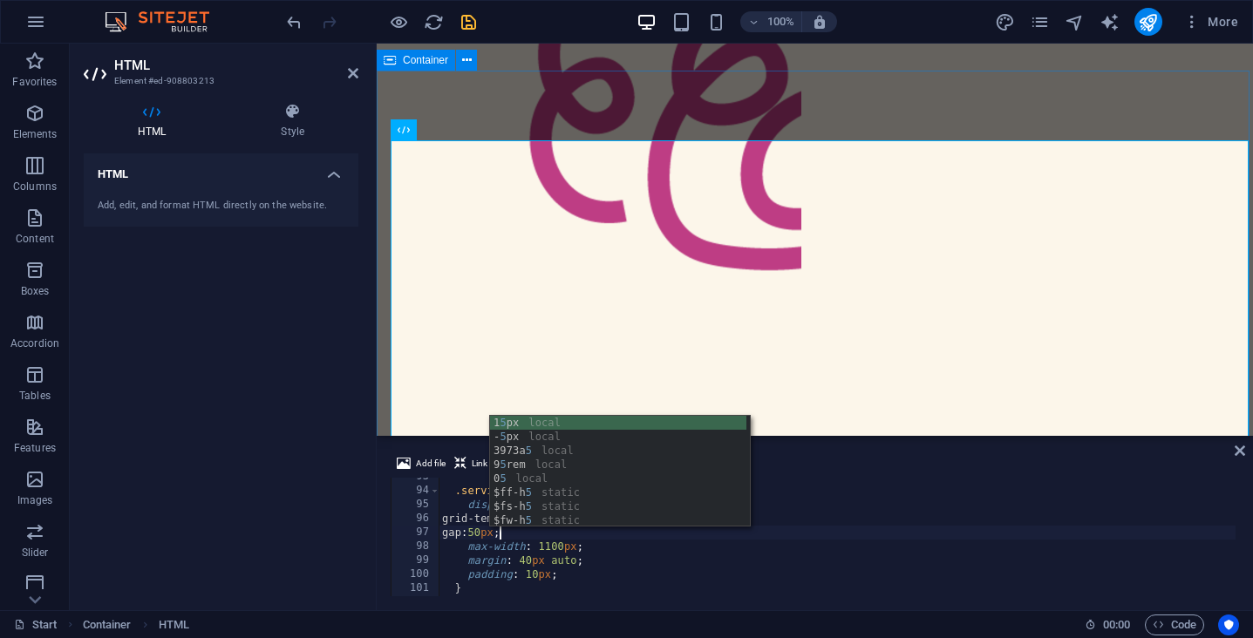
type textarea "gap:50px;"
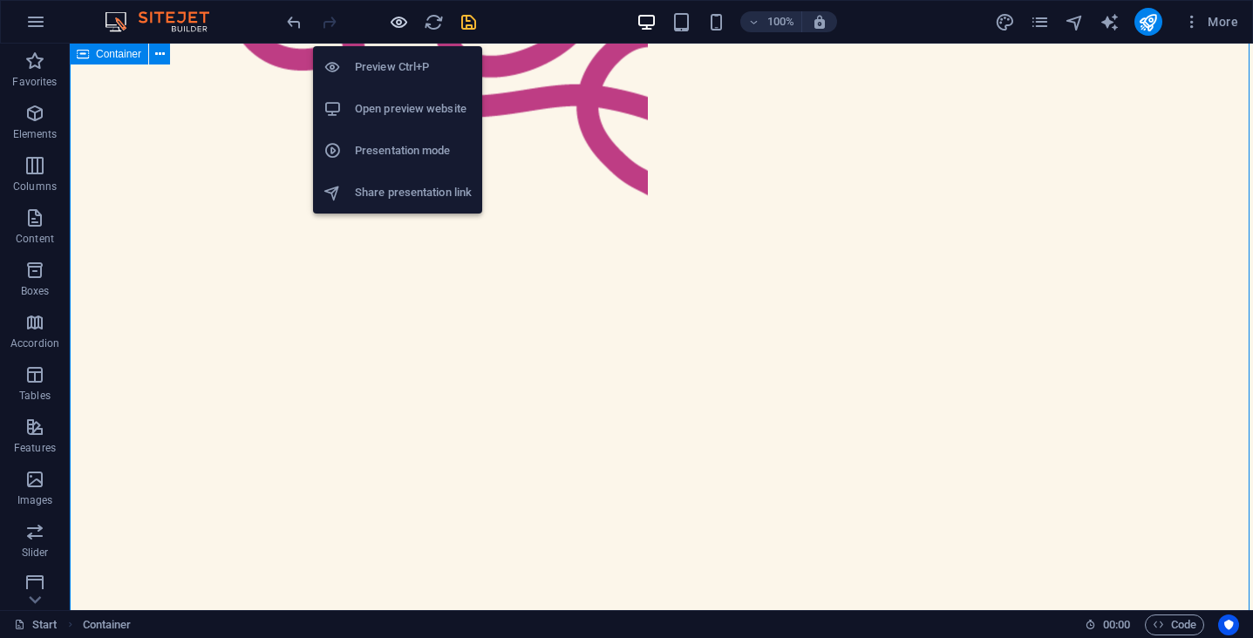
click at [400, 23] on icon "button" at bounding box center [399, 22] width 20 height 20
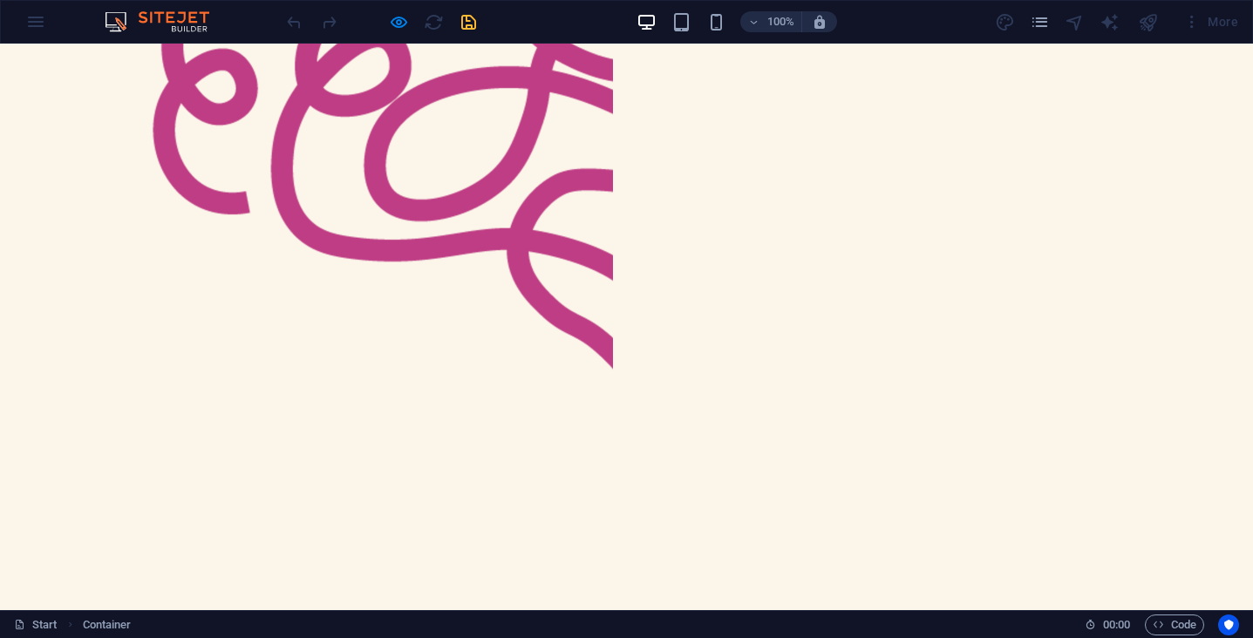
scroll to position [902, 0]
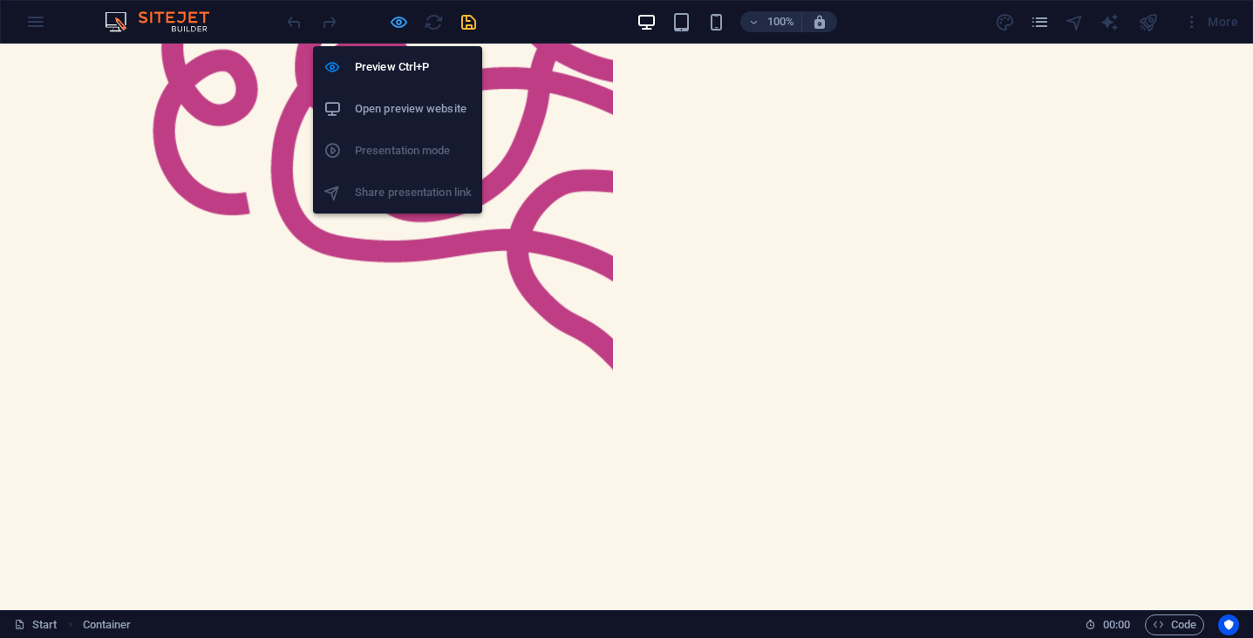
click at [395, 25] on icon "button" at bounding box center [399, 22] width 20 height 20
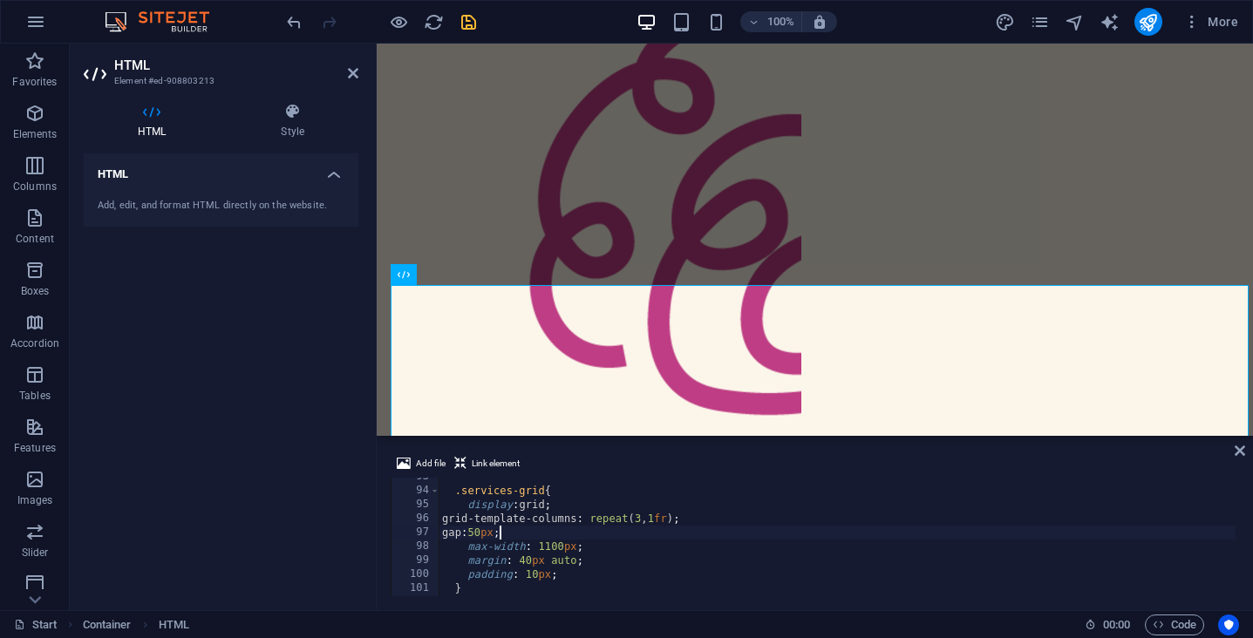
click at [507, 534] on div ".services-grid { display : grid ; grid-template-columns : repeat ( 3 , 1 fr ) ;…" at bounding box center [837, 543] width 797 height 146
click at [503, 531] on div ".services-grid { display : grid ; grid-template-columns : repeat ( 3 , 1 fr ) ;…" at bounding box center [837, 543] width 797 height 146
type textarea "gap:50px 20px;"
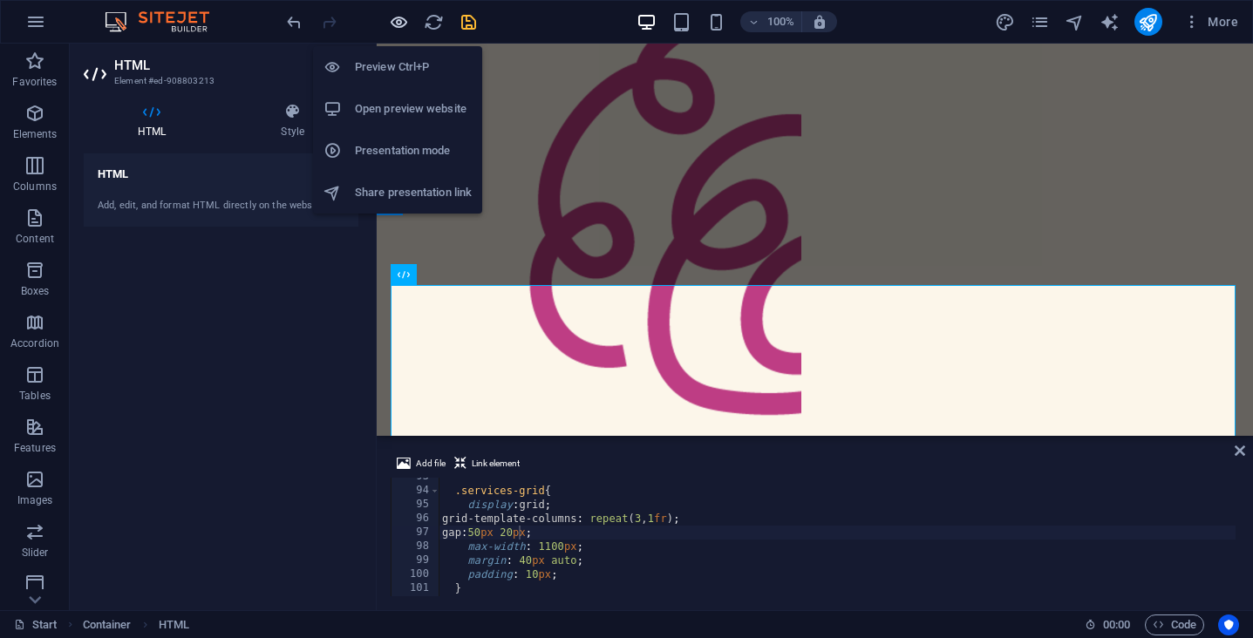
click at [404, 19] on icon "button" at bounding box center [399, 22] width 20 height 20
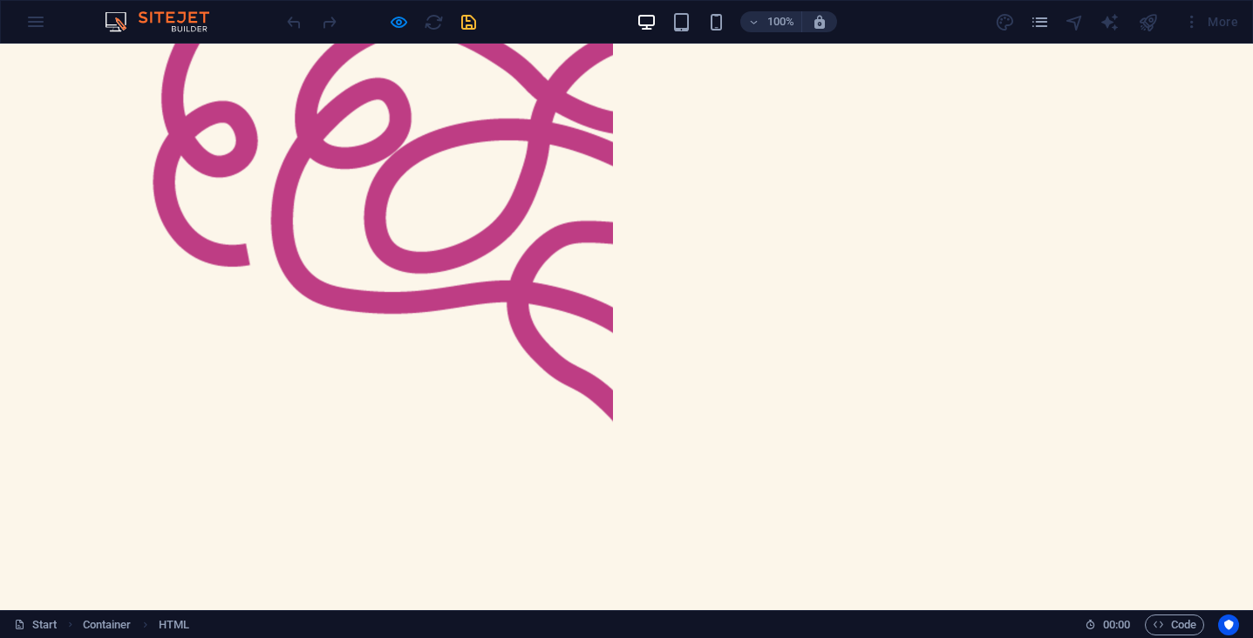
scroll to position [1056, 0]
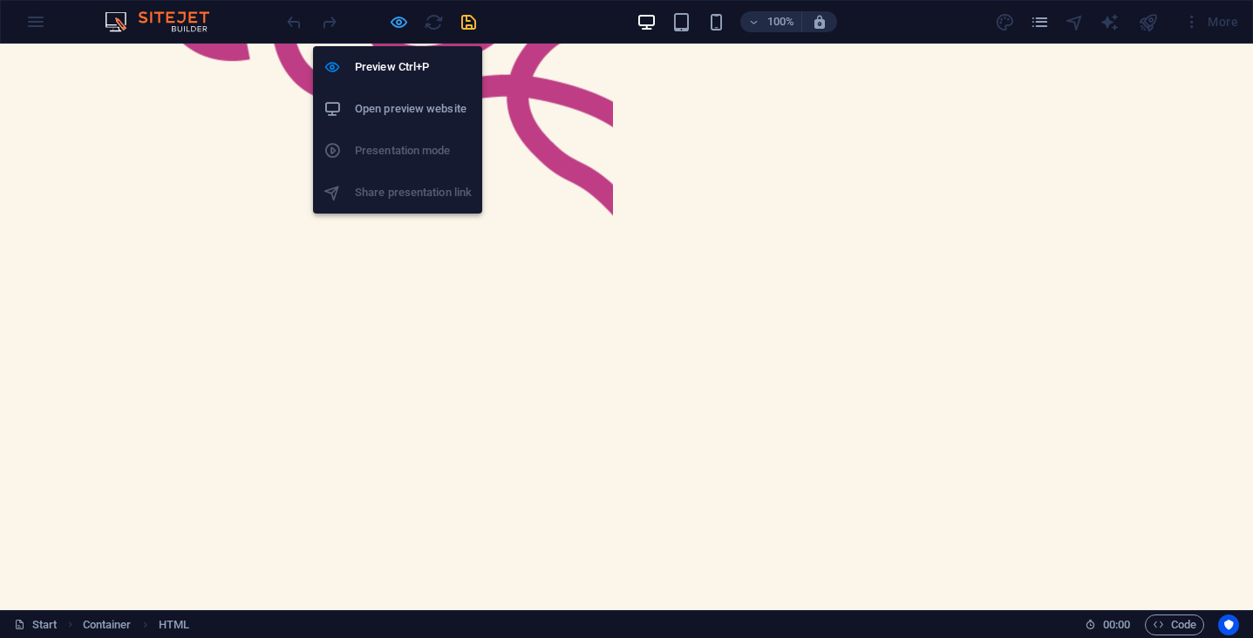
click at [399, 22] on icon "button" at bounding box center [399, 22] width 20 height 20
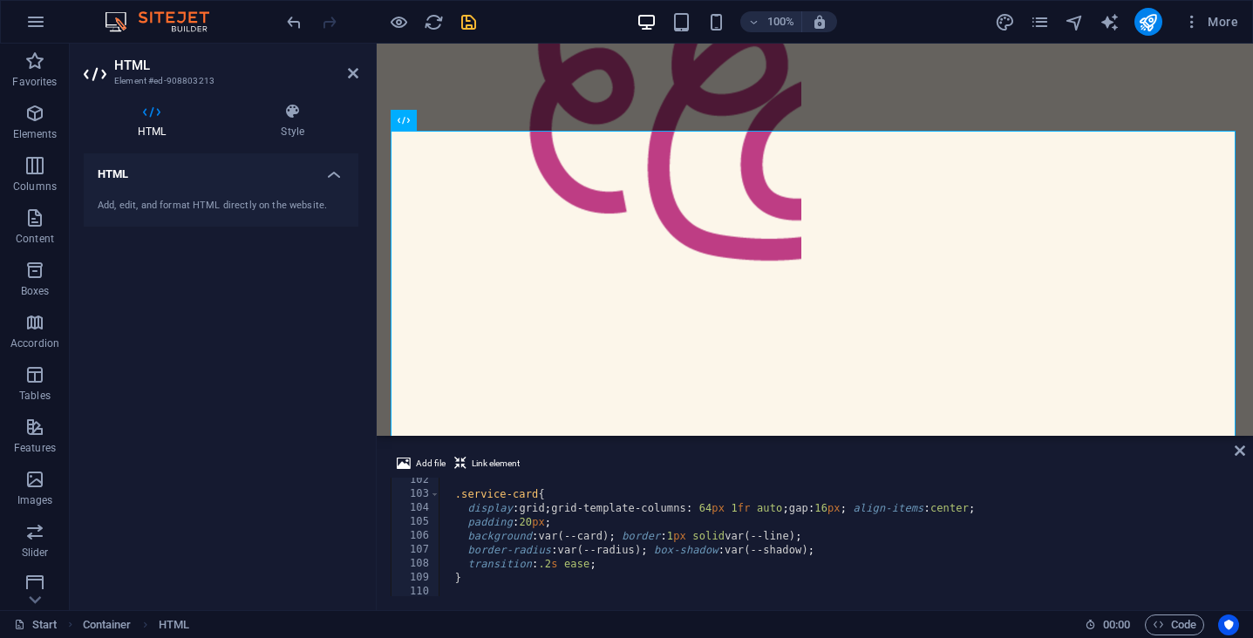
scroll to position [1416, 0]
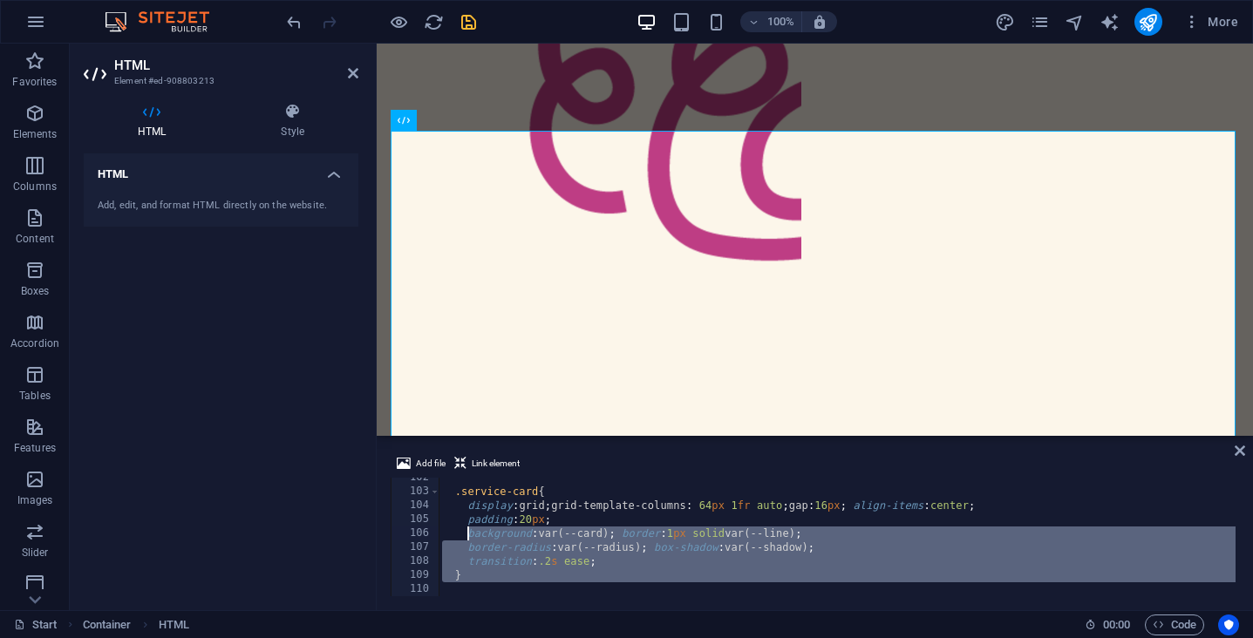
drag, startPoint x: 477, startPoint y: 585, endPoint x: 465, endPoint y: 538, distance: 48.6
click at [465, 538] on div ".service-card { display : grid ; grid-template-columns : 64 px 1 fr auto ; gap …" at bounding box center [837, 544] width 797 height 146
click at [578, 555] on div ".service-card { display : grid ; grid-template-columns : 64 px 1 fr auto ; gap …" at bounding box center [837, 544] width 797 height 146
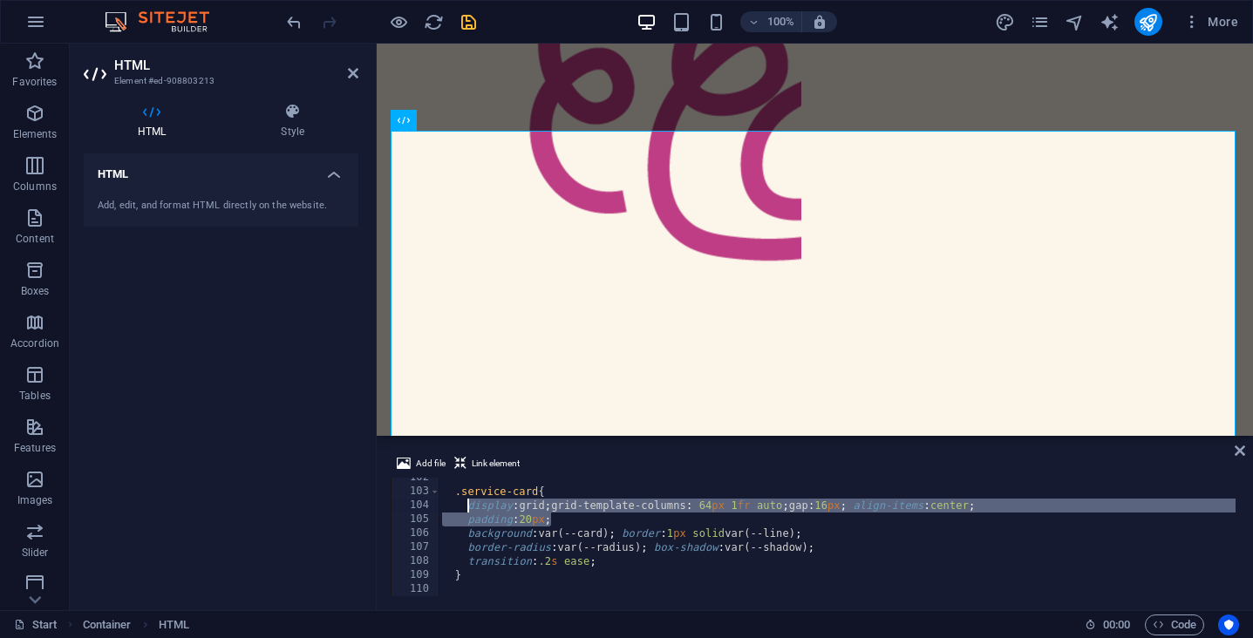
drag, startPoint x: 557, startPoint y: 516, endPoint x: 466, endPoint y: 505, distance: 92.3
click at [466, 505] on div ".service-card { display : grid ; grid-template-columns : 64 px 1 fr auto ; gap …" at bounding box center [837, 544] width 797 height 146
paste textarea "}"
type textarea "}"
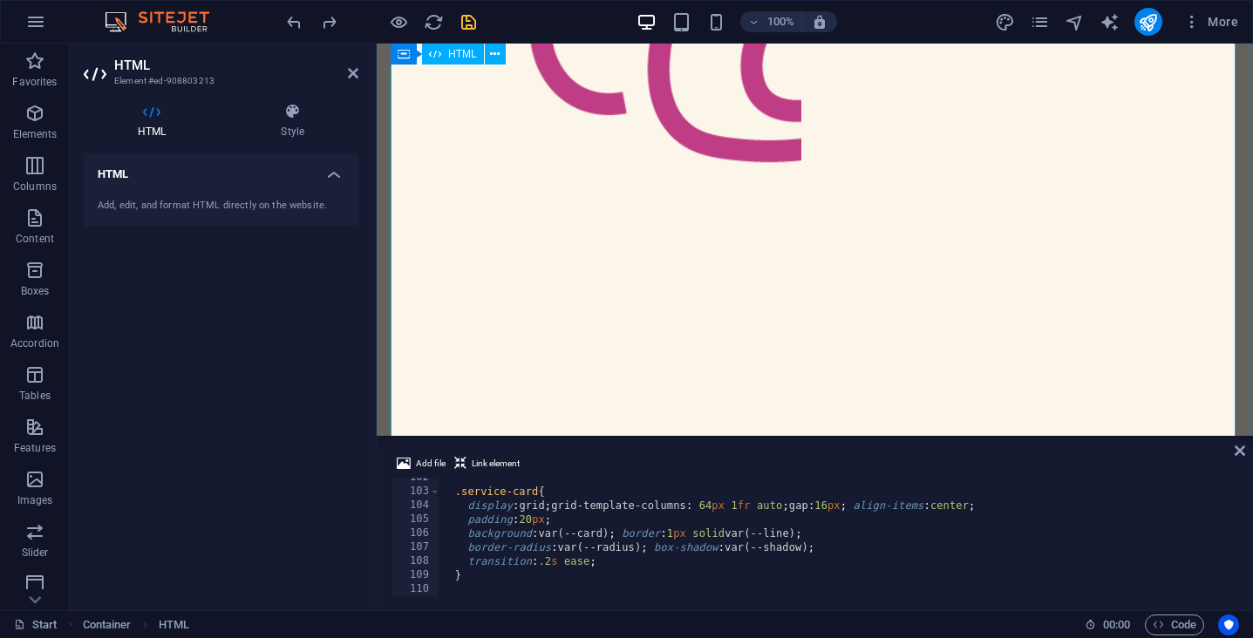
scroll to position [1131, 0]
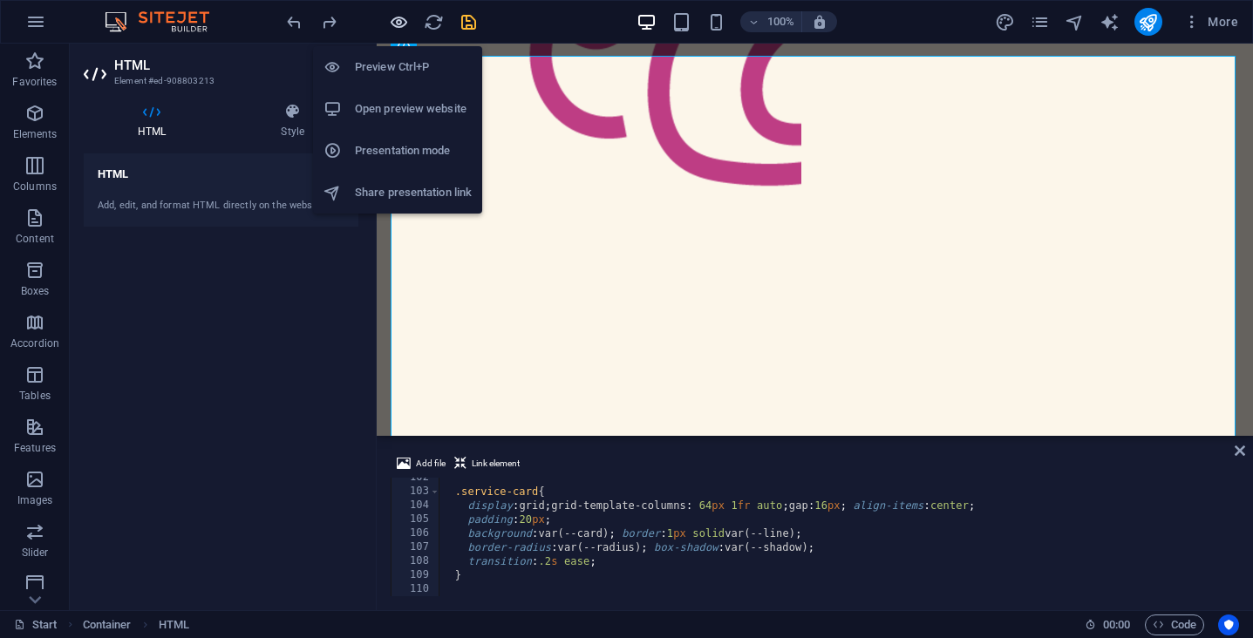
click at [402, 28] on icon "button" at bounding box center [399, 22] width 20 height 20
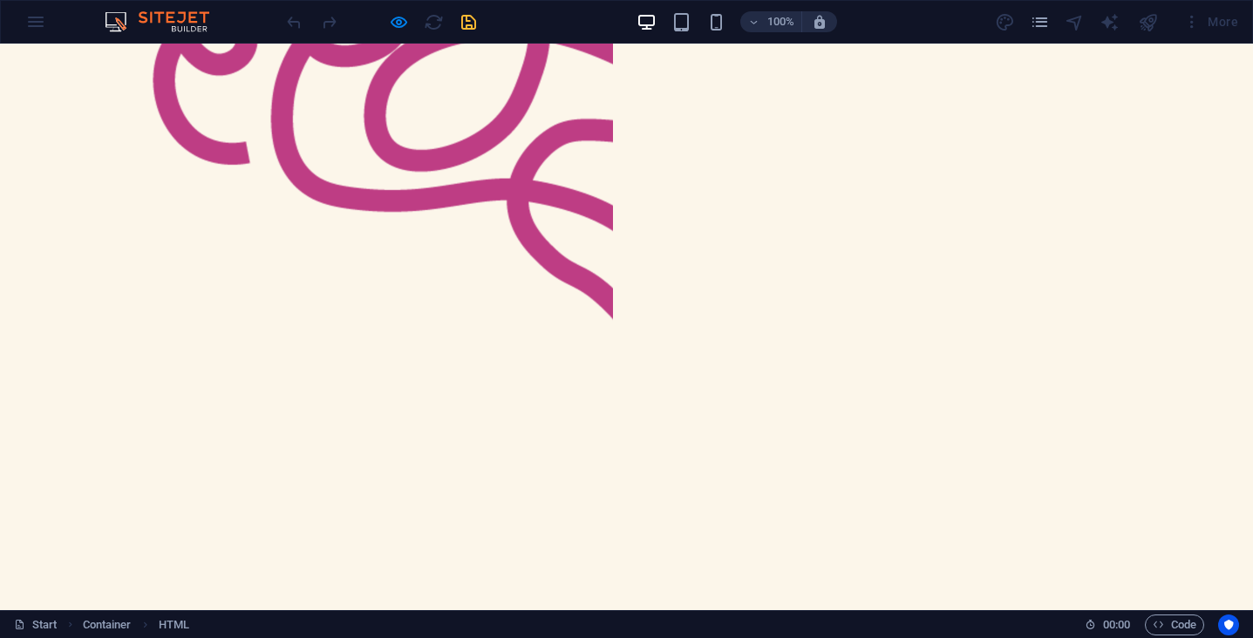
scroll to position [718, 0]
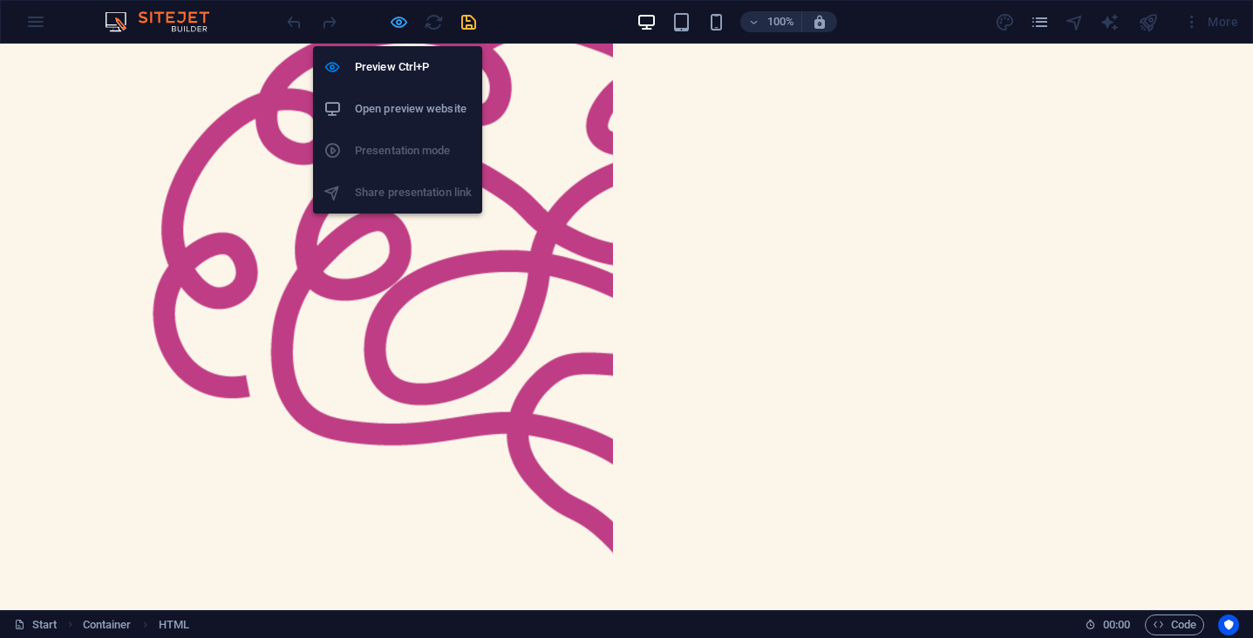
click at [393, 24] on icon "button" at bounding box center [399, 22] width 20 height 20
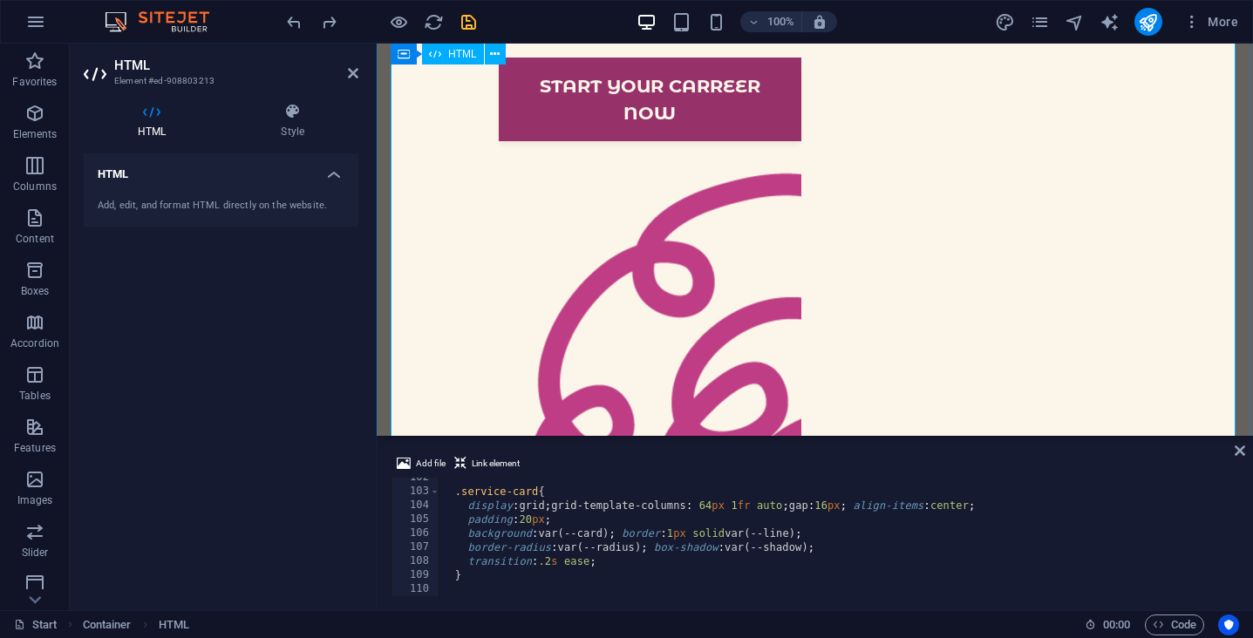
type textarea "Ω<div class="services-grid">"
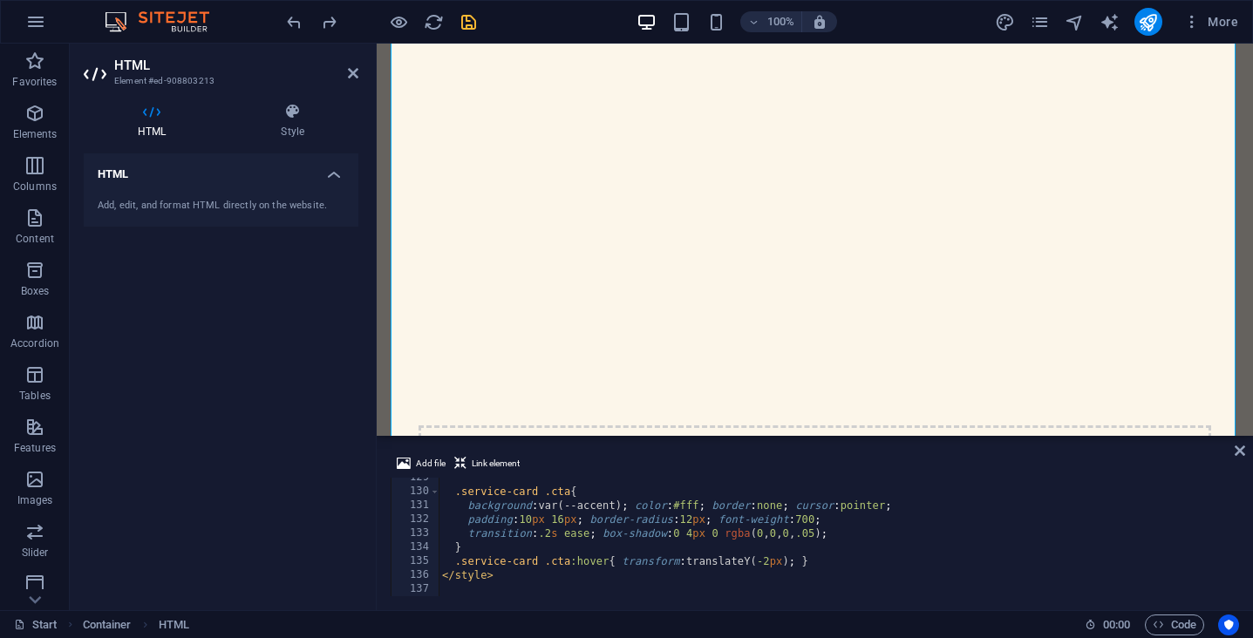
scroll to position [1793, 0]
click at [492, 585] on div ".service-card .cta { background : var(--accent) ; color : #fff ; border : none …" at bounding box center [837, 544] width 797 height 146
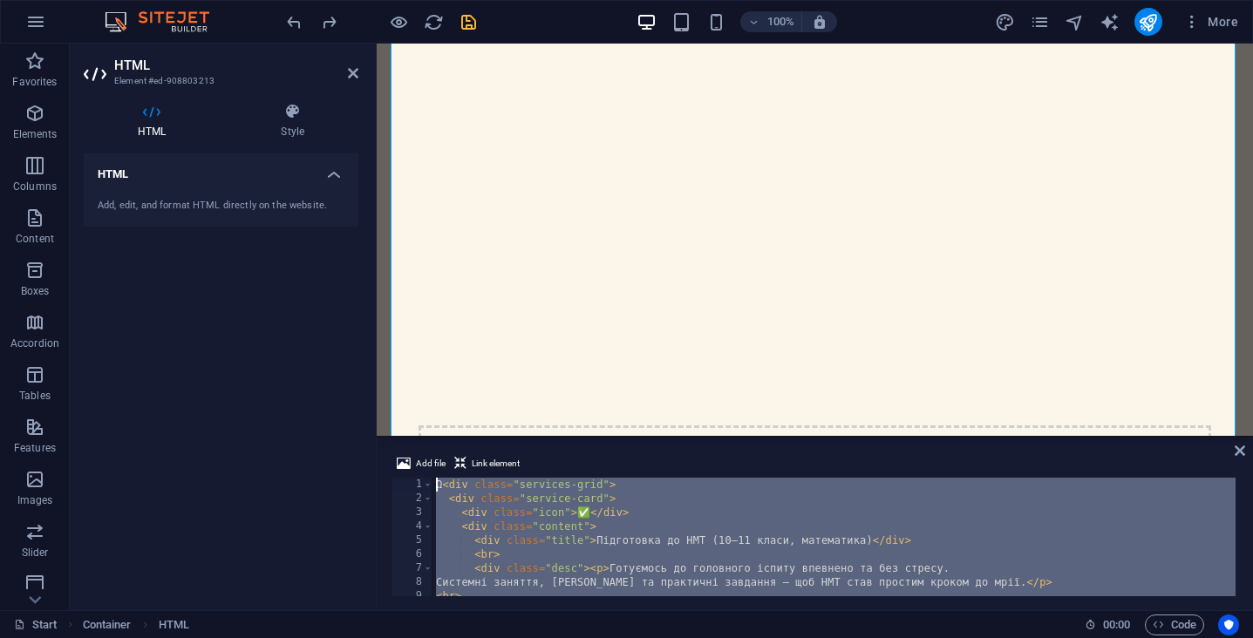
scroll to position [0, 0]
drag, startPoint x: 484, startPoint y: 586, endPoint x: 366, endPoint y: 344, distance: 269.5
click at [366, 344] on div "HTML Element #ed-908803213 HTML Style HTML Add, edit, and format HTML directly …" at bounding box center [661, 327] width 1183 height 567
type textarea "Ω<div class="services-grid"> <div class="service-card">"
paste textarea
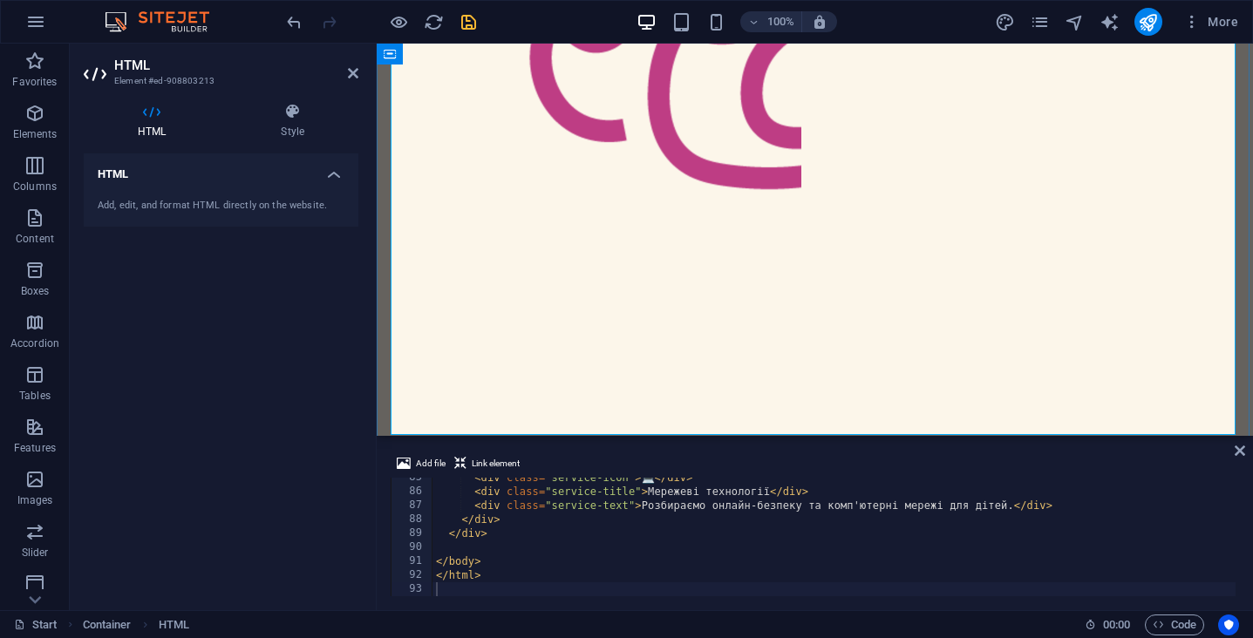
scroll to position [1167, 0]
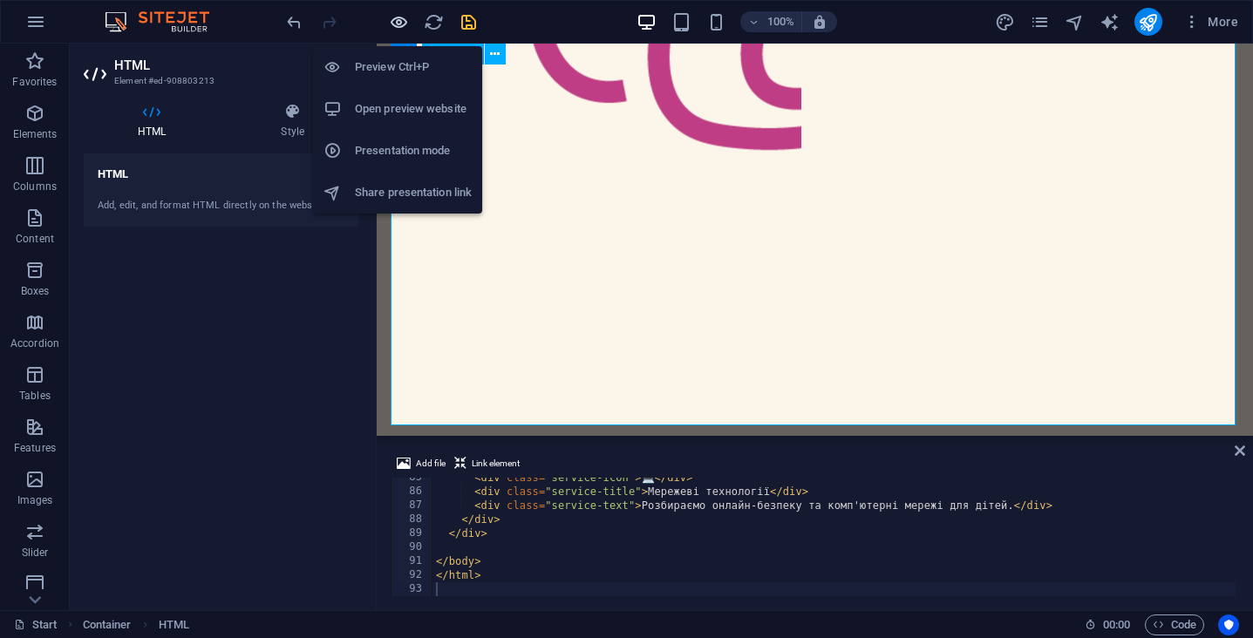
click at [395, 19] on icon "button" at bounding box center [399, 22] width 20 height 20
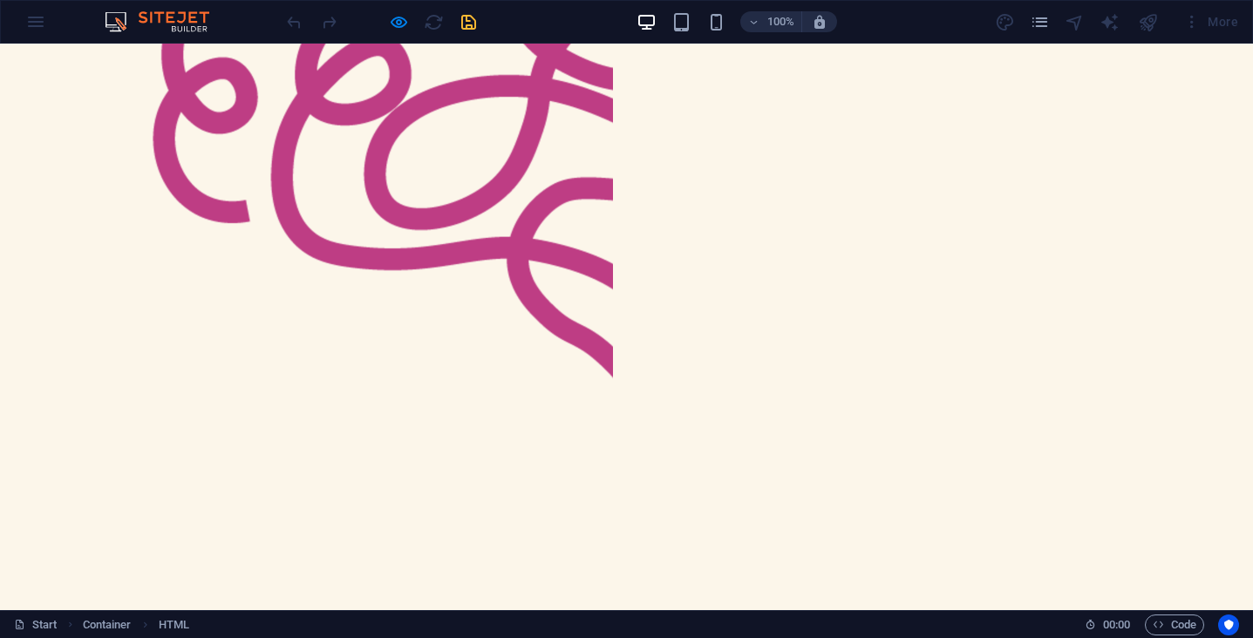
scroll to position [845, 0]
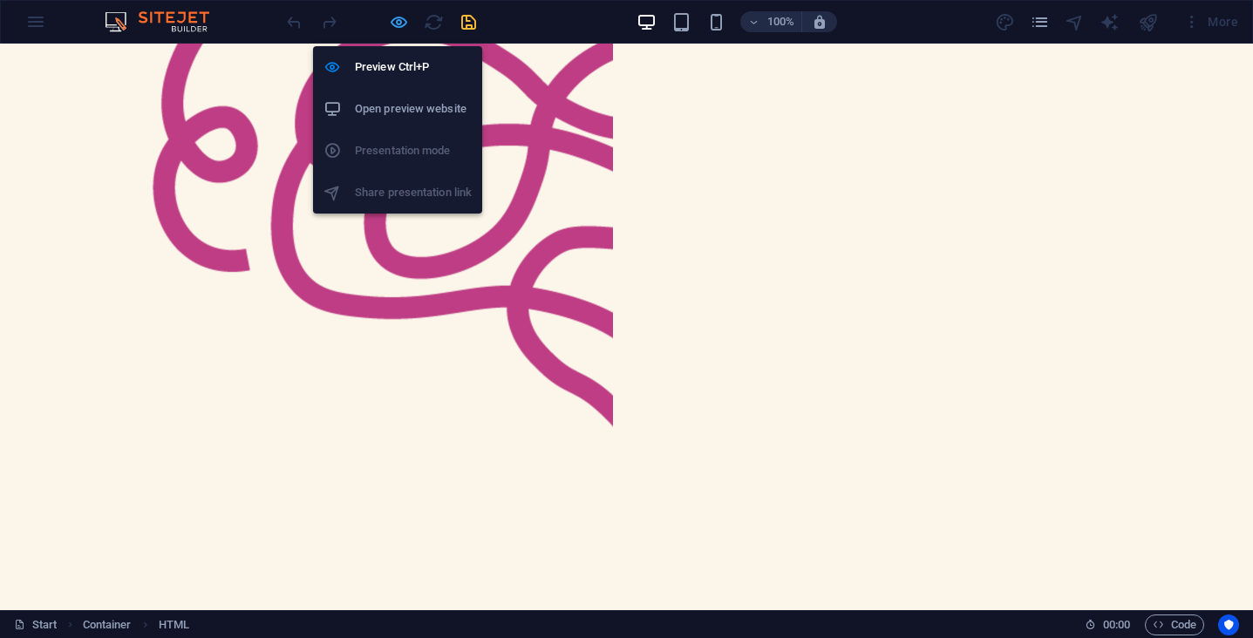
click at [399, 25] on icon "button" at bounding box center [399, 22] width 20 height 20
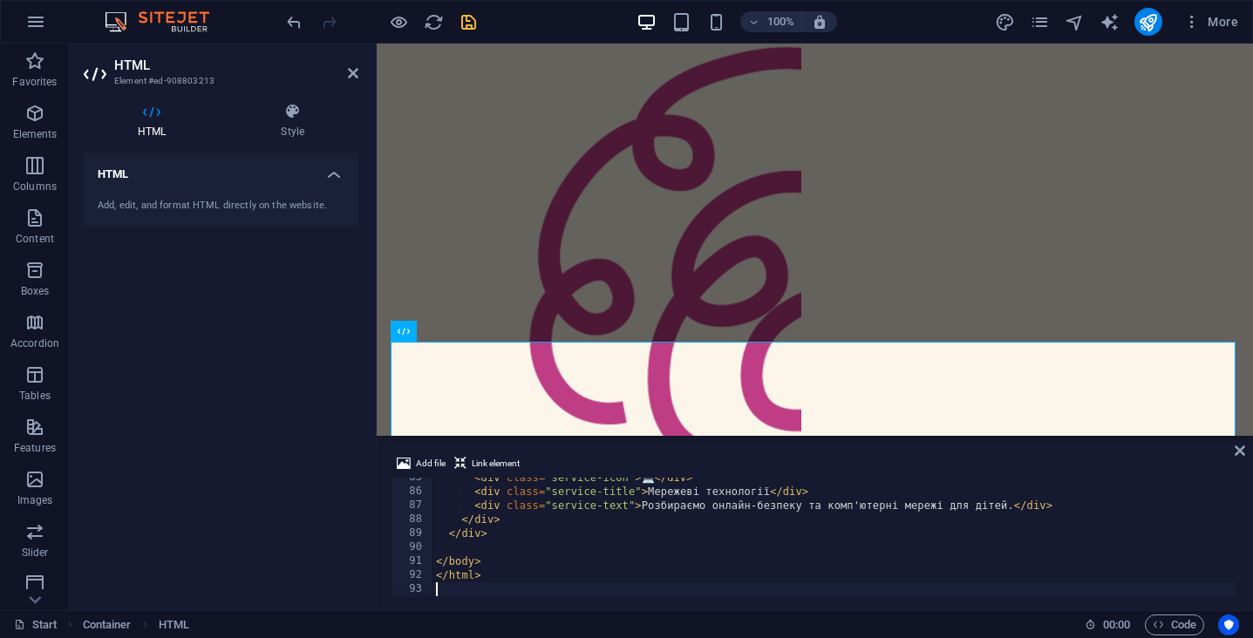
type textarea "</style>"
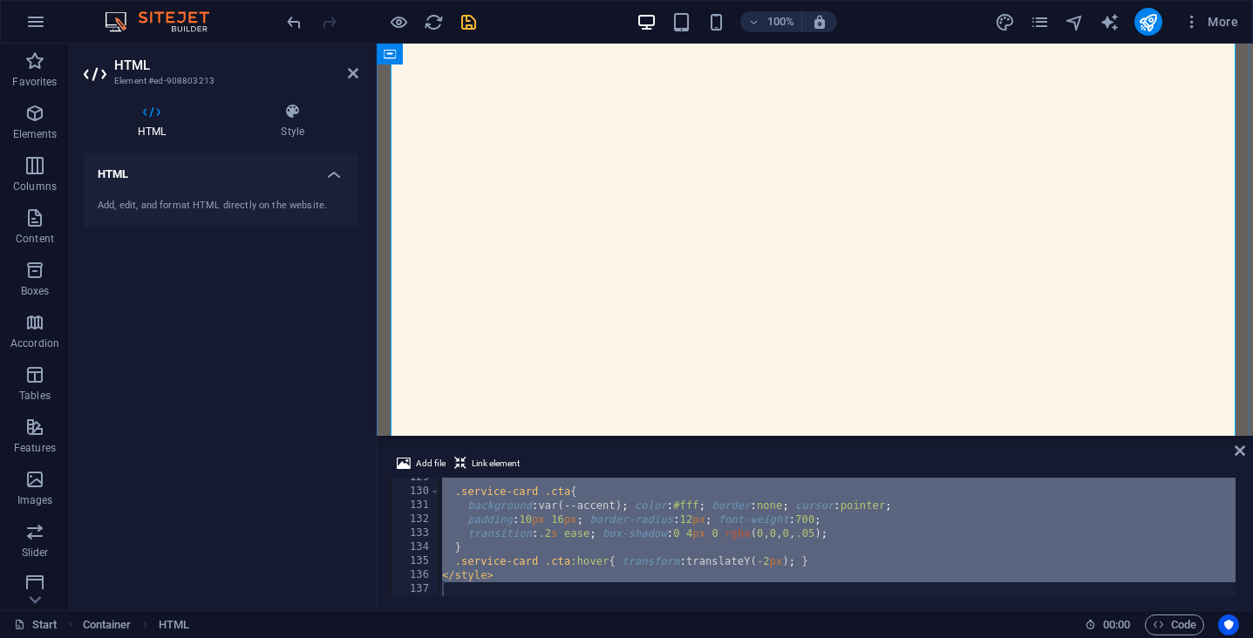
scroll to position [1408, 0]
click at [471, 21] on icon "save" at bounding box center [469, 22] width 20 height 20
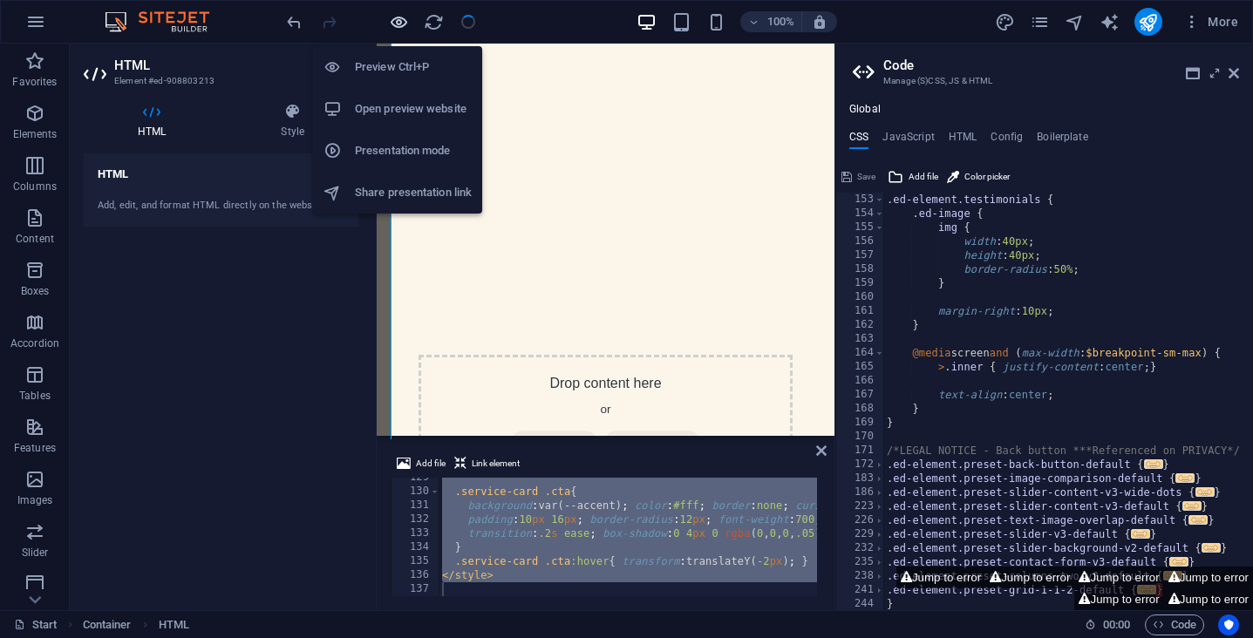
click at [398, 26] on icon "button" at bounding box center [399, 22] width 20 height 20
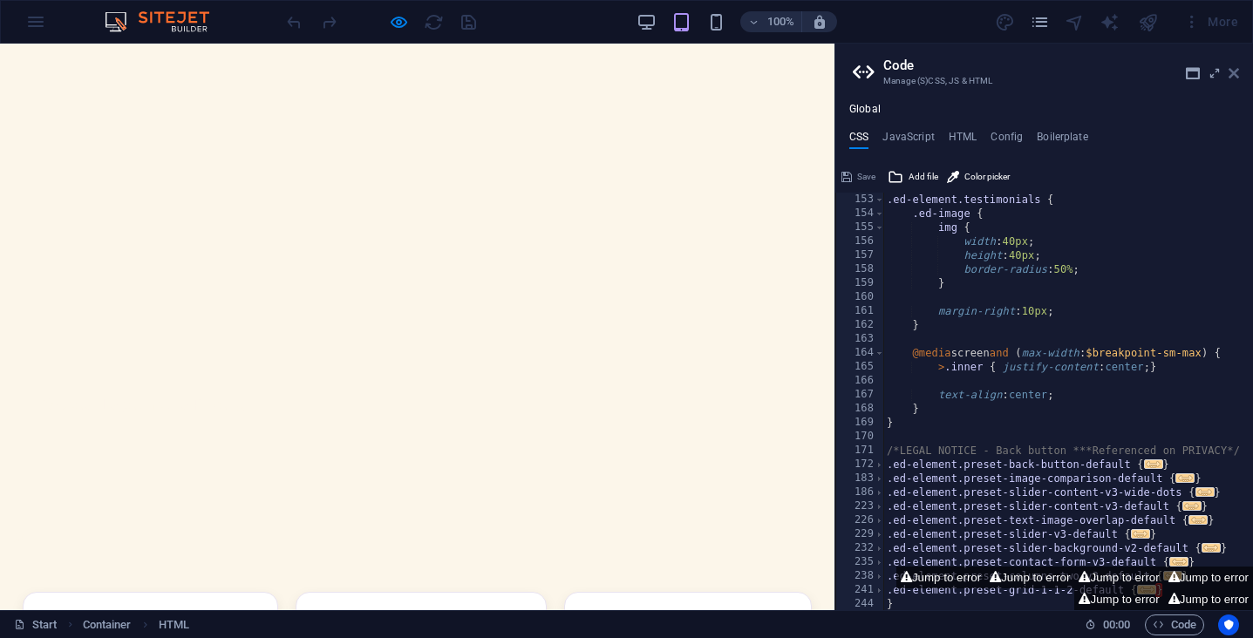
drag, startPoint x: 1232, startPoint y: 32, endPoint x: 1232, endPoint y: 76, distance: 43.6
click at [1232, 76] on icon at bounding box center [1234, 73] width 10 height 14
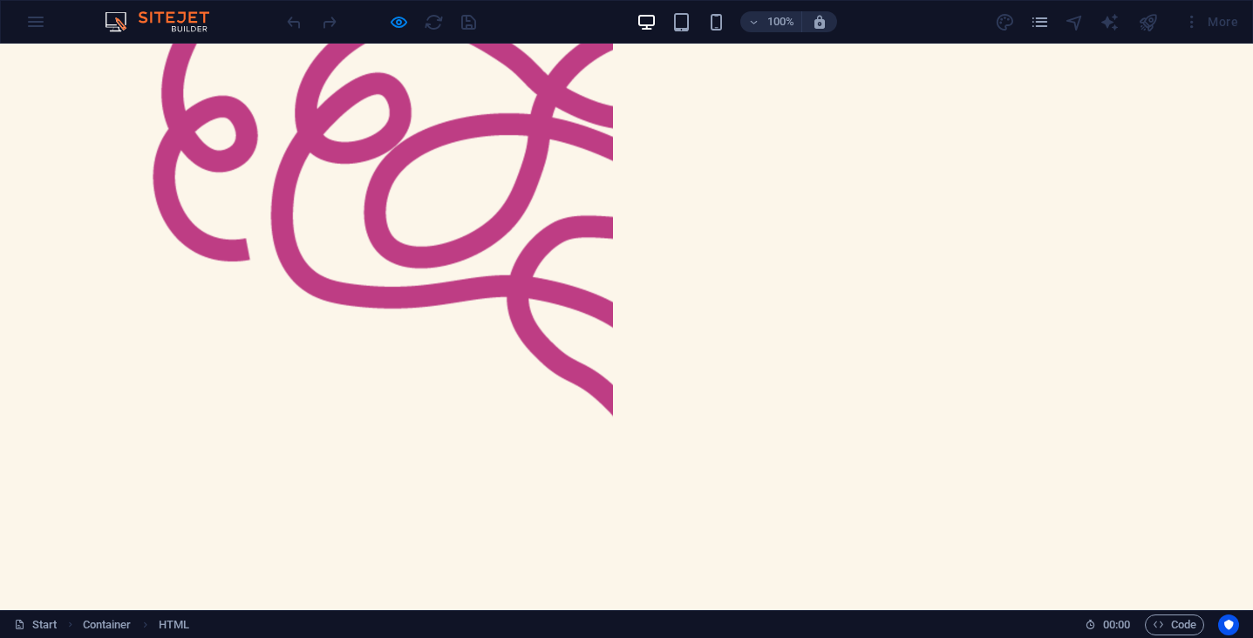
scroll to position [680, 0]
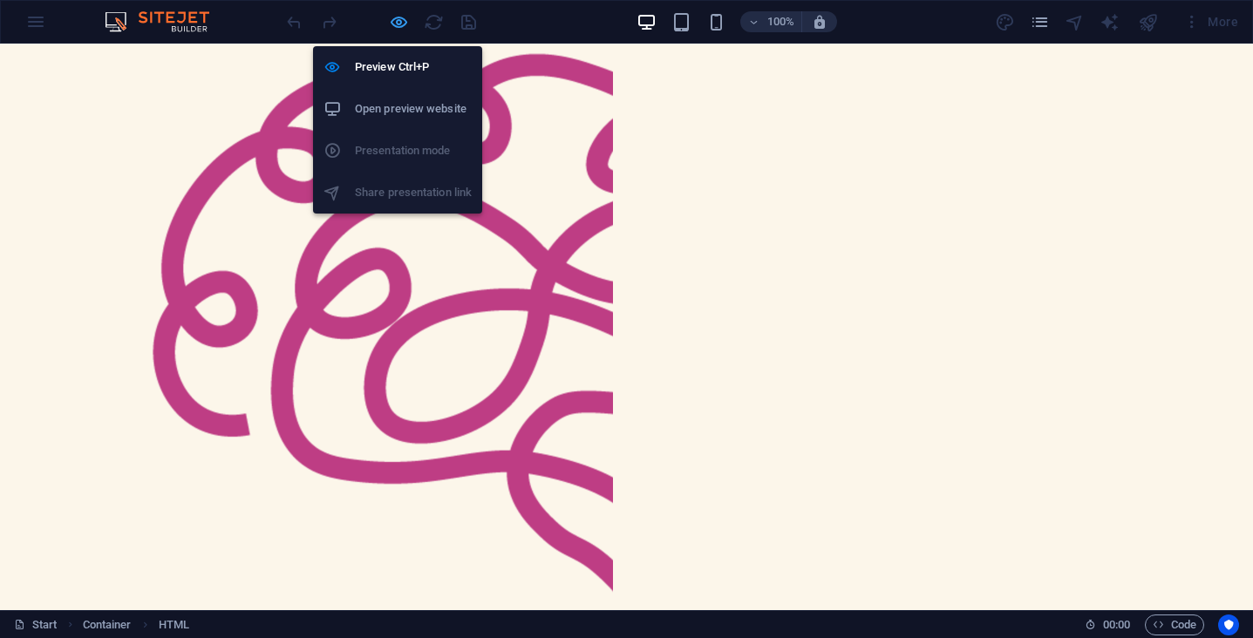
click at [401, 23] on icon "button" at bounding box center [399, 22] width 20 height 20
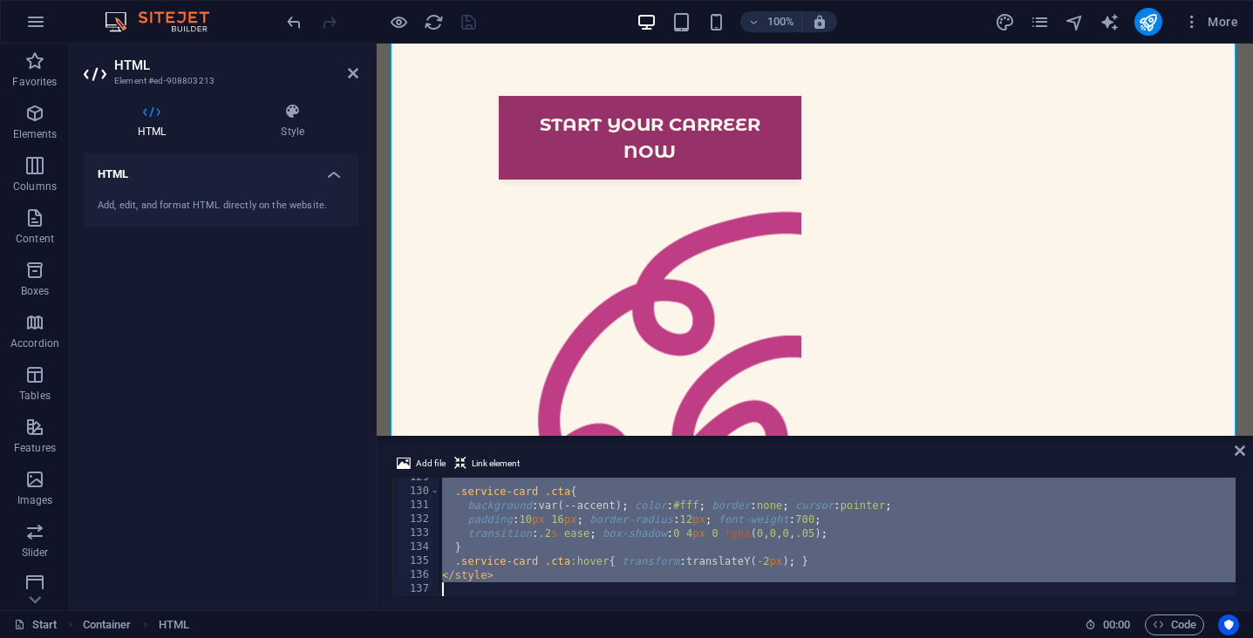
scroll to position [1311, 0]
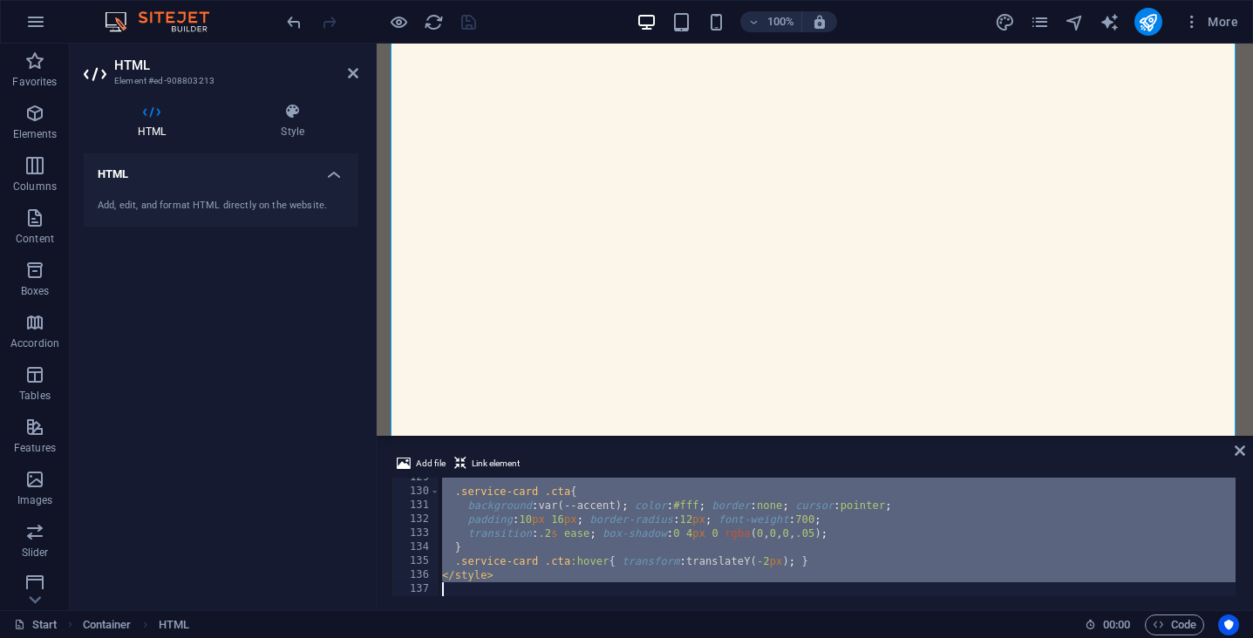
click at [561, 529] on div ".service-card .cta { background : var(--accent) ; color : #fff ; border : none …" at bounding box center [837, 544] width 797 height 146
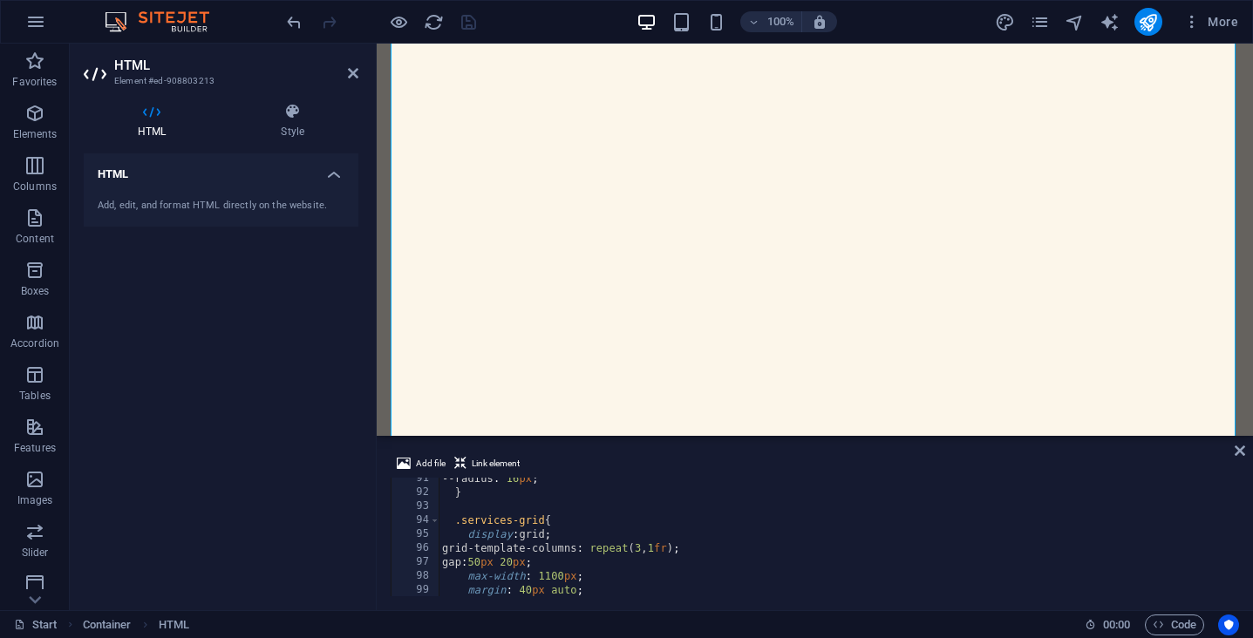
scroll to position [1262, 0]
click at [665, 547] on div "--radius : 16 px ; } .services-grid { display : grid ; grid-template-columns : …" at bounding box center [837, 545] width 797 height 146
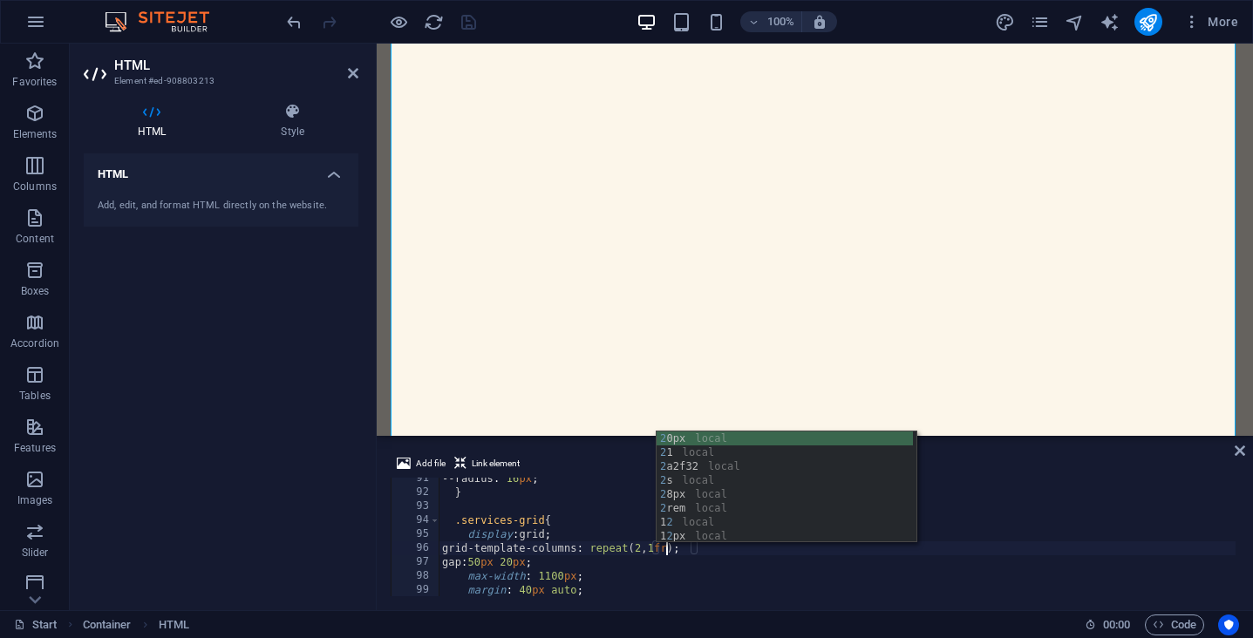
scroll to position [0, 18]
type textarea "grid-template-columns: repeat(2, 1fr);"
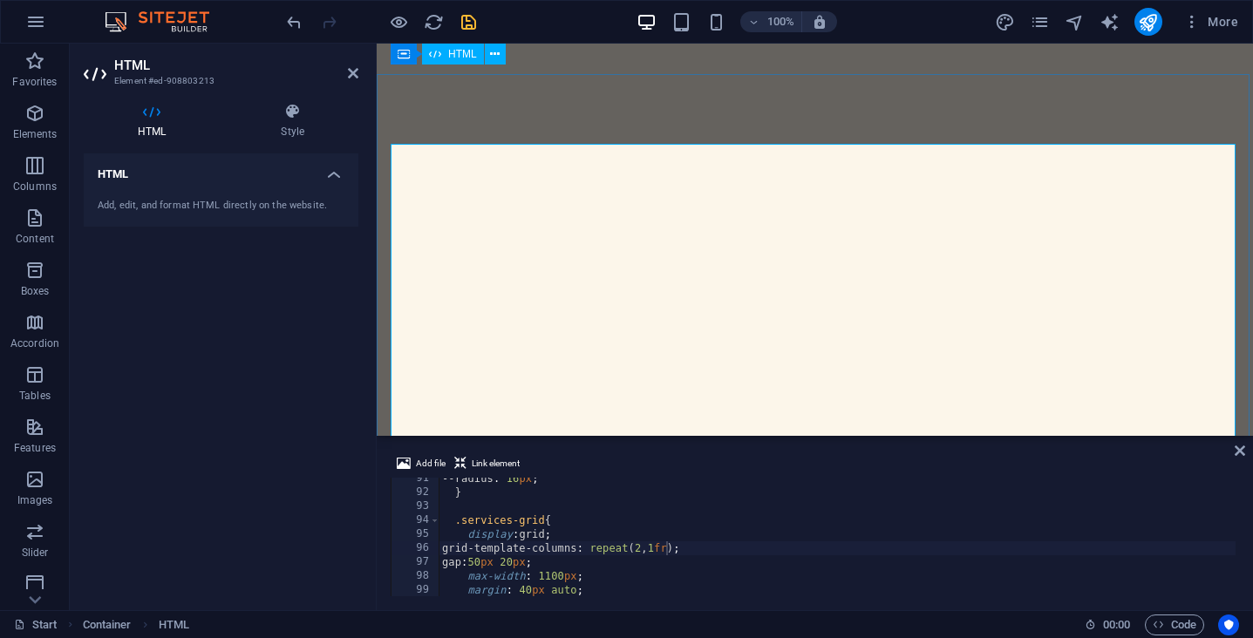
scroll to position [966, 0]
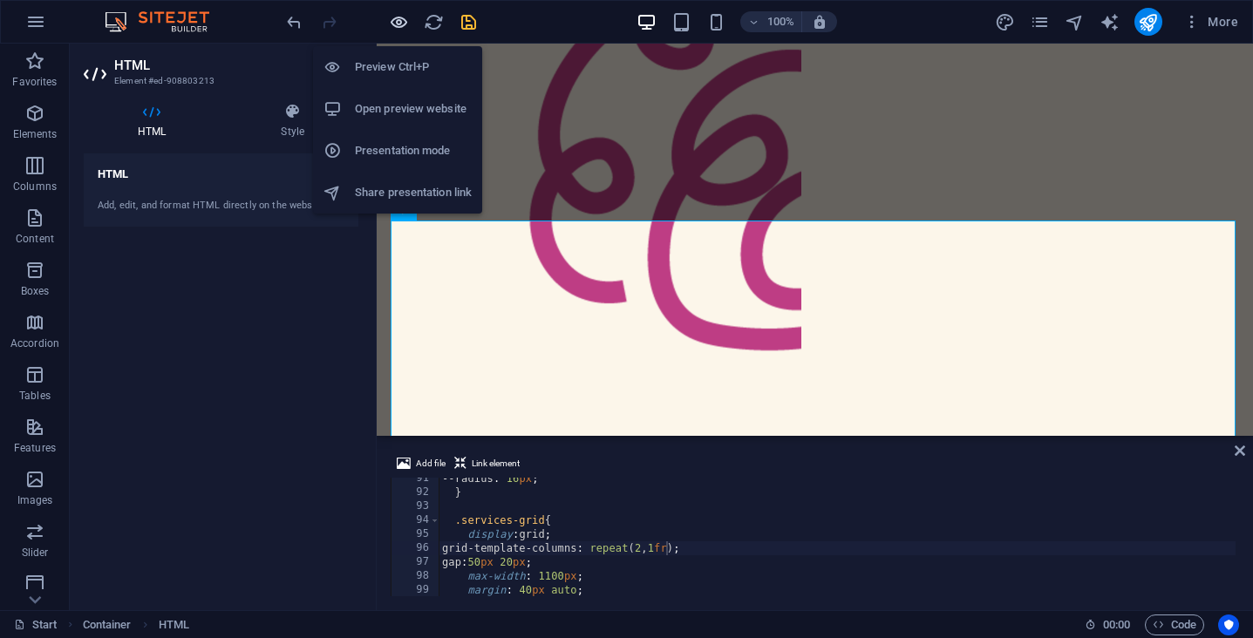
click at [401, 23] on icon "button" at bounding box center [399, 22] width 20 height 20
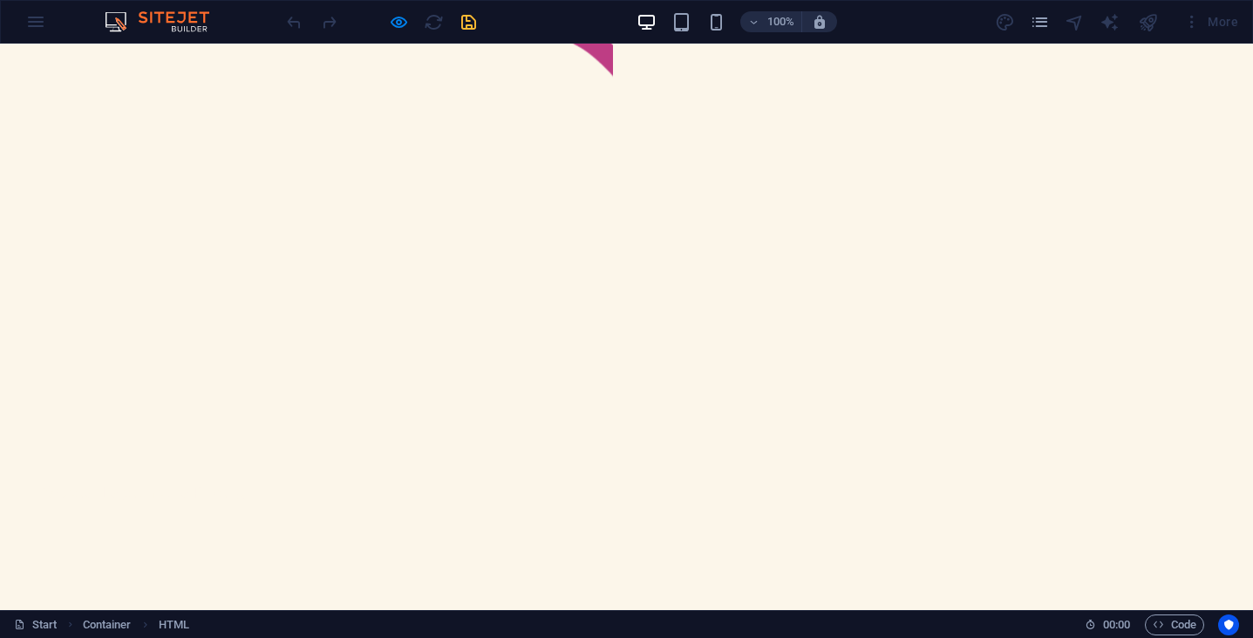
scroll to position [706, 0]
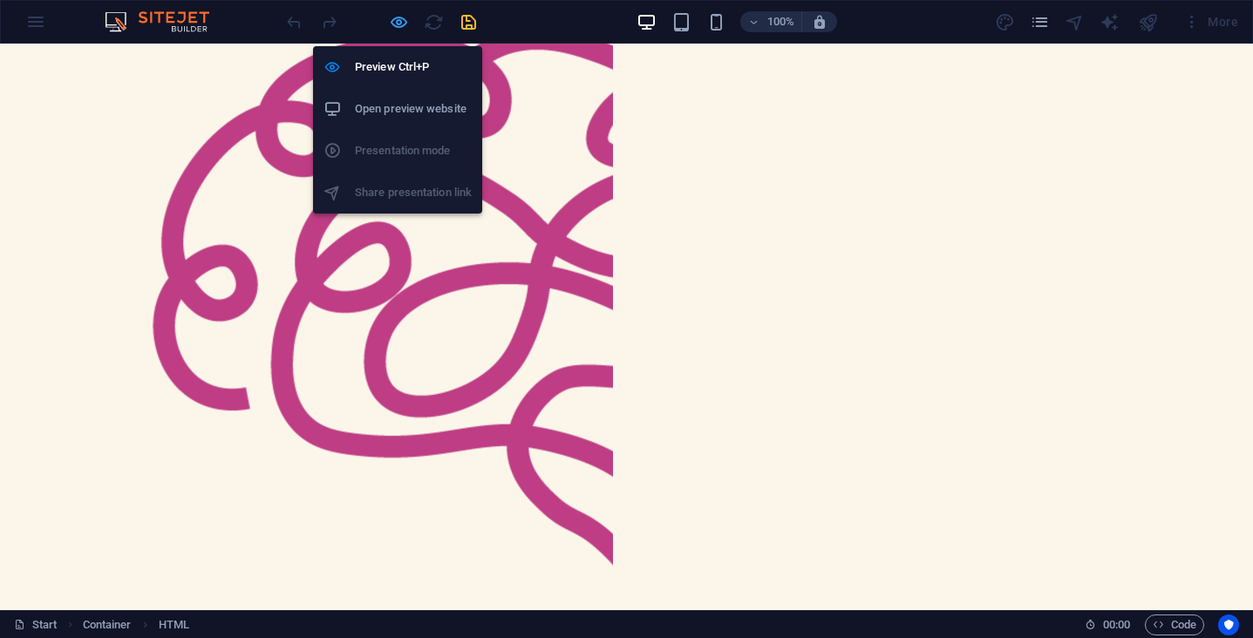
click at [404, 19] on icon "button" at bounding box center [399, 22] width 20 height 20
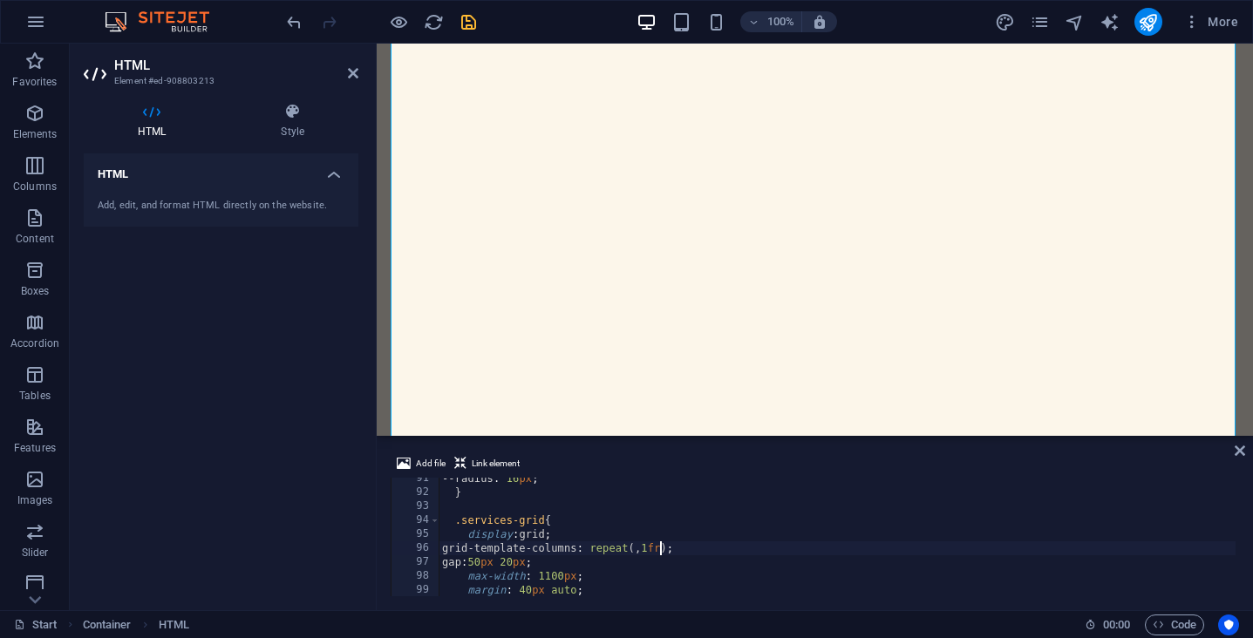
scroll to position [0, 18]
click at [670, 575] on div "--radius : 16 px ; } .services-grid { display : grid ; grid-template-columns : …" at bounding box center [837, 545] width 797 height 146
click at [705, 549] on div "--radius : 16 px ; } .services-grid { display : grid ; grid-template-columns : …" at bounding box center [837, 545] width 797 height 146
paste textarea "repeat(auto-fit, minmax(350px, 1fr))"
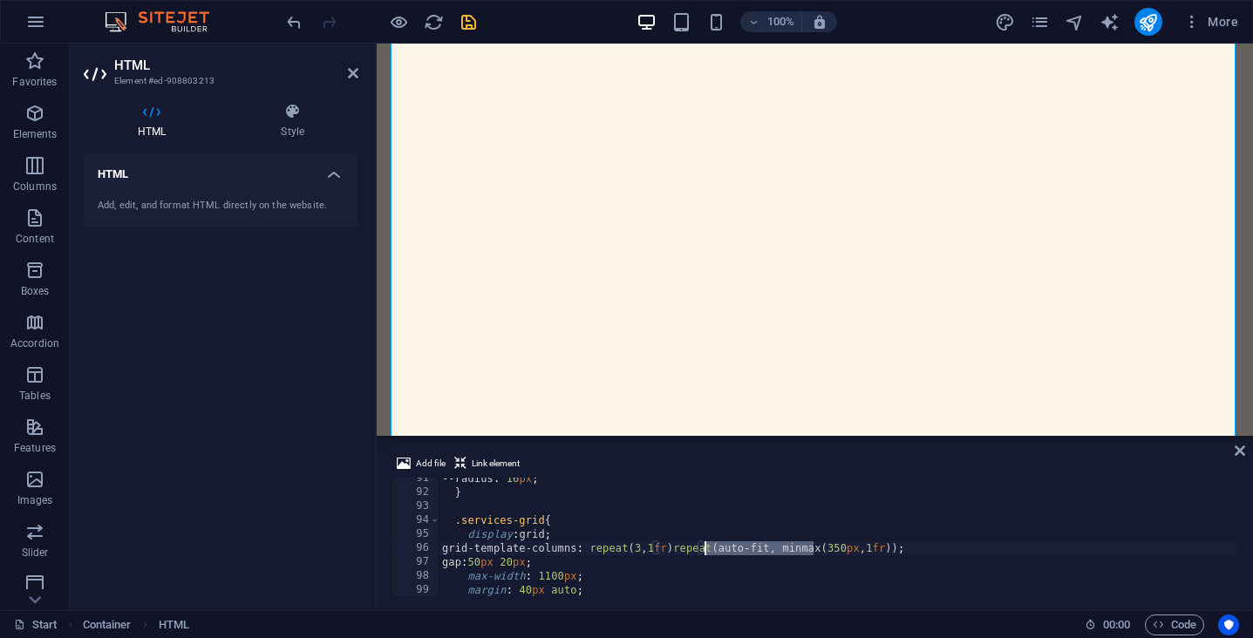
drag, startPoint x: 813, startPoint y: 551, endPoint x: 703, endPoint y: 548, distance: 109.9
click at [703, 548] on div "--radius : 16 px ; } .services-grid { display : grid ; grid-template-columns : …" at bounding box center [837, 545] width 797 height 146
type textarea "grid-template-columns: repeat(3, 1fr, minmax(350px, 1fr));"
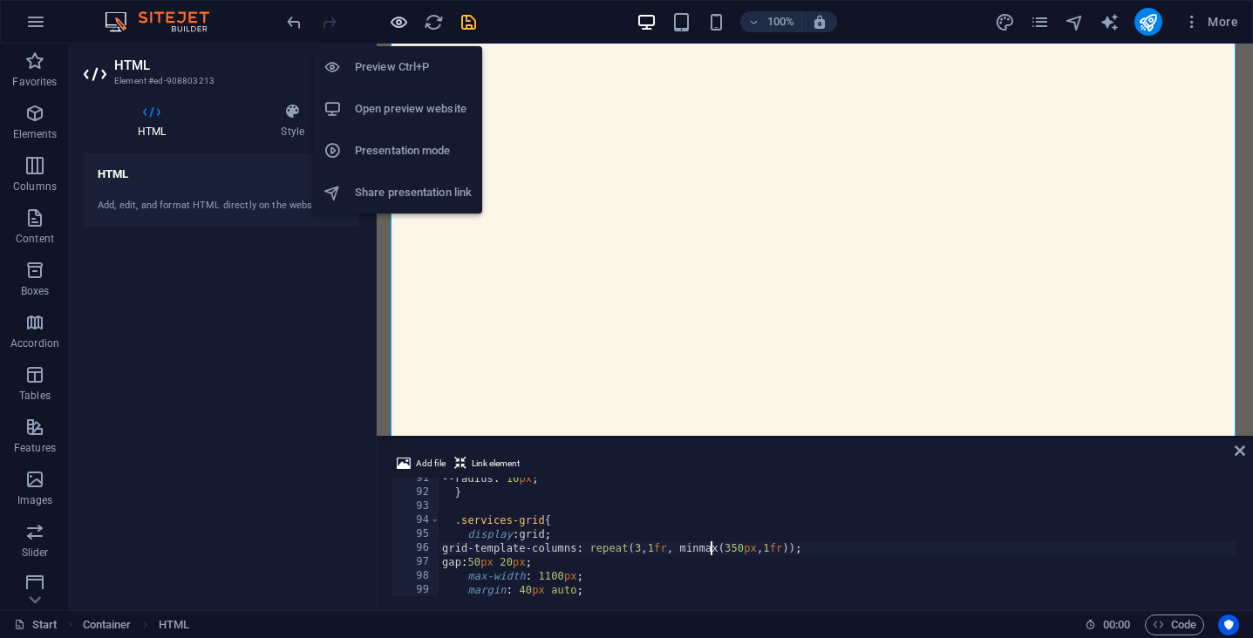
click at [398, 22] on icon "button" at bounding box center [399, 22] width 20 height 20
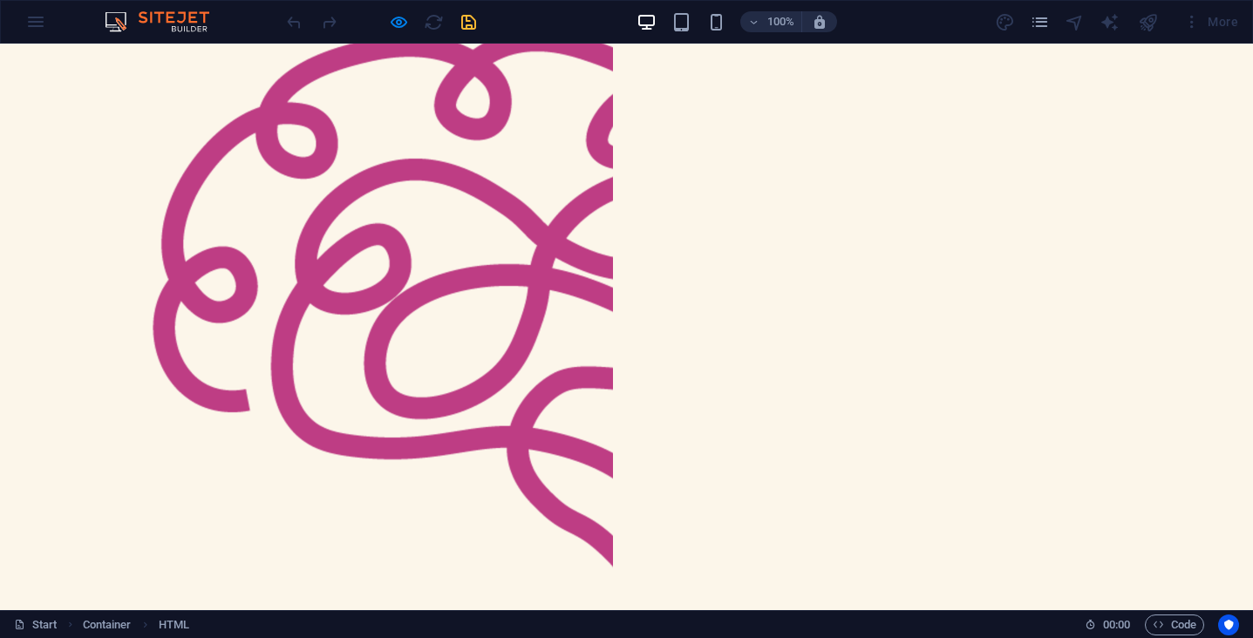
scroll to position [502, 0]
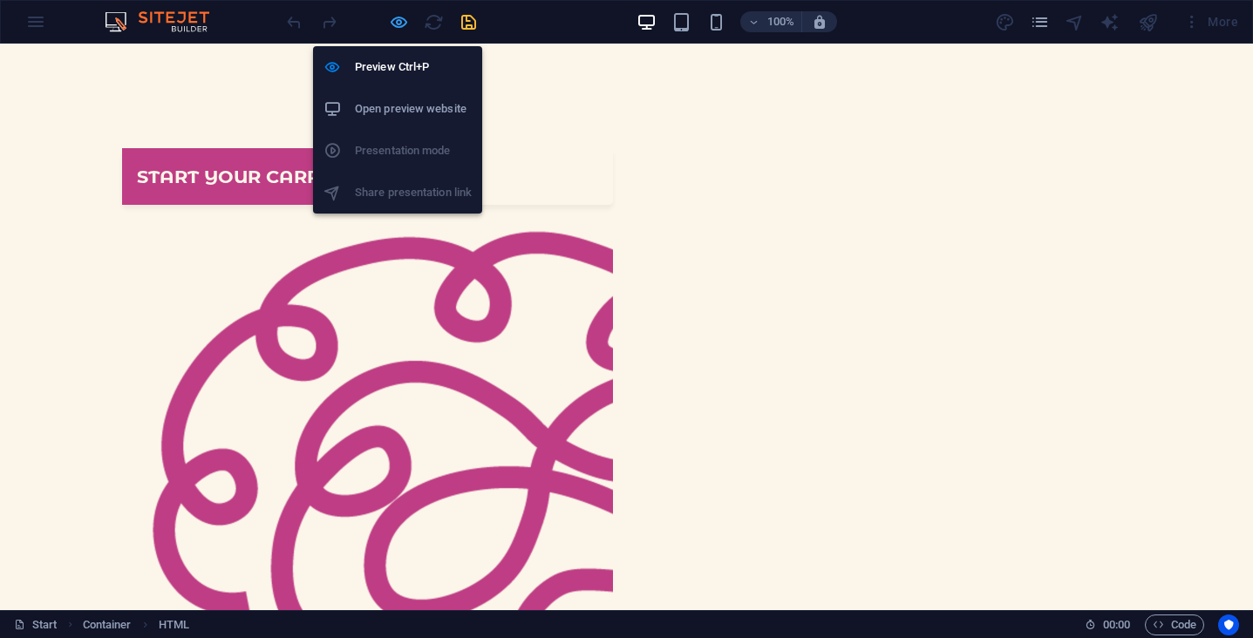
drag, startPoint x: 399, startPoint y: 29, endPoint x: 189, endPoint y: 215, distance: 281.0
click at [399, 29] on icon "button" at bounding box center [399, 22] width 20 height 20
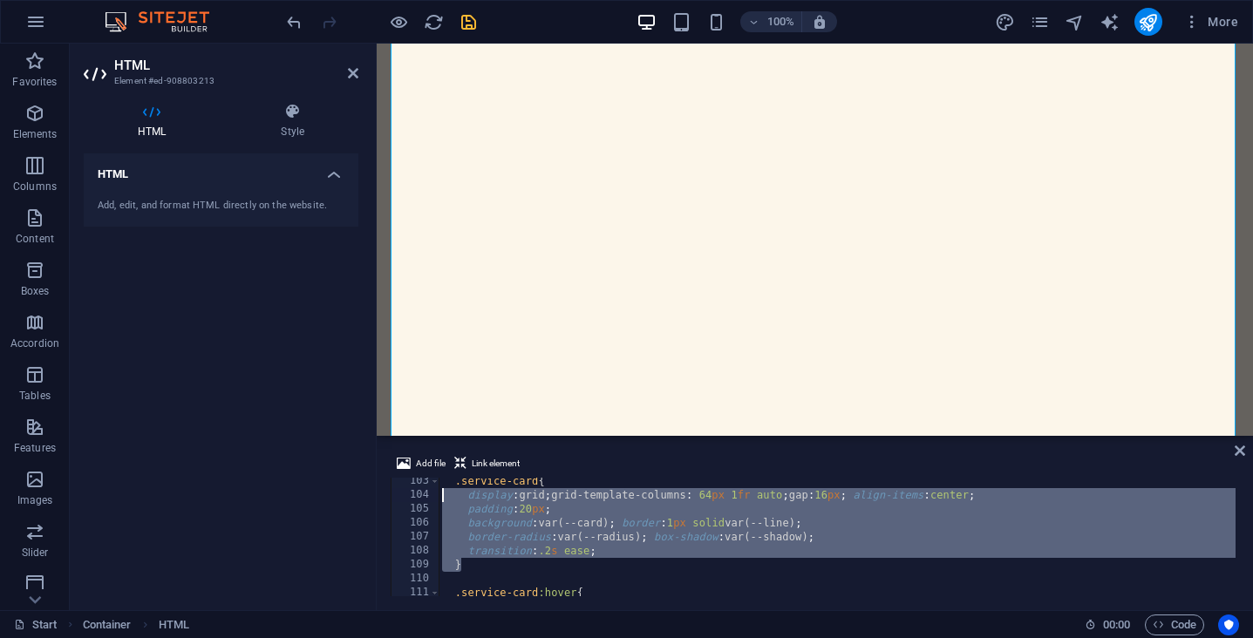
scroll to position [1423, 0]
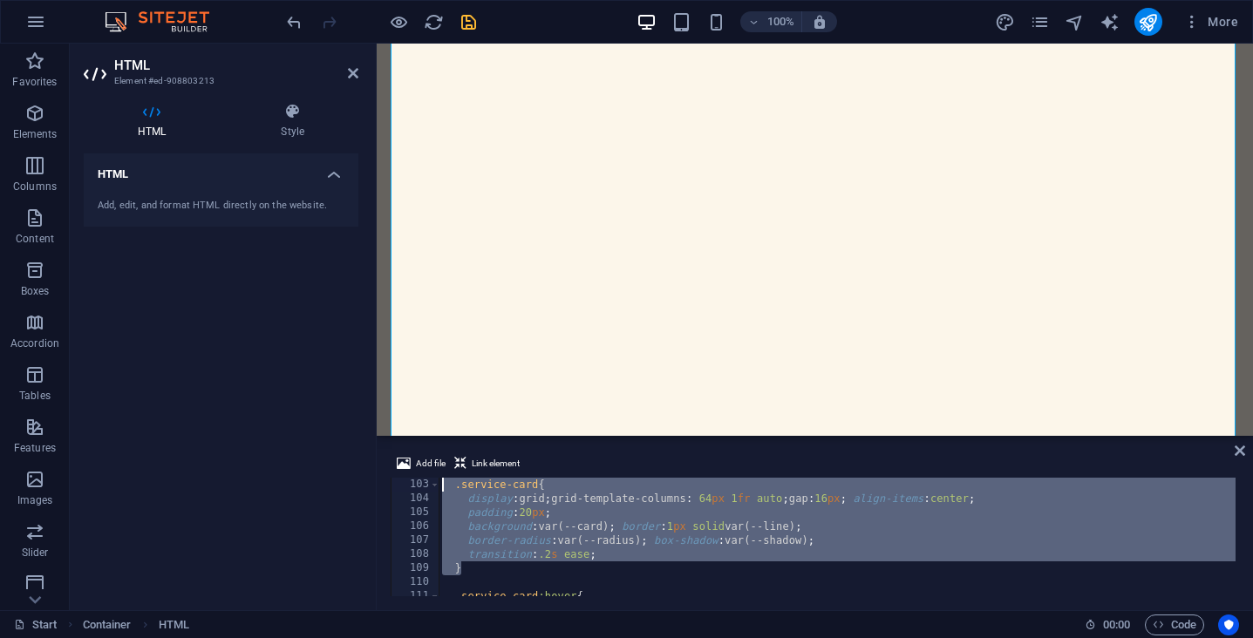
drag, startPoint x: 485, startPoint y: 567, endPoint x: 444, endPoint y: 487, distance: 90.1
click at [444, 487] on div ".service-card { display : grid ; grid-template-columns : 64 px 1 fr auto ; gap …" at bounding box center [837, 551] width 797 height 146
click at [642, 552] on div ".service-card { display : grid ; grid-template-columns : 64 px 1 fr auto ; gap …" at bounding box center [837, 551] width 797 height 146
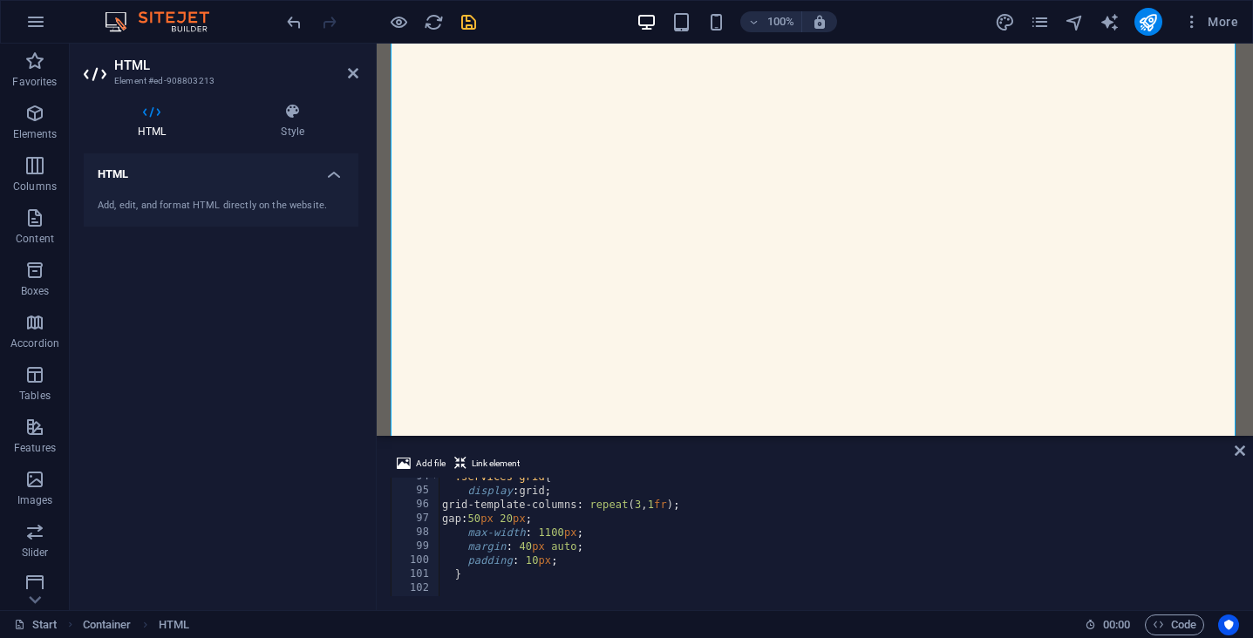
scroll to position [1290, 0]
click at [550, 548] on div ".services-grid { display : grid ; grid-template-columns : repeat ( 3 , 1 fr ) ;…" at bounding box center [837, 545] width 797 height 146
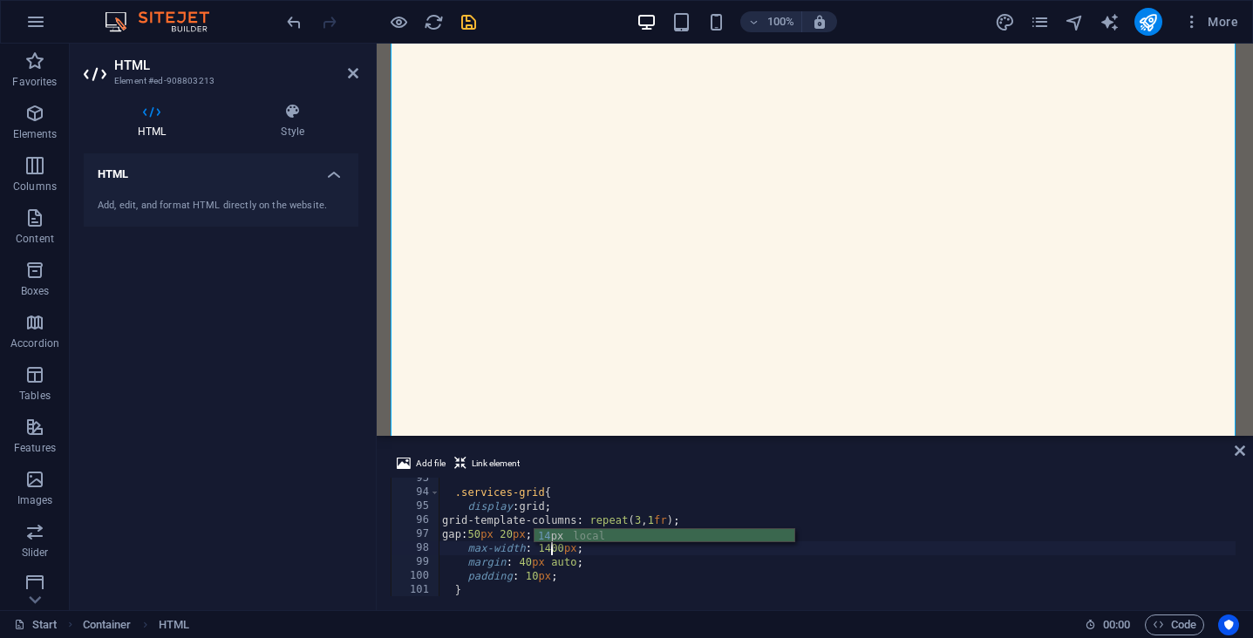
scroll to position [0, 9]
click at [628, 583] on div ".services-grid { display : grid ; grid-template-columns : repeat ( 3 , 1 fr ) ;…" at bounding box center [837, 544] width 797 height 146
type textarea "}"
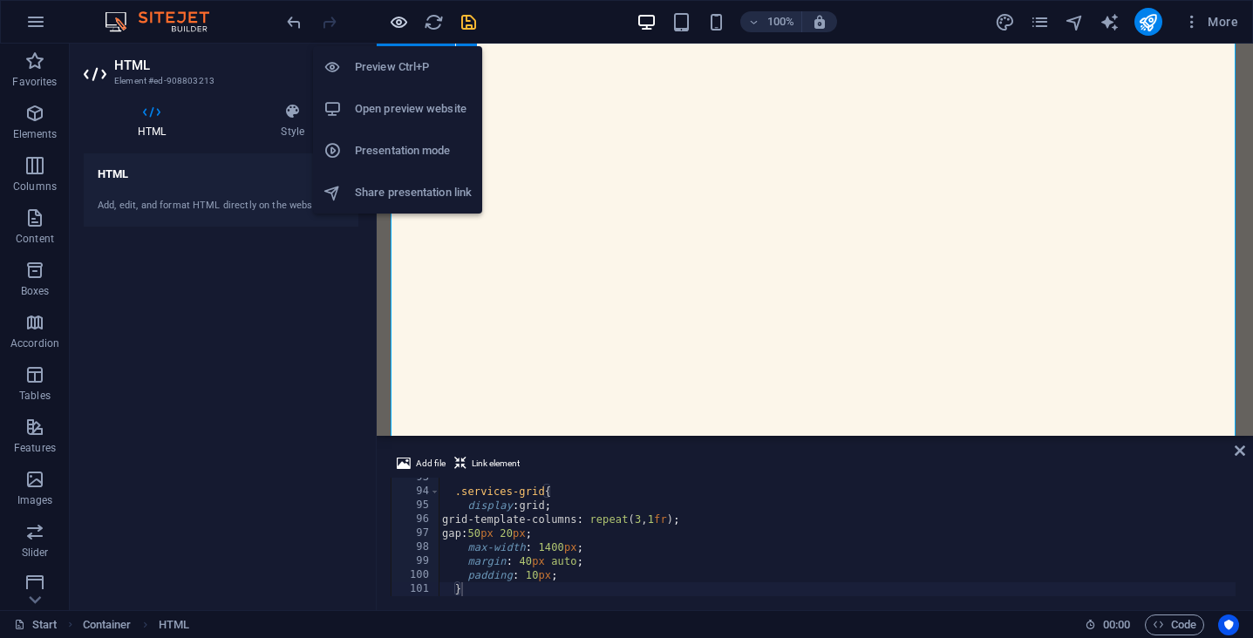
click at [404, 22] on icon "button" at bounding box center [399, 22] width 20 height 20
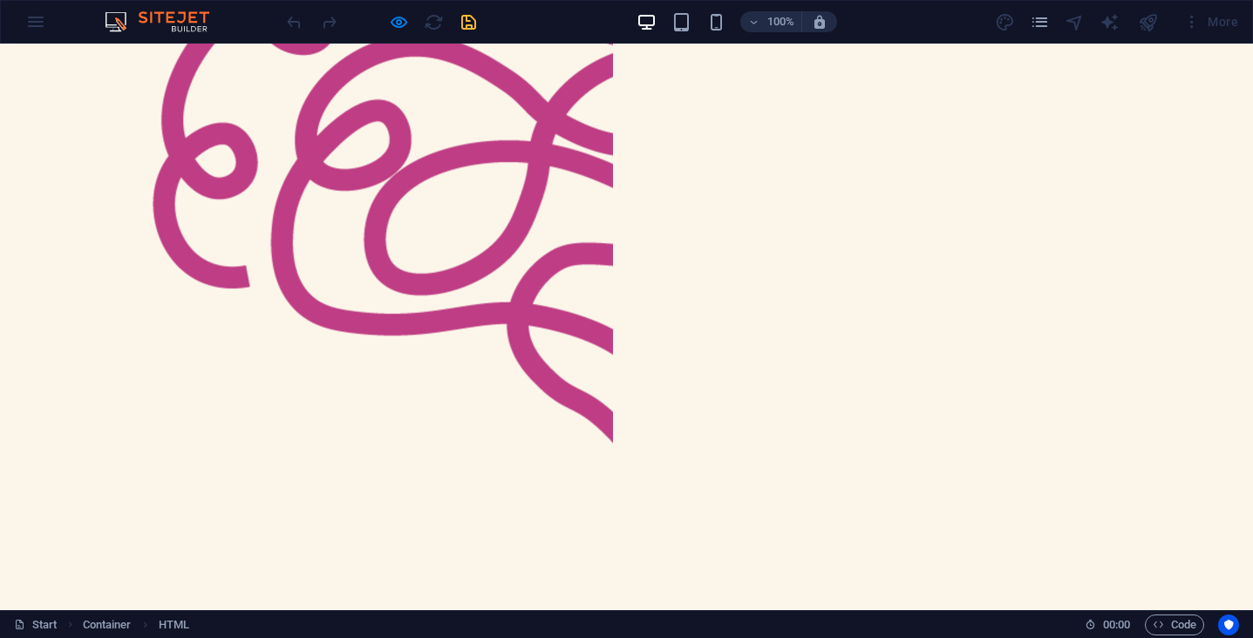
scroll to position [897, 0]
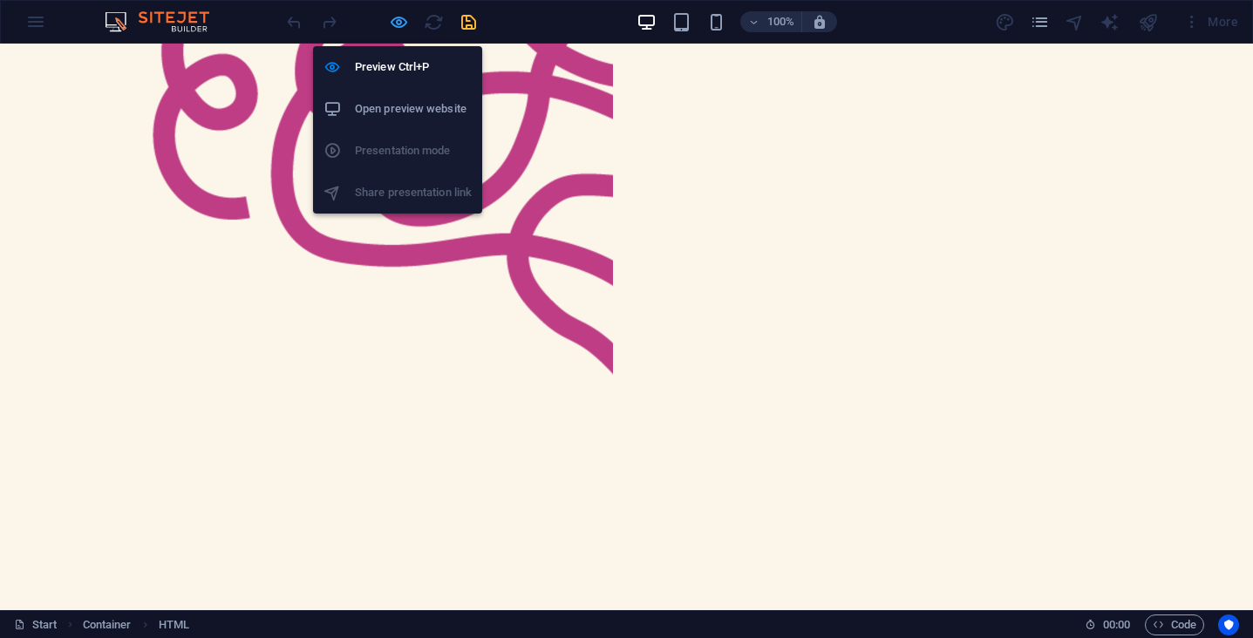
click at [396, 15] on icon "button" at bounding box center [399, 22] width 20 height 20
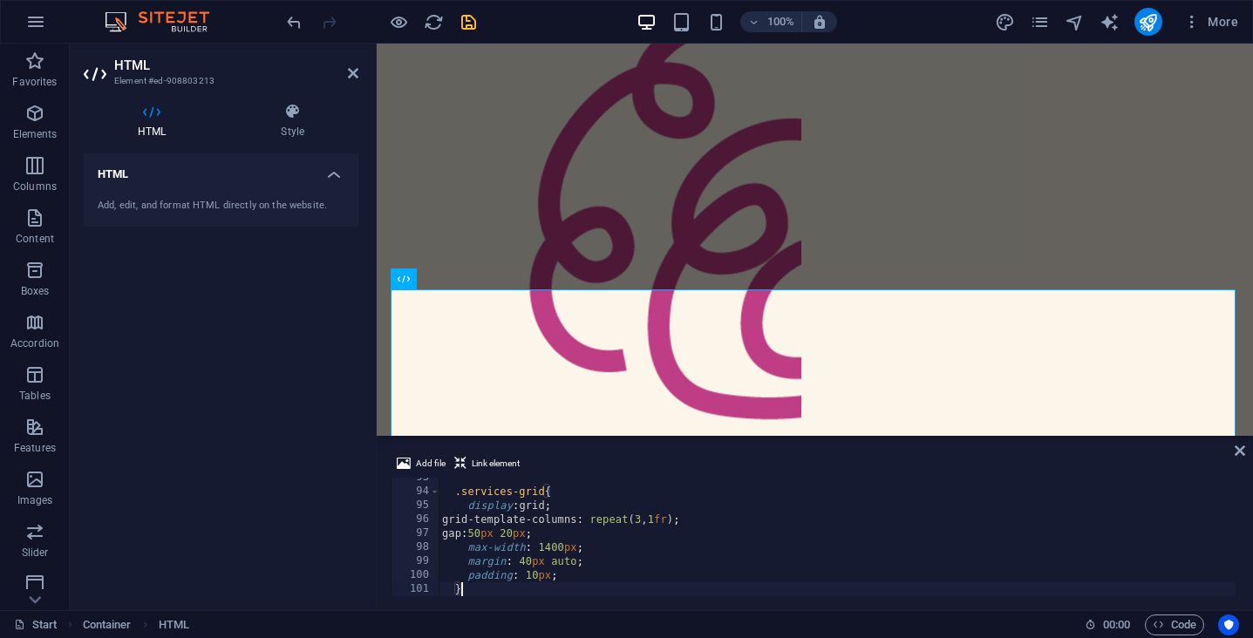
click at [471, 18] on icon "save" at bounding box center [469, 22] width 20 height 20
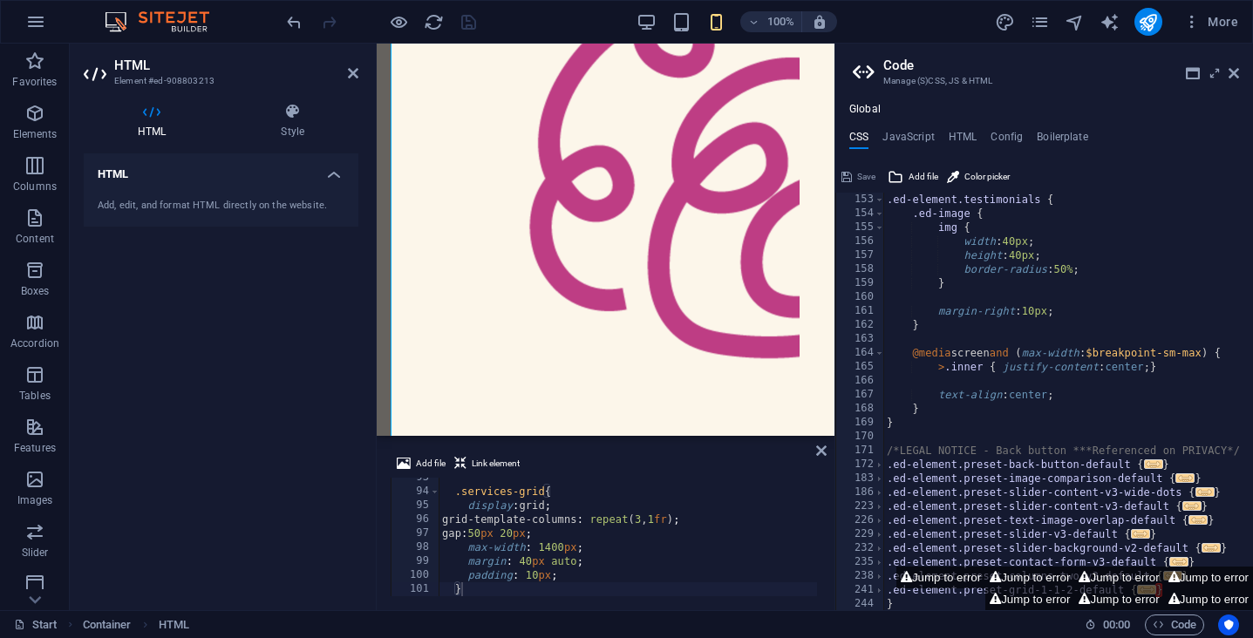
scroll to position [1746, 0]
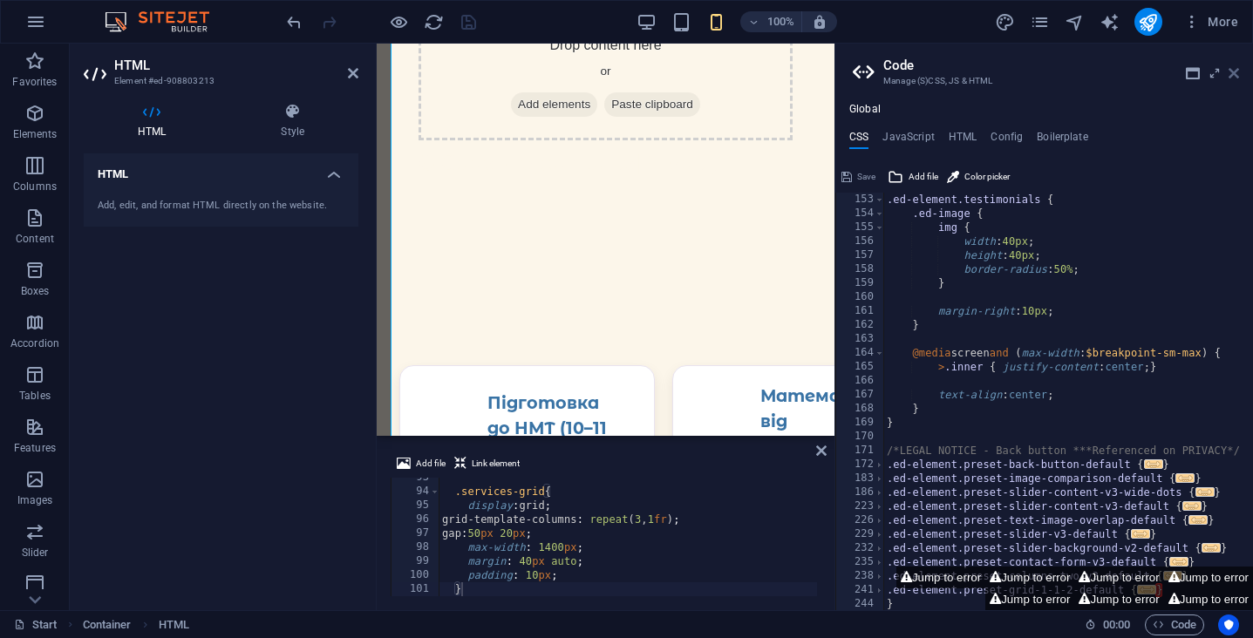
click at [1231, 74] on icon at bounding box center [1234, 73] width 10 height 14
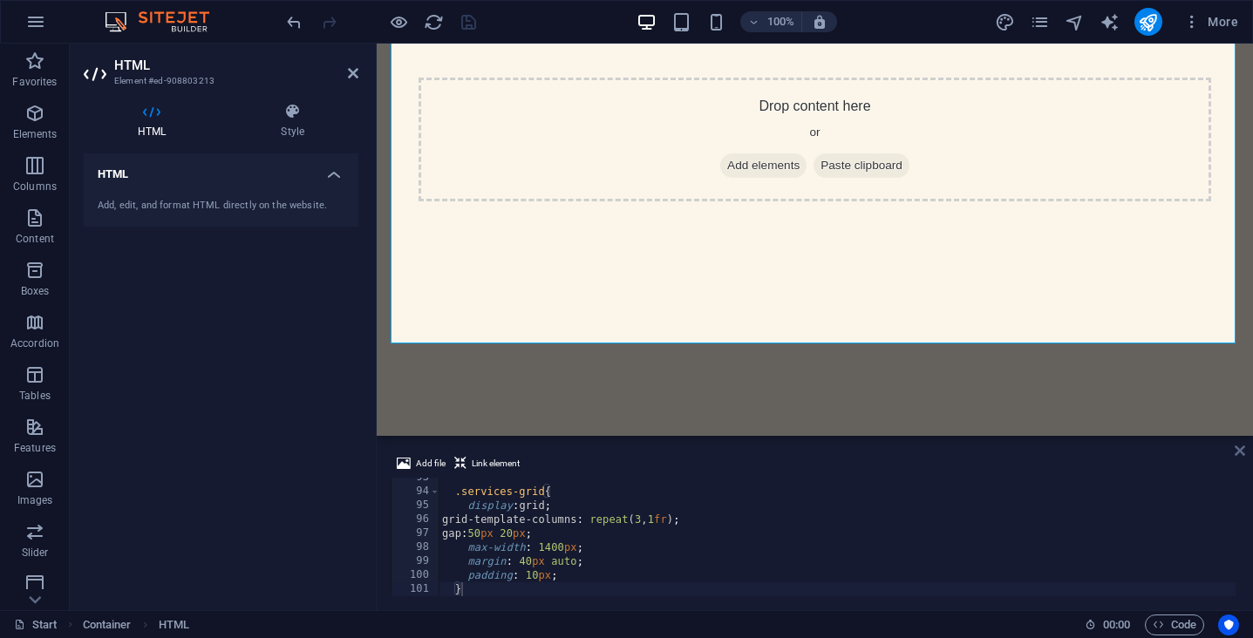
click at [1241, 452] on icon at bounding box center [1240, 451] width 10 height 14
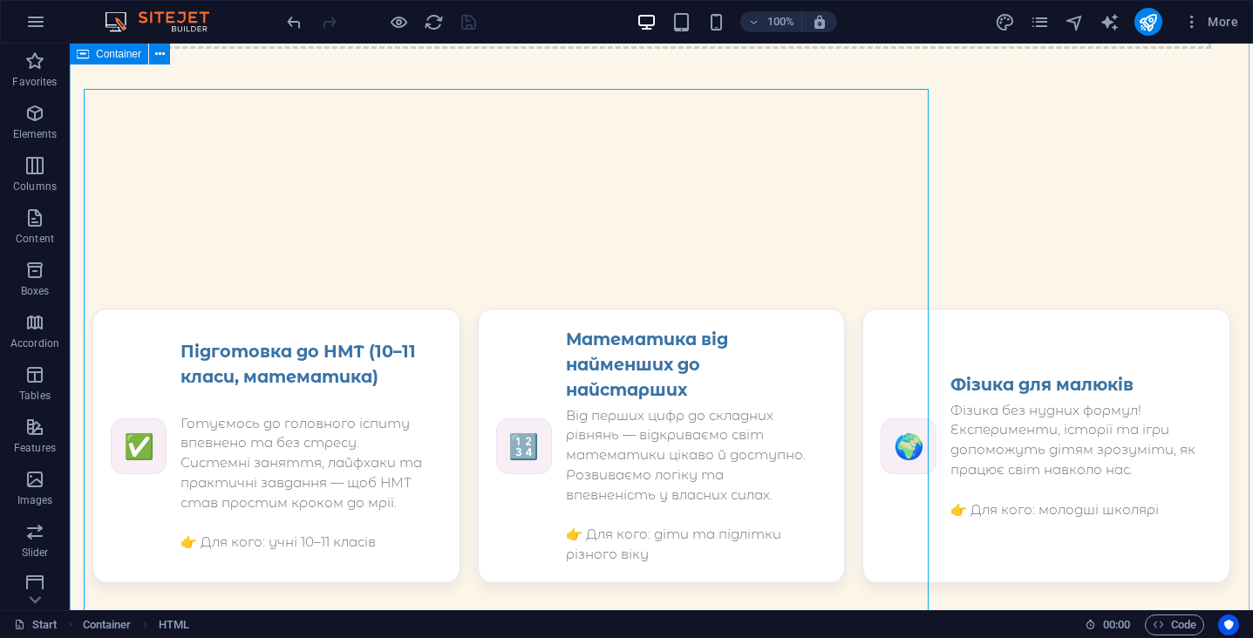
scroll to position [1098, 0]
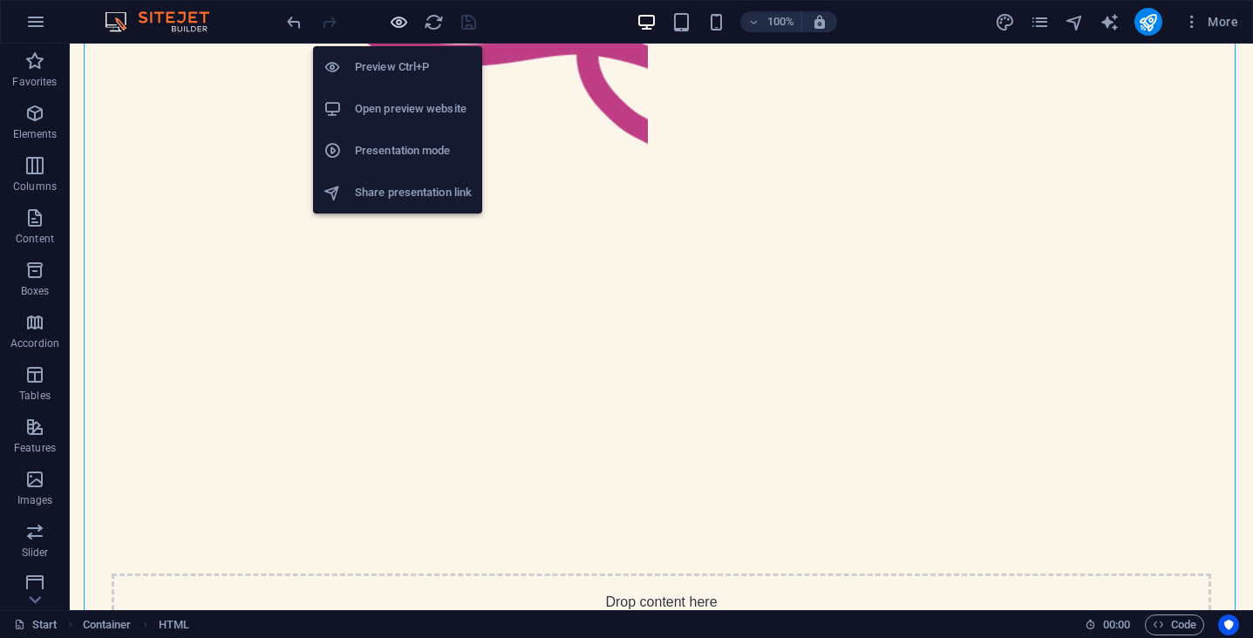
click at [398, 18] on icon "button" at bounding box center [399, 22] width 20 height 20
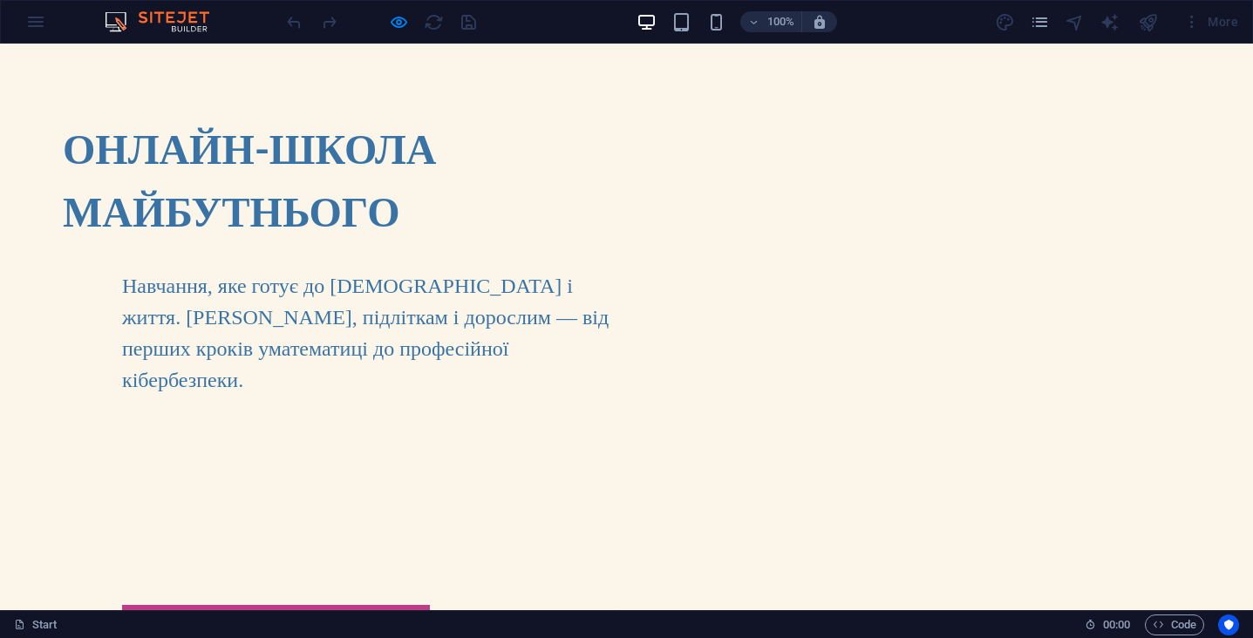
scroll to position [200, 0]
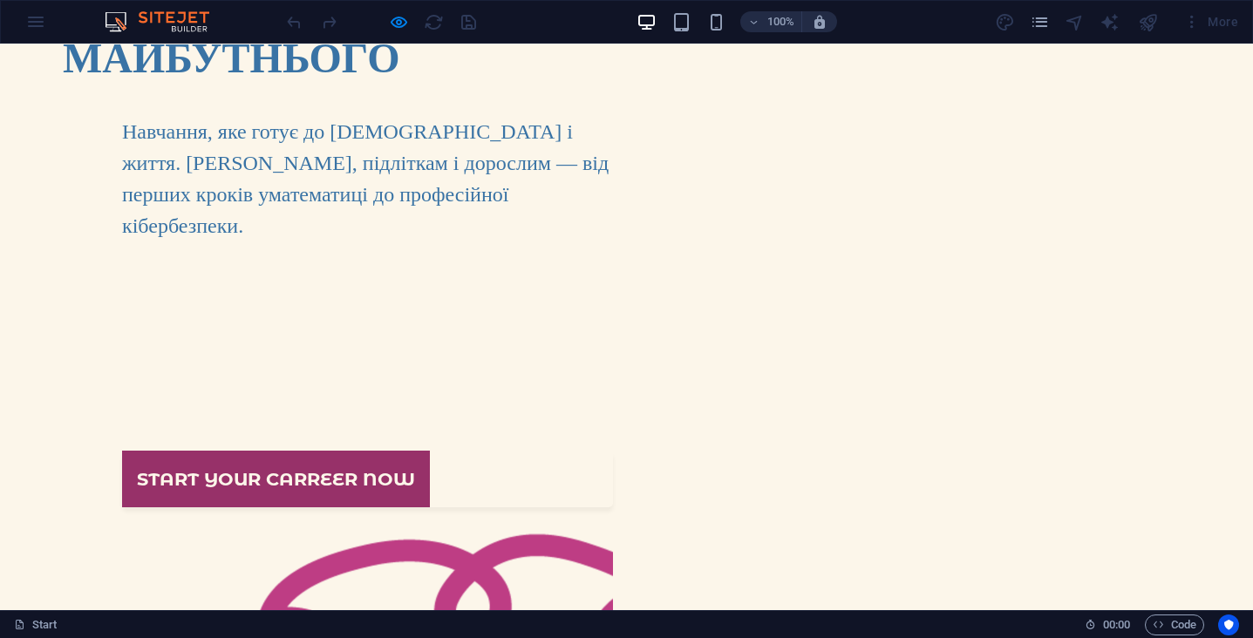
click at [187, 451] on link "Start your carreer now" at bounding box center [276, 479] width 308 height 57
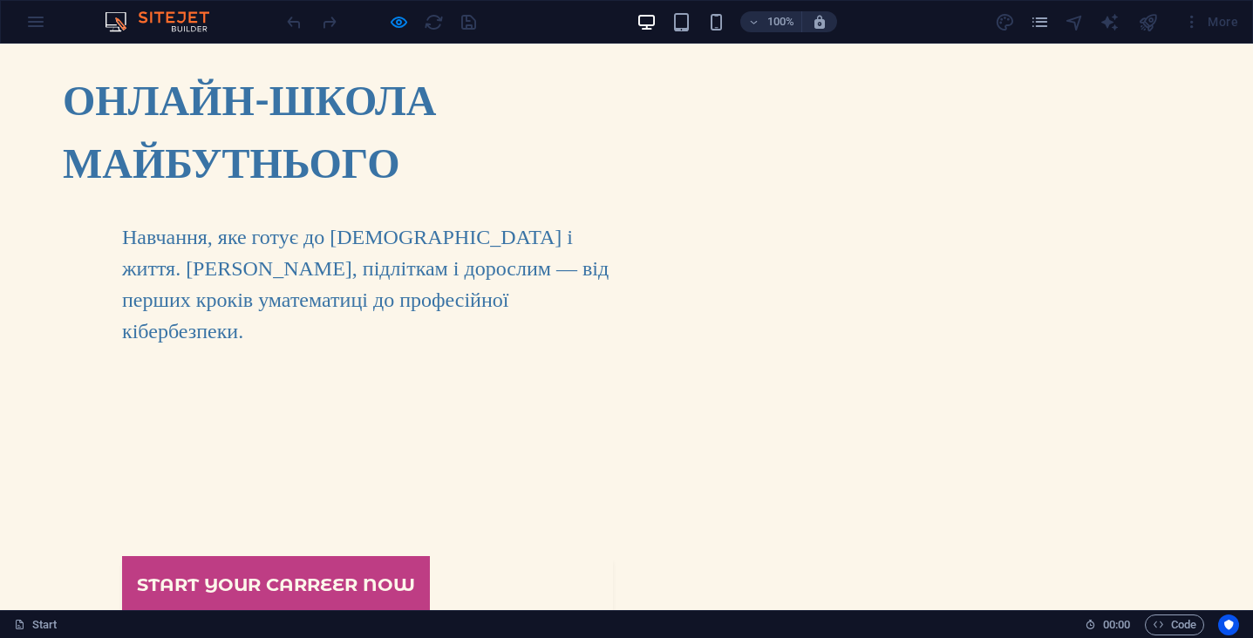
scroll to position [92, 0]
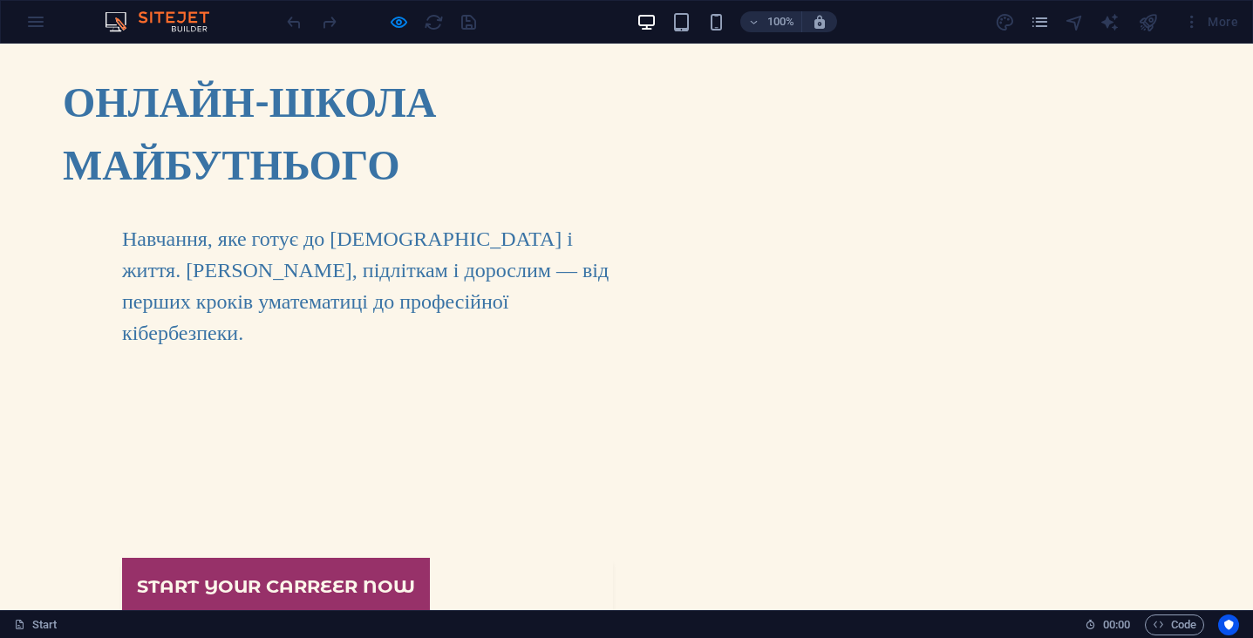
click at [285, 558] on link "Start your carreer now" at bounding box center [276, 586] width 308 height 57
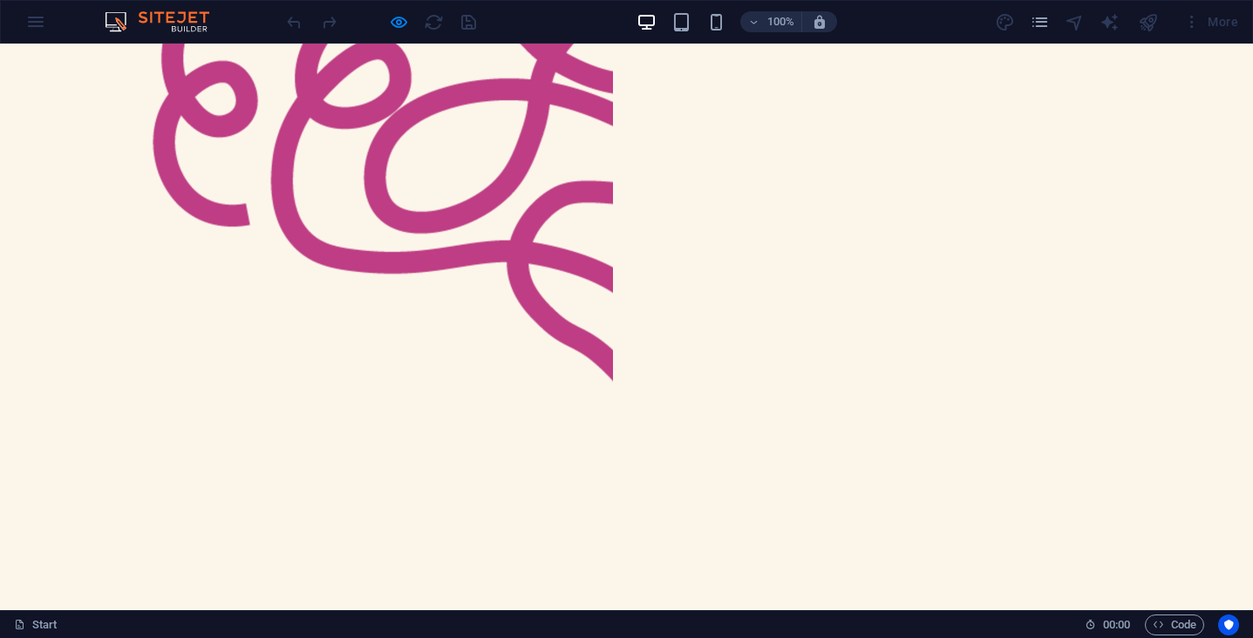
scroll to position [888, 0]
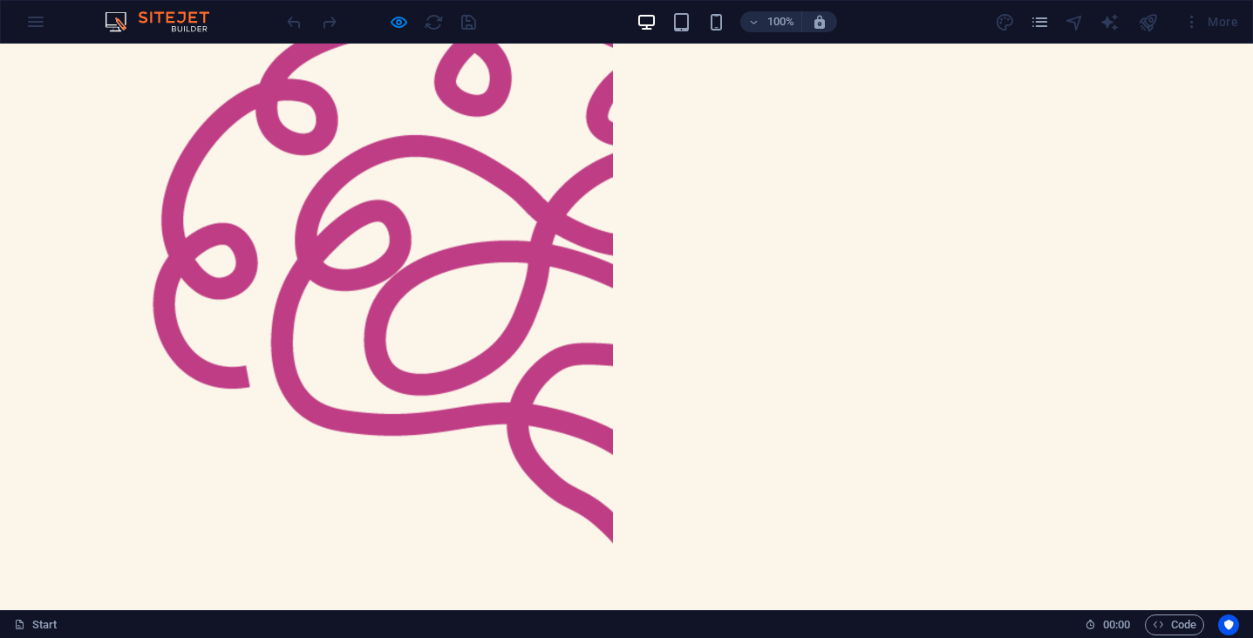
scroll to position [739, 0]
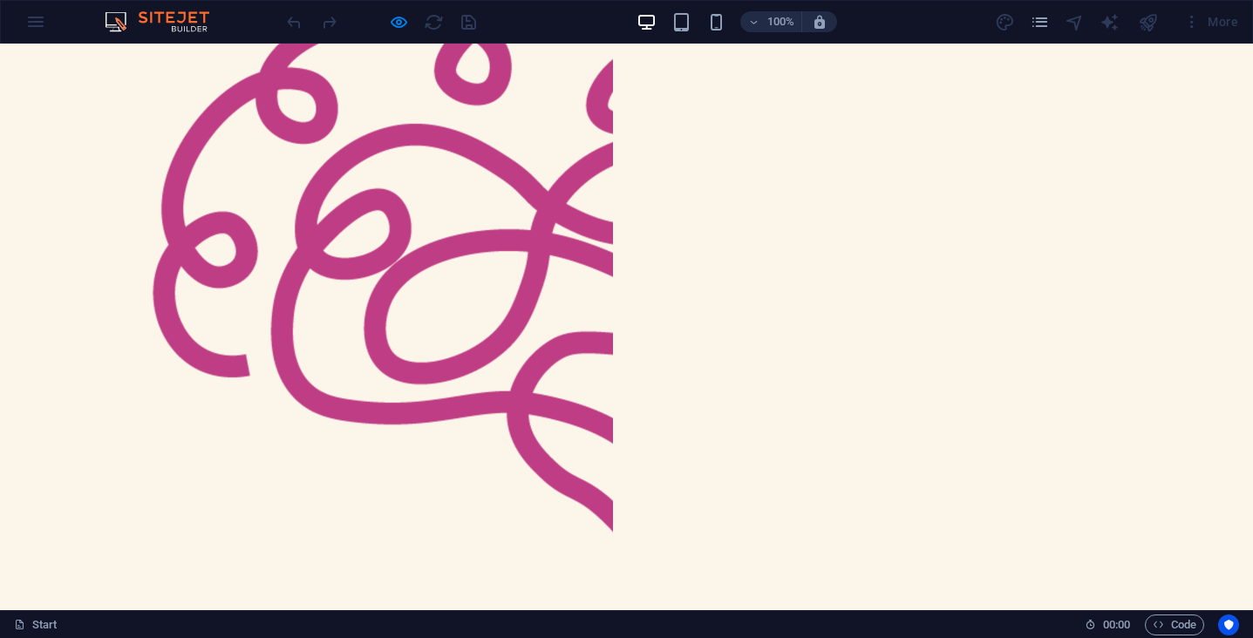
drag, startPoint x: 556, startPoint y: 388, endPoint x: 579, endPoint y: 388, distance: 22.7
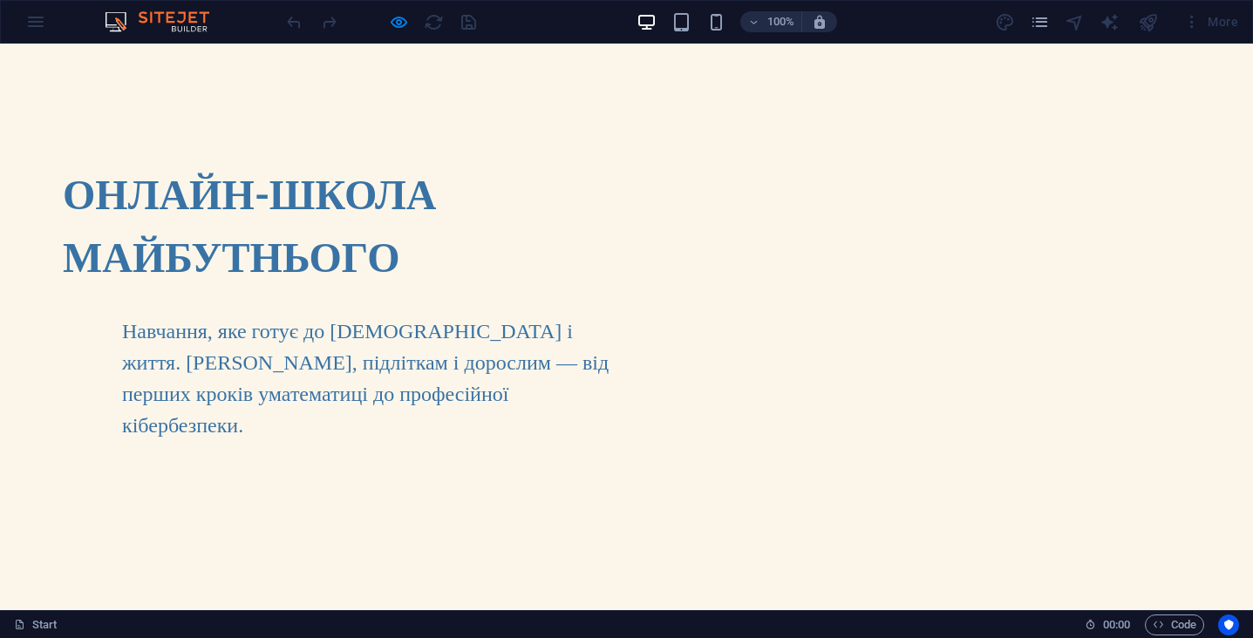
scroll to position [0, 0]
